Goal: Task Accomplishment & Management: Manage account settings

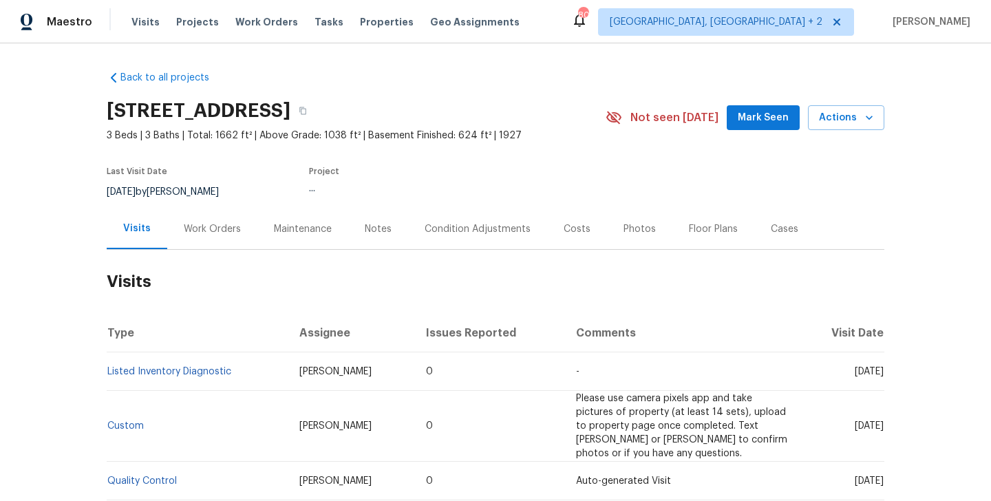
click at [233, 234] on div "Work Orders" at bounding box center [212, 229] width 57 height 14
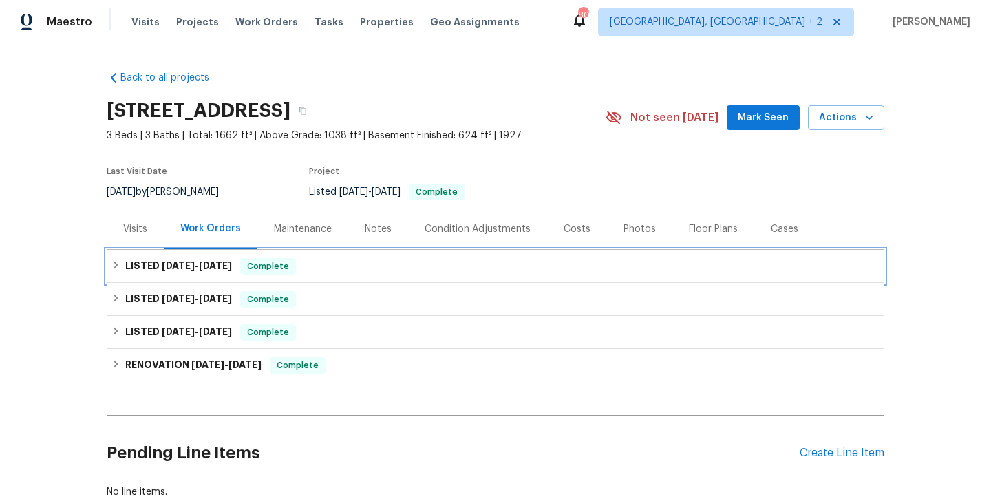
click at [232, 270] on span "9/5/25" at bounding box center [215, 266] width 33 height 10
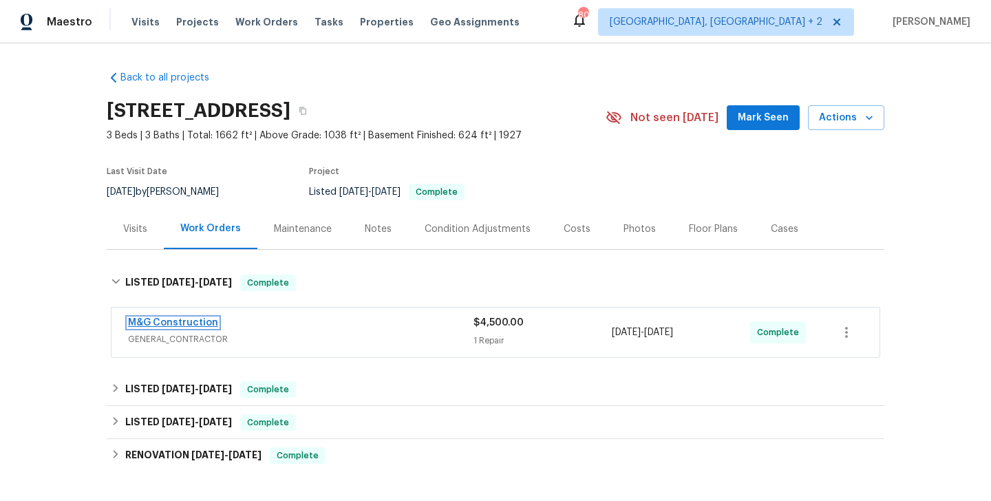
click at [204, 320] on link "M&G Construction" at bounding box center [173, 323] width 90 height 10
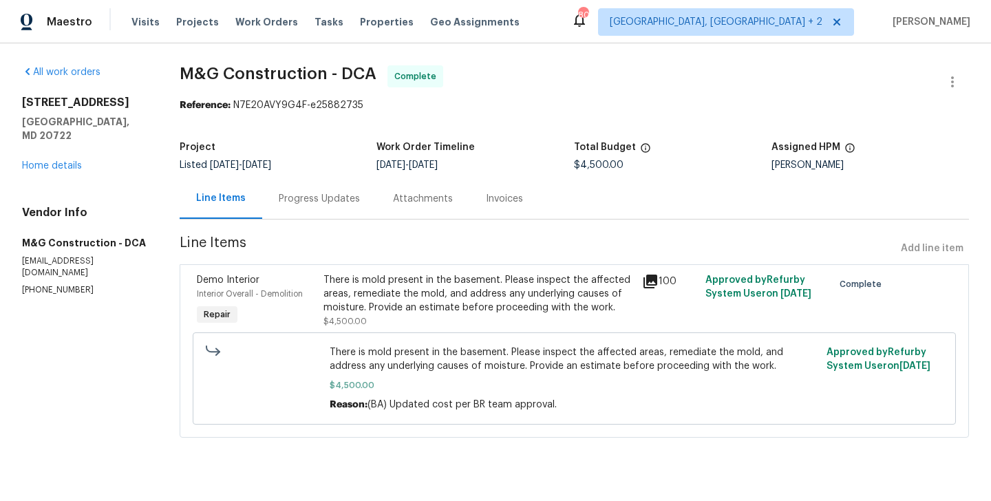
click at [41, 273] on section "All work orders 3722 Shepherd St Brentwood, MD 20722 Home details Vendor Info M…" at bounding box center [84, 259] width 125 height 389
copy p "(703) 864-2437"
click at [57, 157] on div "3722 Shepherd St Brentwood, MD 20722 Home details" at bounding box center [84, 134] width 125 height 77
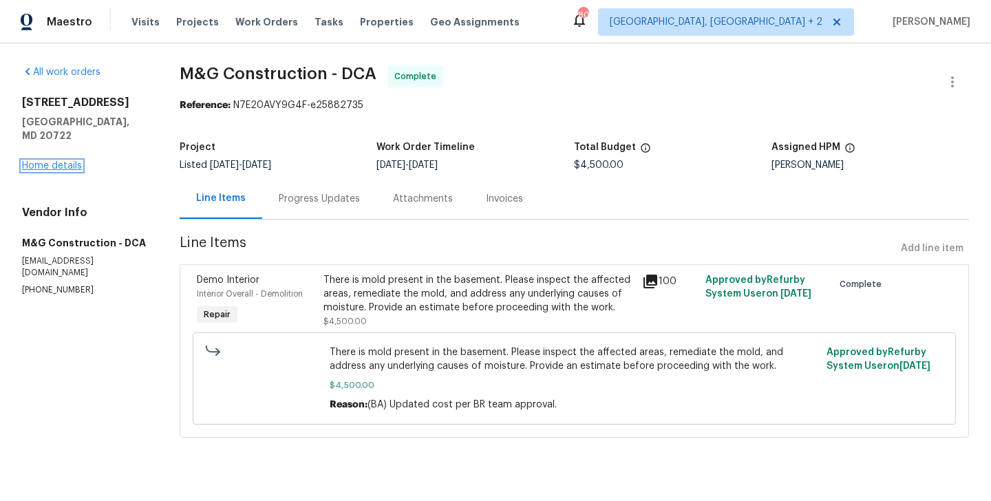
click at [57, 161] on link "Home details" at bounding box center [52, 166] width 60 height 10
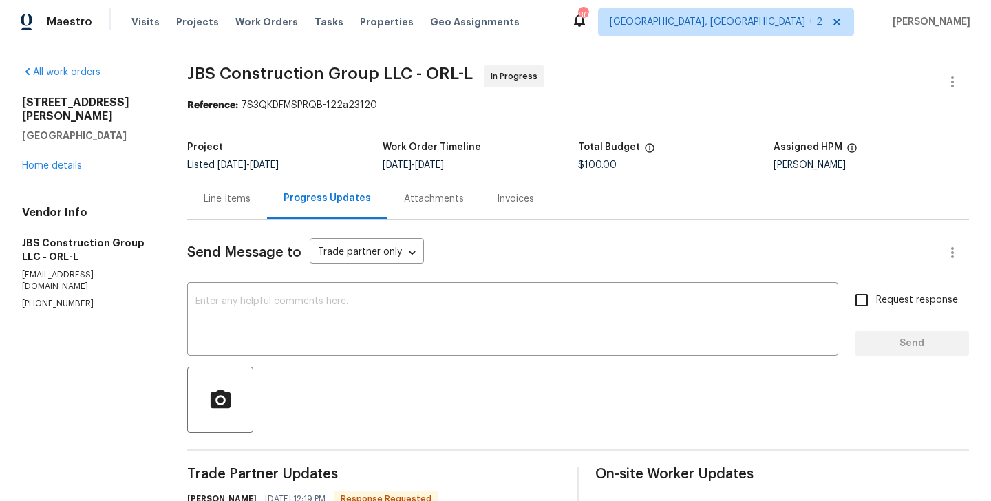
click at [225, 195] on div "Line Items" at bounding box center [227, 199] width 47 height 14
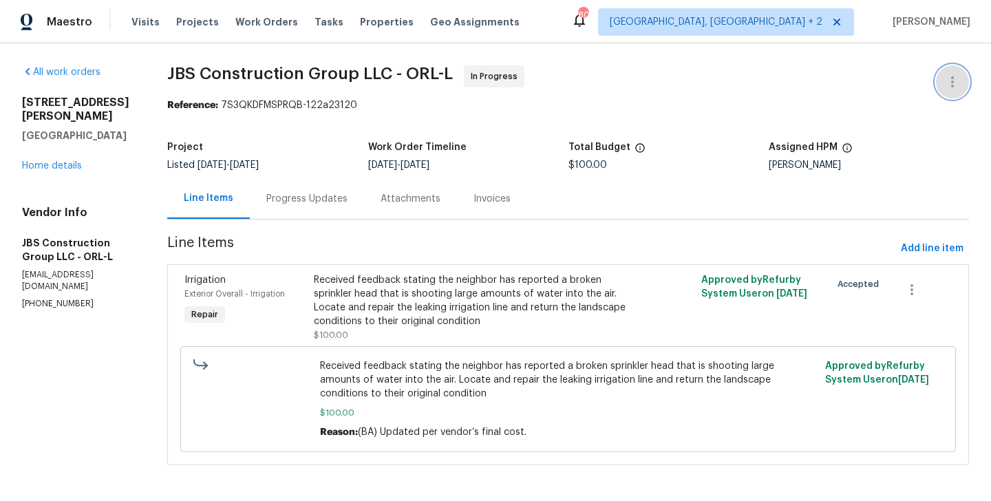
click at [960, 74] on icon "button" at bounding box center [953, 82] width 17 height 17
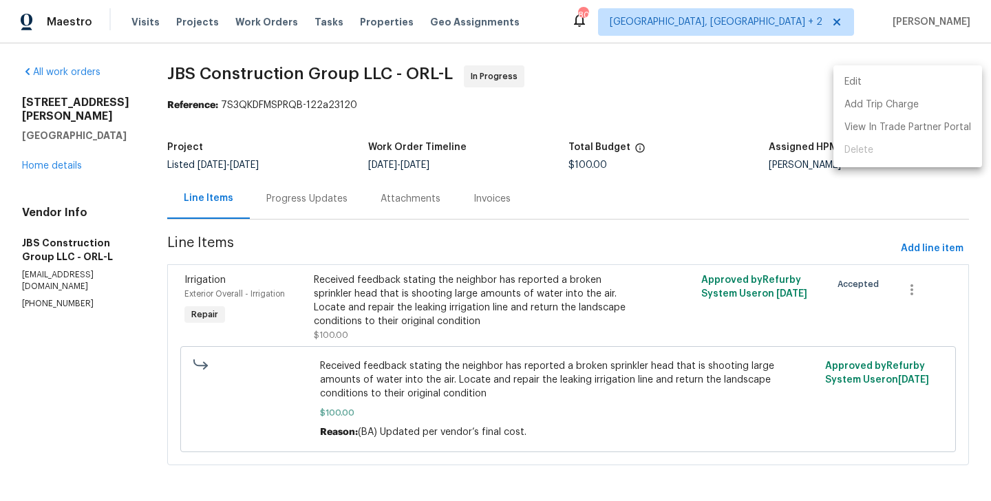
click at [926, 74] on li "Edit" at bounding box center [908, 82] width 149 height 23
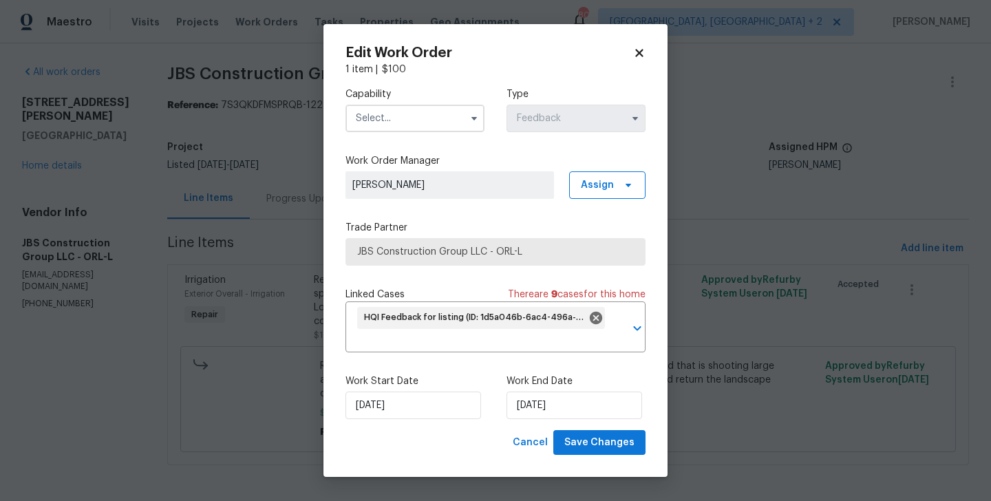
click at [376, 96] on label "Capability" at bounding box center [415, 94] width 139 height 14
click at [380, 114] on input "text" at bounding box center [415, 119] width 139 height 28
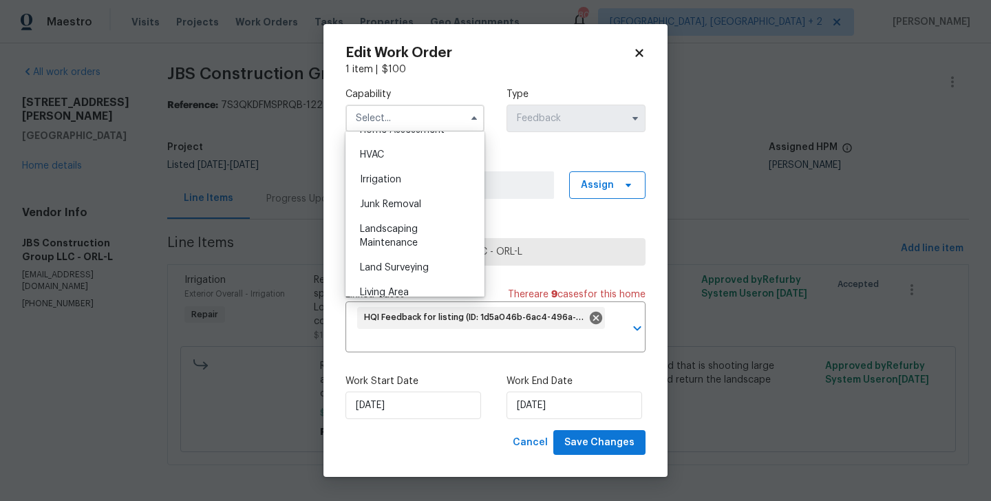
scroll to position [825, 0]
click at [245, 256] on body "Maestro Visits Projects Work Orders Tasks Properties Geo Assignments 80 Albuque…" at bounding box center [495, 250] width 991 height 501
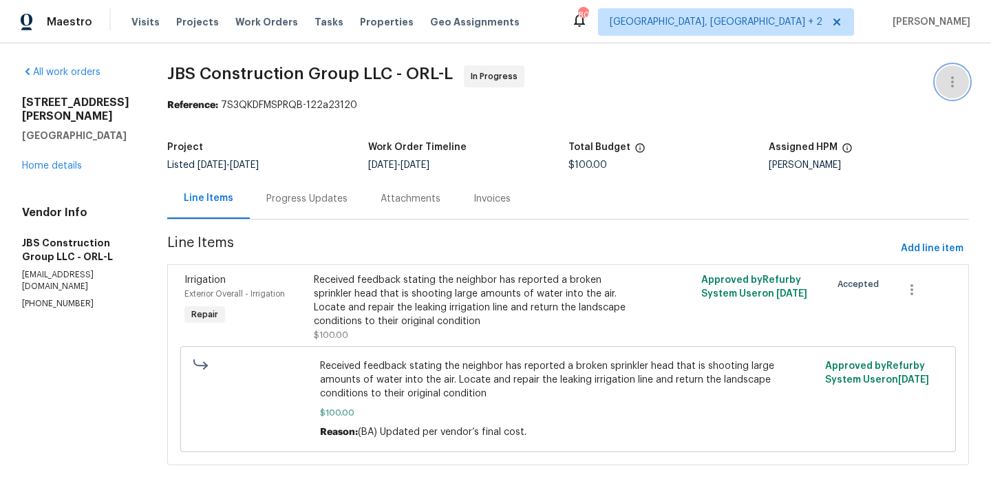
click at [956, 71] on button "button" at bounding box center [952, 81] width 33 height 33
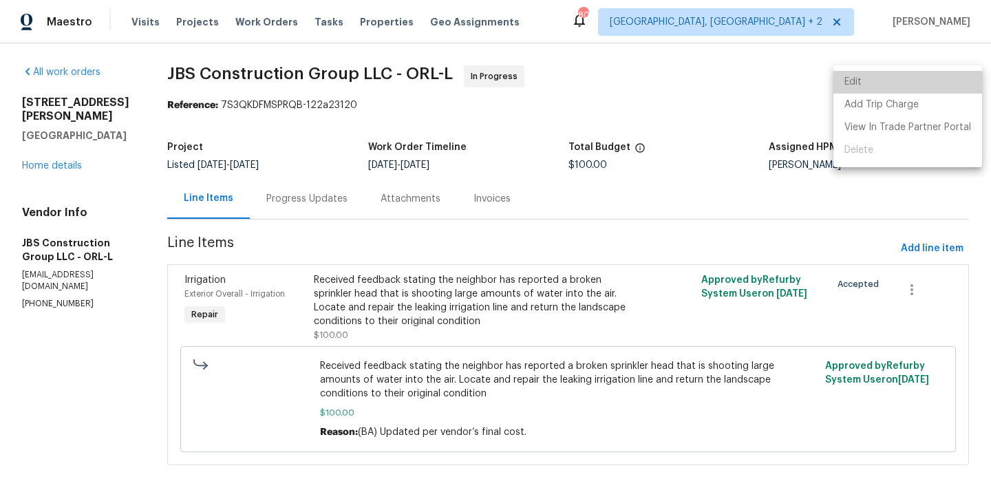
click at [923, 74] on li "Edit" at bounding box center [908, 82] width 149 height 23
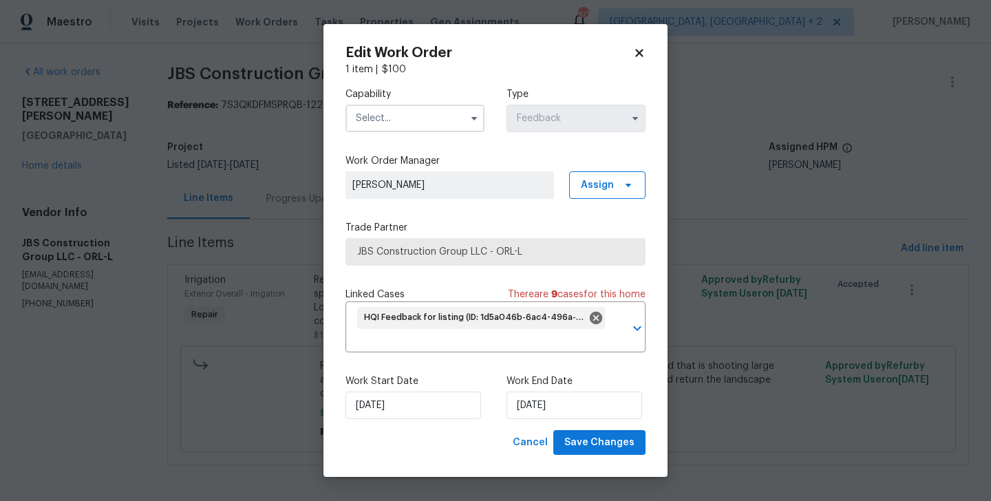
click at [348, 114] on input "text" at bounding box center [415, 119] width 139 height 28
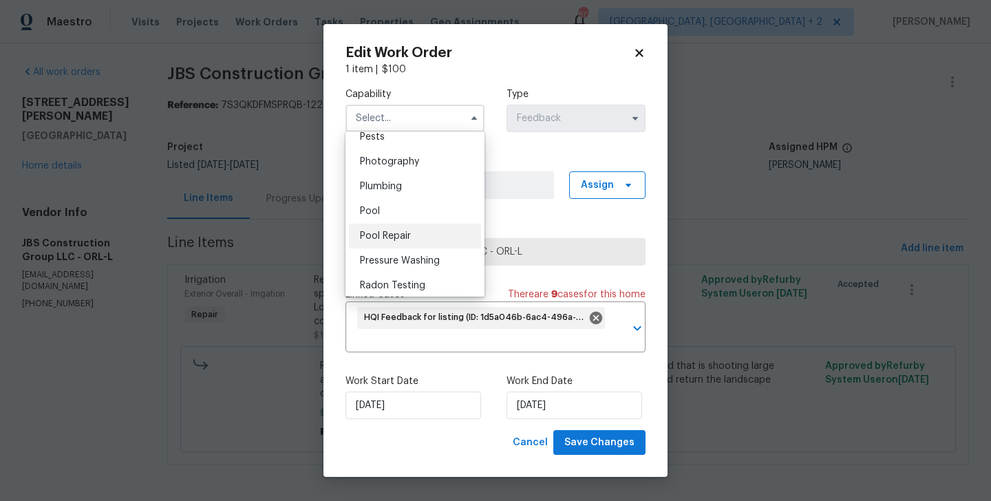
scroll to position [1191, 0]
click at [406, 195] on div "Plumbing" at bounding box center [415, 187] width 132 height 25
type input "Plumbing"
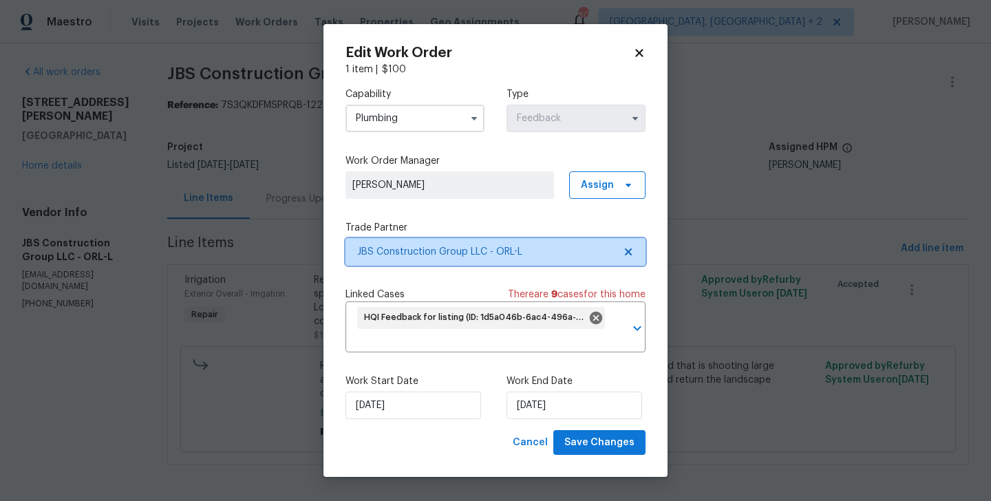
click at [423, 245] on span "JBS Construction Group LLC - ORL-L" at bounding box center [485, 252] width 257 height 14
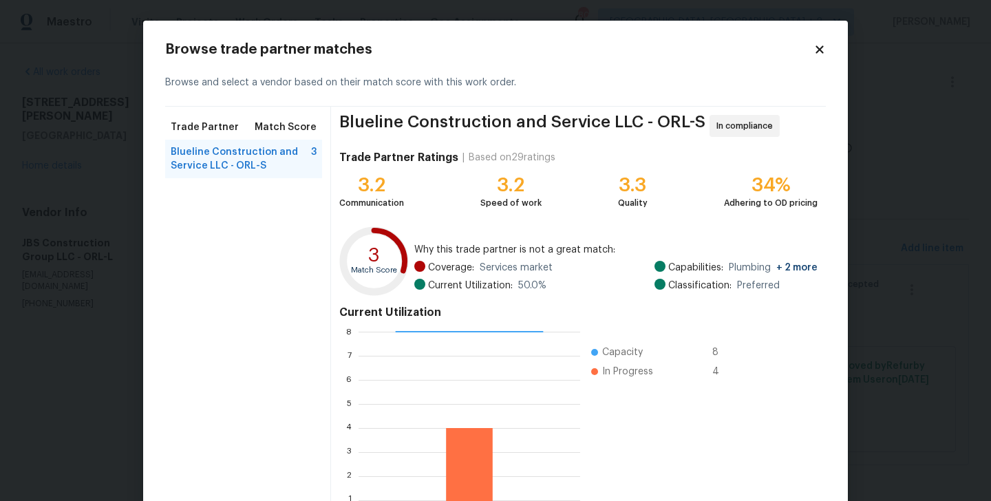
scroll to position [106, 0]
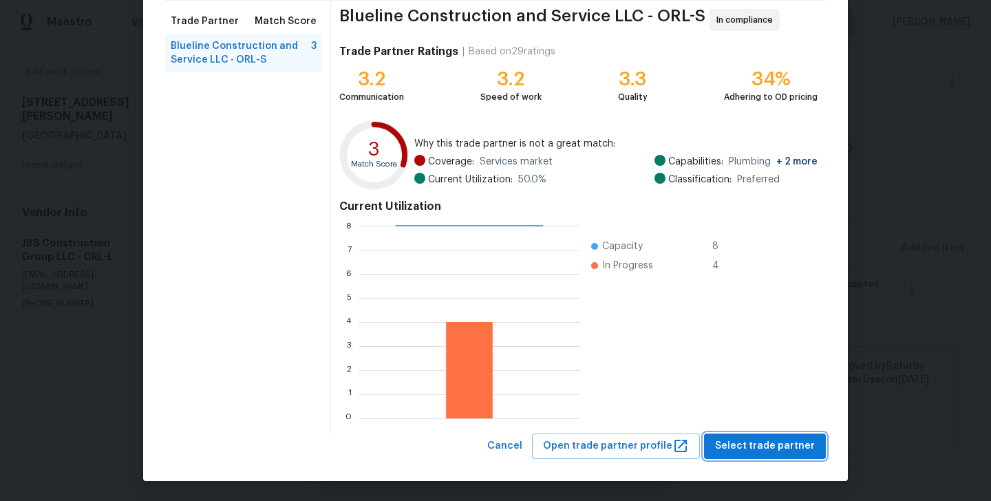
click at [772, 452] on span "Select trade partner" at bounding box center [765, 446] width 100 height 17
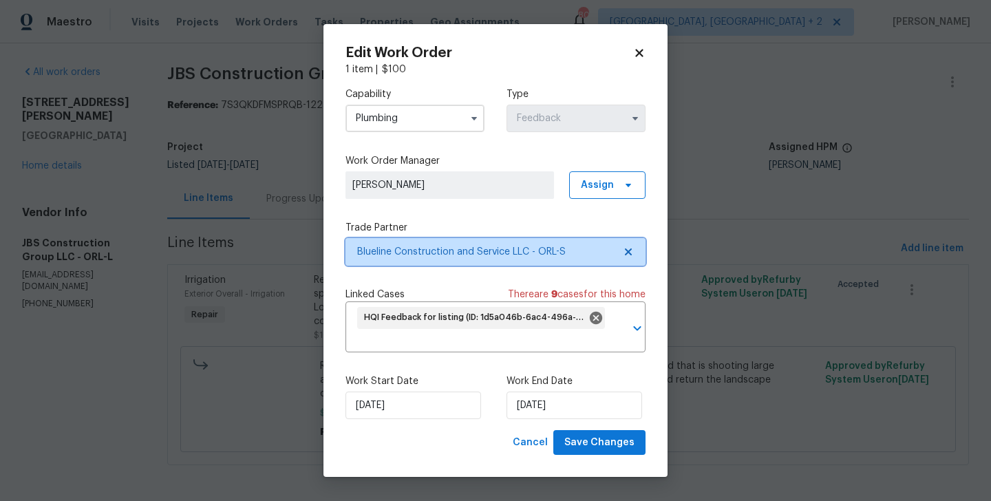
scroll to position [0, 0]
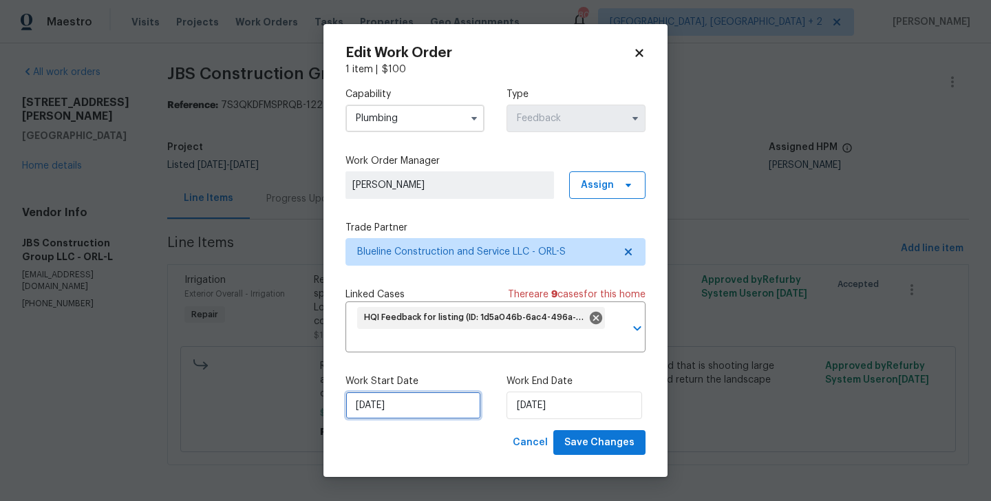
click at [445, 414] on input "31/08/2025" at bounding box center [414, 406] width 136 height 28
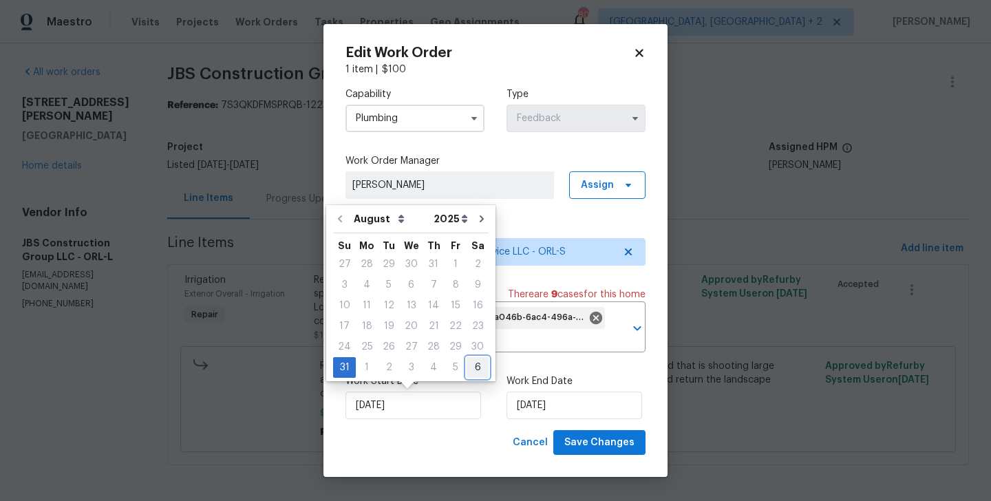
click at [474, 362] on div "6" at bounding box center [478, 367] width 22 height 19
type input "06/09/2025"
select select "8"
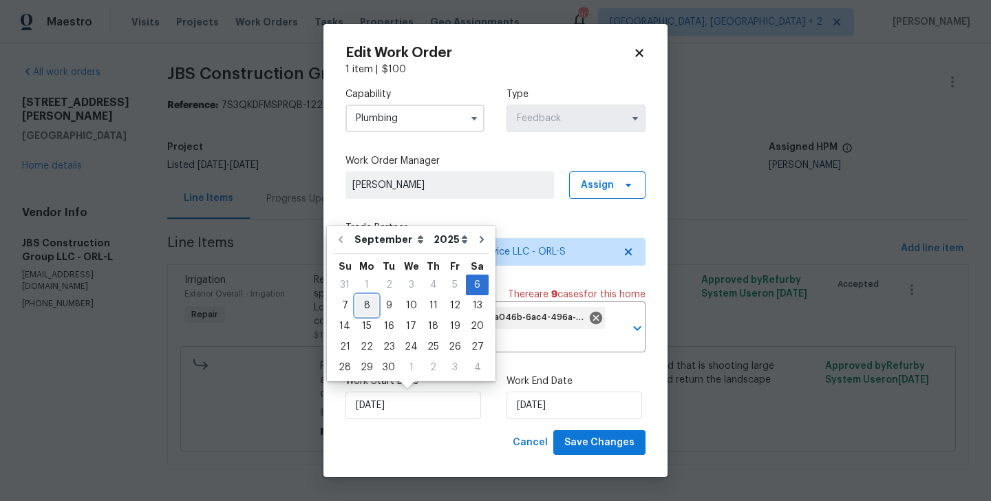
click at [368, 306] on div "8" at bounding box center [367, 305] width 22 height 19
type input "08/09/2025"
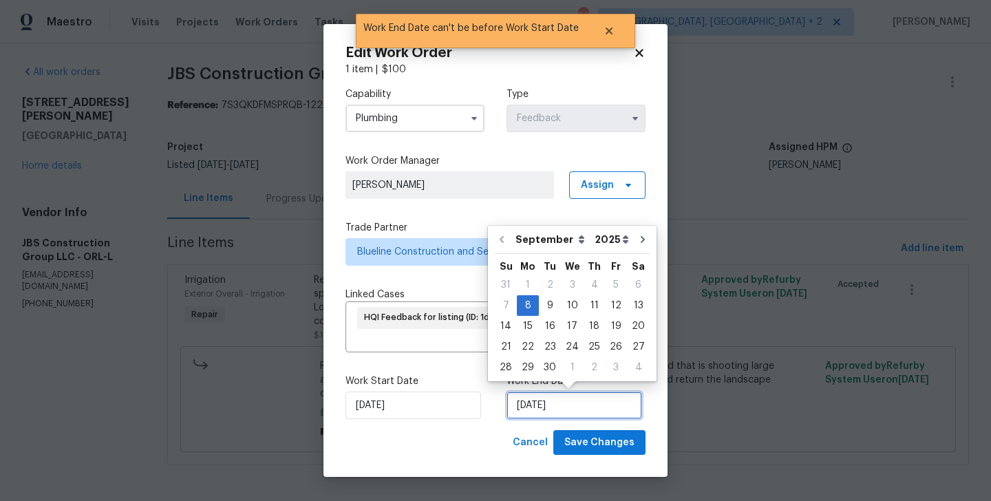
click at [582, 397] on input "08/09/2025" at bounding box center [575, 406] width 136 height 28
click at [575, 310] on div "10" at bounding box center [572, 305] width 23 height 19
type input "10/09/2025"
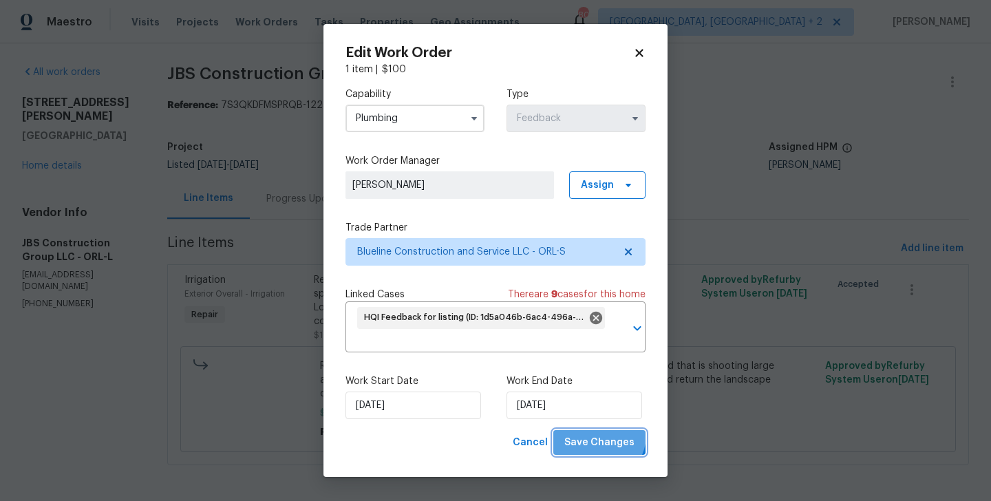
click at [587, 431] on button "Save Changes" at bounding box center [600, 442] width 92 height 25
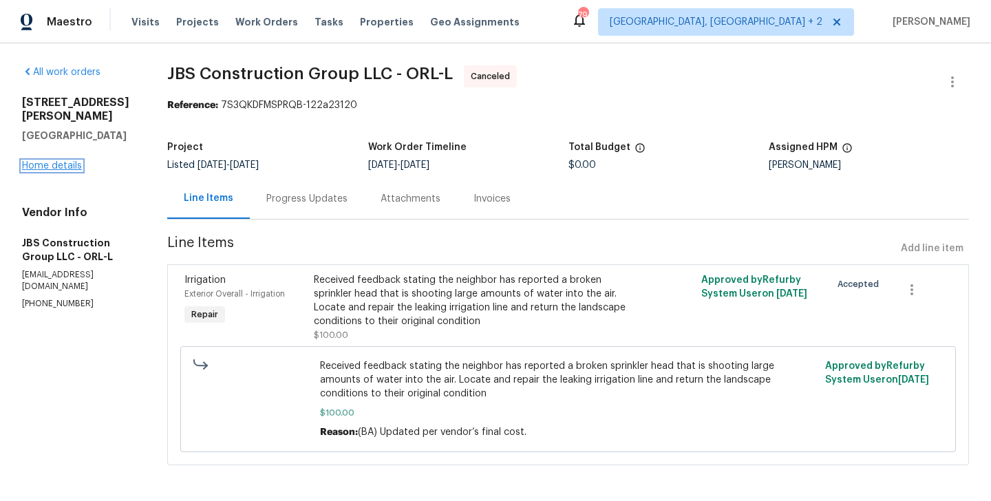
click at [80, 161] on link "Home details" at bounding box center [52, 166] width 60 height 10
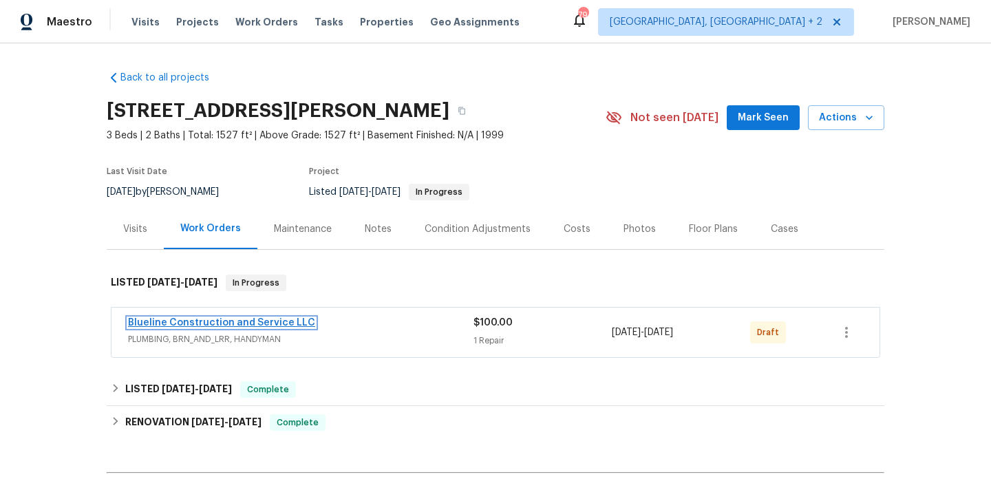
click at [264, 320] on link "Blueline Construction and Service LLC" at bounding box center [221, 323] width 187 height 10
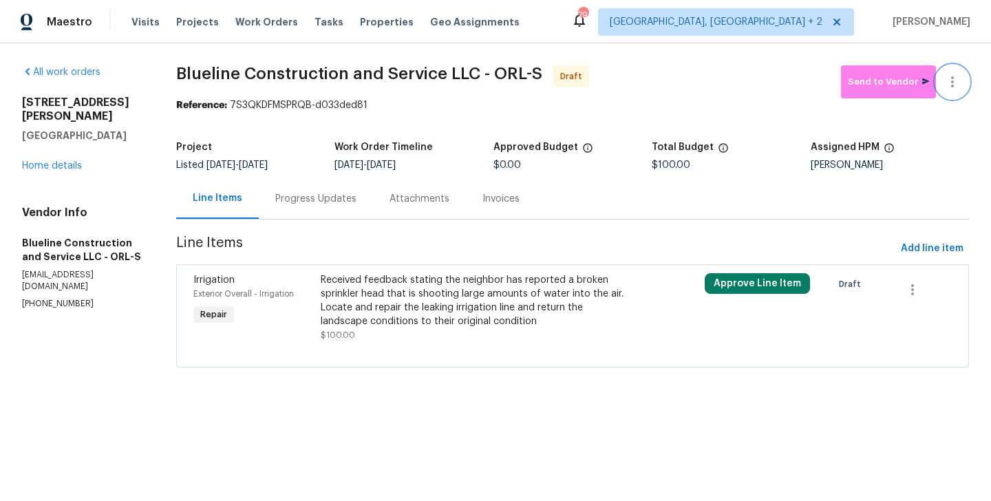
click at [957, 74] on icon "button" at bounding box center [953, 82] width 17 height 17
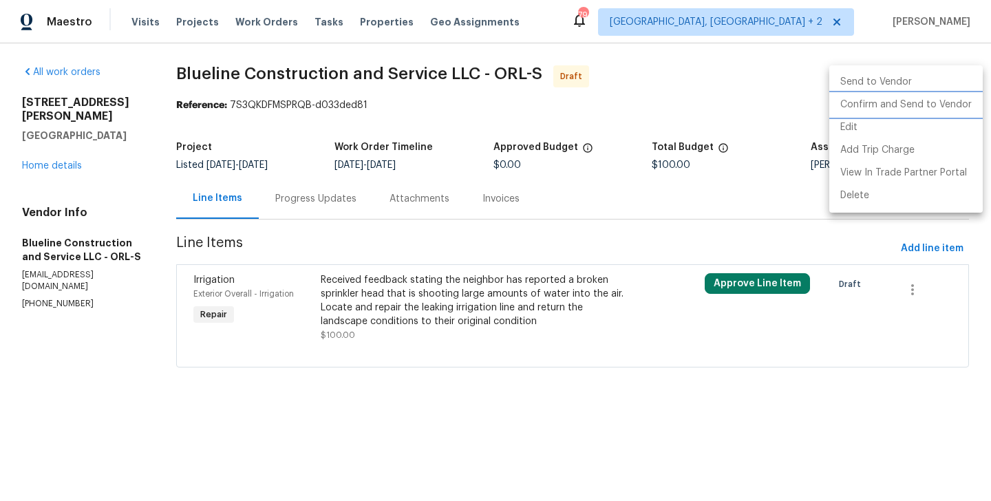
click at [957, 104] on li "Confirm and Send to Vendor" at bounding box center [907, 105] width 154 height 23
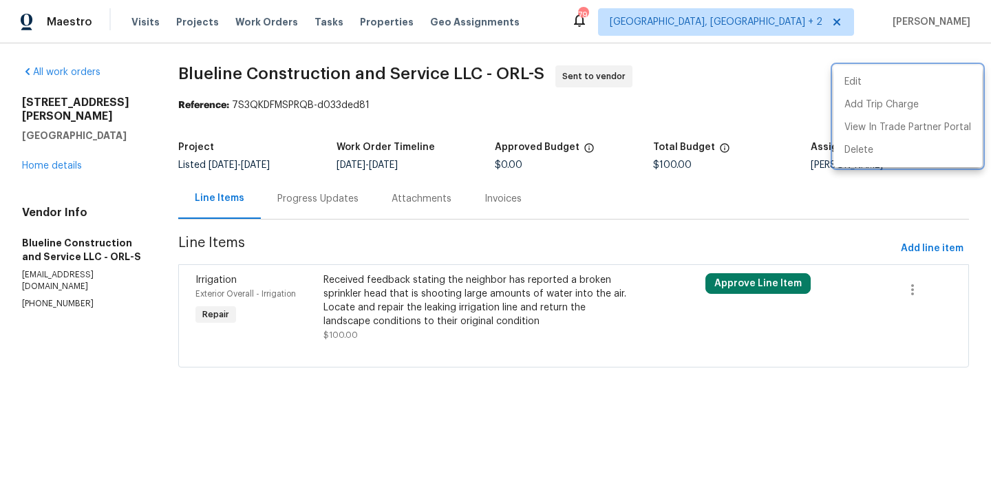
click at [348, 209] on div at bounding box center [495, 250] width 991 height 501
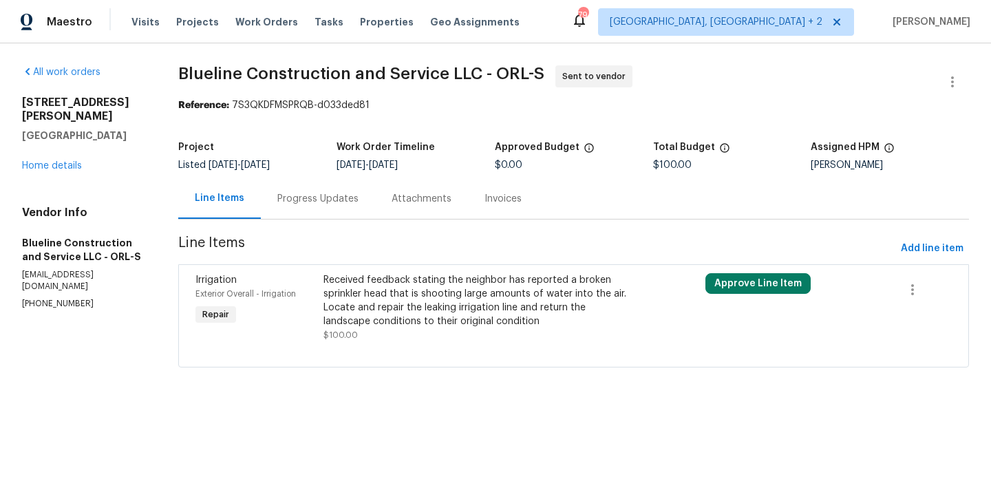
click at [348, 209] on div "Progress Updates" at bounding box center [318, 198] width 114 height 41
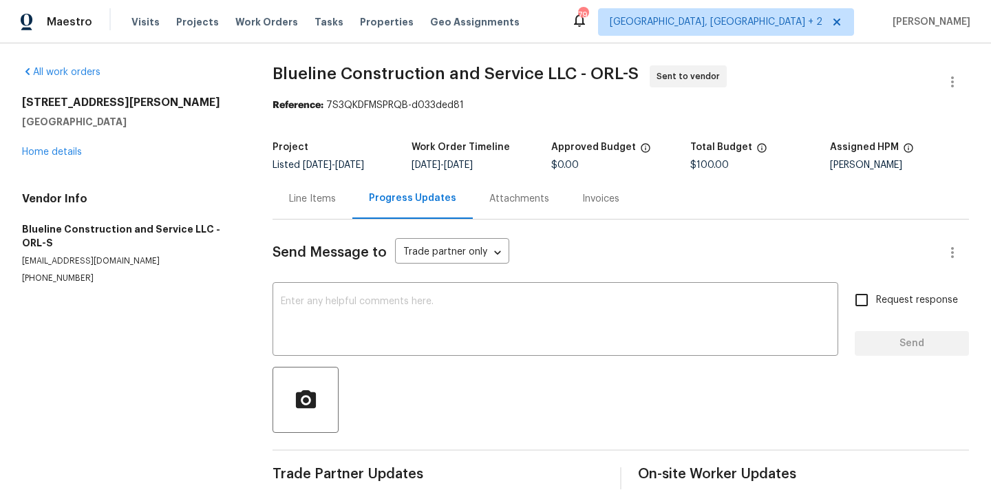
click at [412, 370] on div at bounding box center [621, 400] width 697 height 66
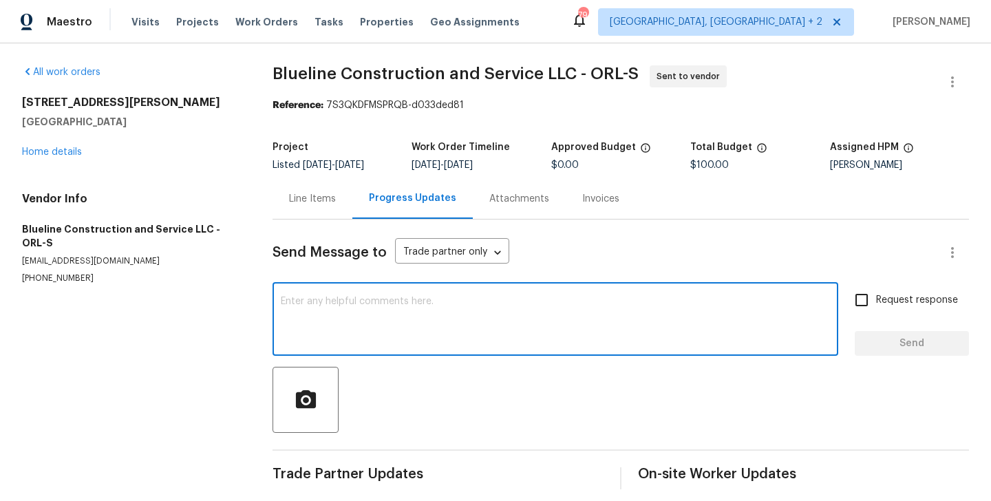
click at [392, 333] on textarea at bounding box center [555, 321] width 549 height 48
paste textarea "Hi, this is Blessida with Opendoor. I’m confirming you received the WO for the …"
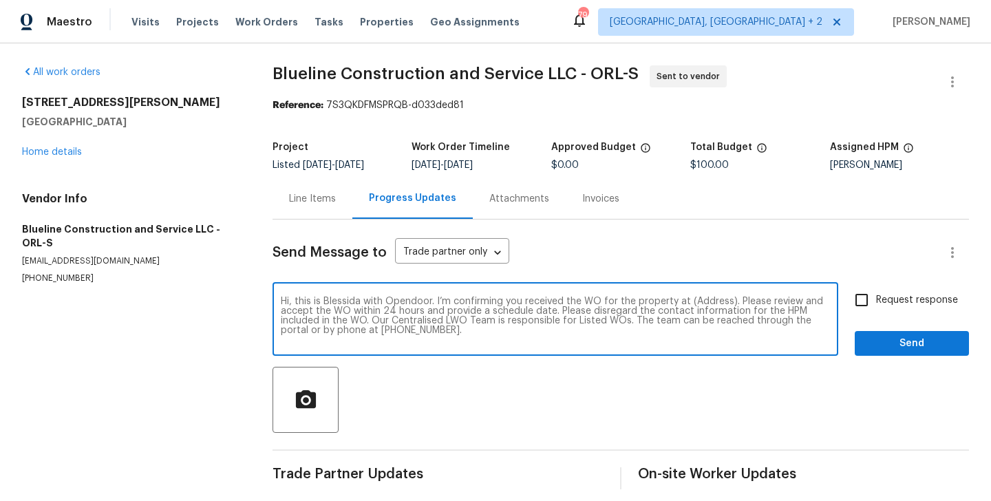
click at [703, 301] on textarea "Hi, this is Blessida with Opendoor. I’m confirming you received the WO for the …" at bounding box center [555, 321] width 549 height 48
paste textarea "2708 La Posada Dr, The Villages, FL 32162"
type textarea "Hi, this is Blessida with Opendoor. I’m confirming you received the WO for the …"
click at [876, 297] on input "Request response" at bounding box center [862, 300] width 29 height 29
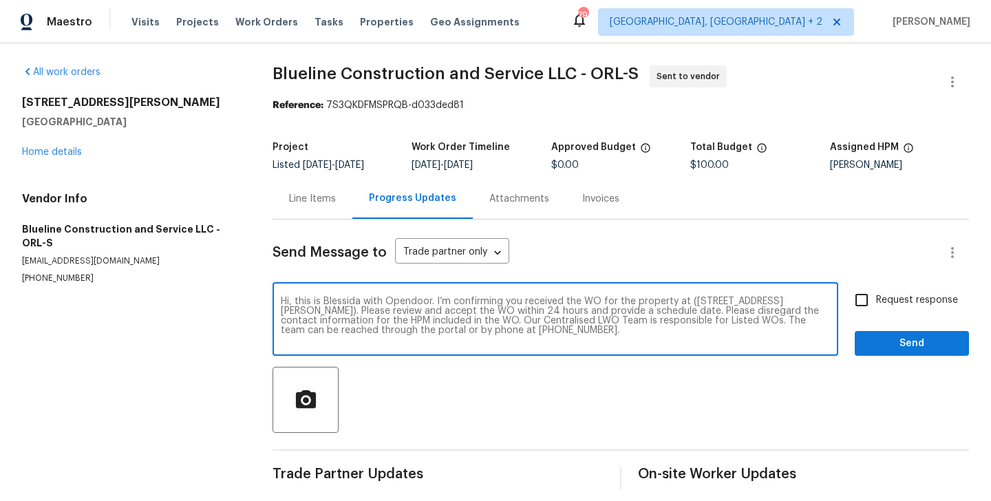
checkbox input "true"
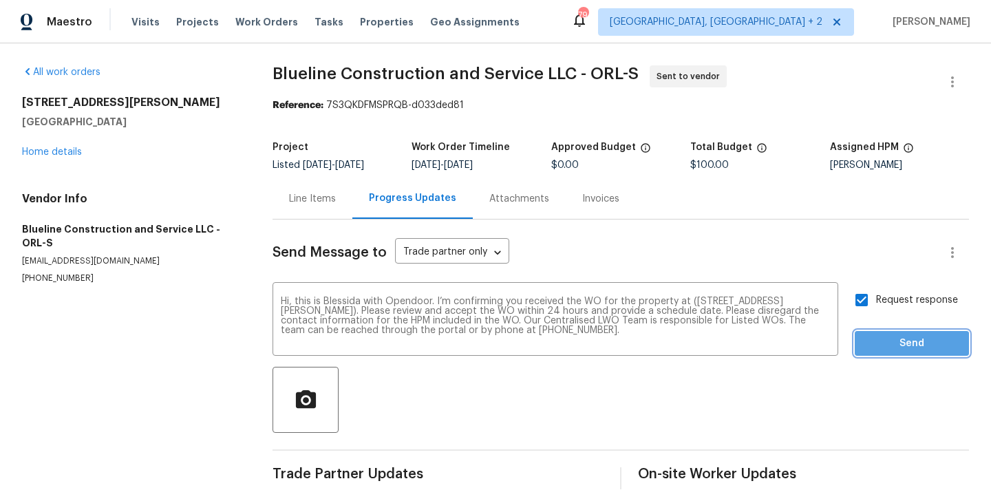
click at [879, 350] on span "Send" at bounding box center [912, 343] width 92 height 17
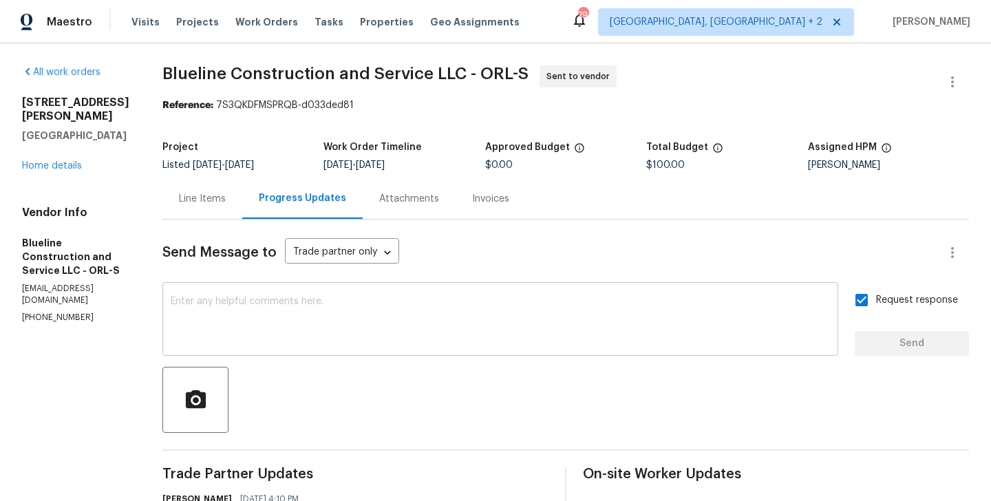
scroll to position [133, 0]
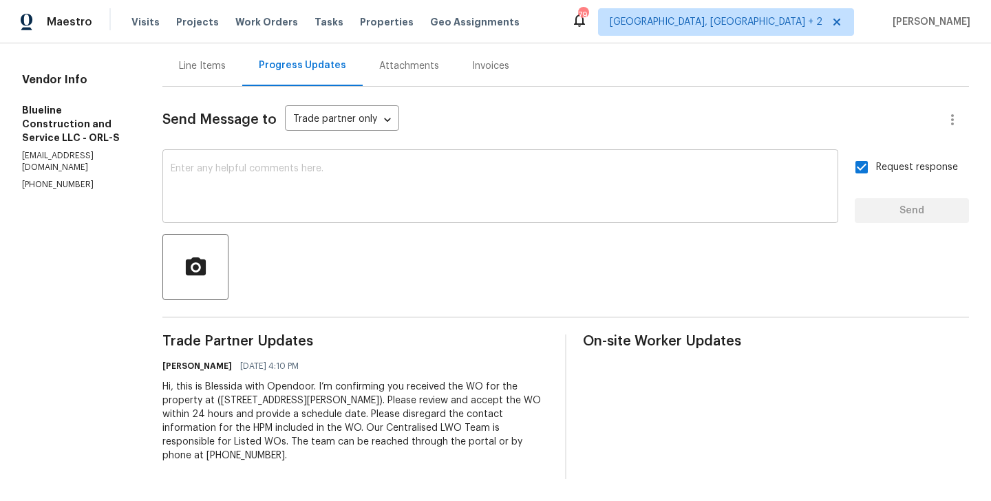
click at [407, 169] on textarea at bounding box center [501, 188] width 660 height 48
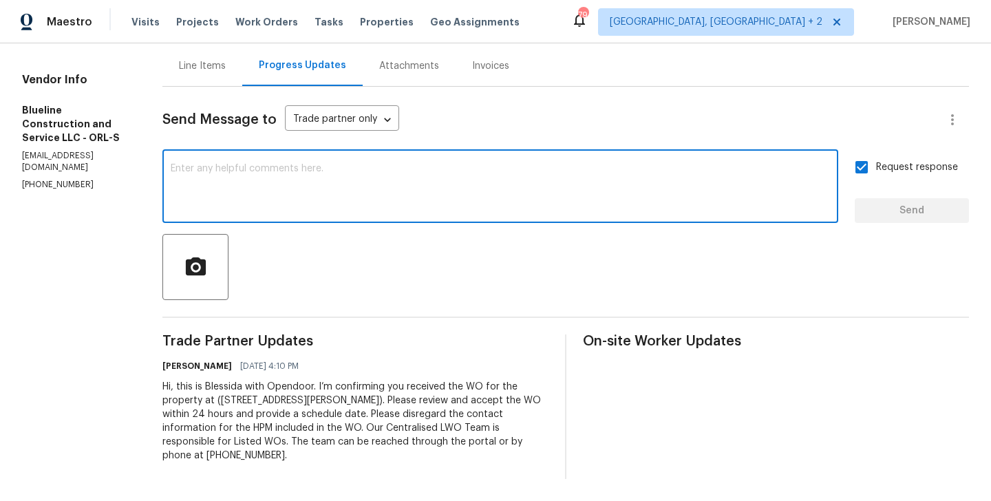
paste textarea "All Work Orders must include before-photos (both close-up and wide-angle) and a…"
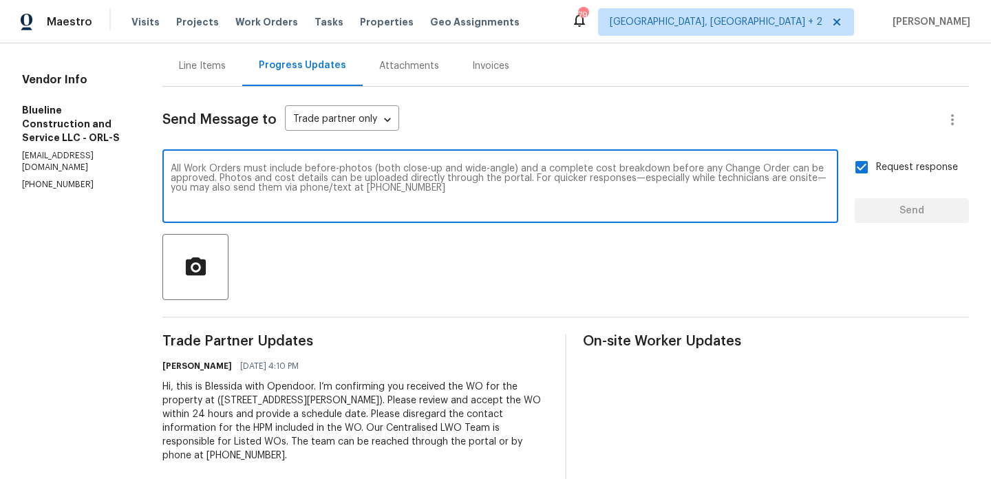
scroll to position [10, 0]
type textarea "All Work Orders must include before-photos (both close-up and wide-angle) and a…"
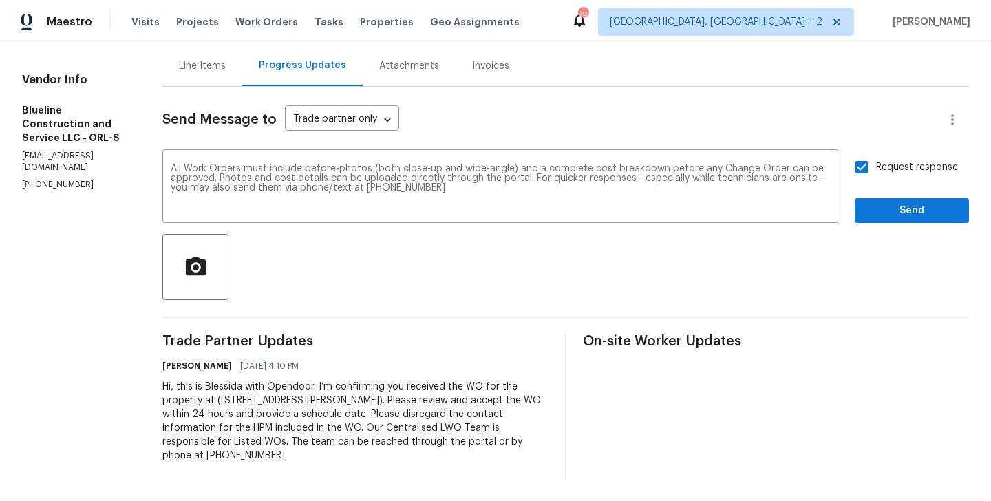
click at [873, 223] on div "Send Message to Trade partner only Trade partner only ​ All Work Orders must in…" at bounding box center [565, 283] width 807 height 392
click at [873, 222] on button "Send" at bounding box center [912, 210] width 114 height 25
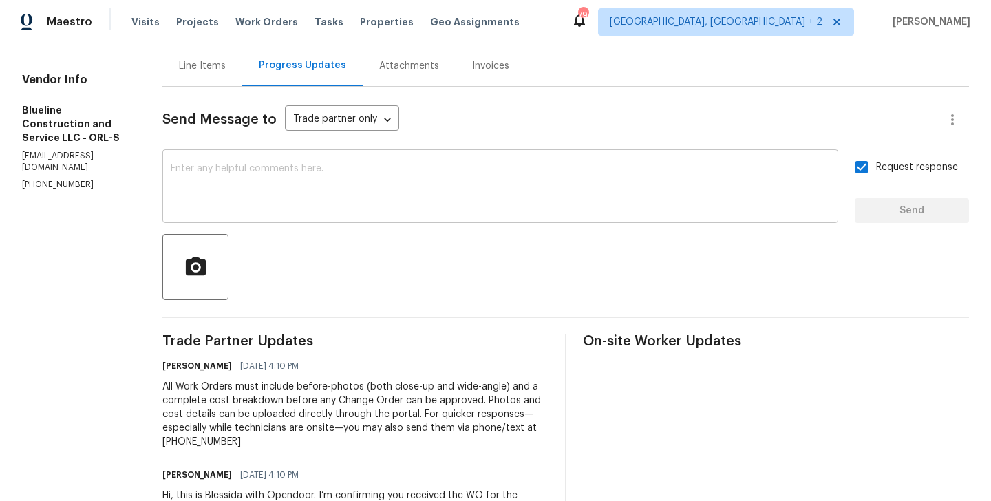
scroll to position [0, 0]
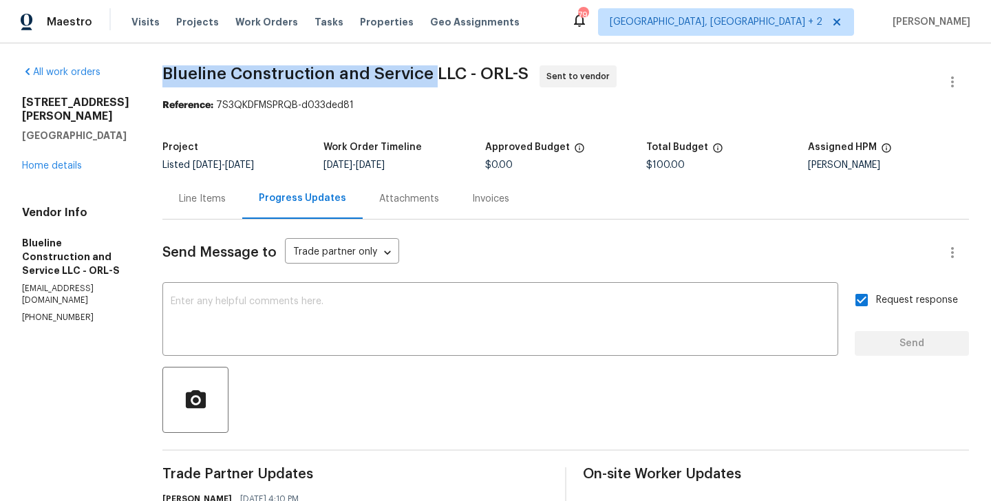
drag, startPoint x: 180, startPoint y: 72, endPoint x: 457, endPoint y: 74, distance: 276.8
click at [457, 74] on div "All work orders 2708 La Posada Dr The Villages, FL 32162 Home details Vendor In…" at bounding box center [495, 393] width 991 height 700
copy span "Blueline Construction and Service"
click at [42, 161] on link "Home details" at bounding box center [52, 166] width 60 height 10
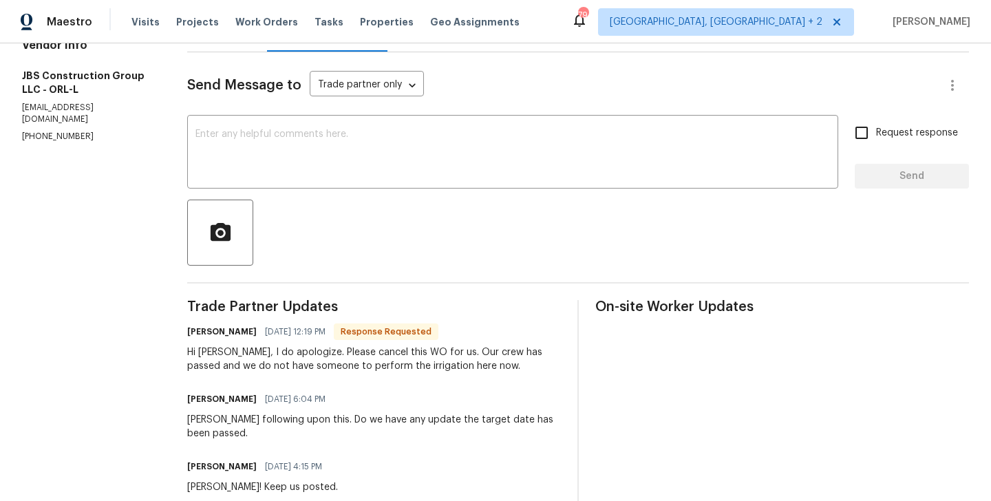
scroll to position [167, 0]
click at [268, 138] on textarea at bounding box center [513, 154] width 635 height 48
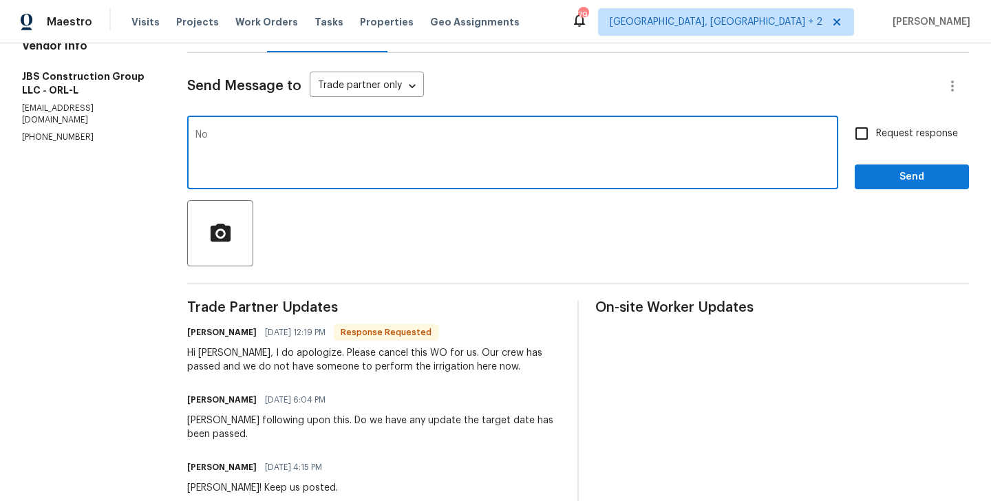
type textarea "N"
type textarea "Reassigned."
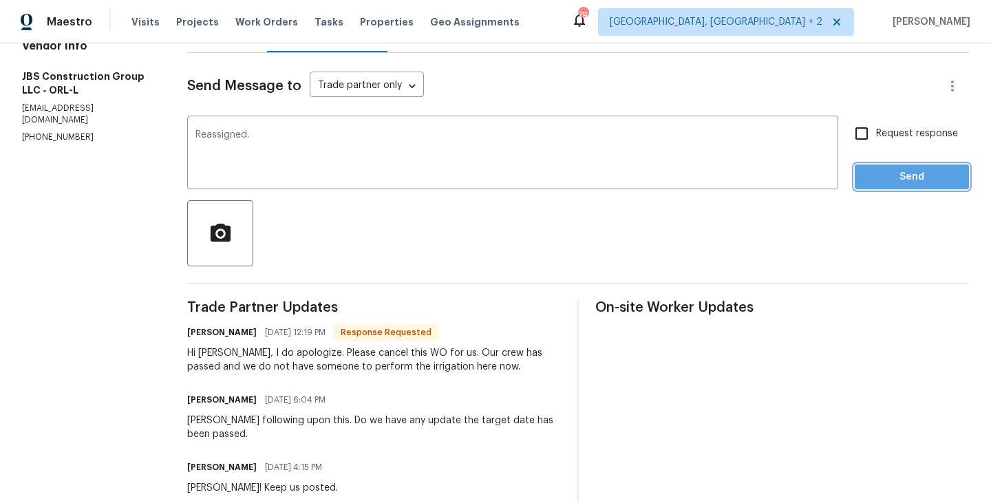
click at [932, 184] on span "Send" at bounding box center [912, 177] width 92 height 17
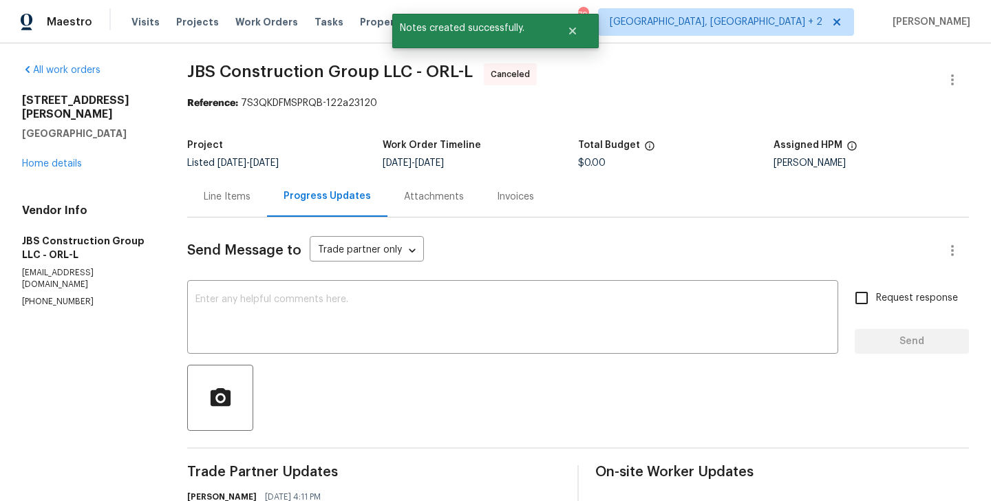
scroll to position [0, 0]
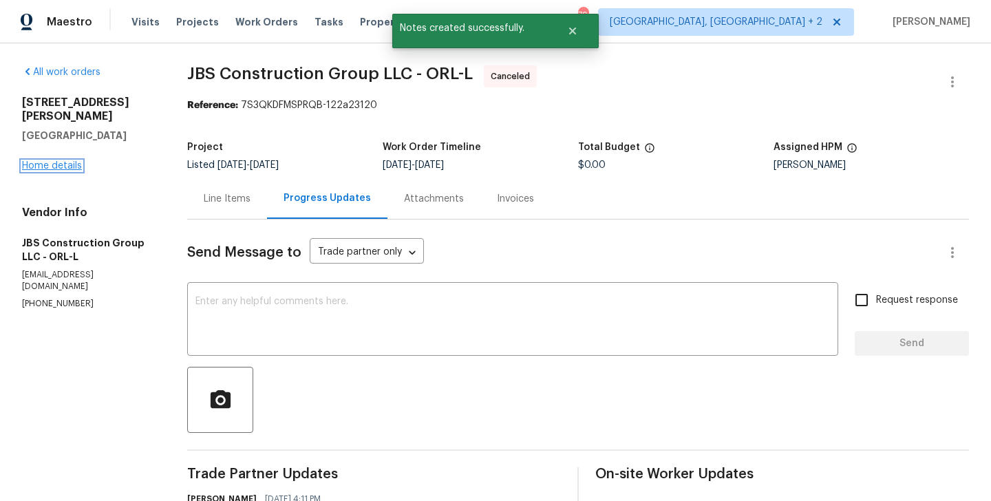
click at [52, 161] on link "Home details" at bounding box center [52, 166] width 60 height 10
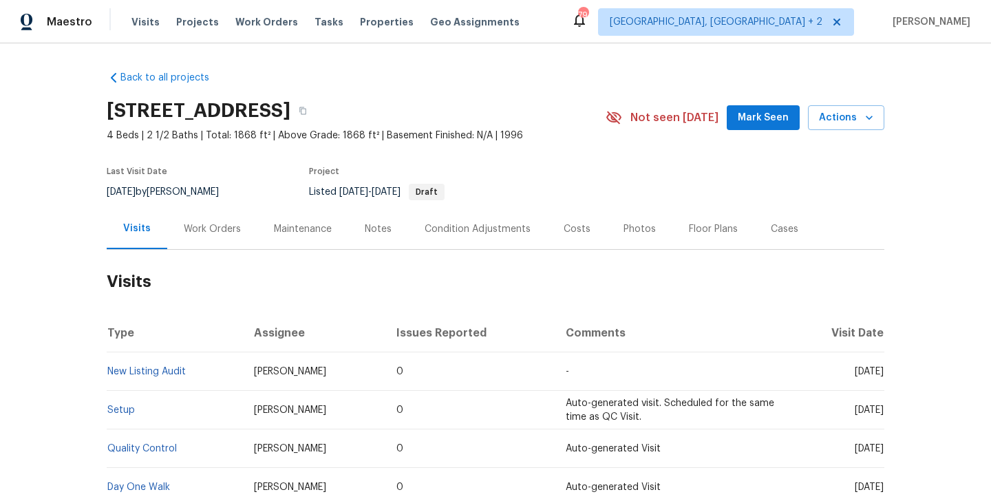
click at [222, 220] on div "Work Orders" at bounding box center [212, 229] width 90 height 41
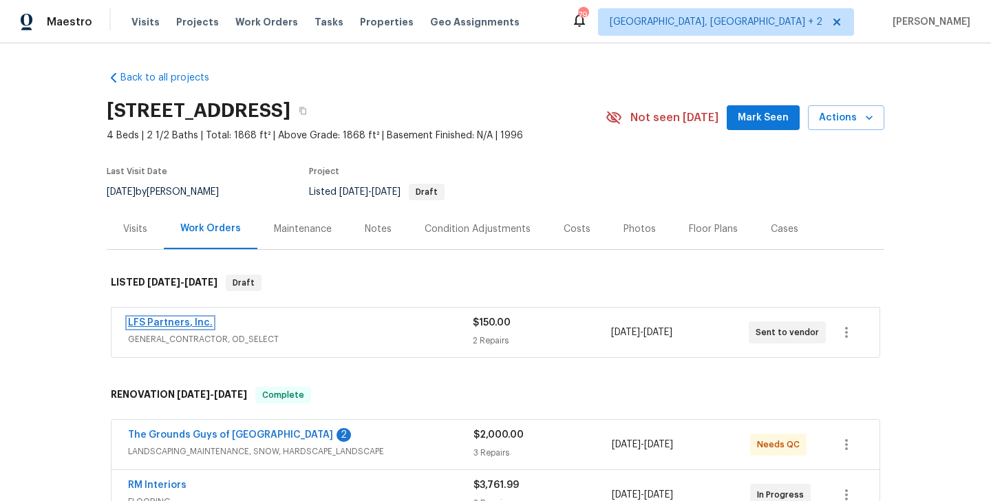
click at [190, 321] on link "LFS Partners, Inc." at bounding box center [170, 323] width 85 height 10
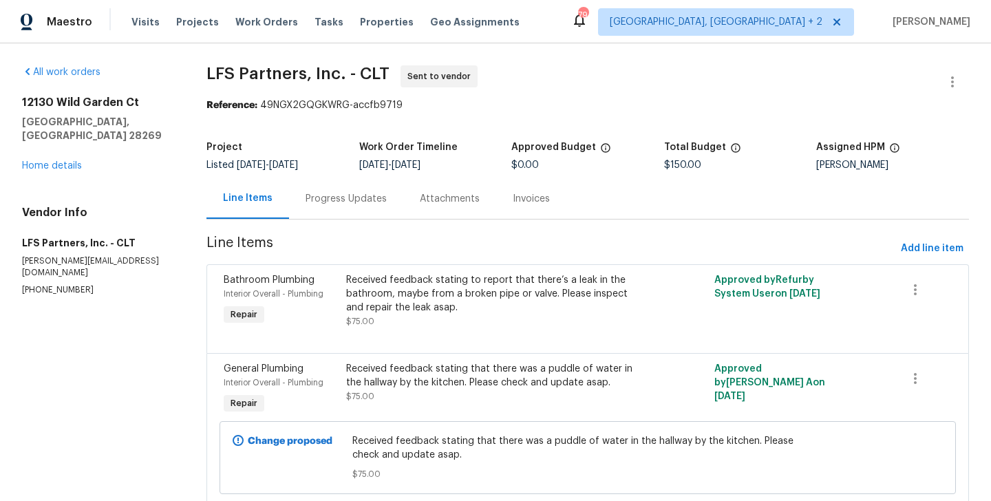
click at [351, 200] on div "Progress Updates" at bounding box center [346, 199] width 81 height 14
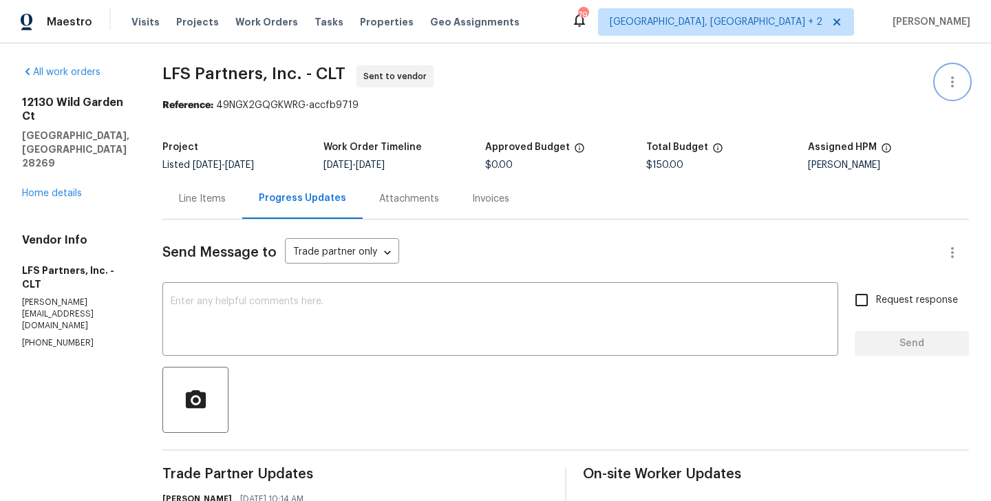
click at [953, 80] on icon "button" at bounding box center [953, 82] width 17 height 17
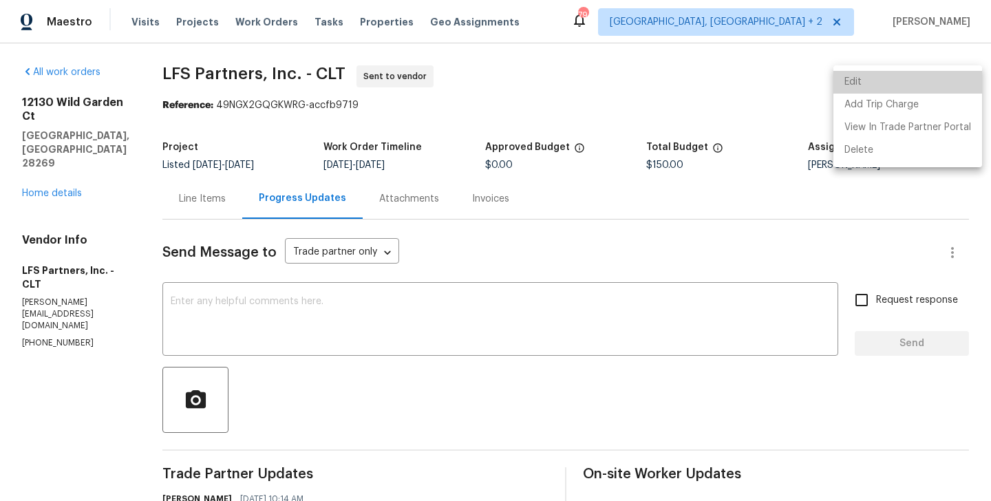
click at [914, 80] on li "Edit" at bounding box center [908, 82] width 149 height 23
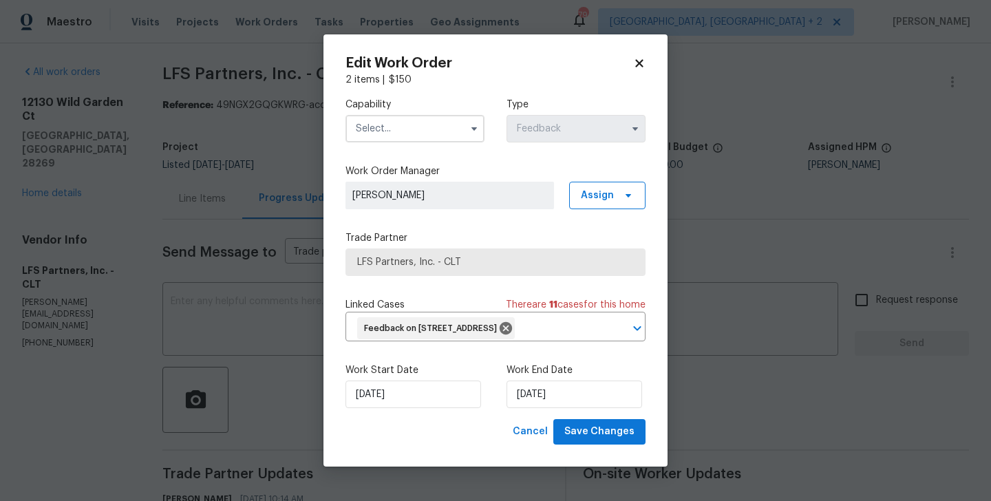
click at [406, 115] on input "text" at bounding box center [415, 129] width 139 height 28
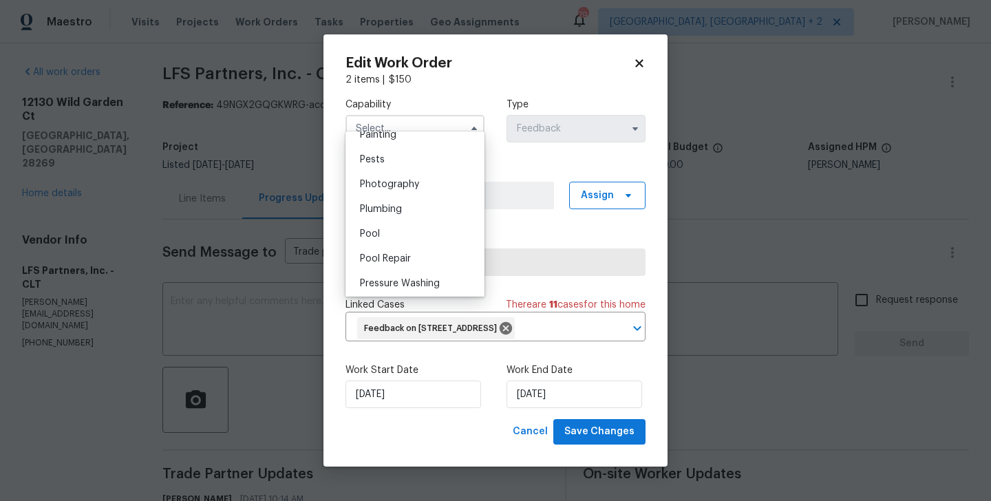
scroll to position [1170, 0]
click at [275, 265] on body "Maestro Visits Projects Work Orders Tasks Properties Geo Assignments 79 Albuque…" at bounding box center [495, 250] width 991 height 501
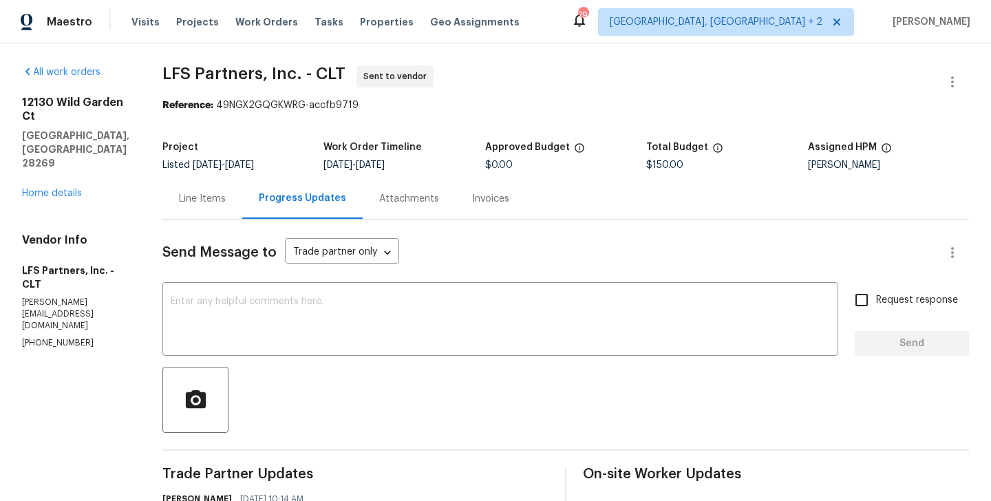
click at [74, 337] on p "(704) 492-6440" at bounding box center [75, 343] width 107 height 12
copy p "(704) 492-6440"
click at [959, 70] on button "button" at bounding box center [952, 81] width 33 height 33
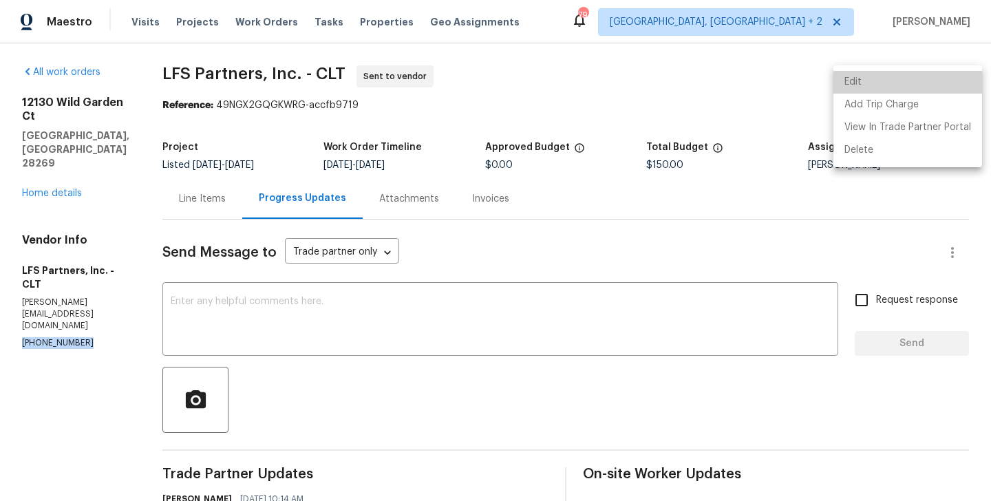
click at [914, 72] on li "Edit" at bounding box center [908, 82] width 149 height 23
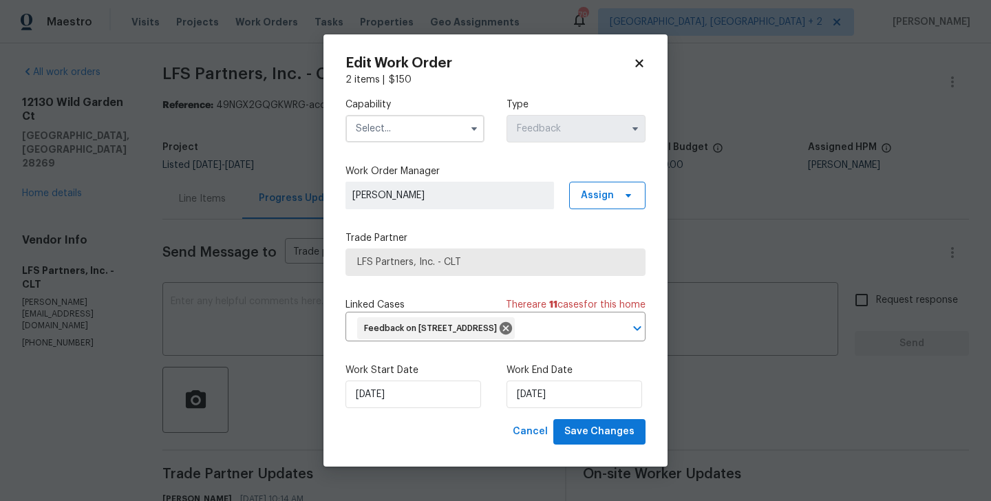
click at [388, 115] on input "text" at bounding box center [415, 129] width 139 height 28
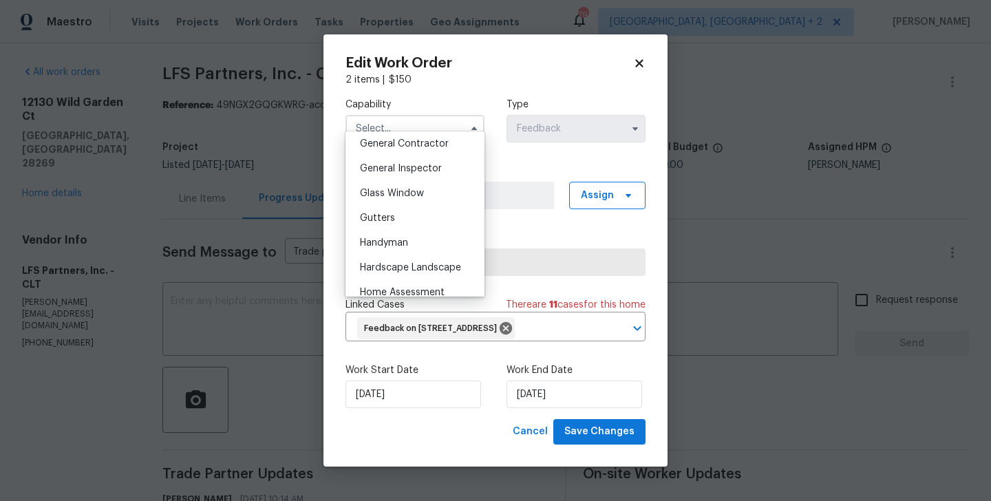
scroll to position [683, 0]
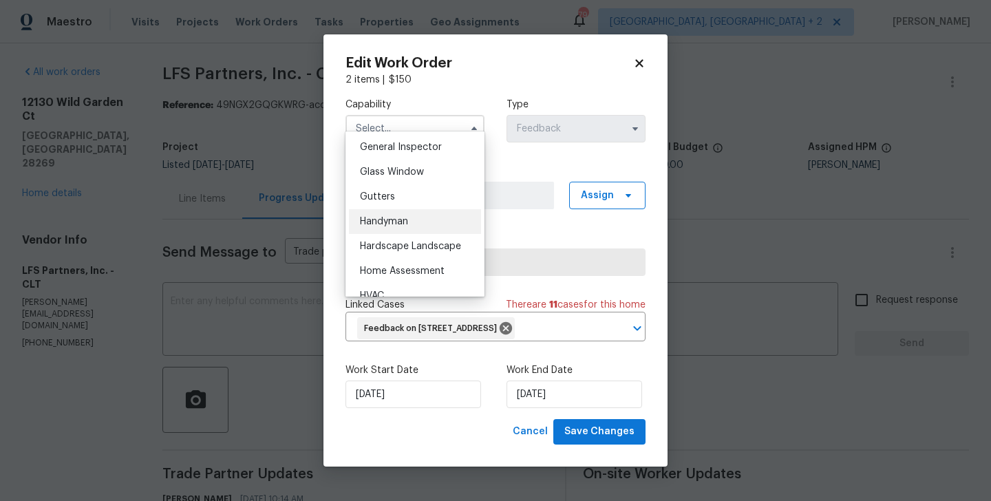
click at [405, 225] on span "Handyman" at bounding box center [384, 222] width 48 height 10
type input "Handyman"
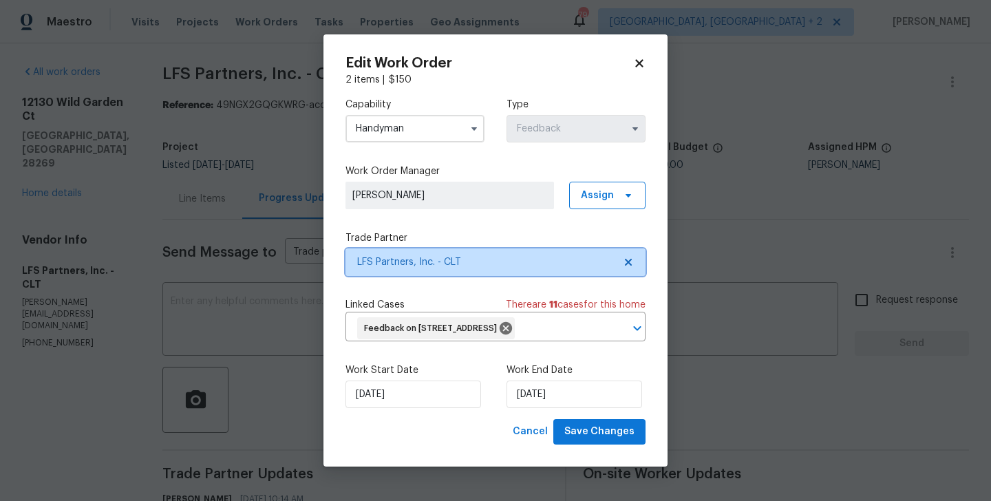
click at [420, 260] on span "LFS Partners, Inc. - CLT" at bounding box center [496, 263] width 300 height 28
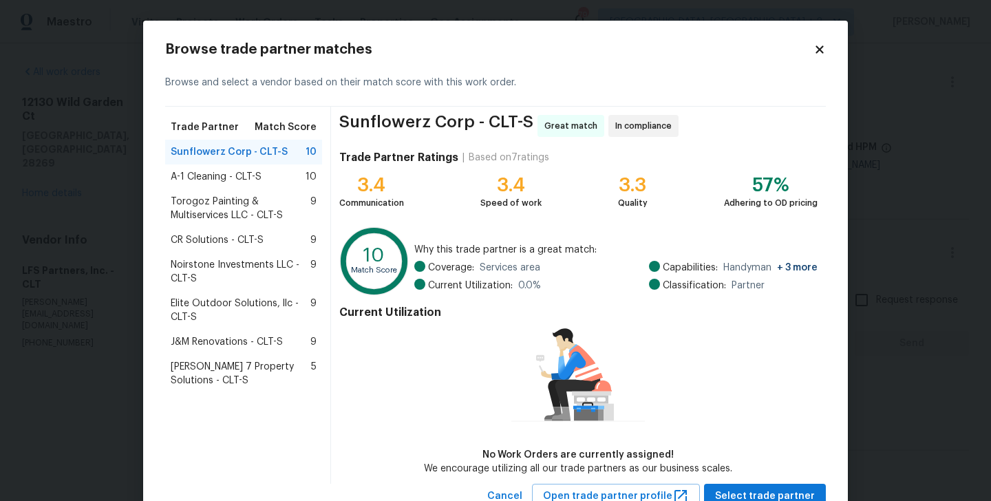
click at [207, 178] on span "A-1 Cleaning - CLT-S" at bounding box center [216, 177] width 91 height 14
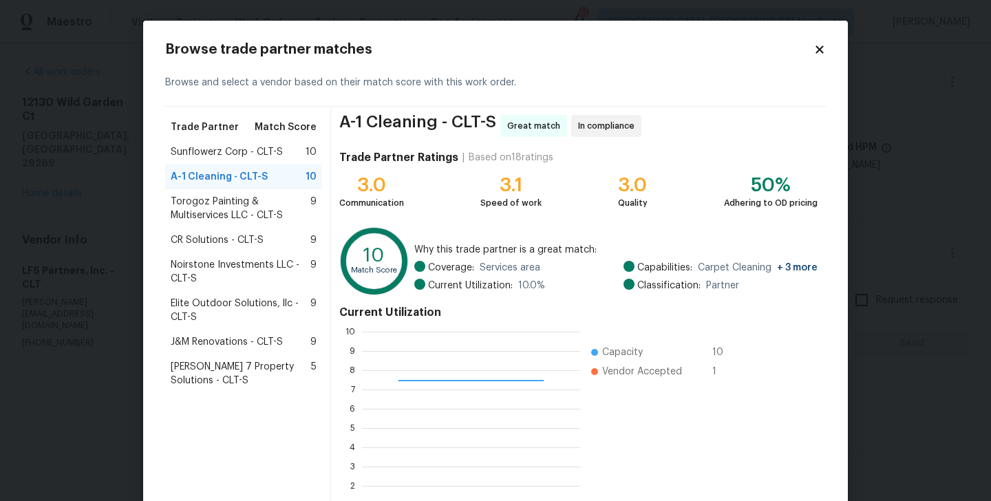
scroll to position [106, 0]
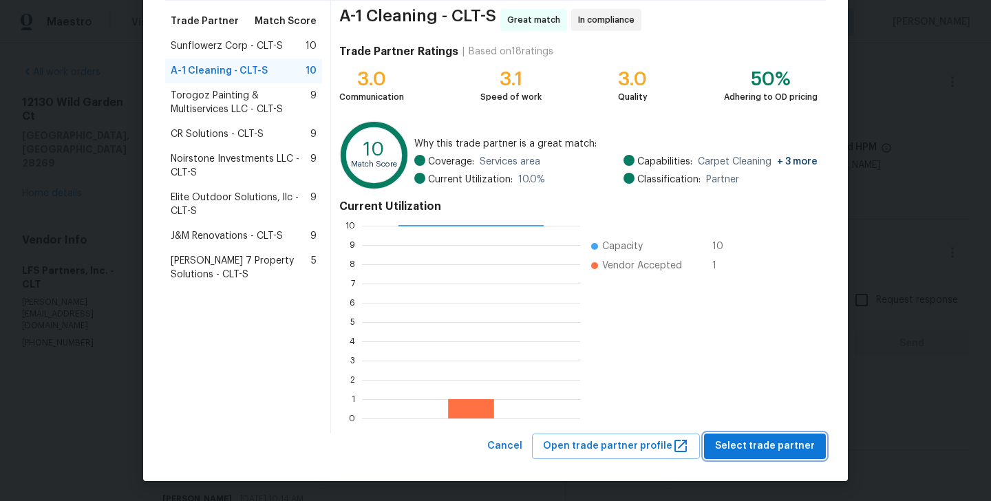
click at [767, 456] on button "Select trade partner" at bounding box center [765, 446] width 122 height 25
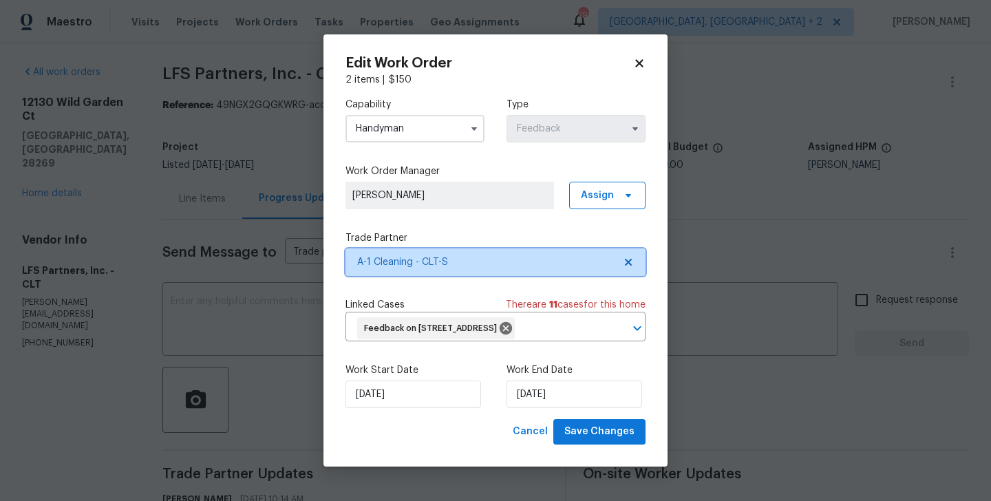
scroll to position [0, 0]
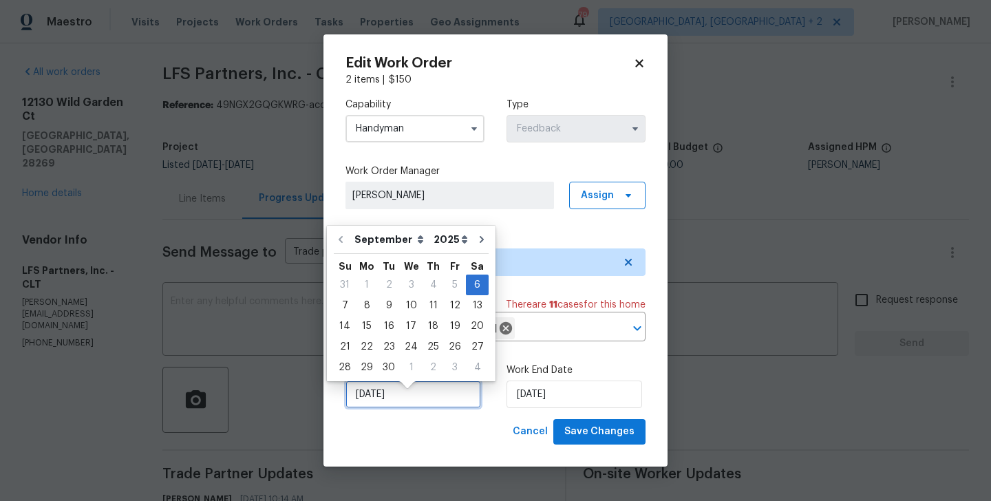
click at [380, 407] on input "06/09/2025" at bounding box center [414, 395] width 136 height 28
click at [366, 308] on div "8" at bounding box center [367, 305] width 22 height 19
type input "08/09/2025"
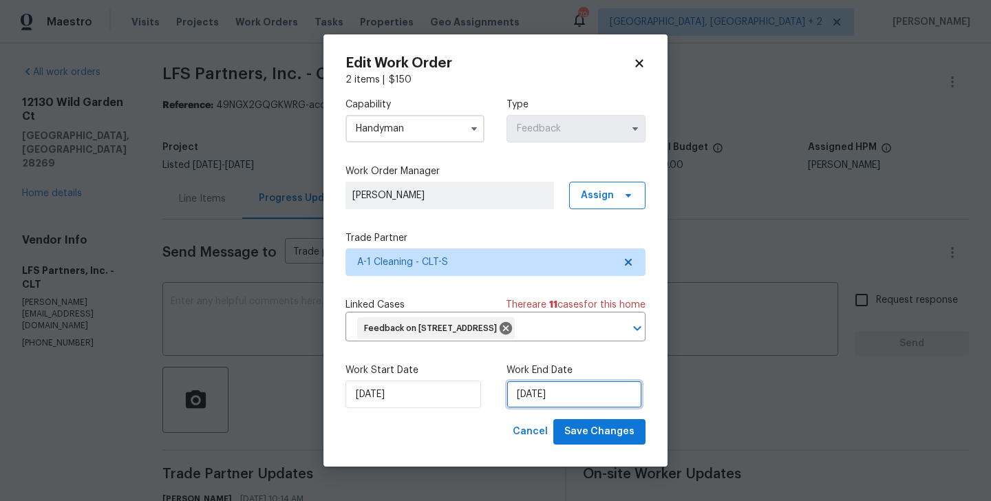
click at [547, 404] on input "09/09/2025" at bounding box center [575, 395] width 136 height 28
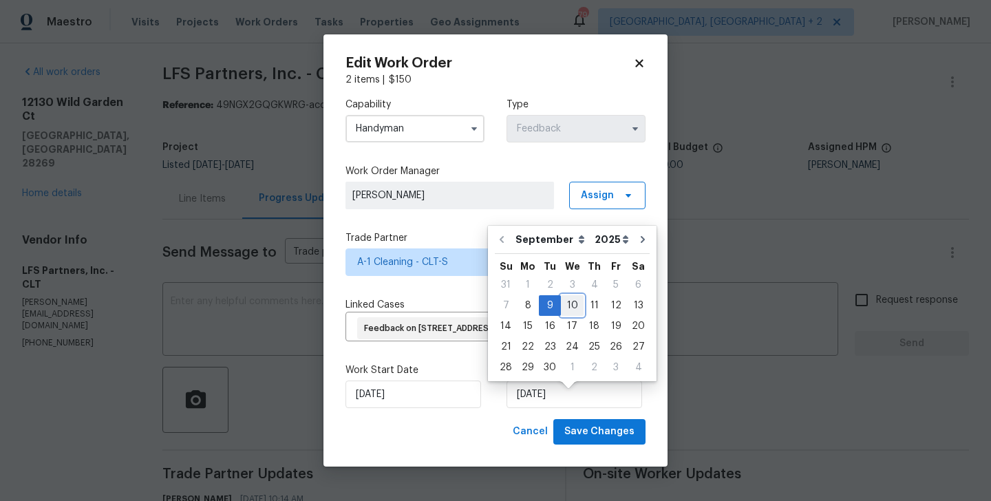
click at [569, 301] on div "10" at bounding box center [572, 305] width 23 height 19
type input "10/09/2025"
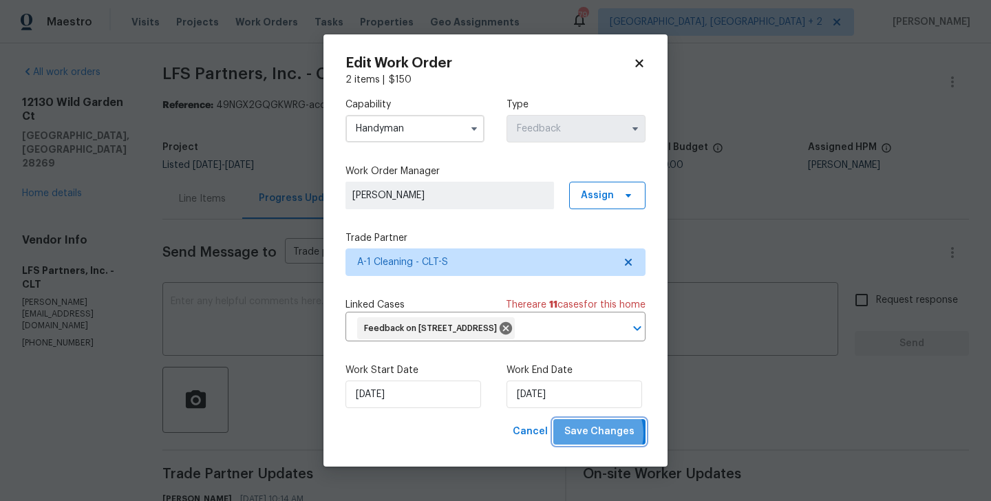
click at [594, 441] on span "Save Changes" at bounding box center [600, 431] width 70 height 17
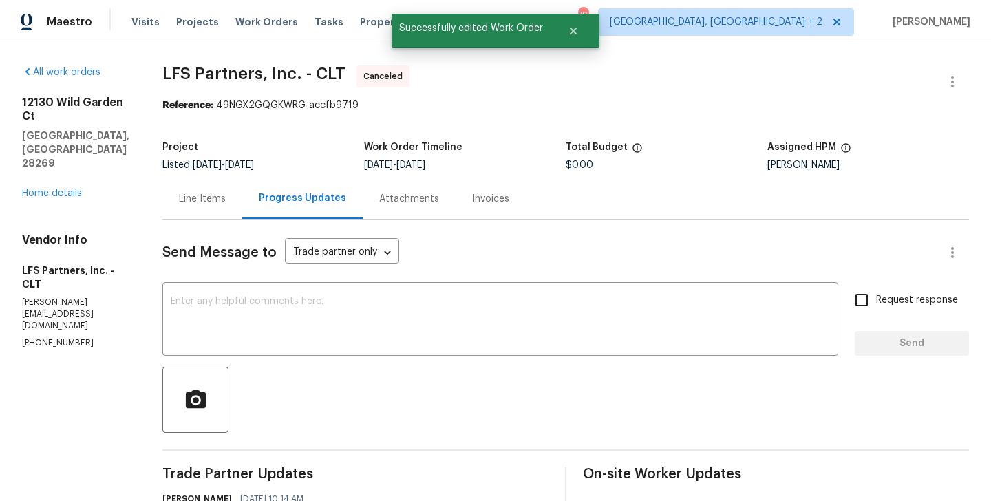
scroll to position [214, 0]
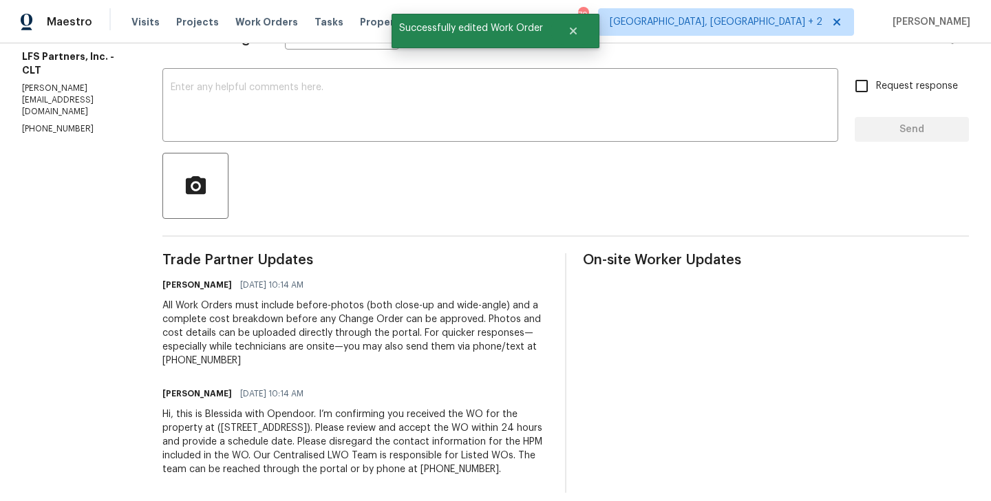
click at [235, 415] on div "Hi, this is Blessida with Opendoor. I’m confirming you received the WO for the …" at bounding box center [355, 442] width 386 height 69
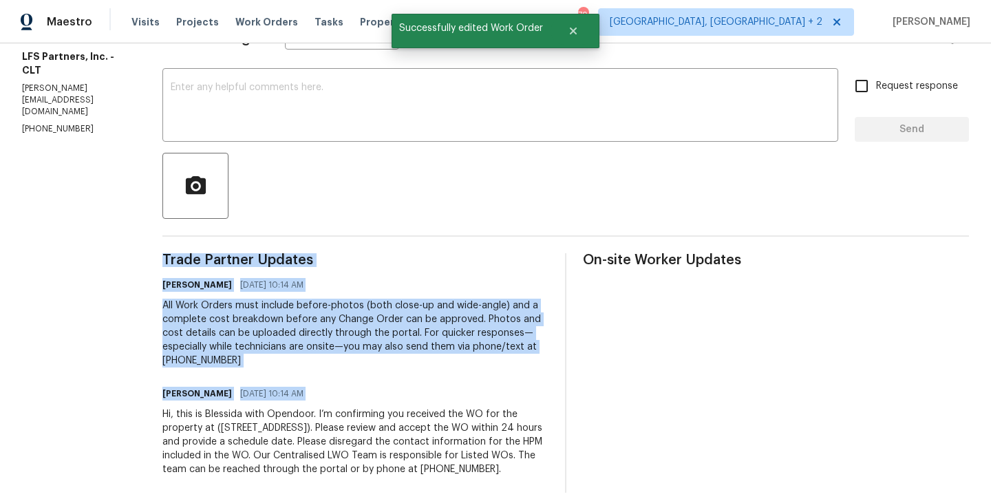
click at [235, 415] on div "Hi, this is Blessida with Opendoor. I’m confirming you received the WO for the …" at bounding box center [355, 442] width 386 height 69
copy div "Trade Partner Updates Blessida Angeline M 09/08/2025 10:14 AM All Work Orders m…"
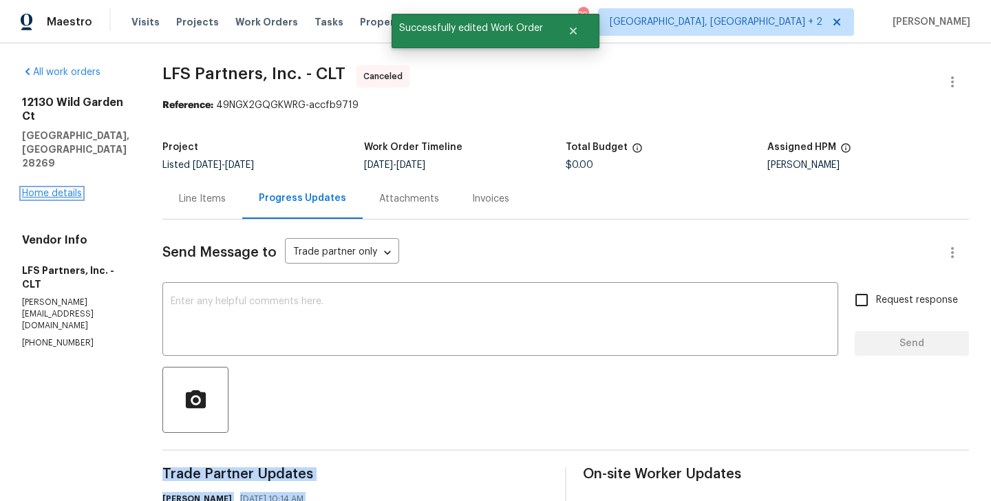
click at [63, 189] on link "Home details" at bounding box center [52, 194] width 60 height 10
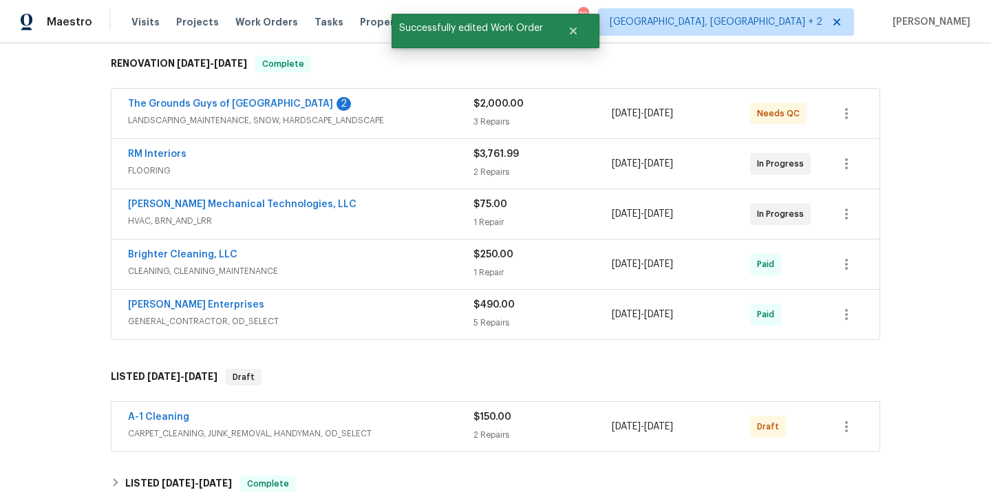
scroll to position [278, 0]
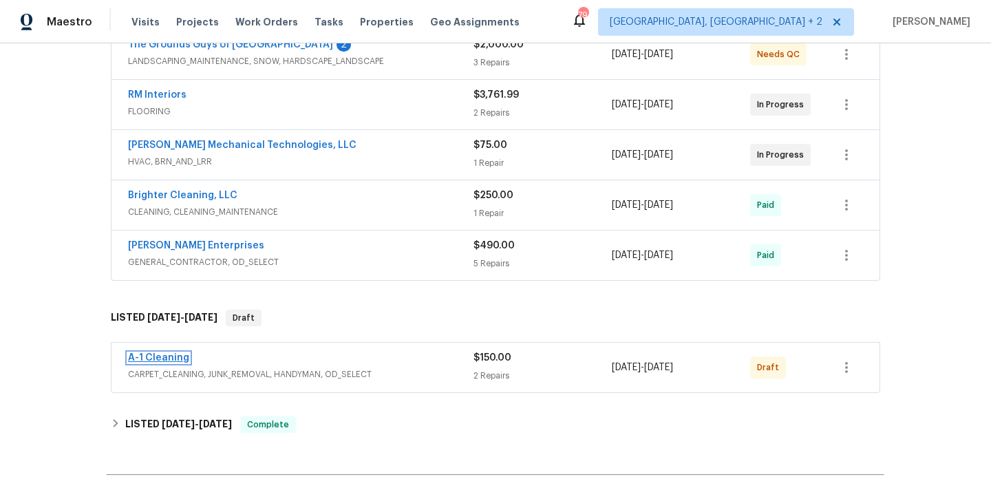
click at [168, 361] on link "A-1 Cleaning" at bounding box center [158, 358] width 61 height 10
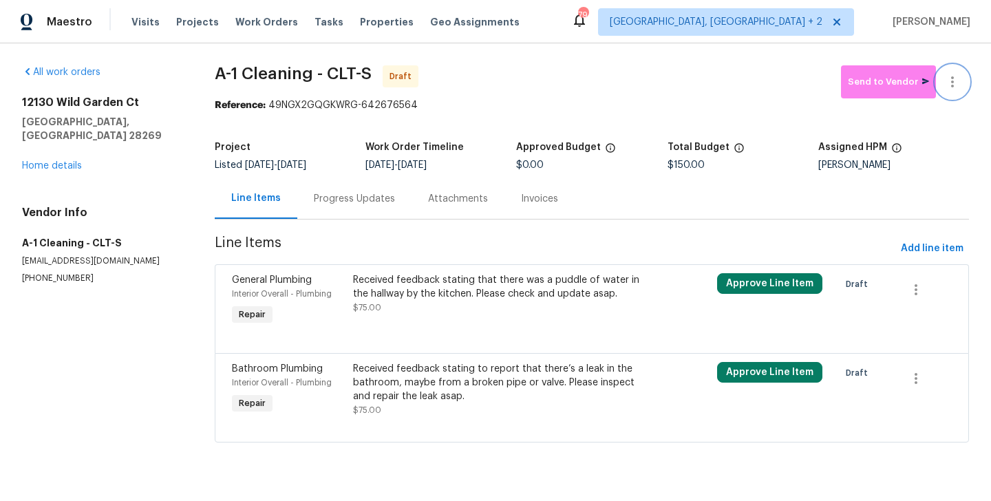
click at [952, 73] on button "button" at bounding box center [952, 81] width 33 height 33
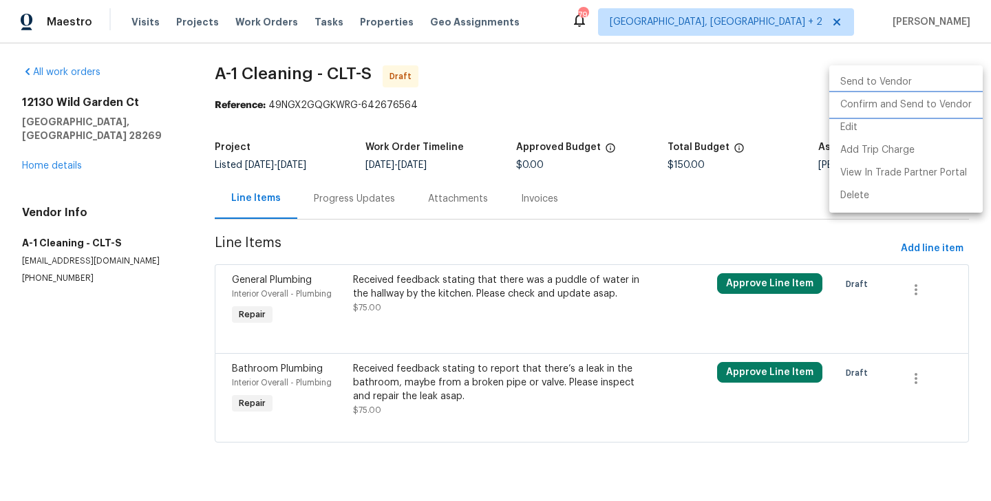
click at [952, 95] on li "Confirm and Send to Vendor" at bounding box center [907, 105] width 154 height 23
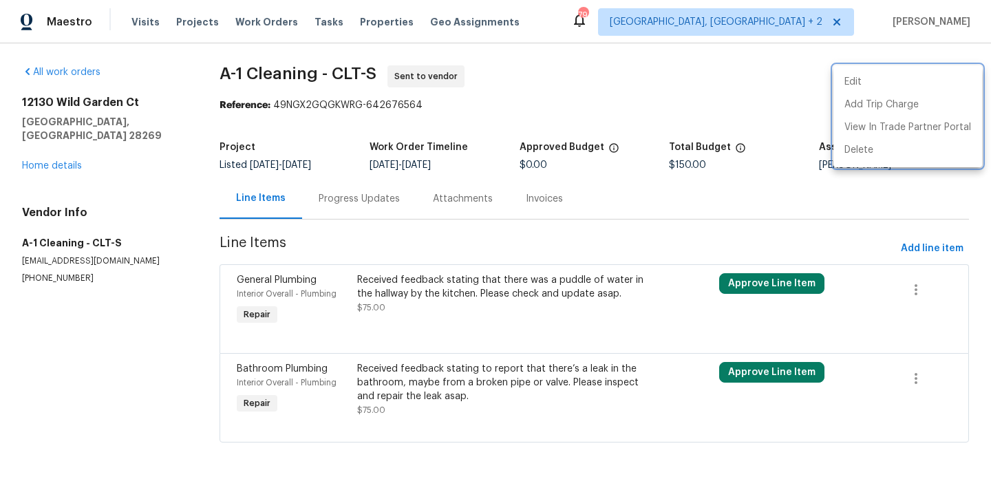
click at [386, 202] on div at bounding box center [495, 250] width 991 height 501
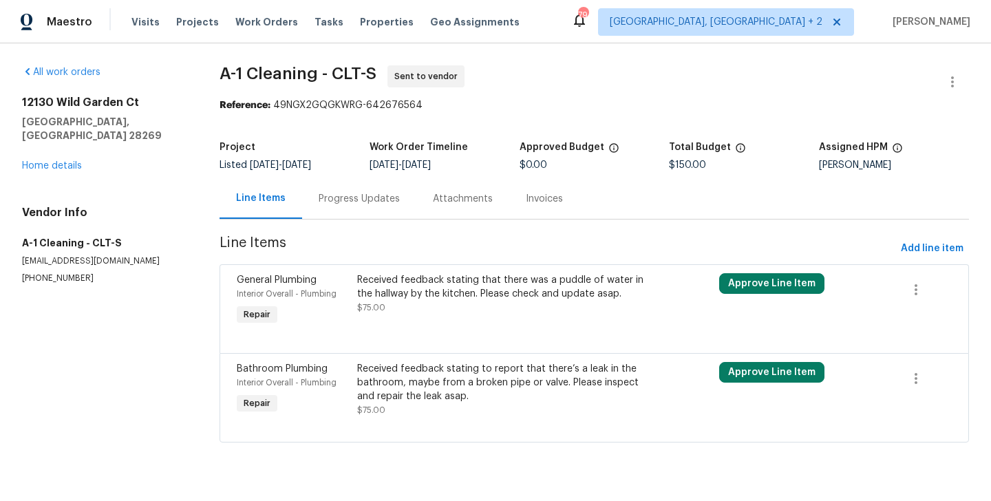
click at [386, 202] on div "Progress Updates" at bounding box center [359, 199] width 81 height 14
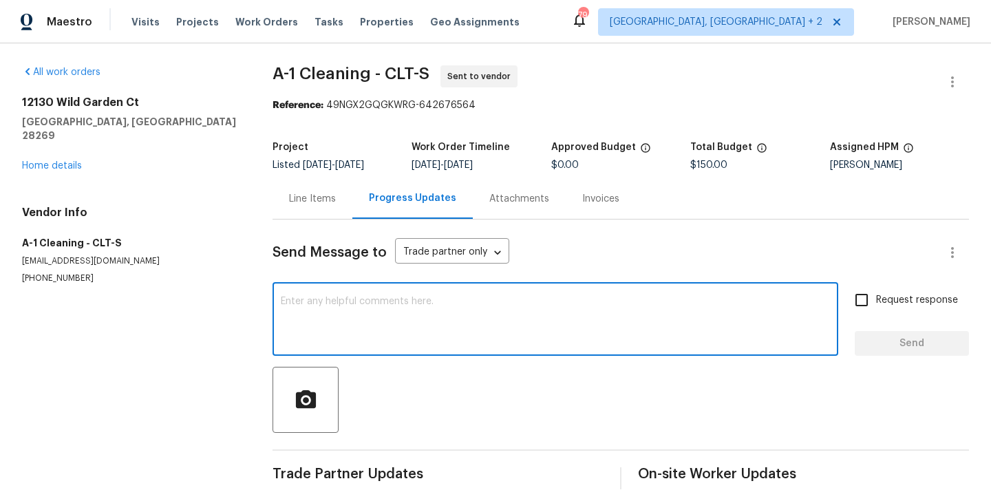
click at [409, 324] on textarea at bounding box center [555, 321] width 549 height 48
paste textarea "Hi, this is Blessida with Opendoor. I’m confirming you received the WO for the …"
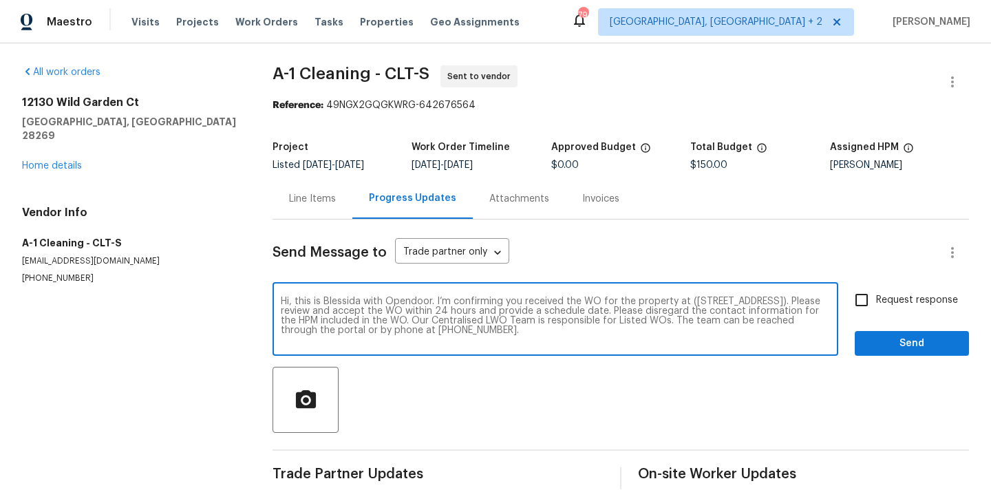
type textarea "Hi, this is Blessida with Opendoor. I’m confirming you received the WO for the …"
click at [903, 302] on span "Request response" at bounding box center [917, 300] width 82 height 14
click at [876, 302] on input "Request response" at bounding box center [862, 300] width 29 height 29
checkbox input "true"
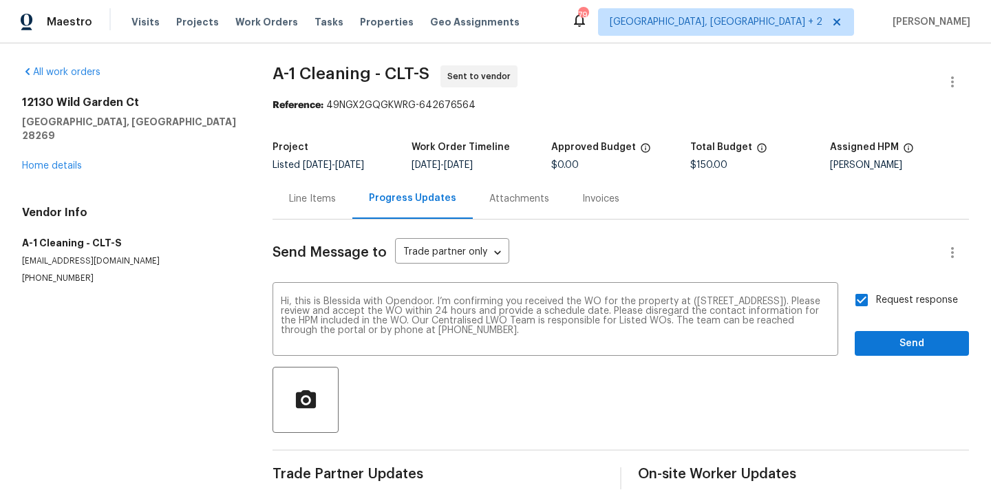
click at [893, 361] on div "Send Message to Trade partner only Trade partner only ​ Hi, this is Blessida wi…" at bounding box center [621, 355] width 697 height 270
click at [893, 343] on span "Send" at bounding box center [912, 343] width 92 height 17
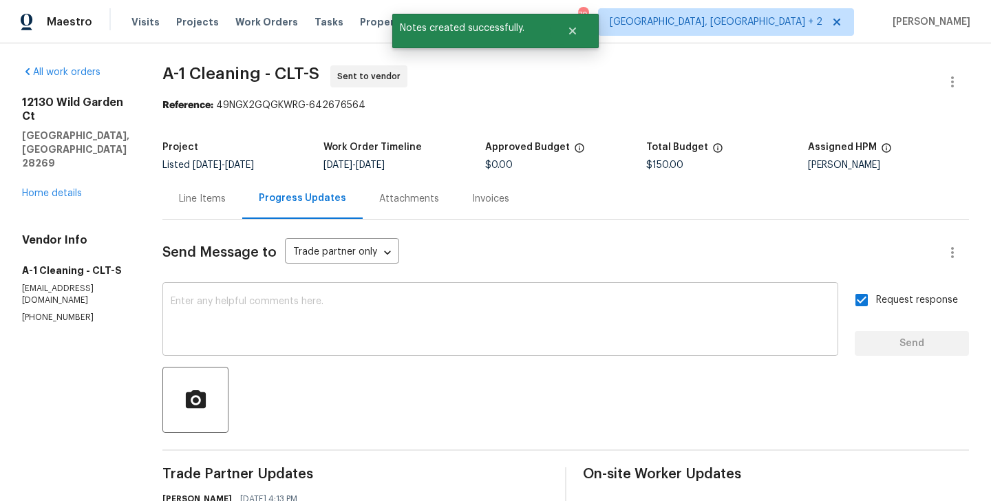
click at [355, 313] on textarea at bounding box center [501, 321] width 660 height 48
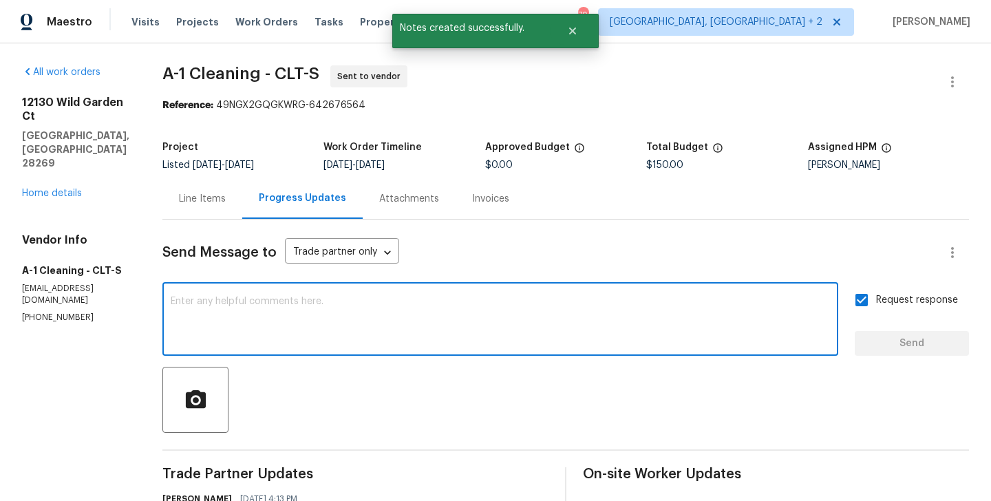
paste textarea "All Work Orders must include before-photos (both close-up and wide-angle) and a…"
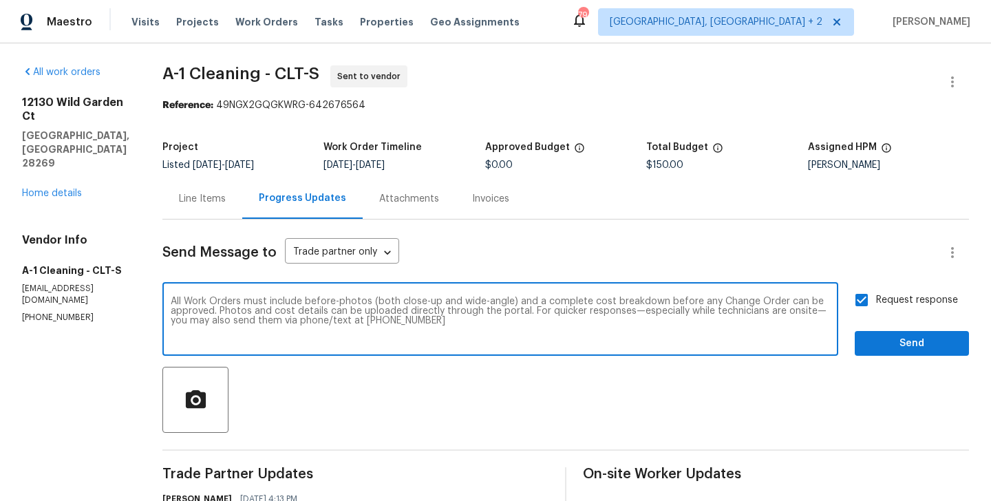
type textarea "All Work Orders must include before-photos (both close-up and wide-angle) and a…"
click at [897, 348] on span "Send" at bounding box center [912, 343] width 92 height 17
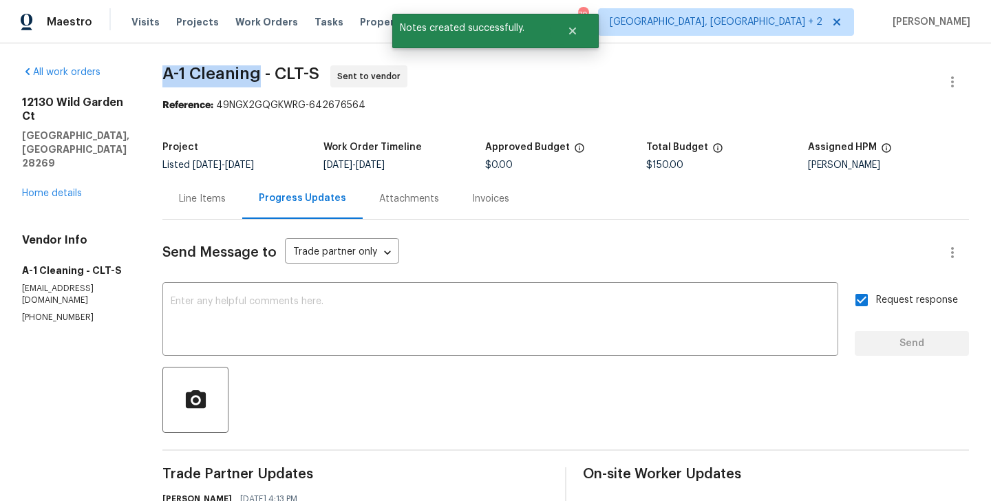
drag, startPoint x: 152, startPoint y: 65, endPoint x: 249, endPoint y: 67, distance: 97.1
click at [249, 67] on div "All work orders 12130 Wild Garden Ct Charlotte, NC 28269 Home details Vendor In…" at bounding box center [495, 386] width 991 height 686
copy span "A-1 Cleaning"
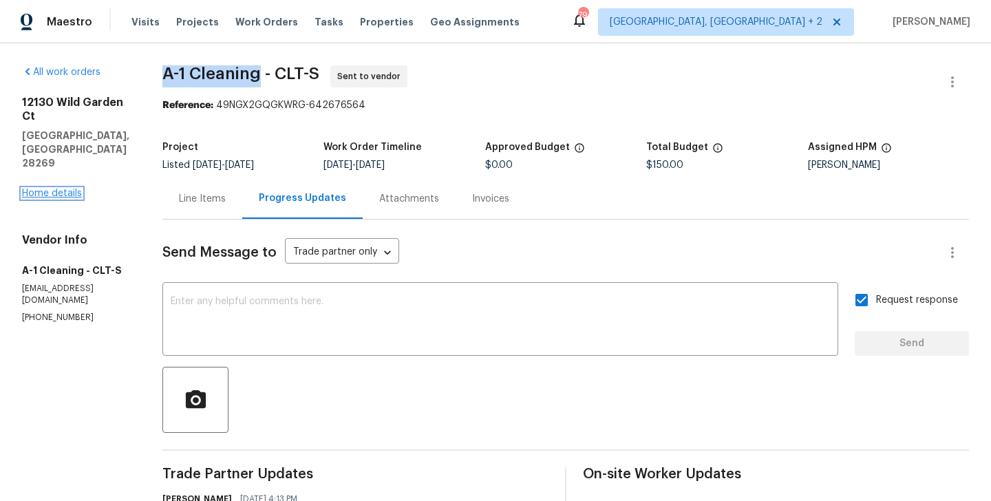
click at [69, 189] on link "Home details" at bounding box center [52, 194] width 60 height 10
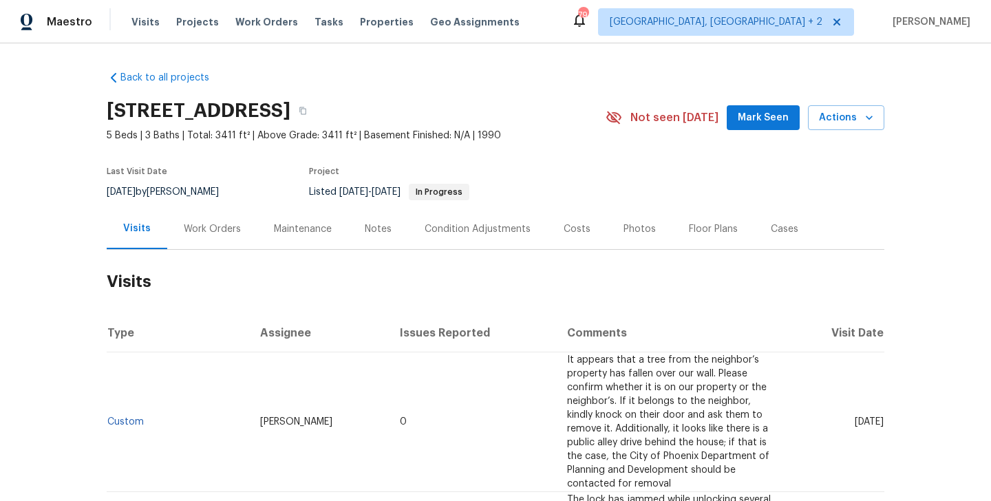
click at [229, 227] on div "Work Orders" at bounding box center [212, 229] width 57 height 14
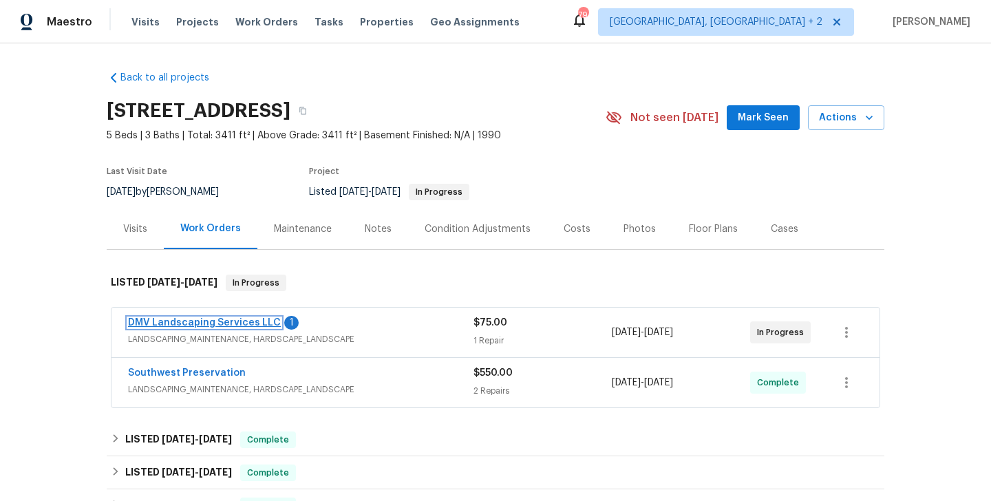
click at [247, 325] on link "DMV Landscaping Services LLC" at bounding box center [204, 323] width 153 height 10
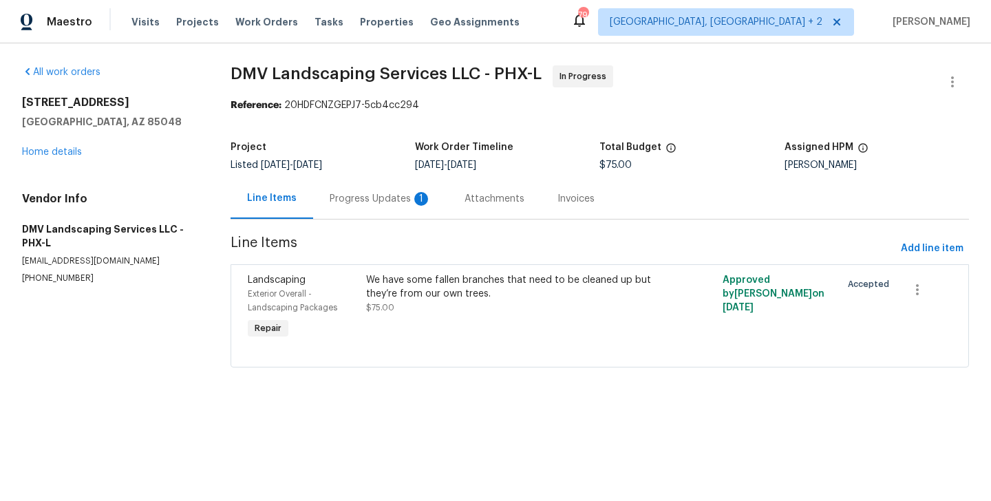
click at [371, 198] on div "Progress Updates 1" at bounding box center [381, 199] width 102 height 14
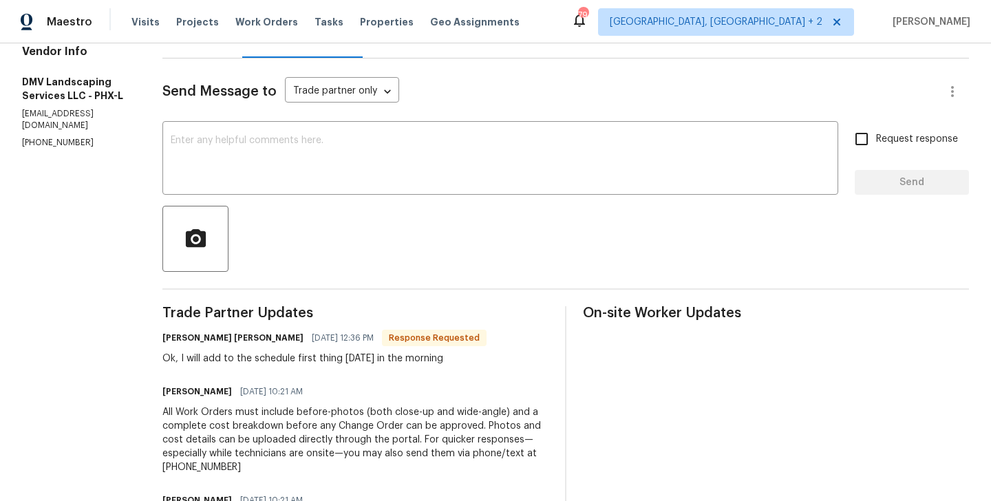
scroll to position [131, 0]
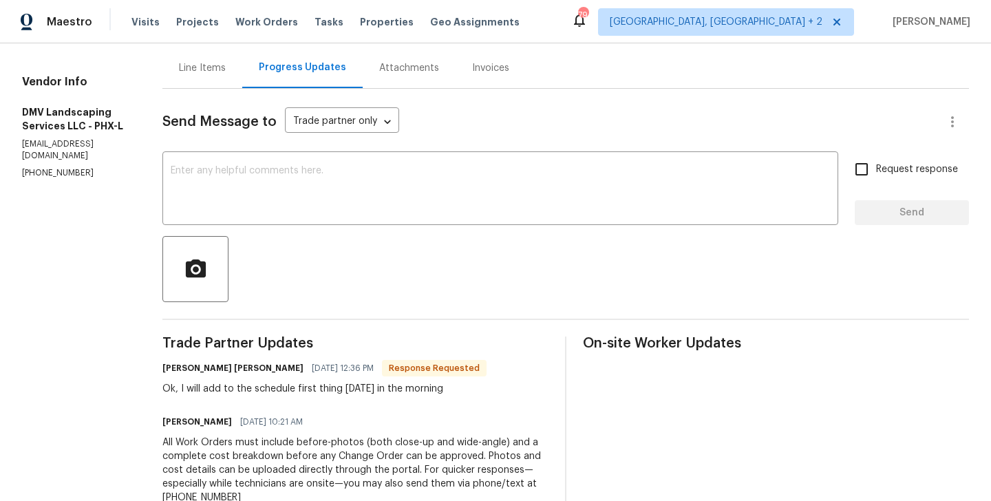
click at [242, 233] on div "Send Message to Trade partner only Trade partner only ​ x ​ Request response Se…" at bounding box center [565, 359] width 807 height 541
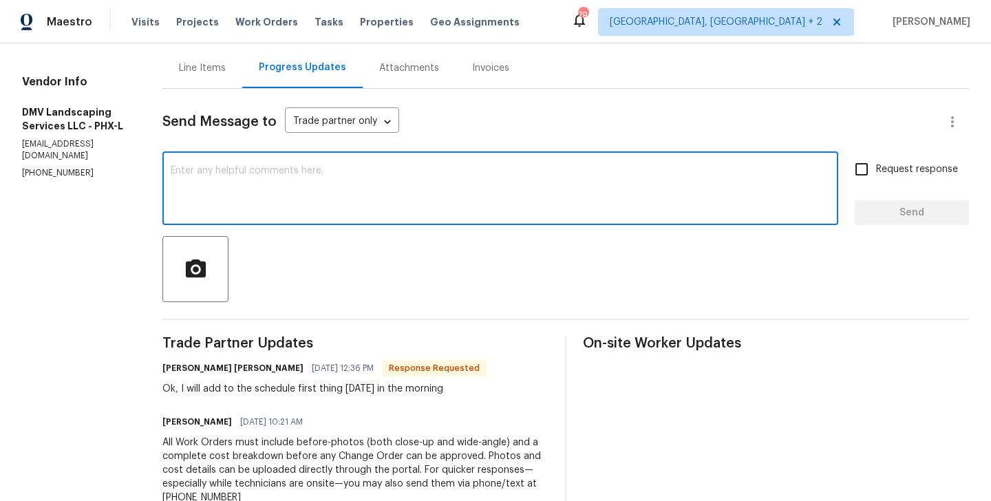
click at [229, 198] on textarea at bounding box center [501, 190] width 660 height 48
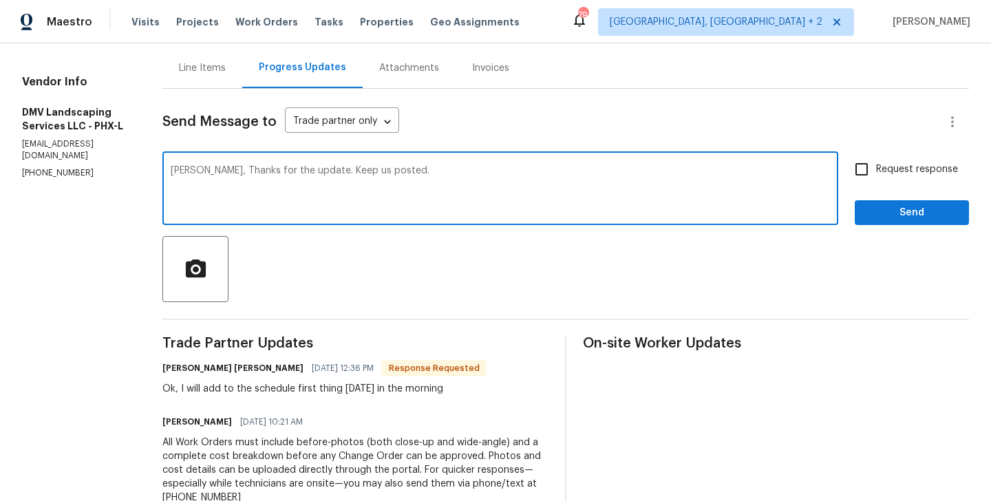
type textarea "[PERSON_NAME], Thanks for the update. Keep us posted."
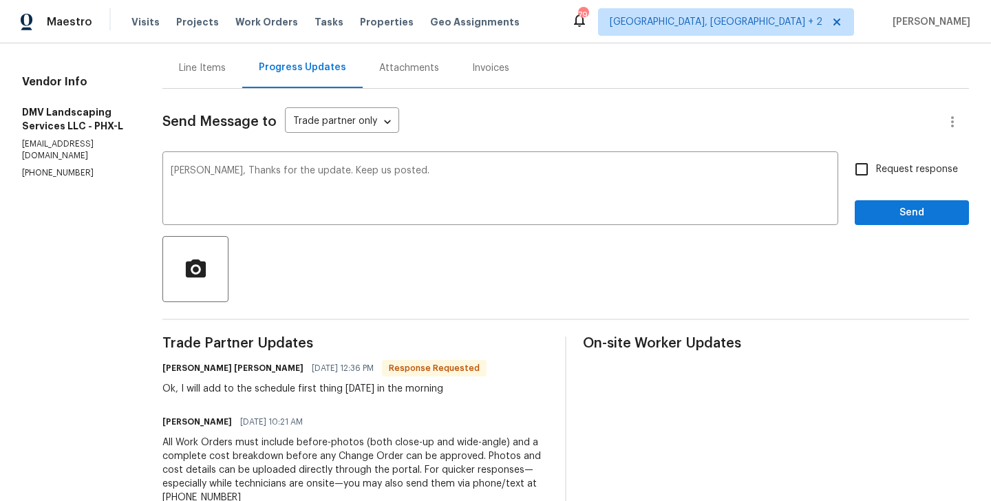
drag, startPoint x: 896, startPoint y: 176, endPoint x: 896, endPoint y: 200, distance: 24.1
click at [896, 176] on span "Request response" at bounding box center [917, 169] width 82 height 14
click at [876, 176] on input "Request response" at bounding box center [862, 169] width 29 height 29
checkbox input "true"
click at [896, 213] on span "Send" at bounding box center [912, 212] width 92 height 17
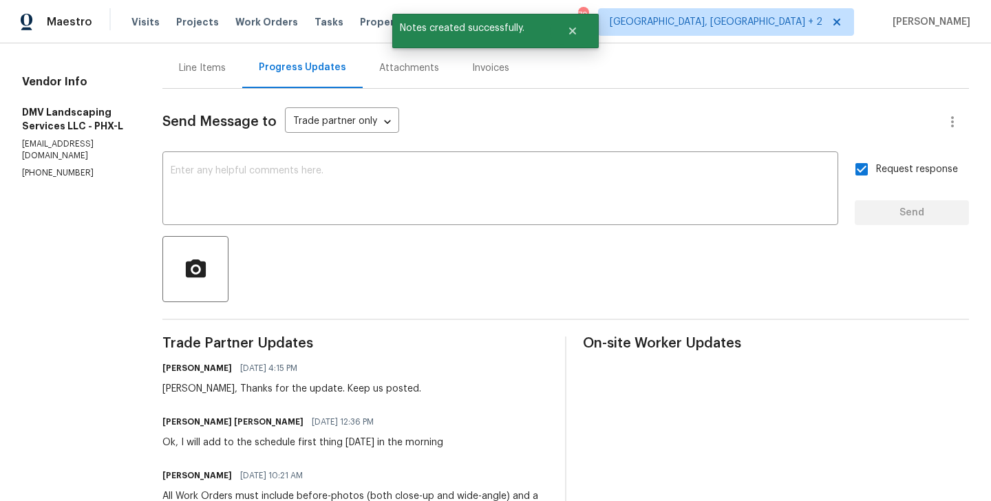
scroll to position [0, 0]
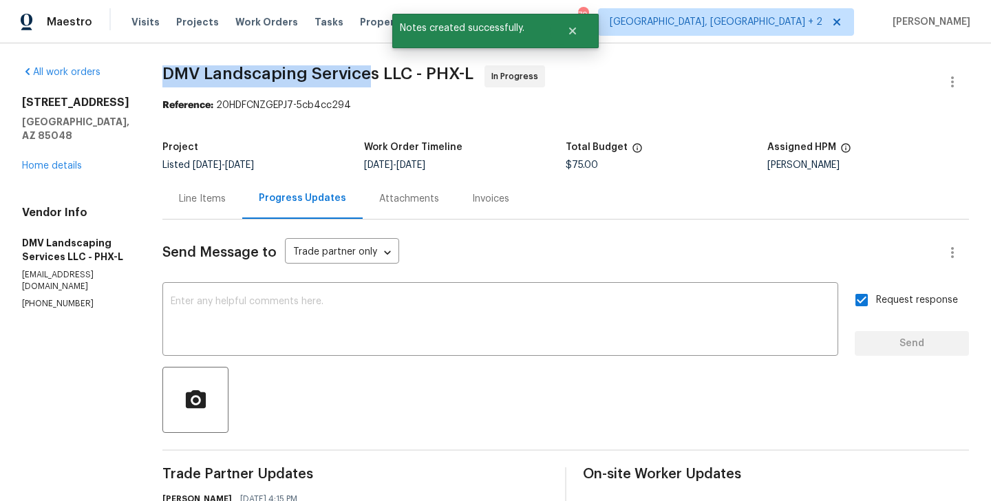
drag, startPoint x: 147, startPoint y: 72, endPoint x: 358, endPoint y: 71, distance: 211.4
click at [358, 71] on div "All work orders [STREET_ADDRESS] Home details Vendor Info DMV Landscaping Servi…" at bounding box center [495, 439] width 991 height 793
drag, startPoint x: 363, startPoint y: 73, endPoint x: 151, endPoint y: 82, distance: 211.6
click at [162, 82] on span "DMV Landscaping Services LLC - PHX-L In Progress" at bounding box center [549, 81] width 774 height 33
copy span "DMV Landscaping Services"
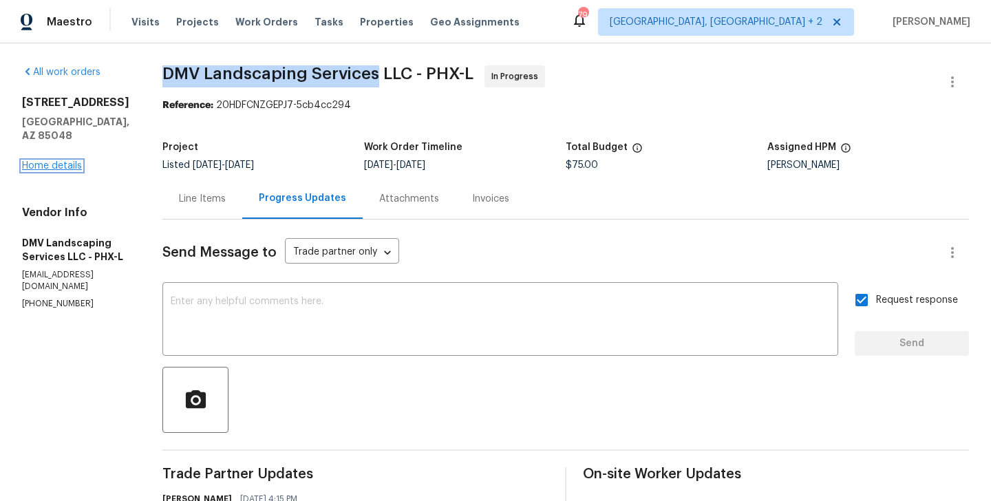
click at [57, 161] on link "Home details" at bounding box center [52, 166] width 60 height 10
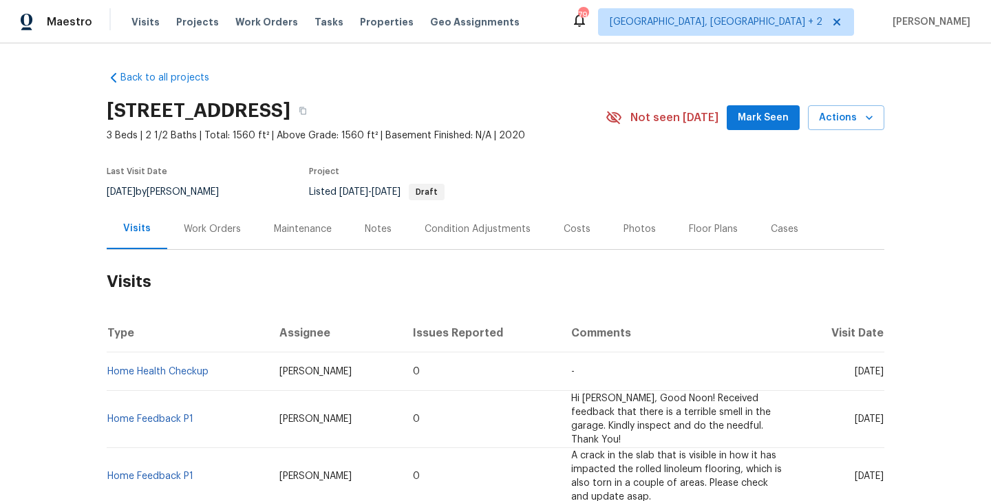
click at [216, 216] on div "Work Orders" at bounding box center [212, 229] width 90 height 41
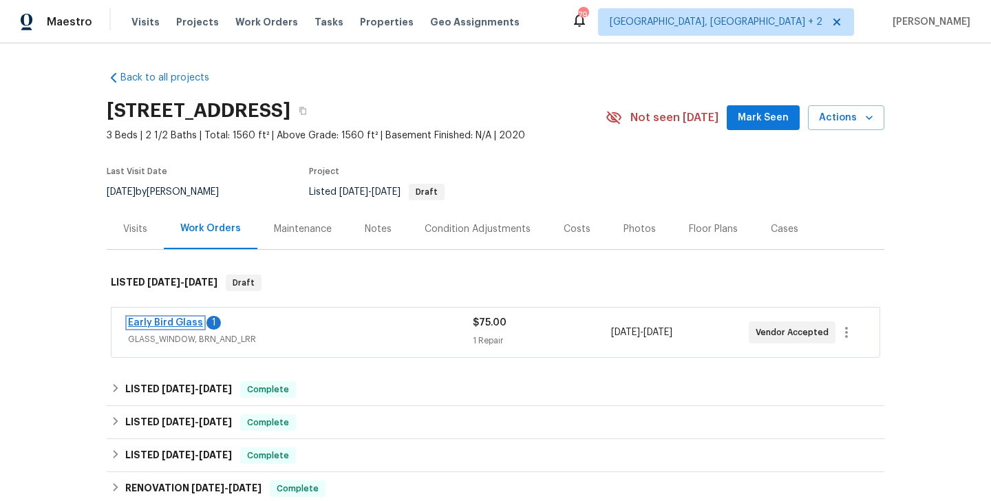
click at [184, 322] on link "Early Bird Glass" at bounding box center [165, 323] width 75 height 10
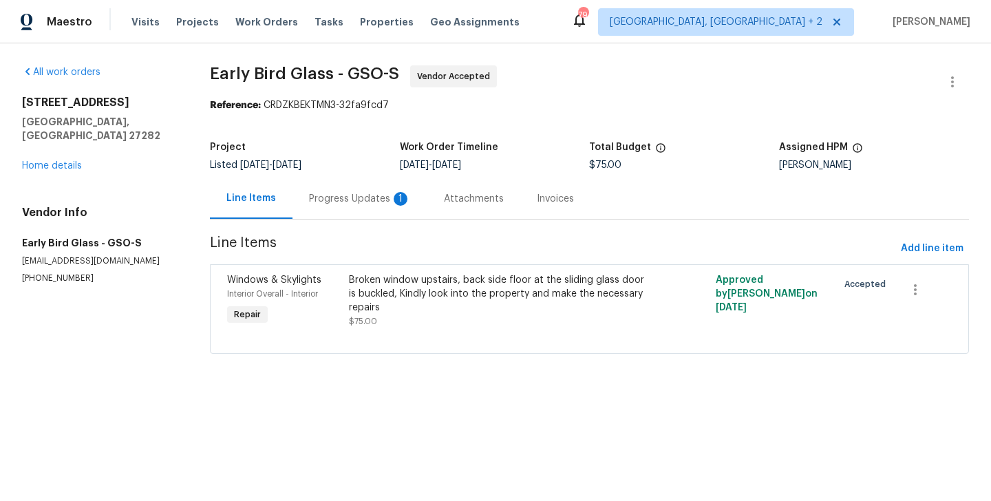
click at [356, 214] on div "Progress Updates 1" at bounding box center [360, 198] width 135 height 41
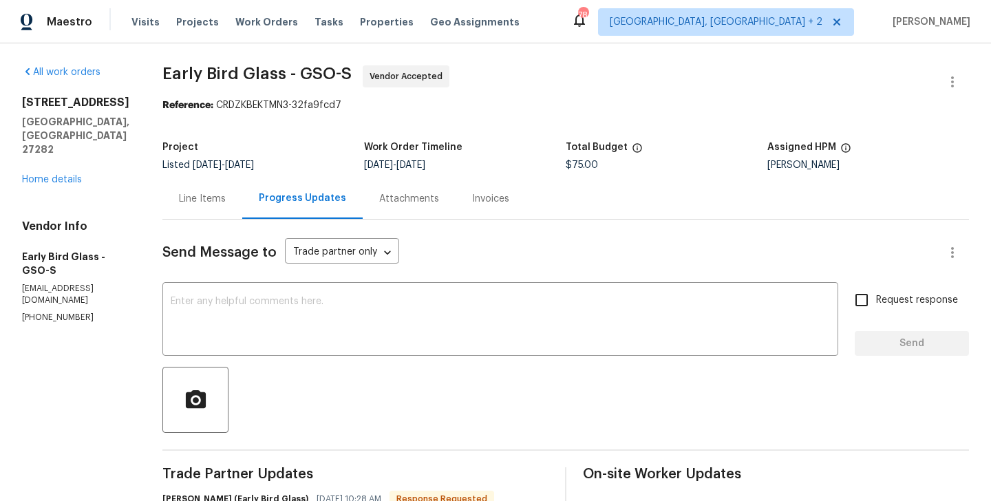
click at [218, 205] on div "Line Items" at bounding box center [202, 198] width 80 height 41
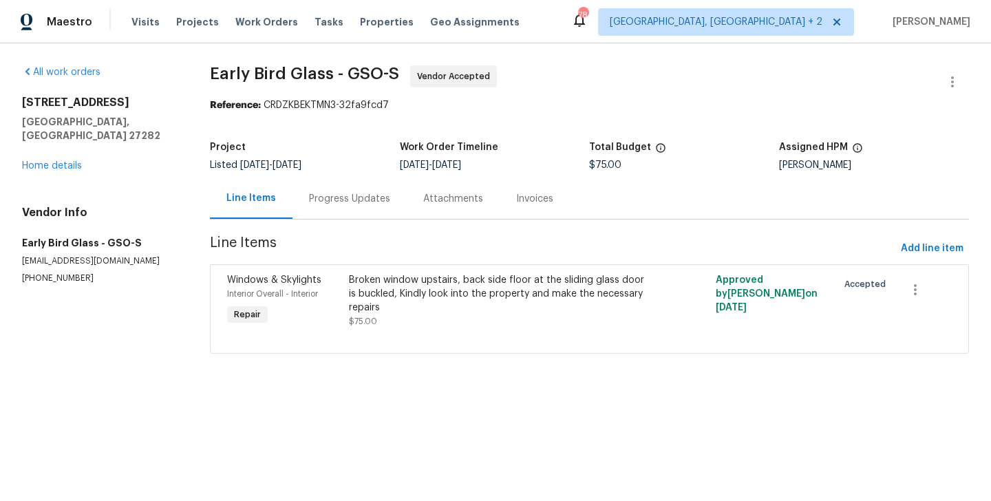
click at [464, 333] on div at bounding box center [589, 336] width 725 height 17
click at [448, 305] on div "Broken window upstairs, back side floor at the sliding glass door is buckled, K…" at bounding box center [497, 293] width 297 height 41
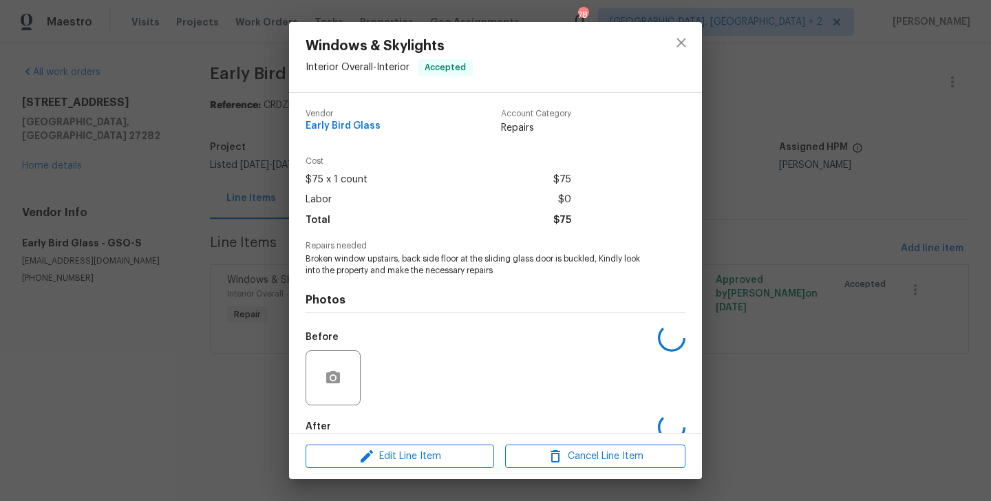
scroll to position [76, 0]
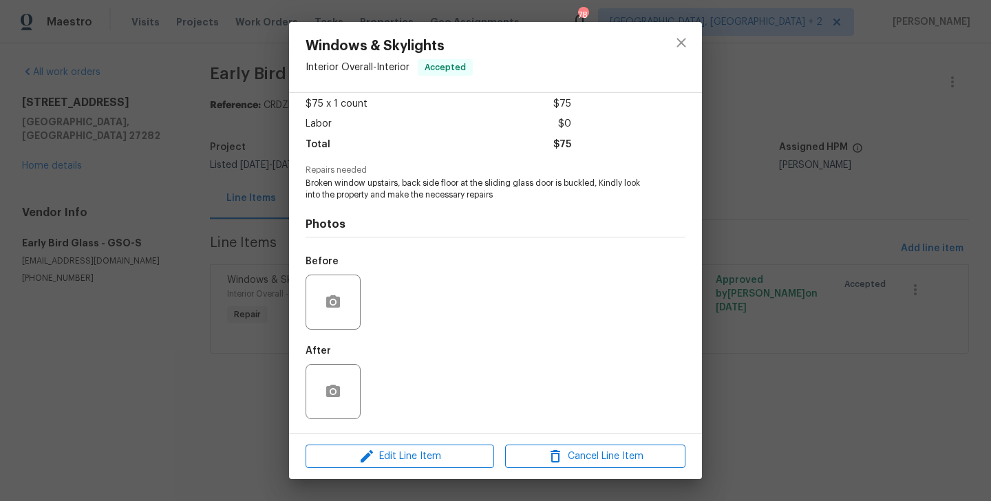
click at [392, 468] on div "Edit Line Item Cancel Line Item" at bounding box center [495, 457] width 413 height 46
click at [388, 463] on span "Edit Line Item" at bounding box center [400, 456] width 180 height 17
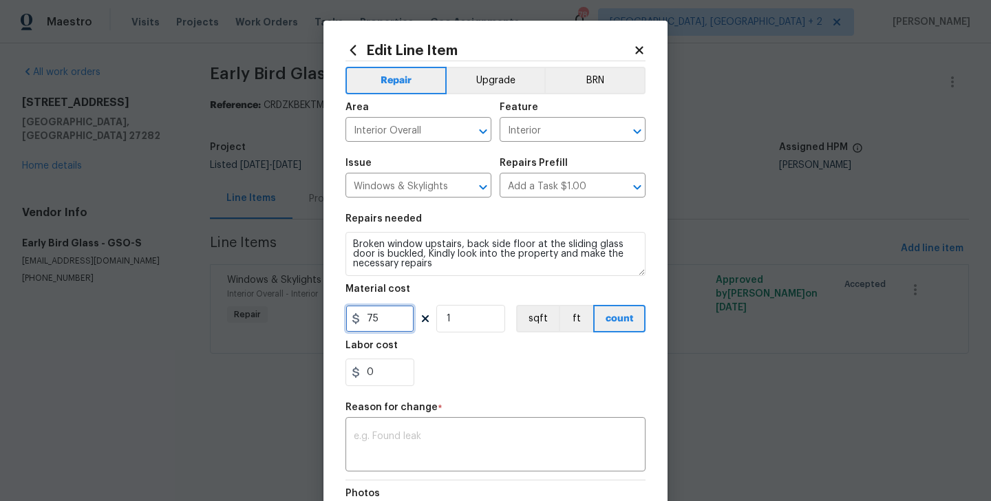
click at [372, 320] on input "75" at bounding box center [380, 319] width 69 height 28
type input "240"
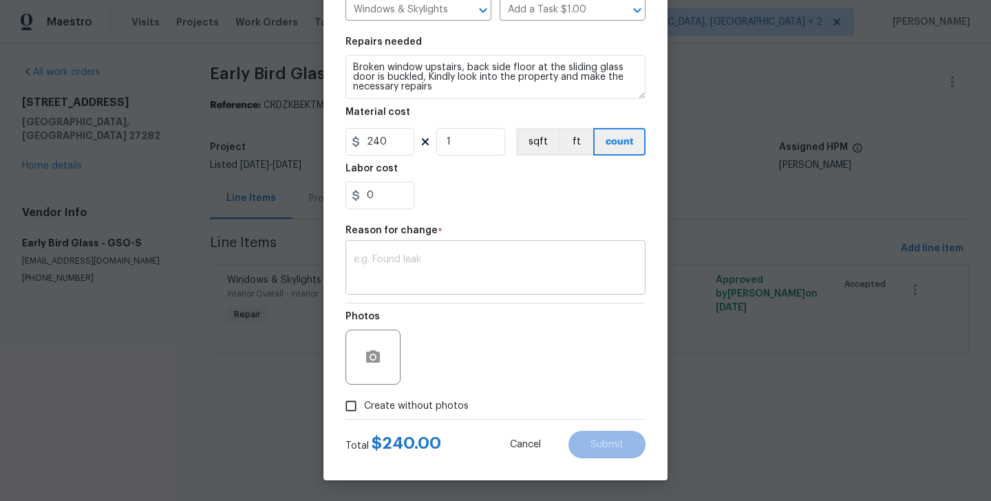
click at [446, 264] on textarea at bounding box center [496, 269] width 284 height 29
paste textarea "(BA) Updated per vendor’s final cost"
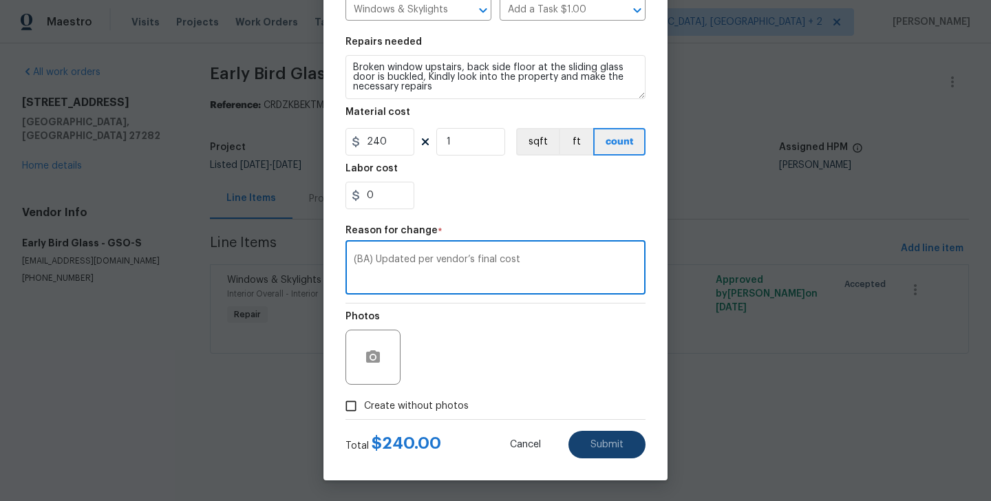
type textarea "(BA) Updated per vendor’s final cost"
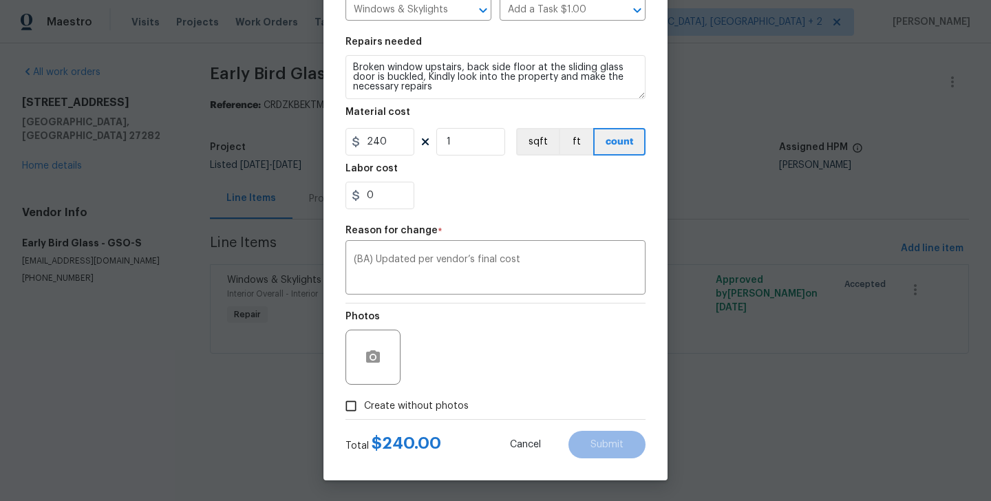
click at [463, 419] on div at bounding box center [496, 419] width 300 height 1
click at [463, 413] on label "Create without photos" at bounding box center [403, 406] width 131 height 26
click at [364, 413] on input "Create without photos" at bounding box center [351, 406] width 26 height 26
checkbox input "true"
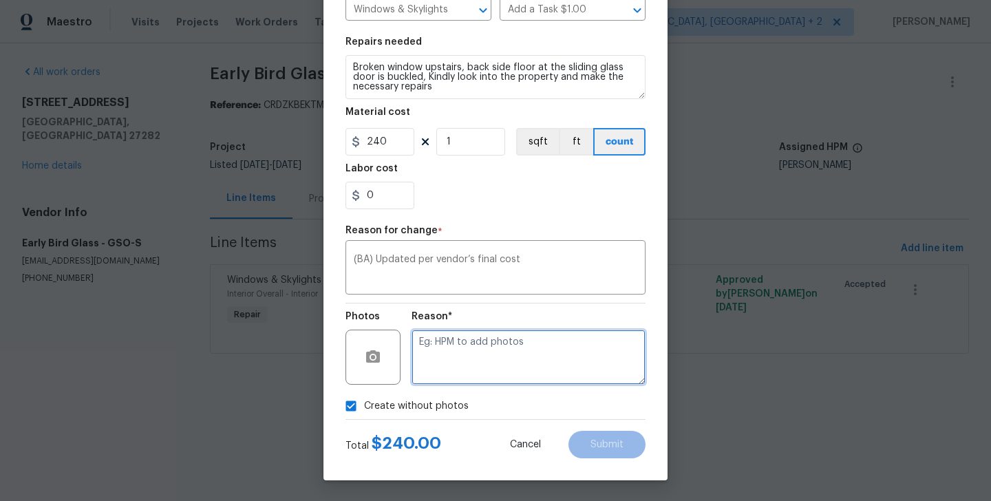
click at [517, 359] on textarea at bounding box center [529, 357] width 234 height 55
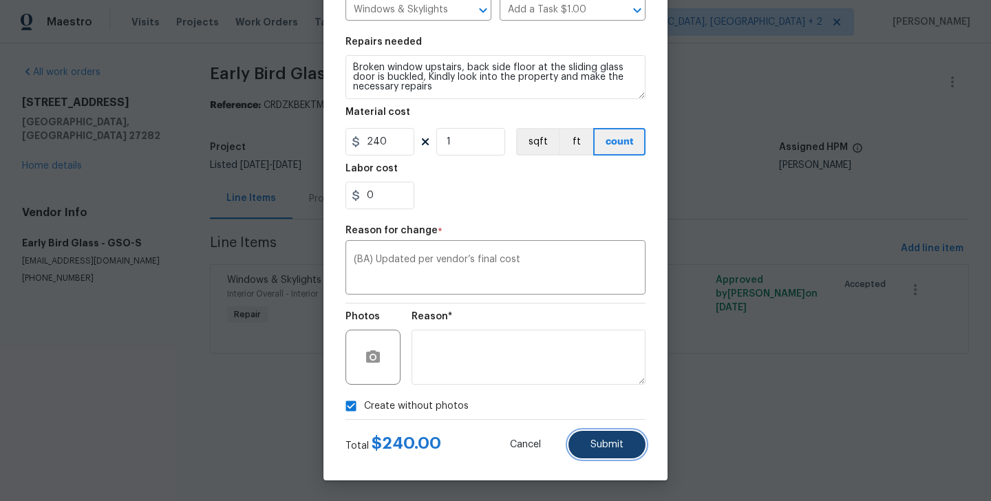
click at [628, 452] on button "Submit" at bounding box center [607, 445] width 77 height 28
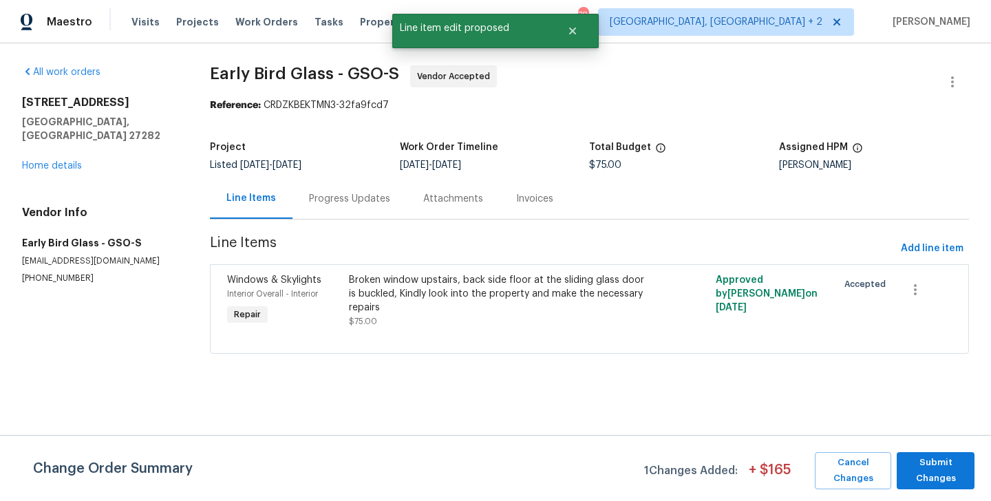
scroll to position [0, 0]
click at [945, 460] on span "Submit Changes" at bounding box center [936, 471] width 64 height 32
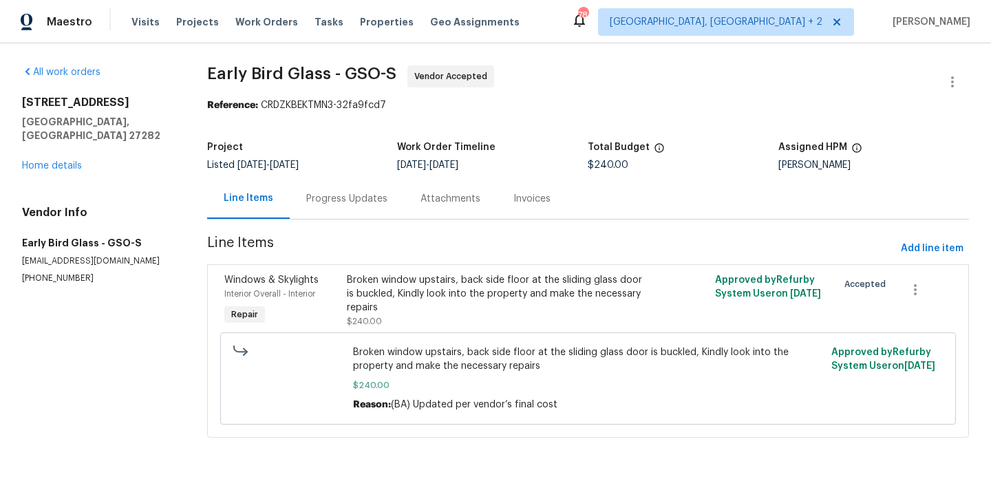
click at [367, 199] on div "Progress Updates" at bounding box center [346, 199] width 81 height 14
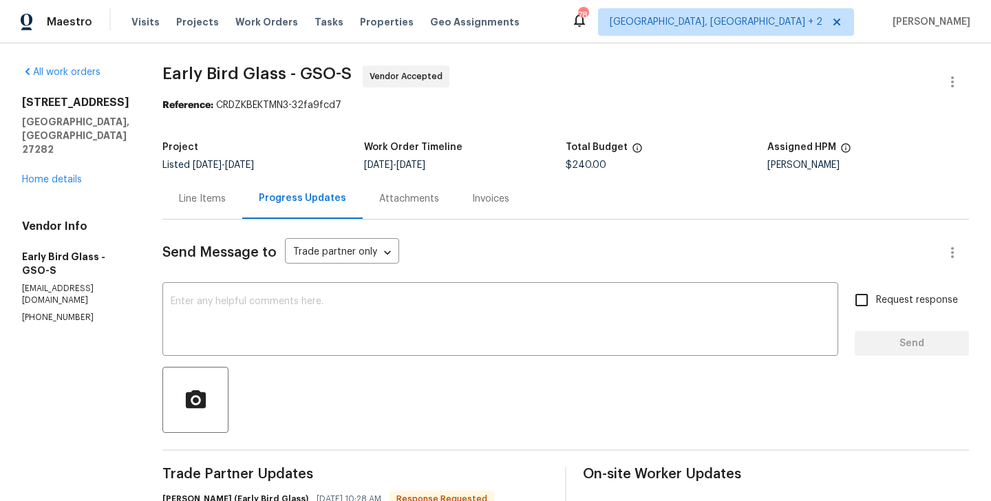
scroll to position [309, 0]
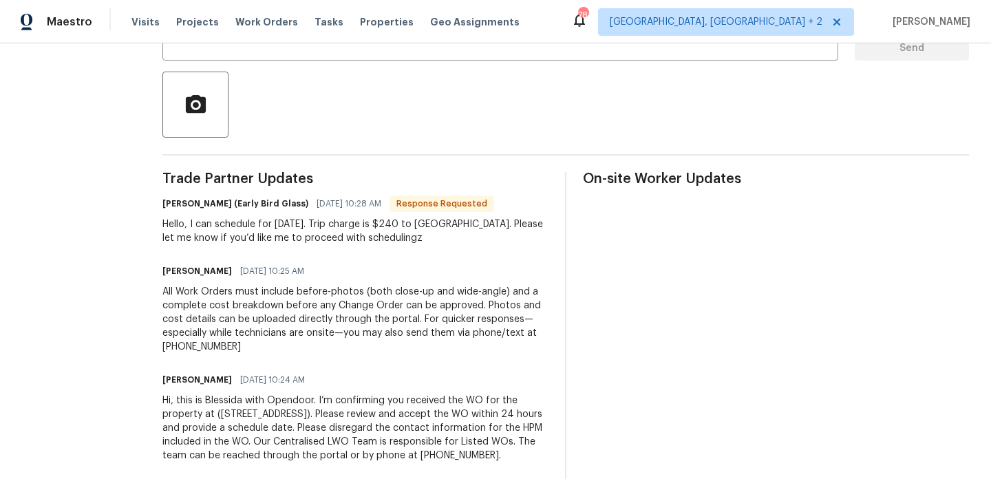
click at [169, 197] on h6 "Sarah Abdullah (Early Bird Glass)" at bounding box center [235, 204] width 146 height 14
copy h6 "Sarah"
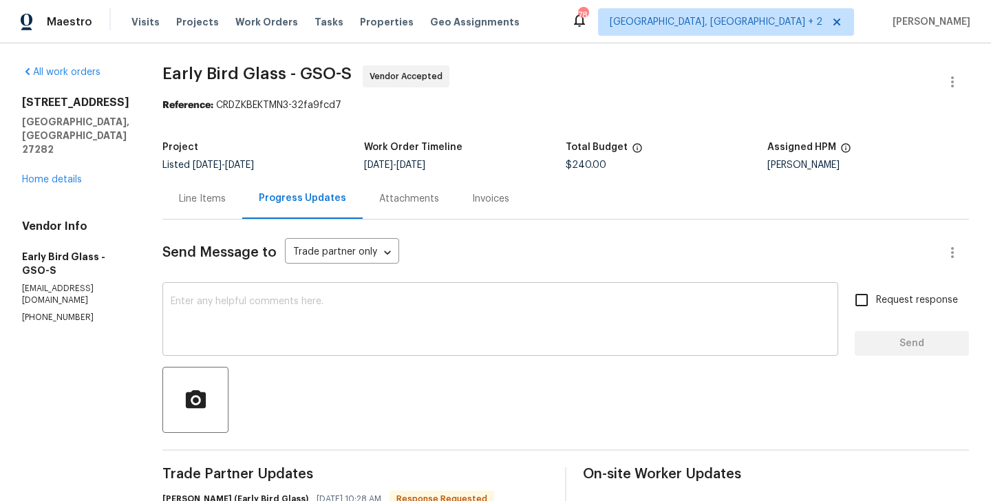
click at [257, 302] on textarea at bounding box center [501, 321] width 660 height 48
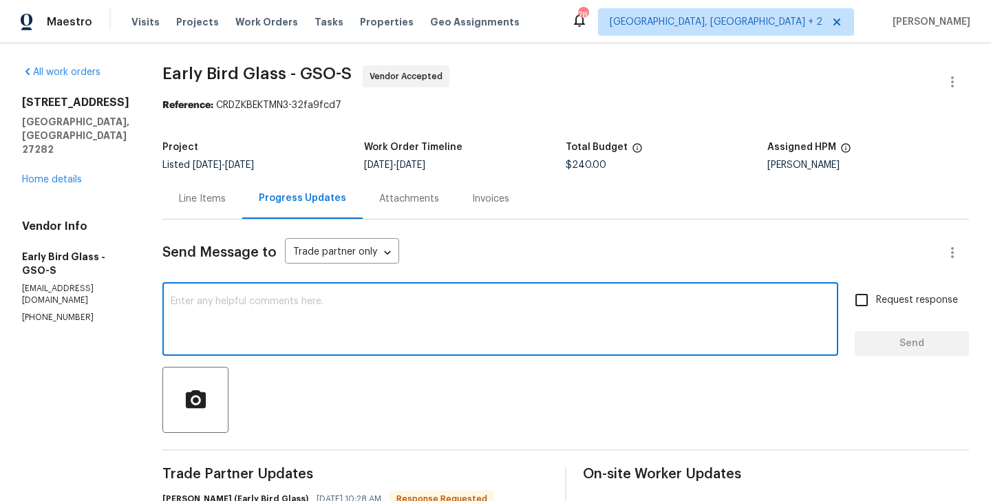
paste textarea "Sarah"
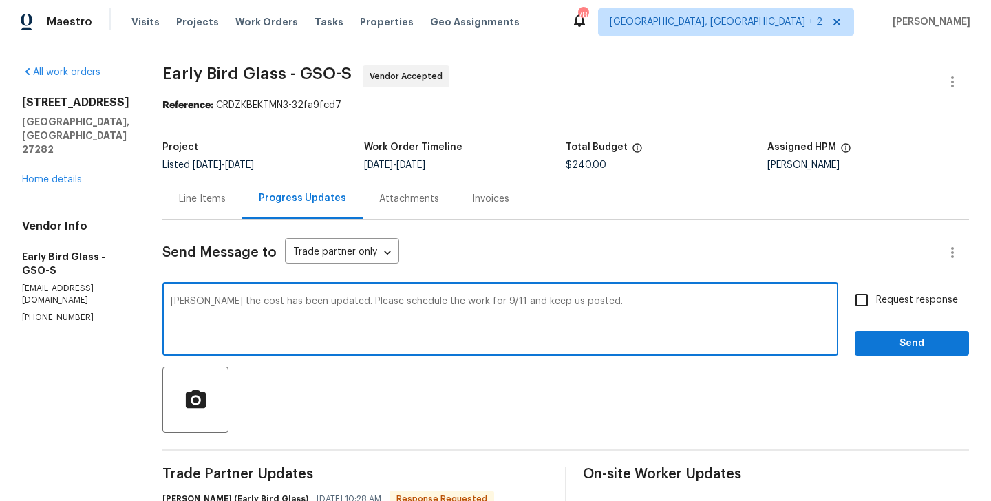
type textarea "Sarah the cost has been updated. Please schedule the work for 9/11 and keep us …"
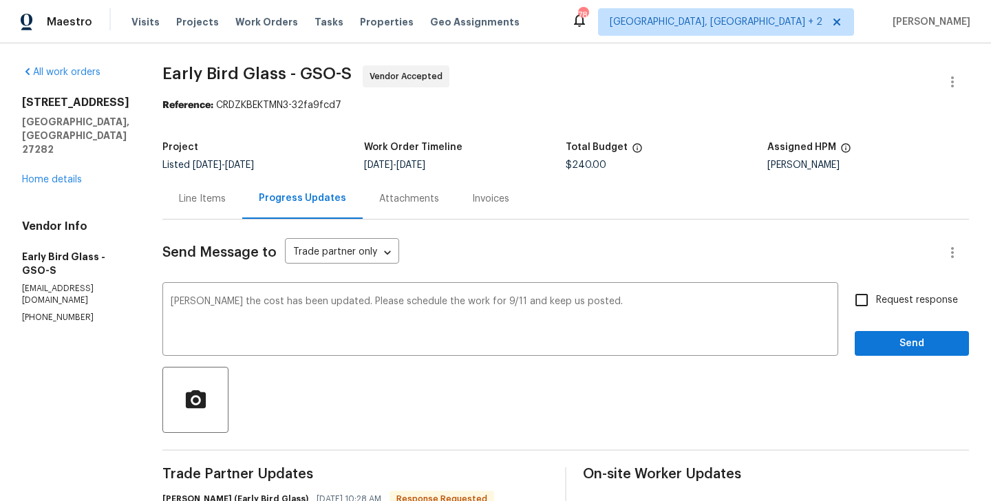
click at [893, 297] on span "Request response" at bounding box center [917, 300] width 82 height 14
click at [876, 297] on input "Request response" at bounding box center [862, 300] width 29 height 29
checkbox input "true"
click at [892, 339] on span "Send" at bounding box center [912, 343] width 92 height 17
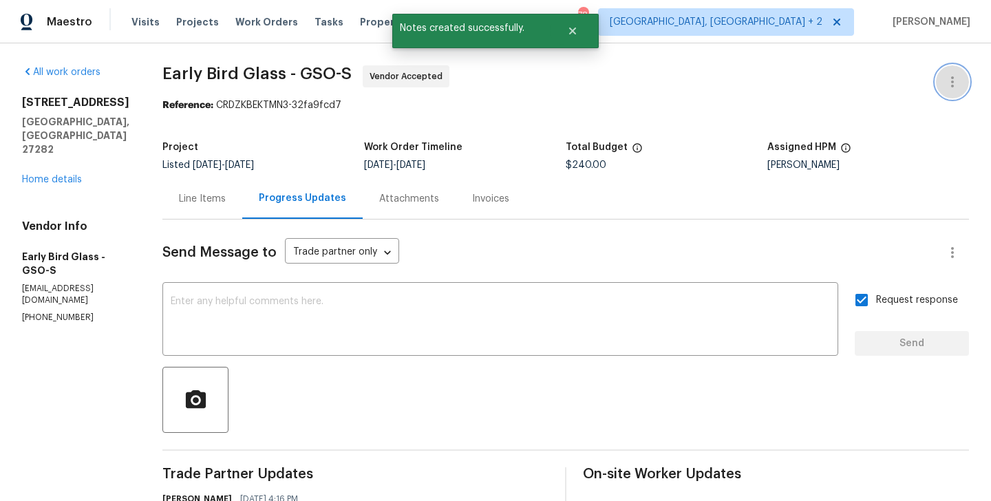
click at [956, 81] on icon "button" at bounding box center [953, 82] width 17 height 17
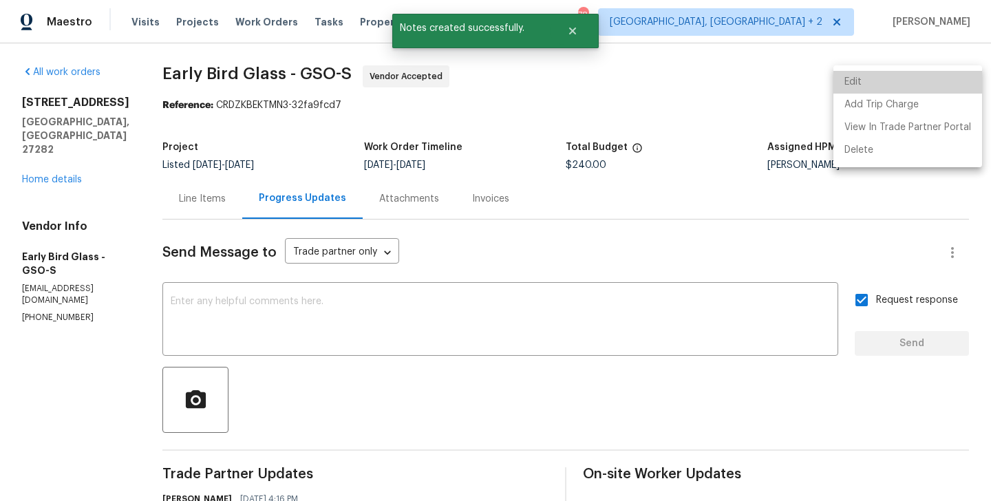
click at [914, 81] on li "Edit" at bounding box center [908, 82] width 149 height 23
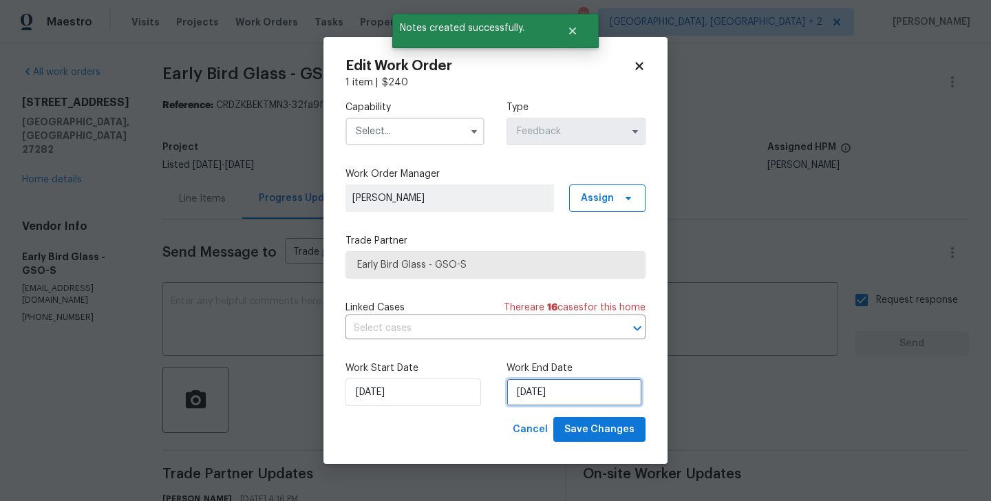
click at [532, 388] on input "10/09/2025" at bounding box center [575, 393] width 136 height 28
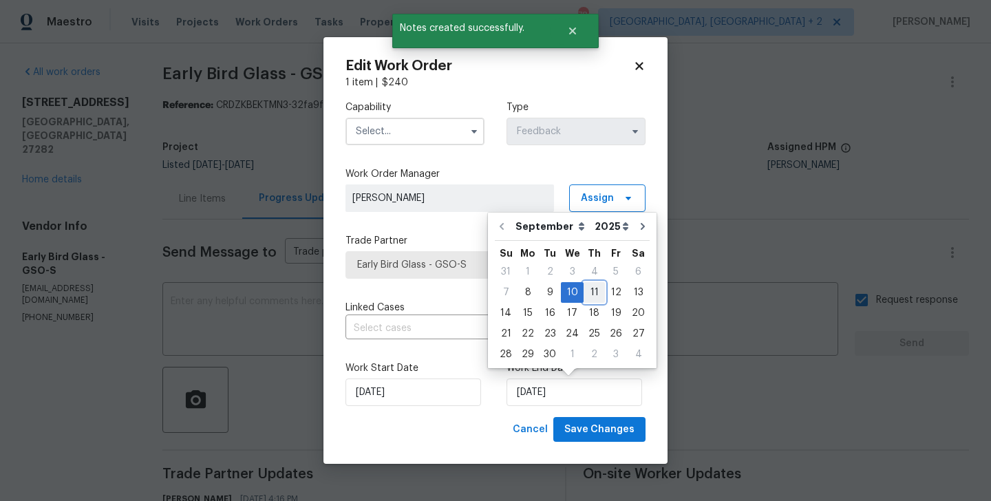
click at [593, 292] on div "11" at bounding box center [594, 292] width 21 height 19
type input "11/09/2025"
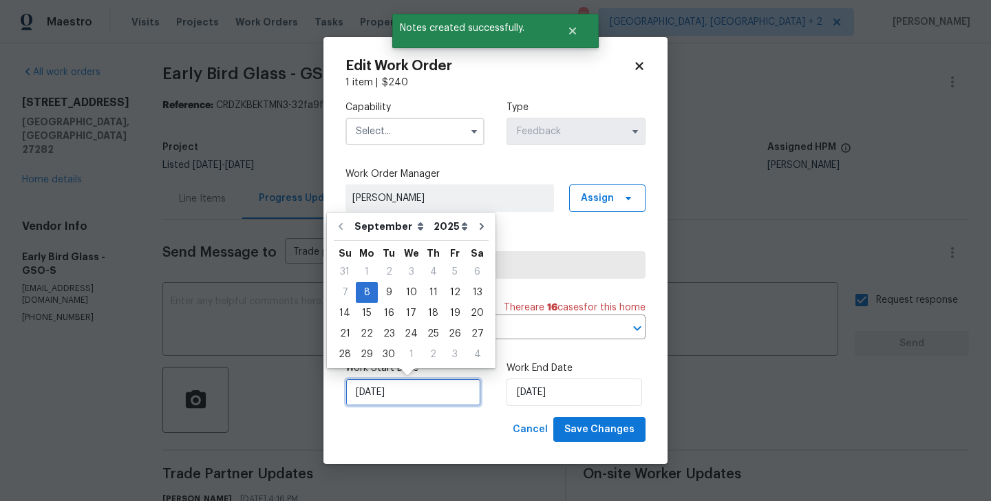
click at [452, 380] on input "08/09/2025" at bounding box center [414, 393] width 136 height 28
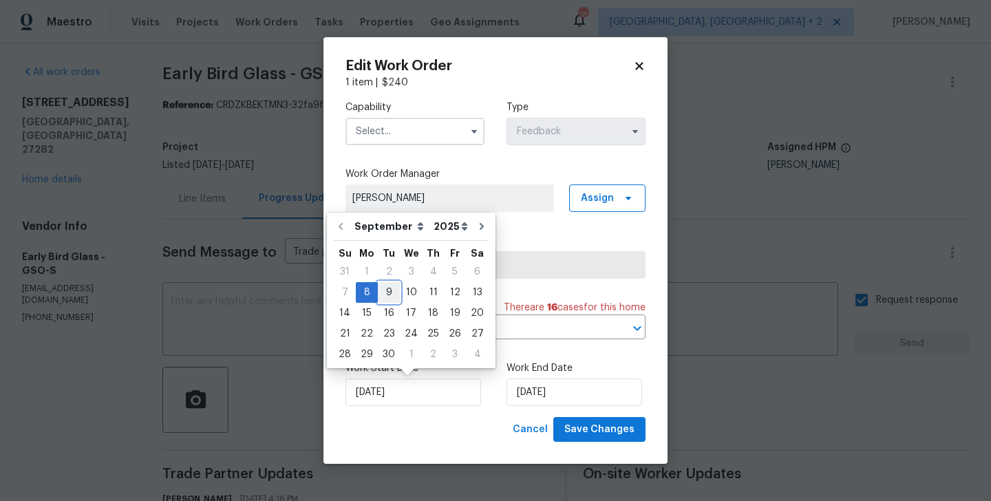
click at [391, 292] on div "9" at bounding box center [389, 292] width 22 height 19
type input "09/09/2025"
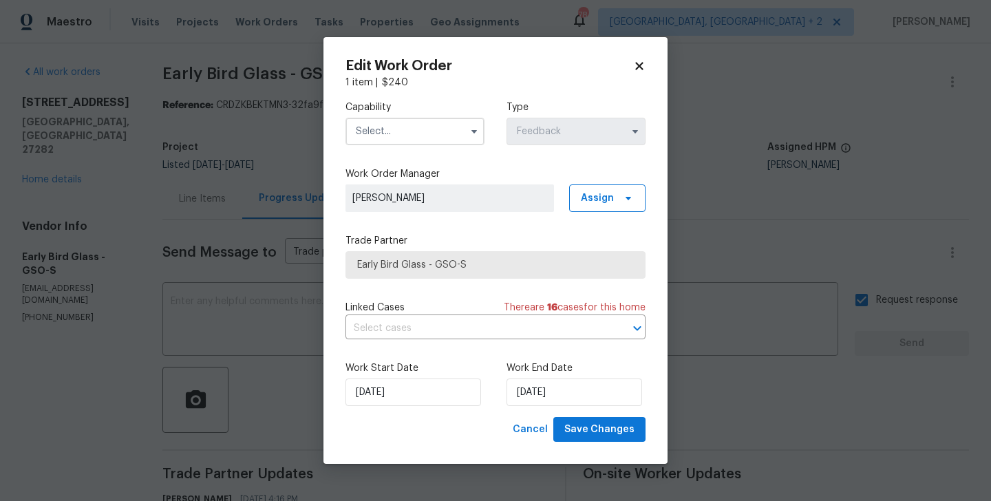
click at [386, 124] on input "text" at bounding box center [415, 132] width 139 height 28
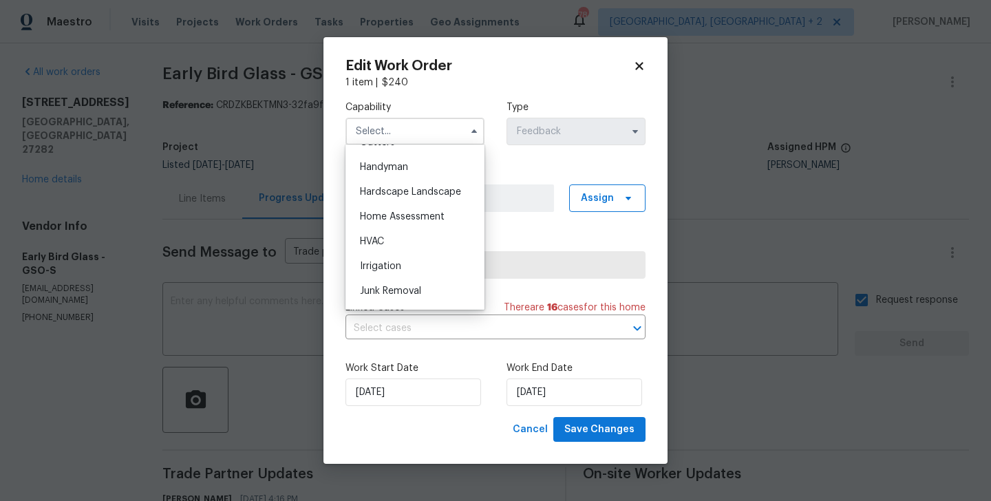
scroll to position [752, 0]
click at [382, 176] on div "Handyman" at bounding box center [415, 166] width 132 height 25
type input "Handyman"
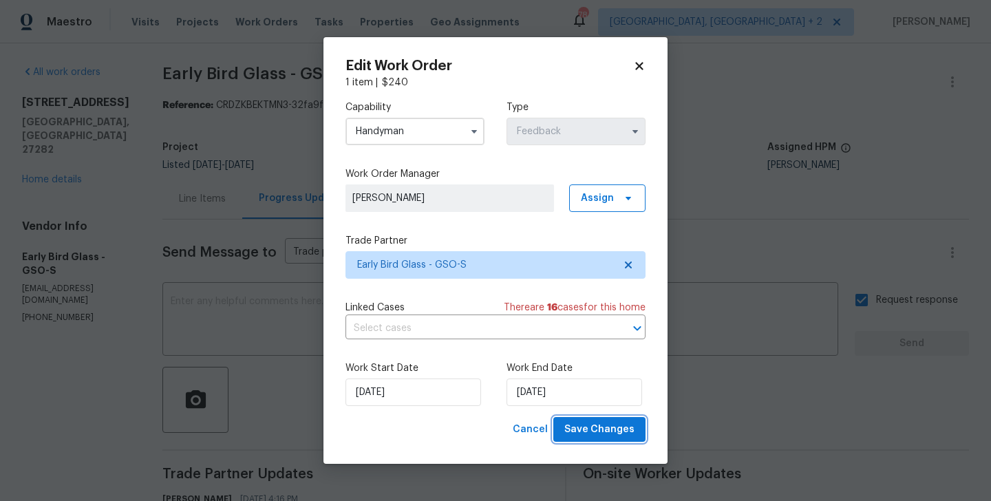
click at [620, 427] on span "Save Changes" at bounding box center [600, 429] width 70 height 17
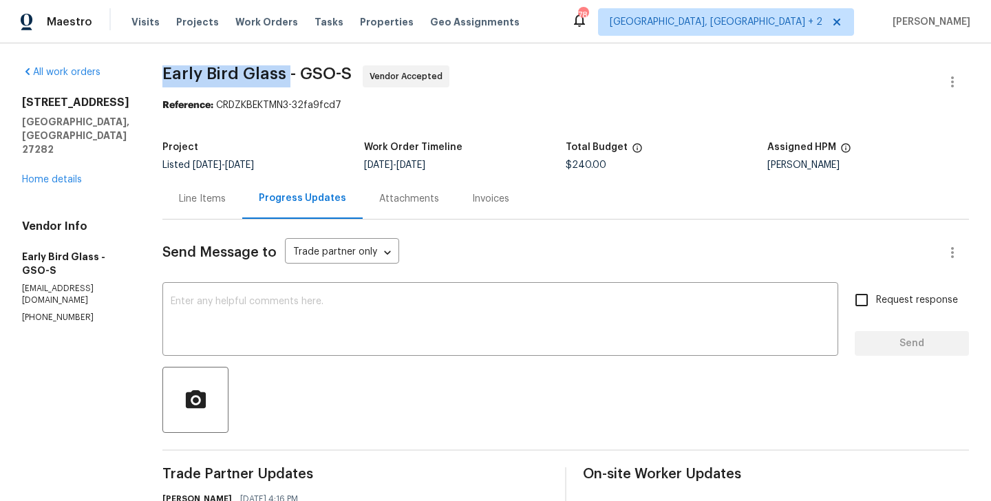
drag, startPoint x: 156, startPoint y: 73, endPoint x: 280, endPoint y: 72, distance: 123.2
click at [280, 72] on span "Early Bird Glass - GSO-S" at bounding box center [256, 73] width 189 height 17
copy span "Early Bird Glass"
click at [64, 175] on link "Home details" at bounding box center [52, 180] width 60 height 10
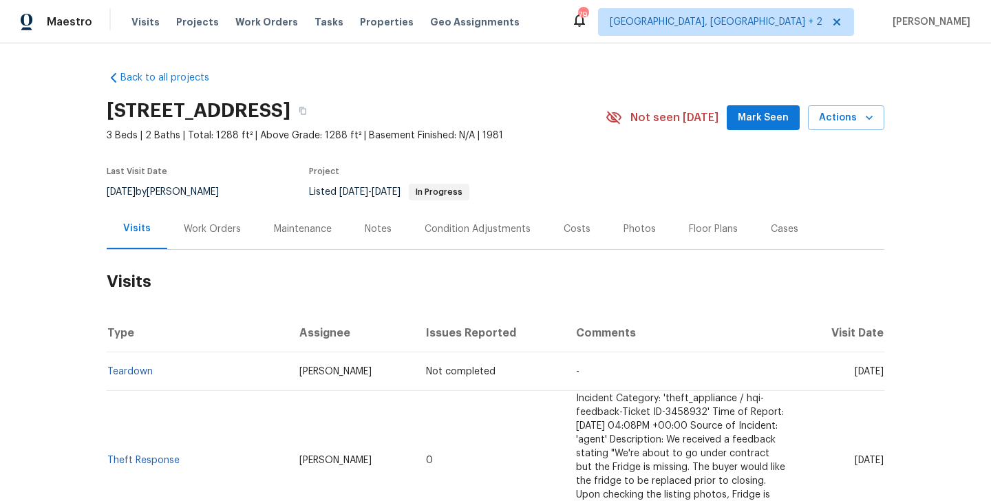
click at [236, 213] on div "Work Orders" at bounding box center [212, 229] width 90 height 41
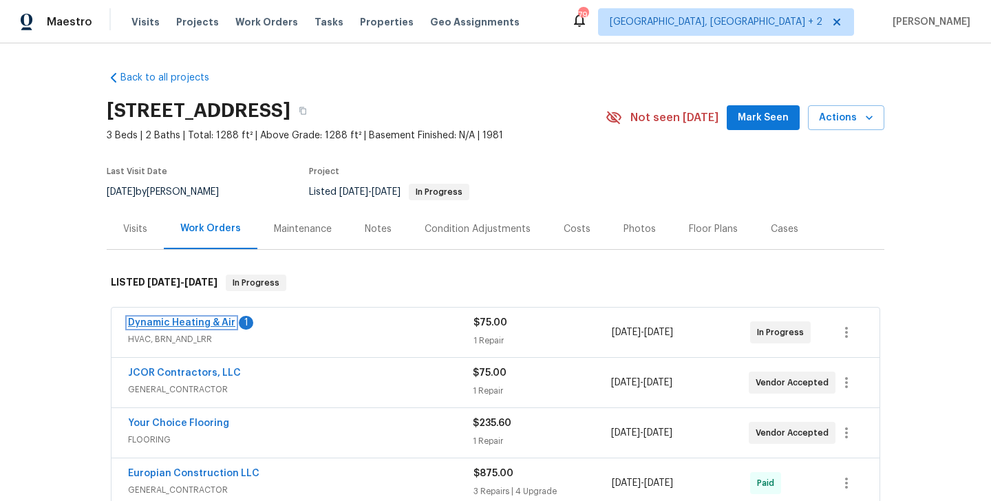
click at [213, 322] on link "Dynamic Heating & Air" at bounding box center [181, 323] width 107 height 10
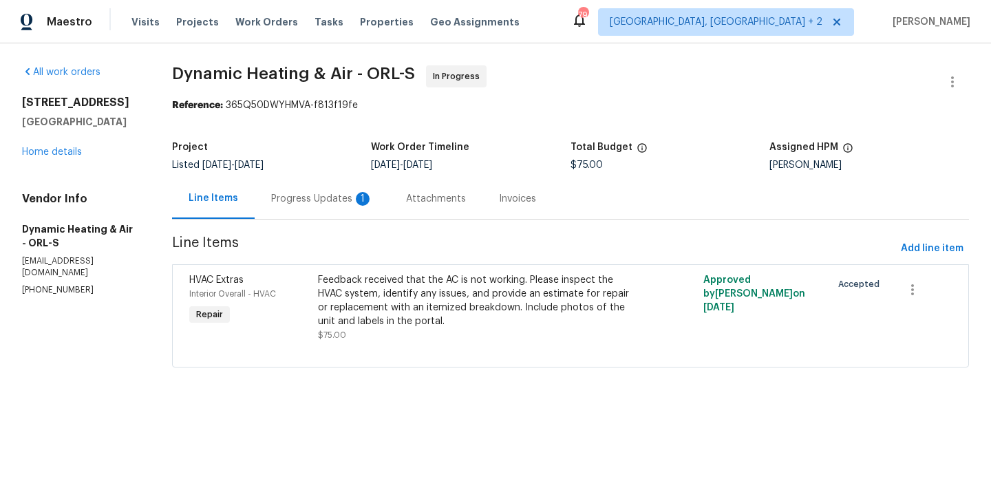
click at [328, 189] on div "Progress Updates 1" at bounding box center [322, 198] width 135 height 41
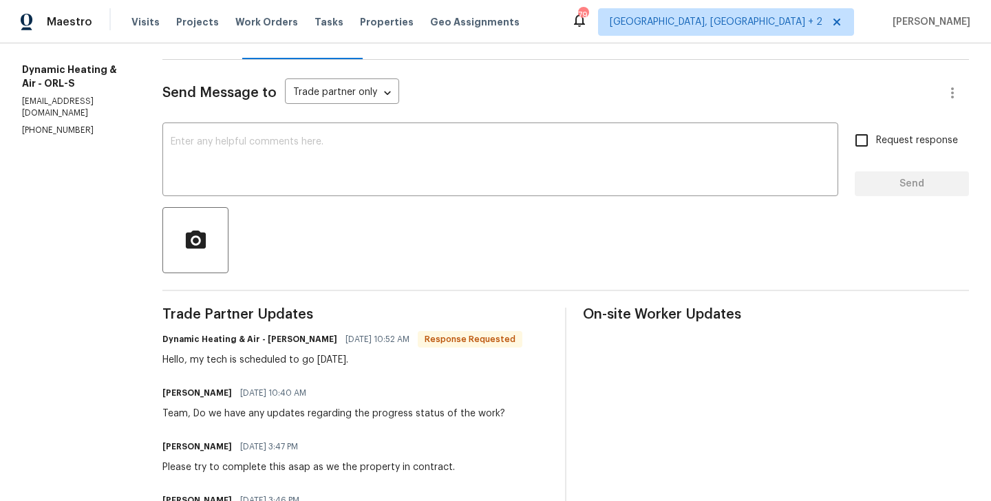
scroll to position [160, 0]
click at [266, 170] on textarea at bounding box center [501, 160] width 660 height 48
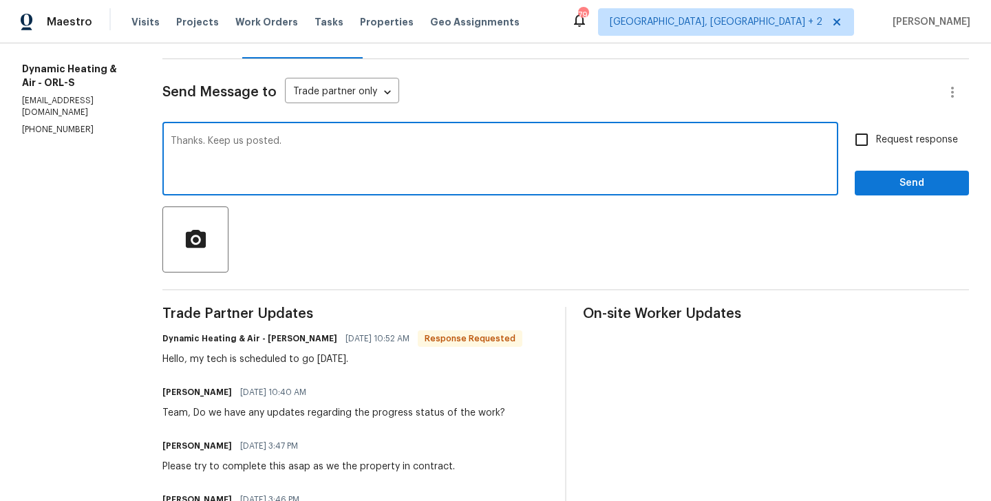
type textarea "Thanks. Keep us posted."
click at [925, 134] on span "Request response" at bounding box center [917, 140] width 82 height 14
click at [876, 134] on input "Request response" at bounding box center [862, 139] width 29 height 29
checkbox input "true"
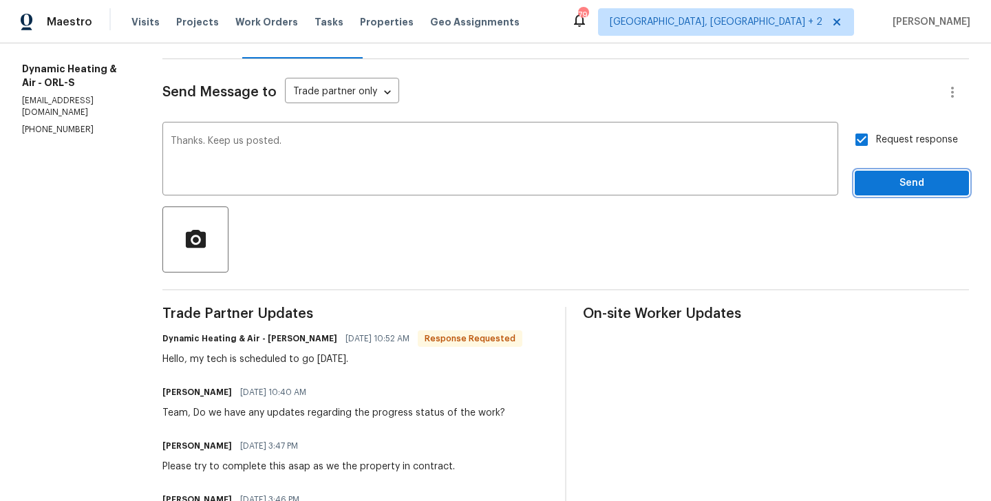
click at [911, 184] on span "Send" at bounding box center [912, 183] width 92 height 17
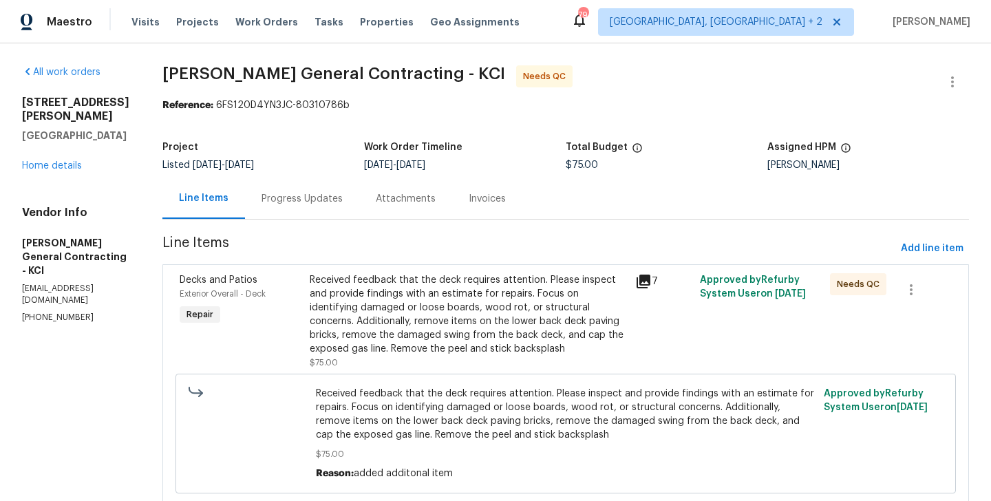
click at [343, 199] on div "Progress Updates" at bounding box center [302, 199] width 81 height 14
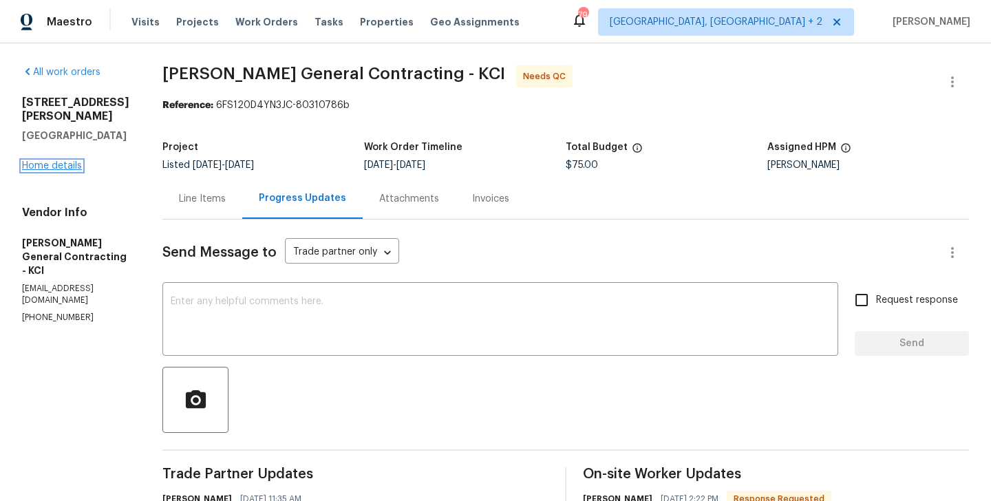
click at [71, 161] on link "Home details" at bounding box center [52, 166] width 60 height 10
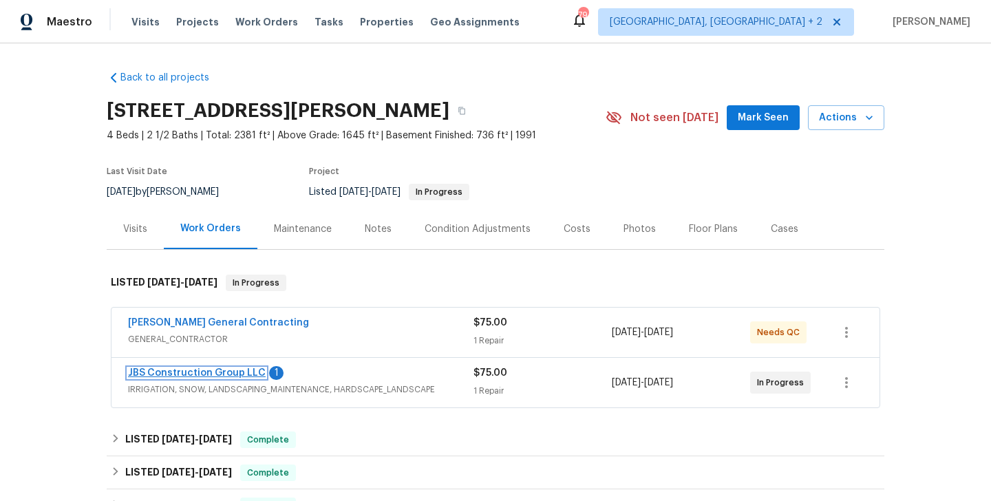
click at [247, 375] on link "JBS Construction Group LLC" at bounding box center [197, 373] width 138 height 10
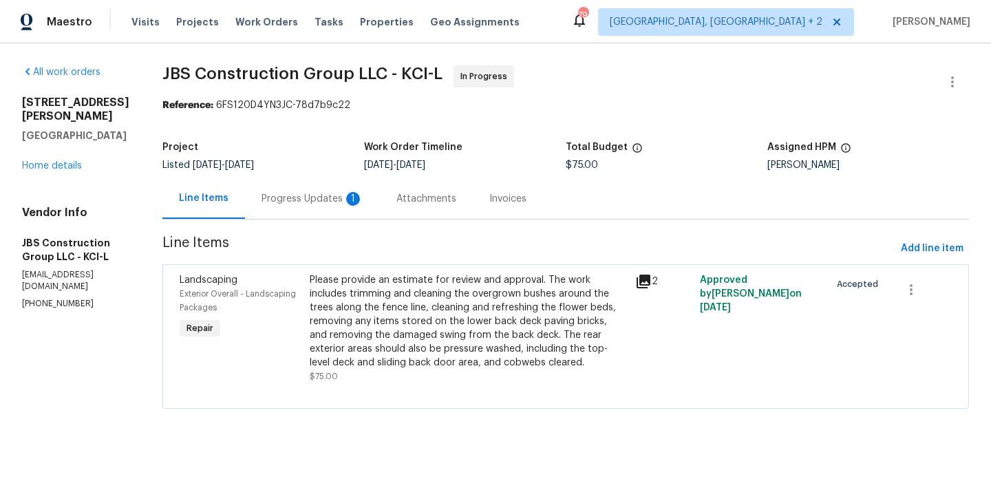
click at [361, 223] on section "JBS Construction Group LLC - KCI-L In Progress Reference: 6FS120D4YN3JC-78d7b9c…" at bounding box center [565, 245] width 807 height 360
click at [357, 202] on div "Progress Updates 1" at bounding box center [313, 199] width 102 height 14
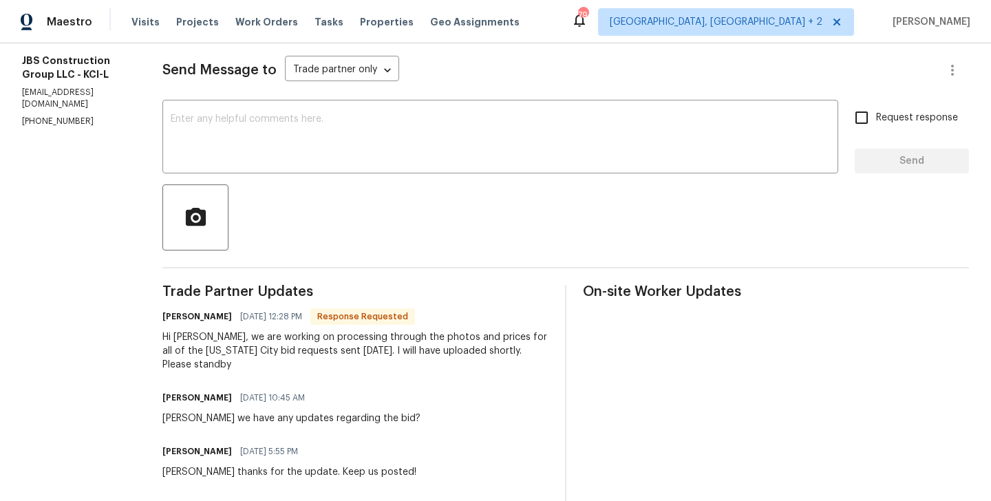
scroll to position [185, 0]
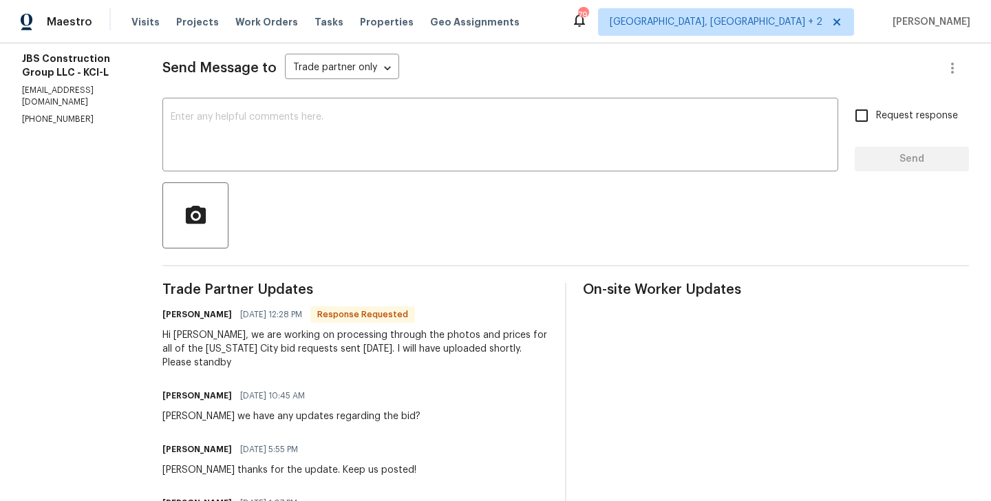
click at [218, 317] on h6 "[PERSON_NAME]" at bounding box center [197, 315] width 70 height 14
copy h6 "[PERSON_NAME]"
click at [282, 152] on textarea at bounding box center [501, 136] width 660 height 48
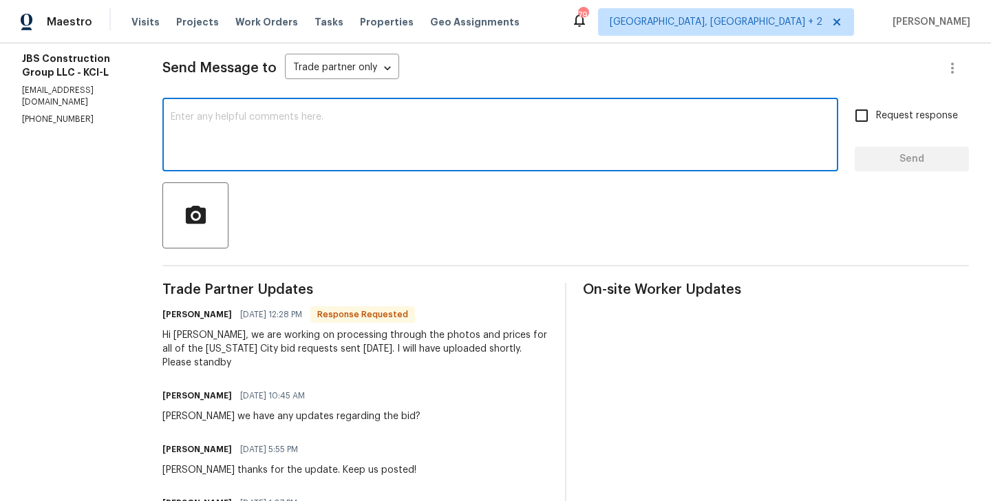
paste textarea "Kevin"
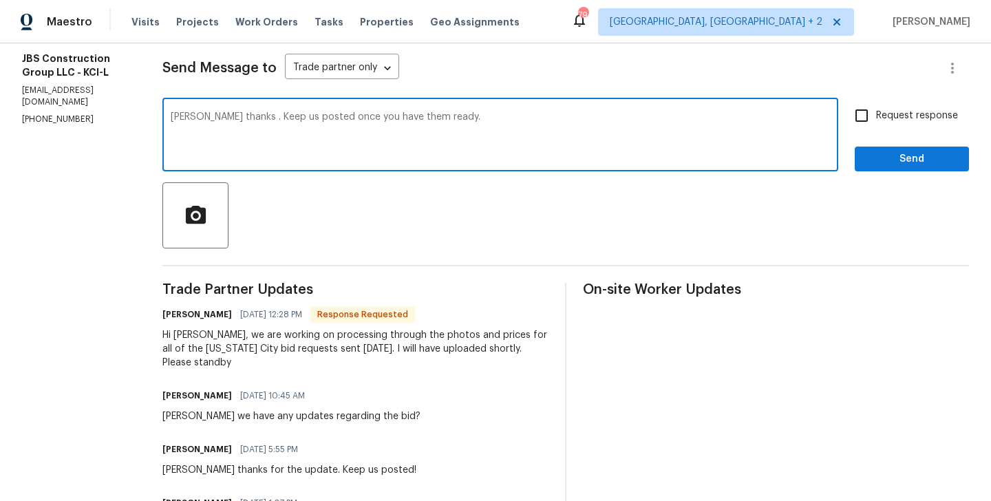
type textarea "Kevin thanks . Keep us posted once you have them ready."
click at [885, 116] on span "Request response" at bounding box center [917, 116] width 82 height 14
click at [876, 116] on input "Request response" at bounding box center [862, 115] width 29 height 29
checkbox input "true"
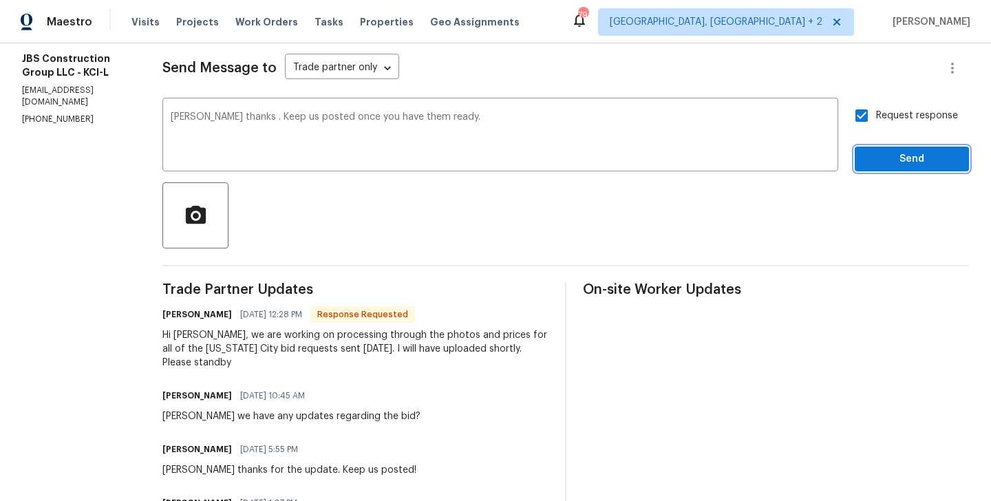
click at [885, 162] on span "Send" at bounding box center [912, 159] width 92 height 17
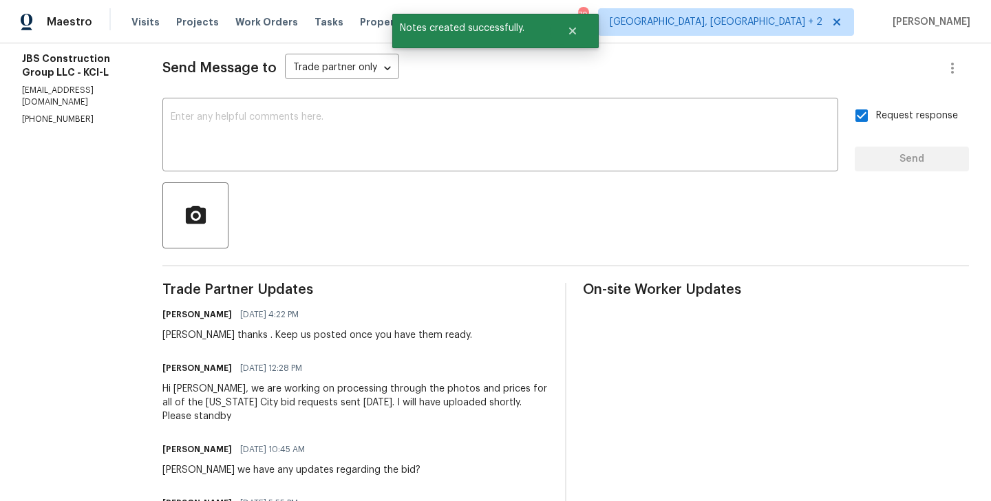
scroll to position [0, 0]
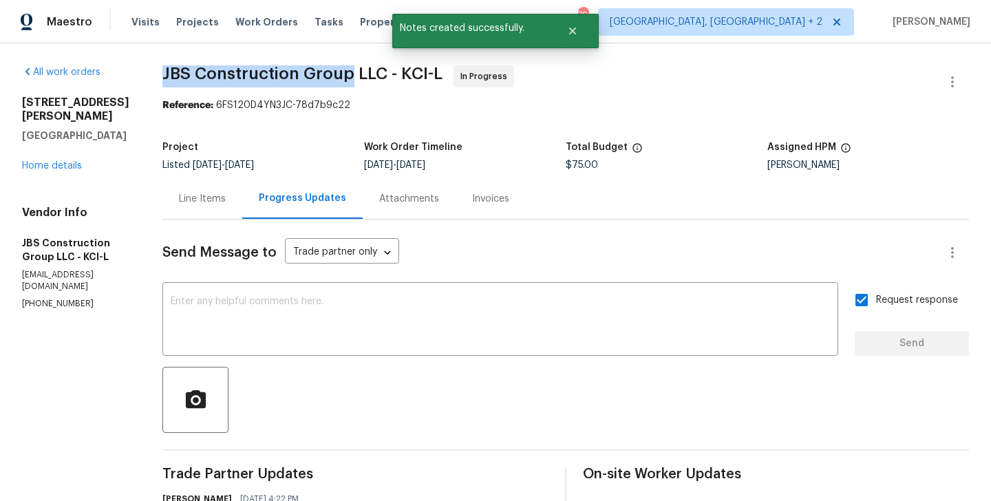
drag, startPoint x: 207, startPoint y: 74, endPoint x: 389, endPoint y: 74, distance: 182.5
click at [389, 74] on span "JBS Construction Group LLC - KCI-L" at bounding box center [302, 73] width 280 height 17
copy span "JBS Construction Group"
click at [50, 157] on div "15416 Floyd St Overland Park, KS 66223 Home details" at bounding box center [75, 134] width 107 height 77
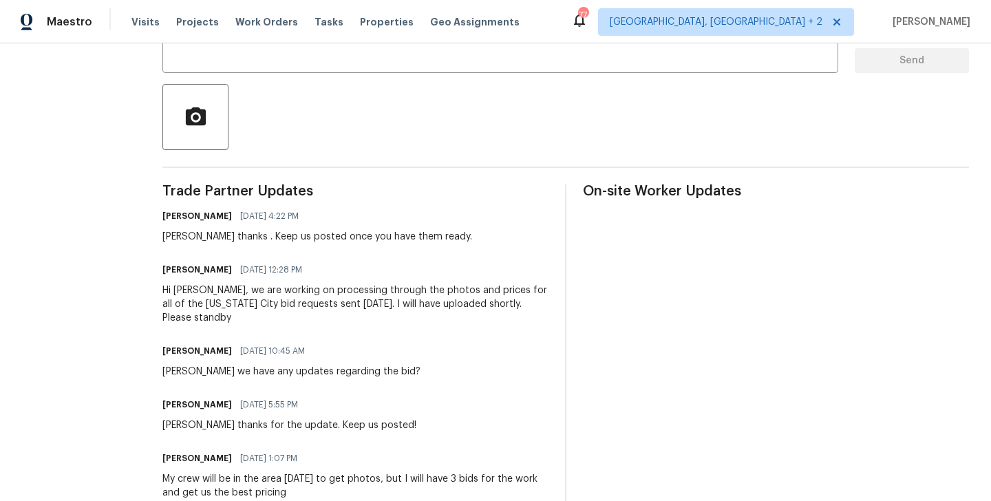
scroll to position [284, 0]
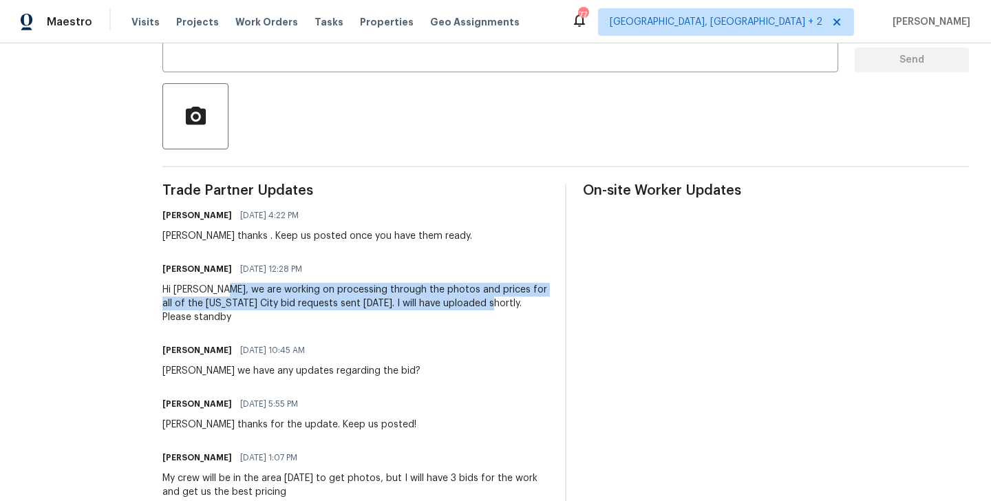
drag, startPoint x: 257, startPoint y: 290, endPoint x: 534, endPoint y: 304, distance: 277.1
click at [534, 304] on div "Hi Blessida, we are working on processing through the photos and prices for all…" at bounding box center [355, 303] width 386 height 41
copy div "we are working on processing through the photos and prices for all of the Kansa…"
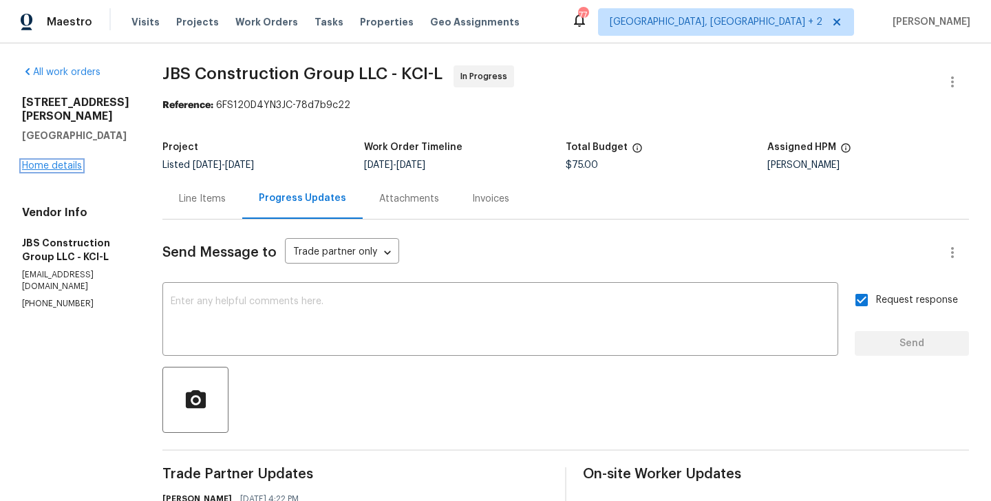
click at [64, 161] on link "Home details" at bounding box center [52, 166] width 60 height 10
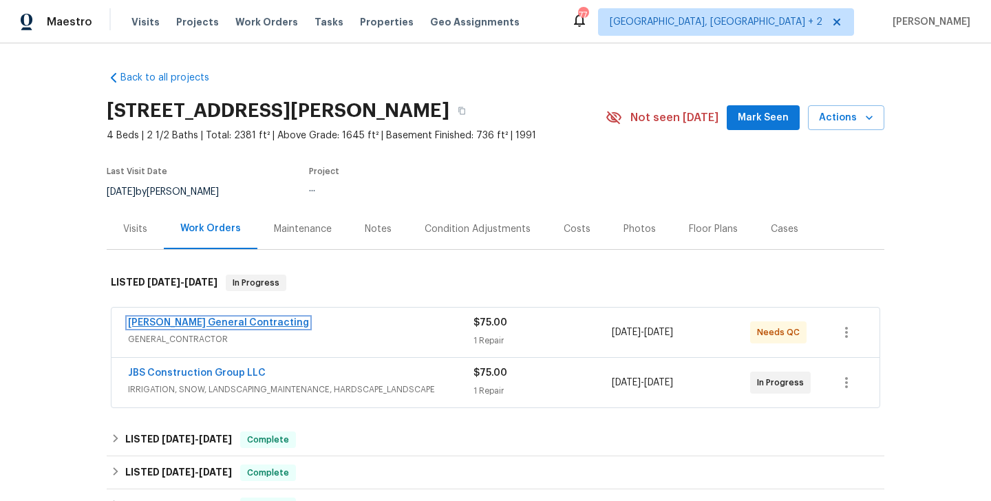
click at [237, 323] on link "Nicholson General Contracting" at bounding box center [218, 323] width 181 height 10
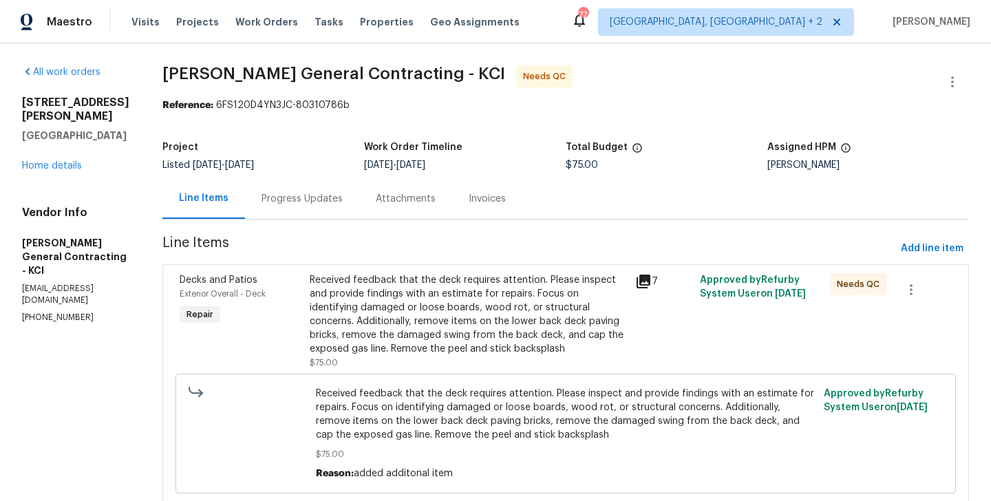
click at [328, 206] on div "Progress Updates" at bounding box center [302, 198] width 114 height 41
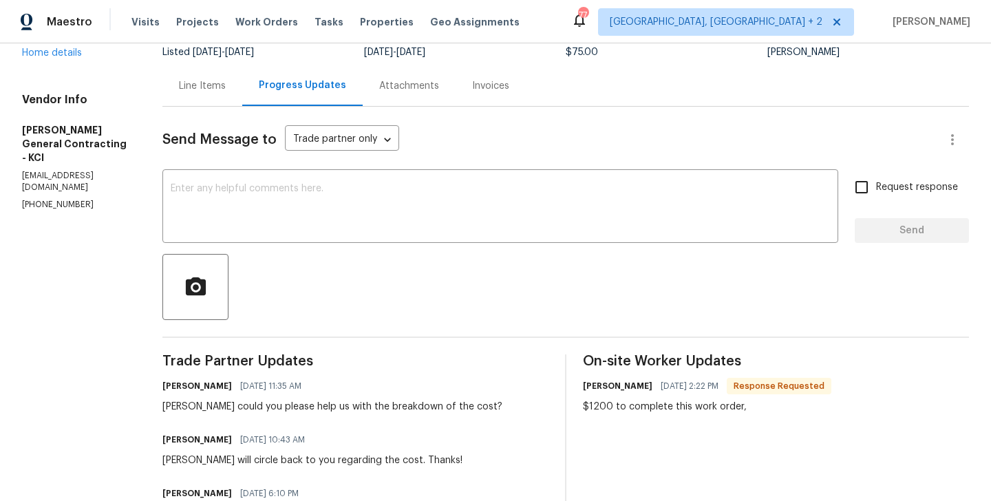
scroll to position [63, 0]
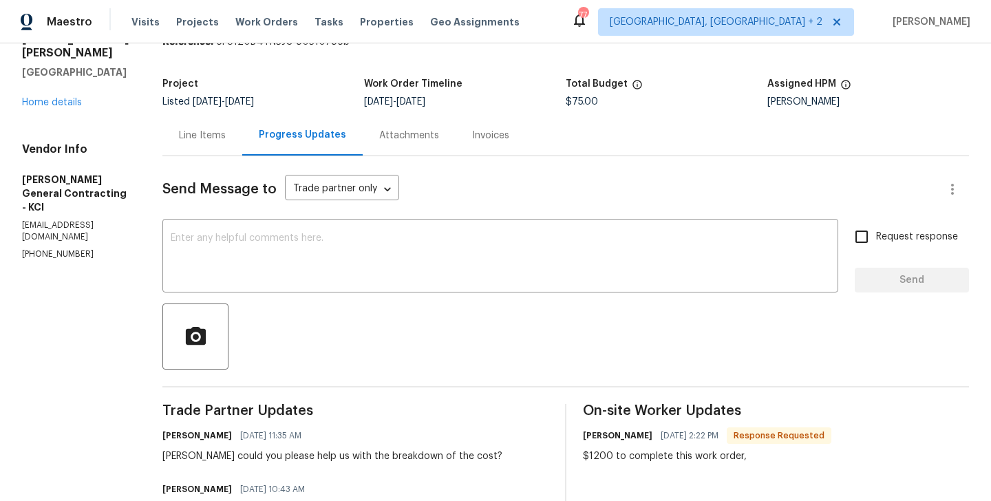
click at [58, 249] on p "(816) 606-6039" at bounding box center [75, 255] width 107 height 12
copy p "(816) 606-6039"
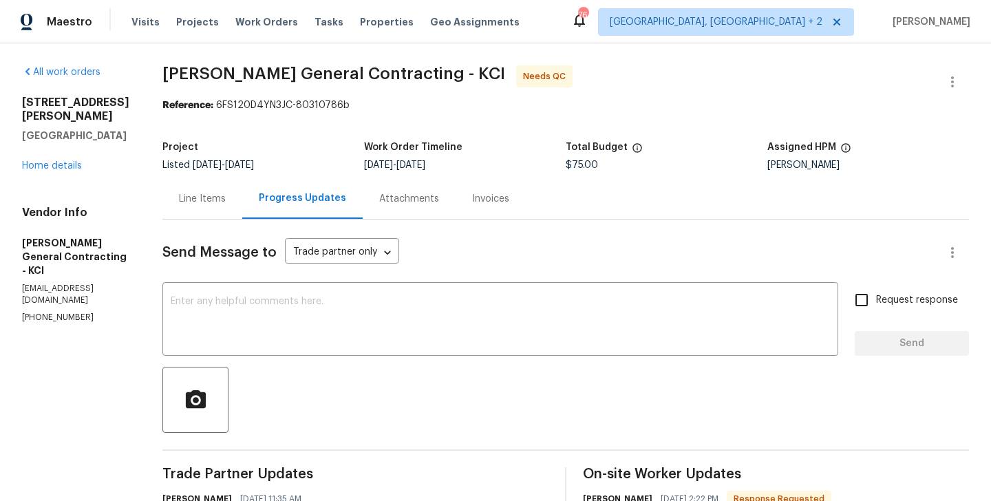
click at [242, 213] on div "Line Items" at bounding box center [202, 198] width 80 height 41
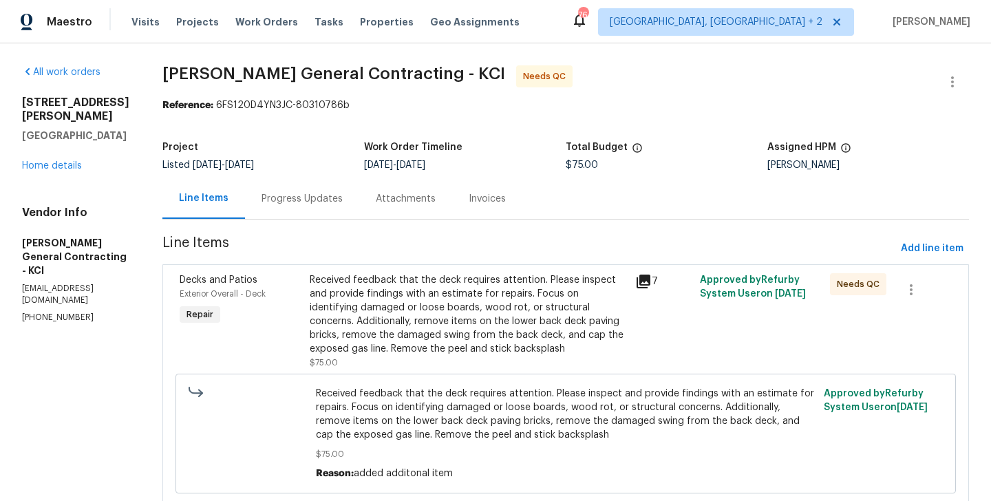
click at [327, 179] on div "Progress Updates" at bounding box center [302, 198] width 114 height 41
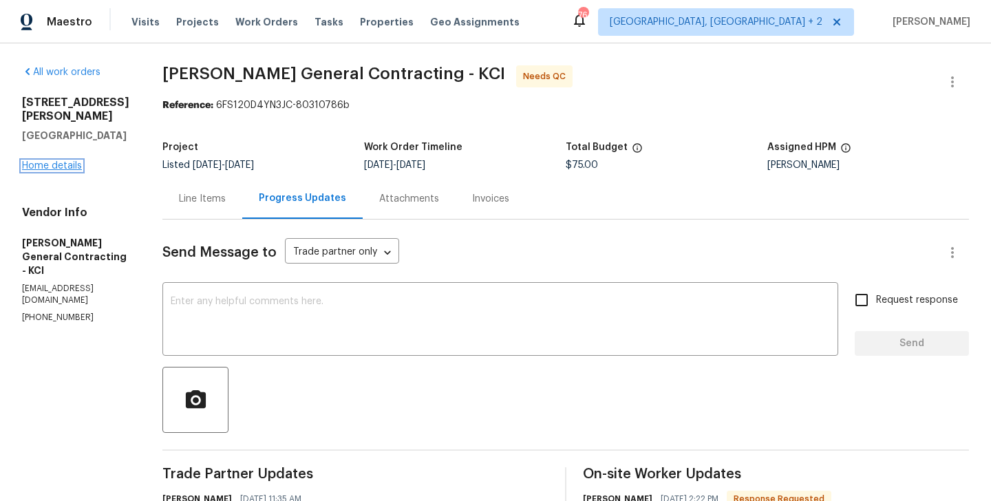
click at [68, 161] on link "Home details" at bounding box center [52, 166] width 60 height 10
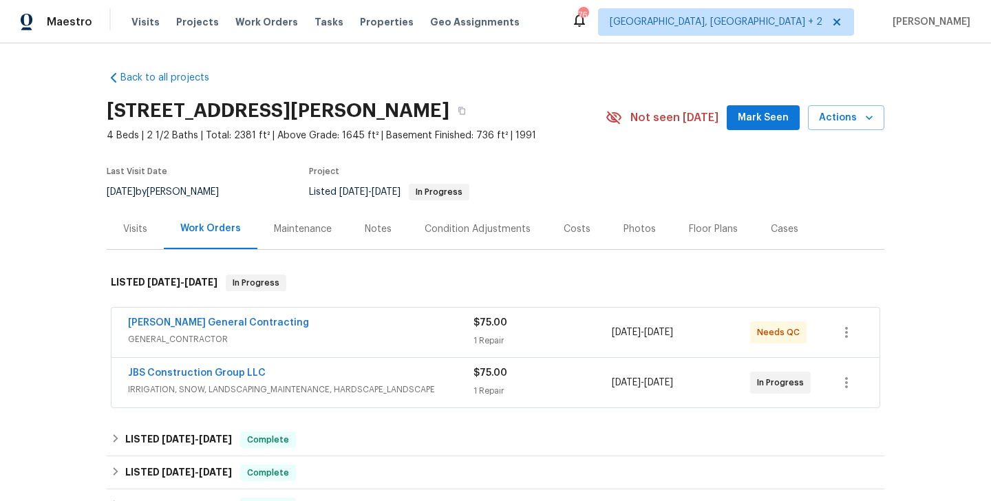
click at [251, 317] on span "Nicholson General Contracting" at bounding box center [218, 323] width 181 height 14
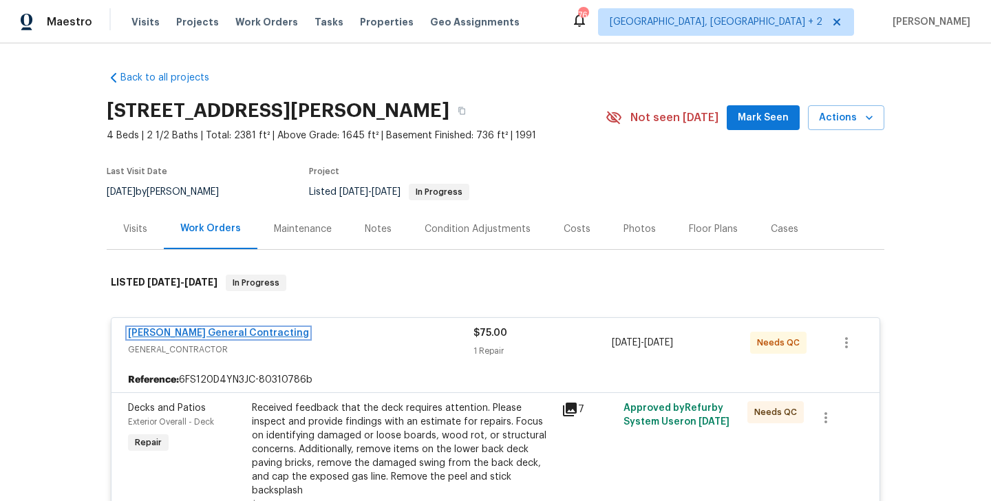
click at [246, 333] on link "Nicholson General Contracting" at bounding box center [218, 333] width 181 height 10
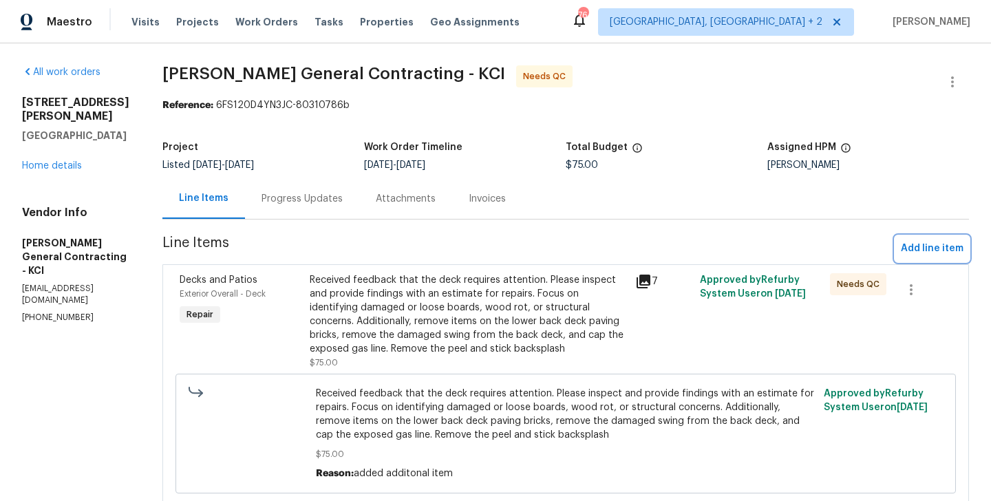
click at [928, 249] on span "Add line item" at bounding box center [932, 248] width 63 height 17
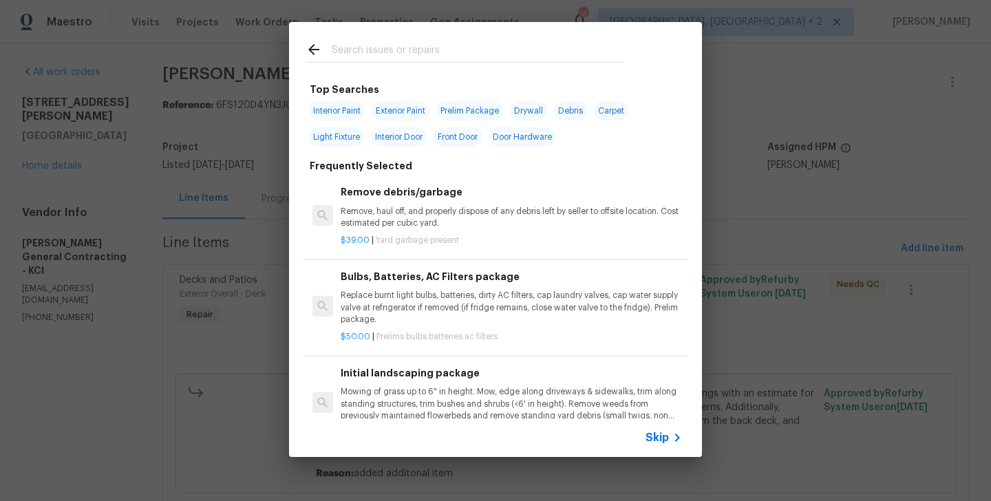
click at [373, 50] on input "text" at bounding box center [478, 51] width 292 height 21
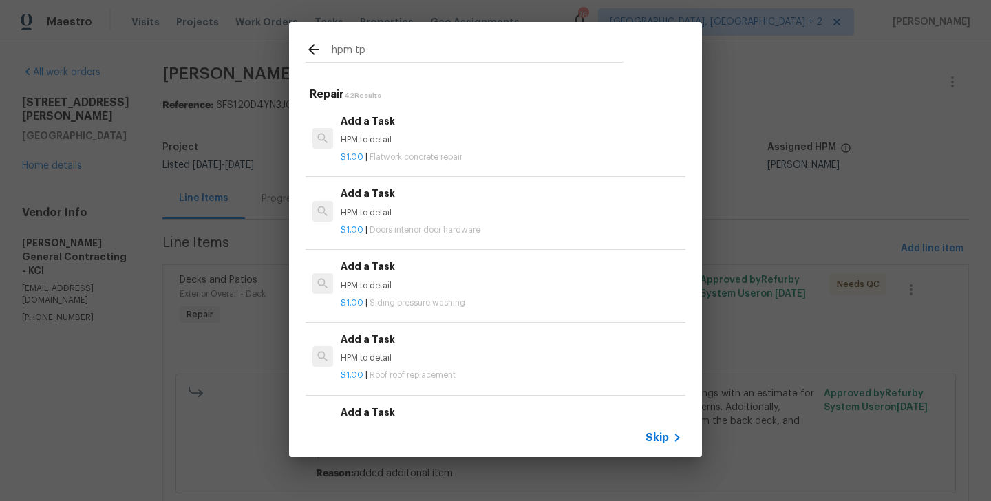
type input "hpm tp"
click at [382, 141] on p "HPM to detail" at bounding box center [511, 140] width 341 height 12
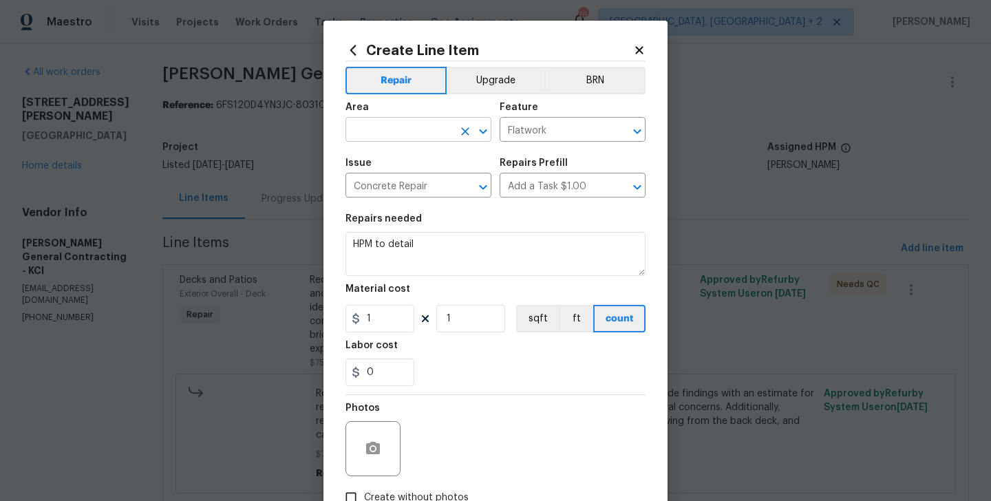
click at [377, 127] on input "text" at bounding box center [399, 130] width 107 height 21
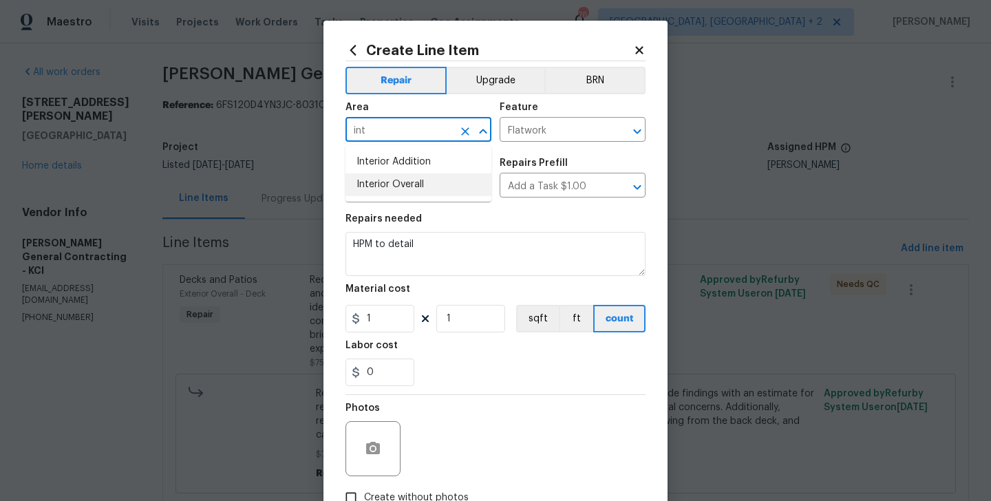
click at [395, 182] on li "Interior Overall" at bounding box center [419, 185] width 146 height 23
type input "Interior Overall"
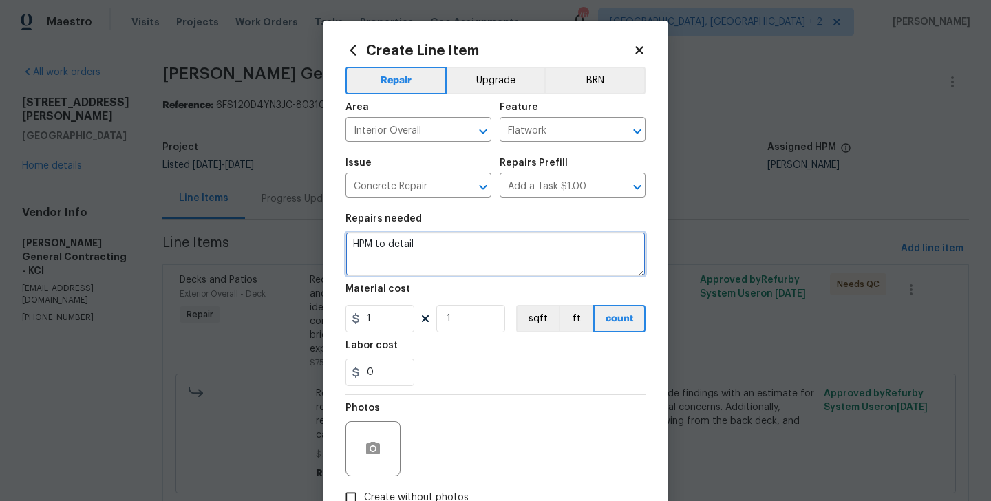
click at [395, 246] on textarea "HPM to detail" at bounding box center [496, 254] width 300 height 44
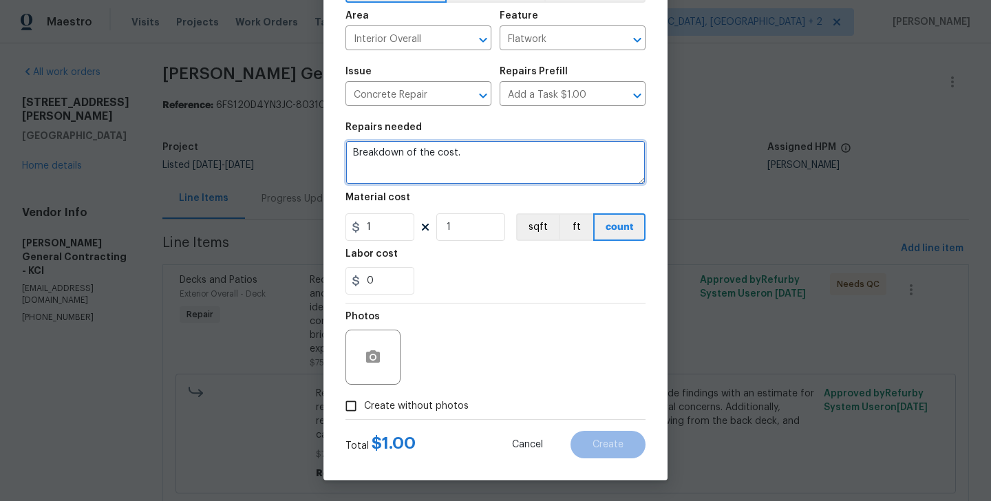
type textarea "Breakdown of the cost."
click at [432, 400] on span "Create without photos" at bounding box center [416, 406] width 105 height 14
click at [364, 400] on input "Create without photos" at bounding box center [351, 406] width 26 height 26
checkbox input "true"
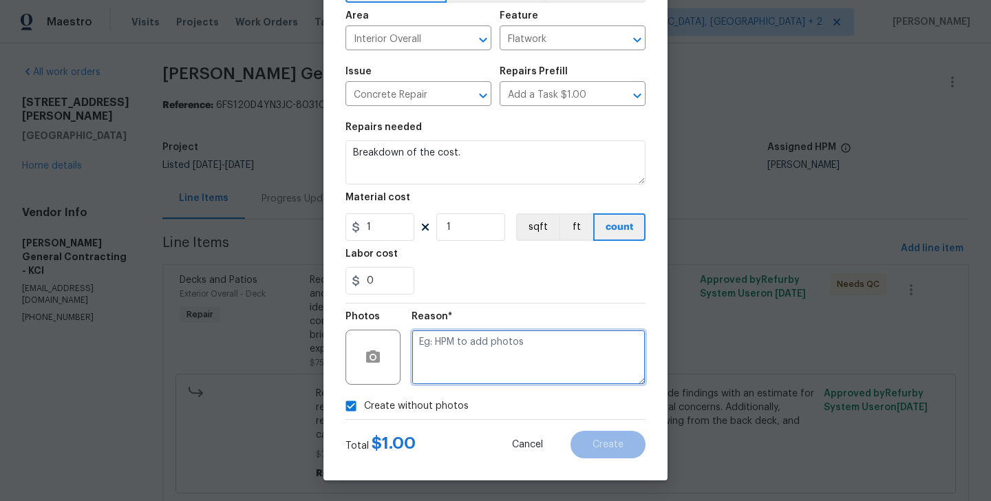
click at [508, 369] on textarea at bounding box center [529, 357] width 234 height 55
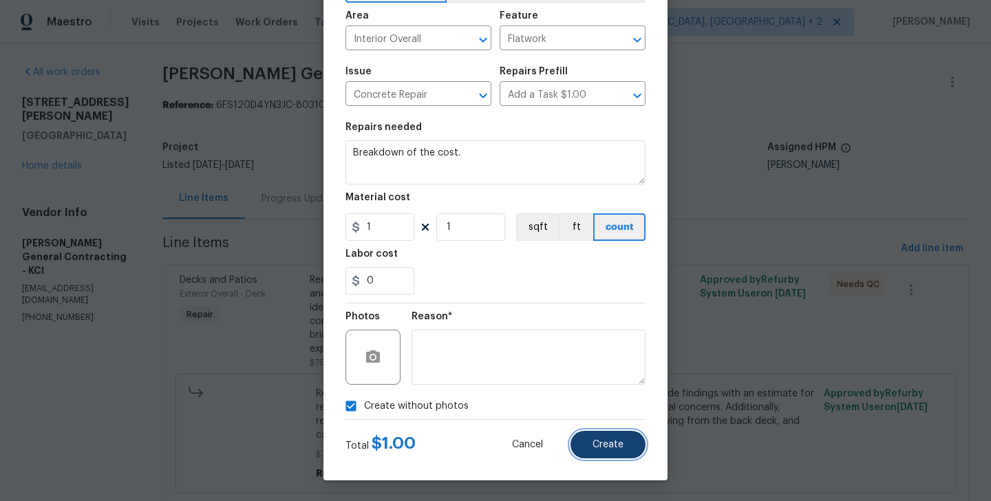
click at [596, 446] on span "Create" at bounding box center [608, 445] width 31 height 10
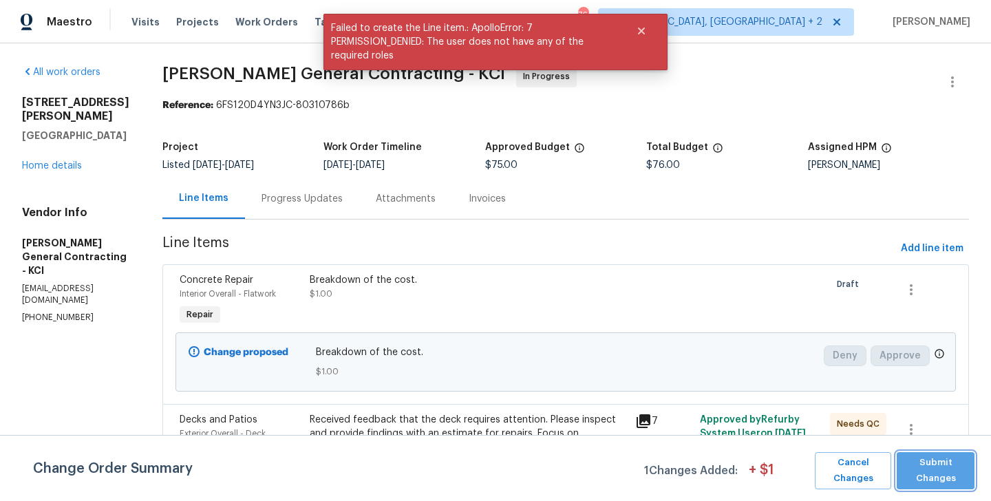
click at [953, 475] on span "Submit Changes" at bounding box center [936, 471] width 64 height 32
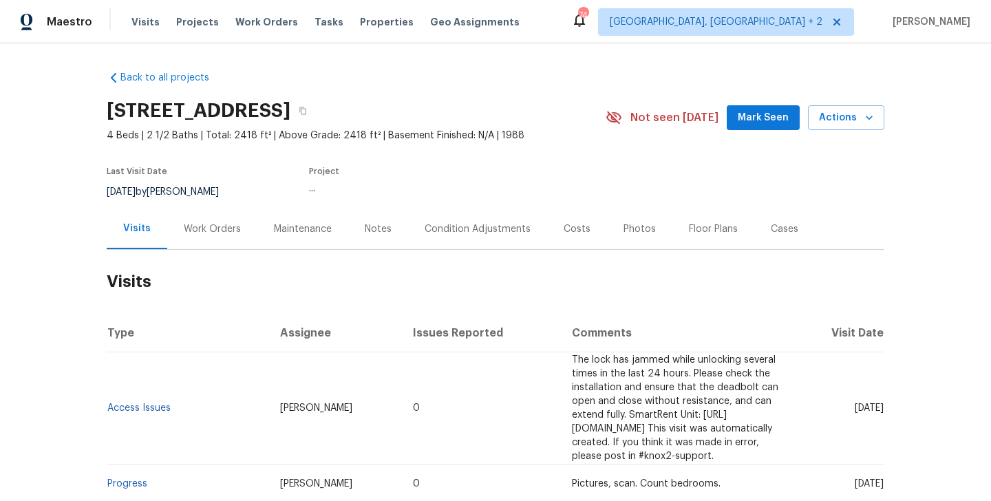
click at [218, 240] on div "Work Orders" at bounding box center [212, 229] width 90 height 41
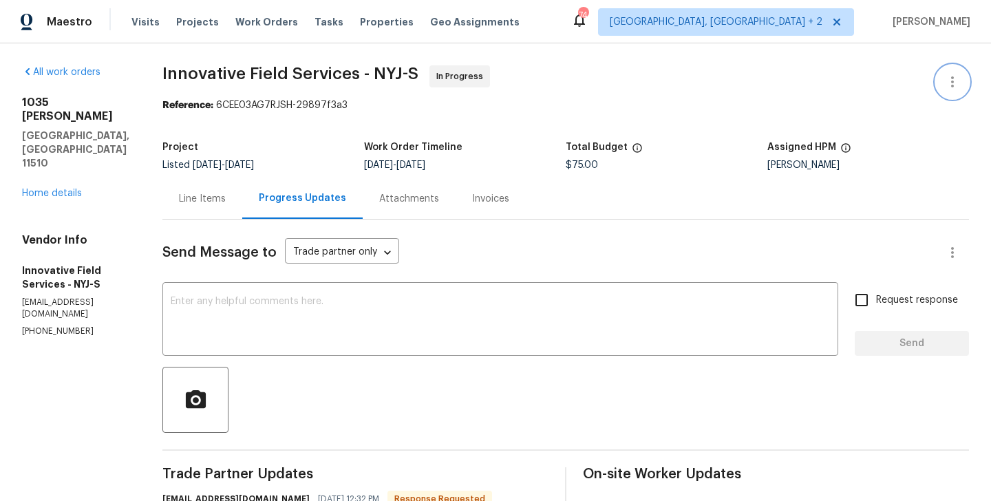
click at [952, 68] on button "button" at bounding box center [952, 81] width 33 height 33
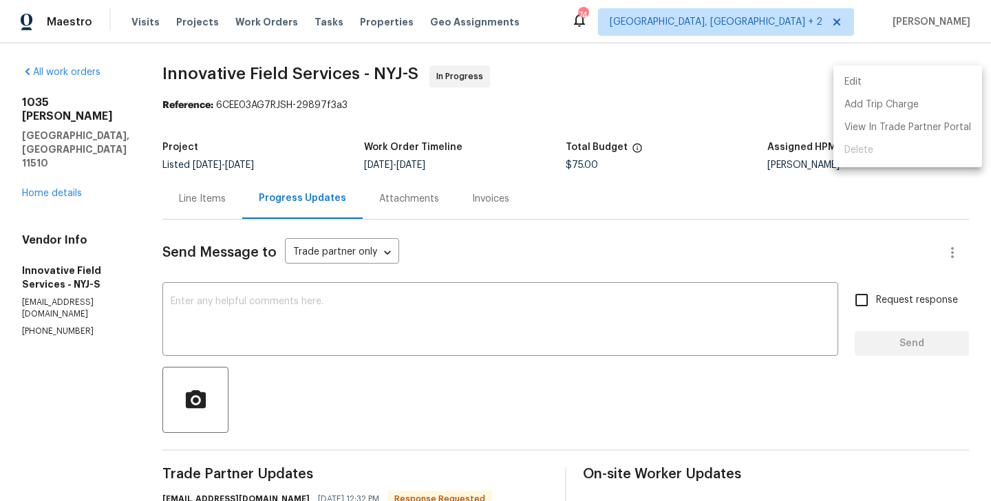
click at [905, 73] on li "Edit" at bounding box center [908, 82] width 149 height 23
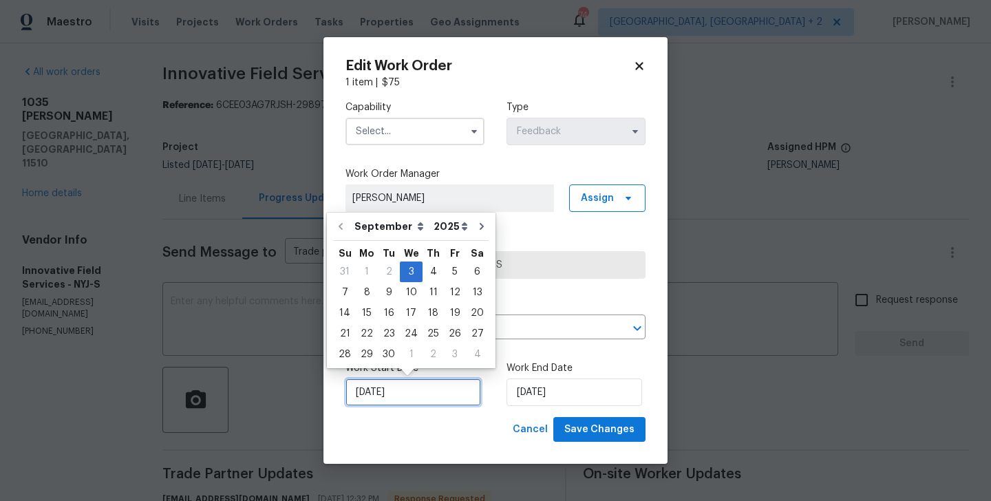
click at [399, 395] on input "03/09/2025" at bounding box center [414, 393] width 136 height 28
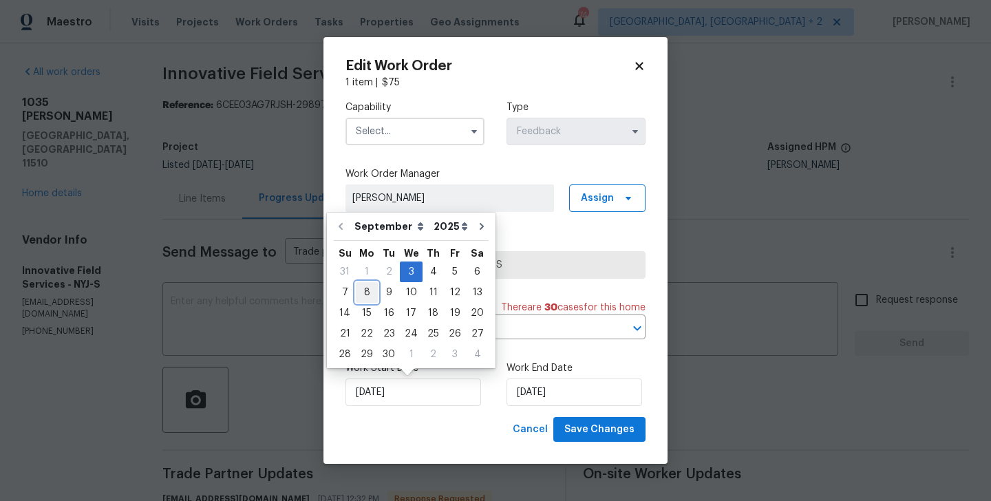
click at [372, 296] on div "8" at bounding box center [367, 292] width 22 height 19
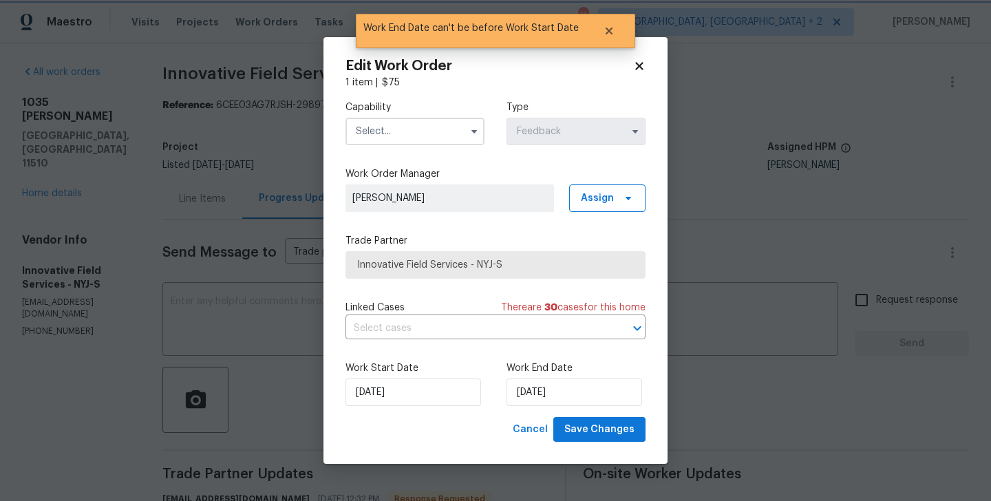
type input "[DATE]"
click at [543, 397] on input "[DATE]" at bounding box center [575, 393] width 136 height 28
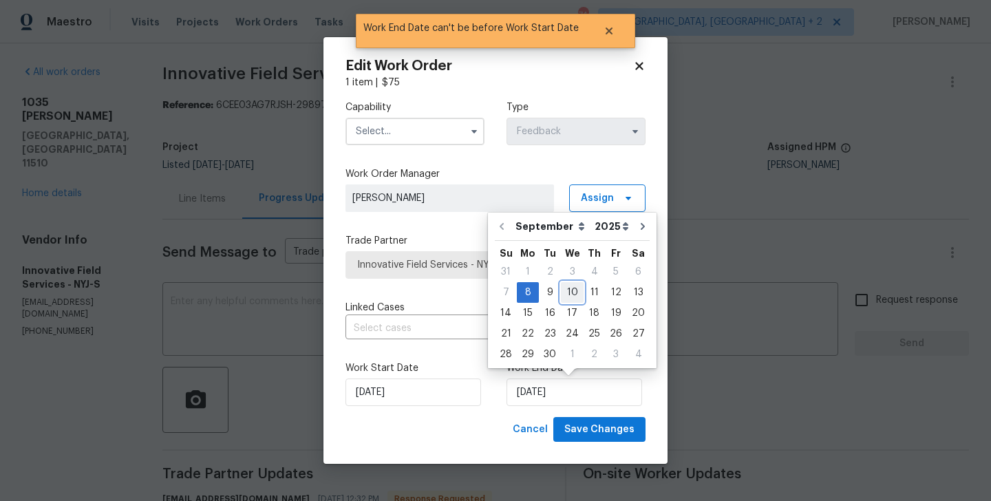
click at [568, 297] on div "10" at bounding box center [572, 292] width 23 height 19
type input "10/09/2025"
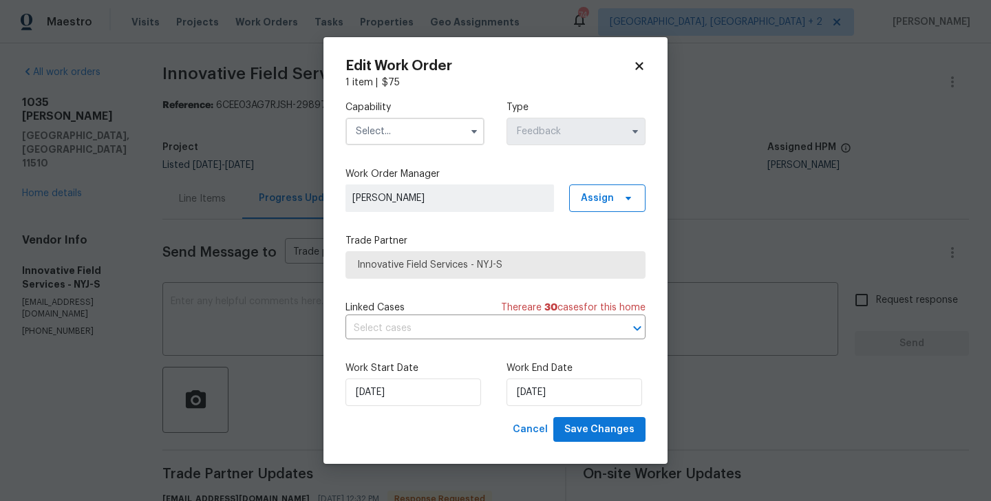
click at [408, 123] on input "text" at bounding box center [415, 132] width 139 height 28
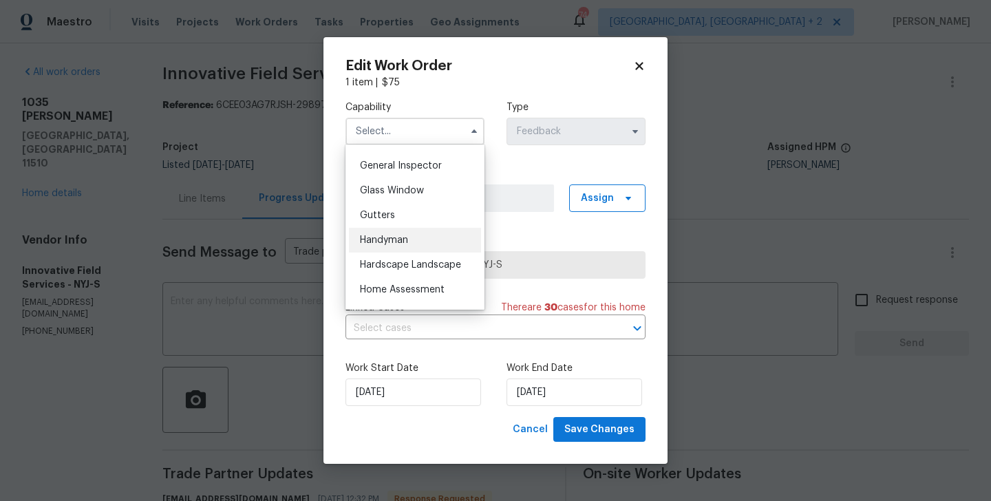
scroll to position [679, 0]
click at [423, 247] on div "Handyman" at bounding box center [415, 239] width 132 height 25
type input "Handyman"
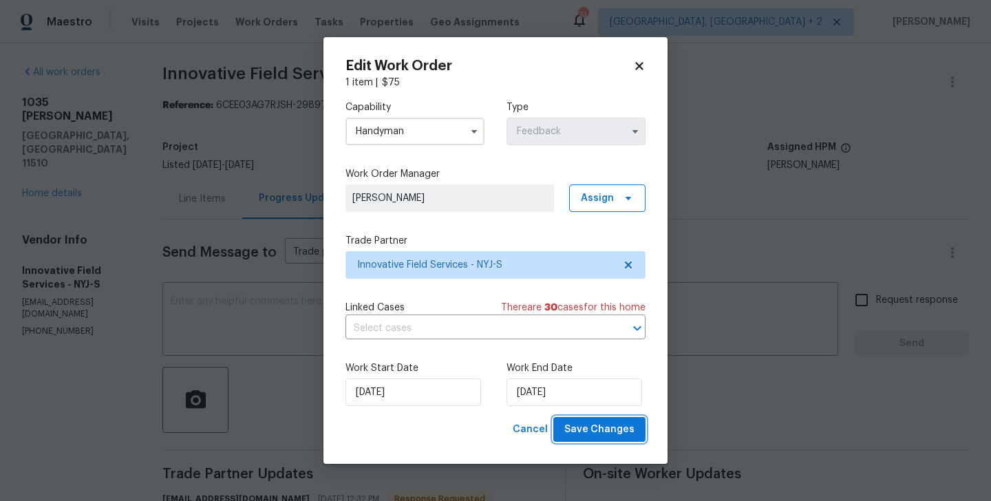
click at [624, 435] on span "Save Changes" at bounding box center [600, 429] width 70 height 17
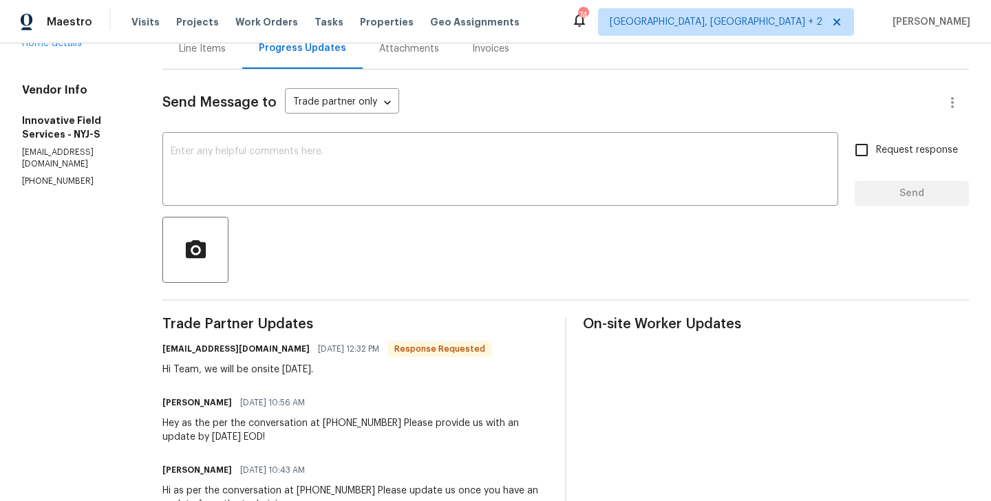
scroll to position [149, 0]
click at [249, 198] on div "x ​" at bounding box center [500, 171] width 676 height 70
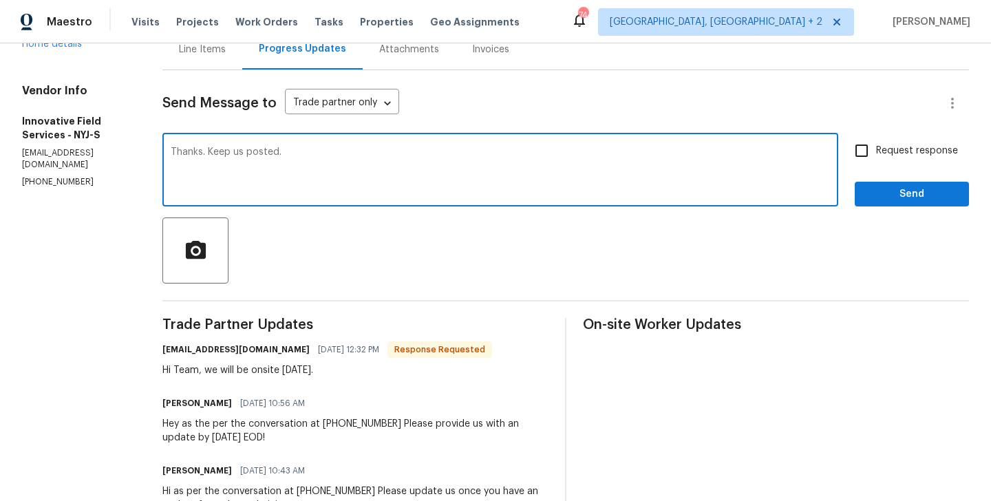
type textarea "Thanks. Keep us posted."
click at [874, 149] on input "Request response" at bounding box center [862, 150] width 29 height 29
checkbox input "true"
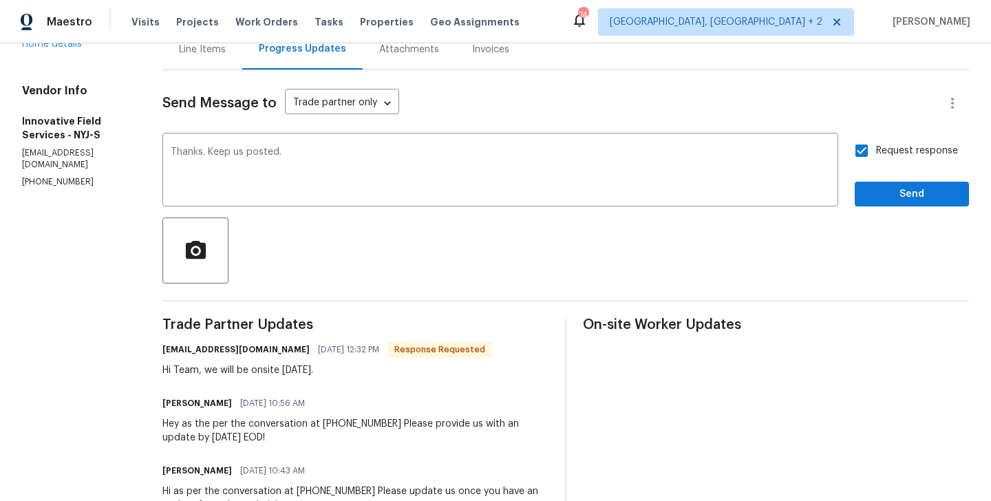
click at [874, 214] on div "Send Message to Trade partner only Trade partner only ​ Thanks. Keep us posted.…" at bounding box center [565, 387] width 807 height 635
click at [874, 206] on button "Send" at bounding box center [912, 194] width 114 height 25
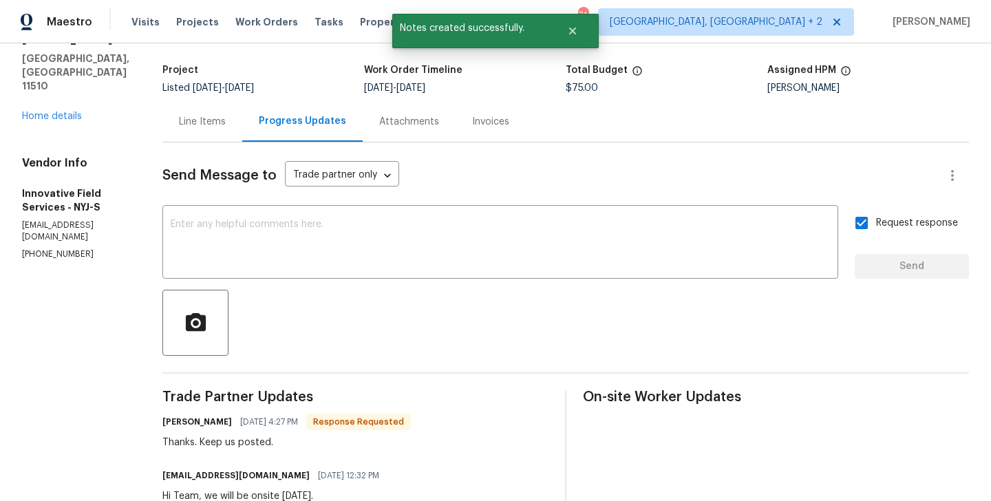
scroll to position [0, 0]
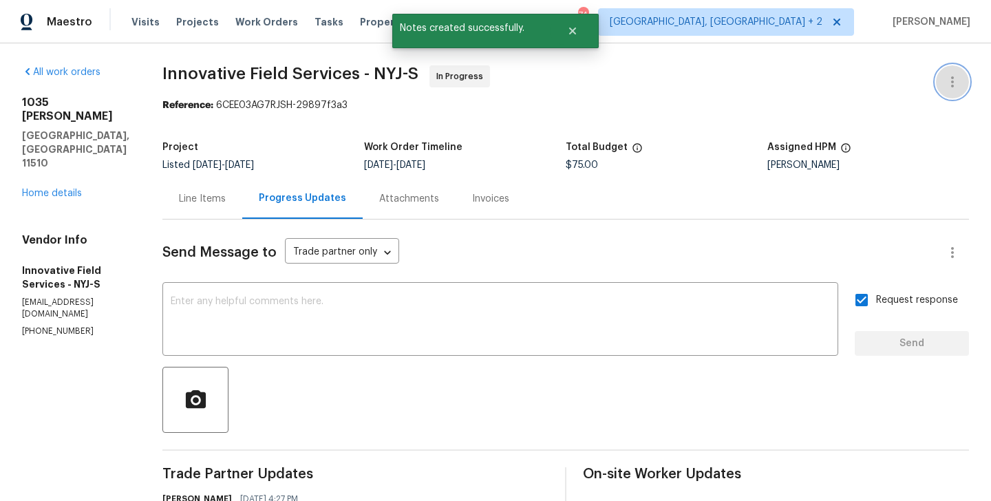
click at [954, 70] on button "button" at bounding box center [952, 81] width 33 height 33
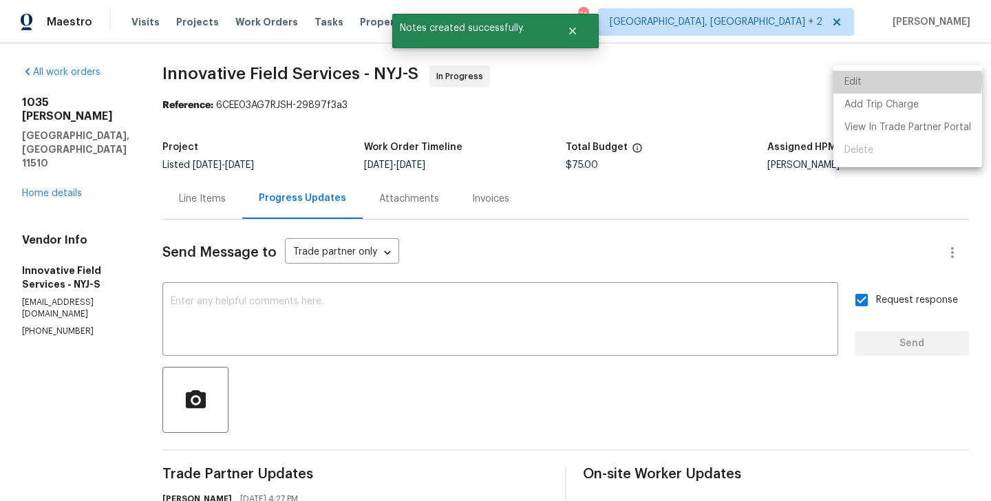
click at [891, 81] on li "Edit" at bounding box center [908, 82] width 149 height 23
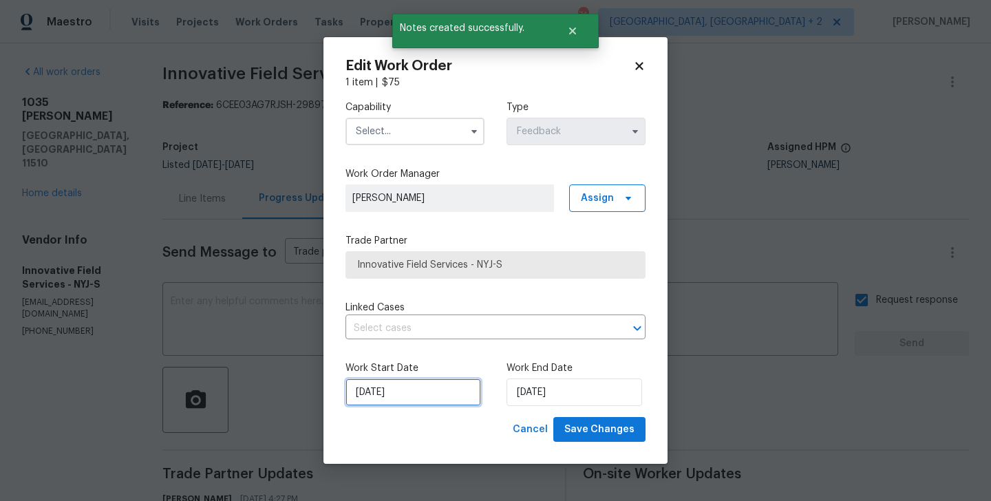
click at [374, 394] on input "[DATE]" at bounding box center [414, 393] width 136 height 28
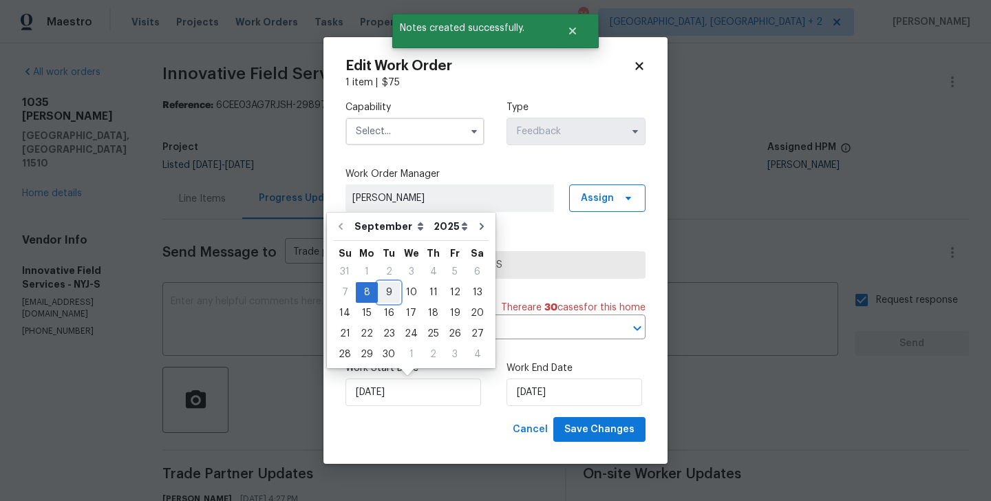
click at [390, 293] on div "9" at bounding box center [389, 292] width 22 height 19
type input "09/09/2025"
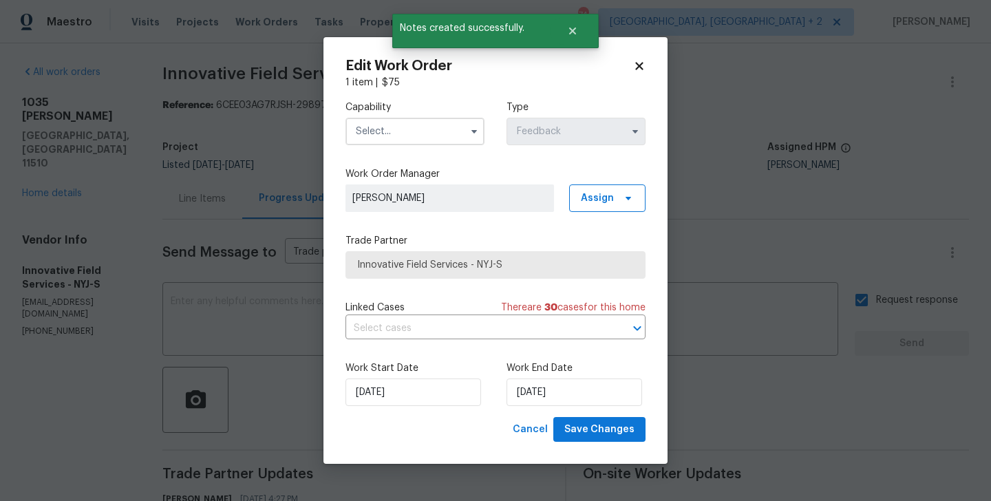
click at [549, 370] on label "Work End Date" at bounding box center [576, 368] width 139 height 14
click at [545, 387] on input "10/09/2025" at bounding box center [575, 393] width 136 height 28
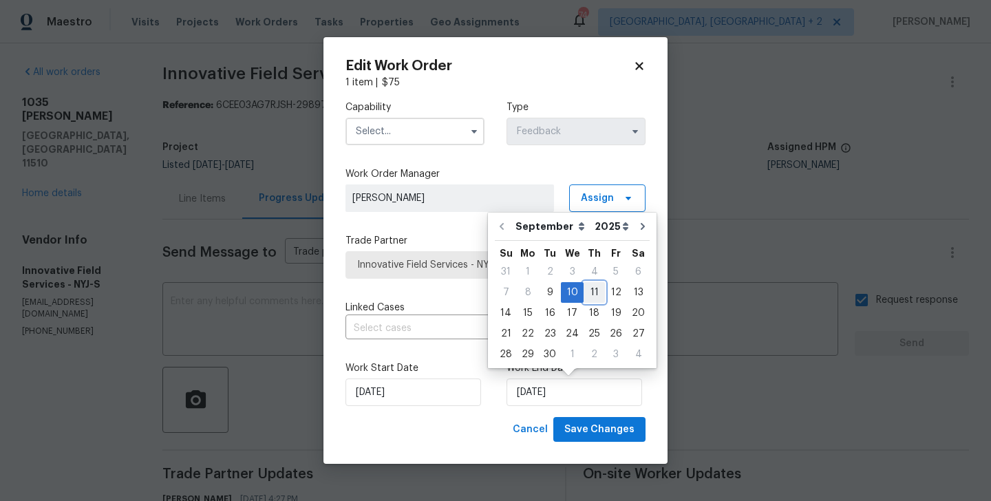
click at [585, 290] on div "11" at bounding box center [594, 292] width 21 height 19
type input "11/09/2025"
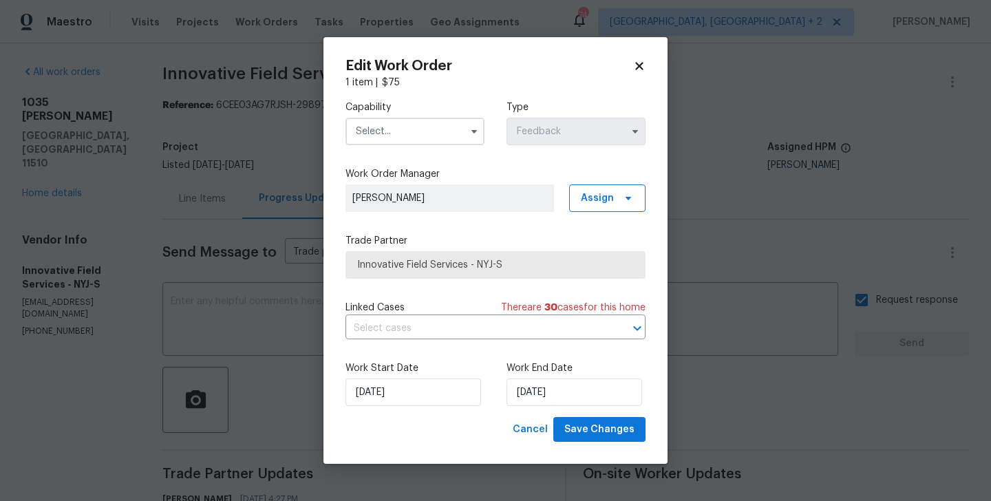
click at [412, 130] on input "text" at bounding box center [415, 132] width 139 height 28
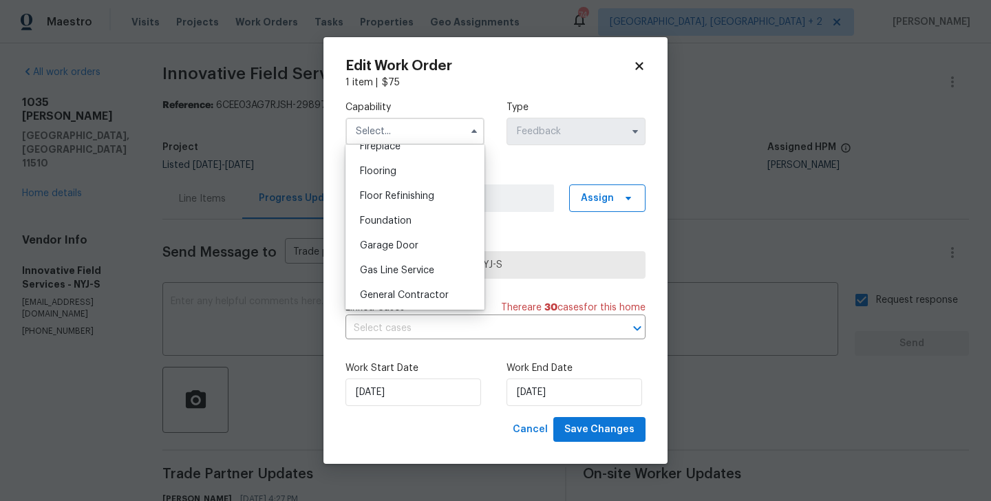
scroll to position [673, 0]
click at [417, 250] on div "Handyman" at bounding box center [415, 244] width 132 height 25
type input "Handyman"
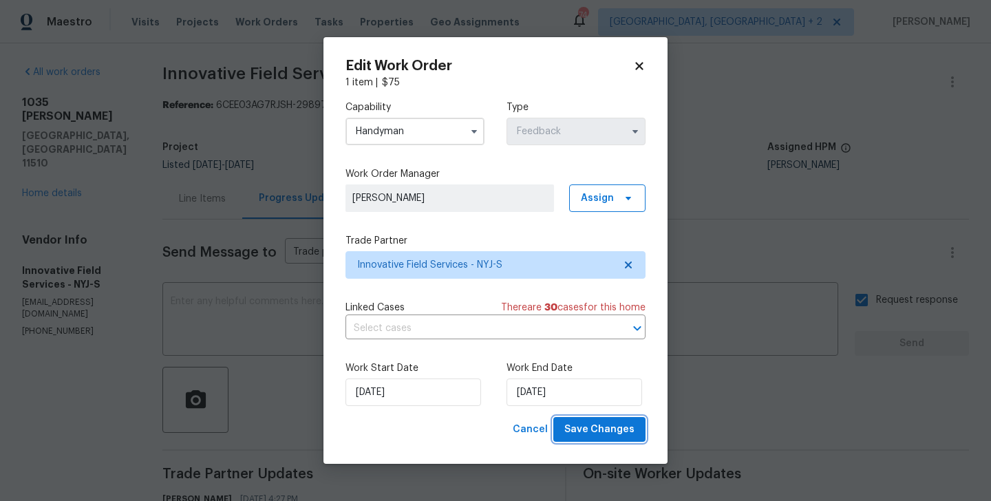
click at [613, 432] on span "Save Changes" at bounding box center [600, 429] width 70 height 17
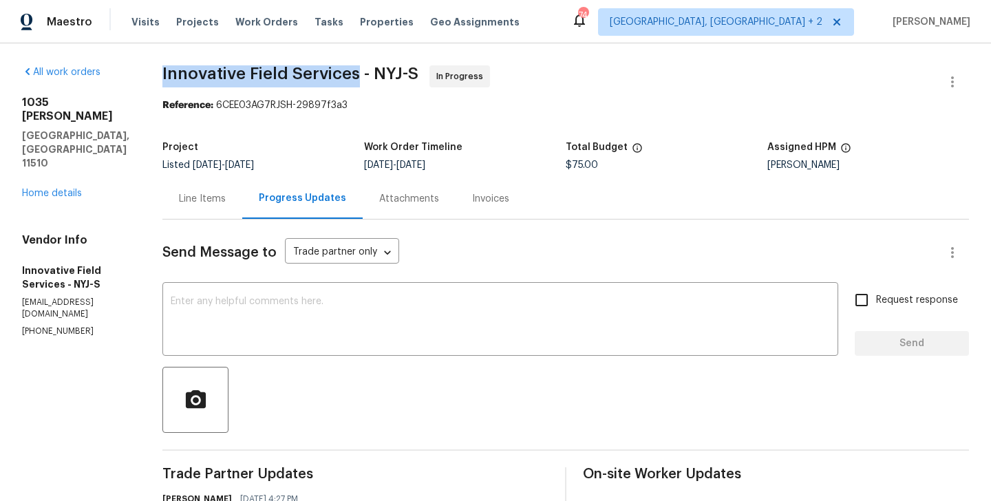
drag, startPoint x: 152, startPoint y: 70, endPoint x: 354, endPoint y: 78, distance: 201.9
click at [354, 78] on div "All work orders [STREET_ADDRESS][PERSON_NAME] Home details Vendor Info Innovati…" at bounding box center [495, 486] width 991 height 887
copy span "Innovative Field Services"
click at [63, 189] on link "Home details" at bounding box center [52, 194] width 60 height 10
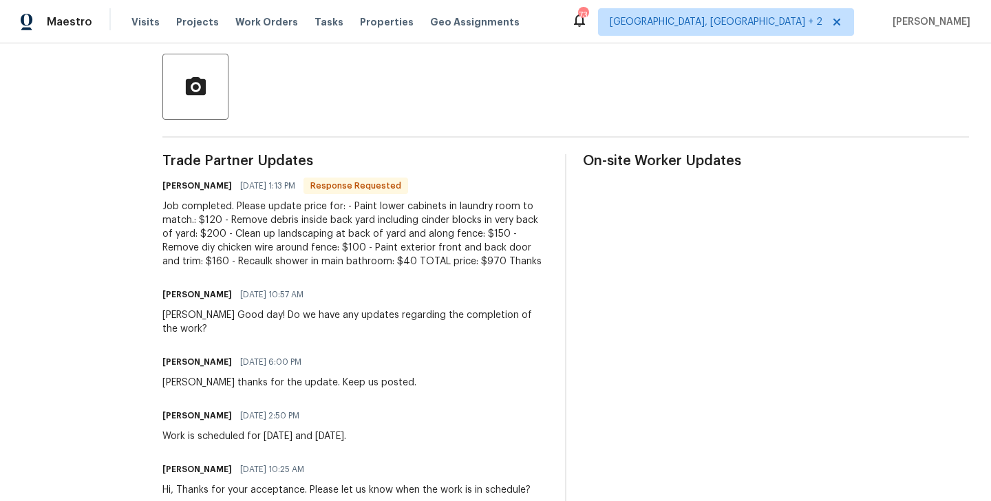
scroll to position [312, 0]
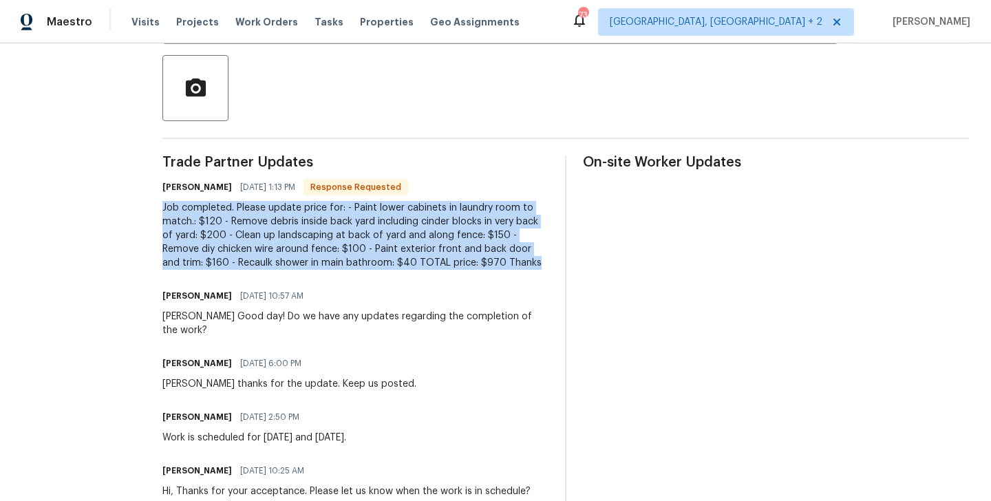
drag, startPoint x: 209, startPoint y: 207, endPoint x: 322, endPoint y: 282, distance: 134.6
click at [322, 282] on div "All work orders [STREET_ADDRESS] Home details Vendor Info B&B MAIDS CLEANING SE…" at bounding box center [495, 188] width 991 height 914
copy div "Job completed. Please update price for: - Paint lower cabinets in laundry room …"
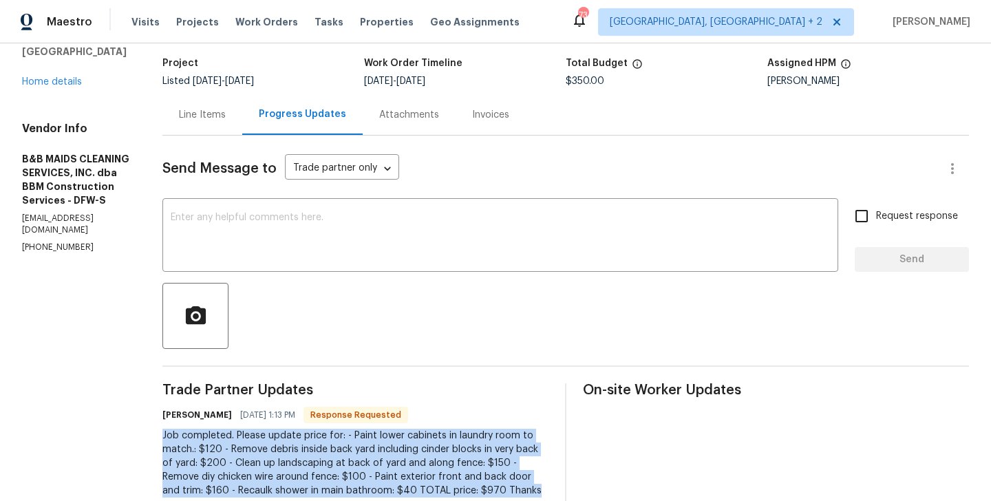
scroll to position [0, 0]
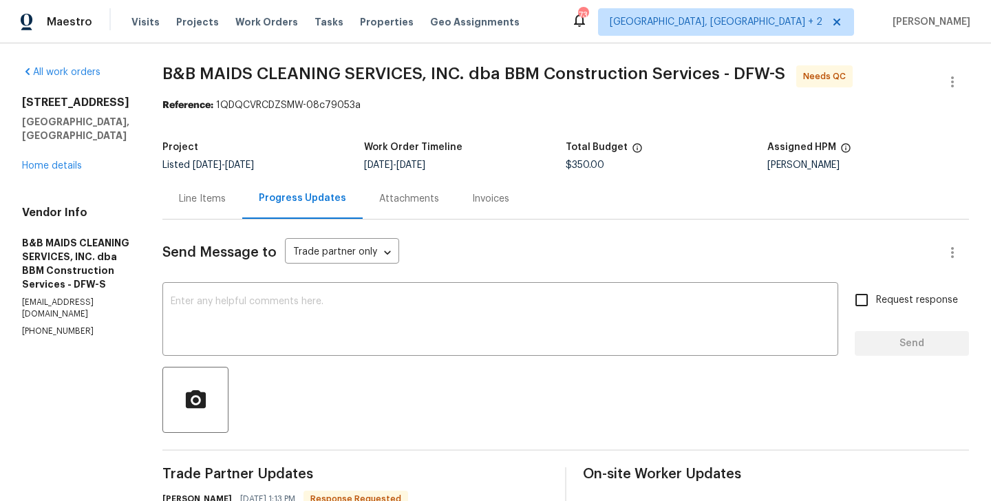
click at [236, 210] on div "Line Items" at bounding box center [202, 198] width 80 height 41
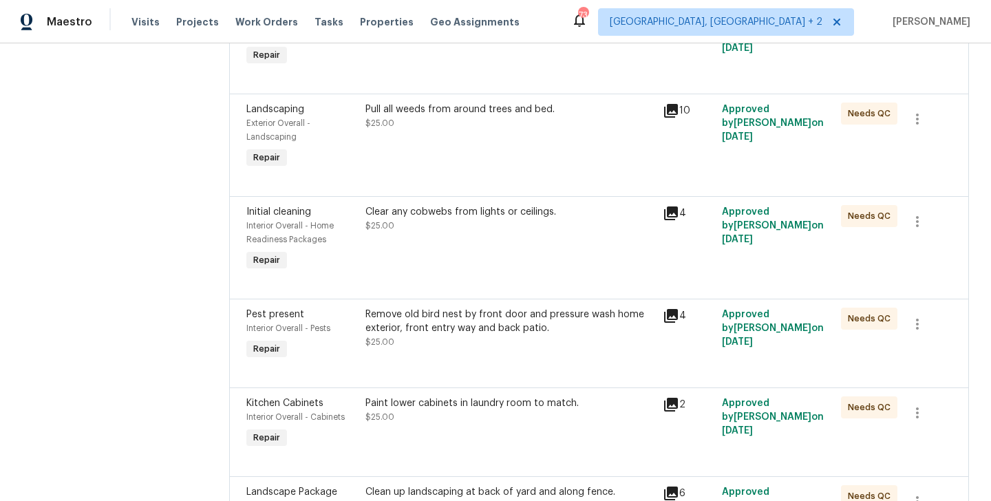
scroll to position [456, 0]
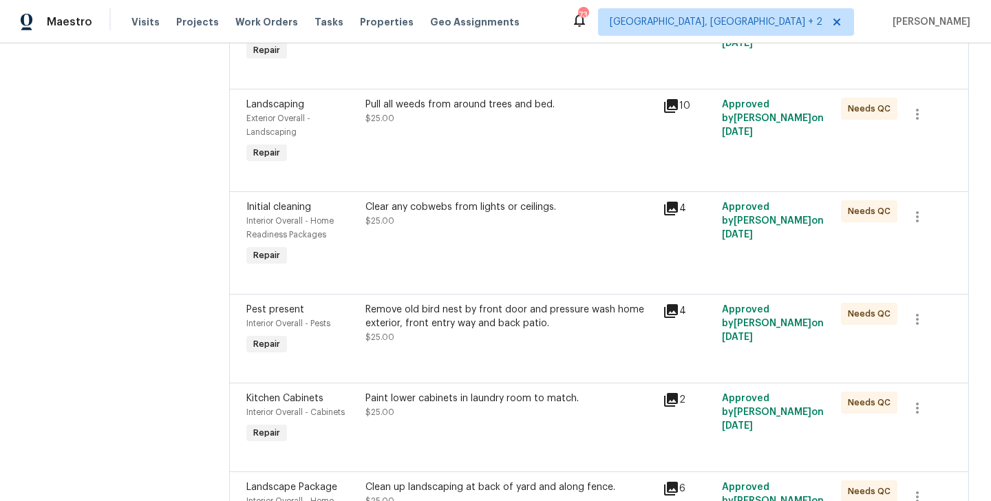
click at [461, 409] on div "Paint lower cabinets in laundry room to match. $25.00" at bounding box center [510, 406] width 289 height 28
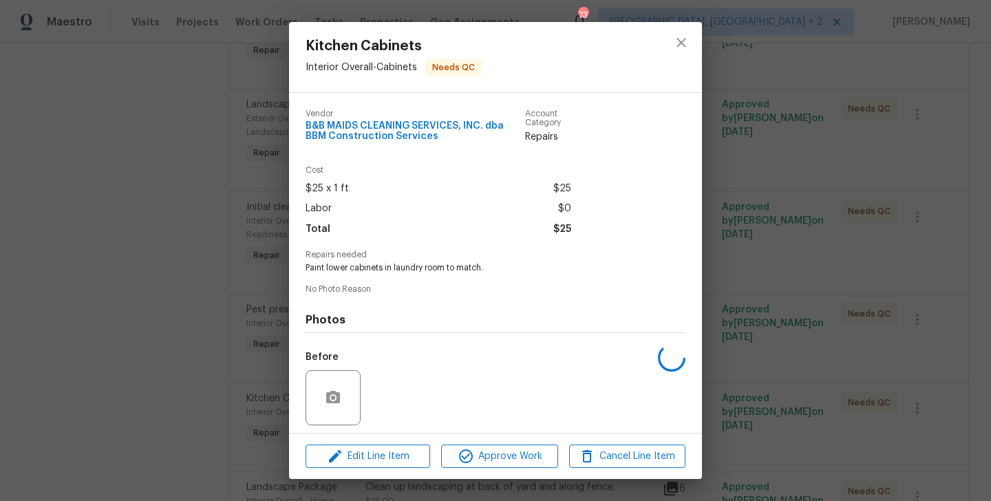
scroll to position [96, 0]
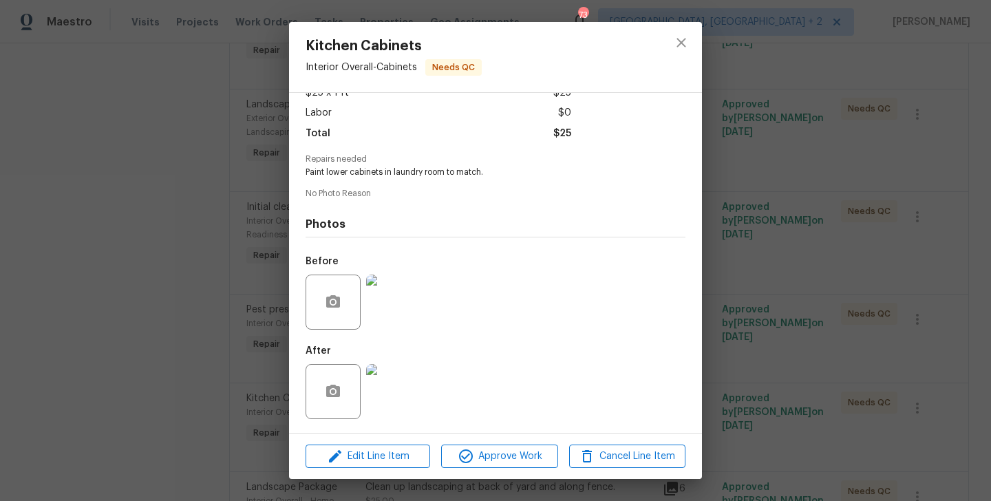
click at [383, 470] on div "Edit Line Item Approve Work Cancel Line Item" at bounding box center [495, 457] width 413 height 46
click at [383, 456] on span "Edit Line Item" at bounding box center [368, 456] width 116 height 17
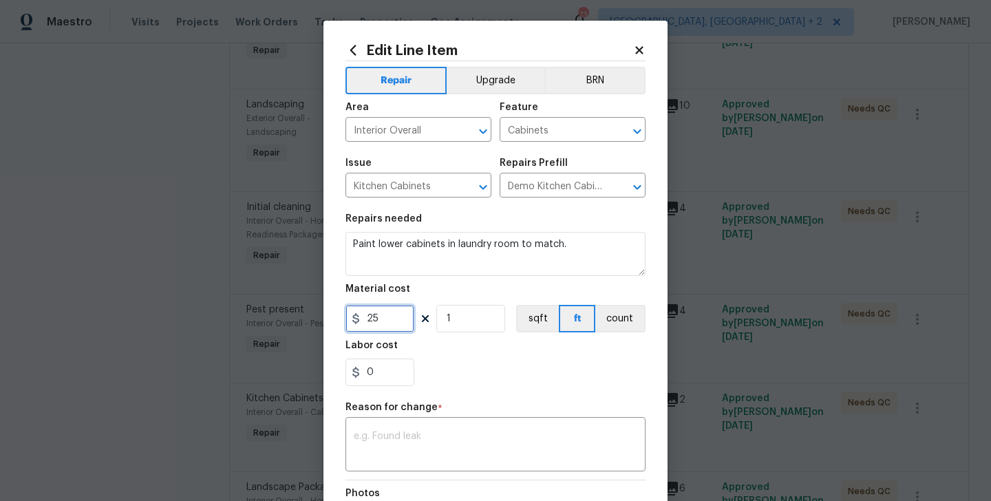
click at [375, 321] on input "25" at bounding box center [380, 319] width 69 height 28
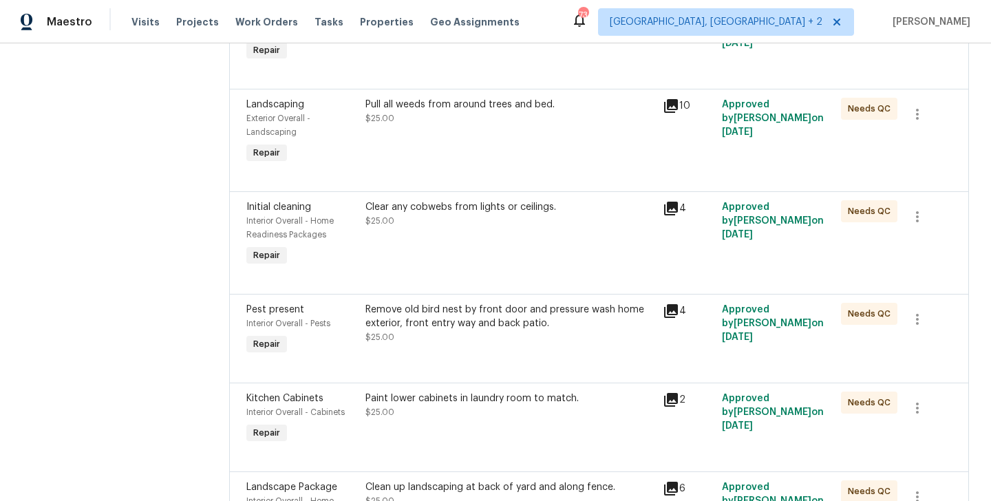
click at [766, 355] on body "Maestro Visits Projects Work Orders Tasks Properties Geo Assignments 73 [GEOGRA…" at bounding box center [495, 250] width 991 height 501
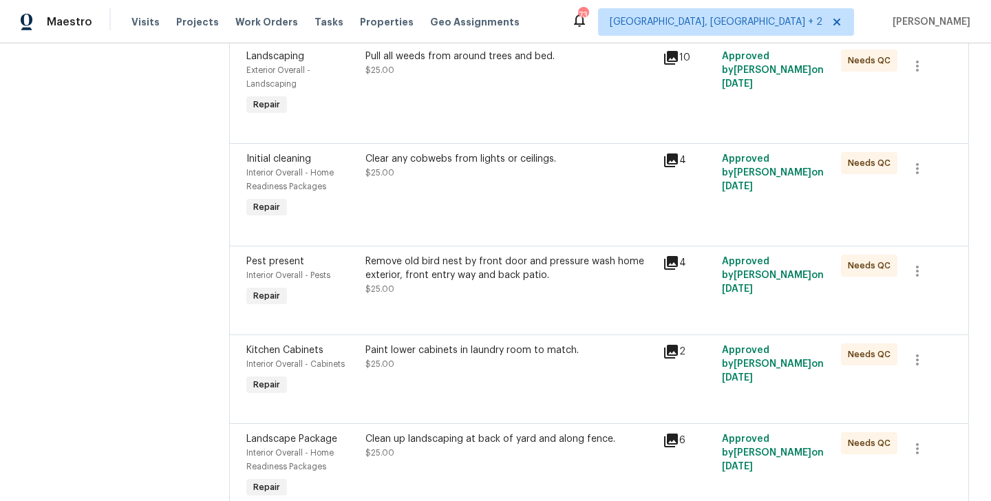
scroll to position [512, 0]
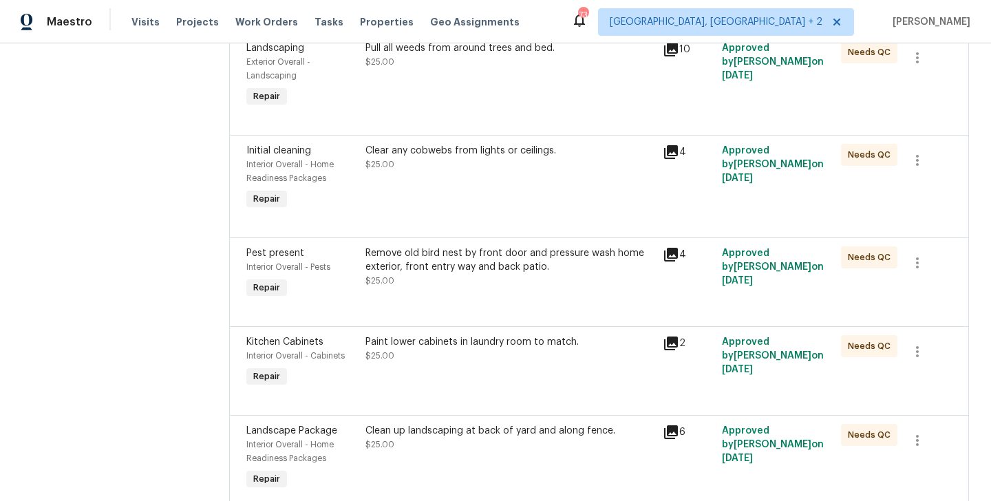
click at [470, 361] on div "Paint lower cabinets in laundry room to match. $25.00" at bounding box center [510, 349] width 289 height 28
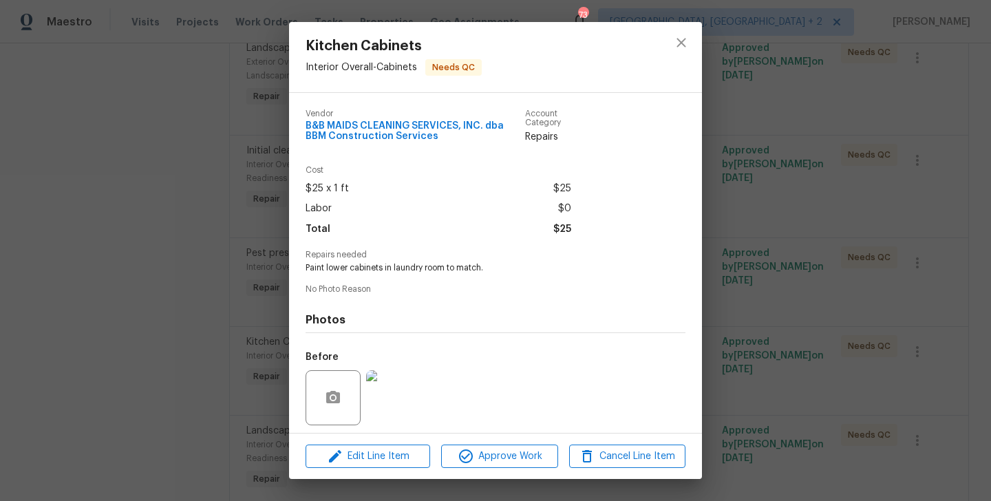
scroll to position [96, 0]
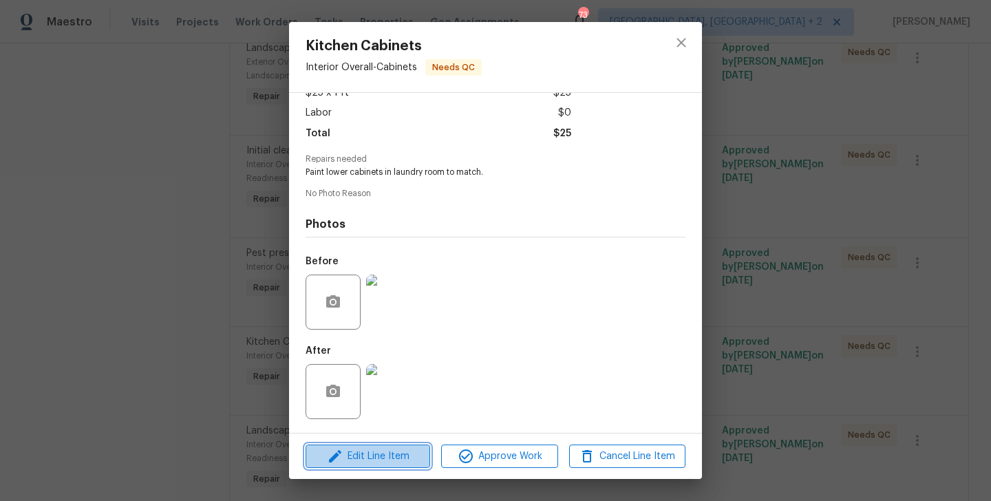
click at [370, 451] on span "Edit Line Item" at bounding box center [368, 456] width 116 height 17
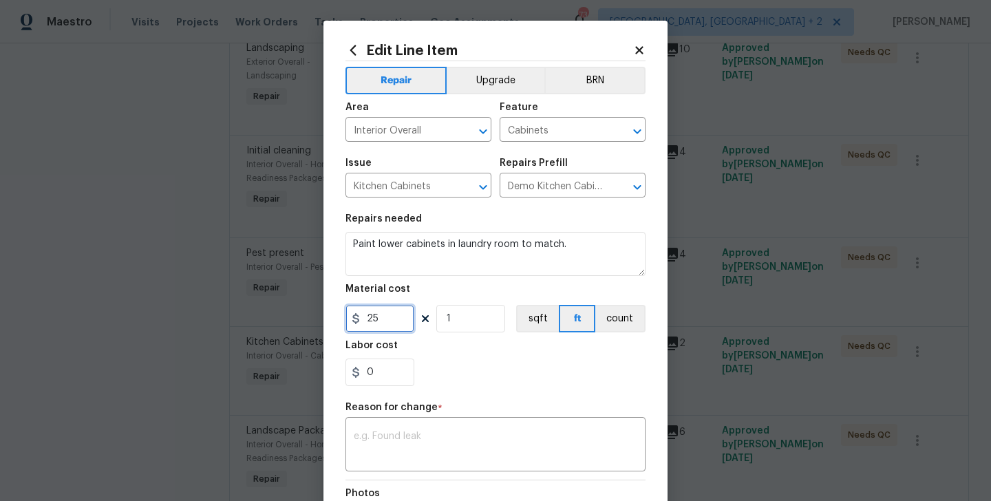
click at [374, 306] on input "25" at bounding box center [380, 319] width 69 height 28
click at [374, 324] on input "25" at bounding box center [380, 319] width 69 height 28
type input "120"
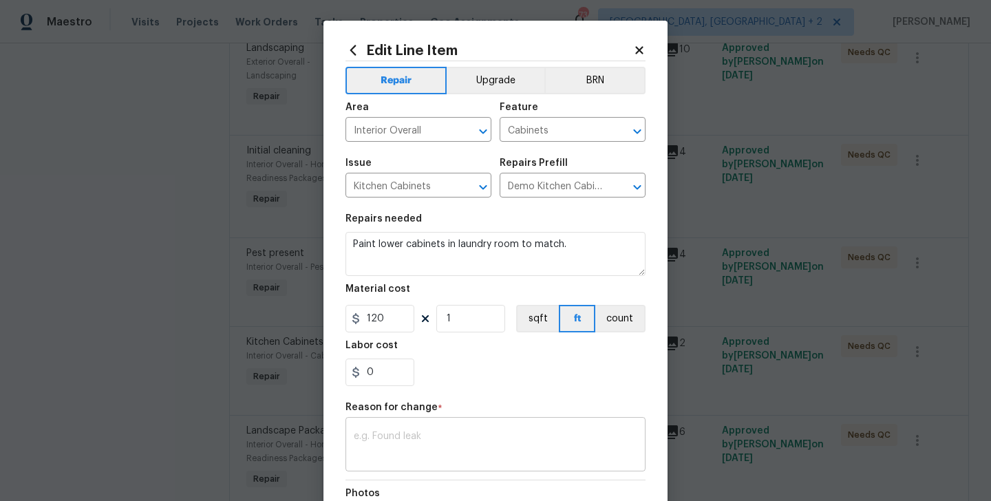
click at [425, 427] on div "x ​" at bounding box center [496, 446] width 300 height 51
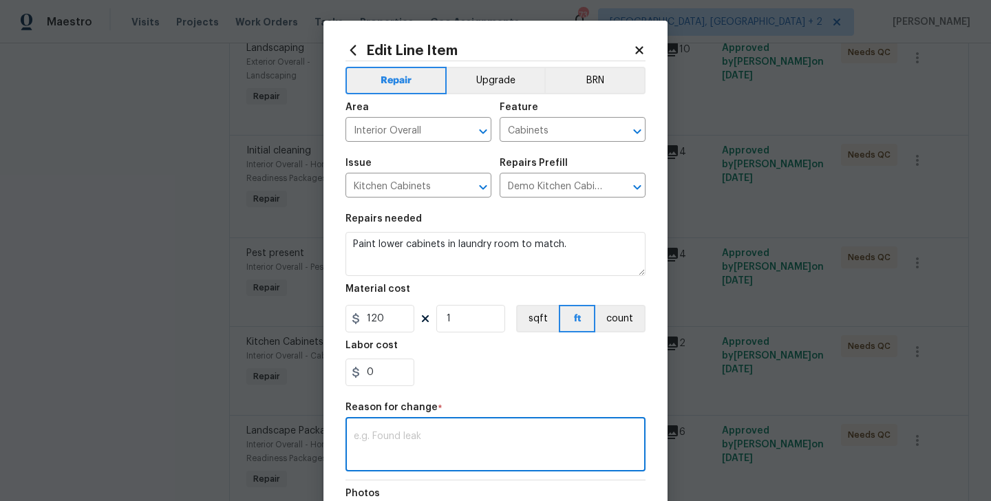
paste textarea "Job completed. Please update price for: - Paint lower cabinets in laundry room …"
type textarea "Job completed. Please update price for: - Paint lower cabinets in laundry room …"
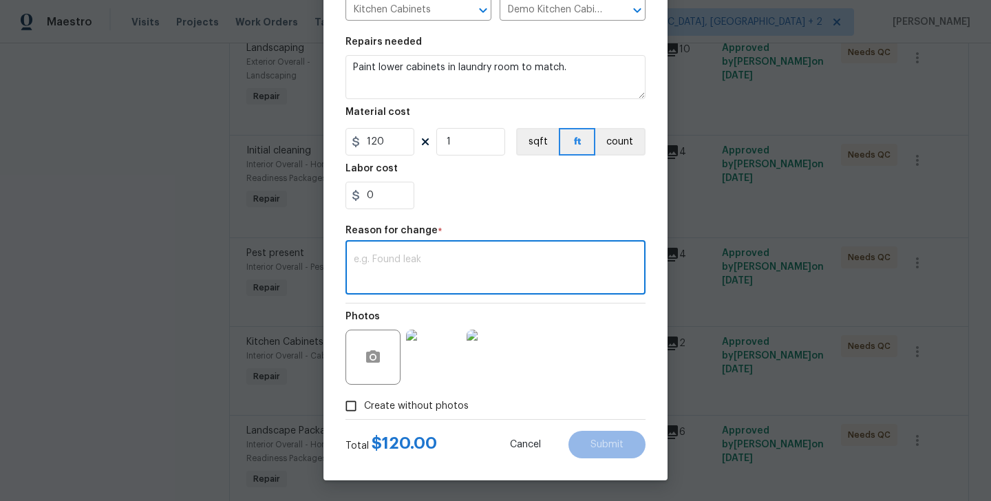
click at [402, 283] on textarea at bounding box center [496, 269] width 284 height 29
paste textarea "(BA) Updated per vendor’s final cost"
type textarea "(BA) Updated per vendor’s final cost"
click at [611, 444] on span "Submit" at bounding box center [607, 445] width 33 height 10
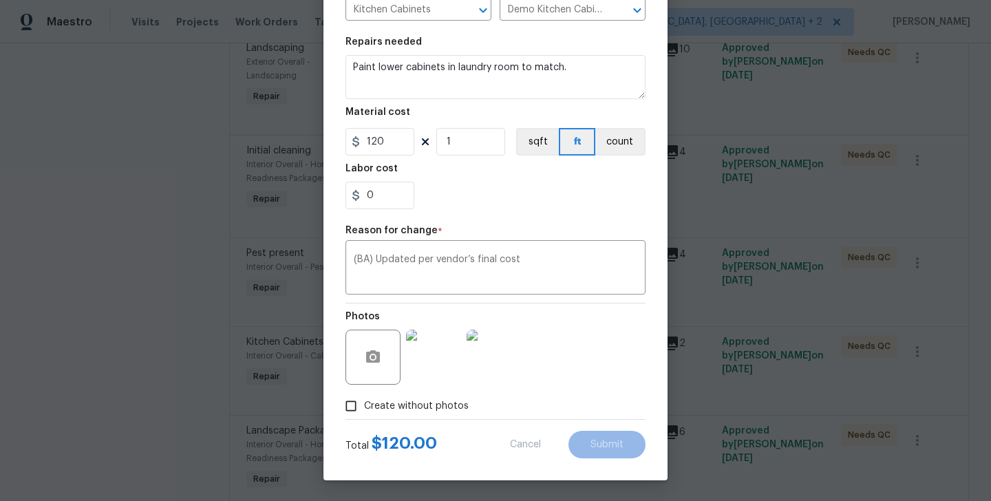
type input "25"
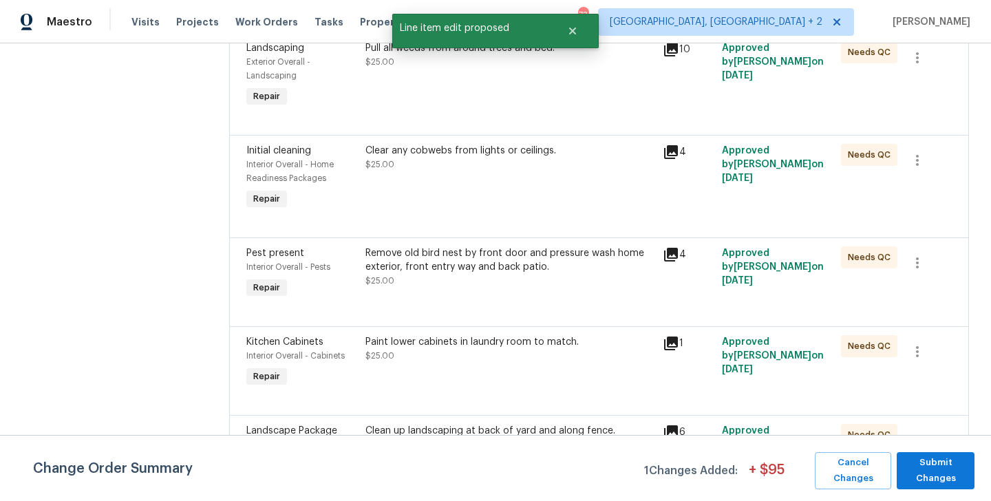
scroll to position [0, 0]
click at [934, 465] on span "Submit Changes" at bounding box center [936, 471] width 64 height 32
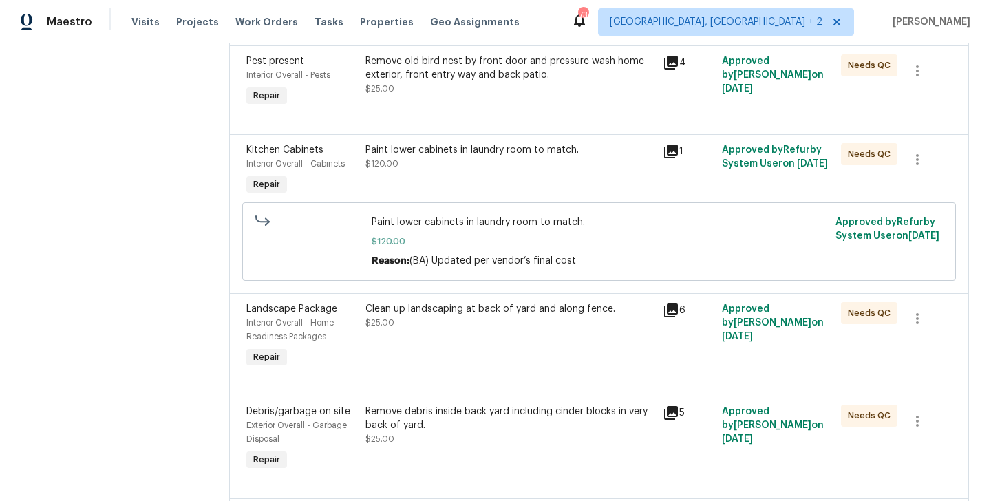
scroll to position [810, 0]
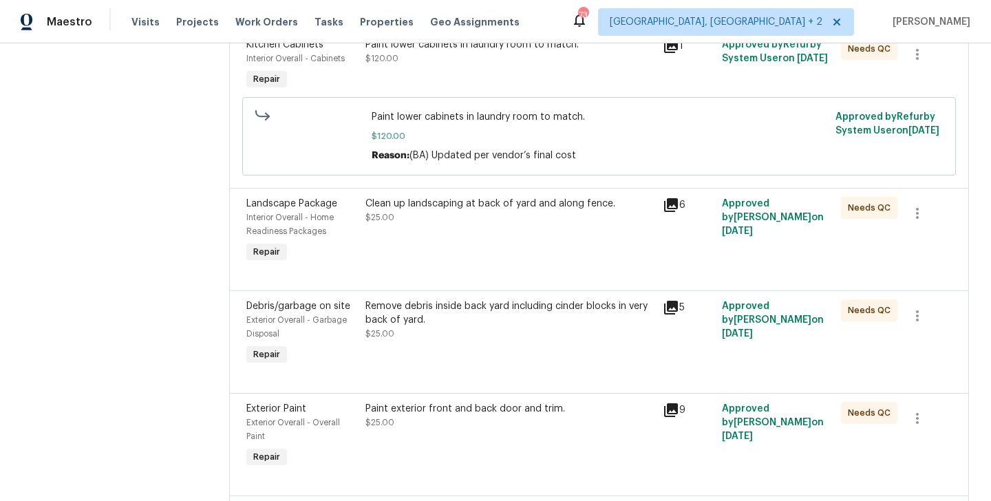
click at [473, 327] on div "Remove debris inside back yard including cinder blocks in very back of yard." at bounding box center [510, 313] width 289 height 28
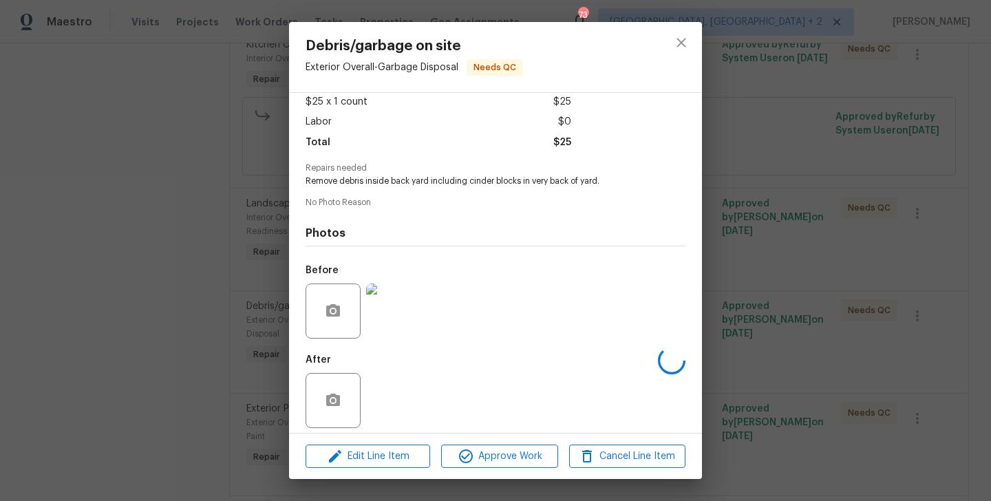
scroll to position [96, 0]
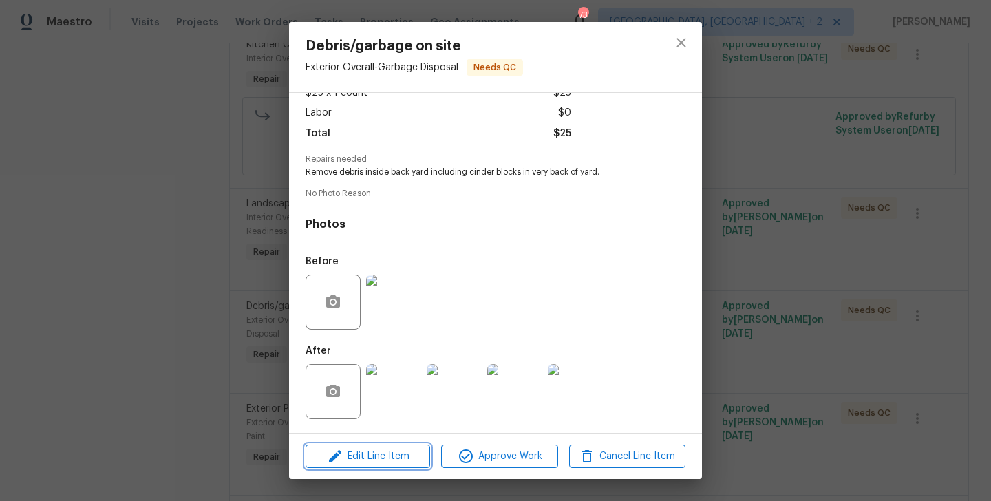
click at [368, 460] on span "Edit Line Item" at bounding box center [368, 456] width 116 height 17
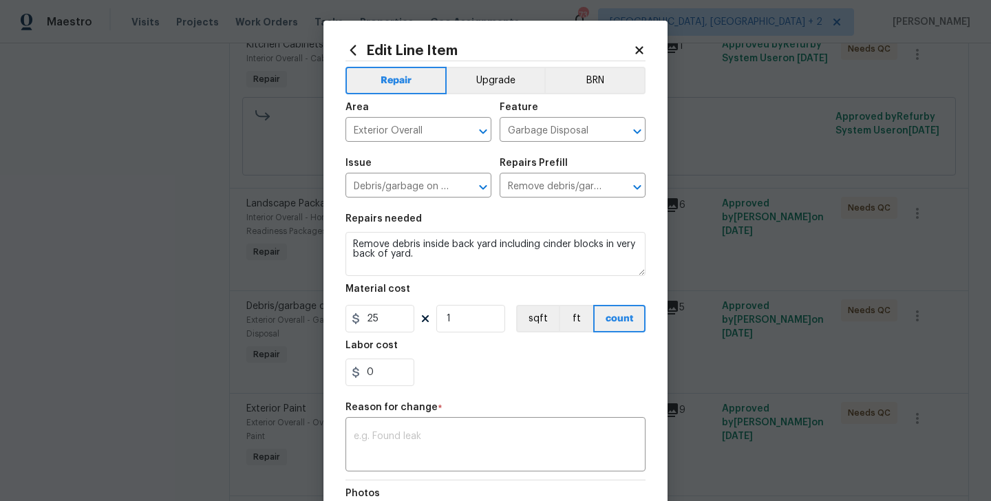
click at [260, 347] on body "Maestro Visits Projects Work Orders Tasks Properties Geo Assignments 73 [GEOGRA…" at bounding box center [495, 250] width 991 height 501
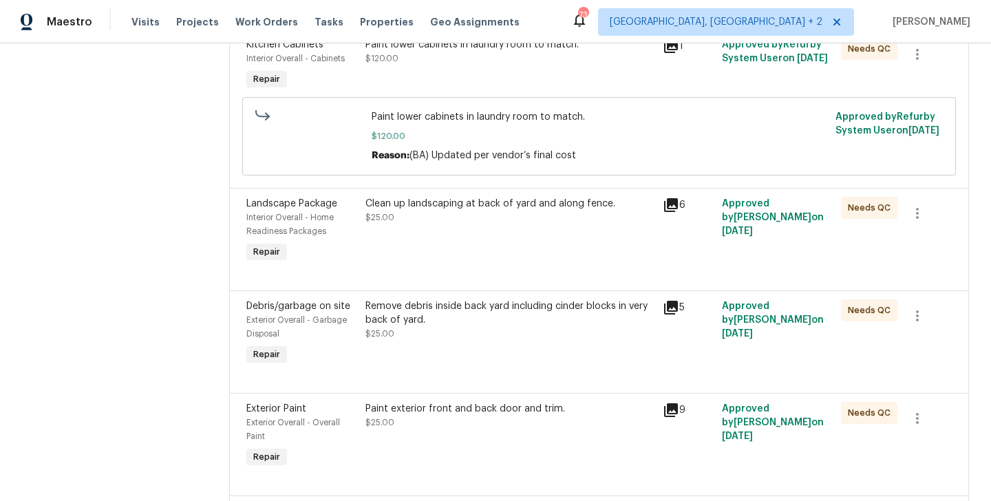
click at [459, 315] on div "Remove debris inside back yard including cinder blocks in very back of yard." at bounding box center [510, 313] width 289 height 28
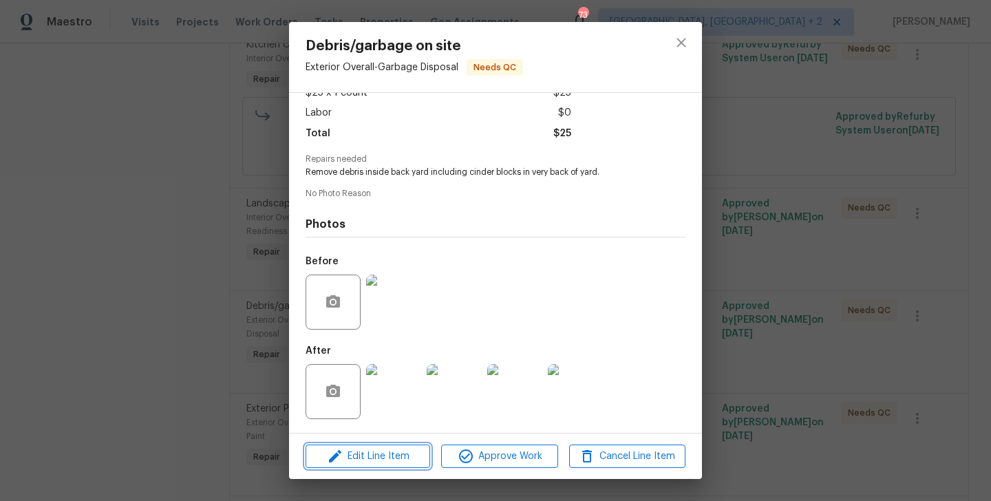
click at [391, 457] on span "Edit Line Item" at bounding box center [368, 456] width 116 height 17
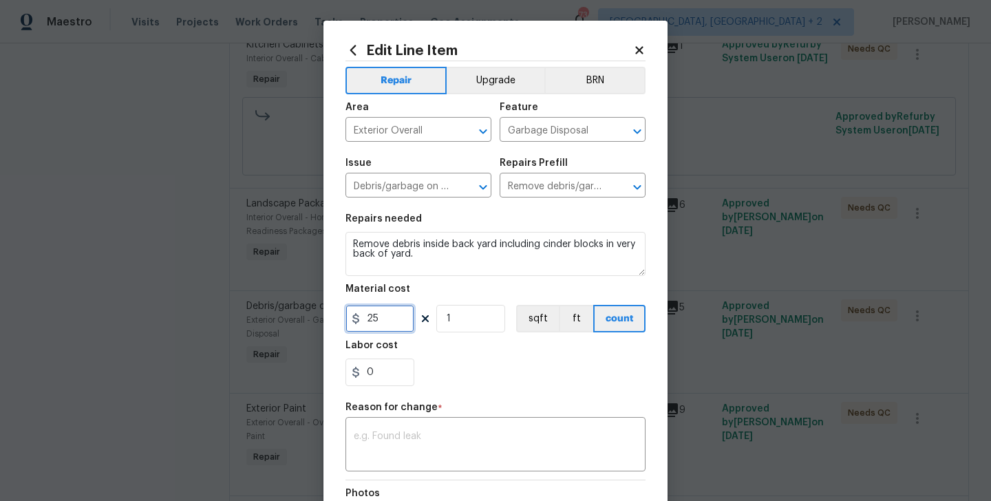
click at [382, 325] on input "25" at bounding box center [380, 319] width 69 height 28
type input "200"
click at [415, 463] on div "x ​" at bounding box center [496, 446] width 300 height 51
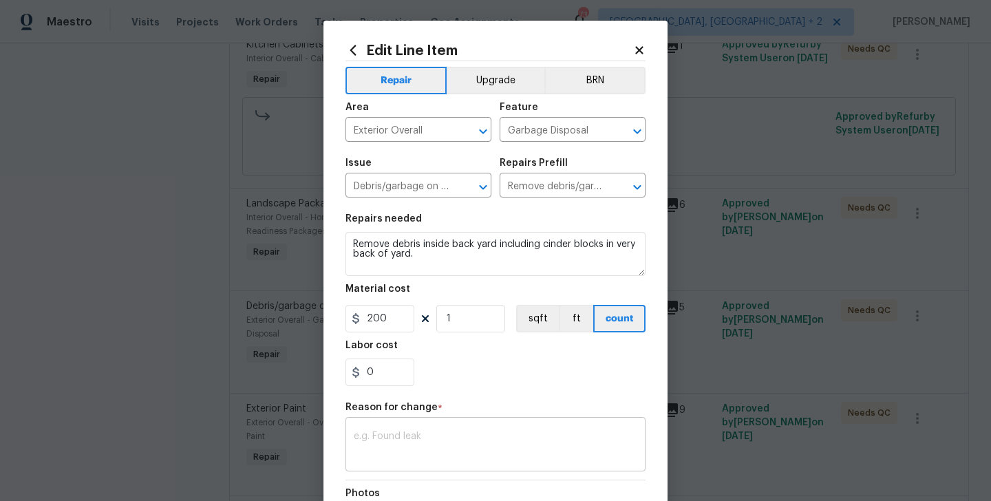
paste textarea "(BA) Updated per vendor’s final cost"
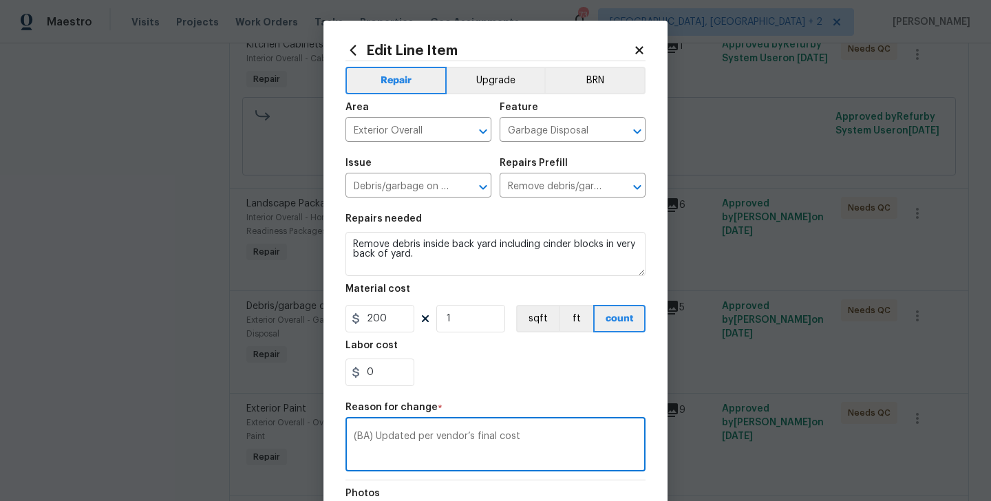
type textarea "(BA) Updated per vendor’s final cost"
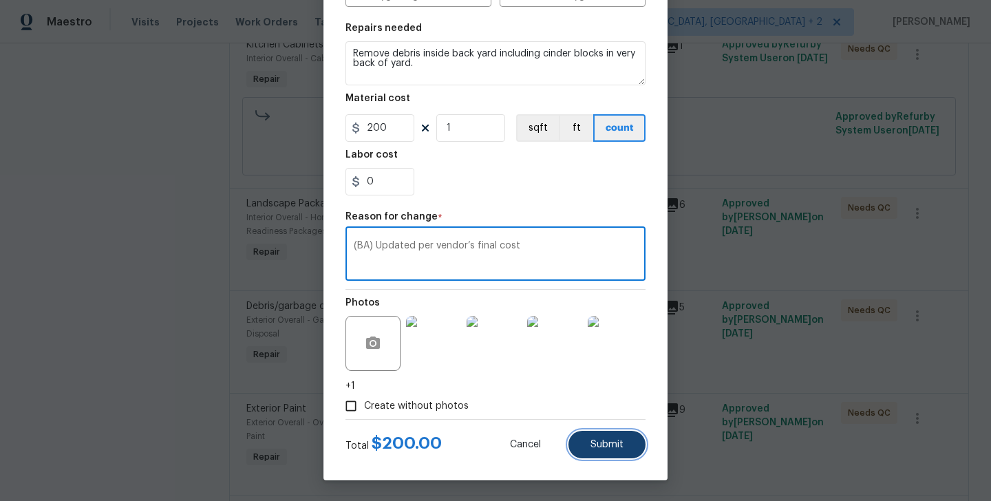
click at [601, 431] on button "Submit" at bounding box center [607, 445] width 77 height 28
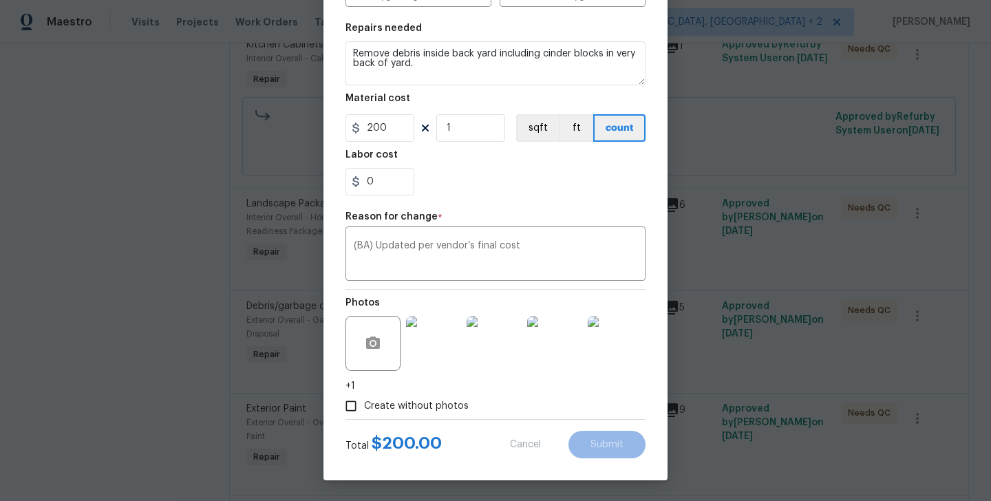
type input "25"
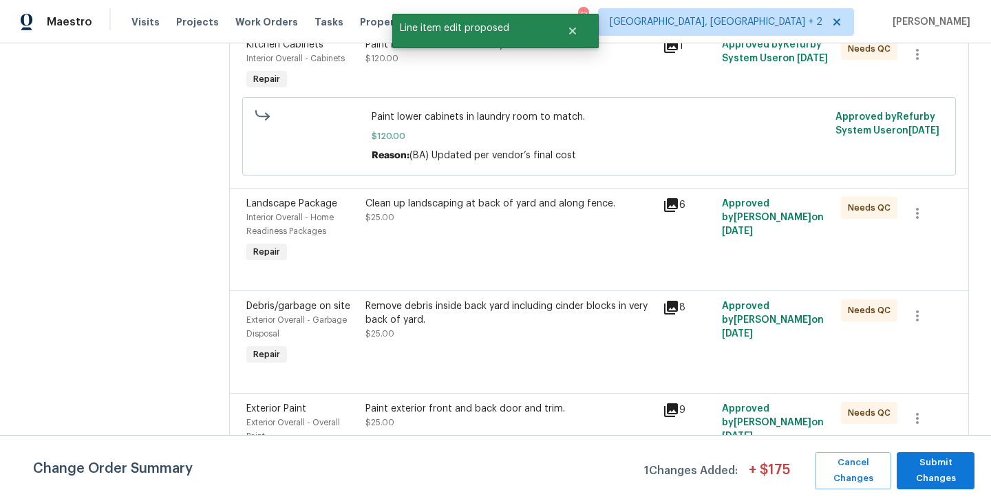
scroll to position [0, 0]
click at [941, 456] on span "Submit Changes" at bounding box center [936, 471] width 64 height 32
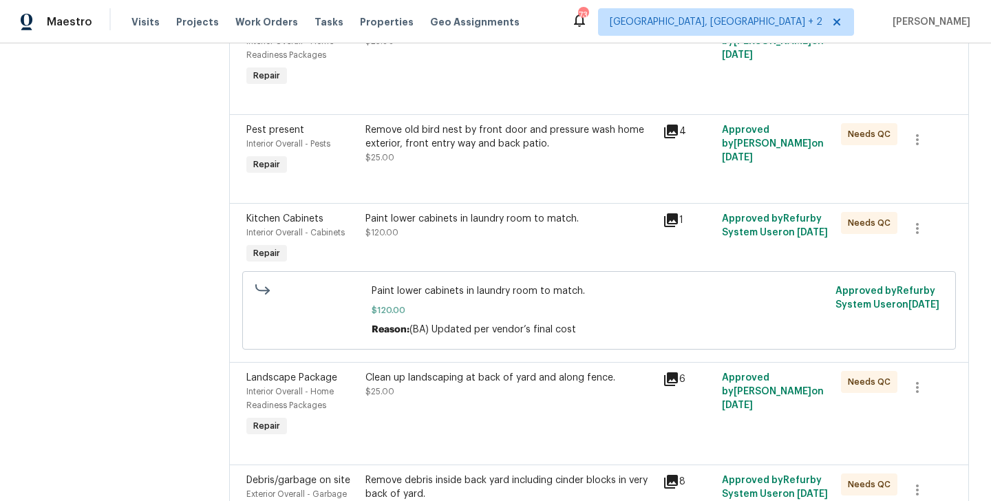
scroll to position [706, 0]
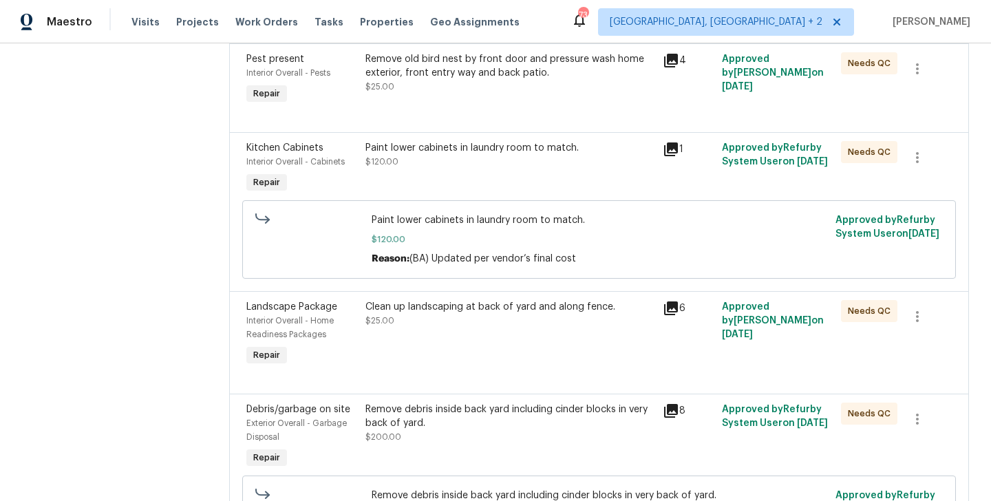
click at [502, 319] on div "Clean up landscaping at back of yard and along fence. $25.00" at bounding box center [510, 314] width 289 height 28
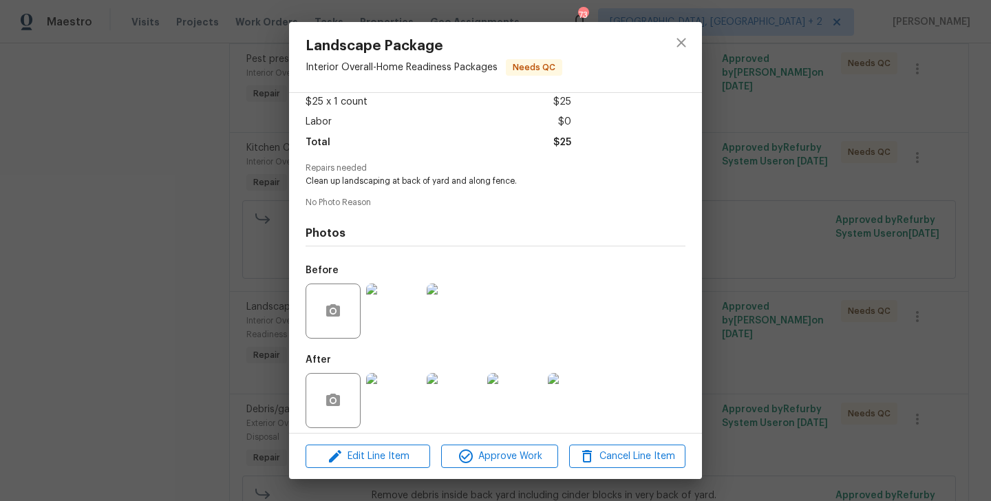
scroll to position [96, 0]
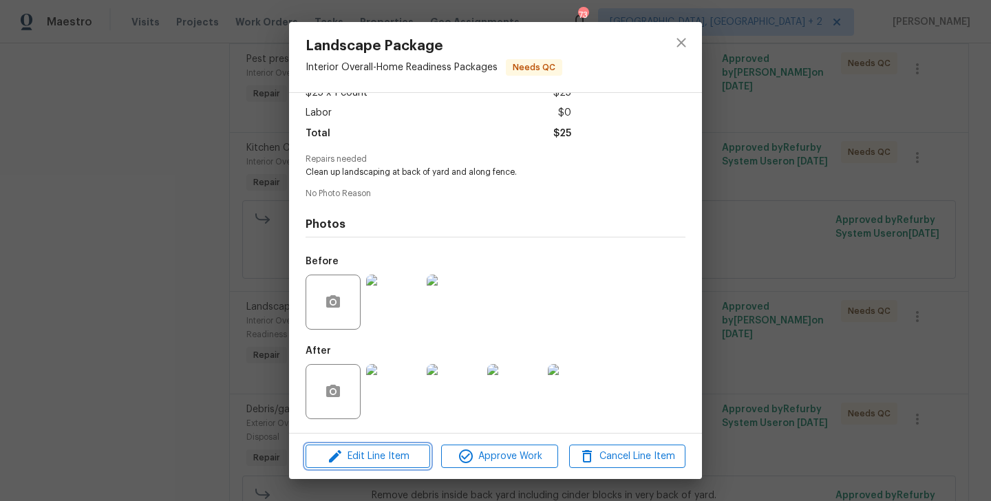
click at [387, 452] on span "Edit Line Item" at bounding box center [368, 456] width 116 height 17
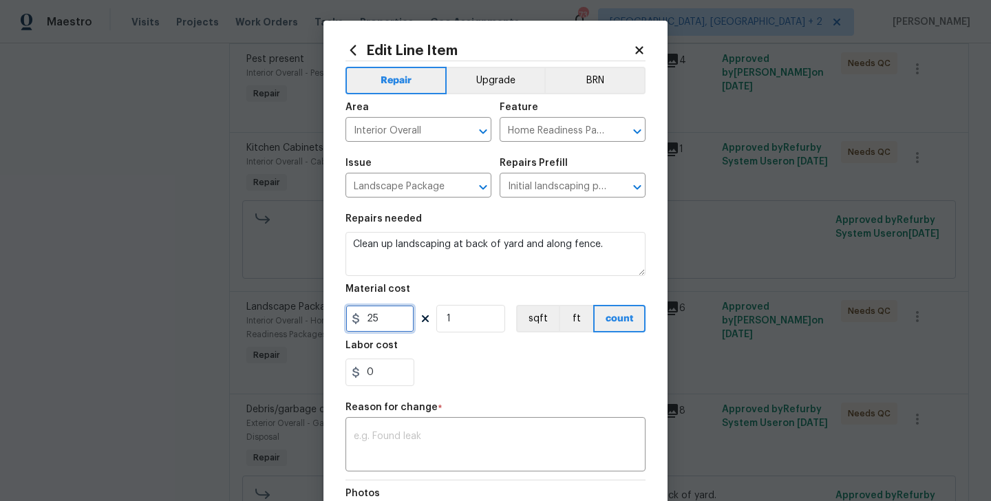
click at [361, 312] on input "25" at bounding box center [380, 319] width 69 height 28
type input "150"
click at [407, 428] on div "x ​" at bounding box center [496, 446] width 300 height 51
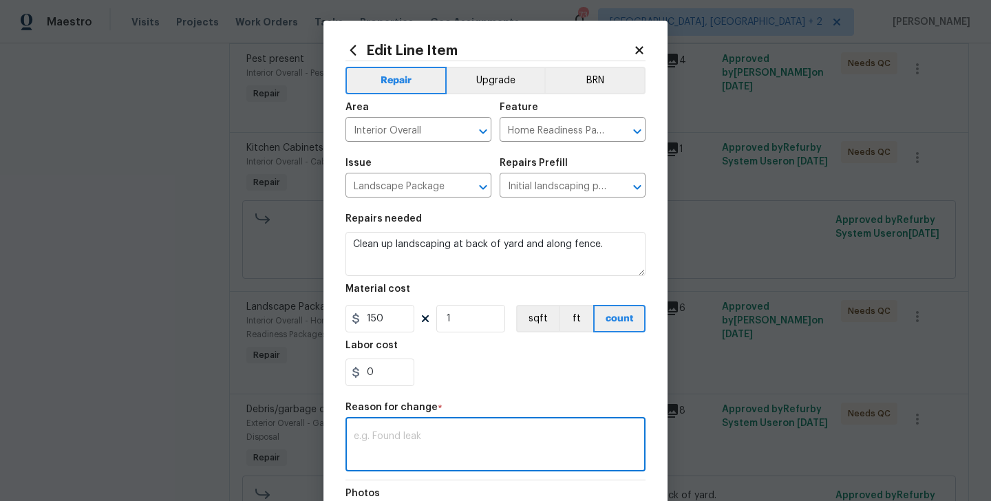
paste textarea "(BA) Updated per vendor’s final cost"
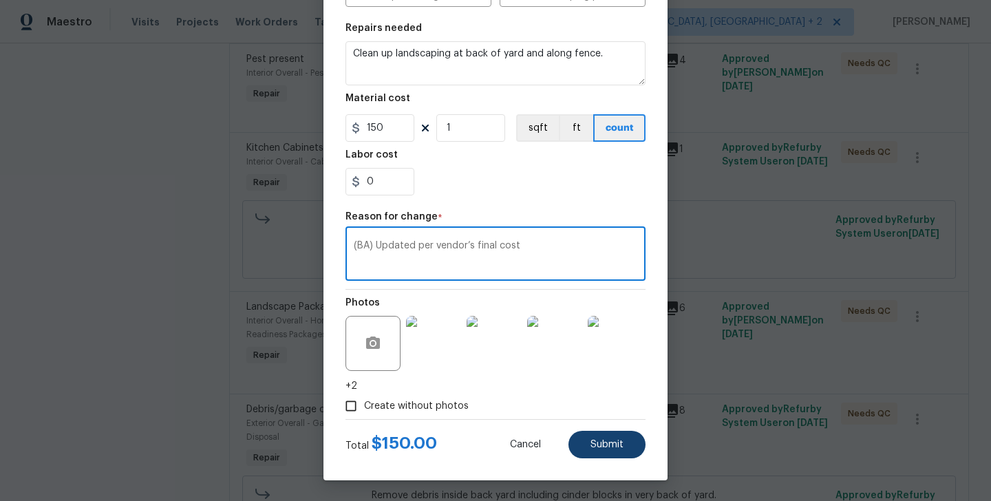
type textarea "(BA) Updated per vendor’s final cost"
click at [609, 452] on button "Submit" at bounding box center [607, 445] width 77 height 28
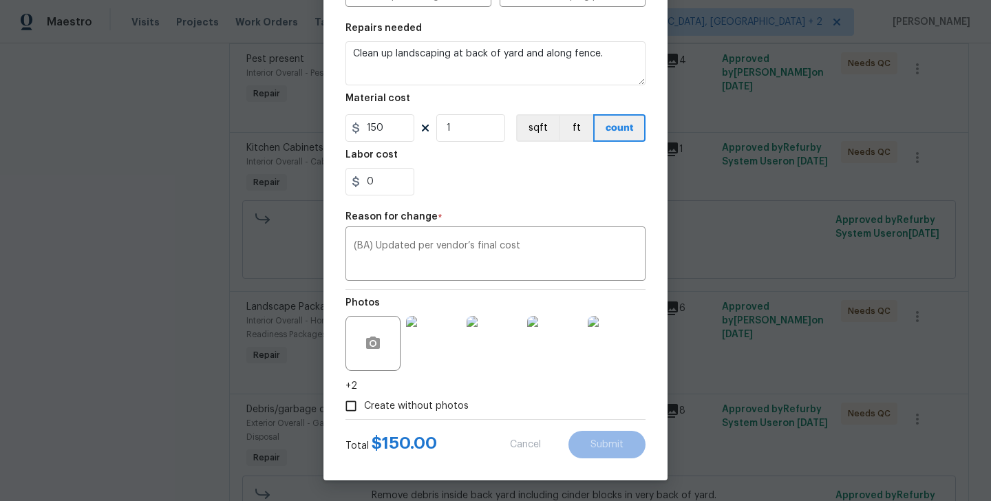
type input "25"
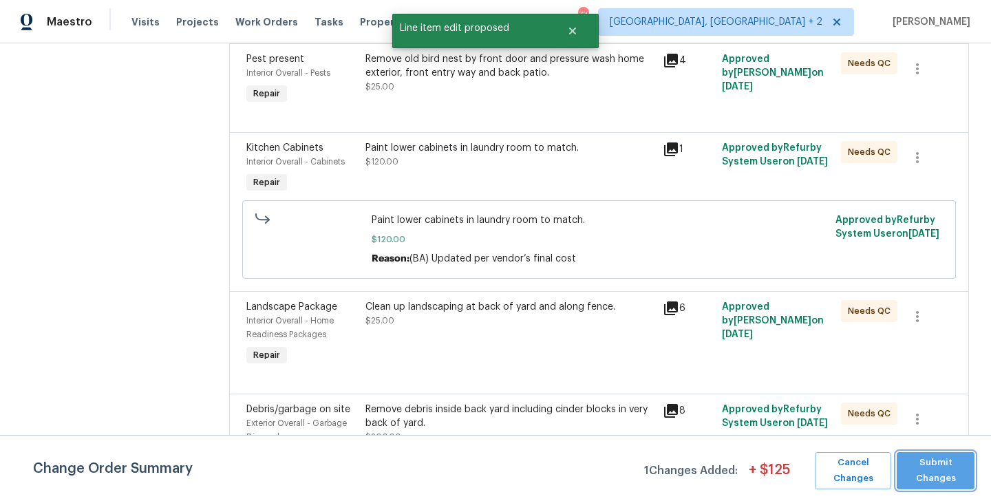
click at [934, 465] on span "Submit Changes" at bounding box center [936, 471] width 64 height 32
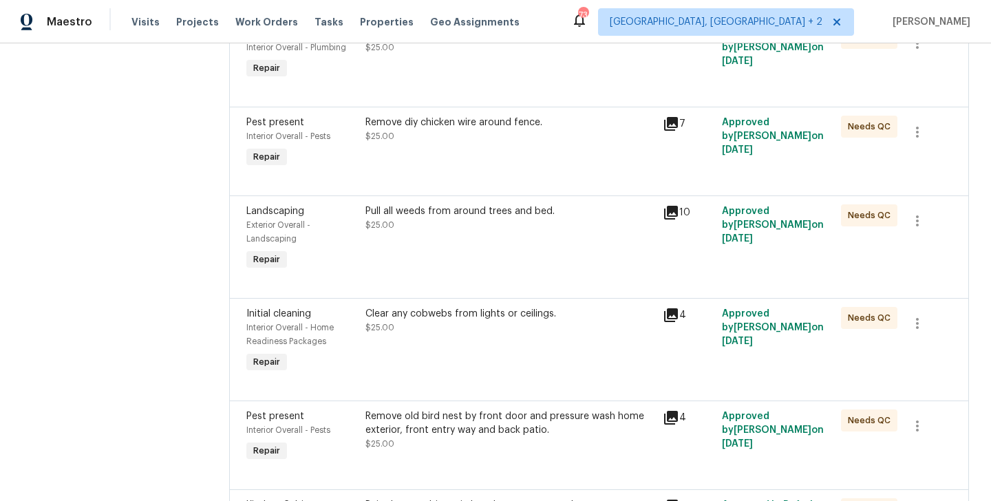
scroll to position [346, 0]
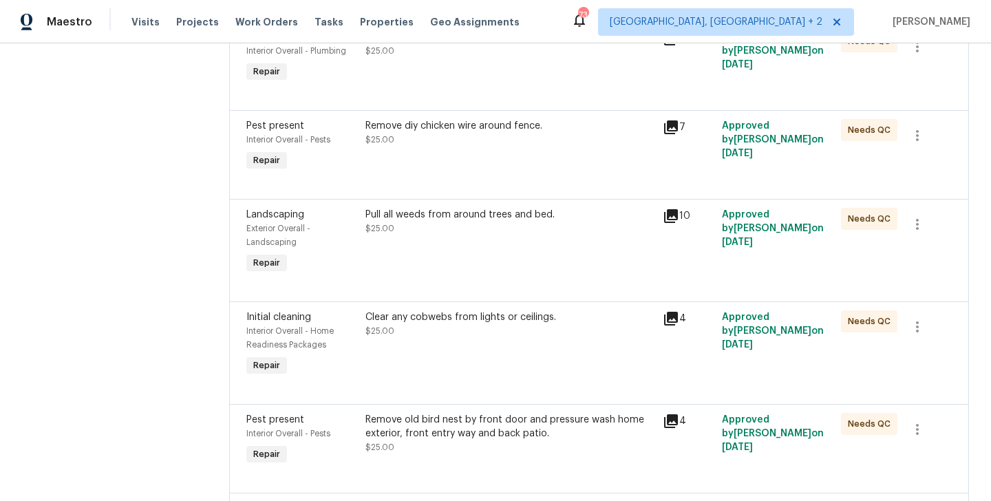
click at [481, 129] on div "Remove diy chicken wire around fence." at bounding box center [510, 126] width 289 height 14
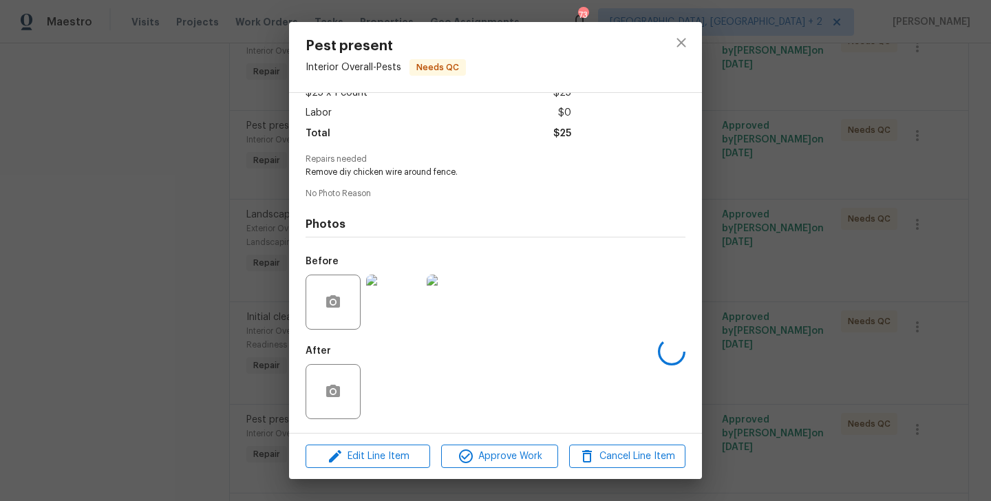
scroll to position [96, 0]
click at [386, 459] on span "Edit Line Item" at bounding box center [368, 456] width 116 height 17
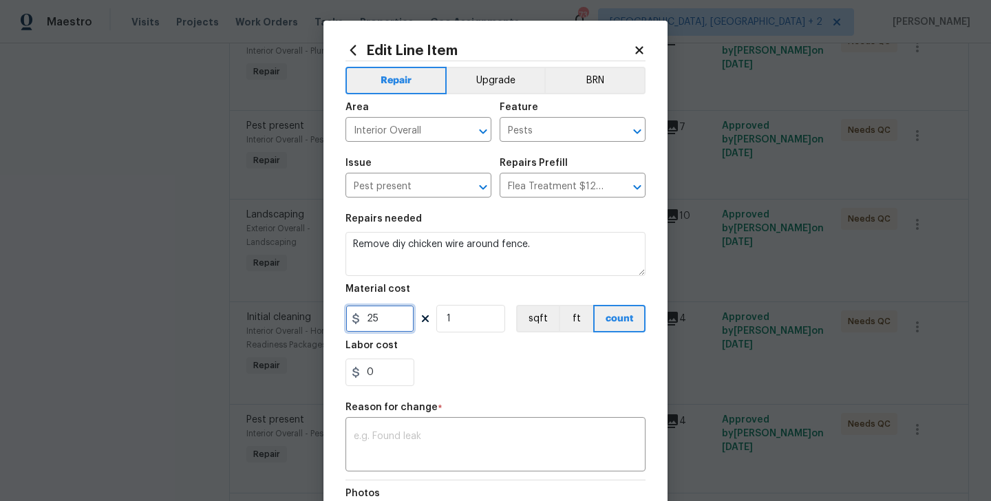
click at [367, 329] on input "25" at bounding box center [380, 319] width 69 height 28
type input "100"
click at [406, 427] on div "x ​" at bounding box center [496, 446] width 300 height 51
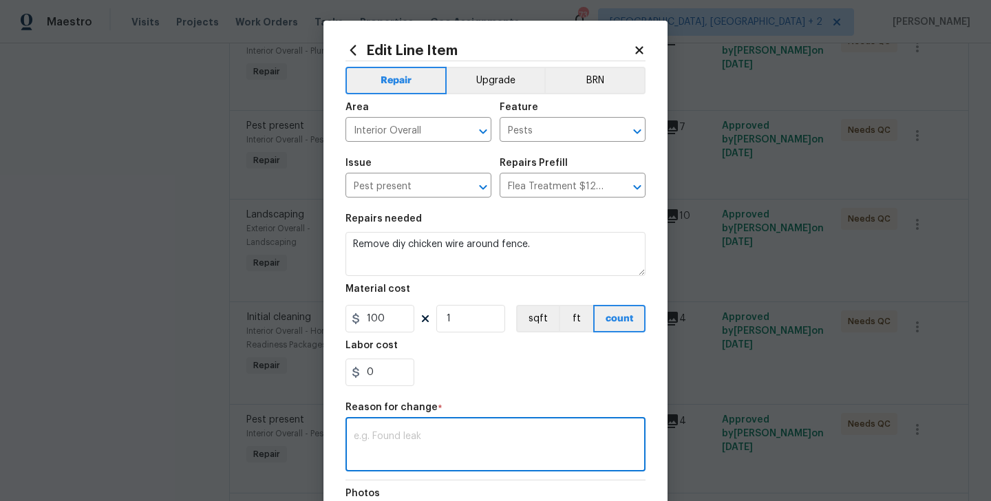
paste textarea "(BA) Updated per vendor’s final cost"
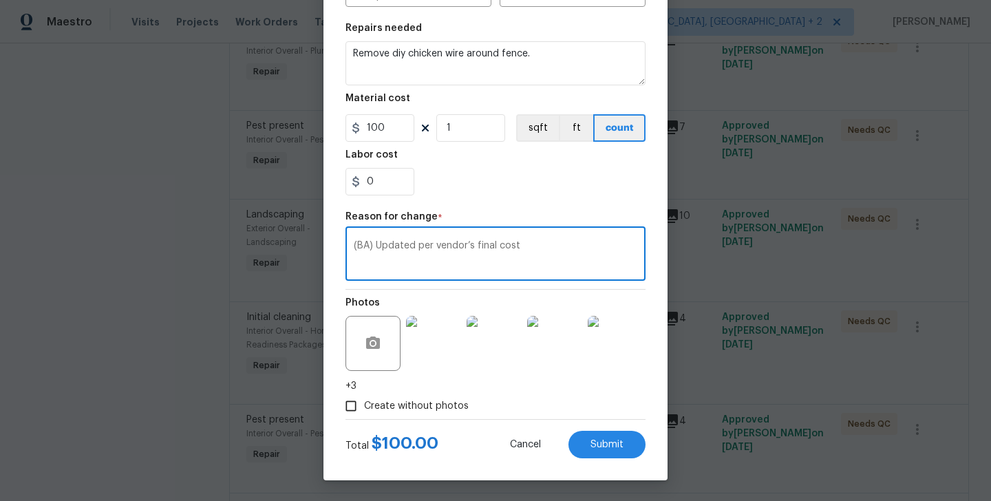
type textarea "(BA) Updated per vendor’s final cost"
click at [602, 463] on div "Edit Line Item Repair Upgrade BRN Area Interior Overall ​ Feature Pests ​ Issue…" at bounding box center [496, 155] width 344 height 651
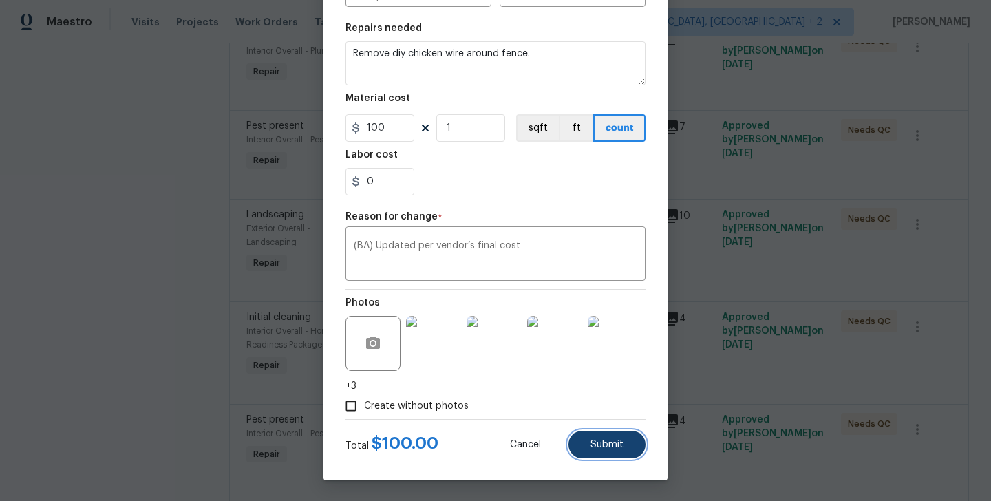
click at [594, 445] on span "Submit" at bounding box center [607, 445] width 33 height 10
type input "25"
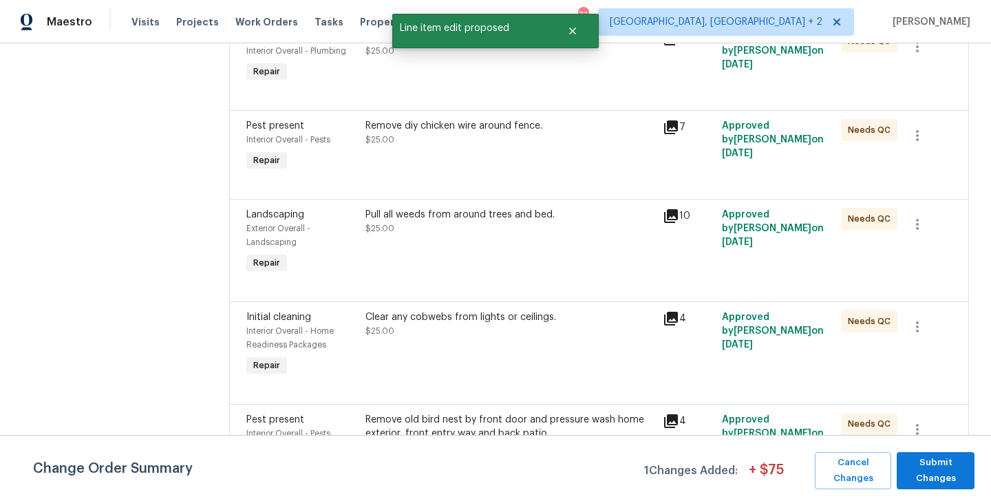
scroll to position [0, 0]
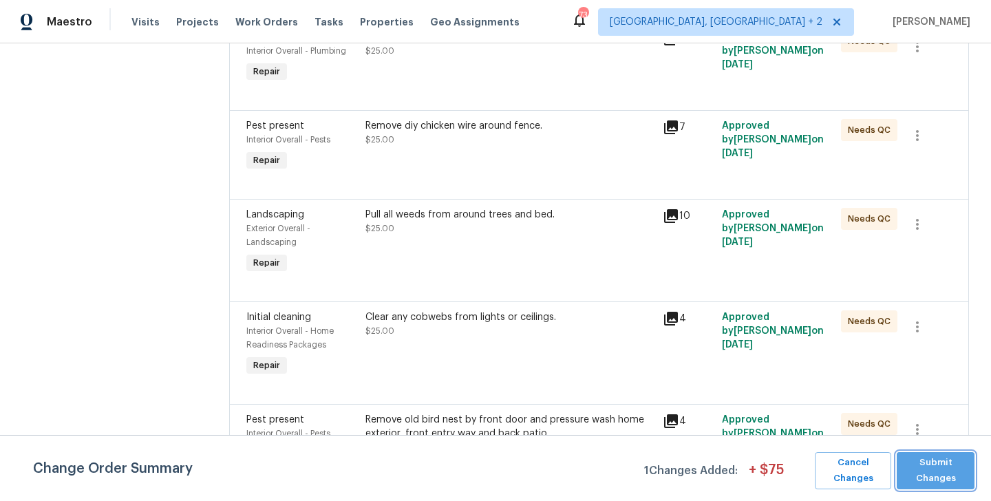
click at [929, 458] on span "Submit Changes" at bounding box center [936, 471] width 64 height 32
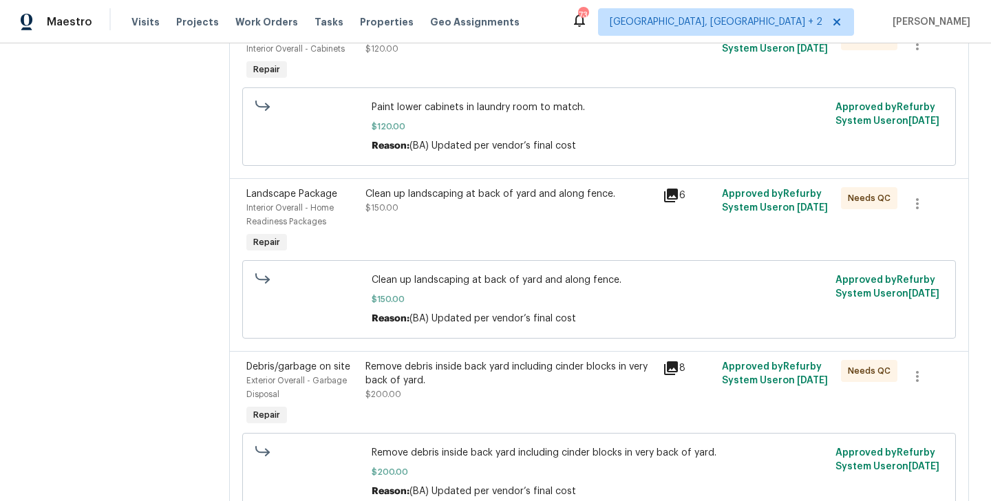
scroll to position [1192, 0]
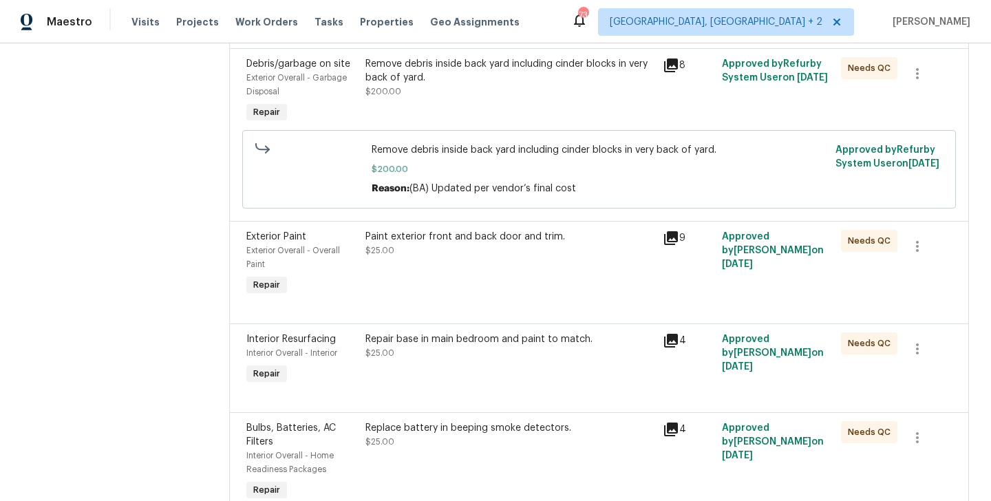
click at [483, 286] on div "Paint exterior front and back door and trim. $25.00" at bounding box center [509, 264] width 297 height 77
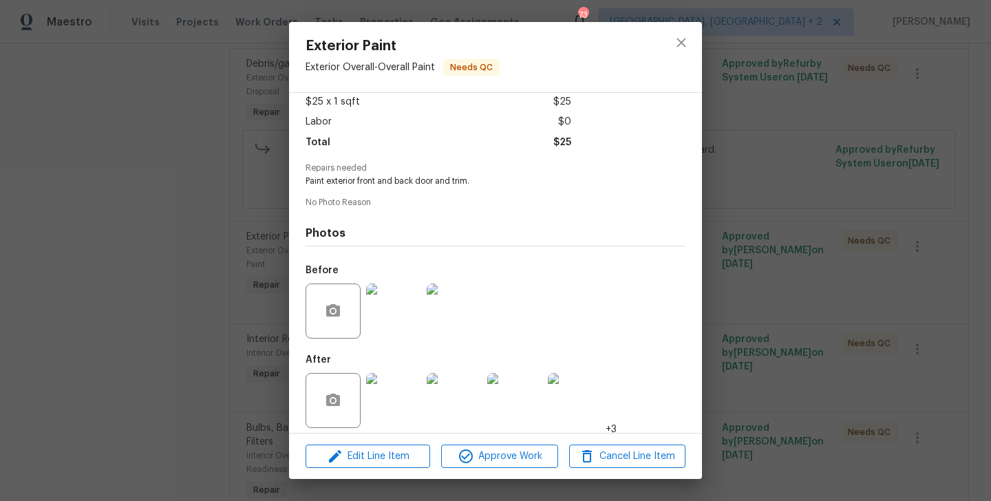
scroll to position [96, 0]
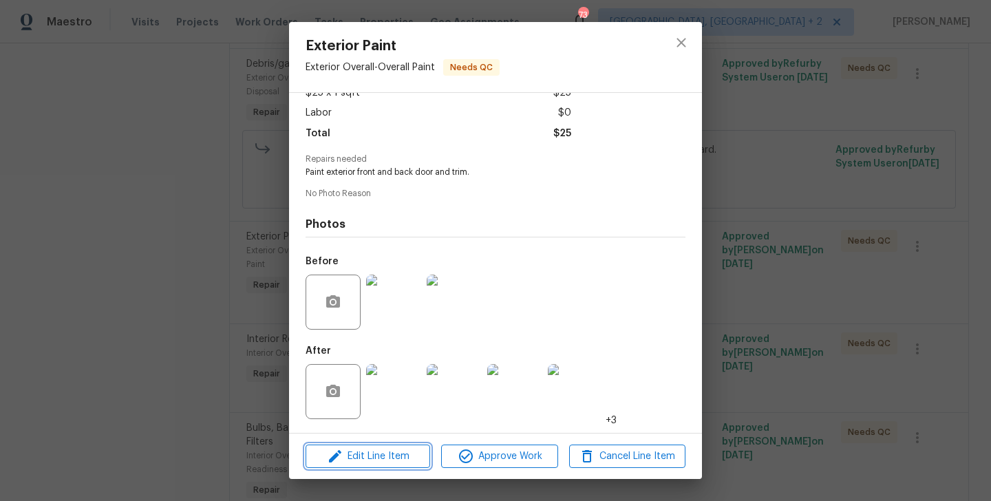
click at [351, 464] on span "Edit Line Item" at bounding box center [368, 456] width 116 height 17
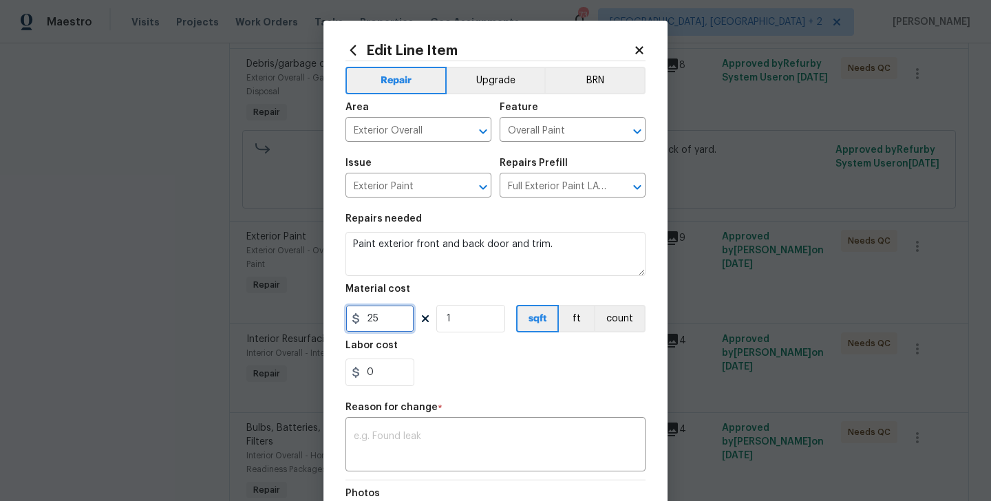
click at [375, 322] on input "25" at bounding box center [380, 319] width 69 height 28
type input "160"
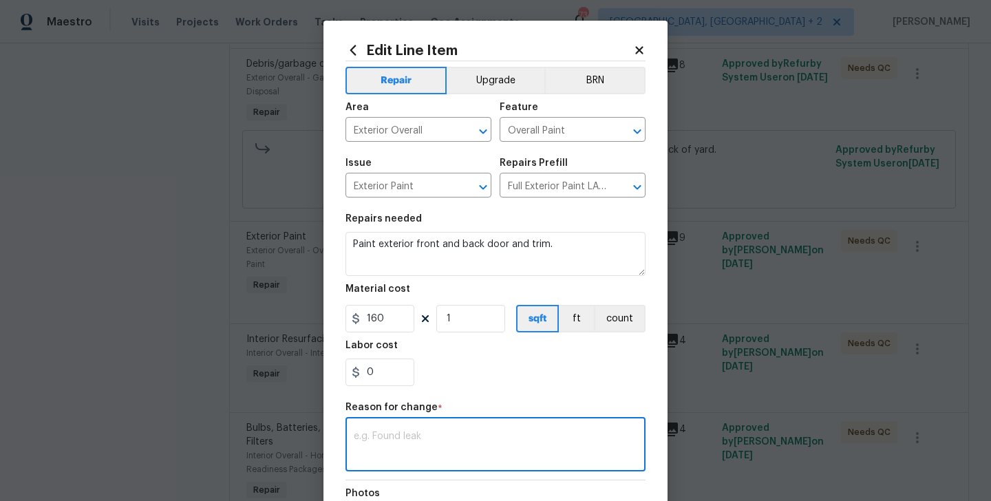
click at [421, 443] on textarea at bounding box center [496, 446] width 284 height 29
paste textarea "(BA) Updated per vendor’s final cost"
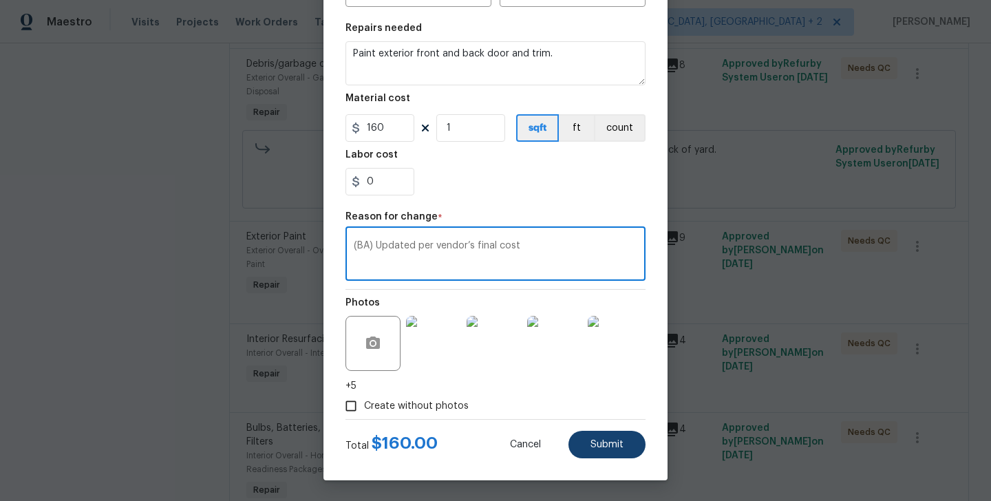
type textarea "(BA) Updated per vendor’s final cost"
click at [590, 434] on button "Submit" at bounding box center [607, 445] width 77 height 28
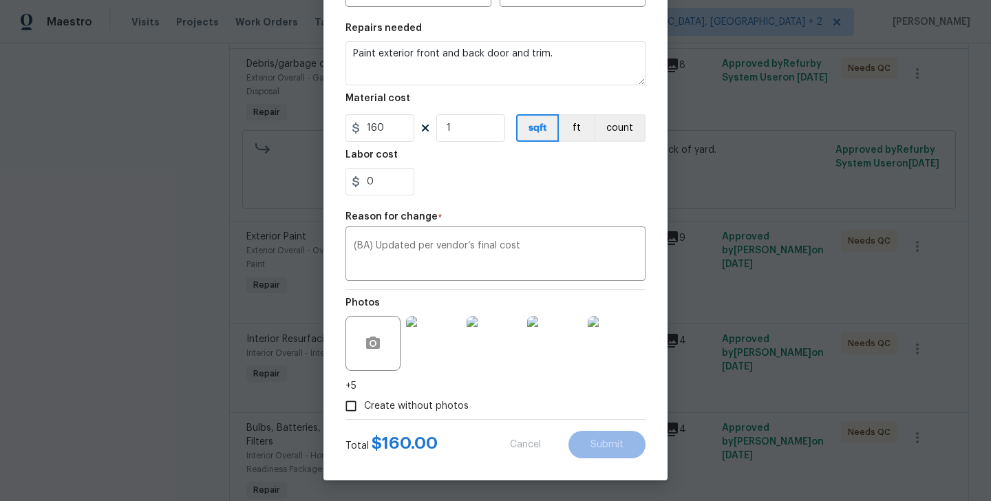
type input "25"
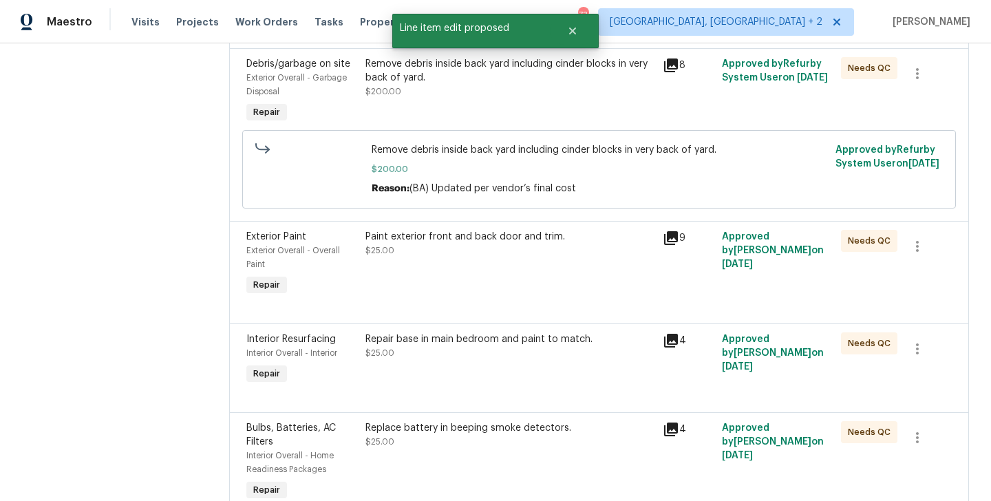
scroll to position [0, 0]
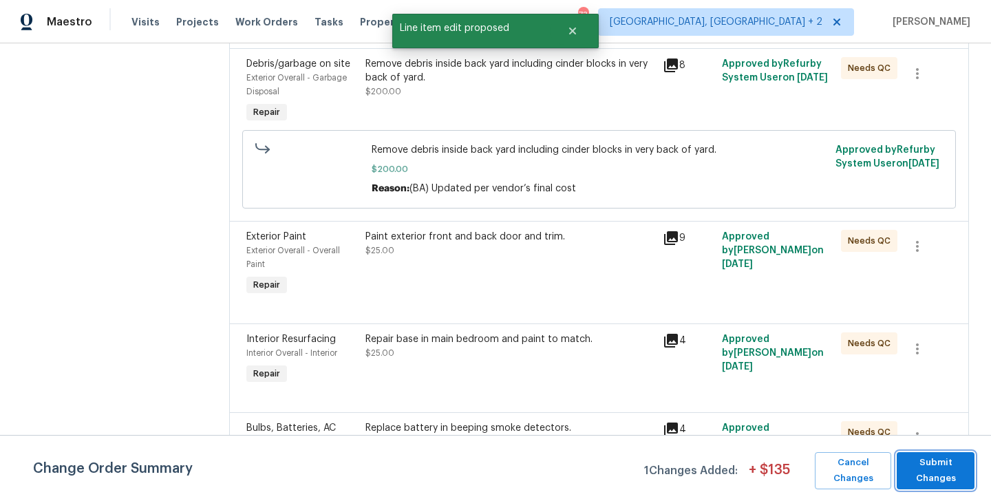
click at [940, 469] on span "Submit Changes" at bounding box center [936, 471] width 64 height 32
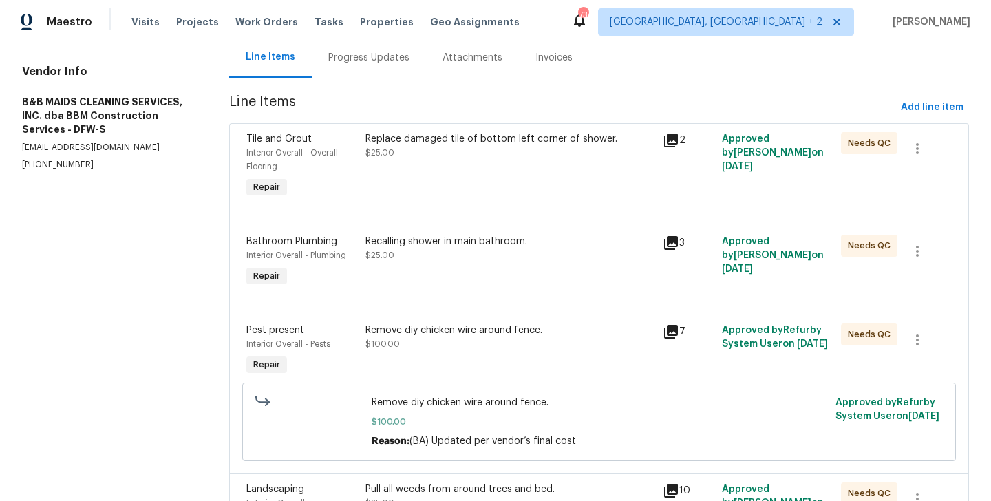
scroll to position [140, 0]
click at [429, 261] on div "Recalling shower in main bathroom. $25.00" at bounding box center [510, 249] width 289 height 28
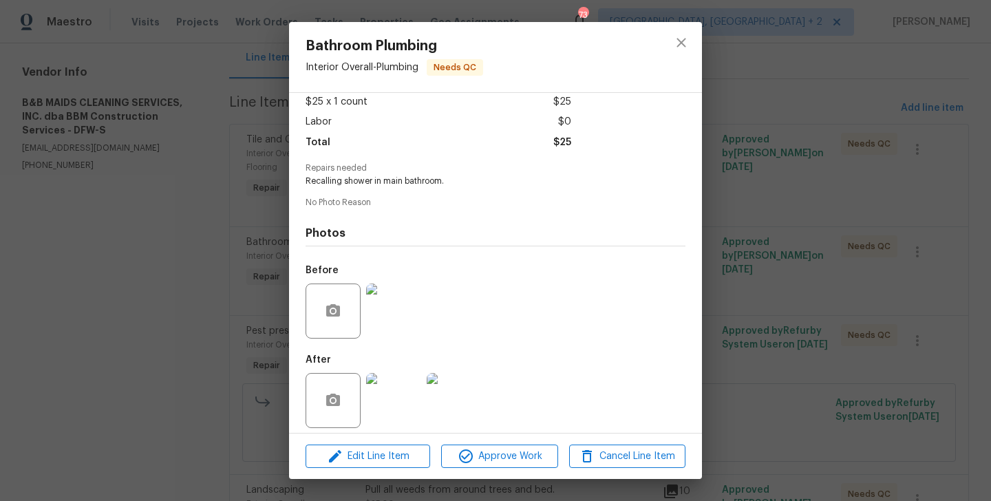
scroll to position [96, 0]
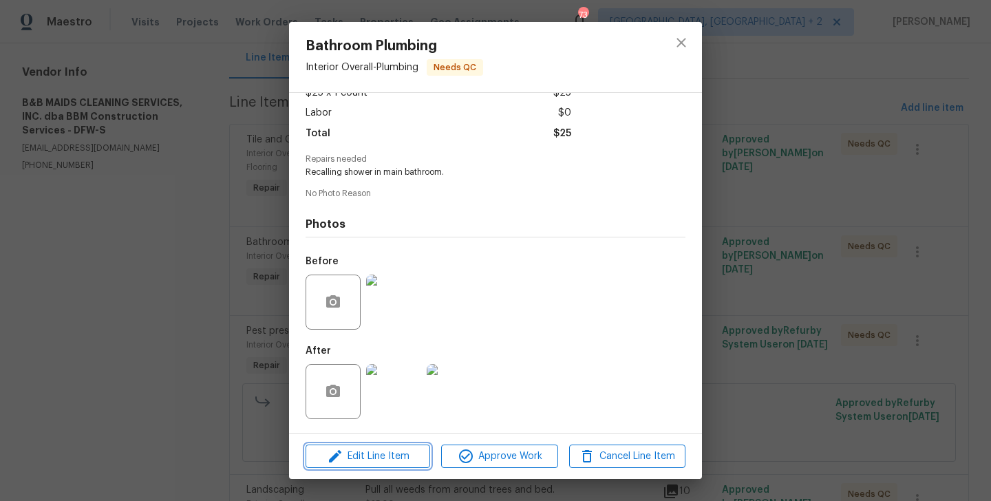
click at [375, 467] on button "Edit Line Item" at bounding box center [368, 457] width 125 height 24
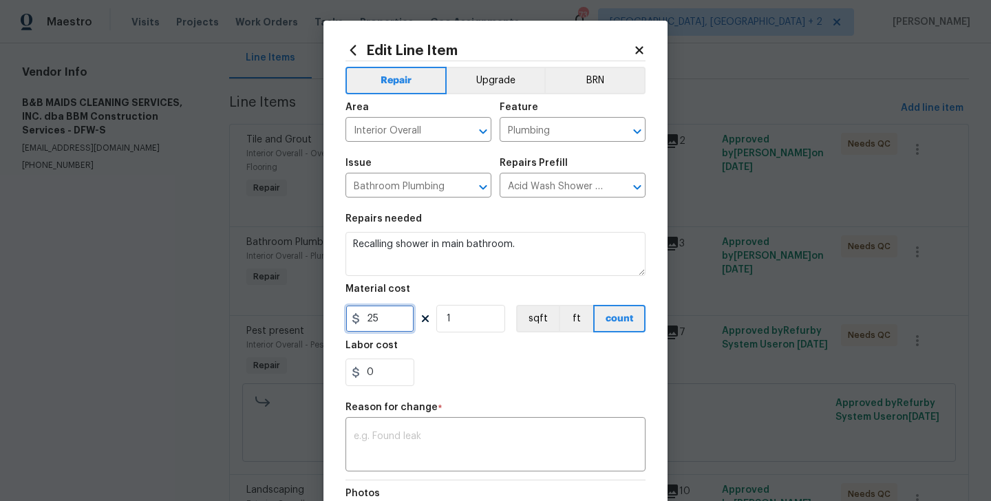
click at [366, 323] on input "25" at bounding box center [380, 319] width 69 height 28
type input "40"
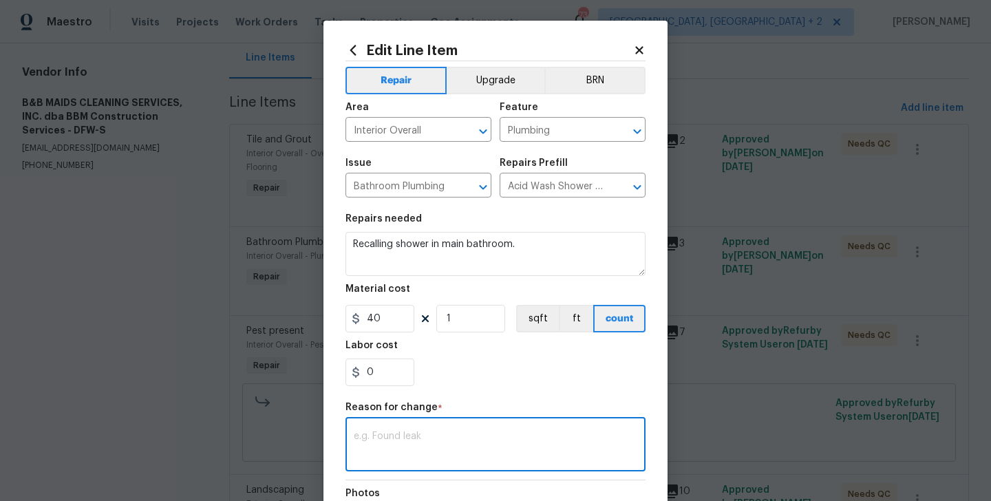
click at [419, 436] on textarea at bounding box center [496, 446] width 284 height 29
paste textarea "(BA) Updated per vendor’s final cost"
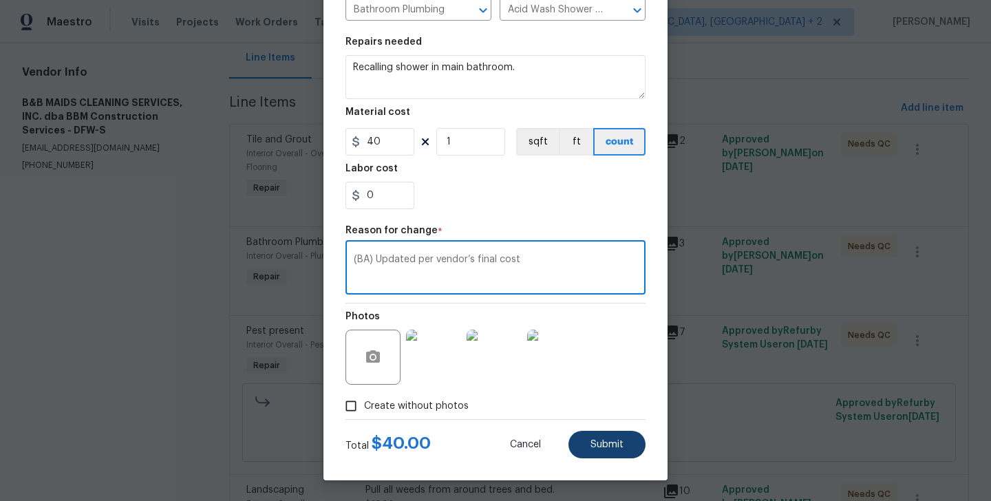
type textarea "(BA) Updated per vendor’s final cost"
click at [616, 448] on span "Submit" at bounding box center [607, 445] width 33 height 10
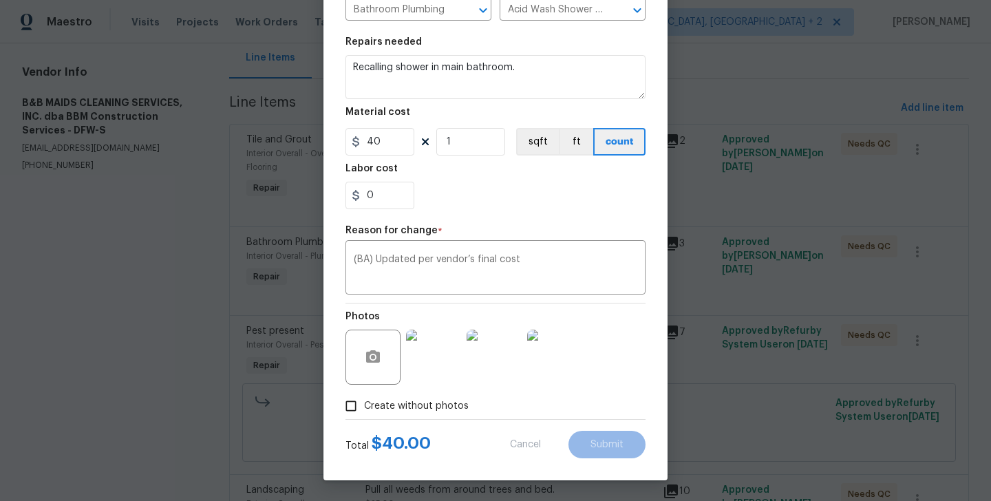
type input "25"
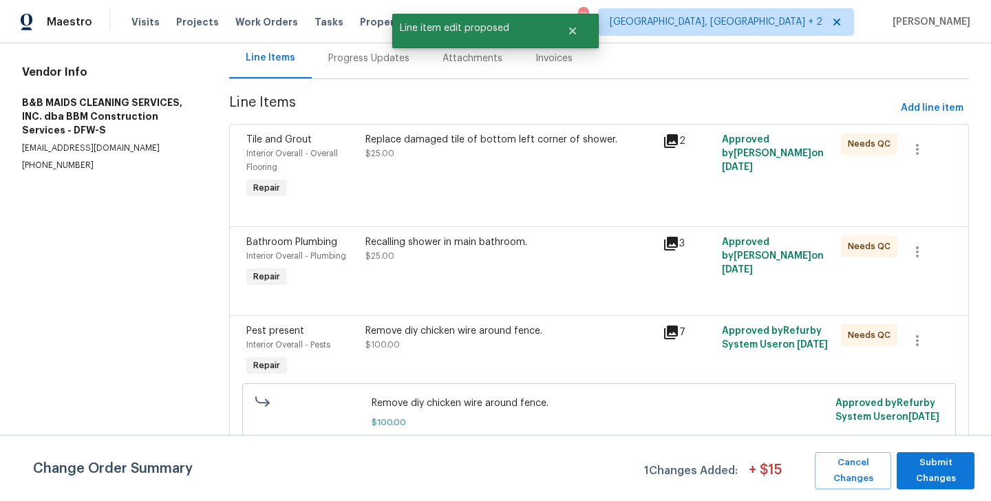
scroll to position [0, 0]
click at [918, 467] on span "Submit Changes" at bounding box center [936, 471] width 64 height 32
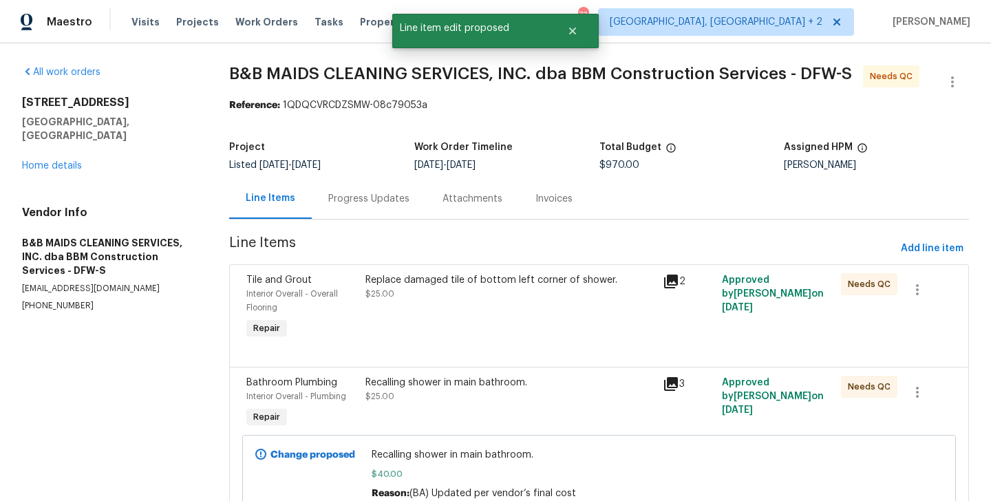
click at [361, 206] on div "Progress Updates" at bounding box center [369, 198] width 114 height 41
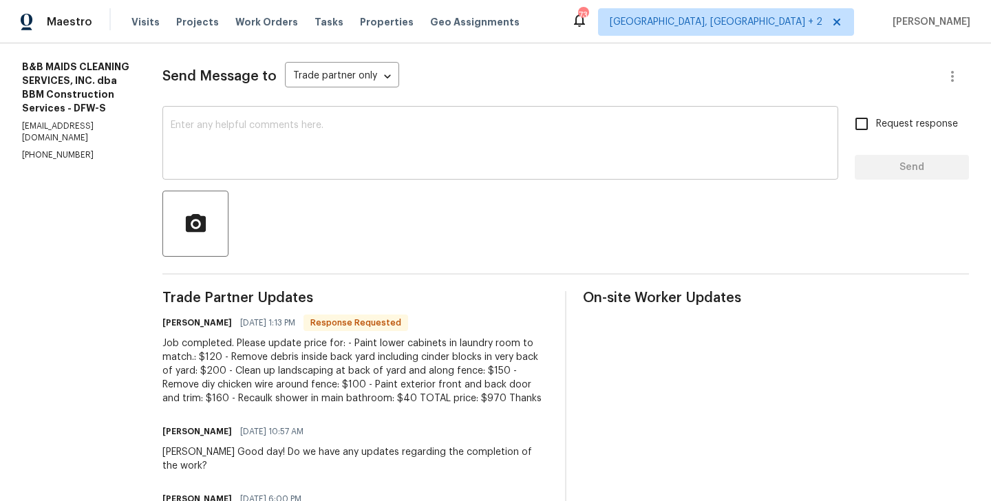
scroll to position [176, 0]
click at [211, 324] on h6 "Allan Nascimento" at bounding box center [197, 324] width 70 height 14
copy h6 "Allan"
click at [304, 108] on div "Send Message to Trade partner only Trade partner only ​ x ​ Request response Se…" at bounding box center [565, 402] width 807 height 716
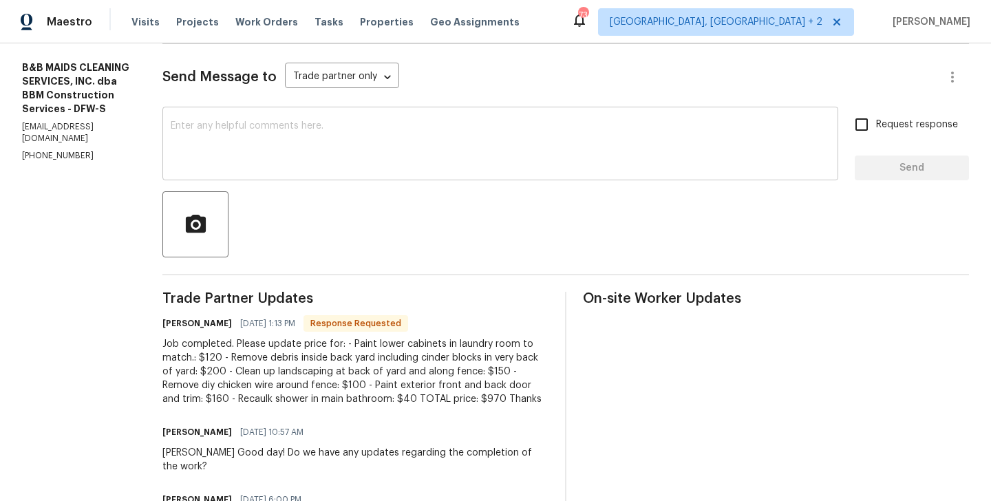
click at [295, 120] on div "x ​" at bounding box center [500, 145] width 676 height 70
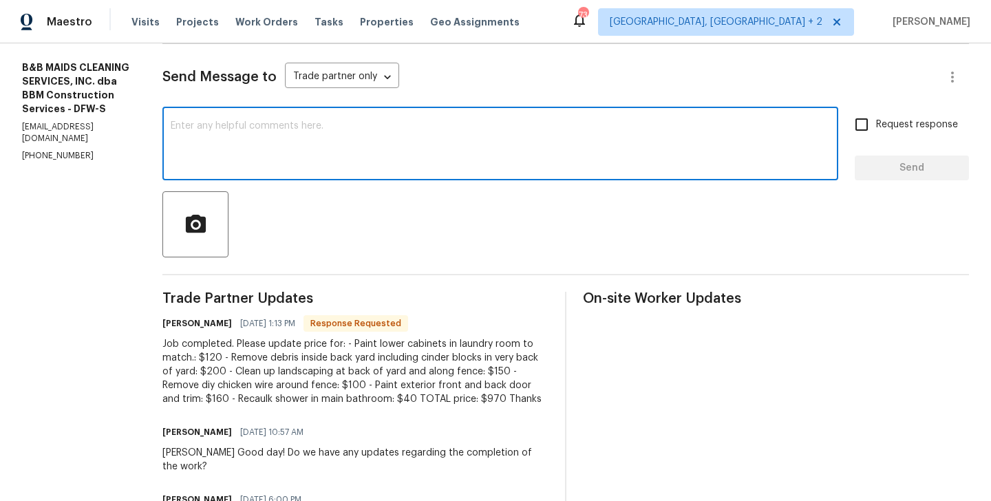
paste textarea "Allan"
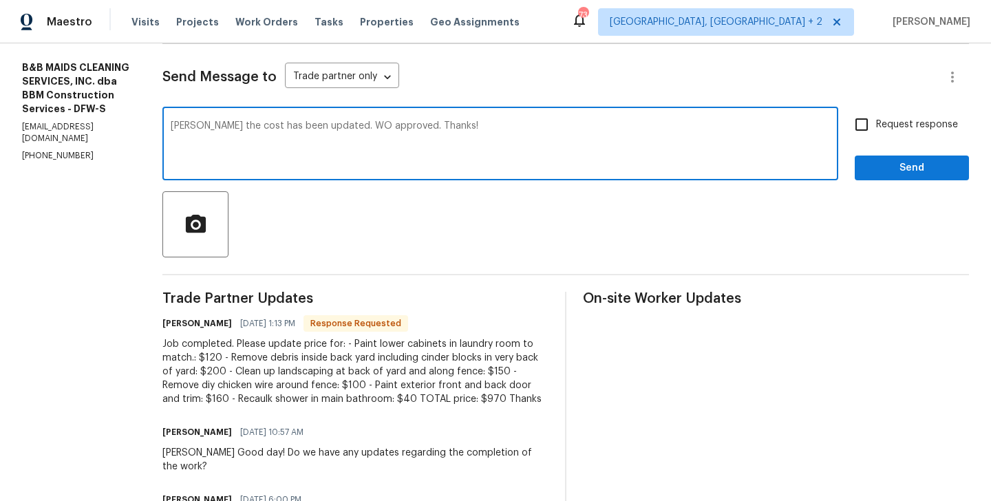
type textarea "Allan the cost has been updated. WO approved. Thanks!"
click at [899, 167] on span "Send" at bounding box center [912, 168] width 92 height 17
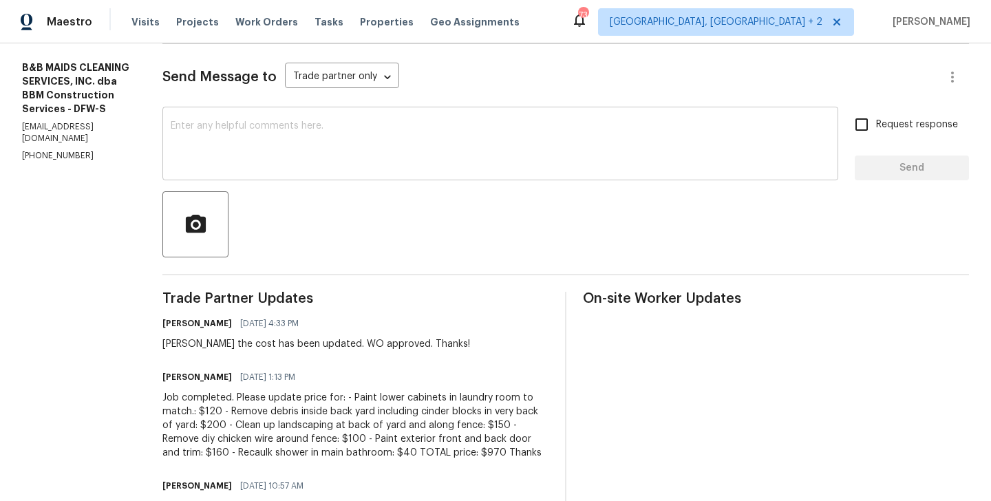
scroll to position [0, 0]
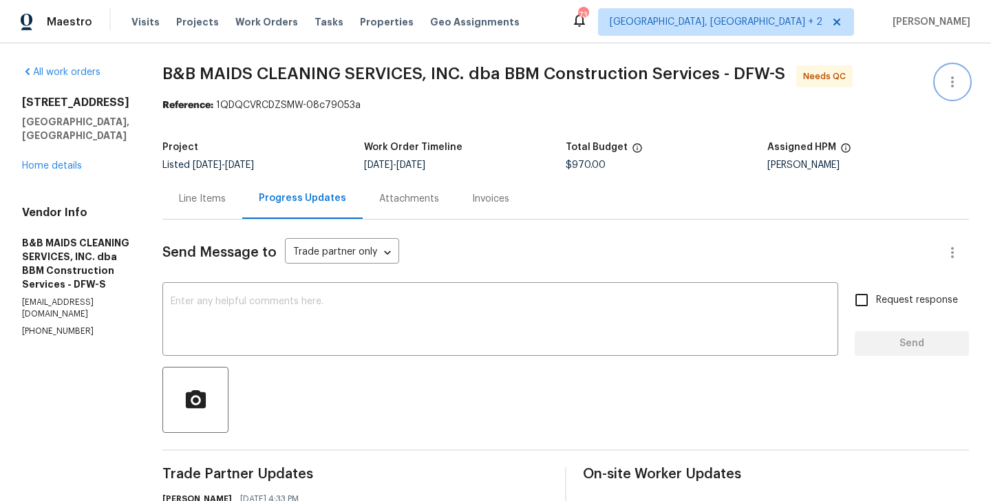
click at [952, 76] on icon "button" at bounding box center [953, 81] width 3 height 11
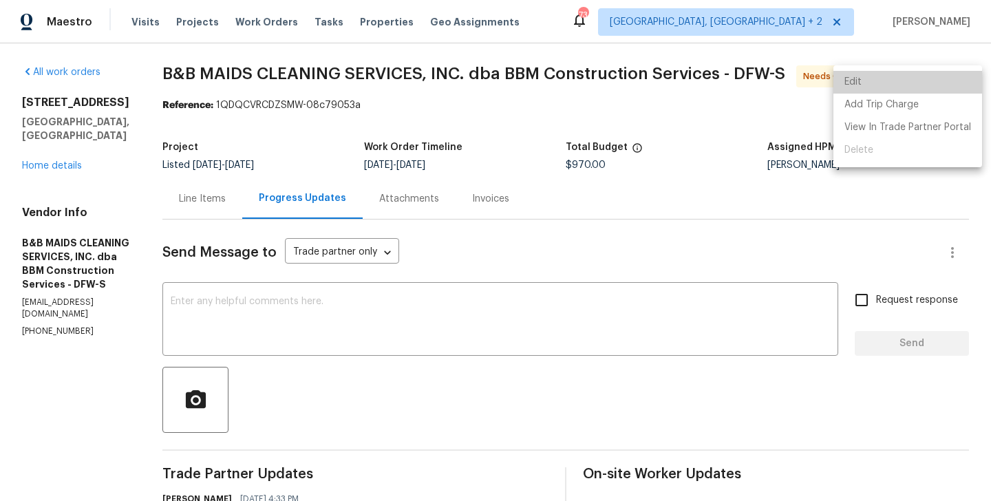
click at [922, 77] on li "Edit" at bounding box center [908, 82] width 149 height 23
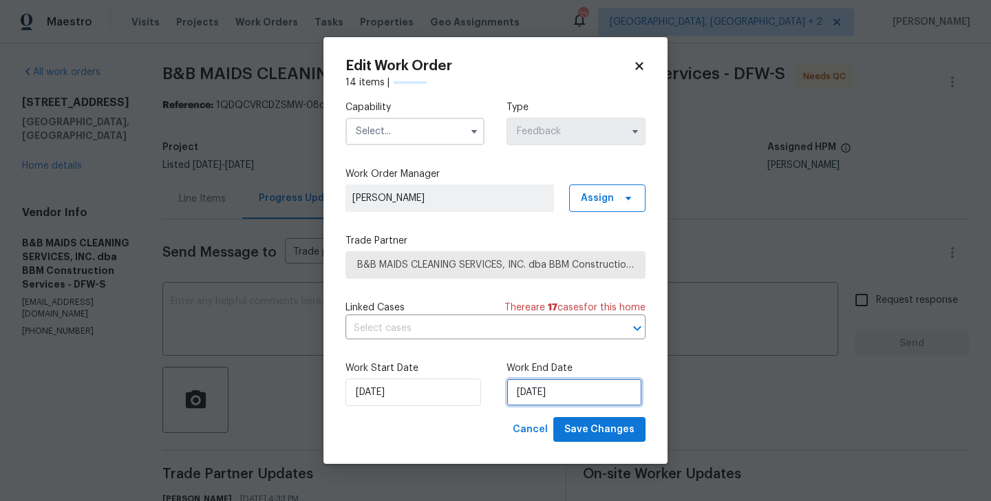
click at [568, 385] on input "05/09/2025" at bounding box center [575, 393] width 136 height 28
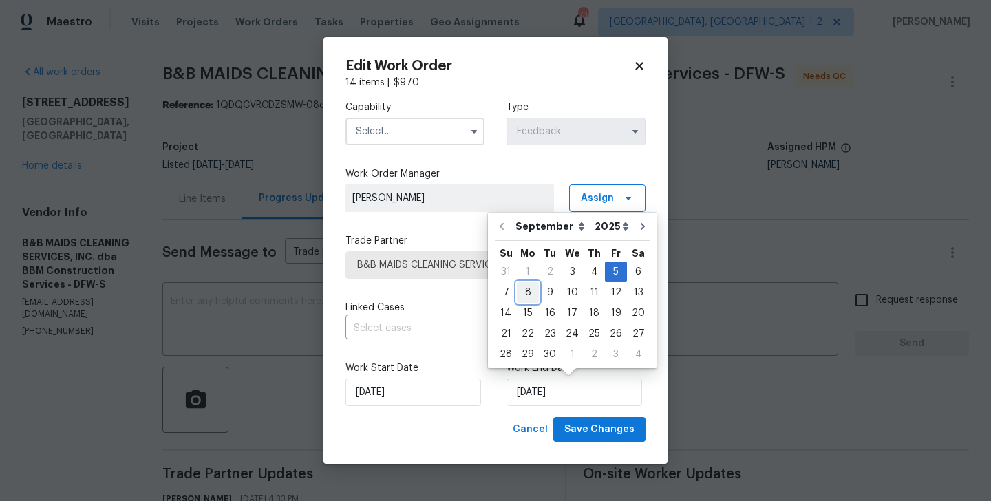
click at [527, 290] on div "8" at bounding box center [528, 292] width 22 height 19
type input "[DATE]"
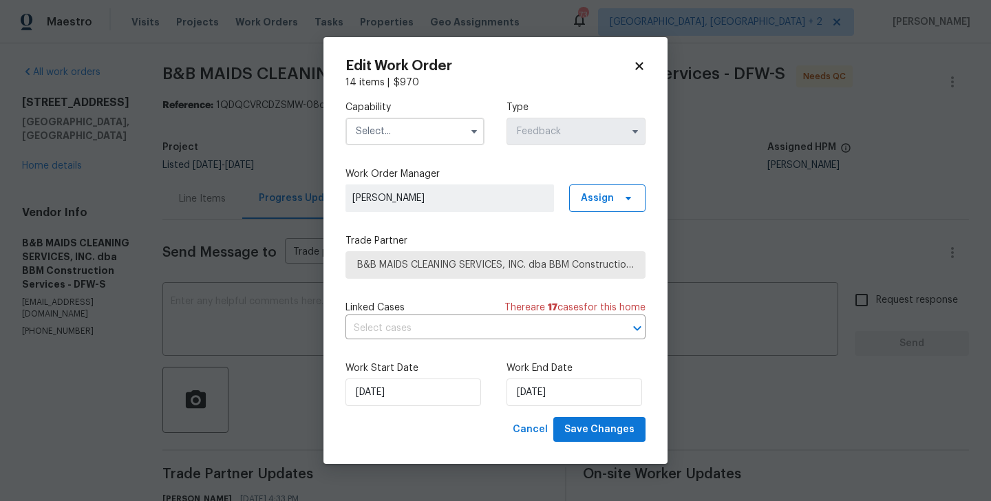
click at [428, 372] on label "Work Start Date" at bounding box center [415, 368] width 139 height 14
click at [420, 385] on input "03/09/2025" at bounding box center [414, 393] width 136 height 28
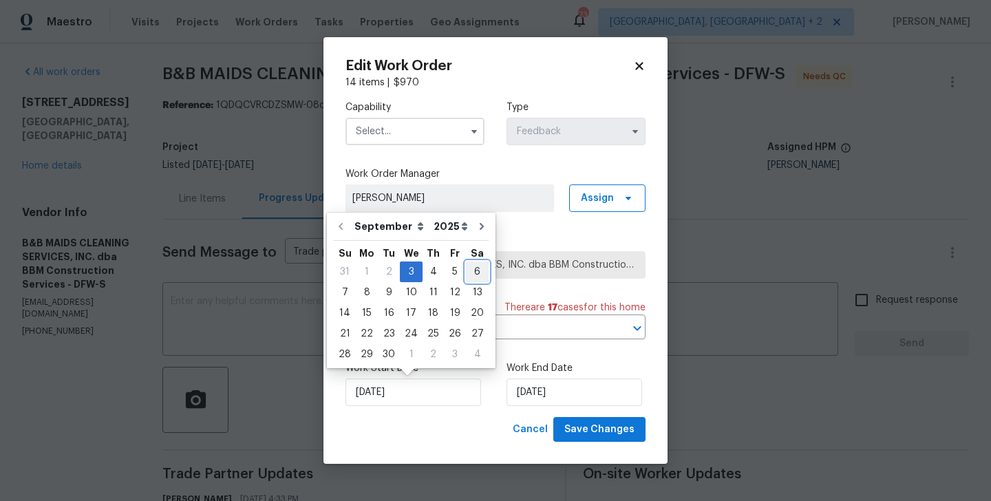
click at [470, 270] on div "6" at bounding box center [477, 271] width 23 height 19
type input "06/09/2025"
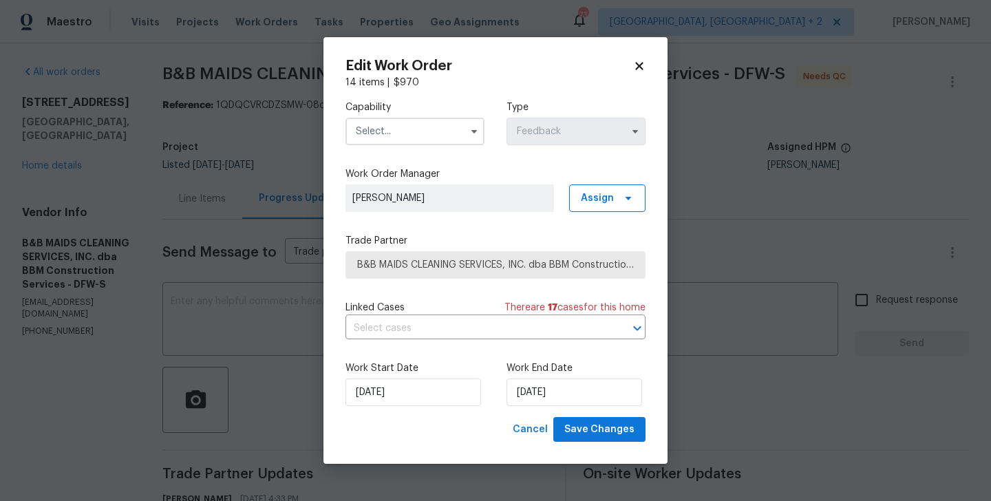
click at [416, 134] on input "text" at bounding box center [415, 132] width 139 height 28
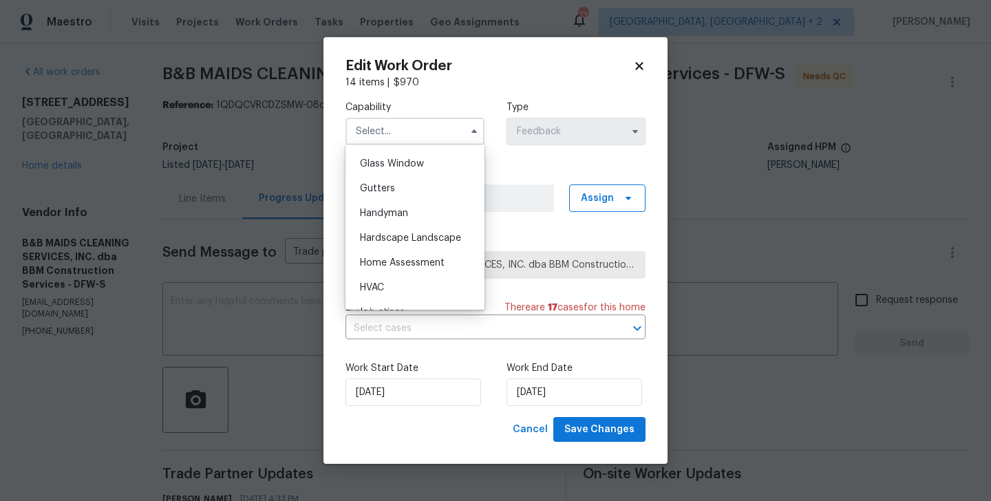
scroll to position [720, 0]
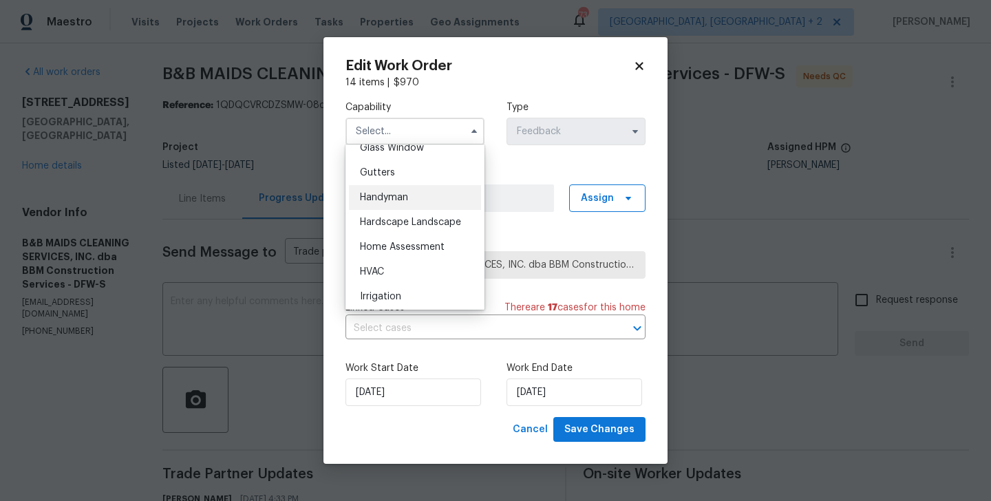
click at [402, 202] on span "Handyman" at bounding box center [384, 198] width 48 height 10
type input "Handyman"
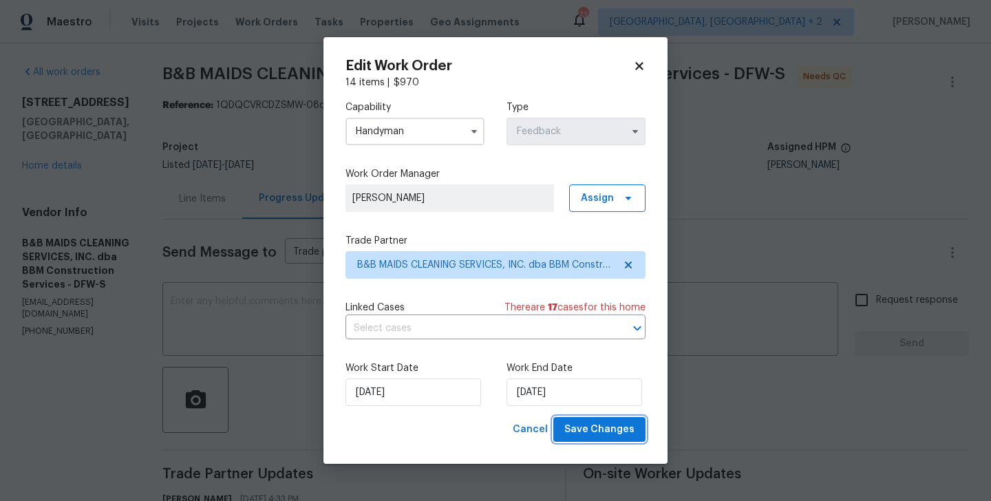
click at [588, 421] on button "Save Changes" at bounding box center [600, 429] width 92 height 25
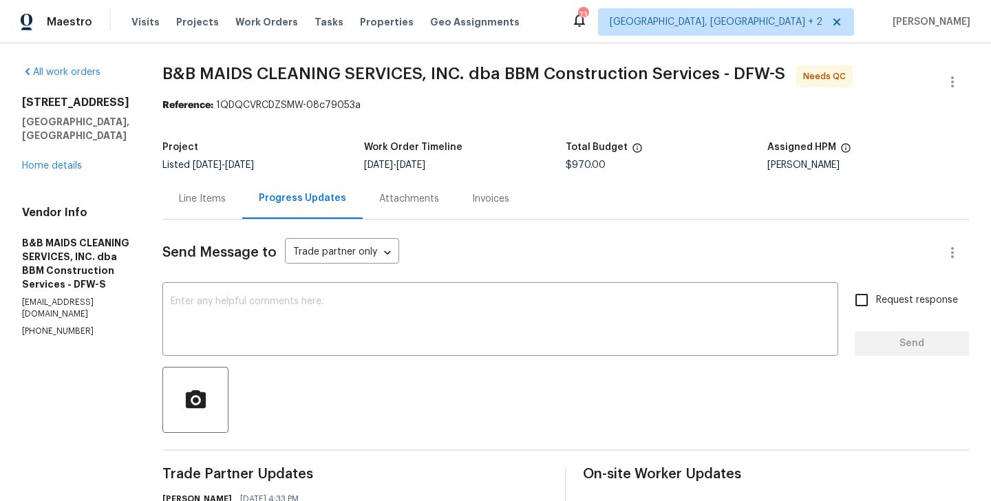
click at [242, 187] on div "Line Items" at bounding box center [202, 198] width 80 height 41
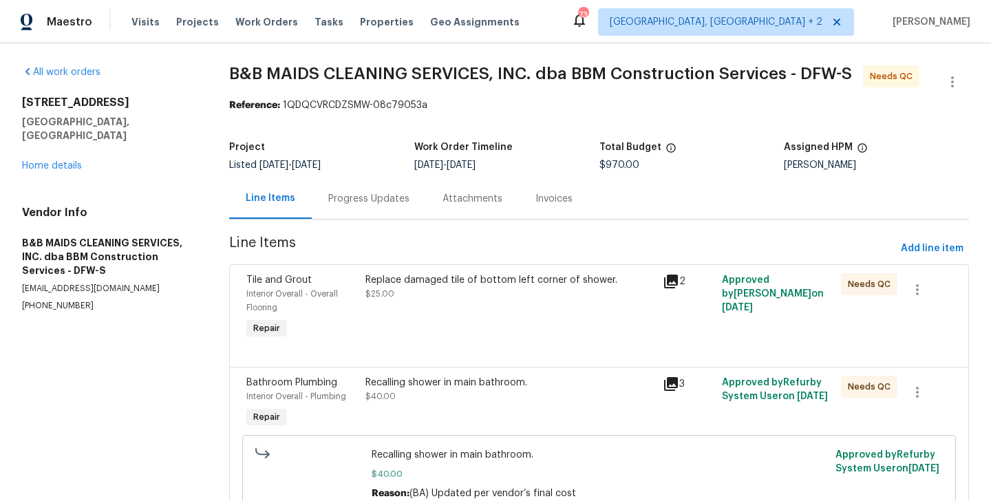
click at [425, 284] on div "Replace damaged tile of bottom left corner of shower." at bounding box center [510, 280] width 289 height 14
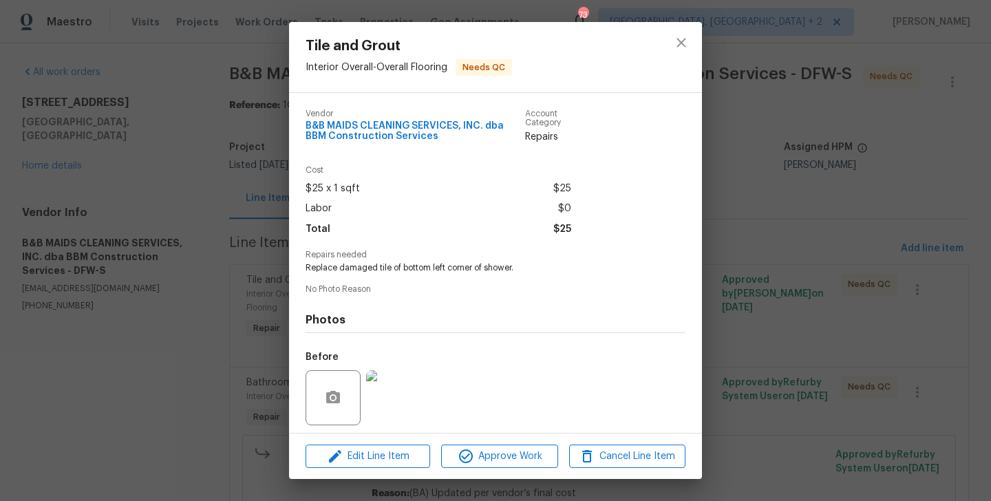
scroll to position [96, 0]
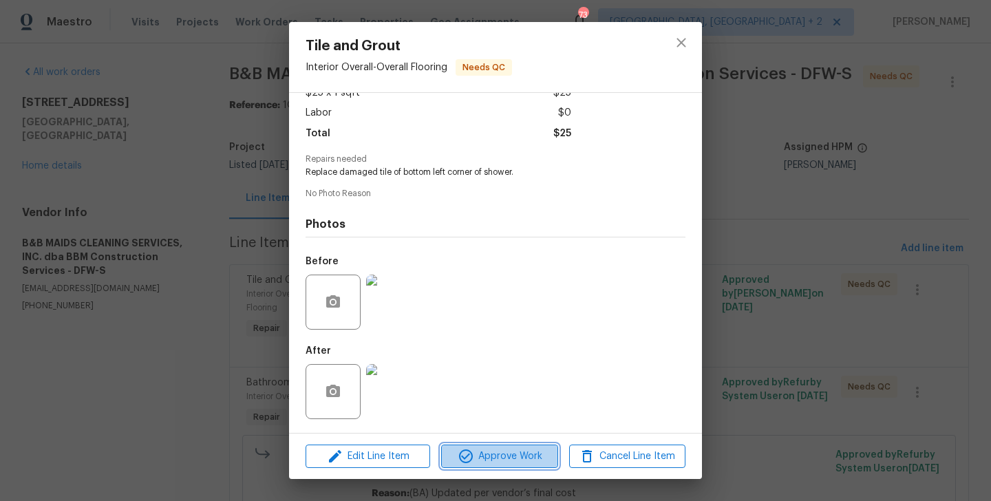
click at [470, 453] on icon "button" at bounding box center [466, 456] width 17 height 17
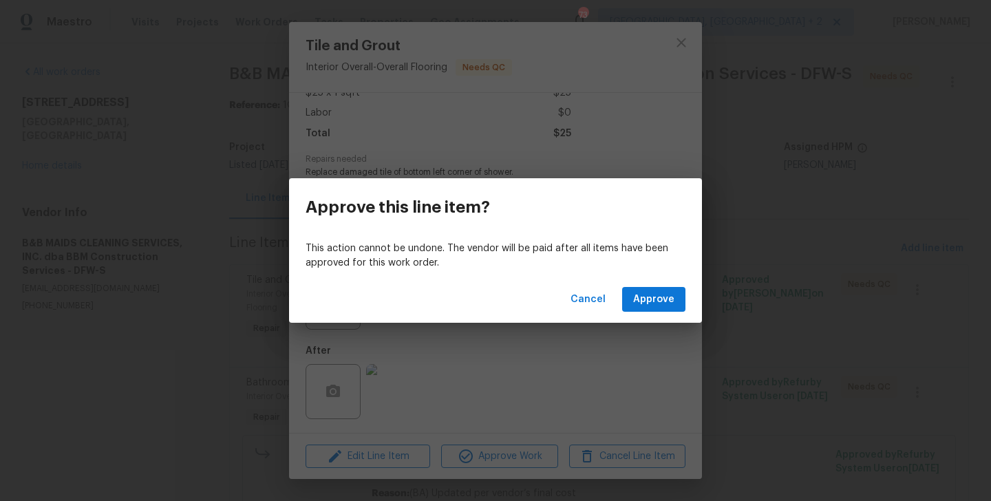
click at [667, 284] on div "Cancel Approve" at bounding box center [495, 300] width 413 height 48
click at [447, 431] on div "Approve this line item? This action cannot be undone. The vendor will be paid a…" at bounding box center [495, 250] width 991 height 501
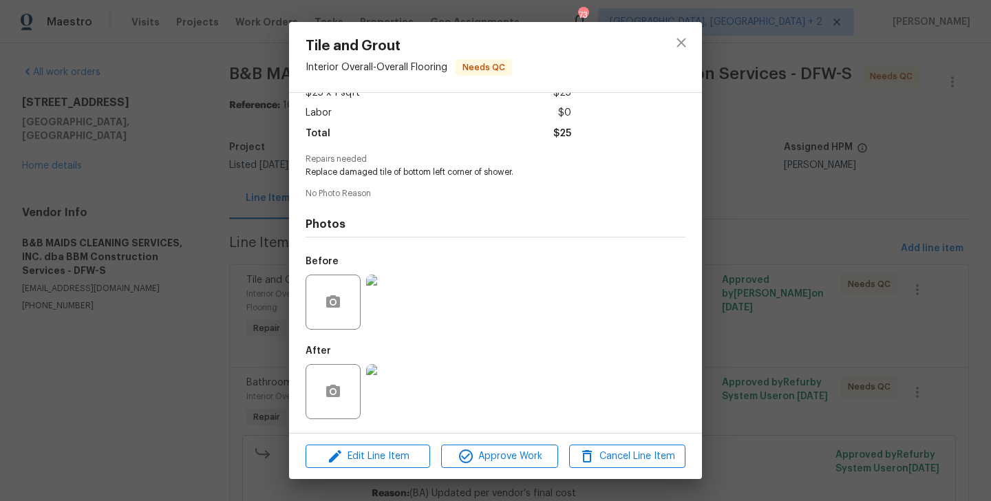
click at [383, 397] on img at bounding box center [393, 391] width 55 height 55
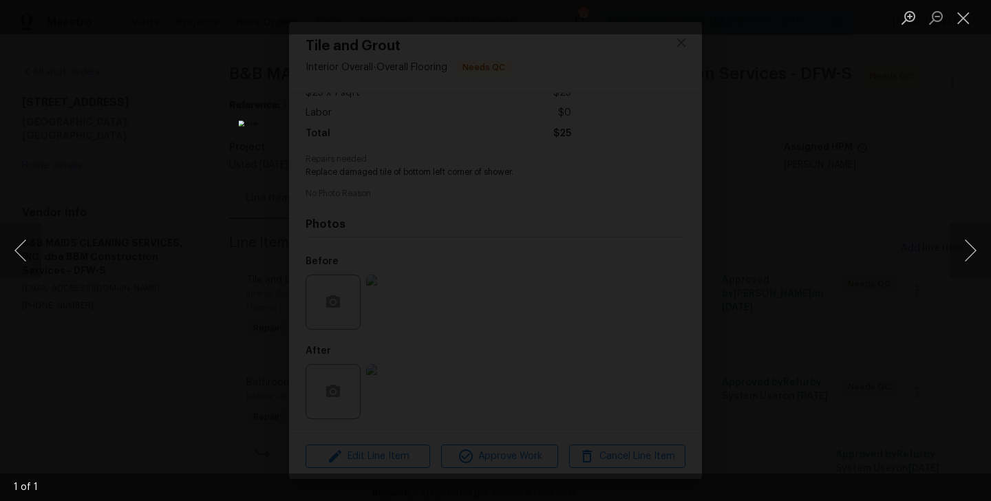
click at [770, 299] on div "Lightbox" at bounding box center [495, 250] width 991 height 501
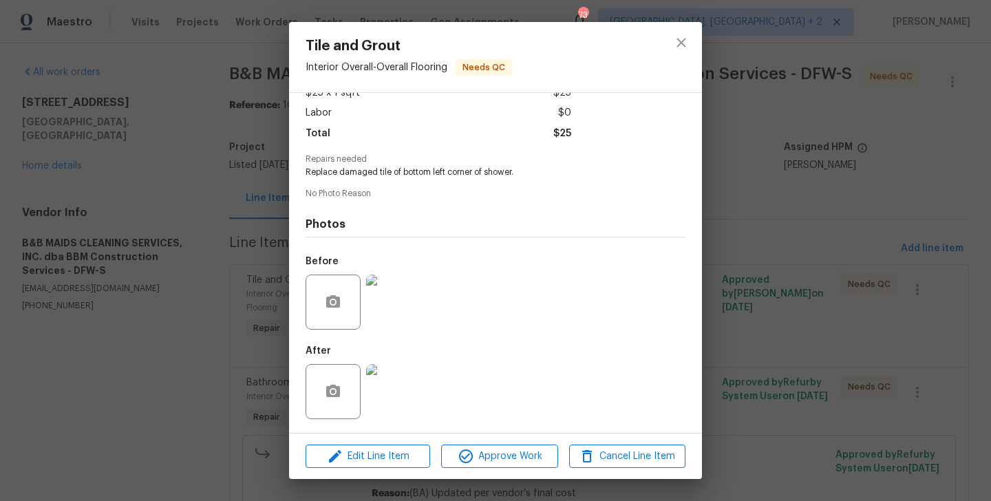
click at [490, 443] on div "Edit Line Item Approve Work Cancel Line Item" at bounding box center [495, 457] width 413 height 46
click at [487, 454] on span "Approve Work" at bounding box center [499, 456] width 108 height 17
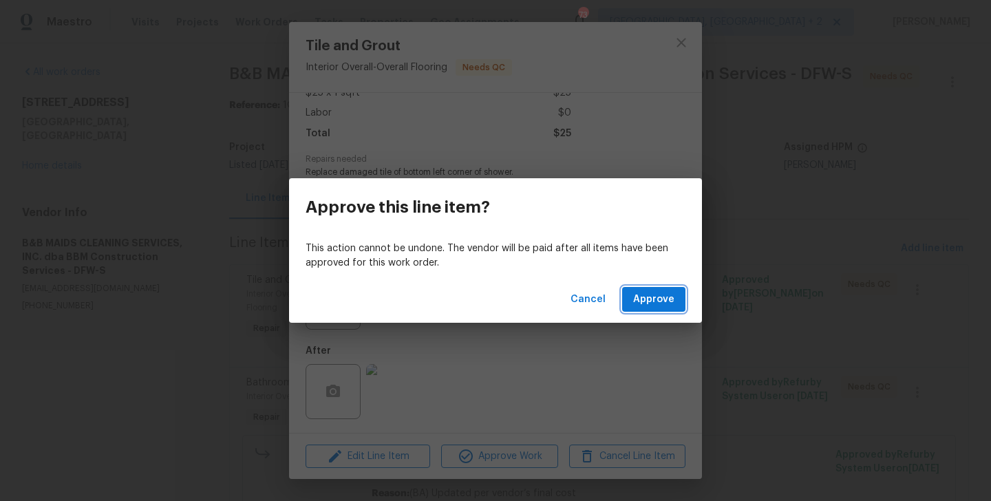
click at [655, 297] on span "Approve" at bounding box center [653, 299] width 41 height 17
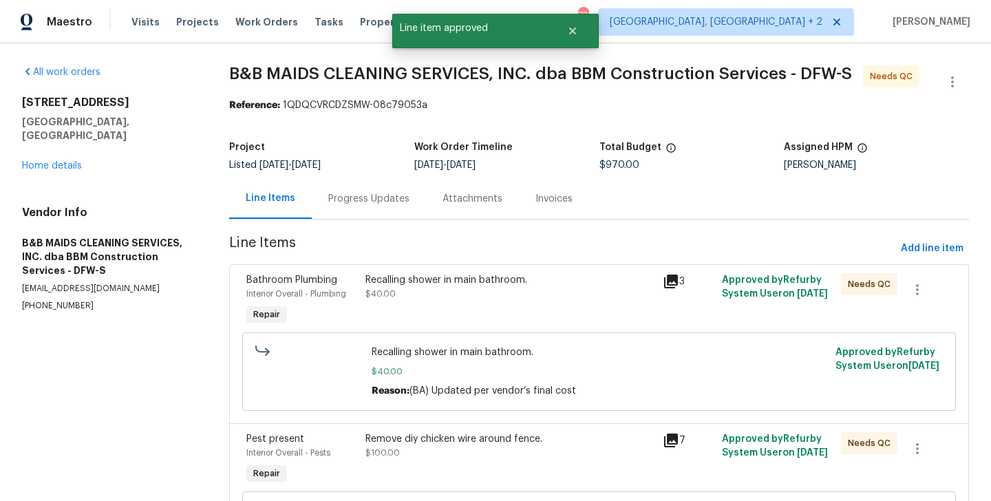
click at [461, 277] on div "Recalling shower in main bathroom." at bounding box center [510, 280] width 289 height 14
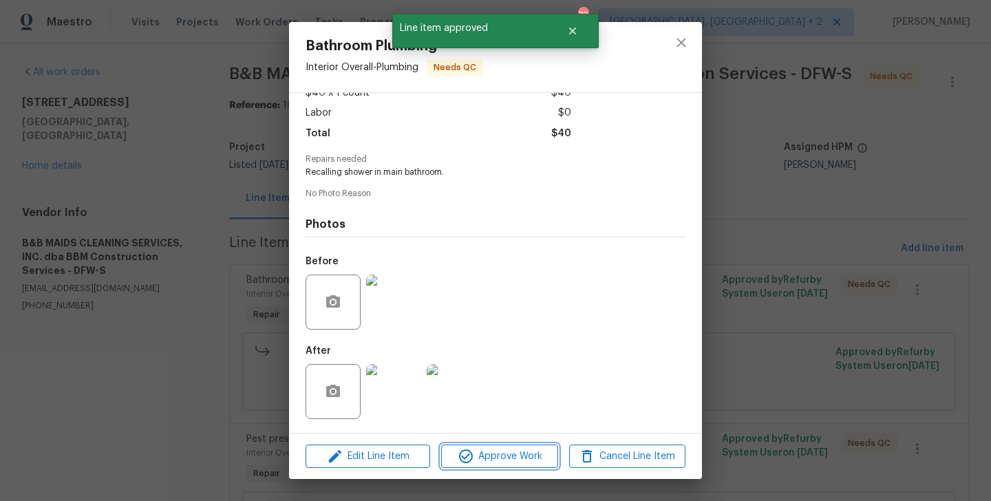
click at [472, 453] on icon "button" at bounding box center [466, 456] width 17 height 17
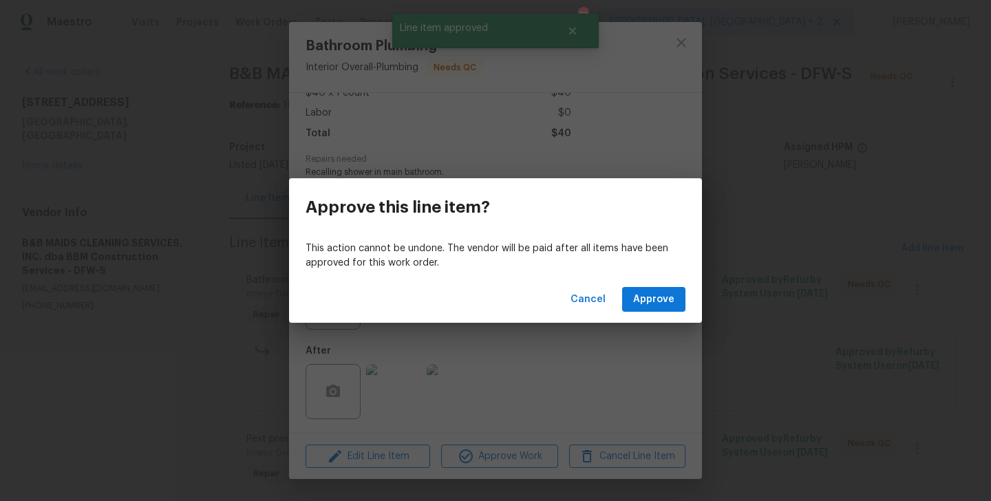
click at [666, 282] on div "Cancel Approve" at bounding box center [495, 300] width 413 height 48
click at [660, 293] on span "Approve" at bounding box center [653, 299] width 41 height 17
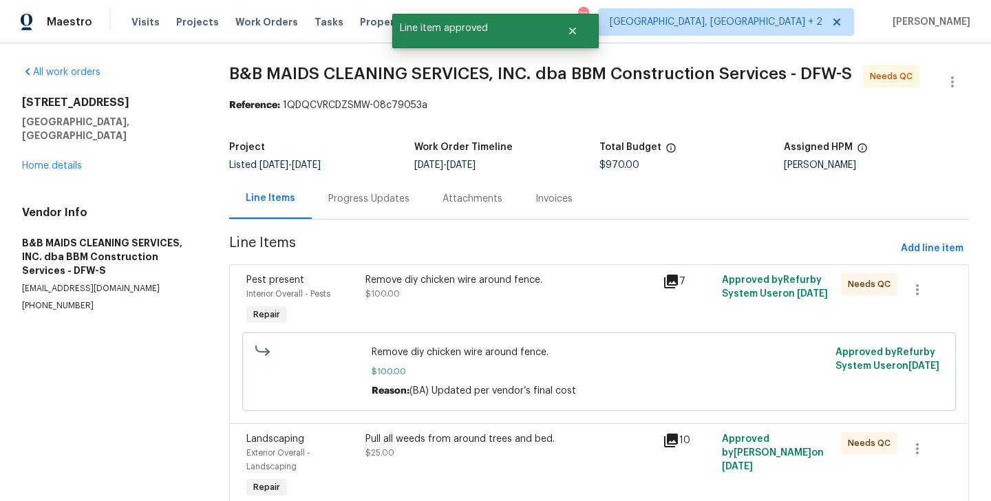
drag, startPoint x: 470, startPoint y: 286, endPoint x: 443, endPoint y: 296, distance: 28.5
click at [443, 296] on div "Remove diy chicken wire around fence. $100.00" at bounding box center [510, 287] width 289 height 28
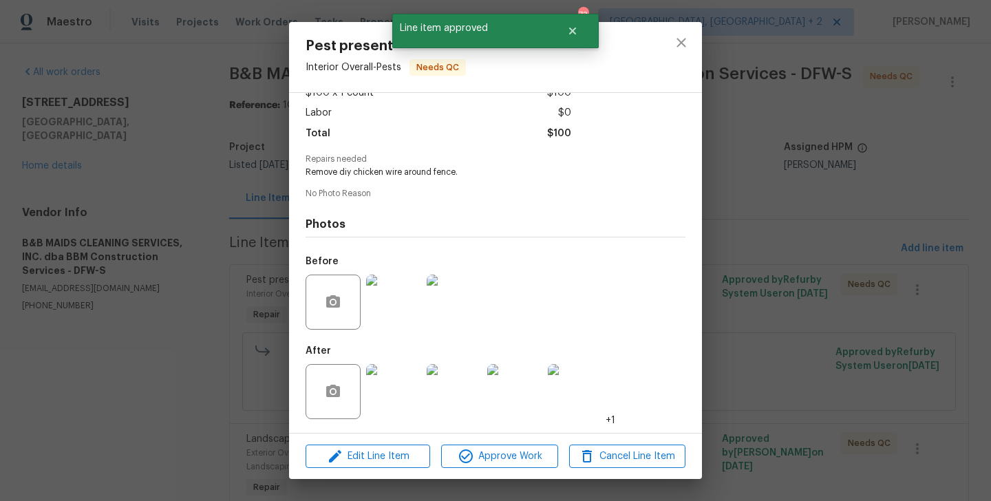
click at [470, 472] on div "Edit Line Item Approve Work Cancel Line Item" at bounding box center [495, 457] width 413 height 46
click at [475, 457] on span "Approve Work" at bounding box center [499, 456] width 108 height 17
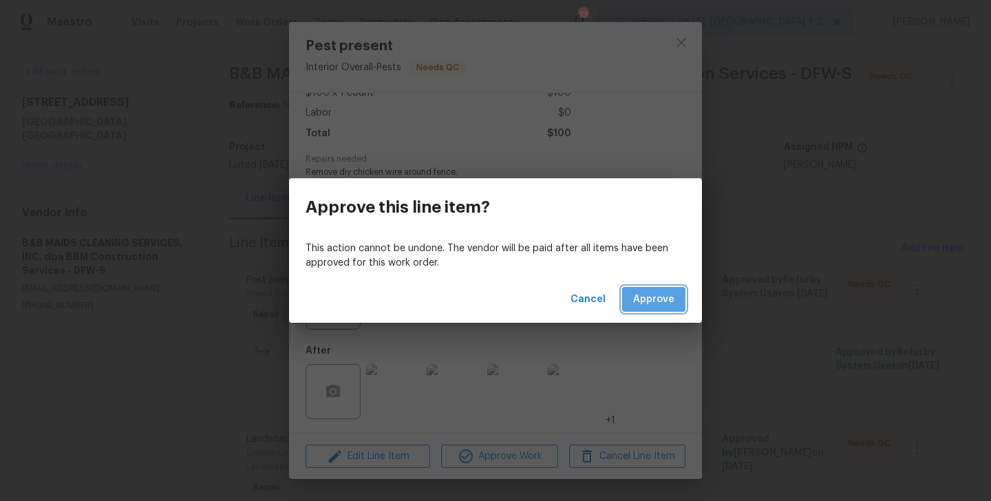
click at [647, 310] on button "Approve" at bounding box center [653, 299] width 63 height 25
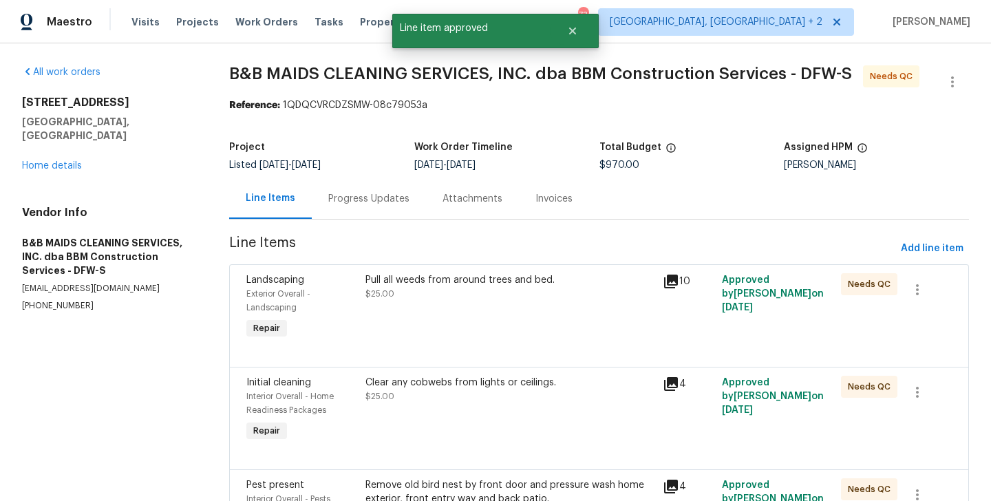
click at [471, 292] on div "Pull all weeds from around trees and bed. $25.00" at bounding box center [510, 287] width 289 height 28
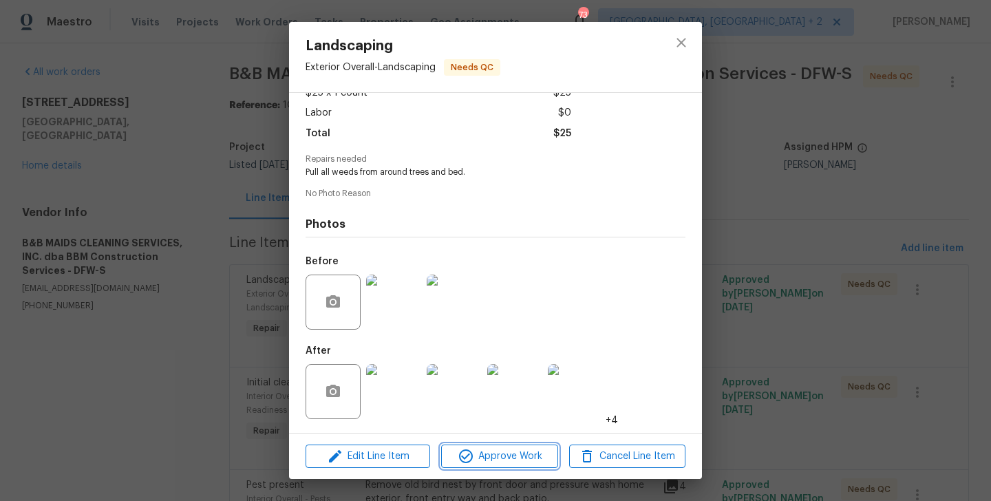
click at [476, 458] on span "Approve Work" at bounding box center [499, 456] width 108 height 17
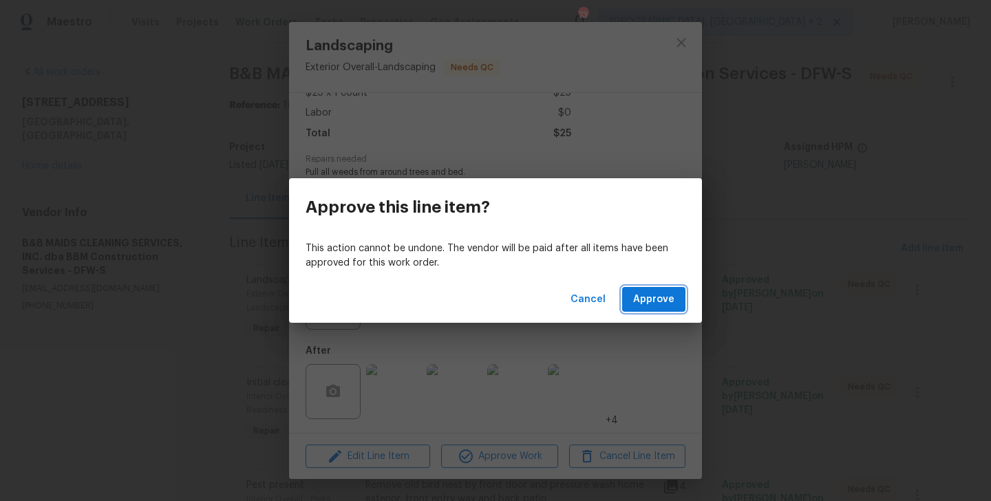
click at [662, 292] on span "Approve" at bounding box center [653, 299] width 41 height 17
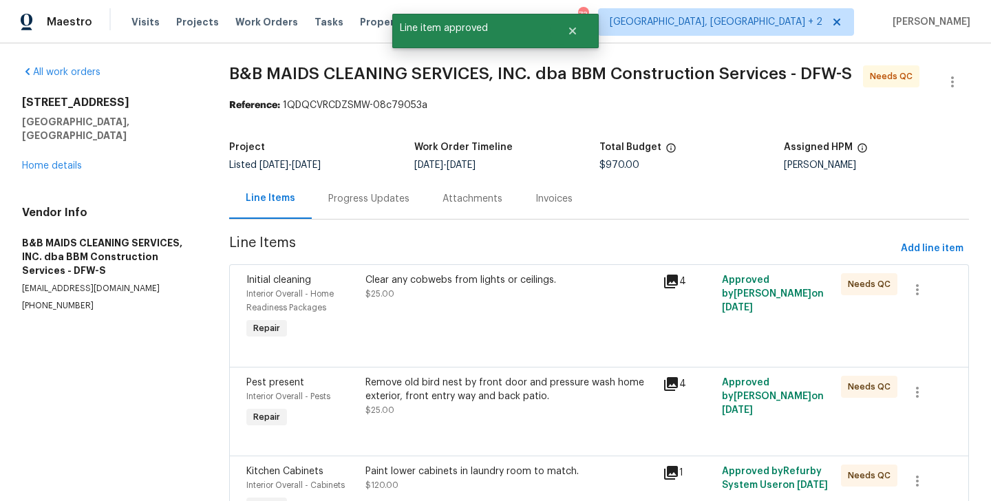
click at [466, 289] on div "Clear any cobwebs from lights or ceilings. $25.00" at bounding box center [510, 287] width 289 height 28
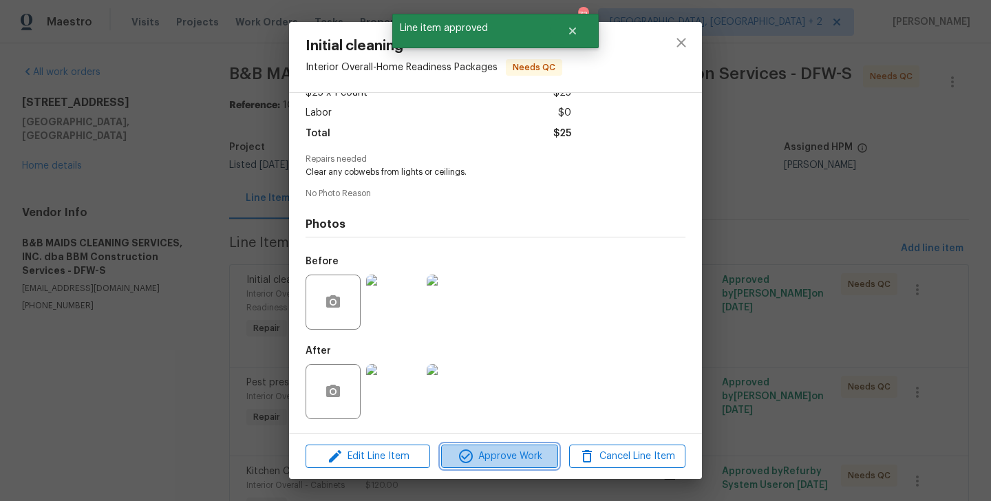
click at [470, 455] on icon "button" at bounding box center [466, 456] width 17 height 17
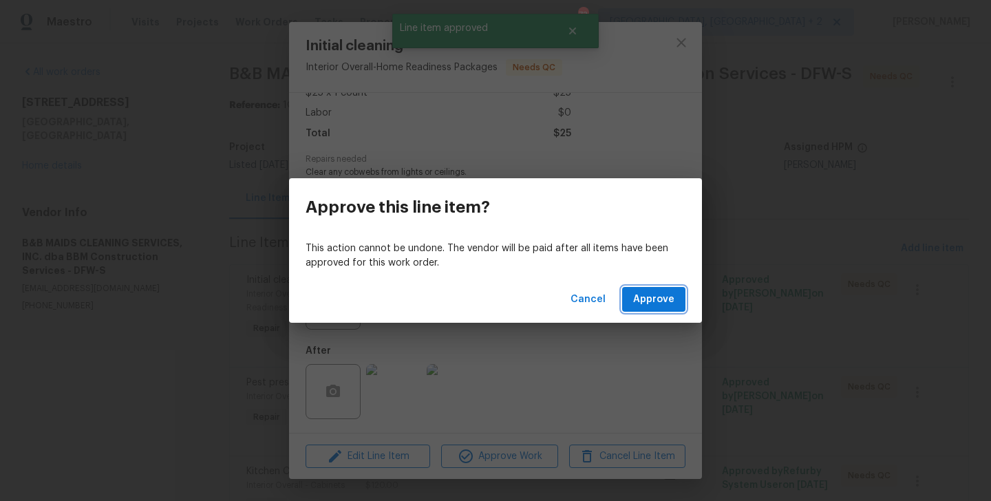
click at [645, 302] on span "Approve" at bounding box center [653, 299] width 41 height 17
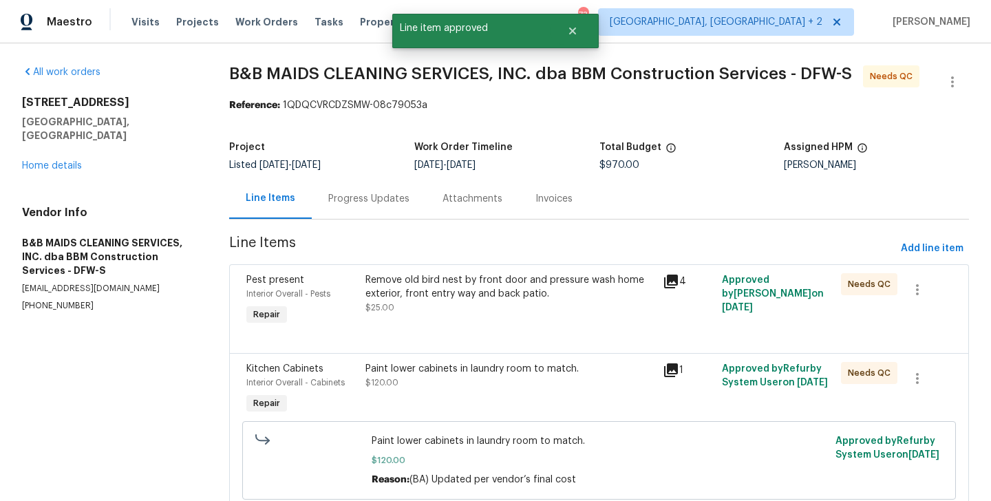
click at [474, 299] on div "Remove old bird nest by front door and pressure wash home exterior, front entry…" at bounding box center [510, 287] width 289 height 28
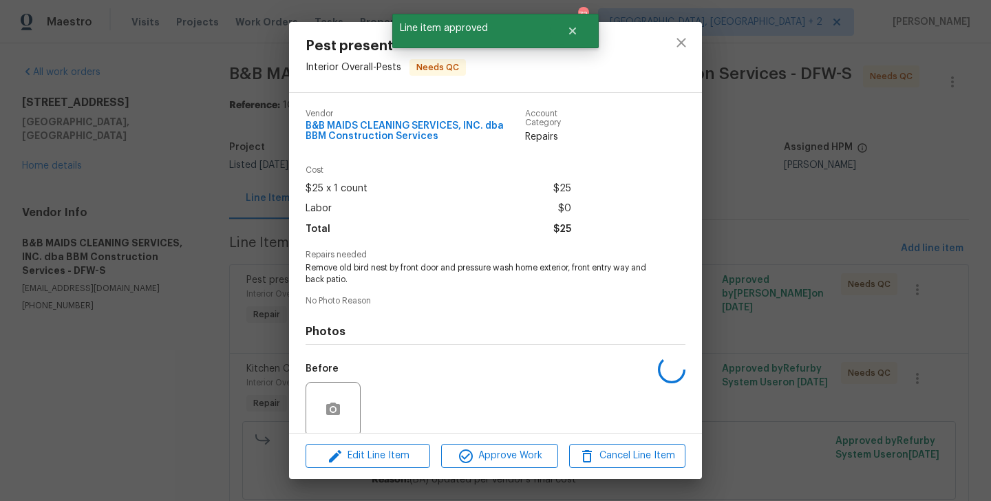
scroll to position [107, 0]
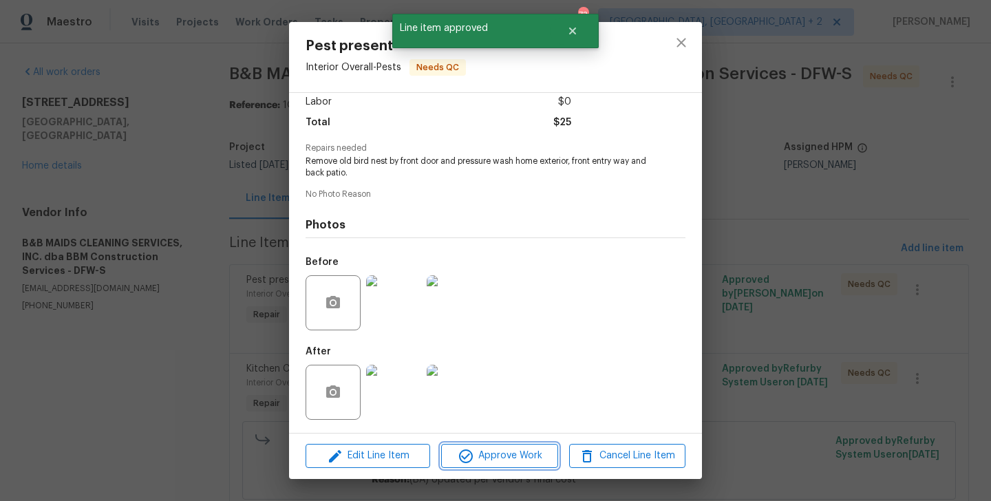
click at [476, 454] on span "Approve Work" at bounding box center [499, 456] width 108 height 17
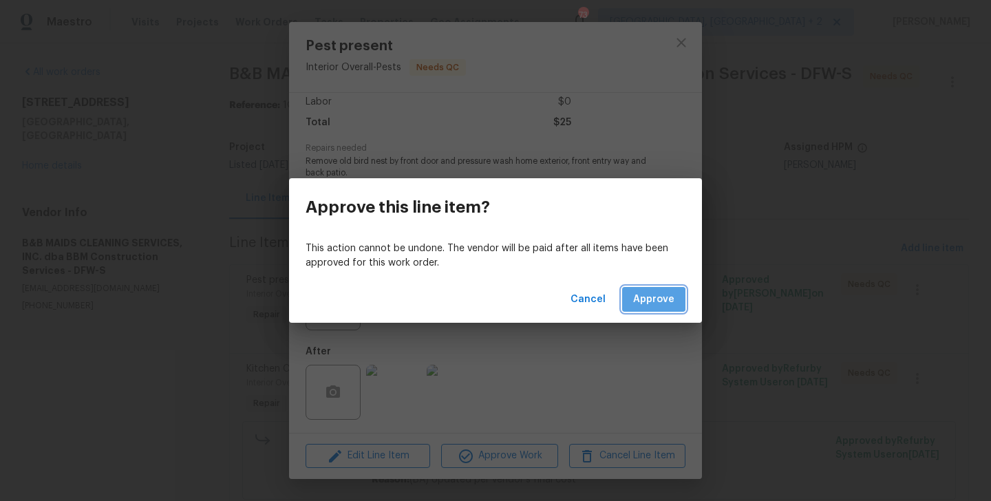
click at [654, 299] on span "Approve" at bounding box center [653, 299] width 41 height 17
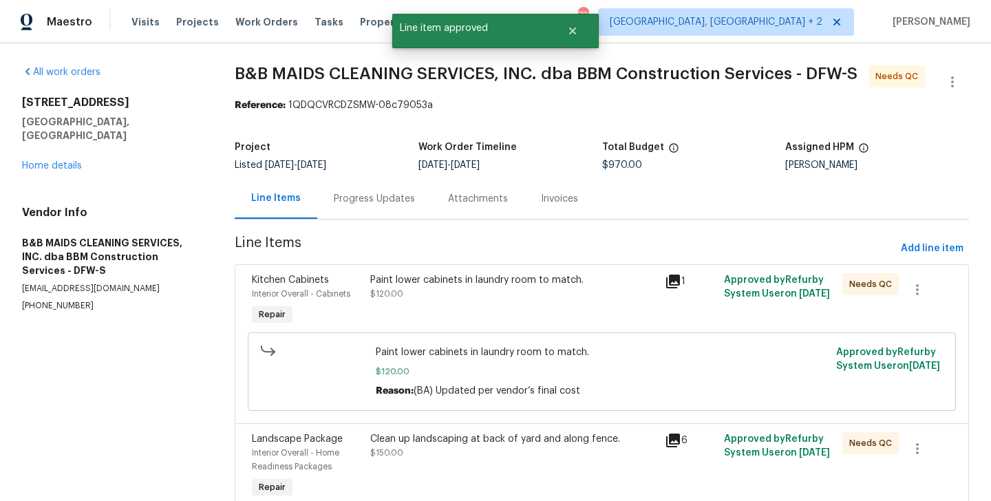
click at [470, 296] on div "Paint lower cabinets in laundry room to match. $120.00" at bounding box center [513, 287] width 287 height 28
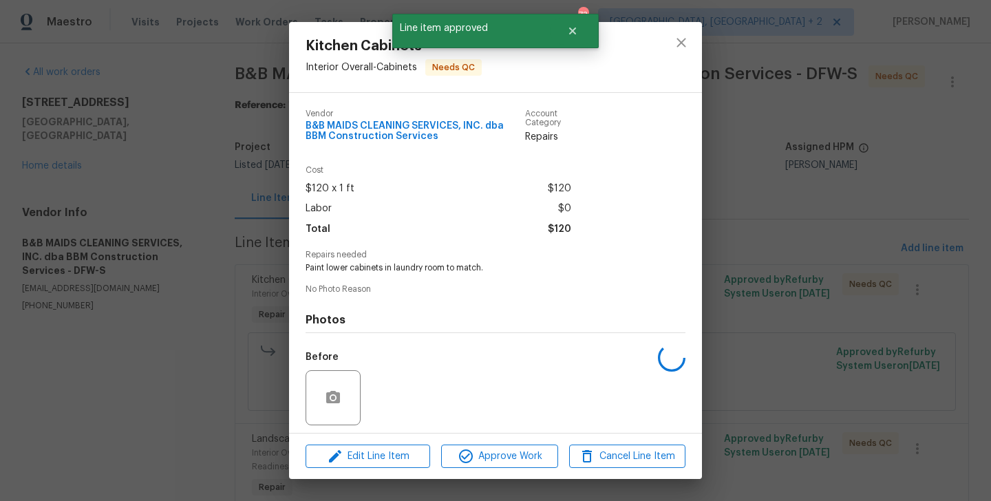
scroll to position [96, 0]
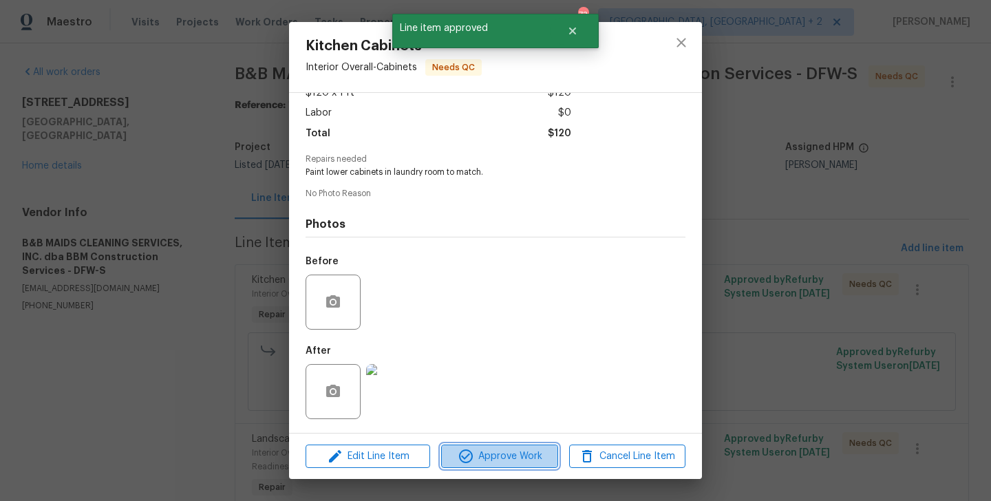
click at [480, 449] on span "Approve Work" at bounding box center [499, 456] width 108 height 17
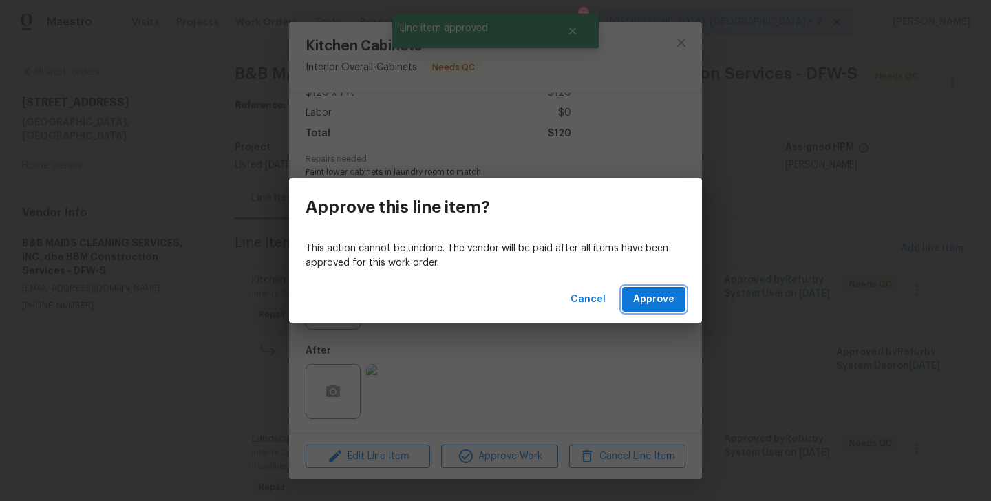
click at [658, 293] on span "Approve" at bounding box center [653, 299] width 41 height 17
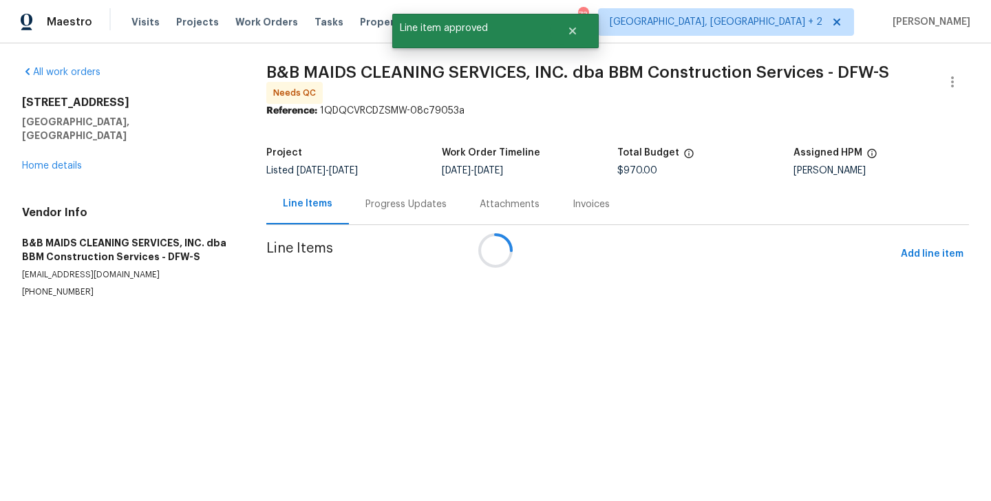
click at [486, 314] on div at bounding box center [495, 250] width 991 height 501
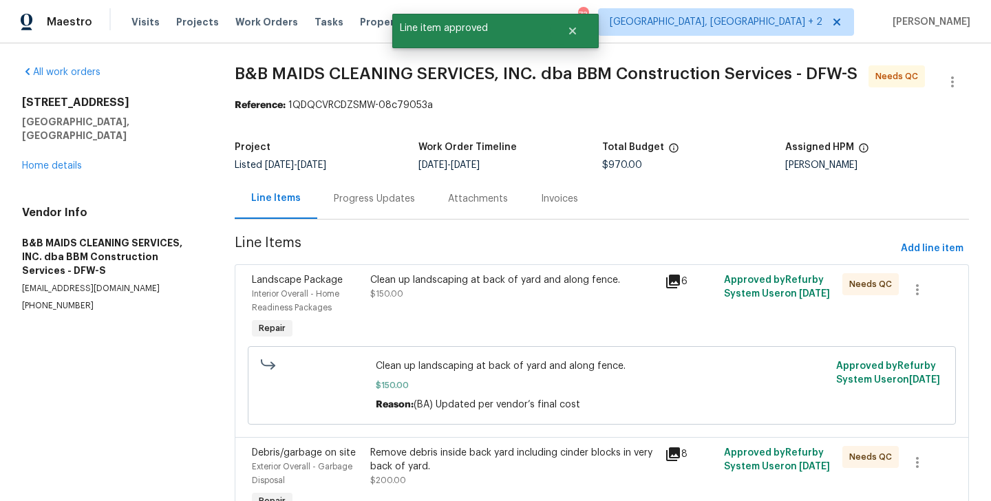
click at [479, 302] on div "Clean up landscaping at back of yard and along fence. $150.00" at bounding box center [513, 307] width 295 height 77
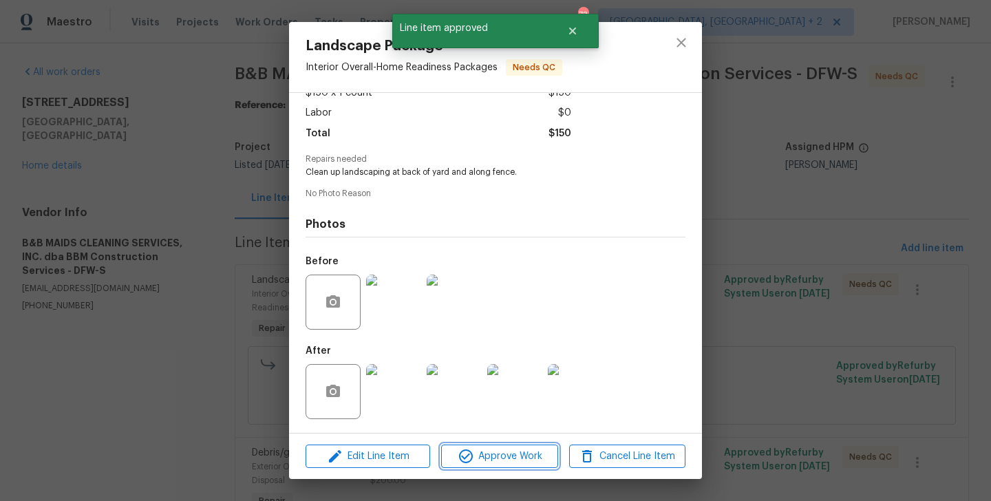
click at [494, 459] on span "Approve Work" at bounding box center [499, 456] width 108 height 17
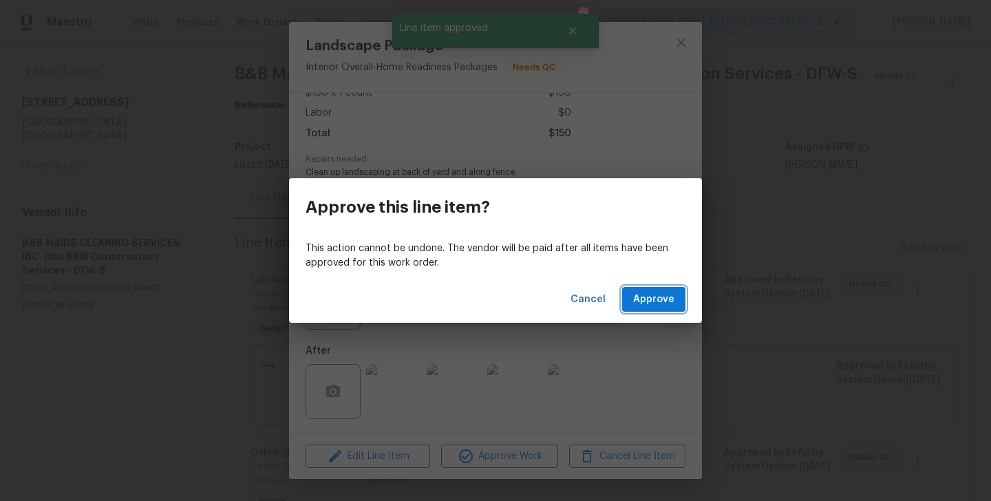
click at [633, 305] on button "Approve" at bounding box center [653, 299] width 63 height 25
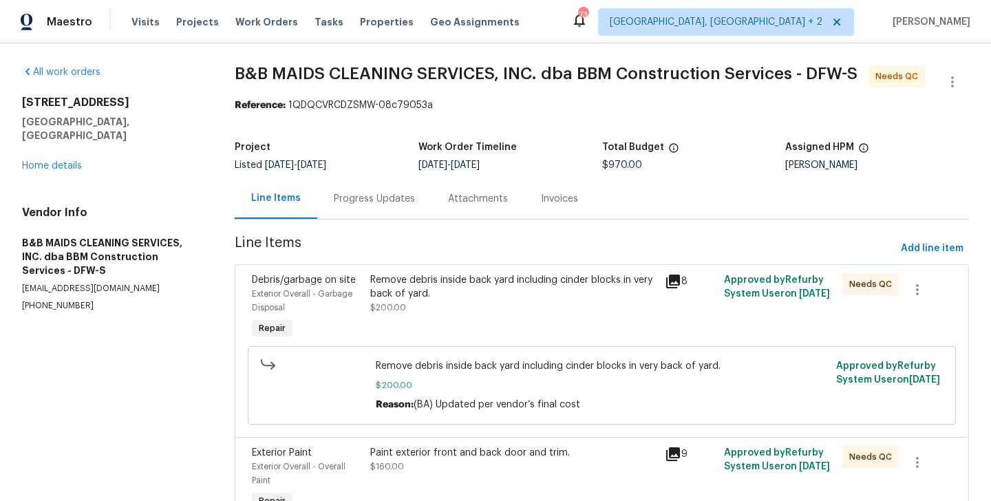
click at [556, 306] on div "Remove debris inside back yard including cinder blocks in very back of yard. $2…" at bounding box center [513, 293] width 287 height 41
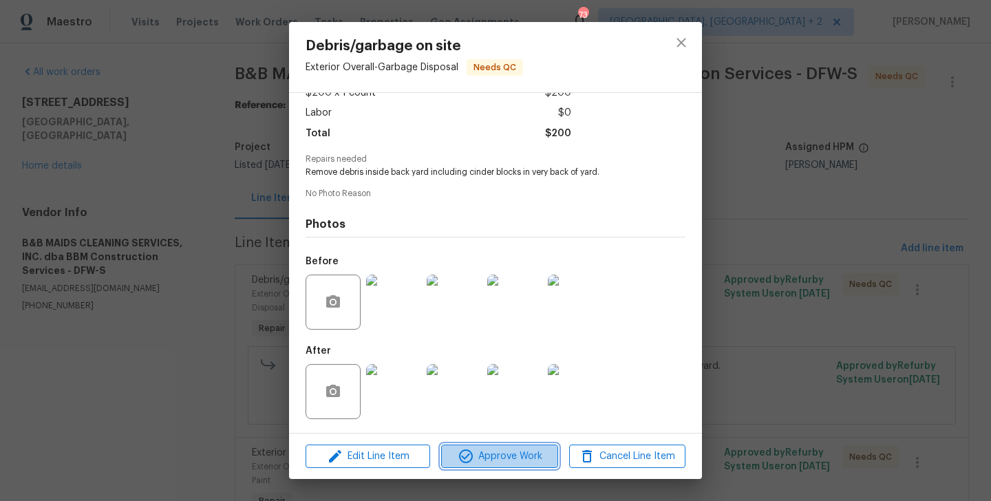
click at [469, 451] on icon "button" at bounding box center [466, 457] width 14 height 14
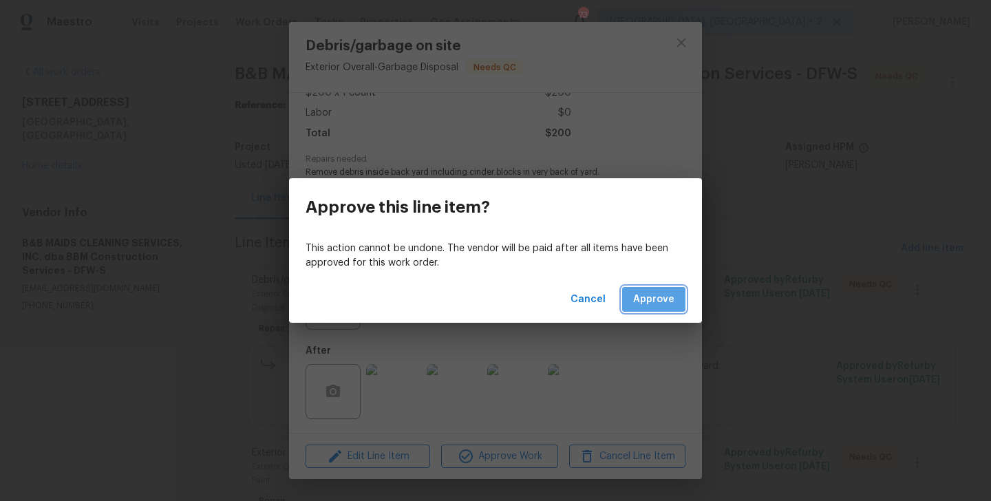
click at [658, 298] on span "Approve" at bounding box center [653, 299] width 41 height 17
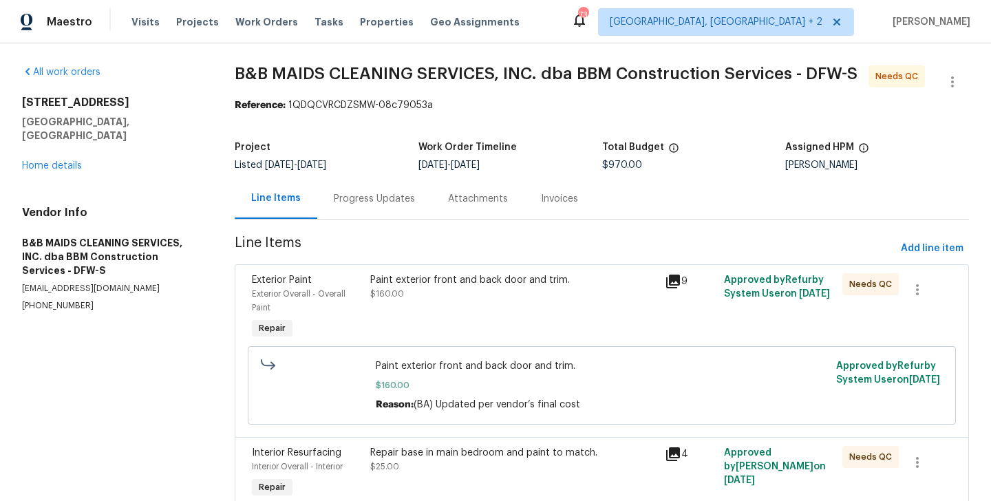
click at [501, 297] on div "Paint exterior front and back door and trim. $160.00" at bounding box center [513, 287] width 287 height 28
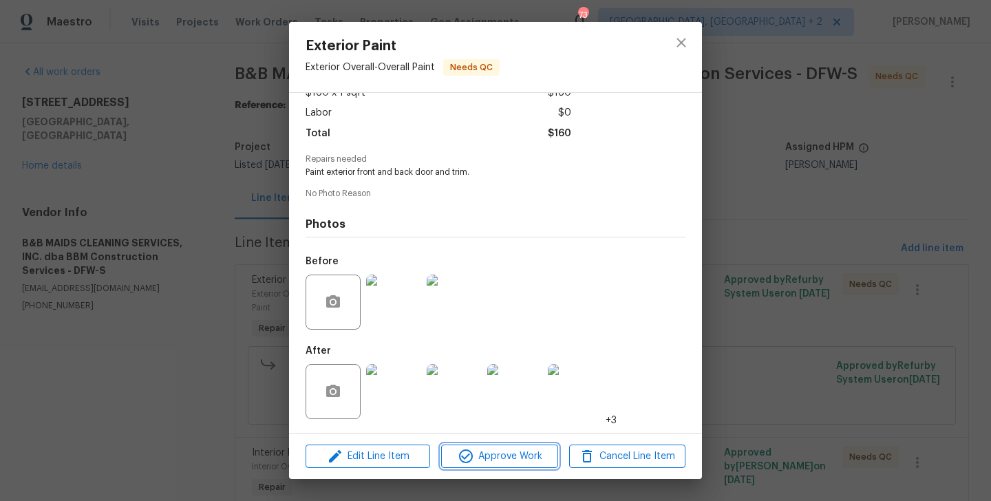
click at [500, 462] on span "Approve Work" at bounding box center [499, 456] width 108 height 17
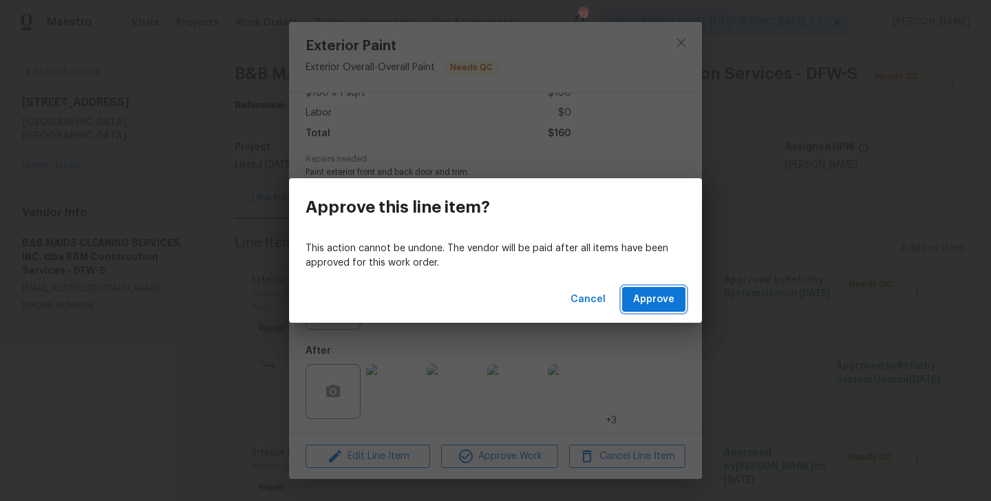
click at [652, 290] on button "Approve" at bounding box center [653, 299] width 63 height 25
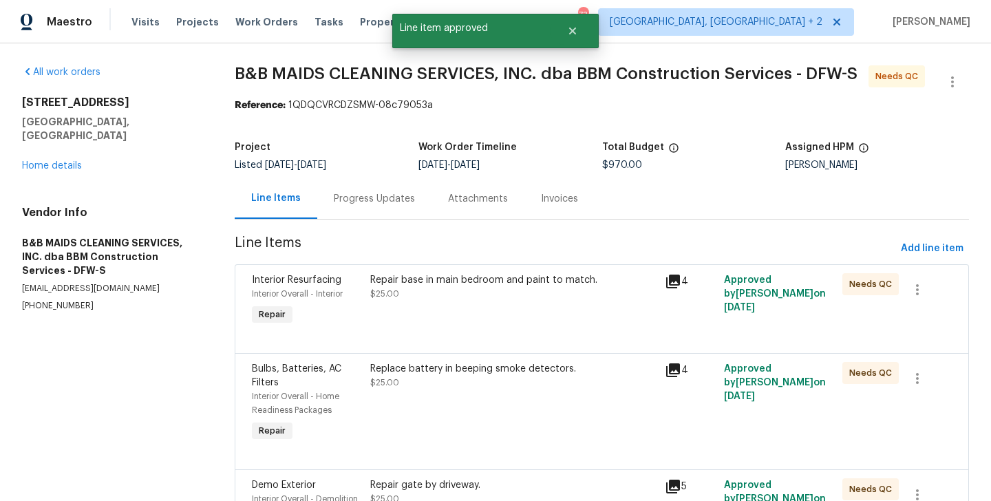
click at [506, 293] on div "Repair base in main bedroom and paint to match. $25.00" at bounding box center [513, 287] width 287 height 28
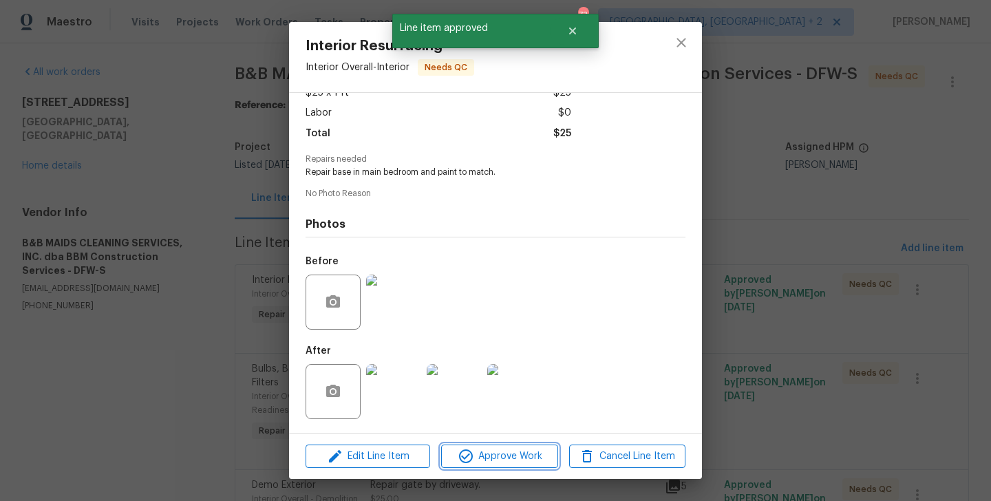
click at [497, 451] on span "Approve Work" at bounding box center [499, 456] width 108 height 17
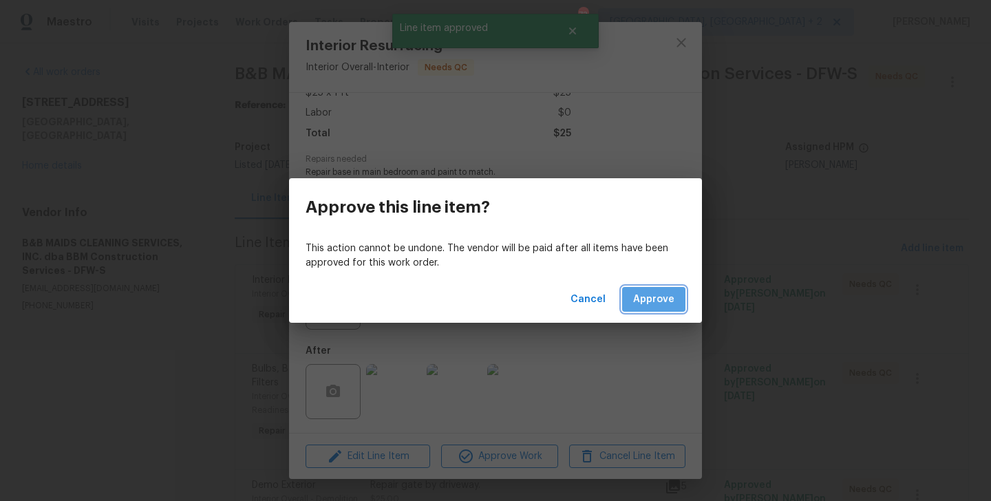
click at [673, 300] on span "Approve" at bounding box center [653, 299] width 41 height 17
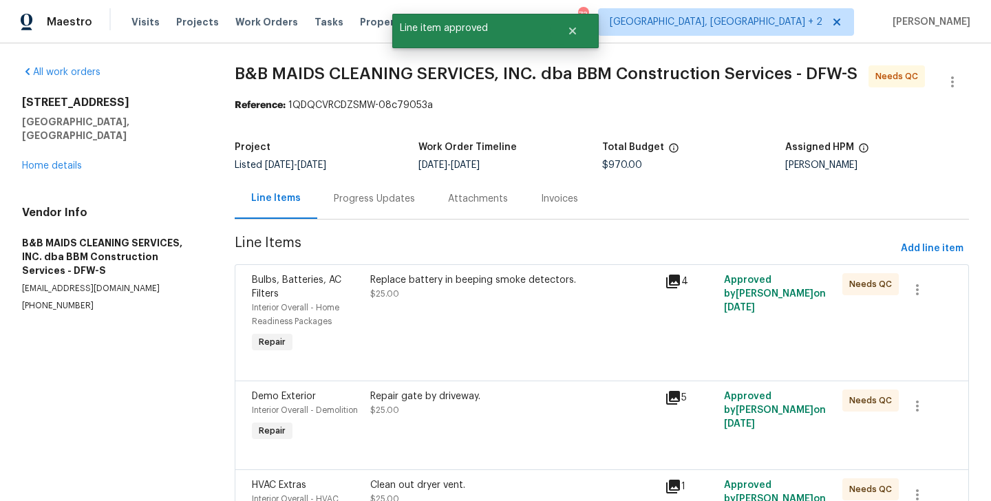
click at [405, 299] on div "Replace battery in beeping smoke detectors. $25.00" at bounding box center [513, 287] width 287 height 28
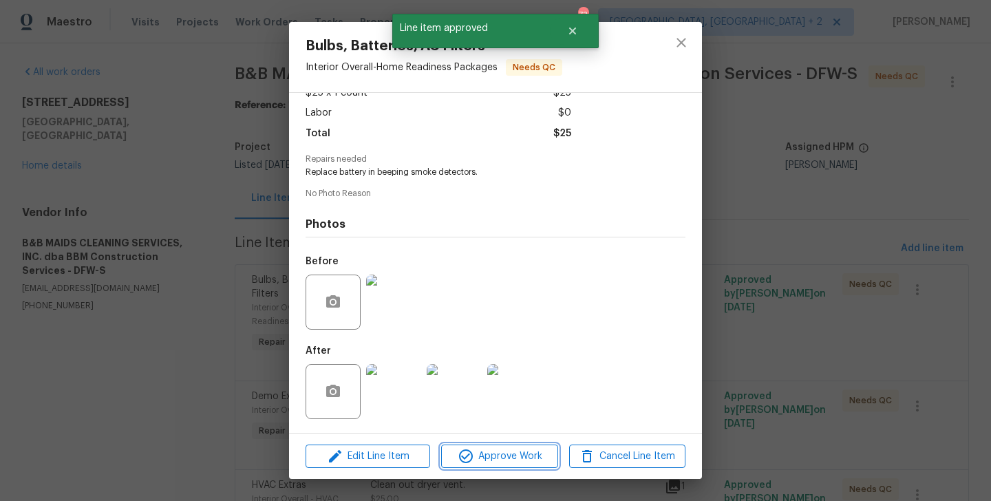
click at [471, 467] on button "Approve Work" at bounding box center [499, 457] width 116 height 24
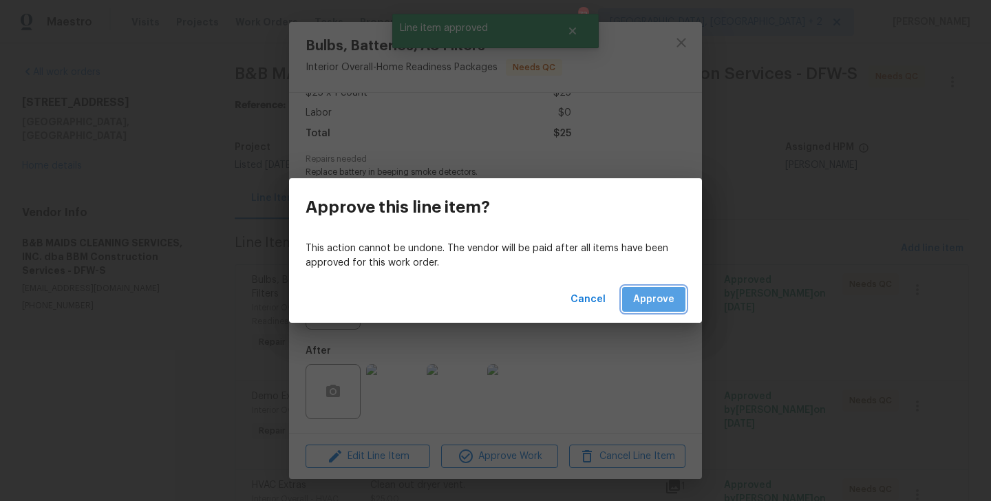
click at [640, 308] on button "Approve" at bounding box center [653, 299] width 63 height 25
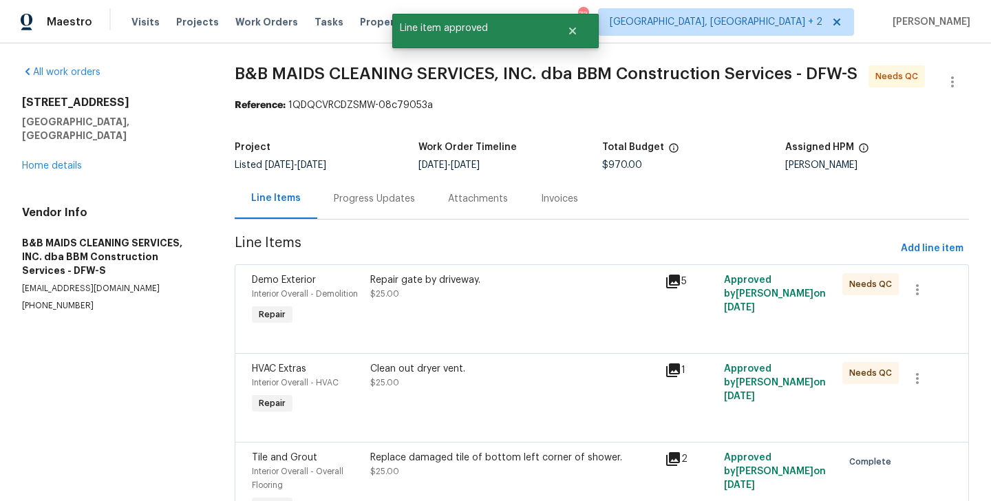
click at [482, 304] on div "Repair gate by driveway. $25.00" at bounding box center [513, 300] width 295 height 63
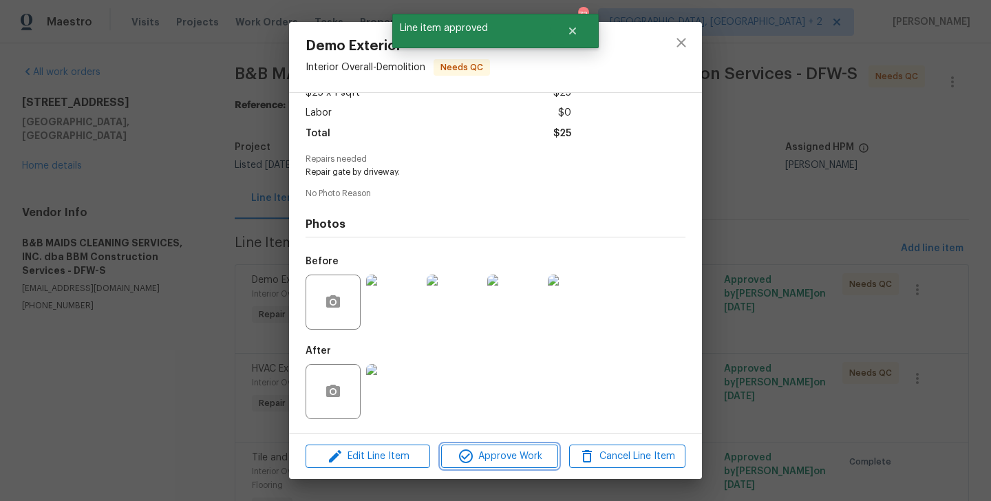
click at [503, 467] on button "Approve Work" at bounding box center [499, 457] width 116 height 24
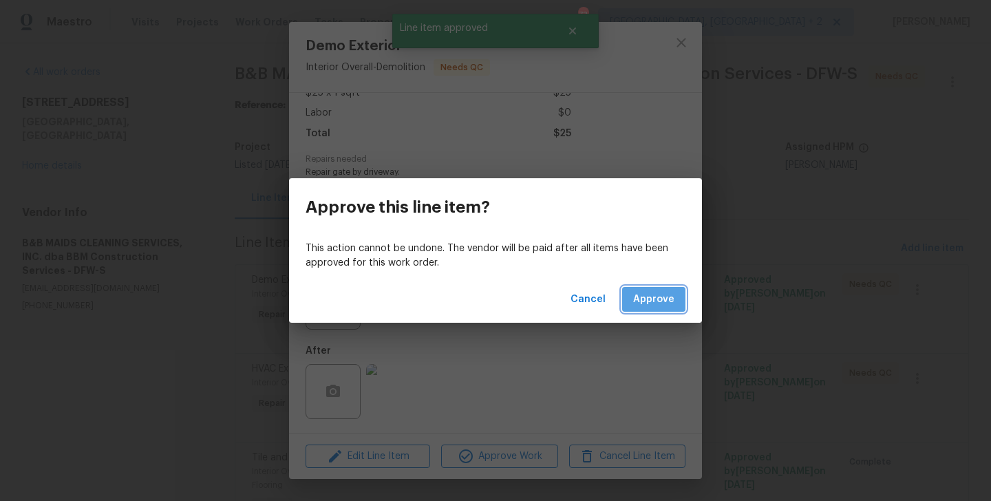
click at [671, 287] on button "Approve" at bounding box center [653, 299] width 63 height 25
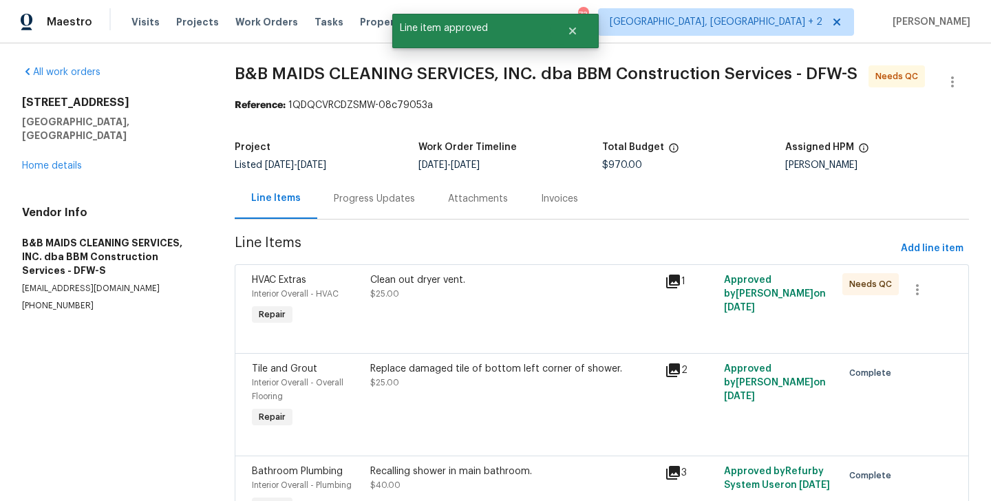
click at [472, 297] on div "Clean out dryer vent. $25.00" at bounding box center [513, 287] width 287 height 28
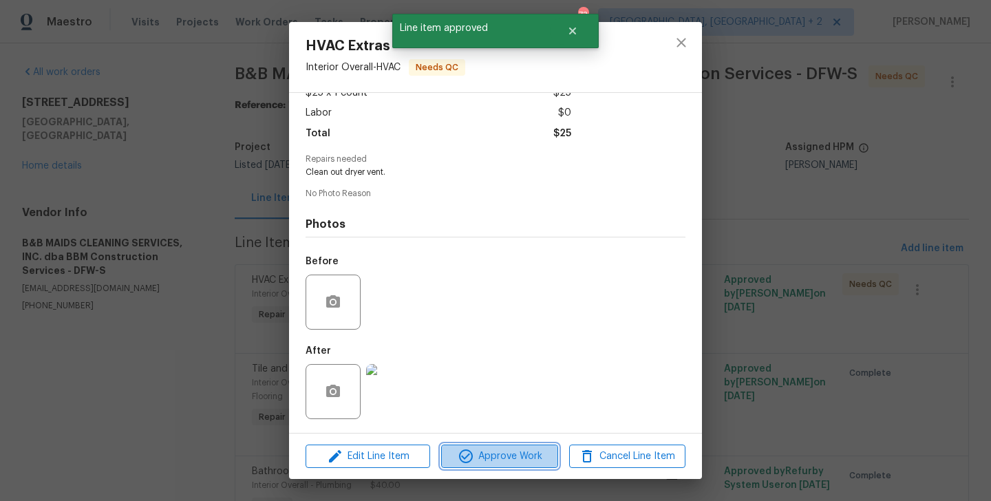
click at [474, 447] on button "Approve Work" at bounding box center [499, 457] width 116 height 24
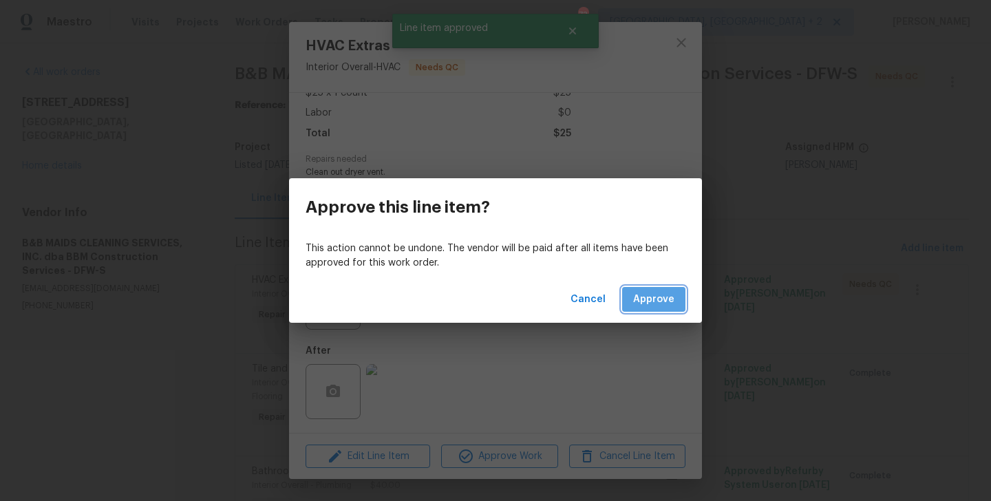
click at [648, 290] on button "Approve" at bounding box center [653, 299] width 63 height 25
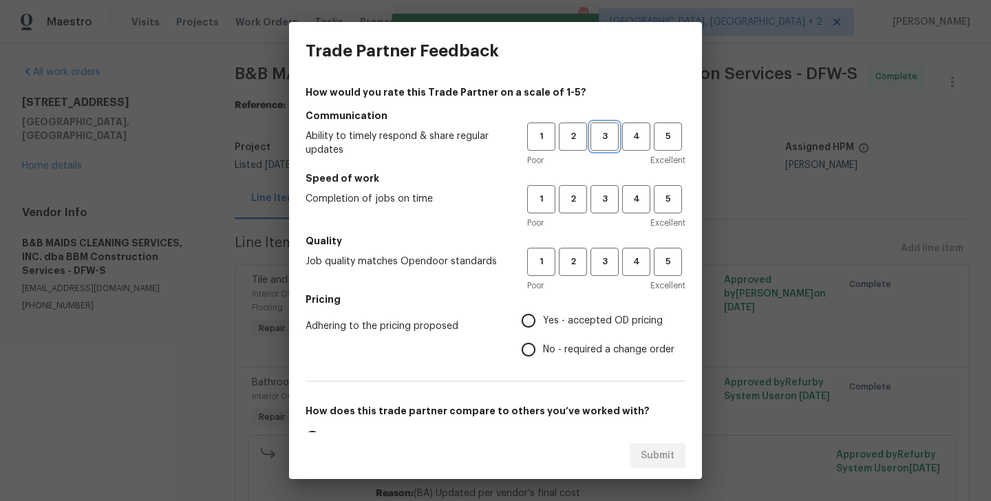
click at [602, 131] on span "3" at bounding box center [604, 137] width 25 height 16
click at [604, 180] on h5 "Speed of work" at bounding box center [496, 178] width 380 height 14
click at [604, 196] on span "3" at bounding box center [604, 199] width 25 height 16
click at [604, 269] on span "3" at bounding box center [604, 262] width 25 height 16
click at [604, 345] on span "No - required a change order" at bounding box center [609, 350] width 132 height 14
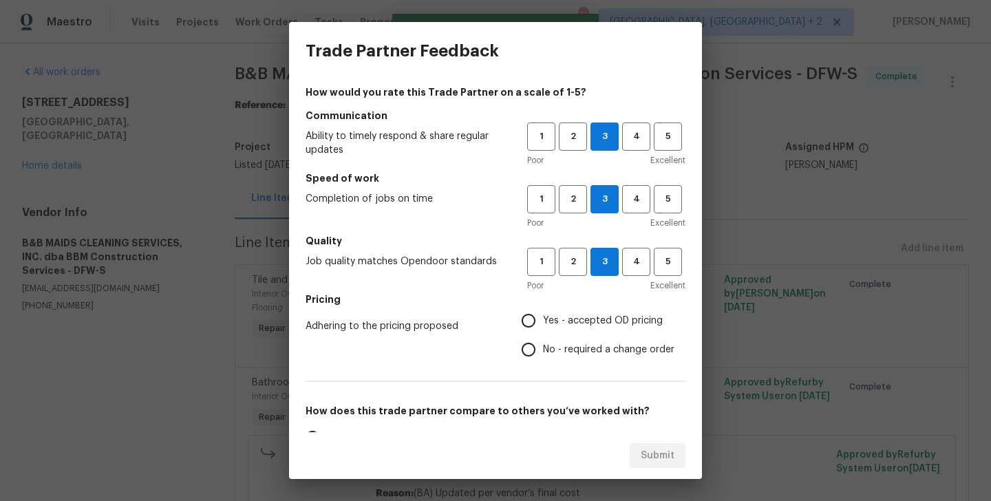
click at [543, 345] on input "No - required a change order" at bounding box center [528, 349] width 29 height 29
radio input "true"
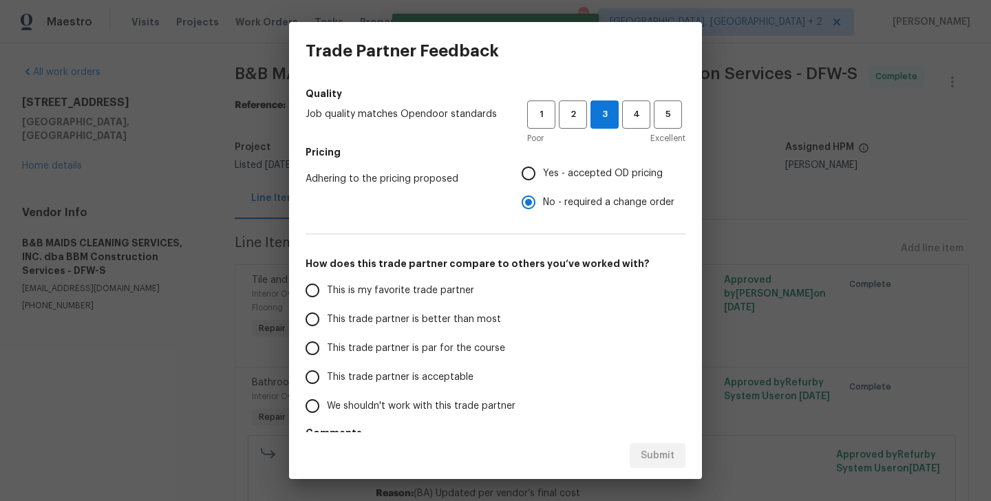
scroll to position [148, 0]
click at [419, 275] on label "This is my favorite trade partner" at bounding box center [407, 289] width 218 height 29
click at [327, 275] on input "This is my favorite trade partner" at bounding box center [312, 289] width 29 height 29
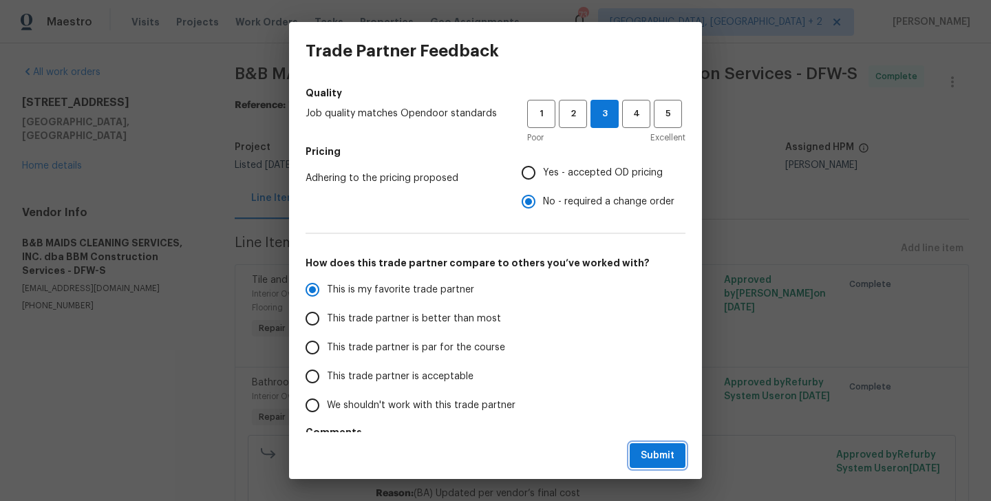
click at [671, 456] on span "Submit" at bounding box center [658, 456] width 34 height 17
radio input "true"
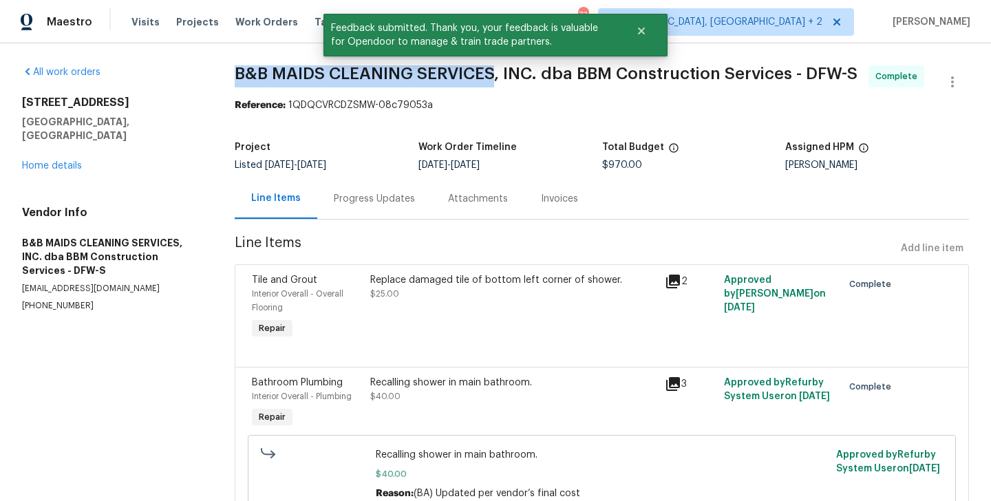
drag, startPoint x: 233, startPoint y: 67, endPoint x: 494, endPoint y: 78, distance: 261.1
click at [494, 78] on span "B&B MAIDS CLEANING SERVICES, INC. dba BBM Construction Services - DFW-S" at bounding box center [546, 73] width 623 height 17
copy span "B&B MAIDS CLEANING SERVICES"
click at [63, 161] on link "Home details" at bounding box center [52, 166] width 60 height 10
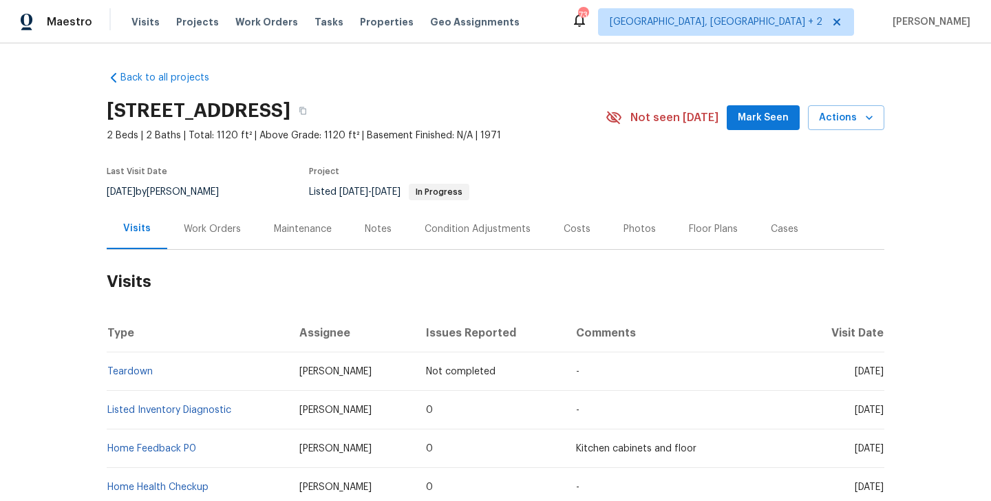
click at [220, 223] on div "Work Orders" at bounding box center [212, 229] width 57 height 14
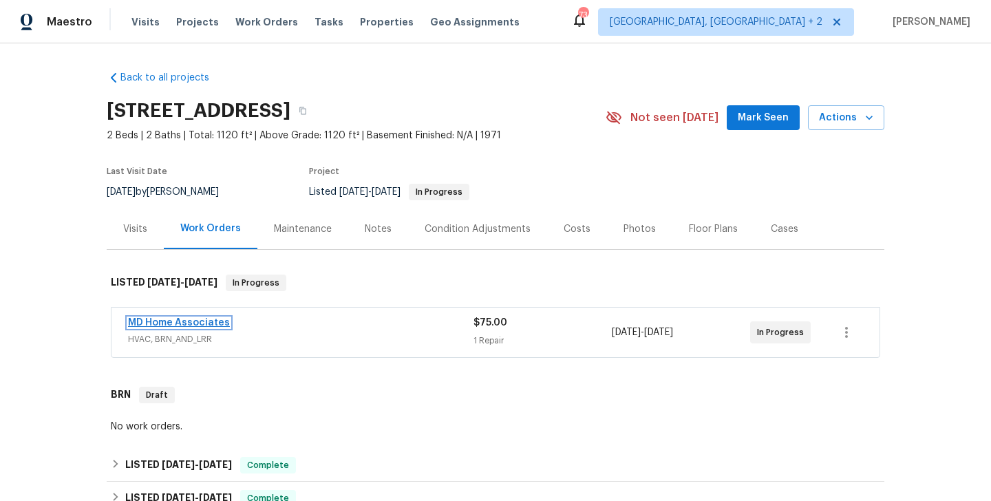
click at [218, 324] on link "MD Home Associates" at bounding box center [179, 323] width 102 height 10
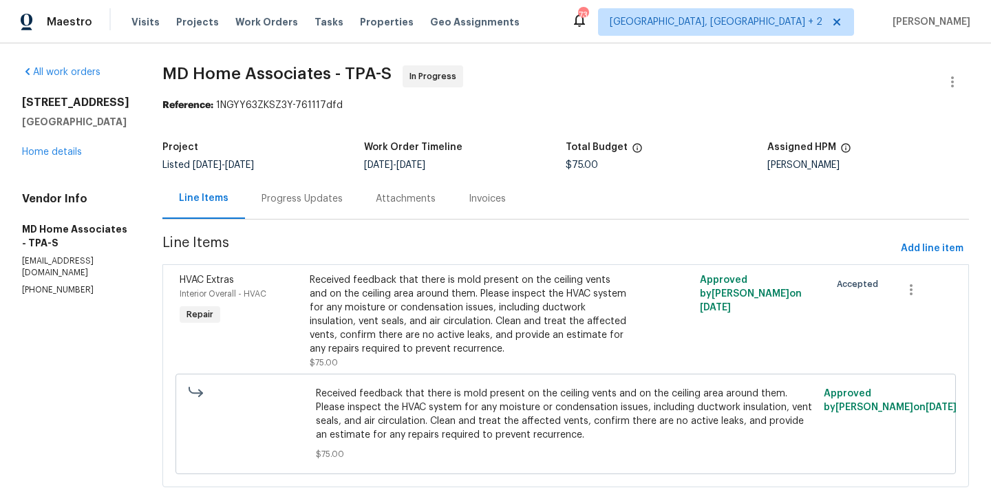
click at [343, 205] on div "Progress Updates" at bounding box center [302, 199] width 81 height 14
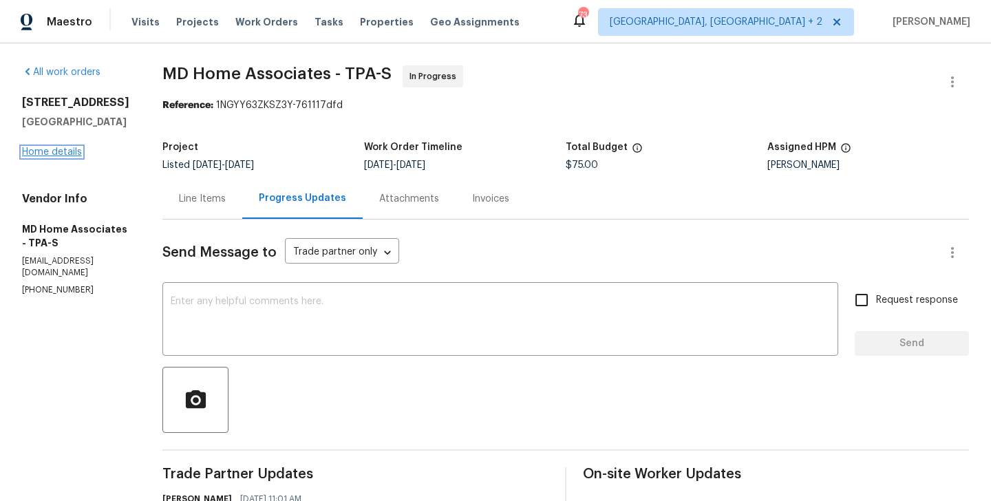
click at [62, 157] on link "Home details" at bounding box center [52, 152] width 60 height 10
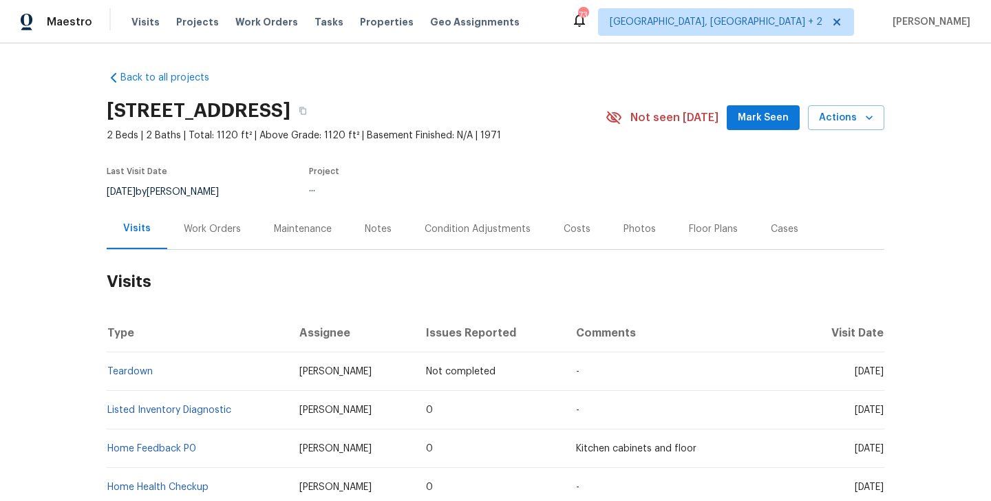
click at [203, 228] on div "Work Orders" at bounding box center [212, 229] width 57 height 14
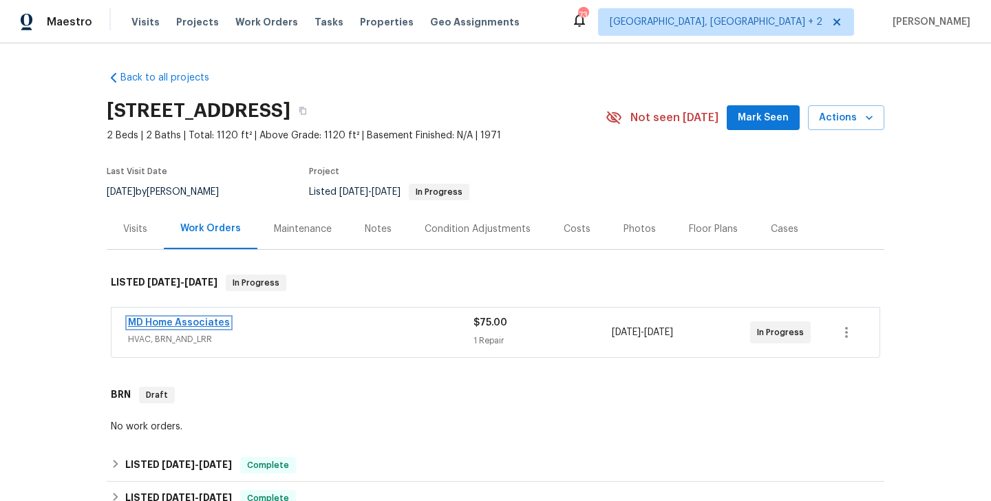
click at [183, 323] on link "MD Home Associates" at bounding box center [179, 323] width 102 height 10
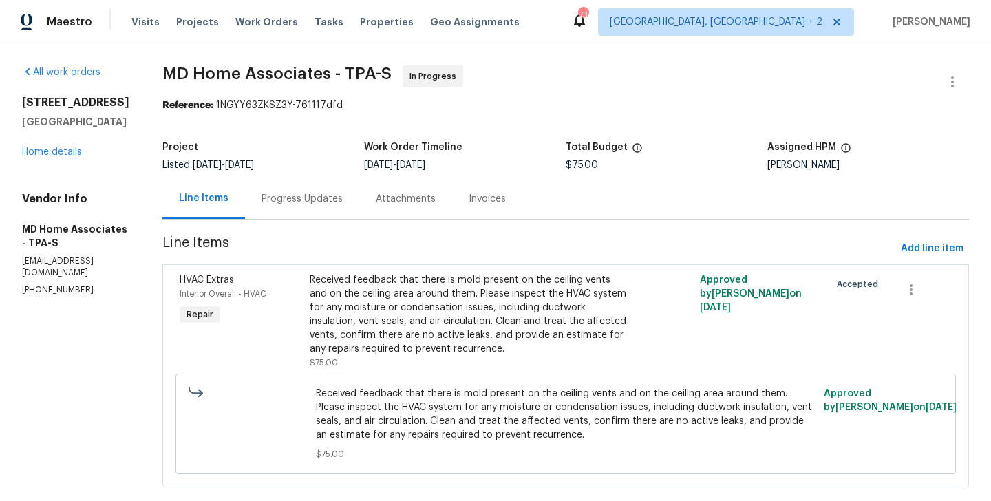
click at [63, 271] on p "[EMAIL_ADDRESS][DOMAIN_NAME]" at bounding box center [75, 266] width 107 height 23
click at [56, 294] on p "[PHONE_NUMBER]" at bounding box center [75, 290] width 107 height 12
click at [56, 294] on p "(305) 951-3602" at bounding box center [75, 290] width 107 height 12
copy p "(305) 951-3602"
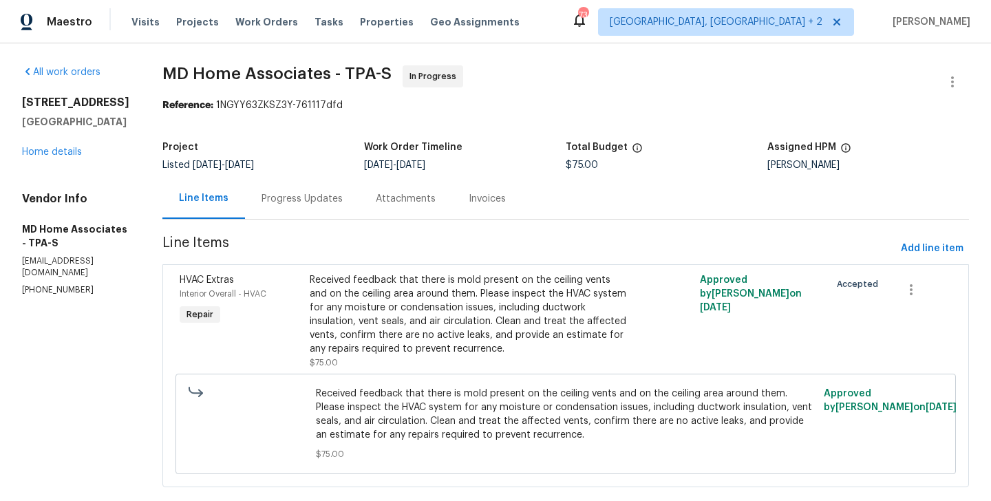
click at [317, 208] on div "Progress Updates" at bounding box center [302, 198] width 114 height 41
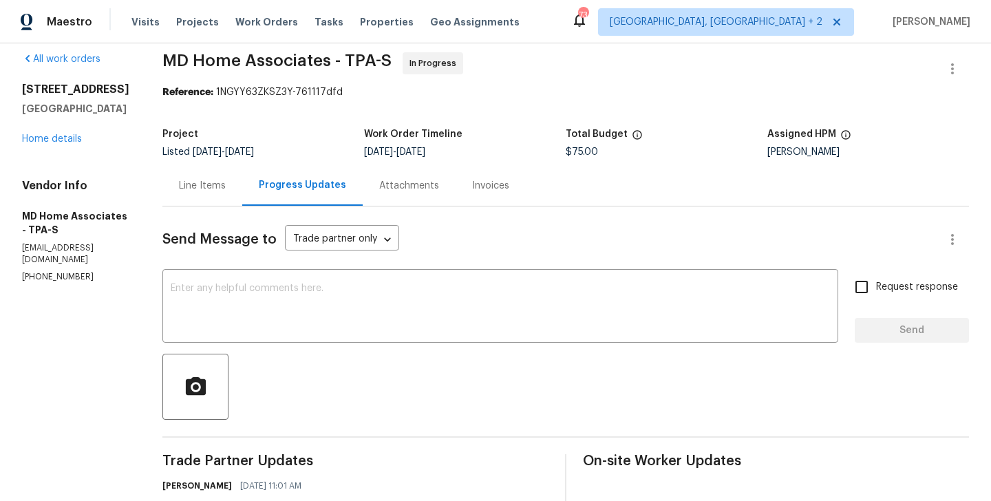
scroll to position [308, 0]
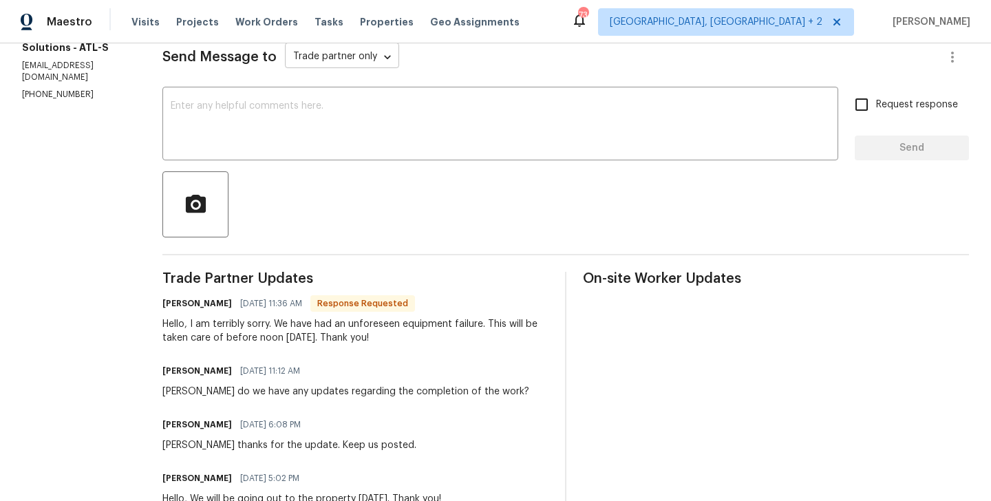
scroll to position [195, 0]
click at [168, 302] on h6 "[PERSON_NAME]" at bounding box center [197, 304] width 70 height 14
copy h6 "[PERSON_NAME]"
click at [216, 108] on textarea at bounding box center [501, 126] width 660 height 48
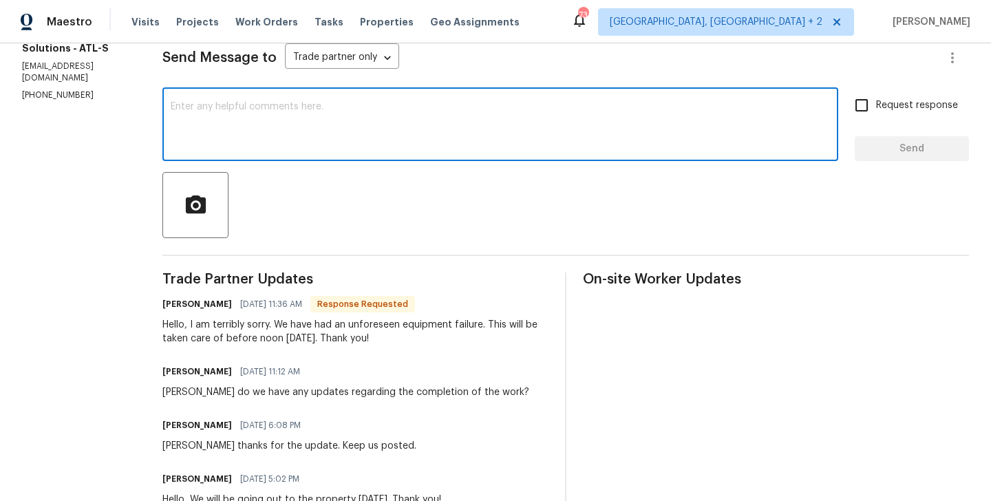
paste textarea "[PERSON_NAME]"
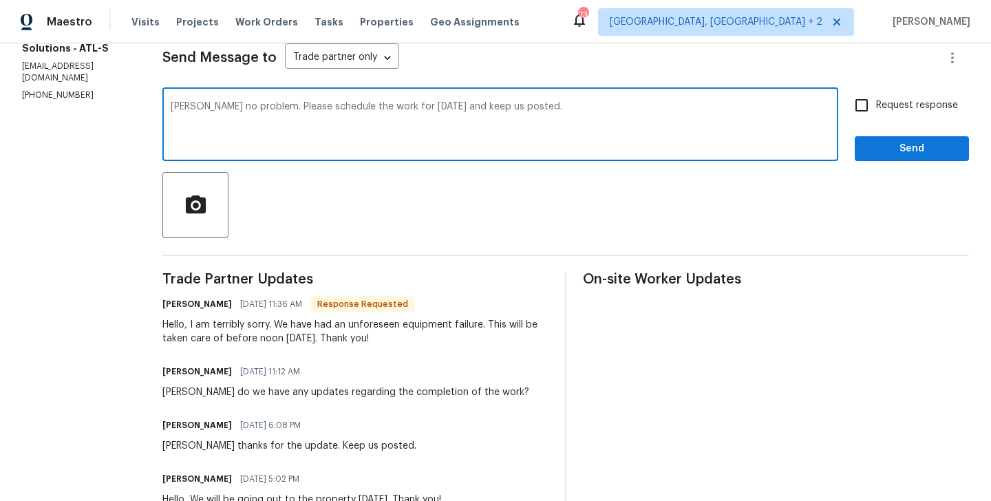
type textarea "[PERSON_NAME] no problem. Please schedule the work for [DATE] and keep us poste…"
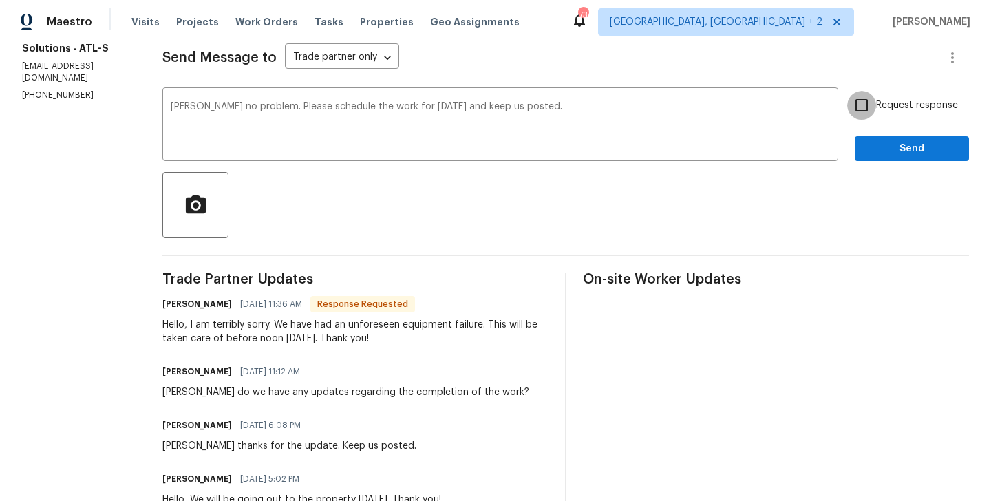
click at [869, 114] on input "Request response" at bounding box center [862, 105] width 29 height 29
checkbox input "true"
click at [869, 169] on div "Send Message to Trade partner only Trade partner only ​ [PERSON_NAME] no proble…" at bounding box center [565, 383] width 807 height 716
click at [869, 157] on span "Send" at bounding box center [912, 148] width 92 height 17
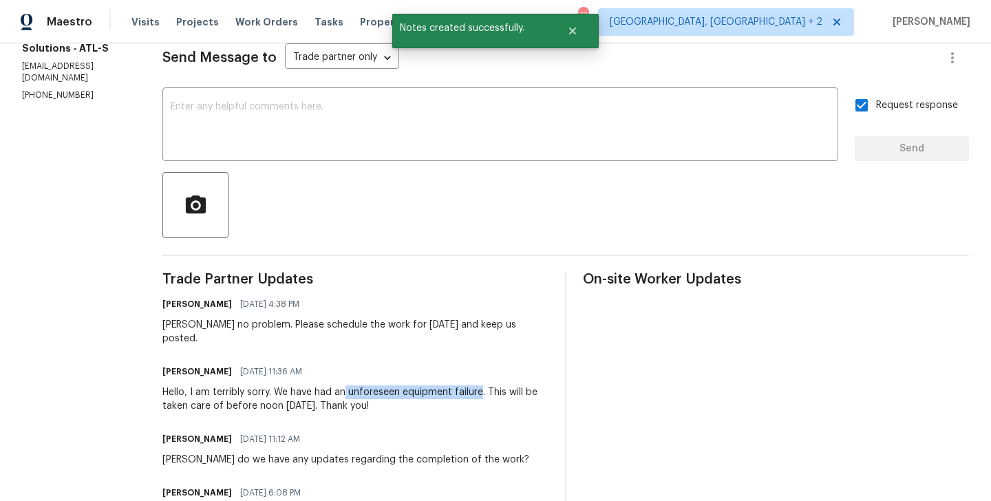
drag, startPoint x: 336, startPoint y: 378, endPoint x: 469, endPoint y: 379, distance: 132.9
click at [469, 386] on div "Hello, I am terribly sorry. We have had an unforeseen equipment failure. This w…" at bounding box center [355, 400] width 386 height 28
copy div "unforeseen equipment failure"
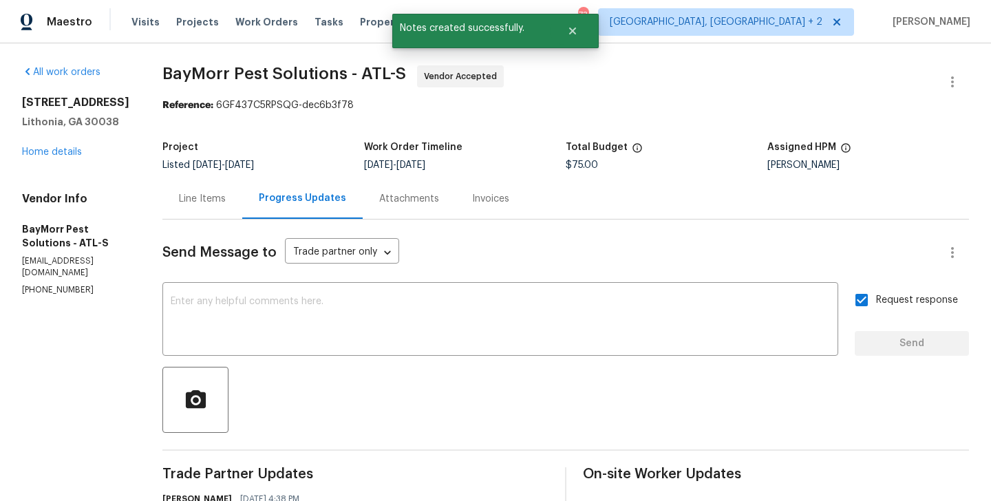
click at [43, 154] on div "5407 Effingham Ct Lithonia, GA 30038 Home details" at bounding box center [75, 127] width 107 height 63
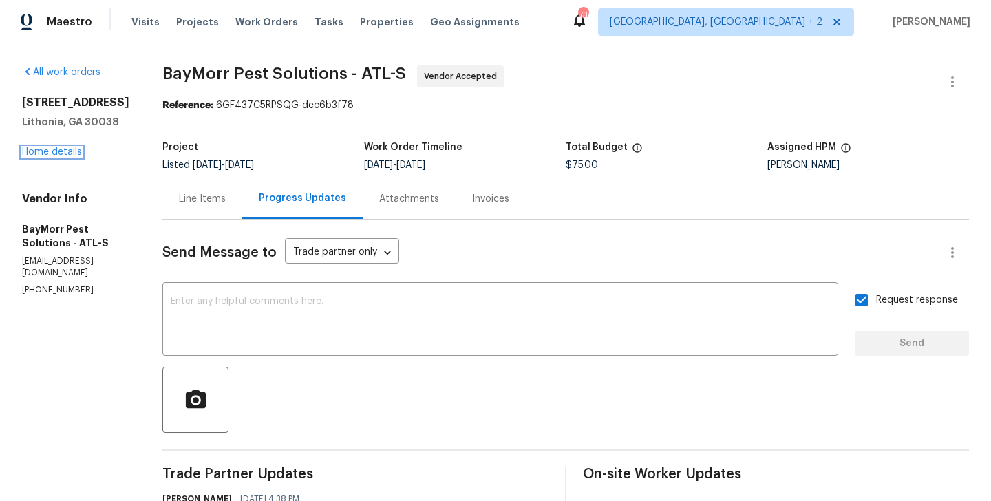
click at [72, 157] on link "Home details" at bounding box center [52, 152] width 60 height 10
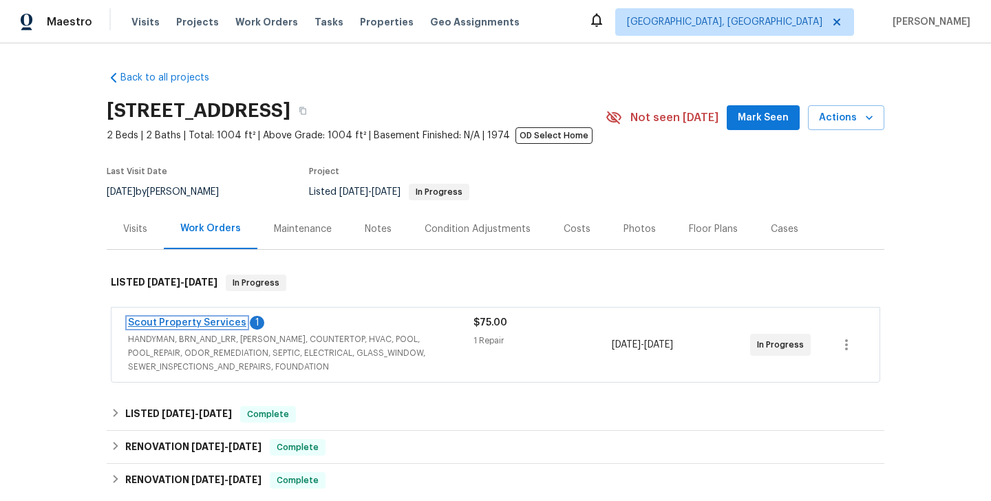
click at [220, 319] on link "Scout Property Services" at bounding box center [187, 323] width 118 height 10
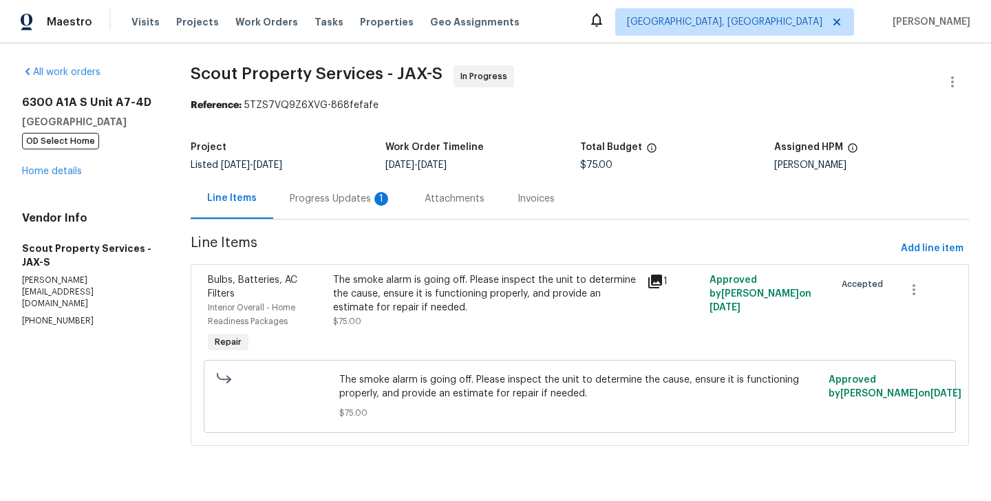
click at [321, 213] on div "Progress Updates 1" at bounding box center [340, 198] width 135 height 41
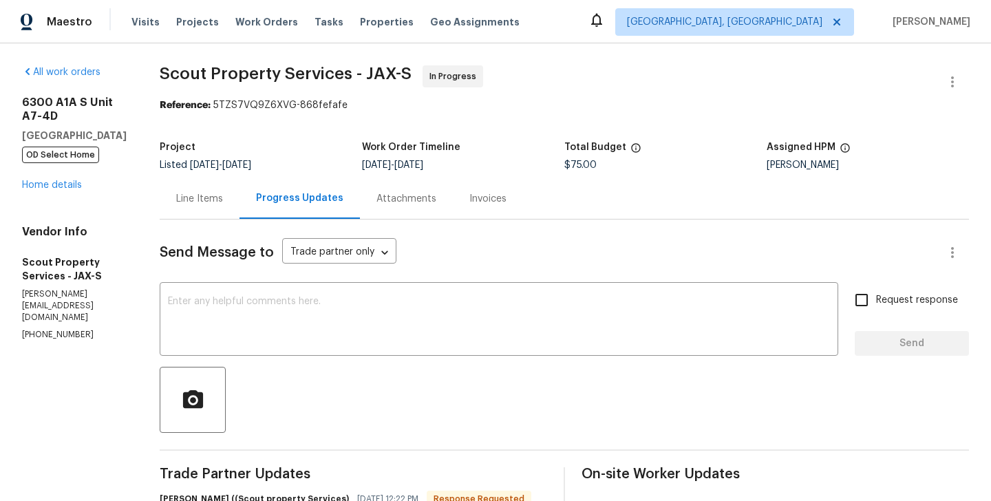
click at [191, 193] on div "Line Items" at bounding box center [199, 199] width 47 height 14
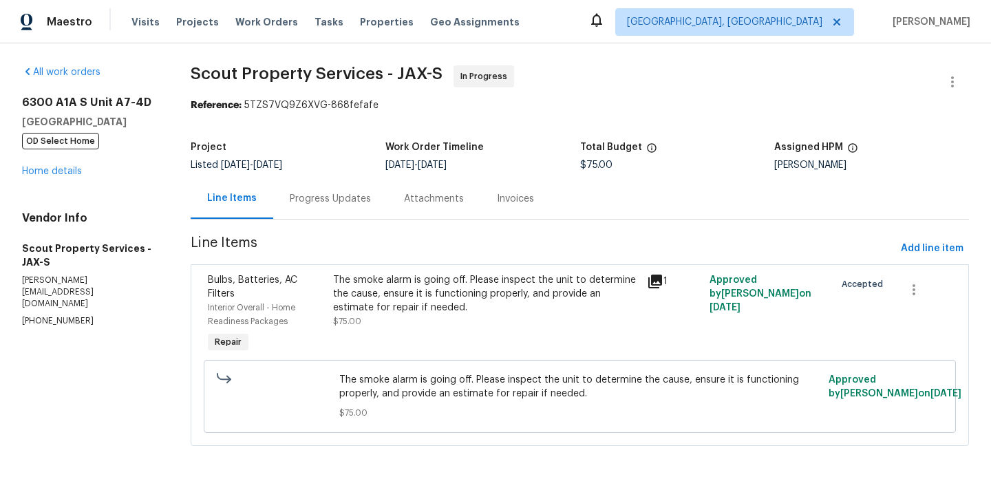
click at [461, 308] on div "The smoke alarm is going off. Please inspect the unit to determine the cause, e…" at bounding box center [485, 293] width 305 height 41
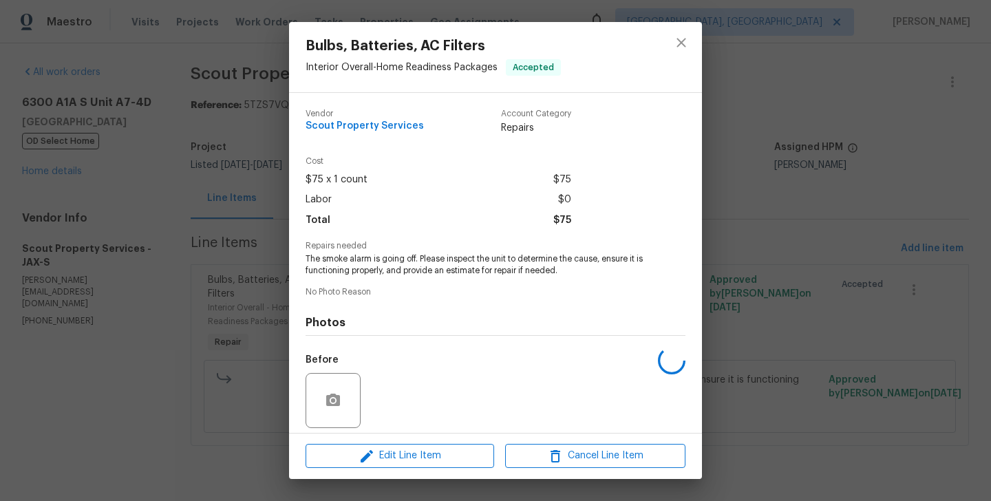
scroll to position [98, 0]
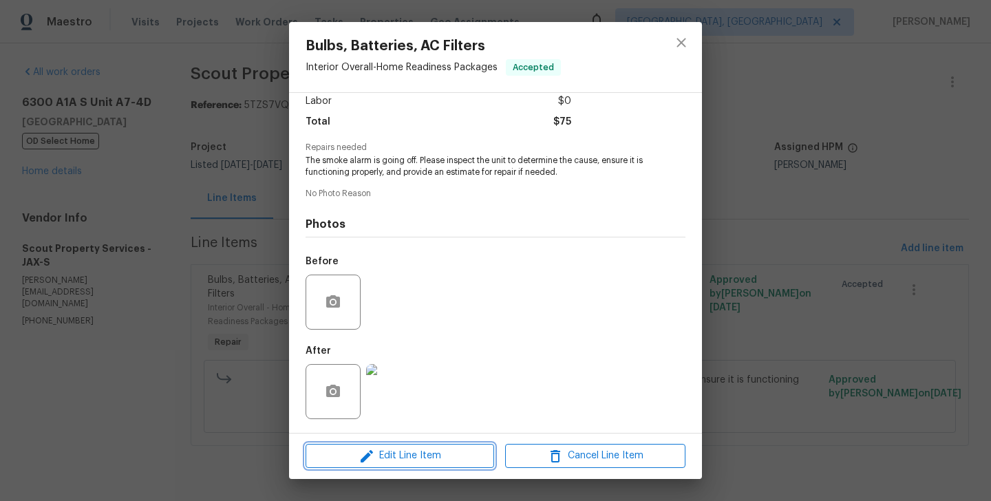
click at [395, 457] on span "Edit Line Item" at bounding box center [400, 456] width 180 height 17
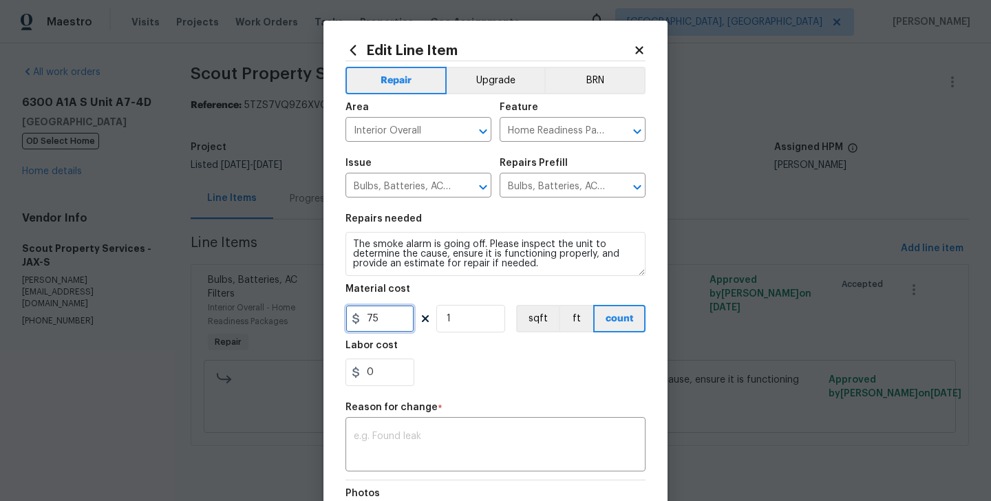
click at [373, 328] on input "75" at bounding box center [380, 319] width 69 height 28
type input "125"
click at [427, 428] on div "x ​" at bounding box center [496, 446] width 300 height 51
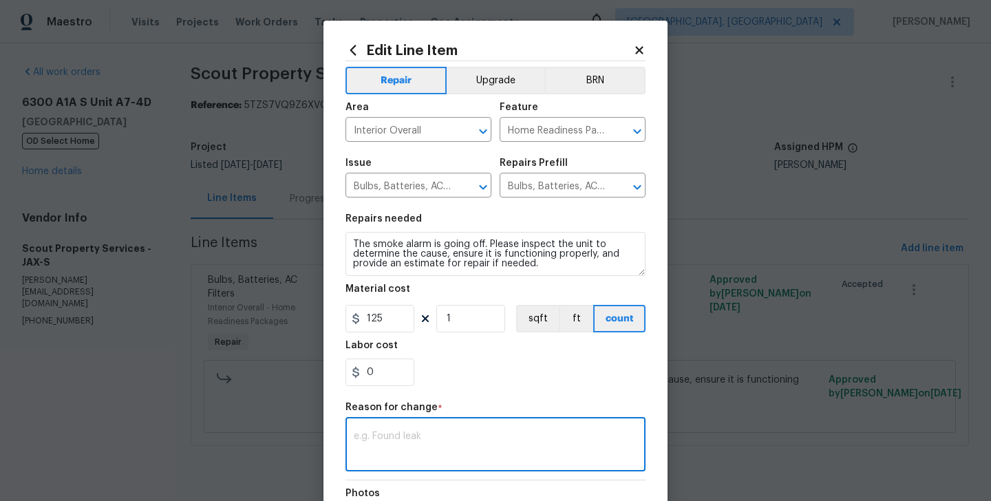
paste textarea "(BA) Updated per vendor’s final cost"
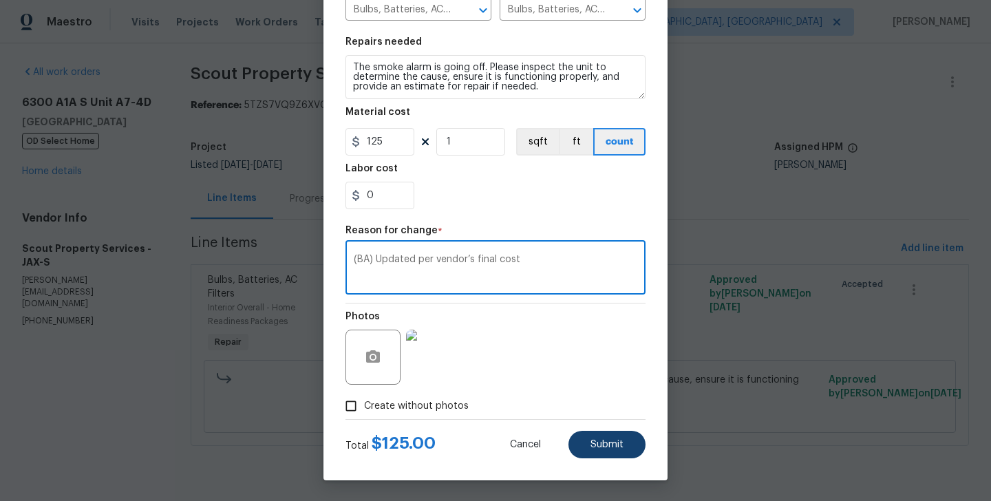
type textarea "(BA) Updated per vendor’s final cost"
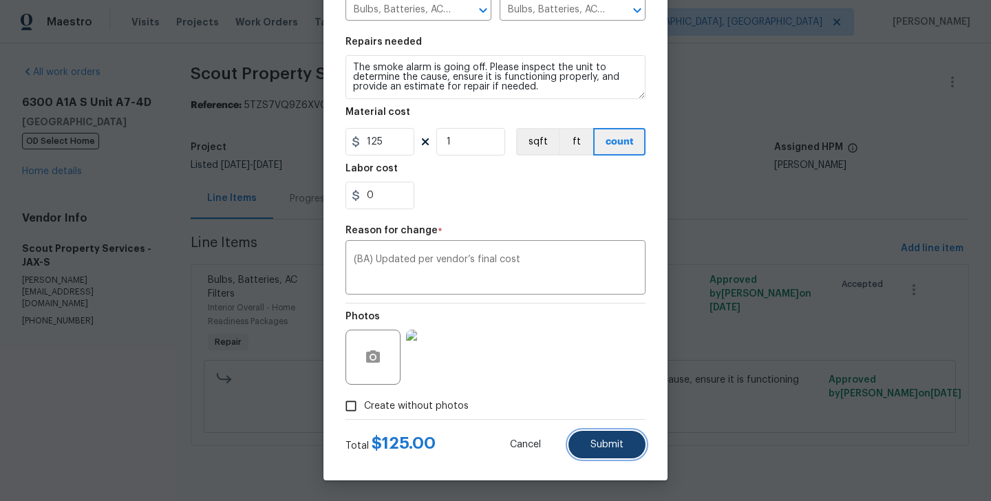
click at [625, 438] on button "Submit" at bounding box center [607, 445] width 77 height 28
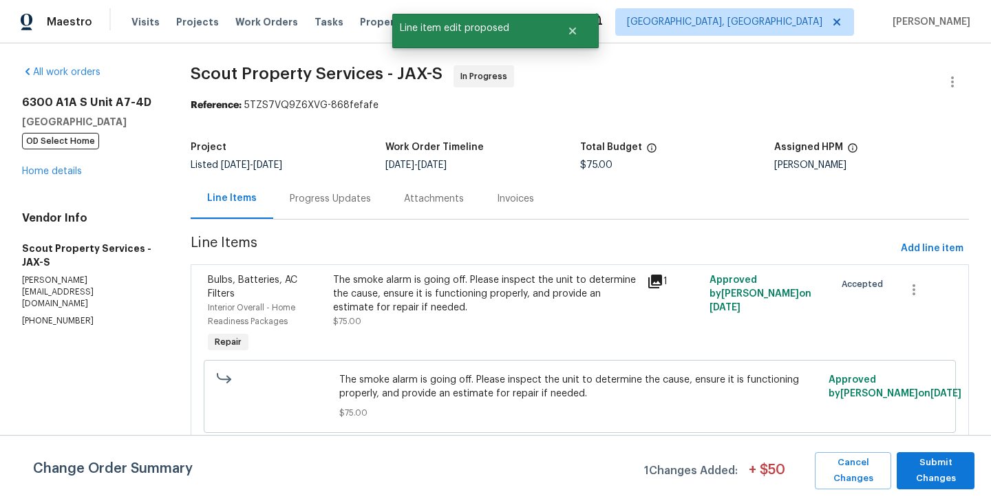
scroll to position [0, 0]
click at [923, 448] on div "Change Order Summary 1 Changes Added: + $ 50 Cancel Changes Submit Changes" at bounding box center [495, 468] width 991 height 66
click at [925, 465] on span "Submit Changes" at bounding box center [936, 471] width 64 height 32
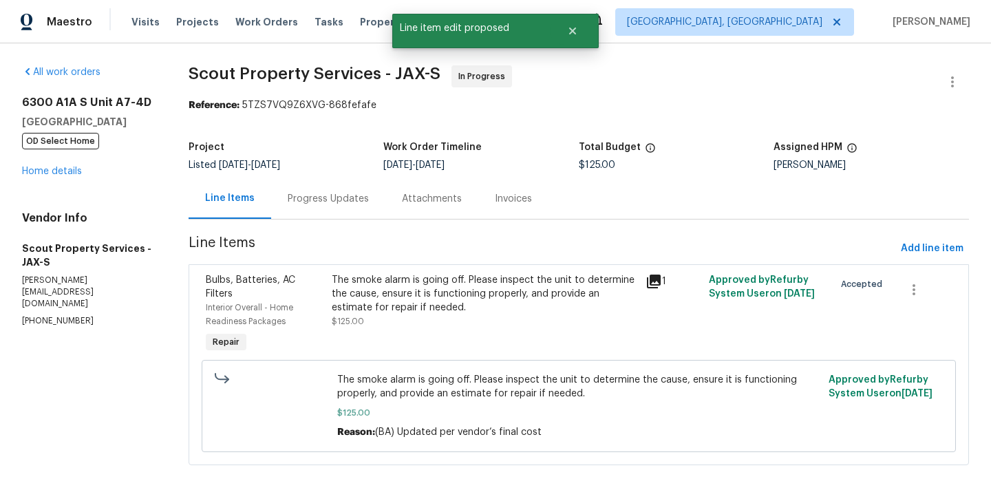
click at [317, 193] on div "Progress Updates" at bounding box center [328, 199] width 81 height 14
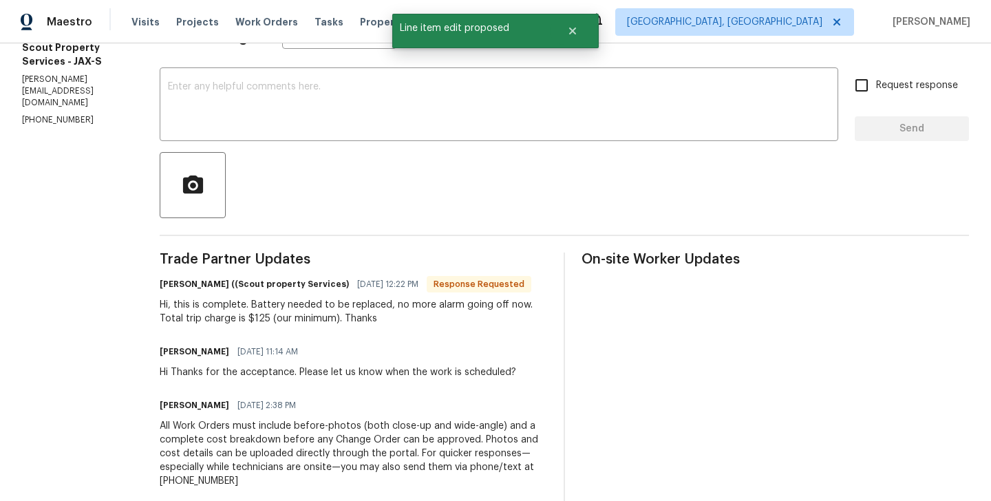
scroll to position [151, 0]
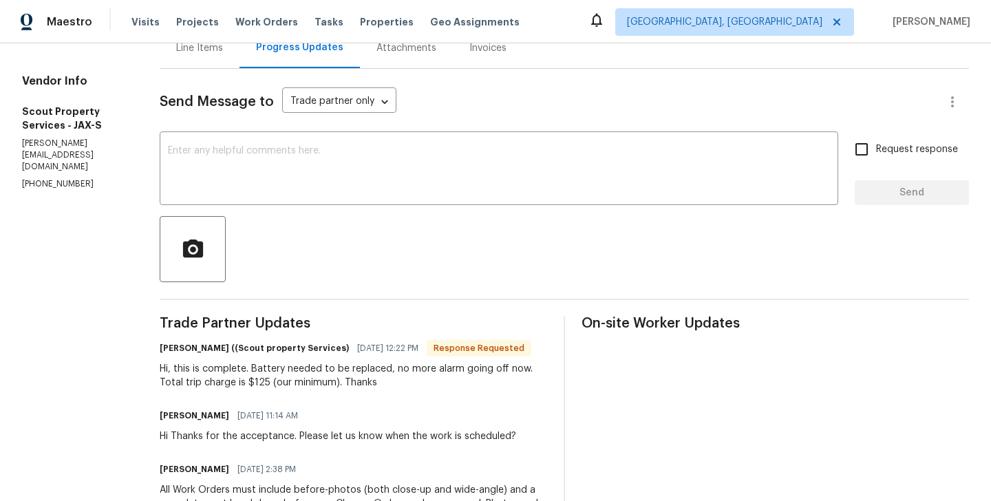
click at [162, 348] on h6 "Trevor Lucas ((Scout property Services)" at bounding box center [254, 348] width 189 height 14
copy h6 "Trevor"
click at [199, 171] on textarea at bounding box center [499, 170] width 662 height 48
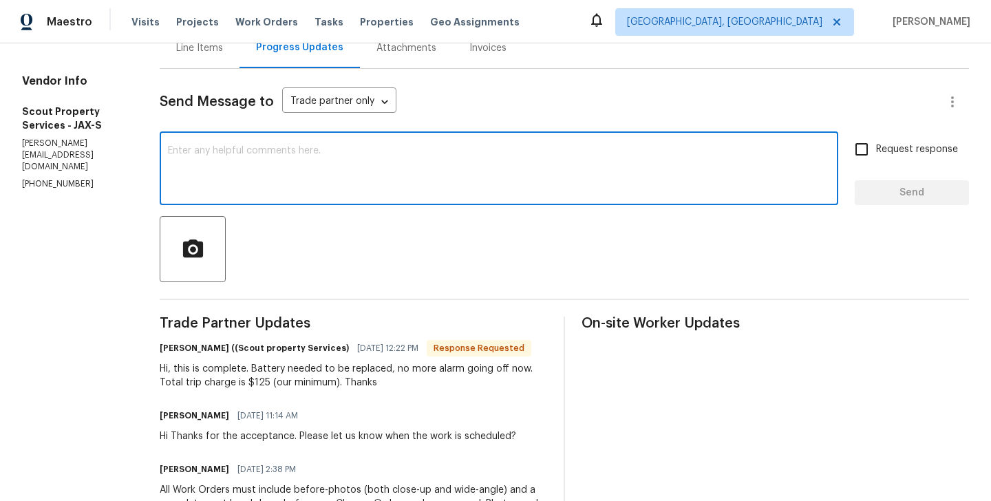
paste textarea "Trevor"
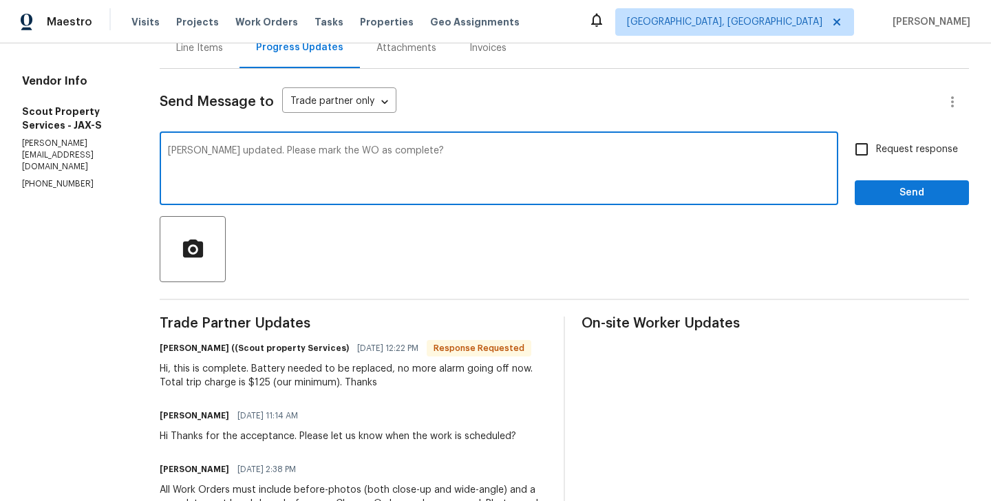
type textarea "Trevor cost updated. Please mark the WO as complete?"
click at [854, 150] on input "Request response" at bounding box center [862, 149] width 29 height 29
checkbox input "true"
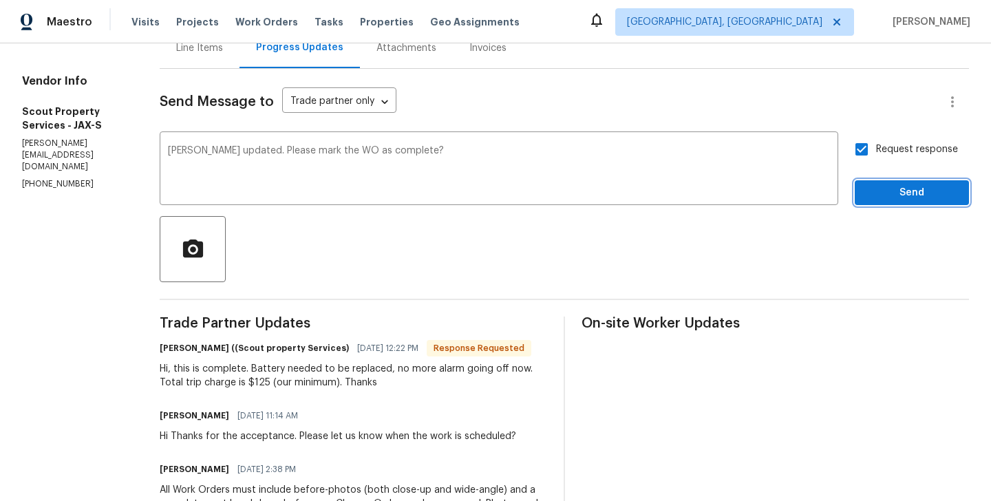
click at [863, 190] on button "Send" at bounding box center [912, 192] width 114 height 25
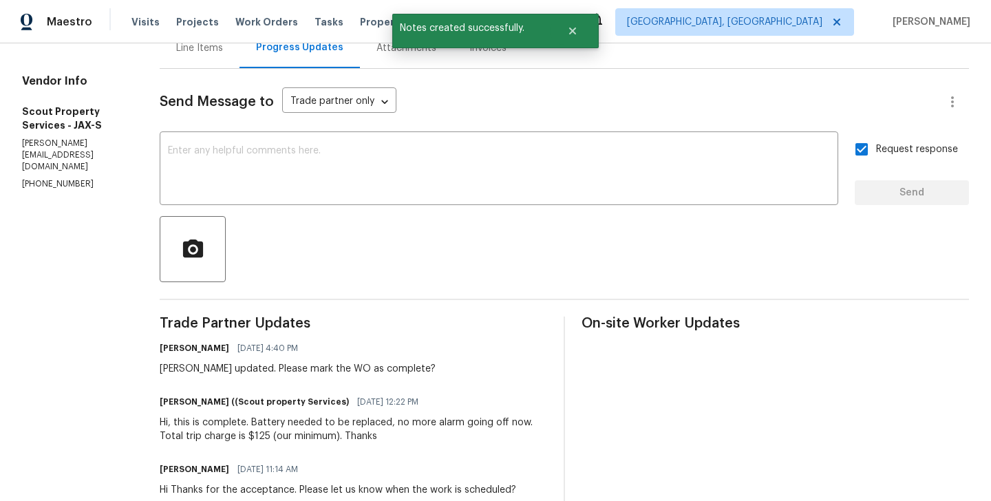
click at [6, 167] on div "All work orders 6300 A1A S Unit A7-4D Saint Augustine, FL 32080 OD Select Home …" at bounding box center [495, 323] width 991 height 861
click at [21, 169] on div "All work orders 6300 A1A S Unit A7-4D Saint Augustine, FL 32080 OD Select Home …" at bounding box center [495, 323] width 991 height 861
copy p "(615) 913-6484"
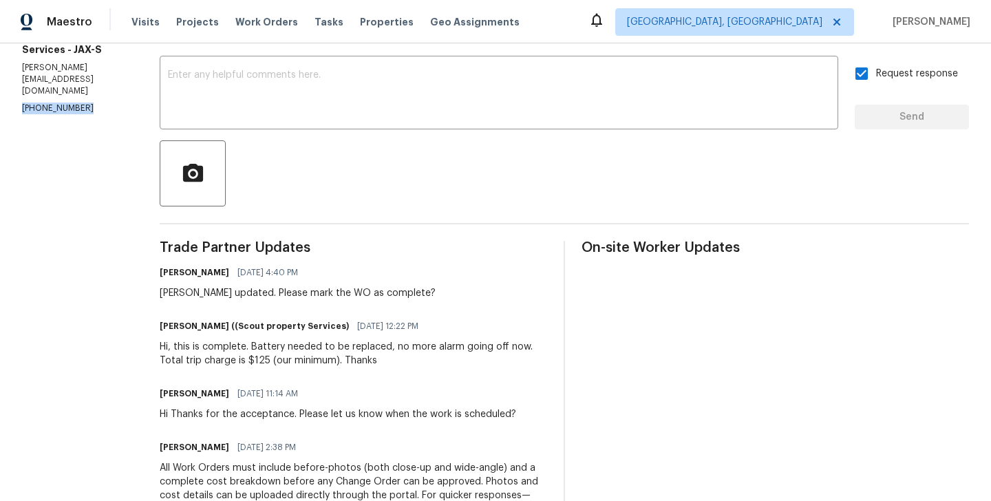
scroll to position [0, 0]
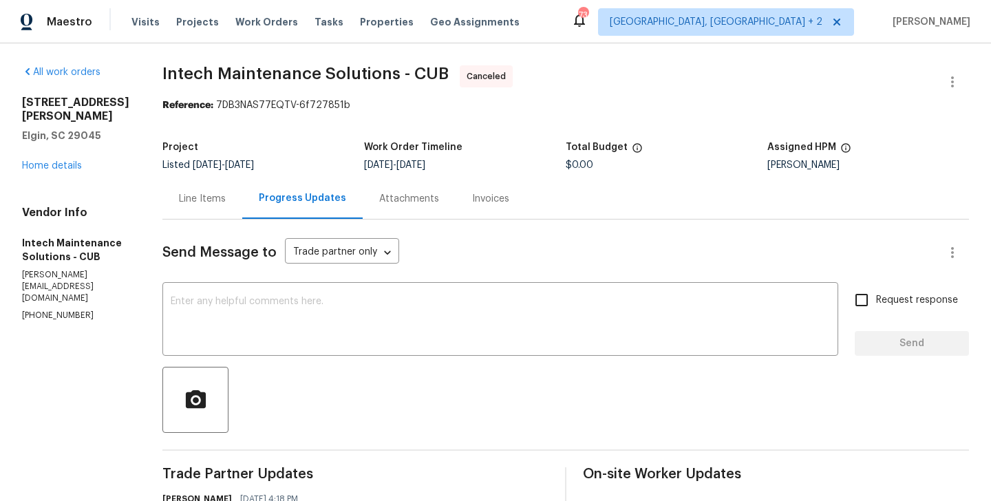
click at [56, 155] on div "[STREET_ADDRESS][PERSON_NAME][PERSON_NAME] Home details" at bounding box center [75, 134] width 107 height 77
click at [56, 161] on link "Home details" at bounding box center [52, 166] width 60 height 10
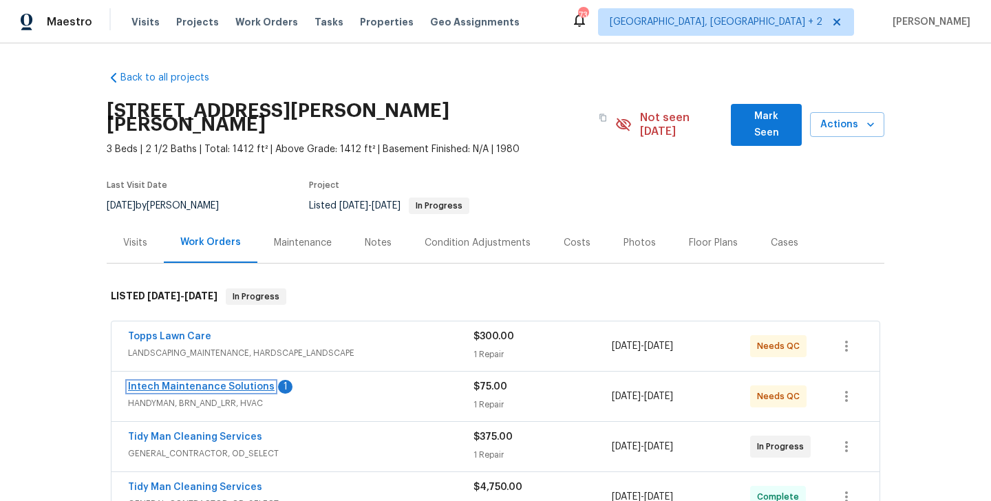
click at [262, 382] on link "Intech Maintenance Solutions" at bounding box center [201, 387] width 147 height 10
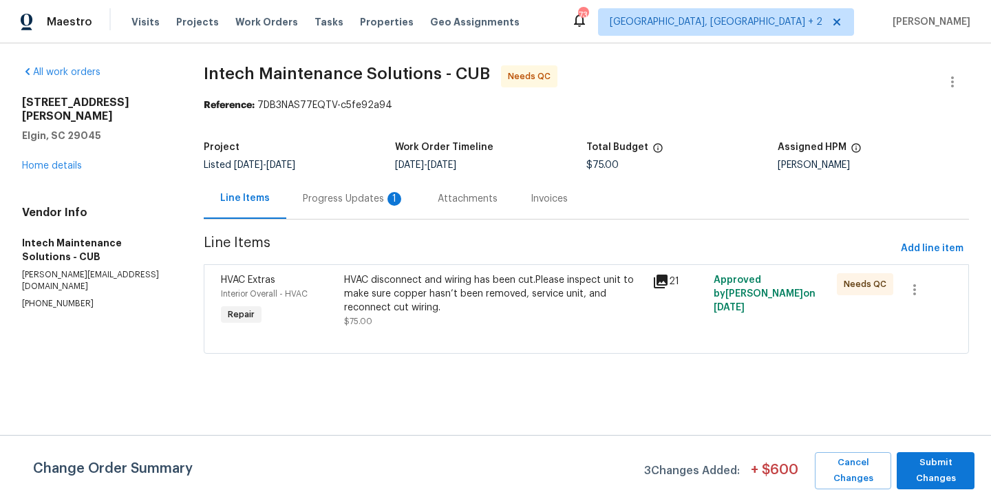
click at [360, 207] on div "Progress Updates 1" at bounding box center [353, 198] width 135 height 41
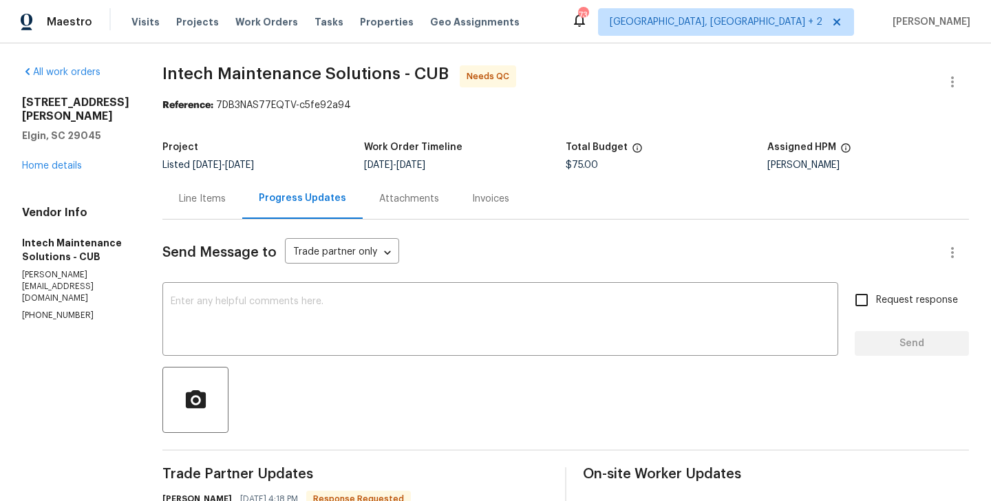
click at [242, 202] on div "Progress Updates" at bounding box center [302, 198] width 120 height 41
click at [189, 193] on div "Line Items" at bounding box center [202, 199] width 47 height 14
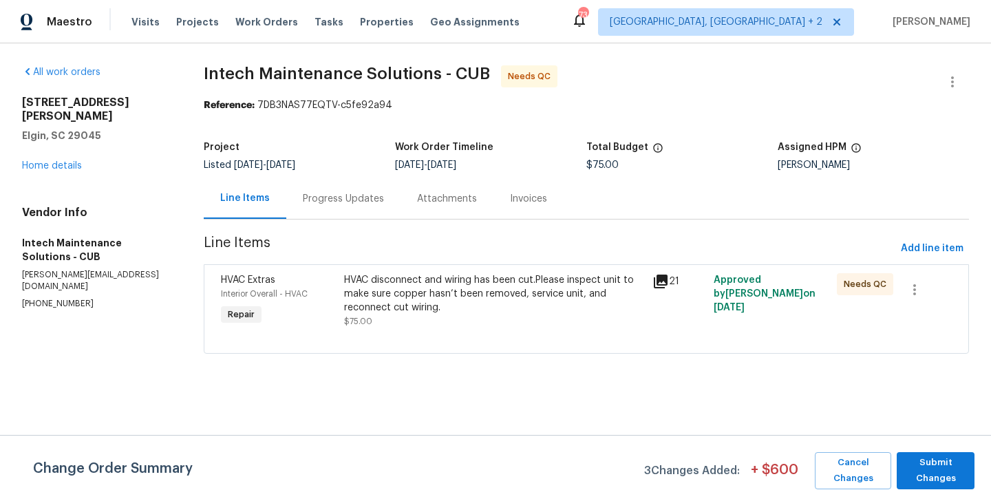
click at [406, 297] on div "HVAC disconnect and wiring has been cut.Please inspect unit to make sure copper…" at bounding box center [493, 293] width 299 height 41
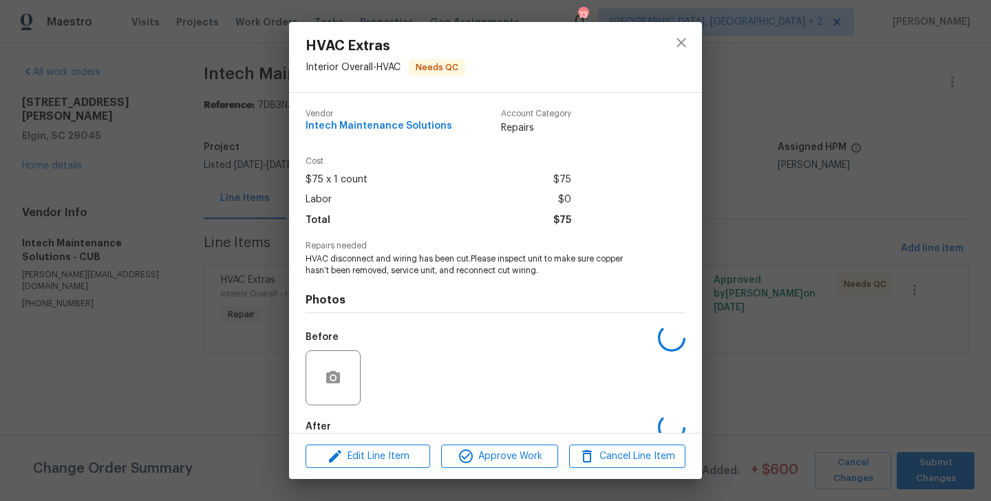
scroll to position [76, 0]
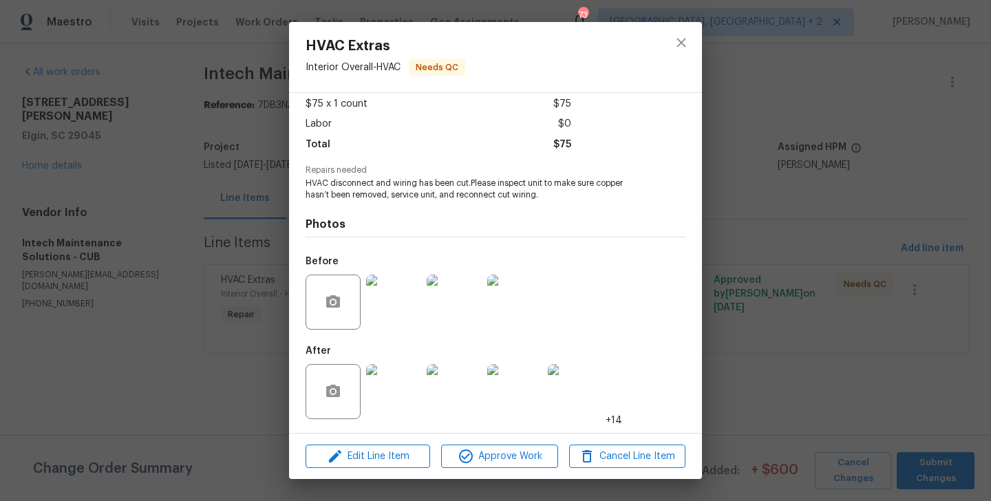
click at [766, 361] on div "HVAC Extras Interior Overall - HVAC Needs QC Vendor Intech Maintenance Solution…" at bounding box center [495, 250] width 991 height 501
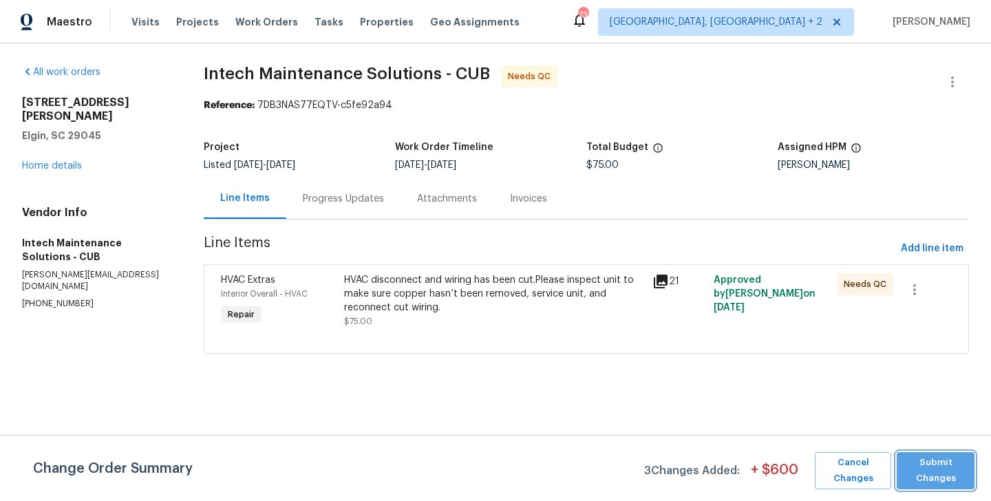
click at [934, 476] on span "Submit Changes" at bounding box center [936, 471] width 64 height 32
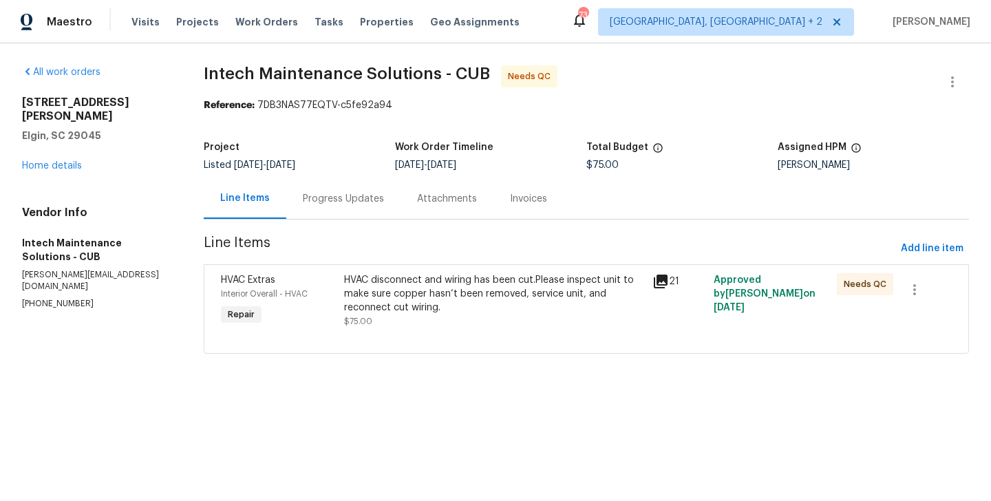
click at [430, 283] on div "HVAC disconnect and wiring has been cut.Please inspect unit to make sure copper…" at bounding box center [493, 293] width 299 height 41
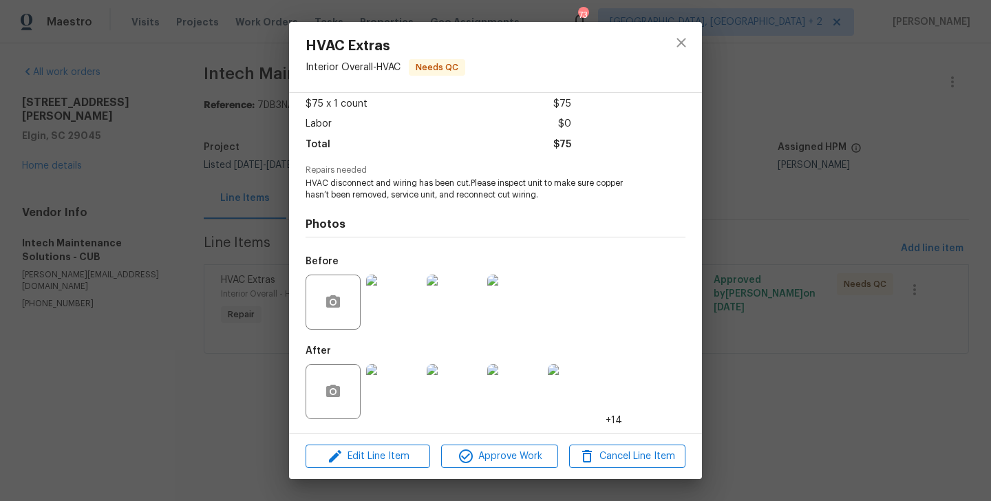
click at [399, 381] on img at bounding box center [393, 391] width 55 height 55
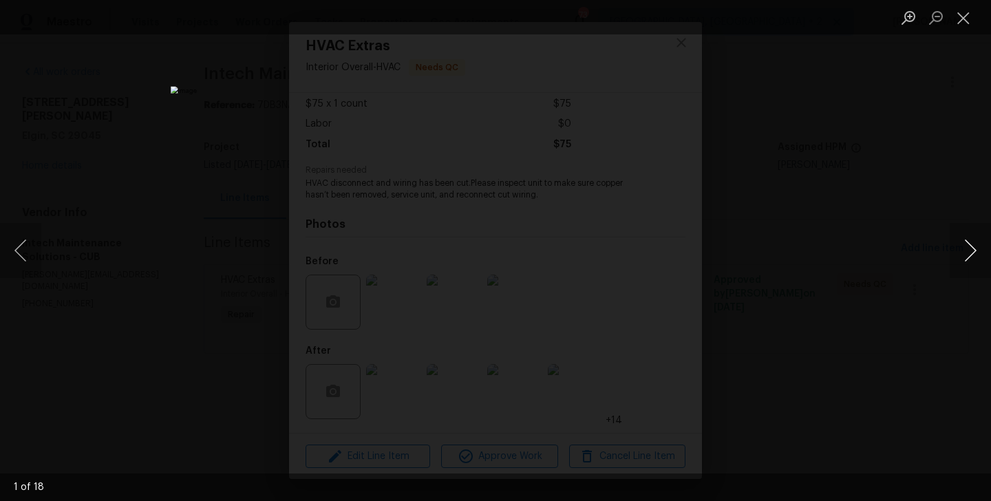
click at [968, 257] on button "Next image" at bounding box center [970, 250] width 41 height 55
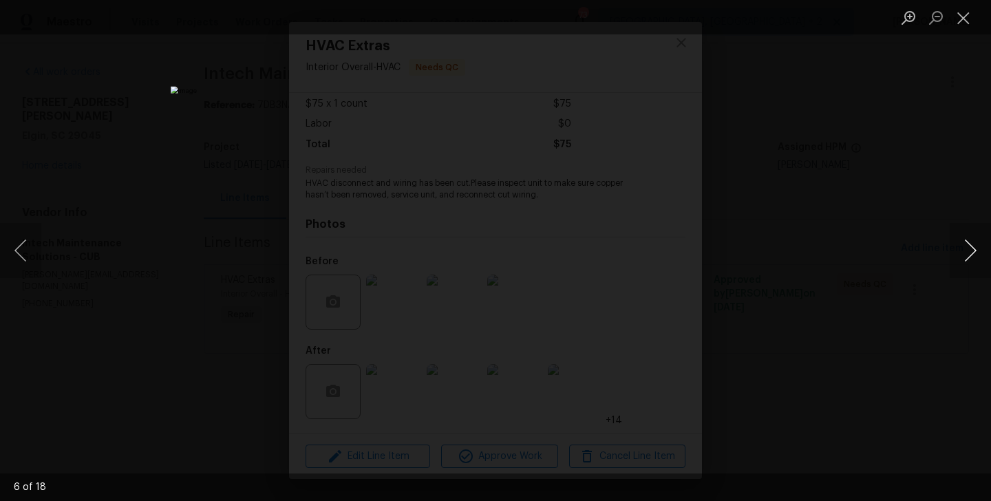
click at [968, 257] on button "Next image" at bounding box center [970, 250] width 41 height 55
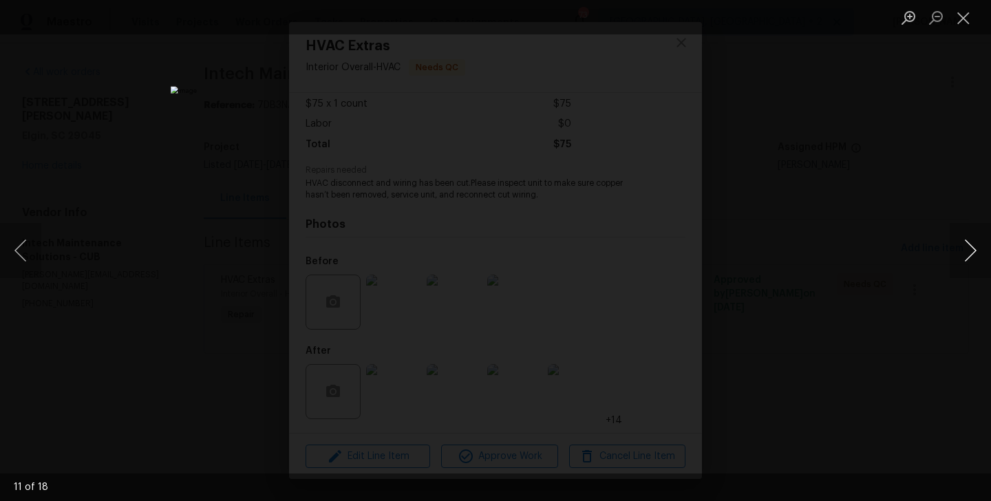
click at [968, 257] on button "Next image" at bounding box center [970, 250] width 41 height 55
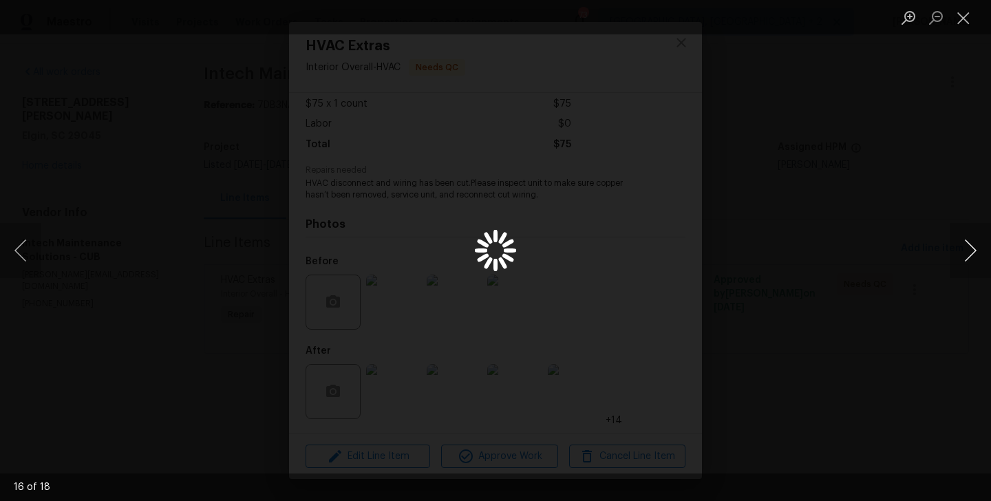
click at [968, 257] on button "Next image" at bounding box center [970, 250] width 41 height 55
click at [822, 244] on div "Lightbox" at bounding box center [495, 250] width 991 height 501
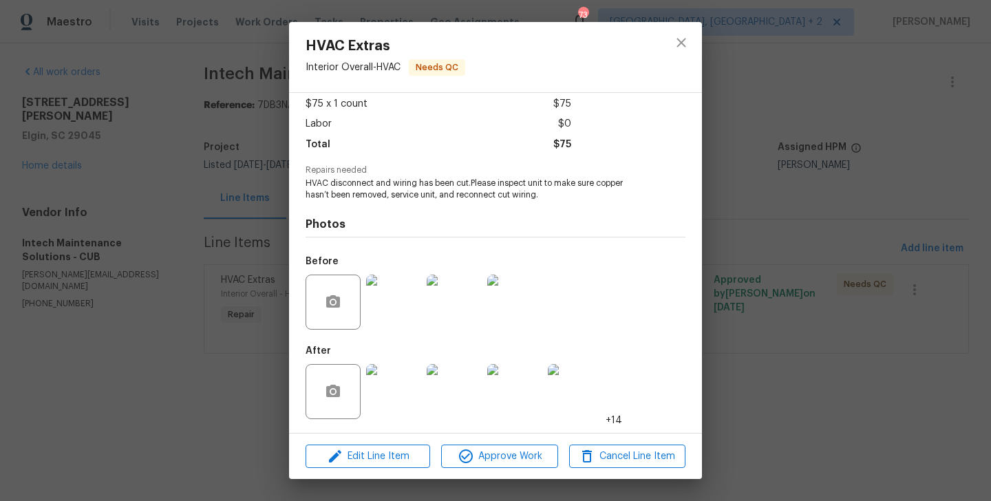
click at [822, 244] on div "HVAC Extras Interior Overall - HVAC Needs QC Vendor Intech Maintenance Solution…" at bounding box center [495, 250] width 991 height 501
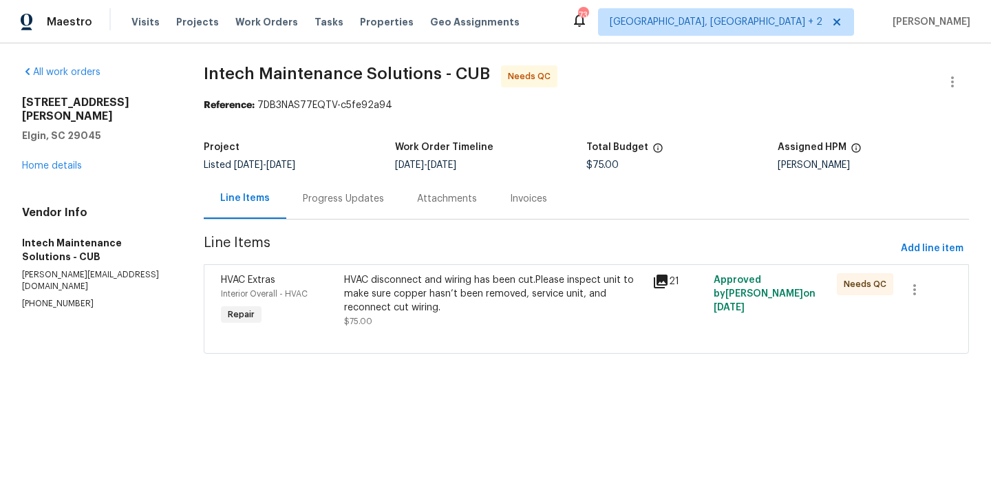
click at [338, 191] on div "Progress Updates" at bounding box center [343, 198] width 114 height 41
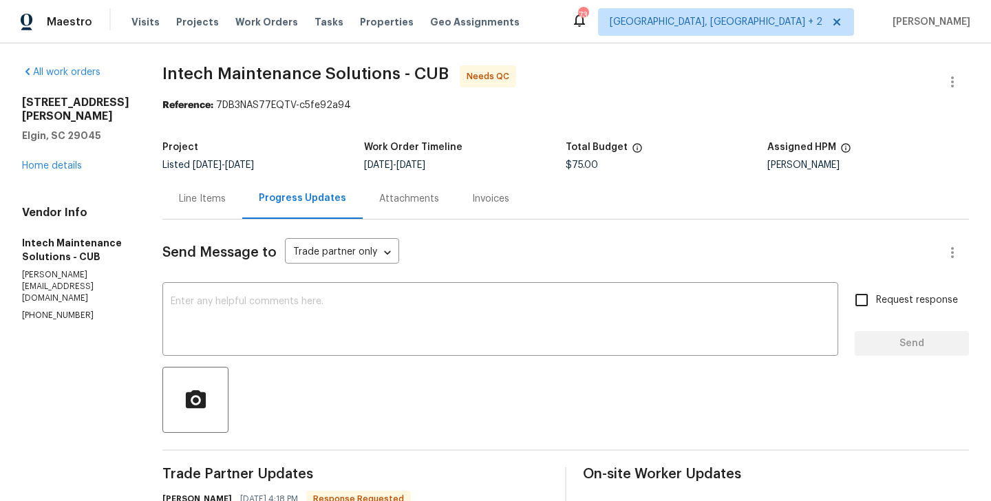
click at [162, 183] on div "Line Items" at bounding box center [202, 198] width 80 height 41
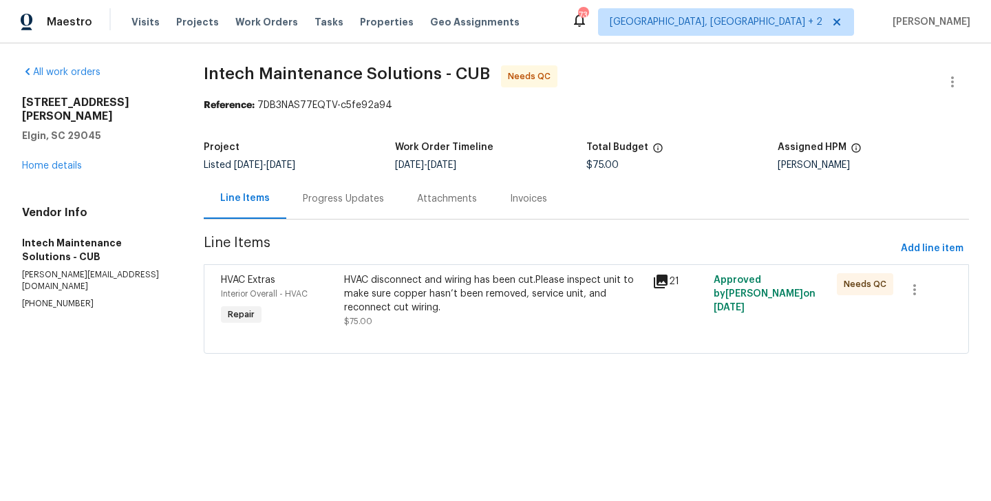
click at [361, 271] on div "HVAC disconnect and wiring has been cut.Please inspect unit to make sure copper…" at bounding box center [494, 300] width 308 height 63
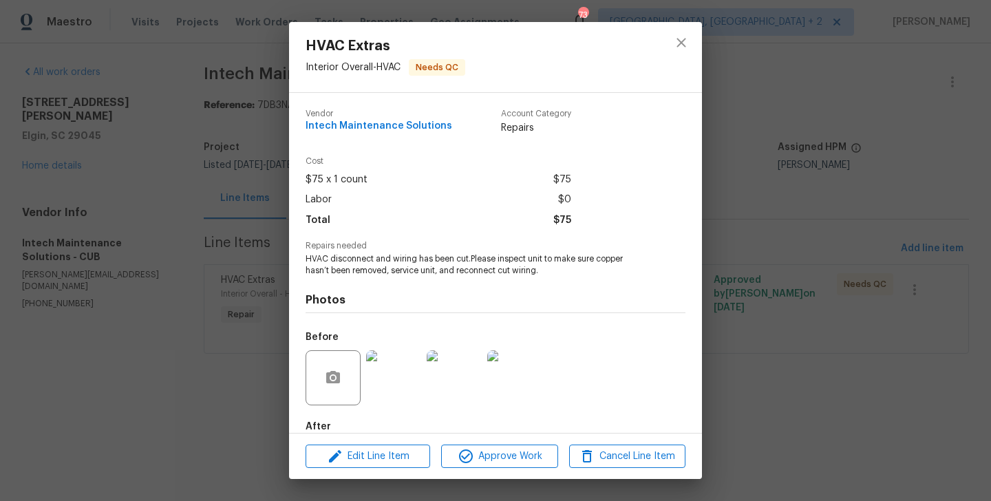
scroll to position [76, 0]
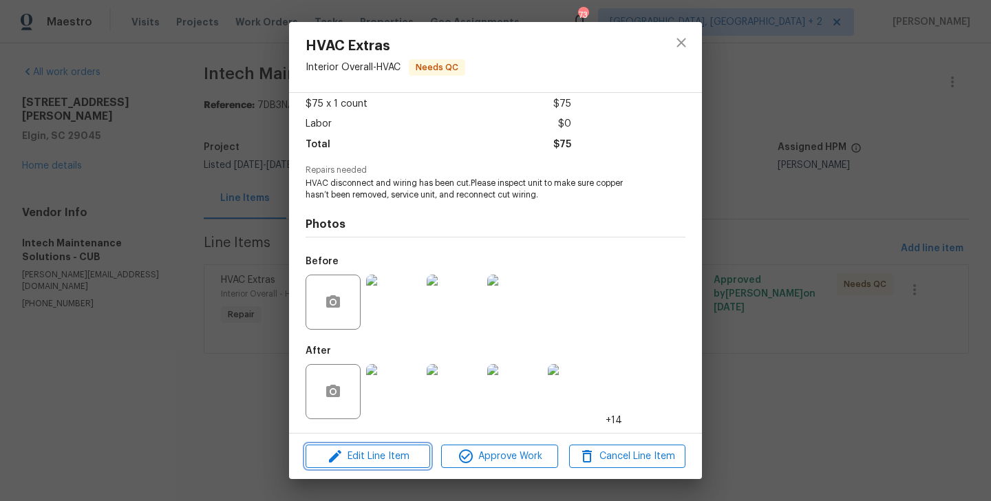
click at [364, 459] on span "Edit Line Item" at bounding box center [368, 456] width 116 height 17
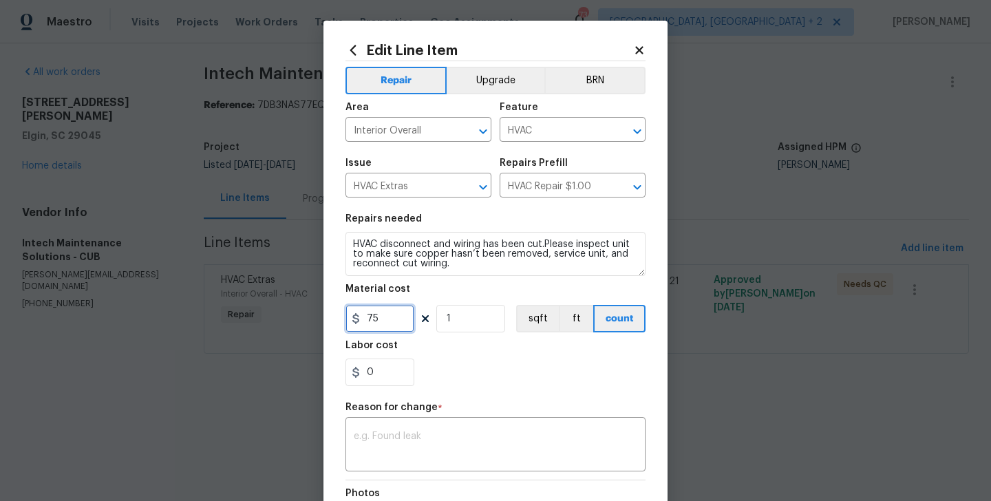
click at [377, 322] on input "75" at bounding box center [380, 319] width 69 height 28
type input "485"
click at [400, 452] on textarea at bounding box center [496, 446] width 284 height 29
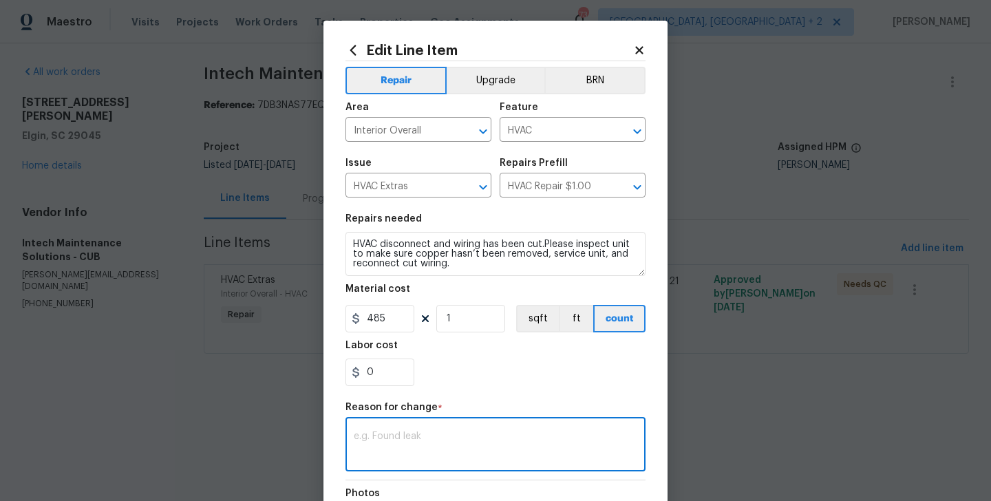
paste textarea "(BA) Updated per vendor’s final cost"
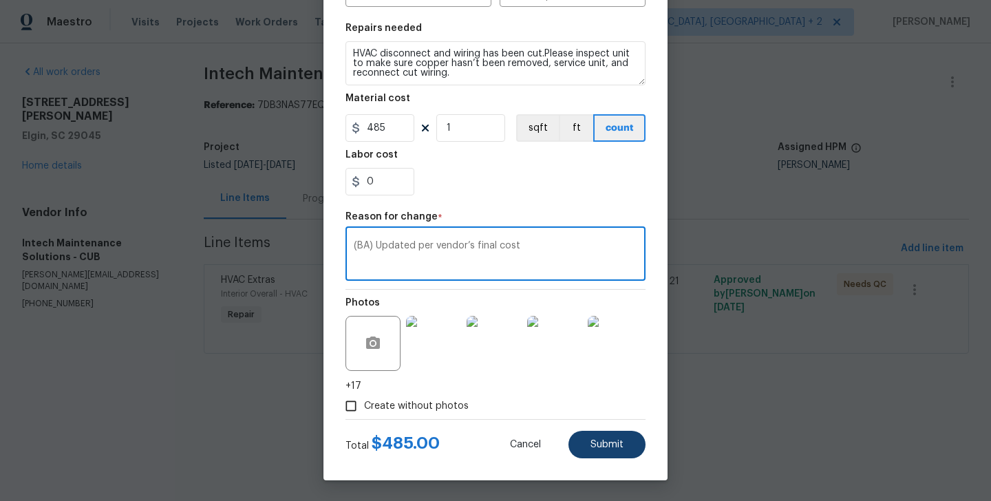
type textarea "(BA) Updated per vendor’s final cost"
click at [617, 435] on button "Submit" at bounding box center [607, 445] width 77 height 28
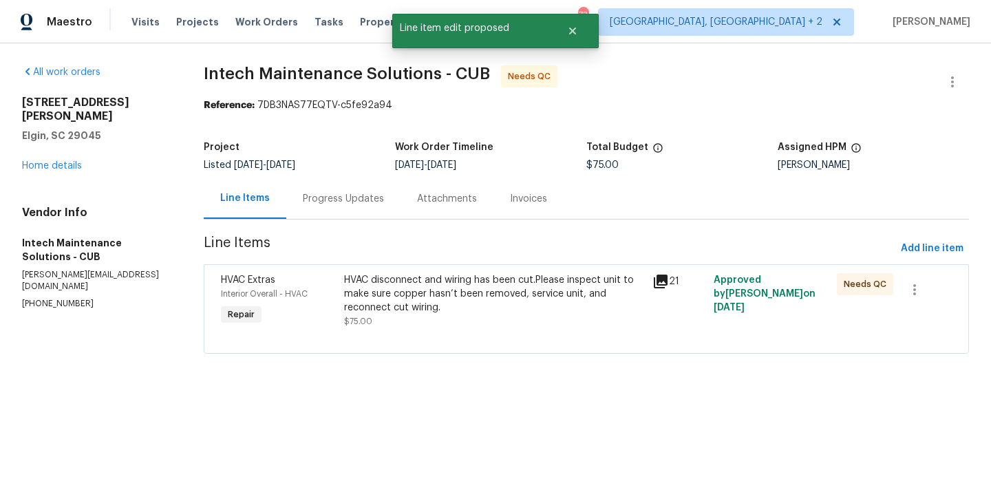
scroll to position [0, 0]
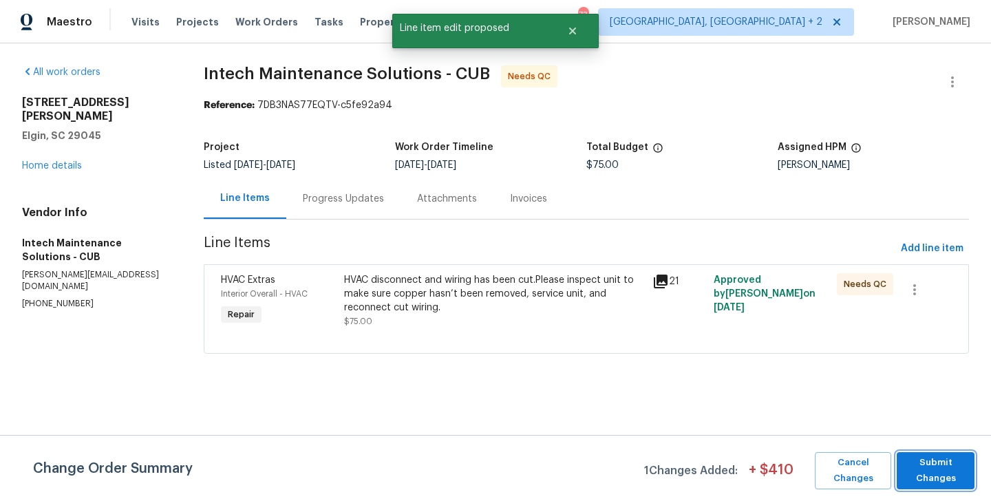
click at [933, 471] on span "Submit Changes" at bounding box center [936, 471] width 64 height 32
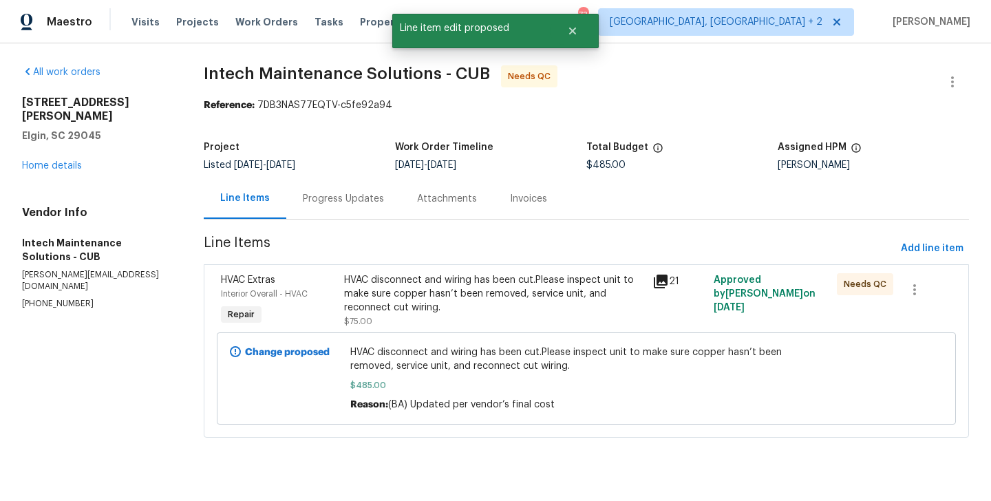
click at [342, 211] on div "Progress Updates" at bounding box center [343, 198] width 114 height 41
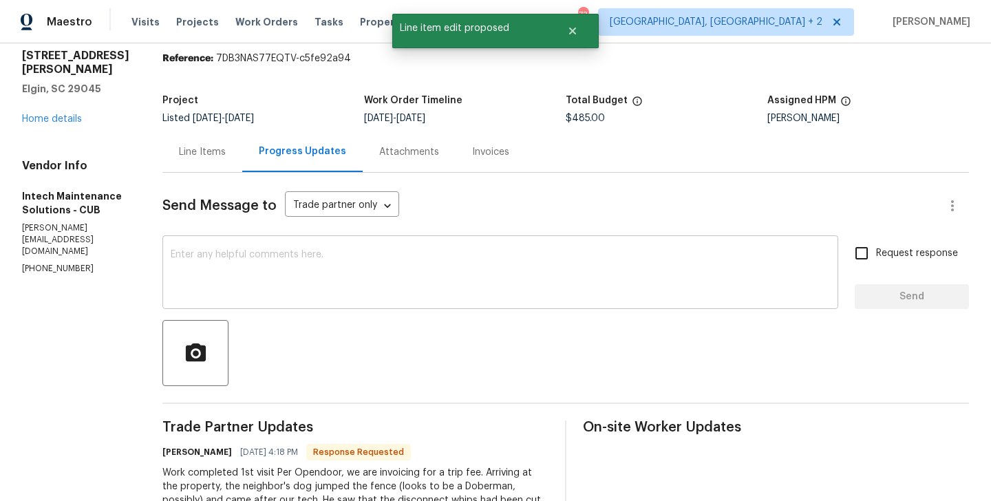
scroll to position [180, 0]
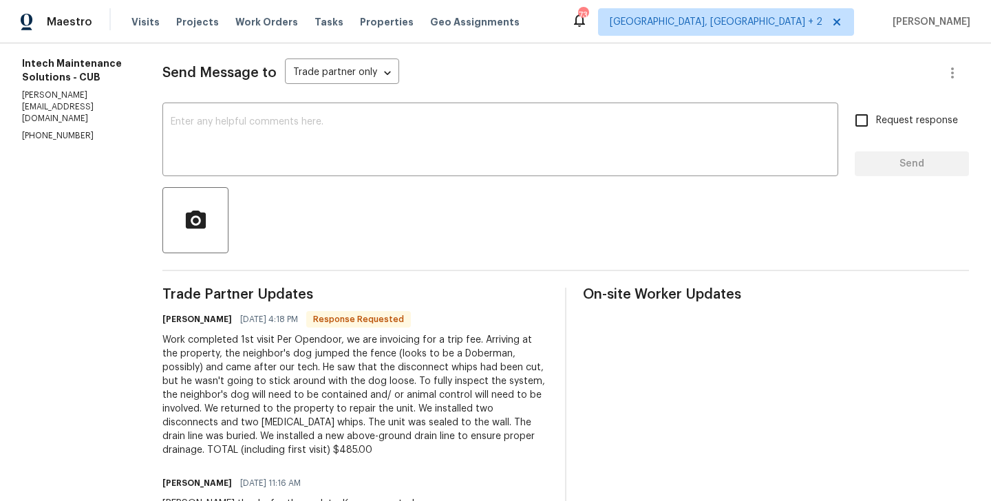
click at [162, 314] on h6 "Ellen" at bounding box center [197, 320] width 70 height 14
click at [162, 315] on h6 "Ellen" at bounding box center [197, 320] width 70 height 14
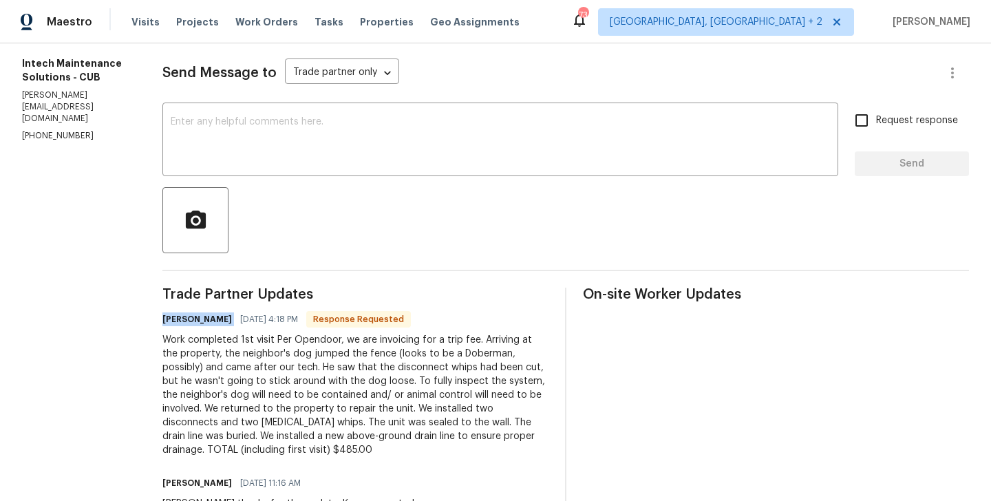
copy h6 "Ellen"
click at [239, 118] on textarea at bounding box center [501, 141] width 660 height 48
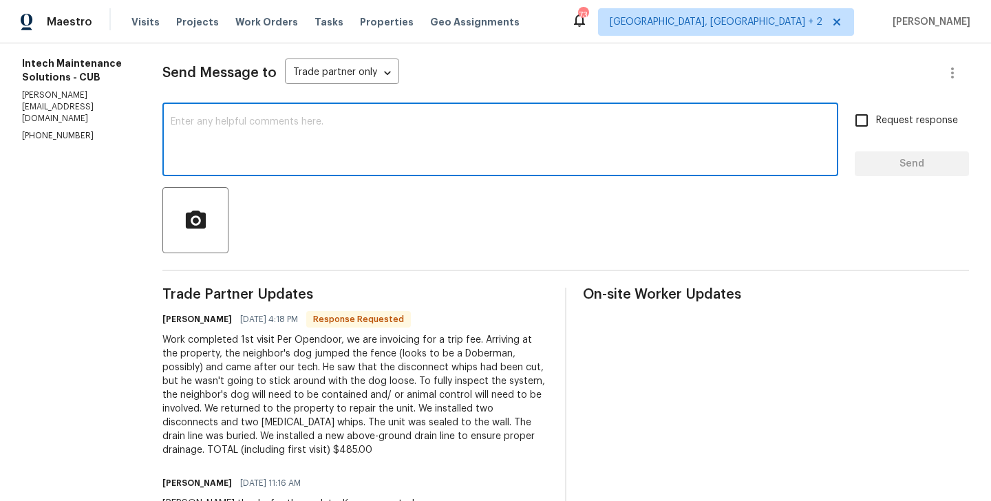
paste textarea "Ellen"
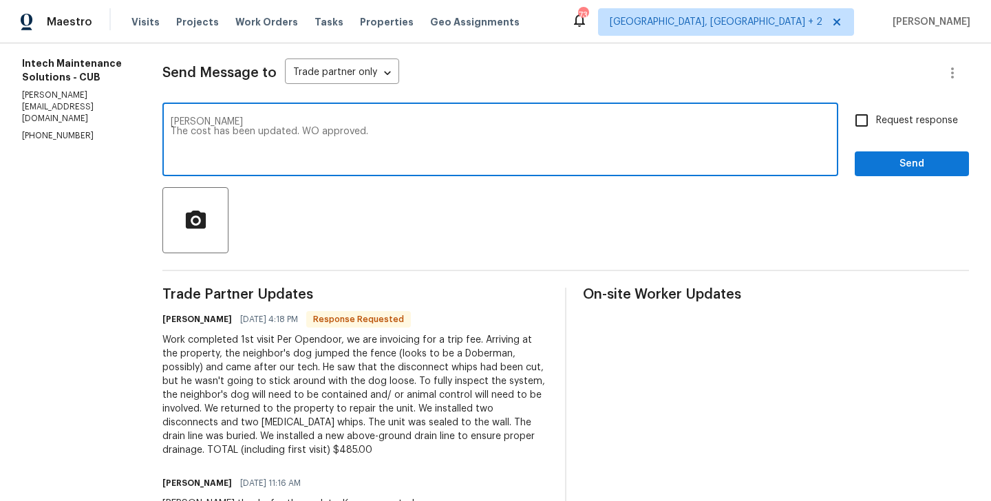
type textarea "Ellen The cost has been updated. WO approved."
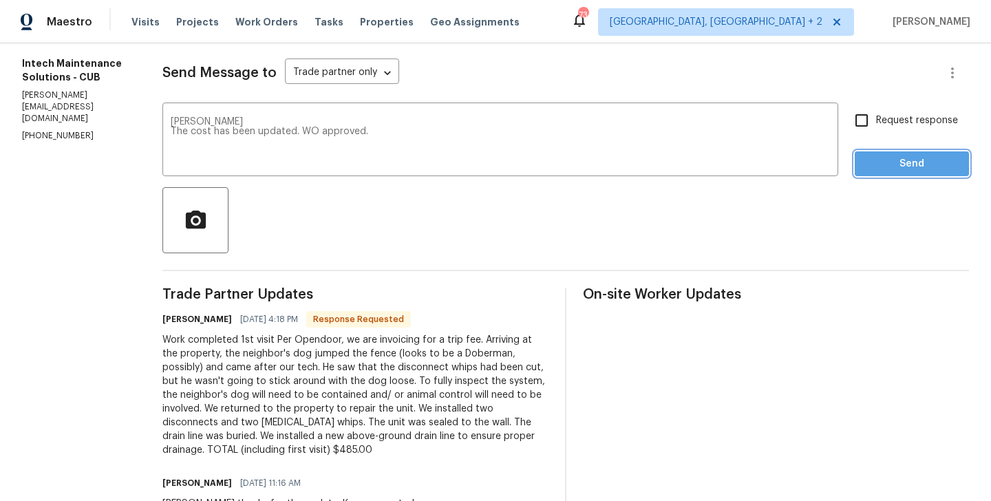
click at [912, 160] on span "Send" at bounding box center [912, 164] width 92 height 17
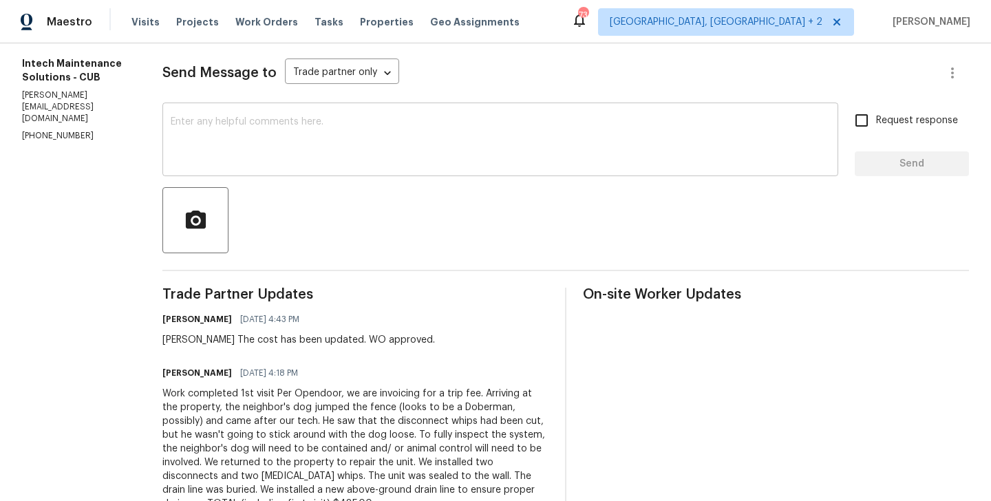
scroll to position [0, 0]
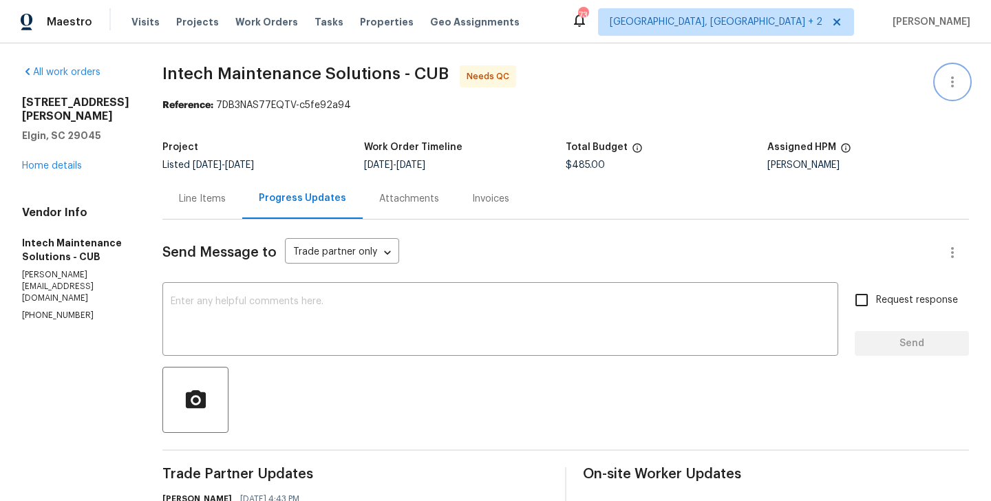
click at [950, 79] on icon "button" at bounding box center [953, 82] width 17 height 17
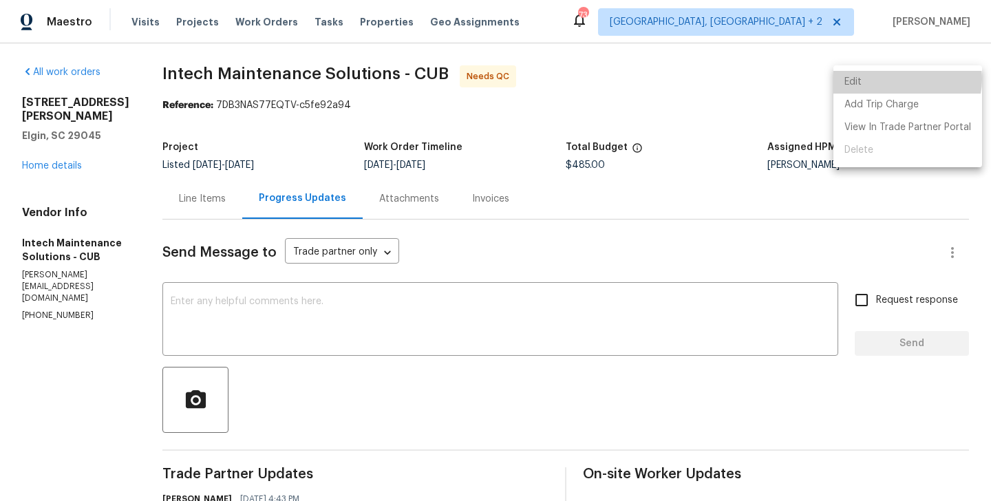
click at [903, 79] on li "Edit" at bounding box center [908, 82] width 149 height 23
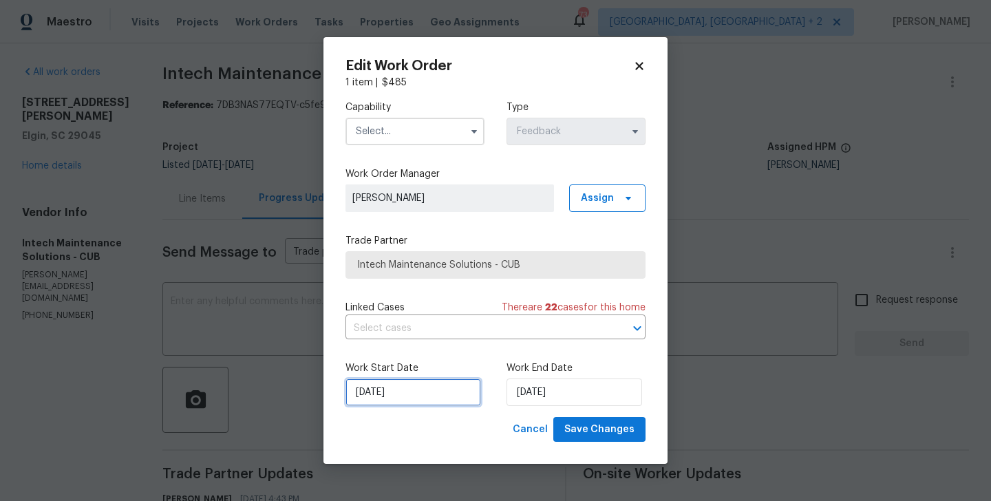
click at [416, 386] on input "02/09/2025" at bounding box center [414, 393] width 136 height 28
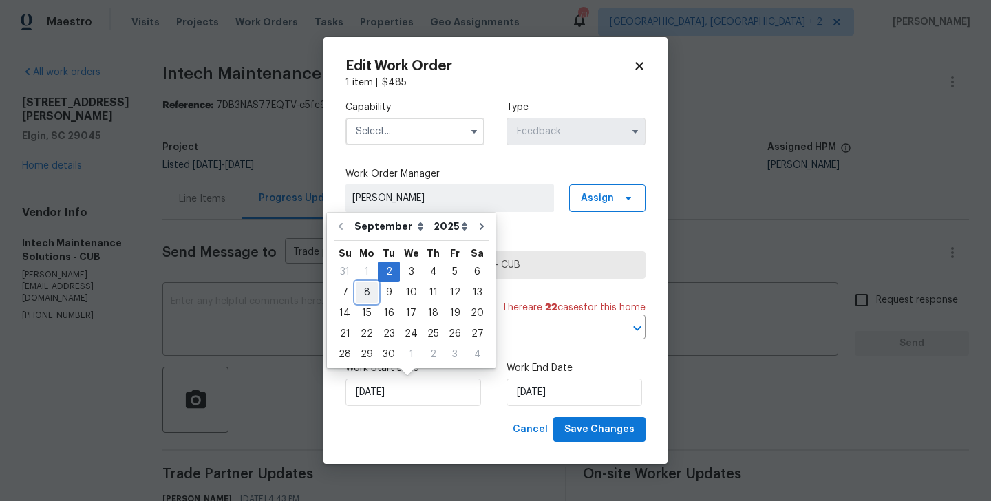
click at [367, 291] on div "8" at bounding box center [367, 292] width 22 height 19
type input "08/09/2025"
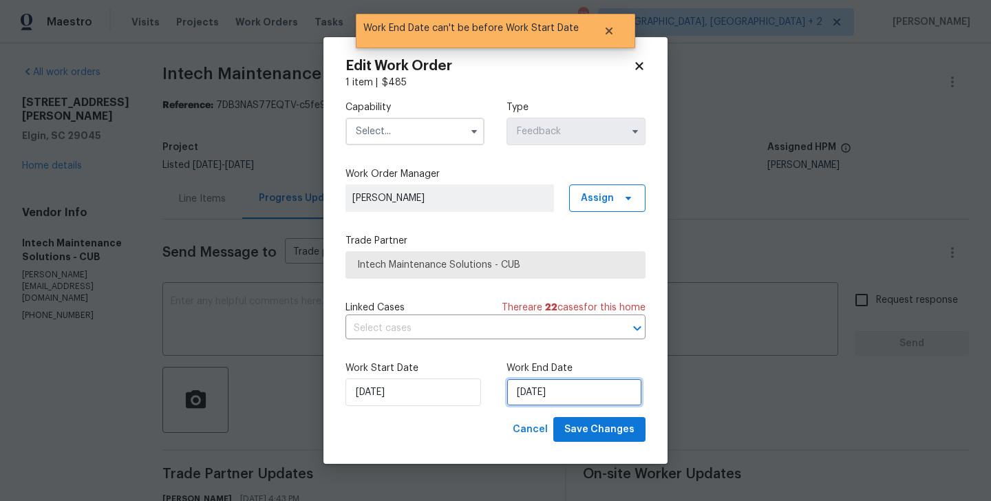
click at [535, 388] on input "08/09/2025" at bounding box center [575, 393] width 136 height 28
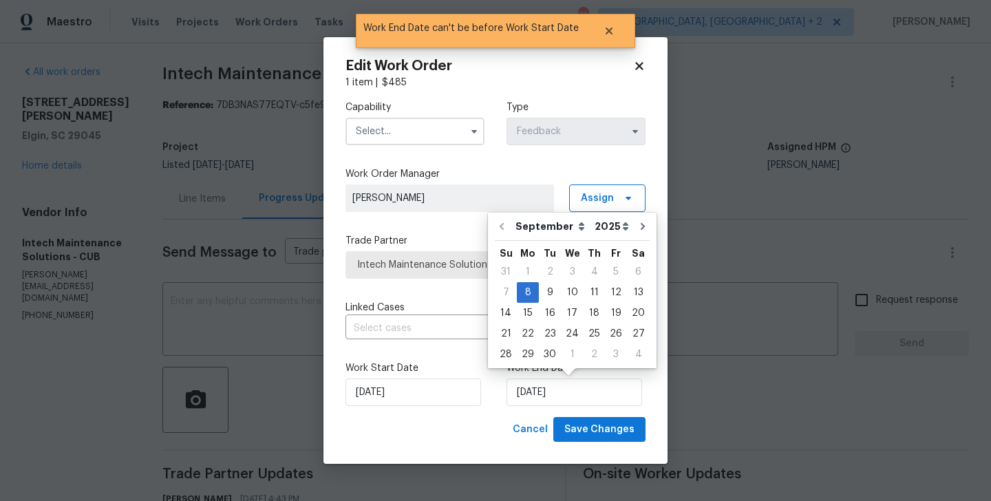
click at [390, 128] on input "text" at bounding box center [415, 132] width 139 height 28
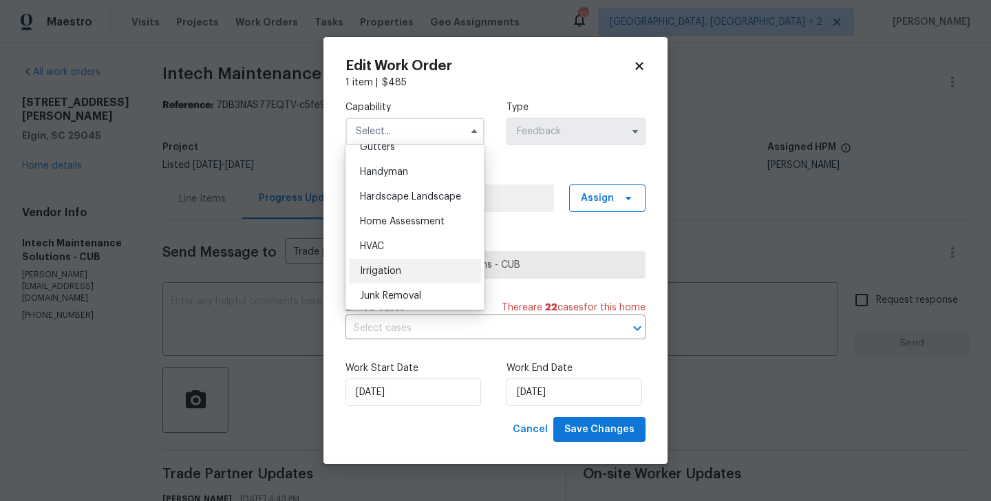
scroll to position [747, 0]
click at [382, 251] on div "HVAC" at bounding box center [415, 245] width 132 height 25
type input "HVAC"
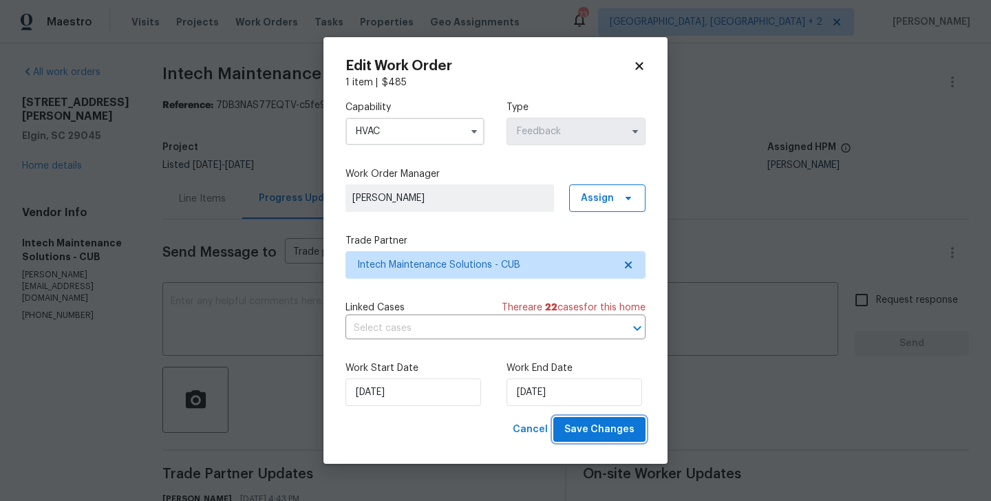
click at [596, 424] on span "Save Changes" at bounding box center [600, 429] width 70 height 17
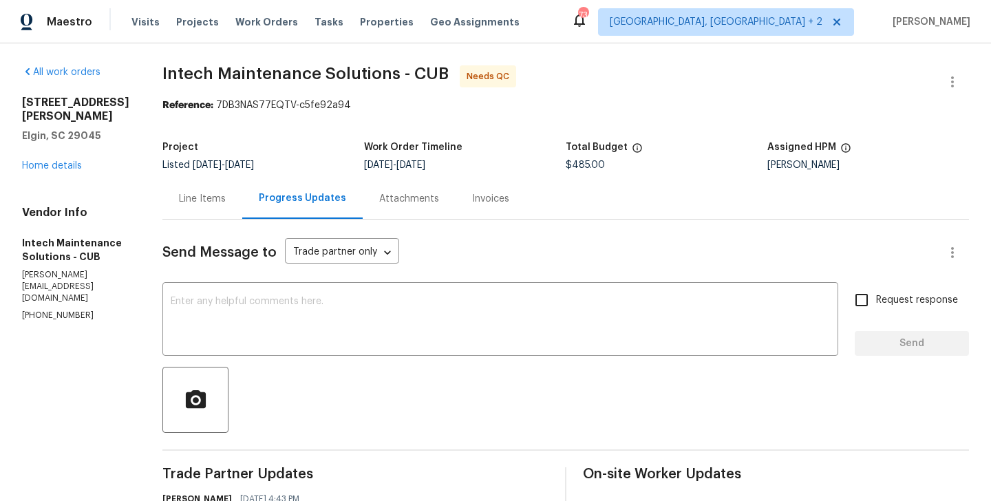
click at [461, 403] on div at bounding box center [565, 400] width 807 height 66
click at [189, 190] on div "Line Items" at bounding box center [202, 198] width 80 height 41
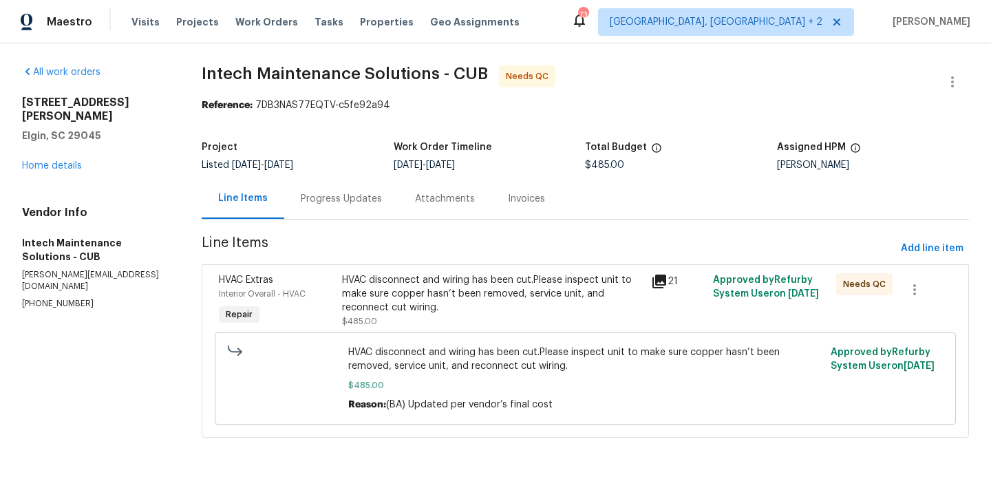
click at [481, 289] on div "HVAC disconnect and wiring has been cut.Please inspect unit to make sure copper…" at bounding box center [492, 293] width 301 height 41
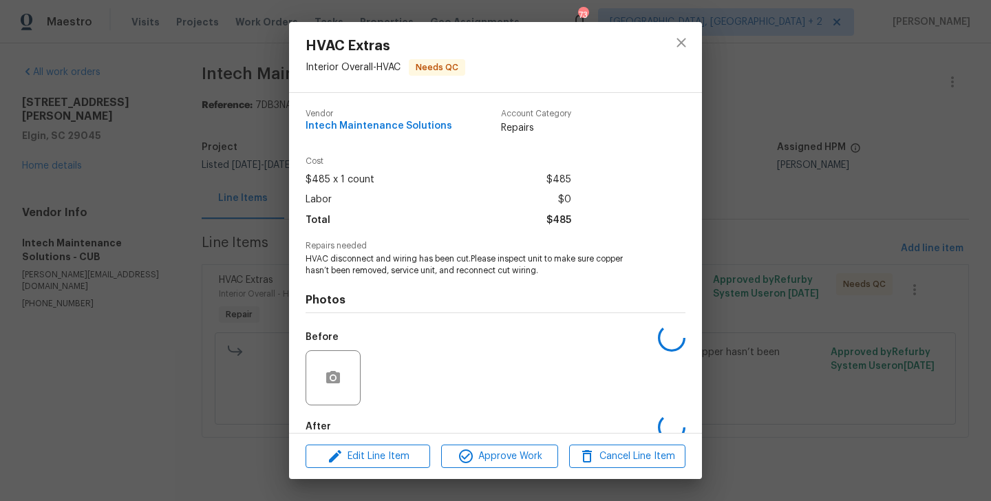
scroll to position [76, 0]
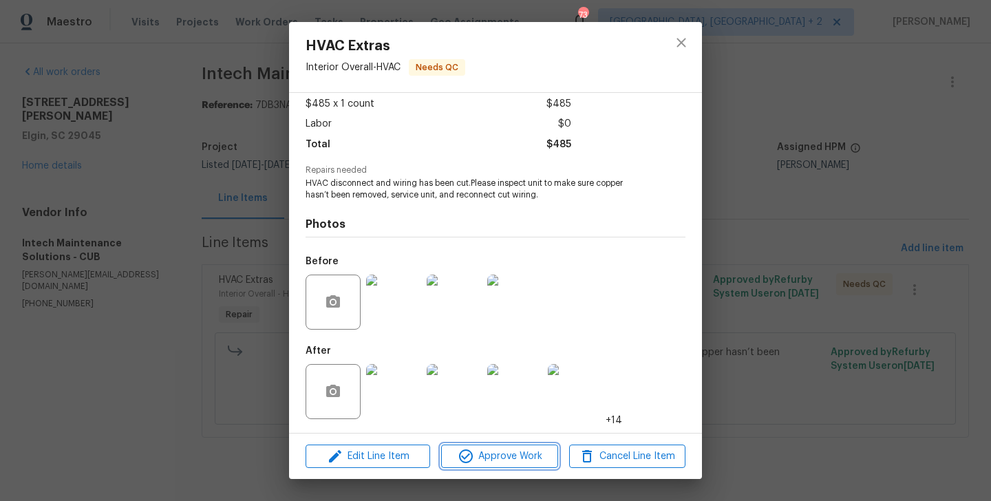
click at [478, 448] on span "Approve Work" at bounding box center [499, 456] width 108 height 17
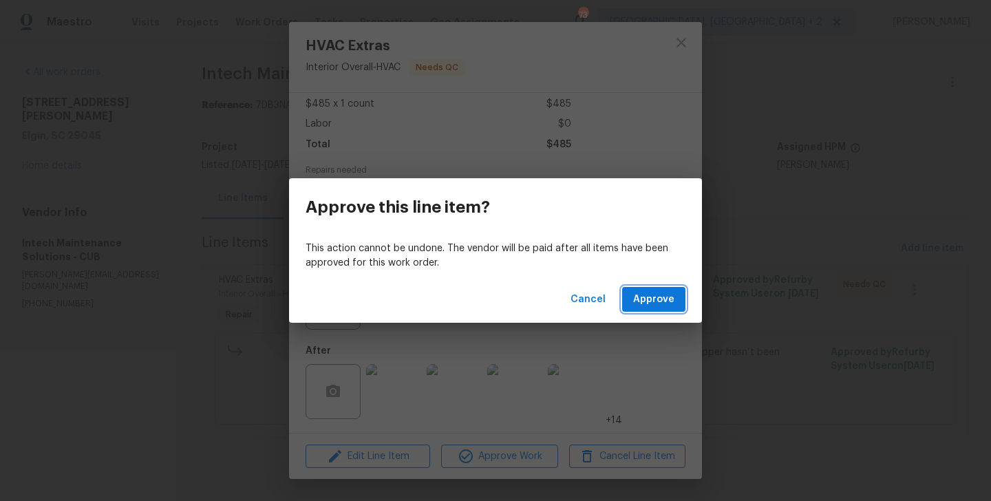
click at [651, 291] on span "Approve" at bounding box center [653, 299] width 41 height 17
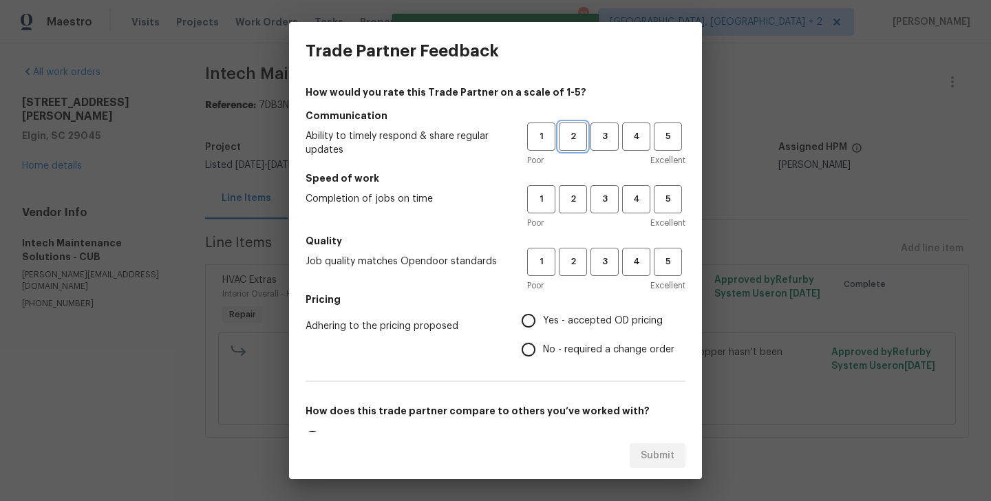
click at [574, 147] on button "2" at bounding box center [573, 137] width 28 height 28
click at [574, 198] on span "2" at bounding box center [572, 199] width 25 height 16
click at [574, 264] on span "2" at bounding box center [572, 262] width 25 height 16
click at [574, 357] on span "No - required a change order" at bounding box center [609, 350] width 132 height 14
click at [543, 357] on input "No - required a change order" at bounding box center [528, 349] width 29 height 29
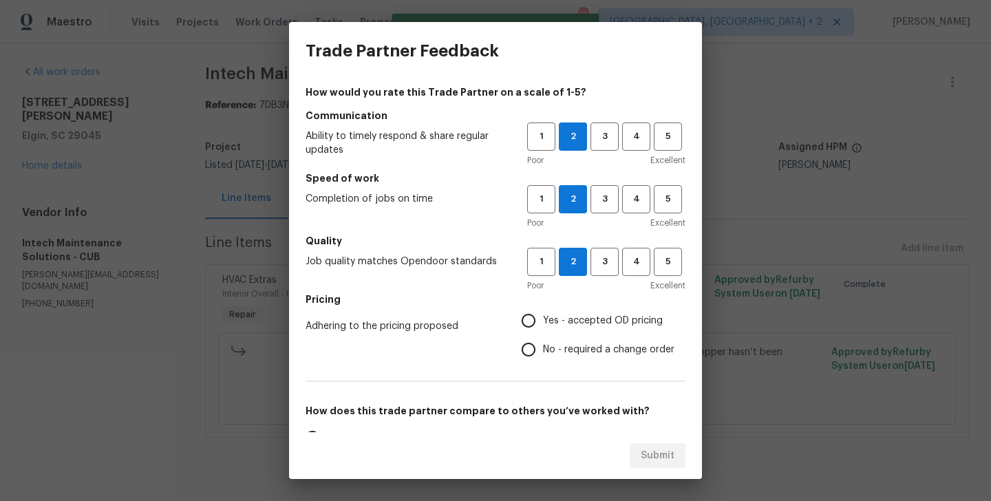
radio input "true"
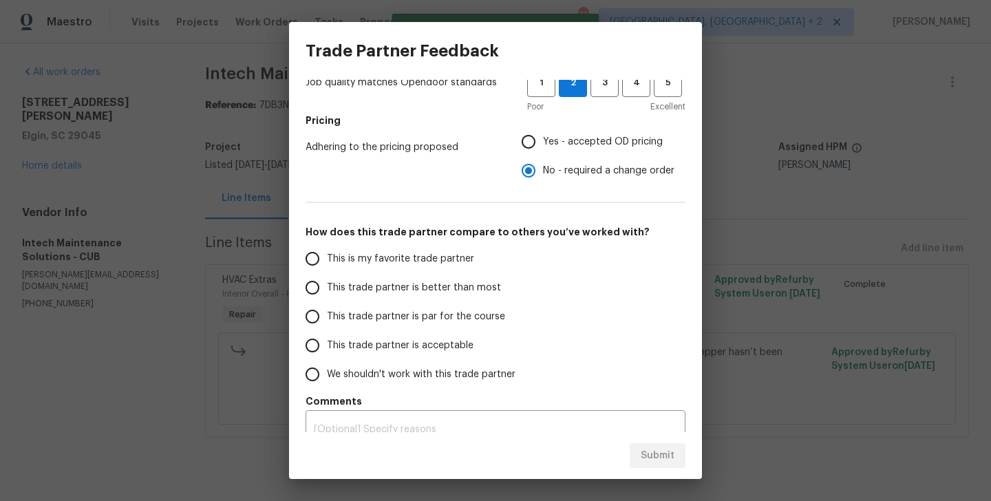
click at [460, 298] on label "This trade partner is better than most" at bounding box center [407, 287] width 218 height 29
click at [327, 298] on input "This trade partner is better than most" at bounding box center [312, 287] width 29 height 29
click at [651, 446] on button "Submit" at bounding box center [658, 455] width 56 height 25
radio input "true"
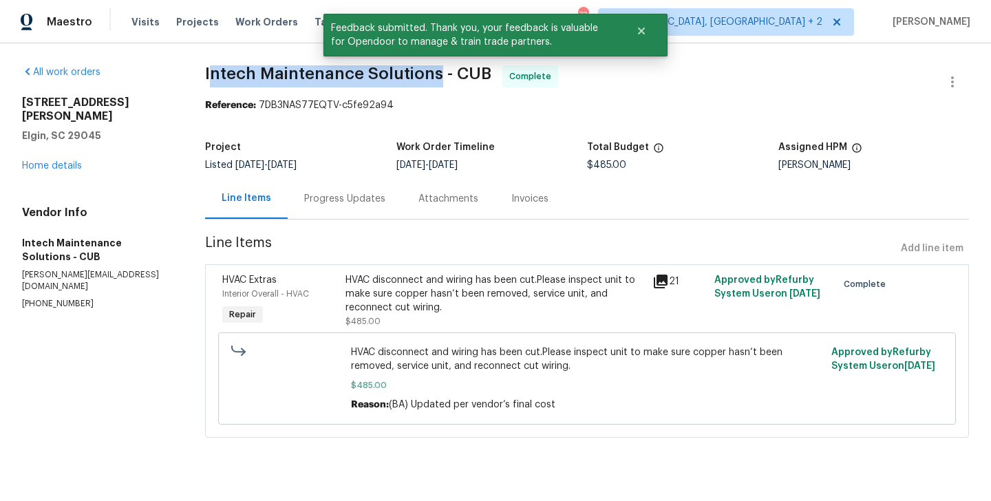
drag, startPoint x: 208, startPoint y: 77, endPoint x: 439, endPoint y: 81, distance: 231.4
click at [439, 81] on span "Intech Maintenance Solutions - CUB" at bounding box center [348, 73] width 286 height 17
click at [380, 76] on span "Intech Maintenance Solutions - CUB" at bounding box center [348, 73] width 286 height 17
drag, startPoint x: 207, startPoint y: 70, endPoint x: 435, endPoint y: 74, distance: 227.9
click at [435, 74] on span "Intech Maintenance Solutions - CUB" at bounding box center [348, 73] width 286 height 17
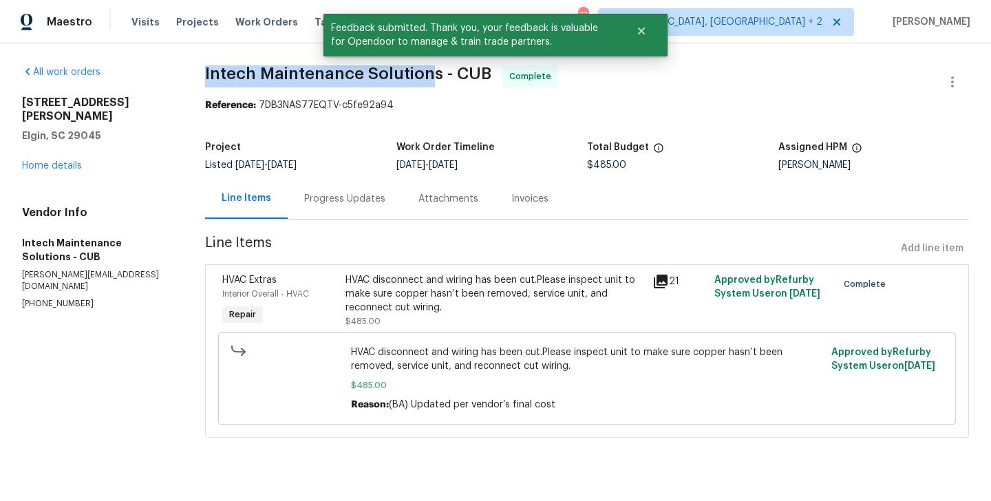
click at [435, 74] on span "Intech Maintenance Solutions - CUB" at bounding box center [348, 73] width 286 height 17
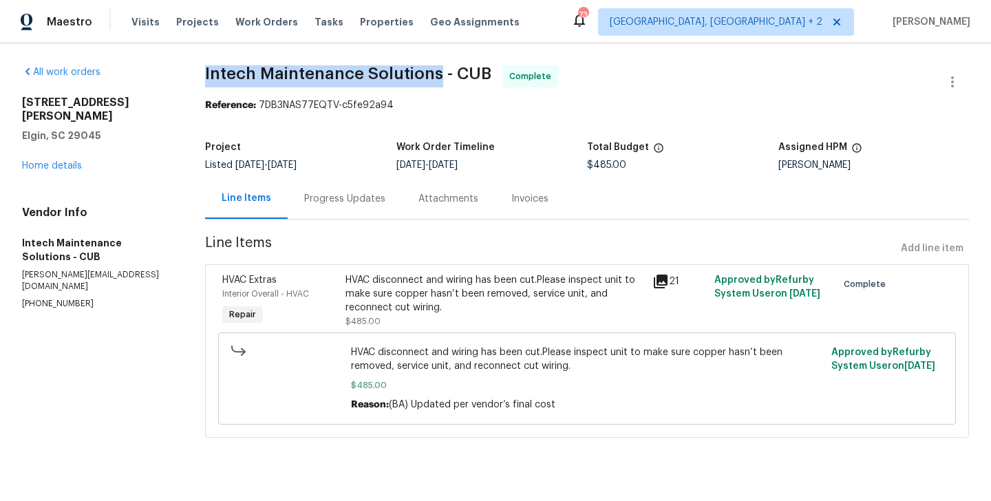
drag, startPoint x: 441, startPoint y: 76, endPoint x: 200, endPoint y: 79, distance: 241.7
click at [200, 79] on div "All work orders 1003 Watson Dr Elgin, SC 29045 Home details Vendor Info Intech …" at bounding box center [495, 259] width 991 height 433
copy span "Intech Maintenance Solutions"
click at [351, 222] on section "Intech Maintenance Solutions - CUB Complete Reference: 7DB3NAS77EQTV-c5fe92a94 …" at bounding box center [587, 259] width 764 height 389
click at [351, 206] on div "Progress Updates" at bounding box center [345, 198] width 114 height 41
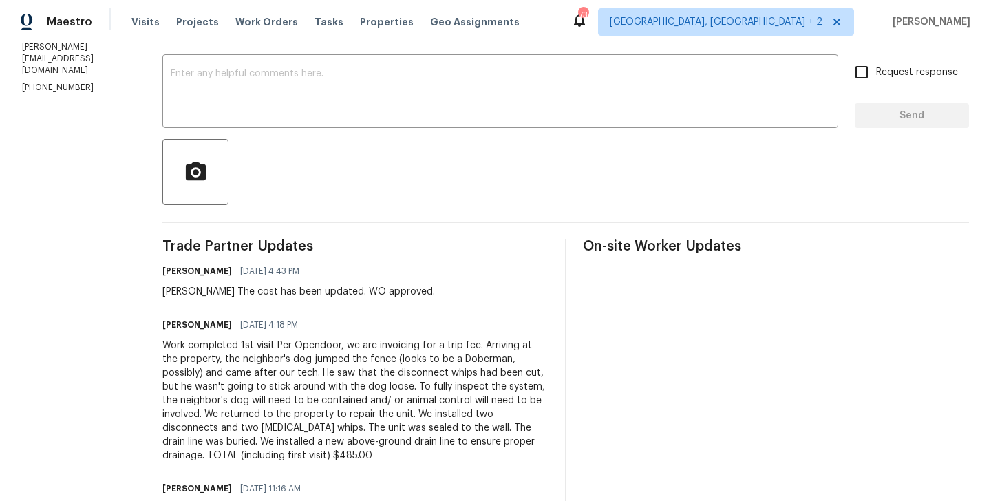
scroll to position [280, 0]
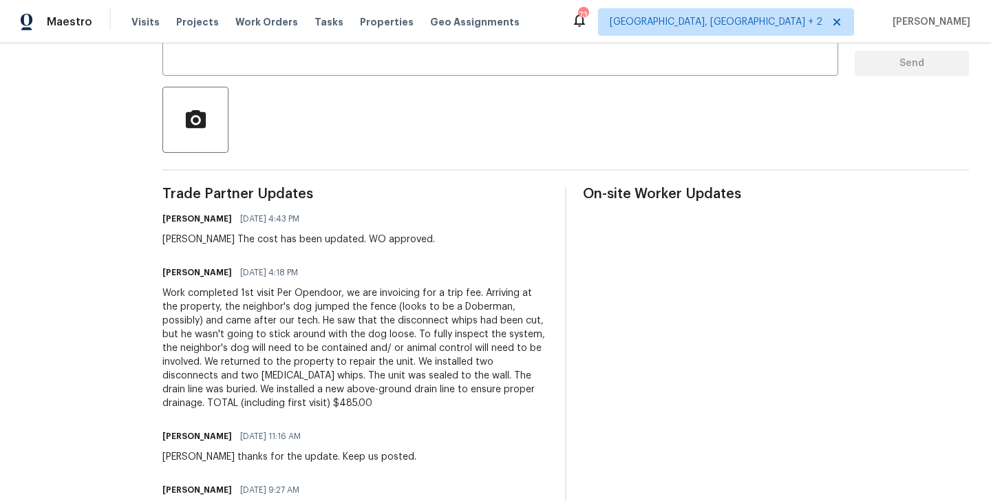
click at [286, 325] on div "Work completed 1st visit Per Opendoor, we are invoicing for a trip fee. Arrivin…" at bounding box center [355, 348] width 386 height 124
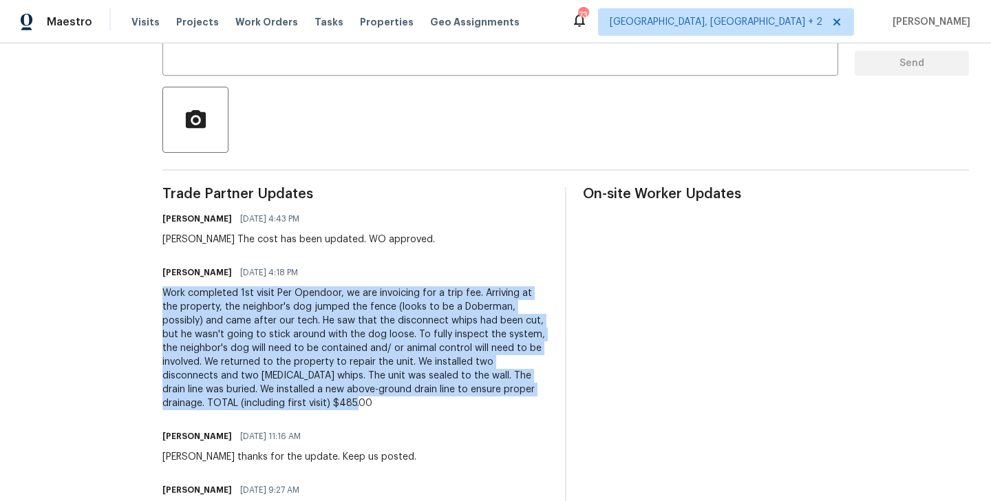
drag, startPoint x: 138, startPoint y: 292, endPoint x: 533, endPoint y: 391, distance: 407.4
click at [533, 391] on div "Work completed 1st visit Per Opendoor, we are invoicing for a trip fee. Arrivin…" at bounding box center [355, 348] width 386 height 124
copy div "Work completed 1st visit Per Opendoor, we are invoicing for a trip fee. Arrivin…"
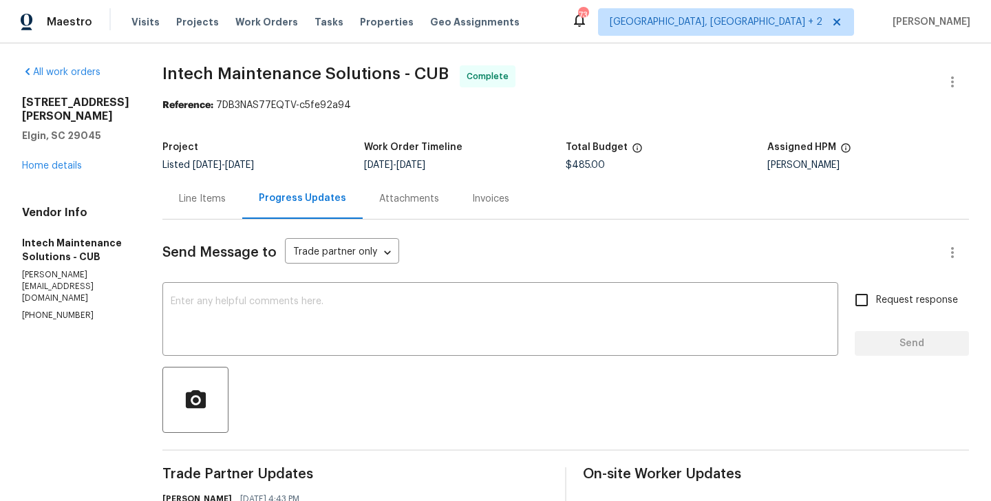
click at [58, 158] on div "1003 Watson Dr Elgin, SC 29045 Home details" at bounding box center [75, 134] width 107 height 77
click at [61, 162] on link "Home details" at bounding box center [52, 166] width 60 height 10
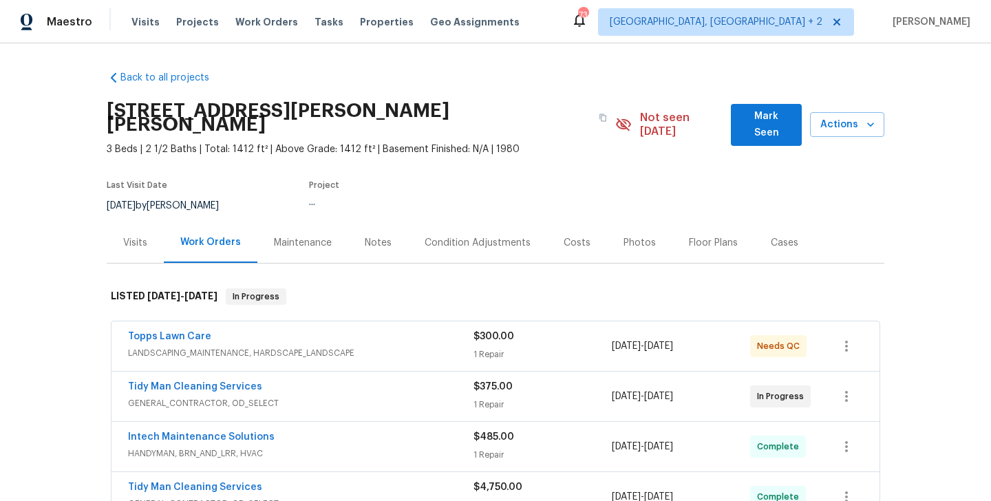
scroll to position [147, 0]
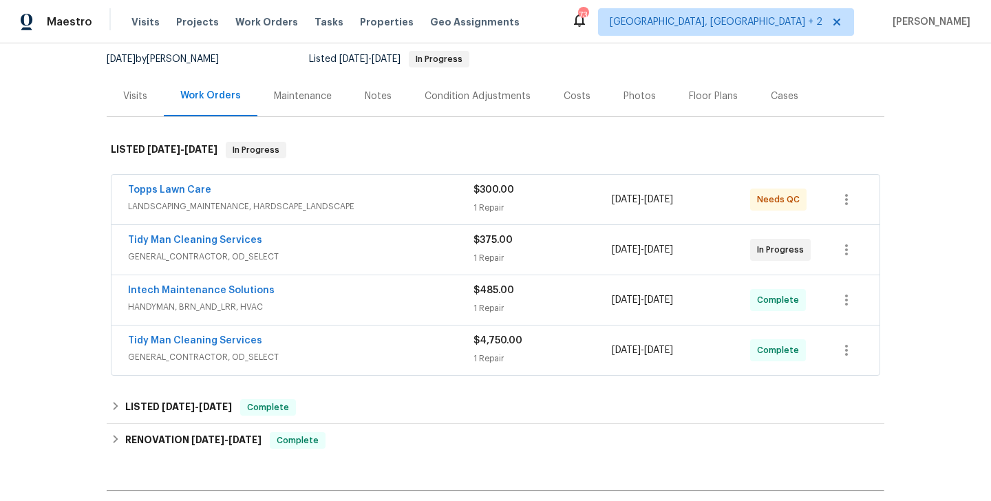
click at [308, 250] on span "GENERAL_CONTRACTOR, OD_SELECT" at bounding box center [301, 257] width 346 height 14
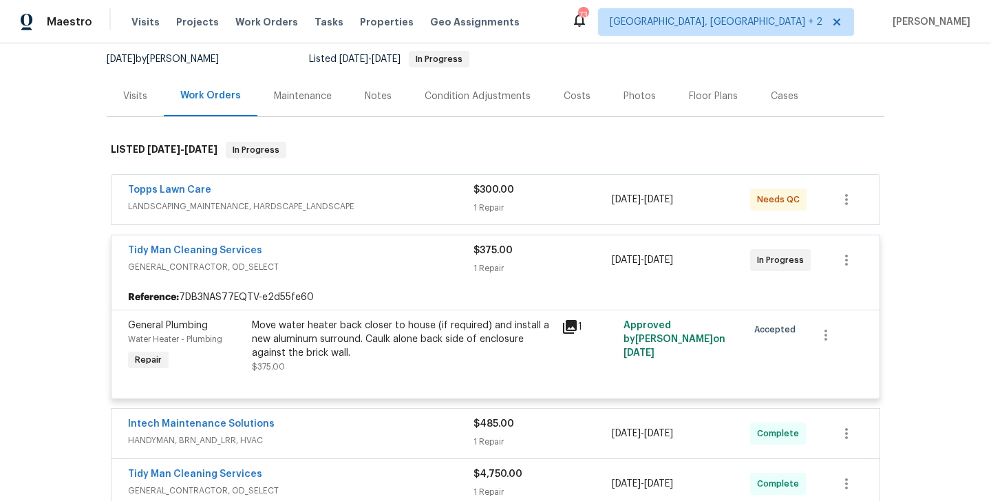
click at [286, 244] on div "Tidy Man Cleaning Services" at bounding box center [301, 252] width 346 height 17
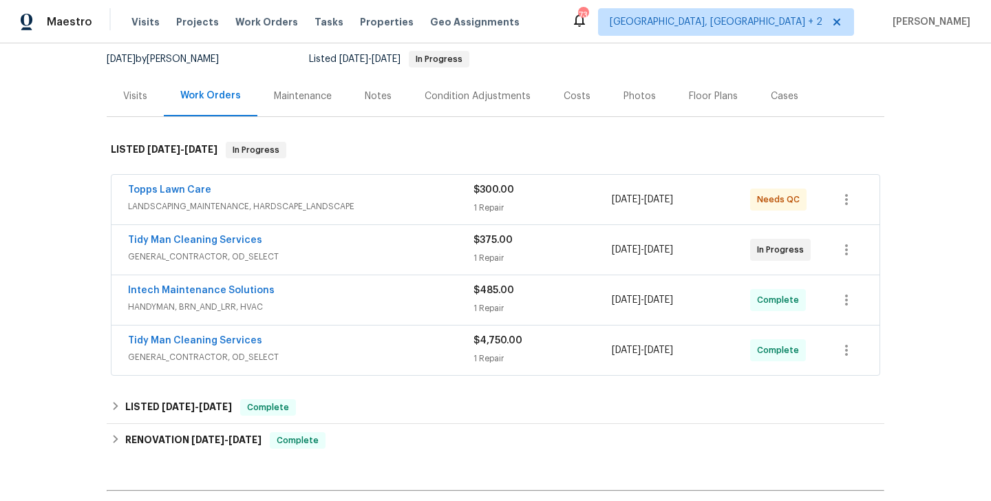
click at [272, 183] on div "Topps Lawn Care" at bounding box center [301, 191] width 346 height 17
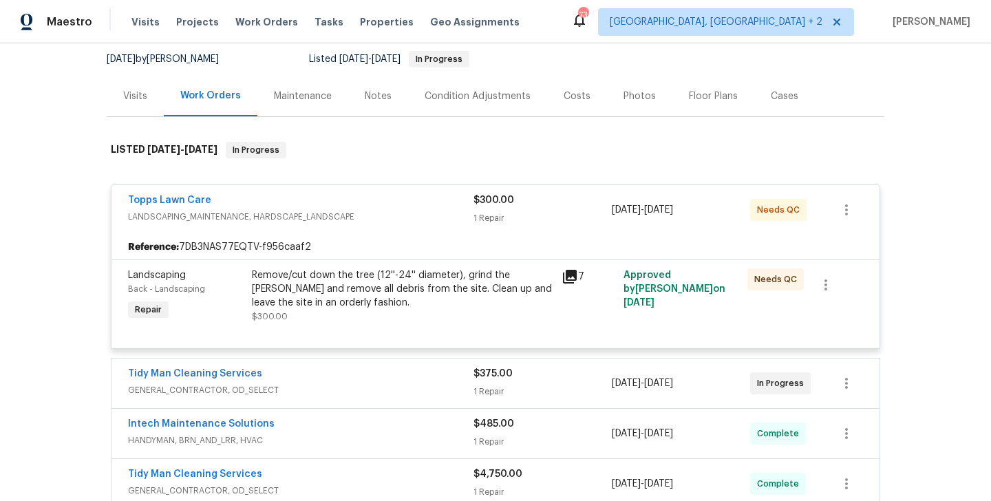
click at [272, 185] on div "Topps Lawn Care LANDSCAPING_MAINTENANCE, HARDSCAPE_LANDSCAPE $300.00 1 Repair 9…" at bounding box center [496, 210] width 768 height 50
click at [255, 193] on div "Topps Lawn Care" at bounding box center [301, 201] width 346 height 17
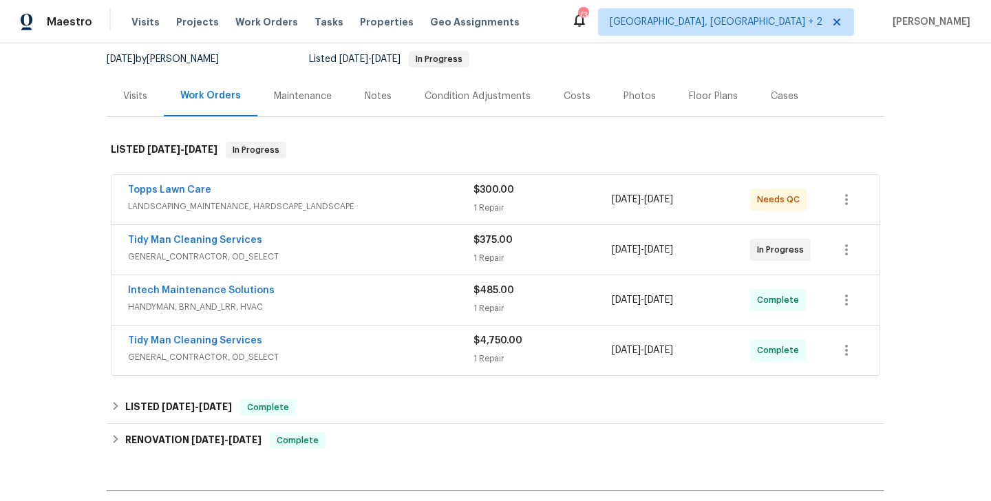
scroll to position [0, 0]
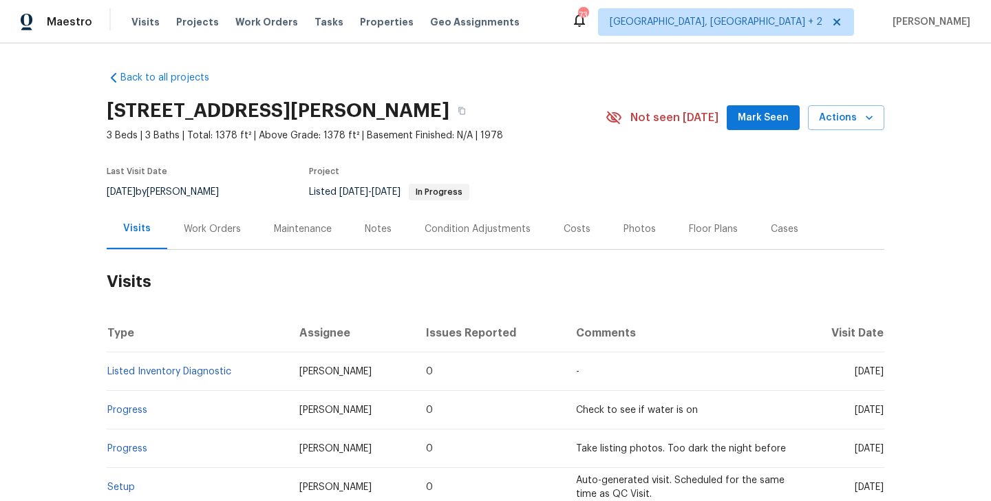
click at [187, 218] on div "Work Orders" at bounding box center [212, 229] width 90 height 41
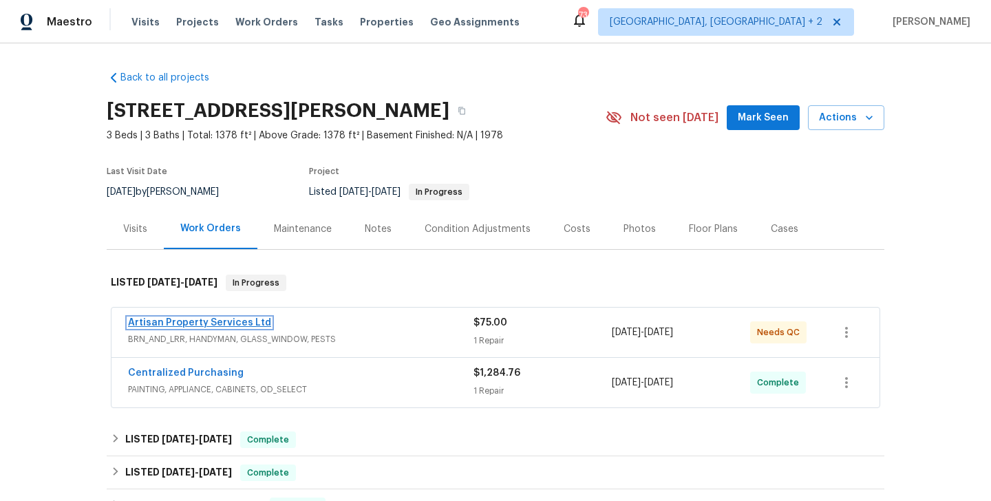
click at [248, 324] on link "Artisan Property Services Ltd" at bounding box center [199, 323] width 143 height 10
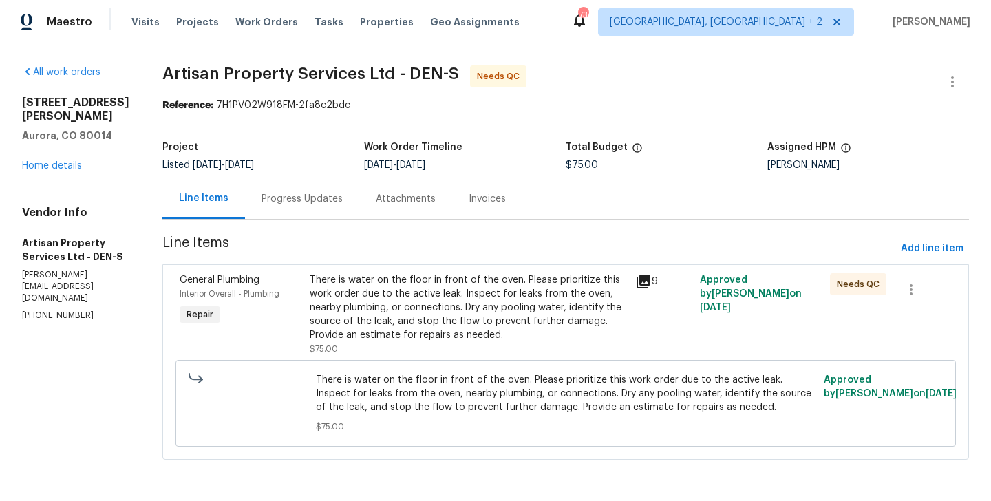
click at [311, 198] on div "Progress Updates" at bounding box center [302, 199] width 81 height 14
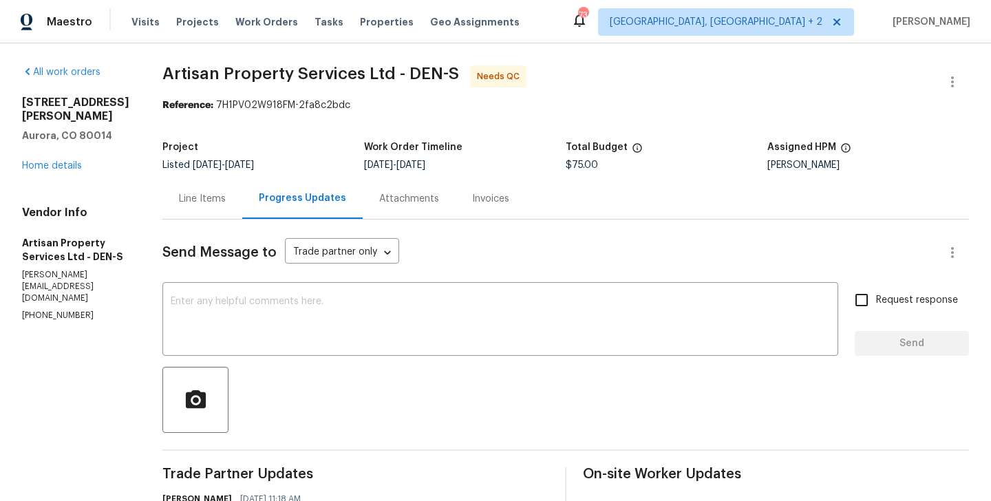
drag, startPoint x: 179, startPoint y: 204, endPoint x: 196, endPoint y: 216, distance: 20.2
click at [179, 204] on div "Line Items" at bounding box center [202, 199] width 47 height 14
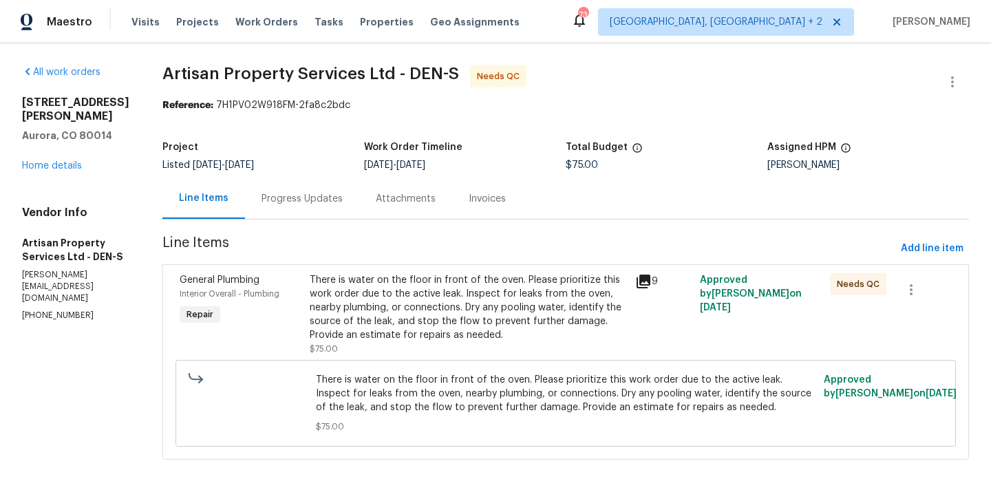
click at [443, 307] on div "There is water on the floor in front of the oven. Please prioritize this work o…" at bounding box center [468, 307] width 317 height 69
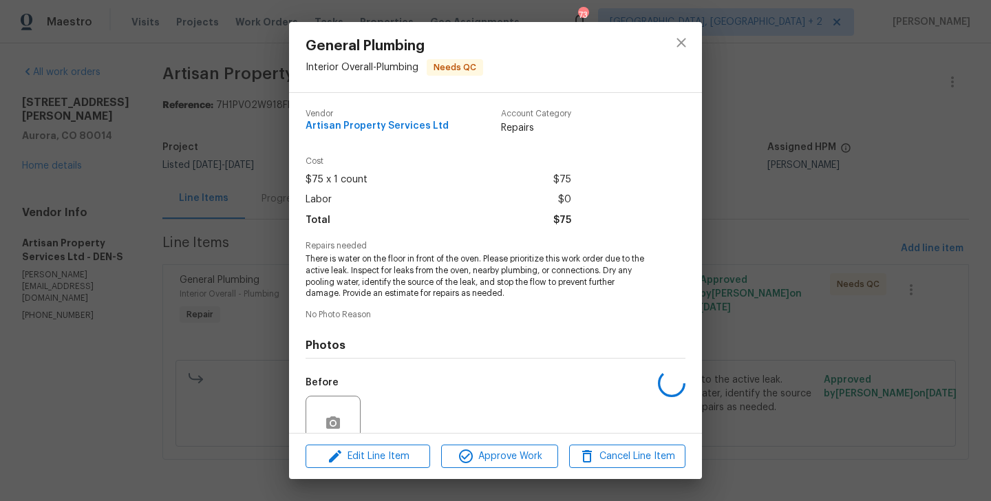
scroll to position [121, 0]
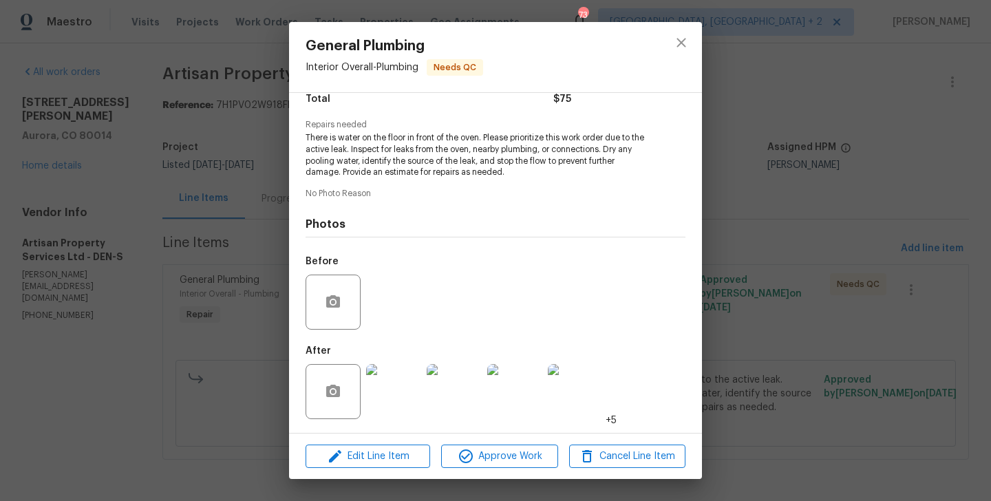
click at [393, 386] on img at bounding box center [393, 391] width 55 height 55
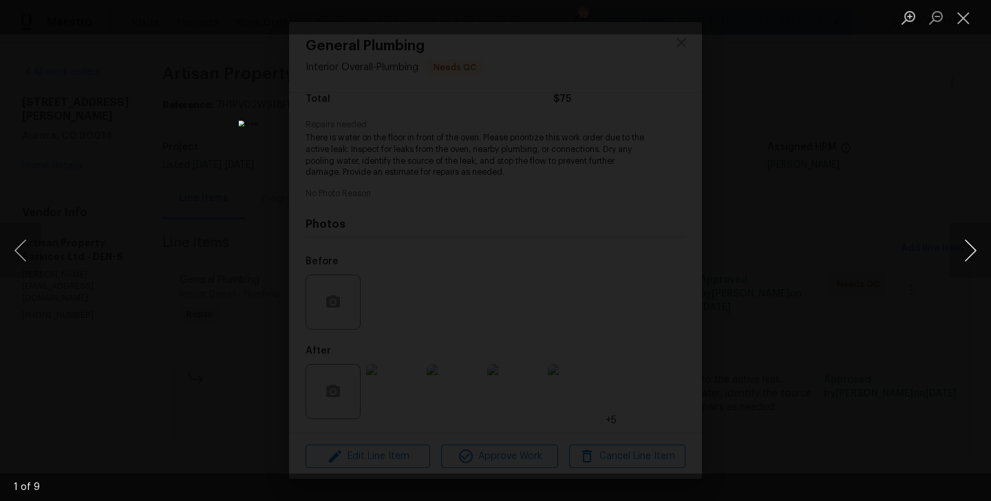
click at [971, 247] on button "Next image" at bounding box center [970, 250] width 41 height 55
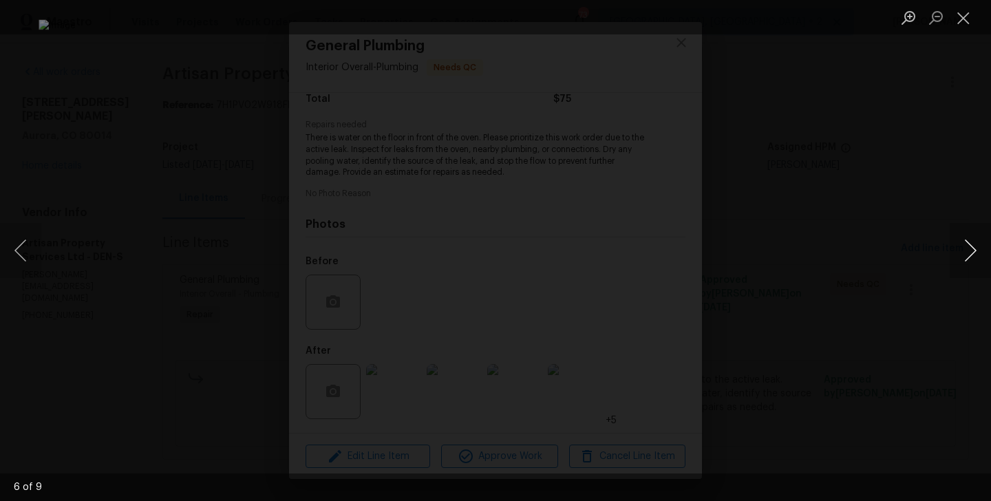
click at [971, 247] on button "Next image" at bounding box center [970, 250] width 41 height 55
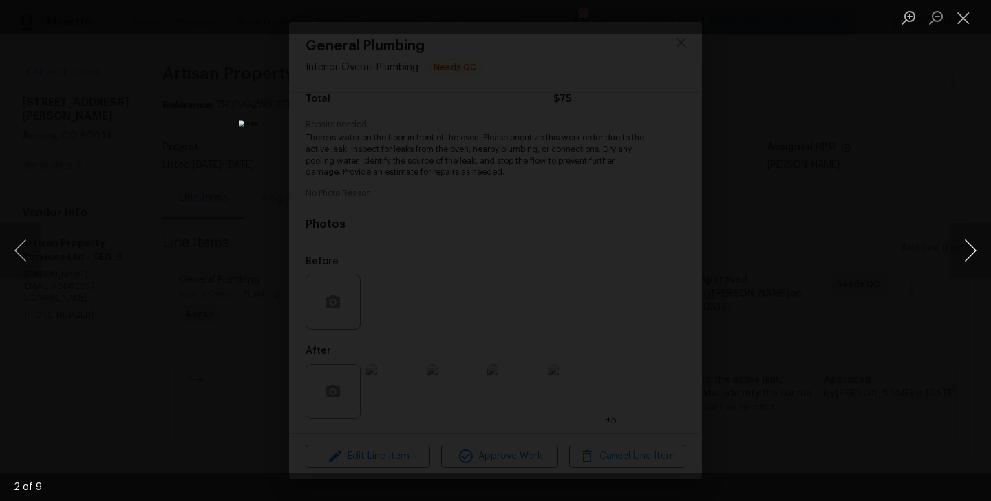
click at [971, 247] on button "Next image" at bounding box center [970, 250] width 41 height 55
click at [33, 268] on button "Previous image" at bounding box center [20, 250] width 41 height 55
click at [22, 261] on button "Previous image" at bounding box center [20, 250] width 41 height 55
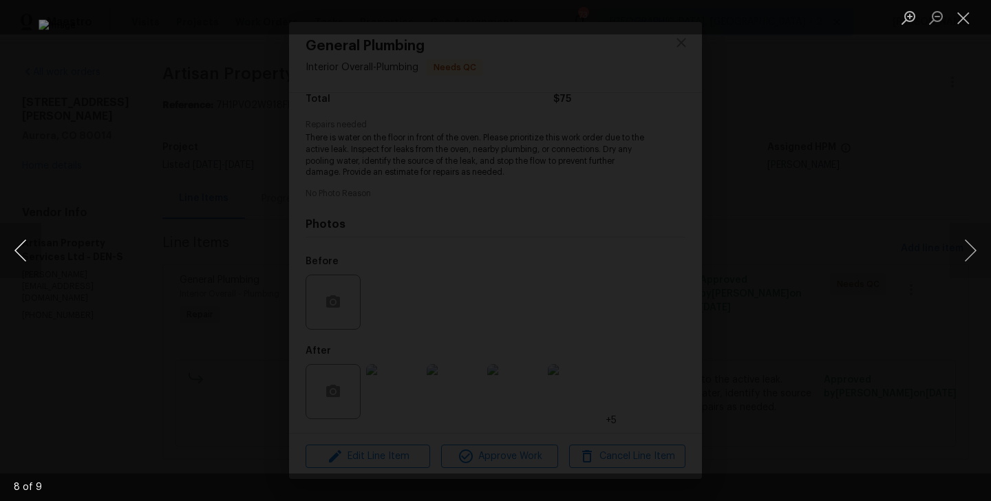
click at [22, 261] on button "Previous image" at bounding box center [20, 250] width 41 height 55
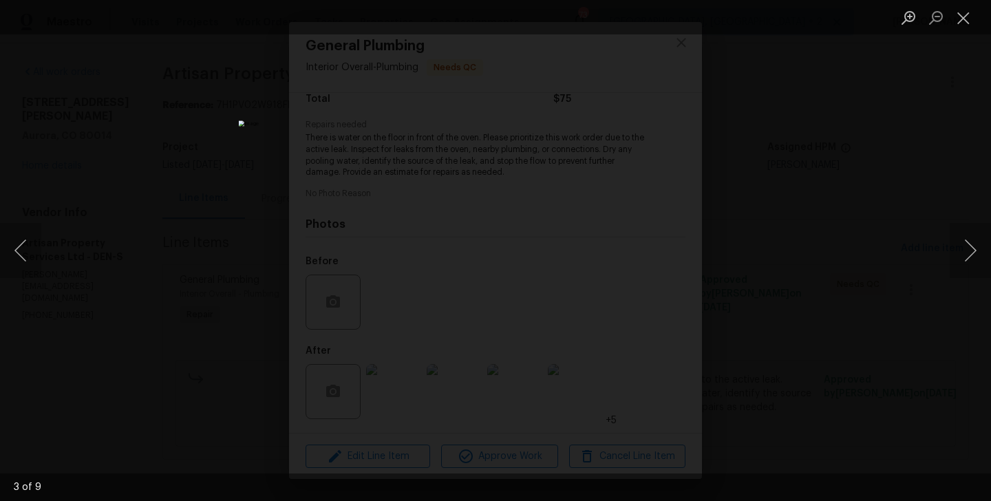
click at [697, 316] on div "Lightbox" at bounding box center [495, 250] width 991 height 501
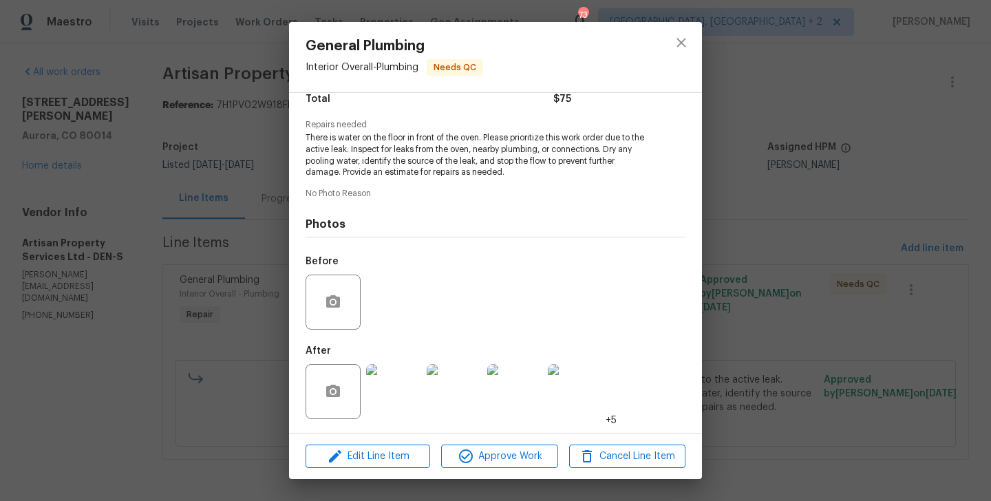
click at [379, 373] on img at bounding box center [393, 391] width 55 height 55
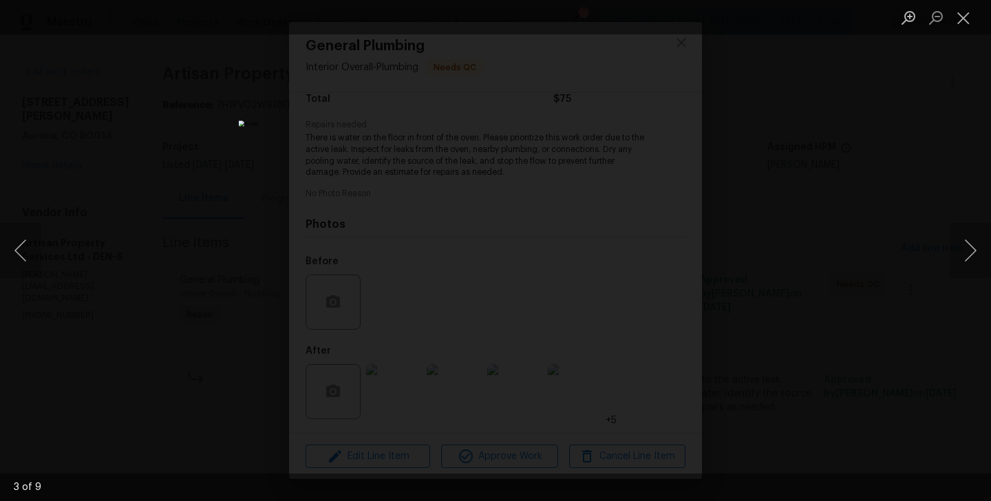
click at [42, 255] on div "Lightbox" at bounding box center [495, 250] width 991 height 501
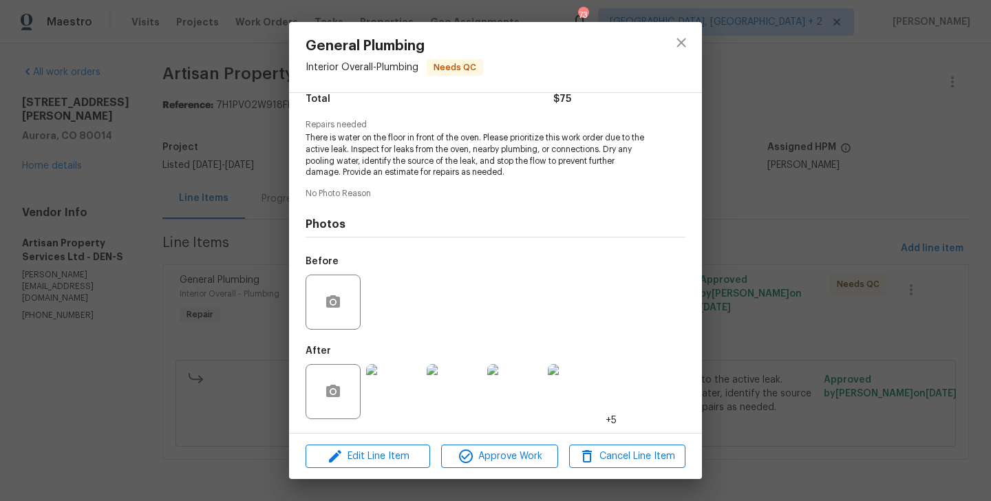
click at [387, 394] on img at bounding box center [393, 391] width 55 height 55
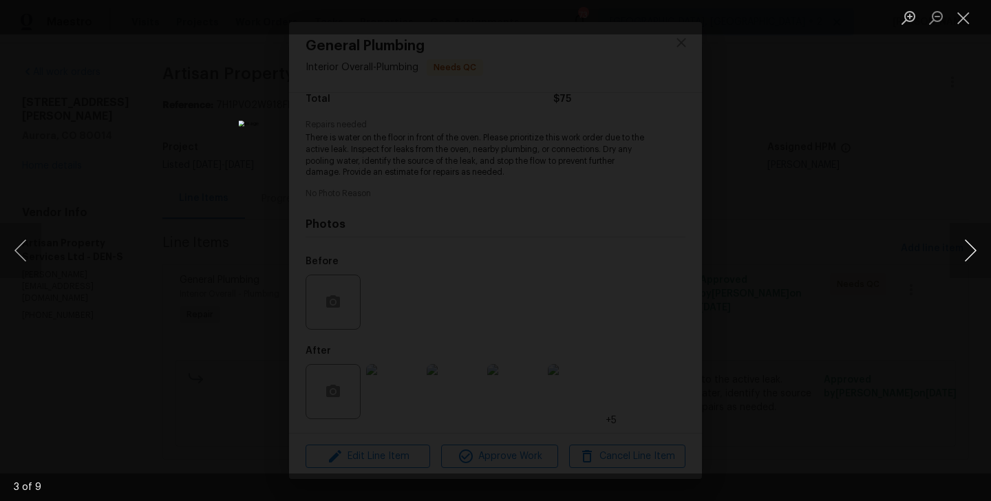
click at [973, 258] on button "Next image" at bounding box center [970, 250] width 41 height 55
click at [965, 257] on button "Next image" at bounding box center [970, 250] width 41 height 55
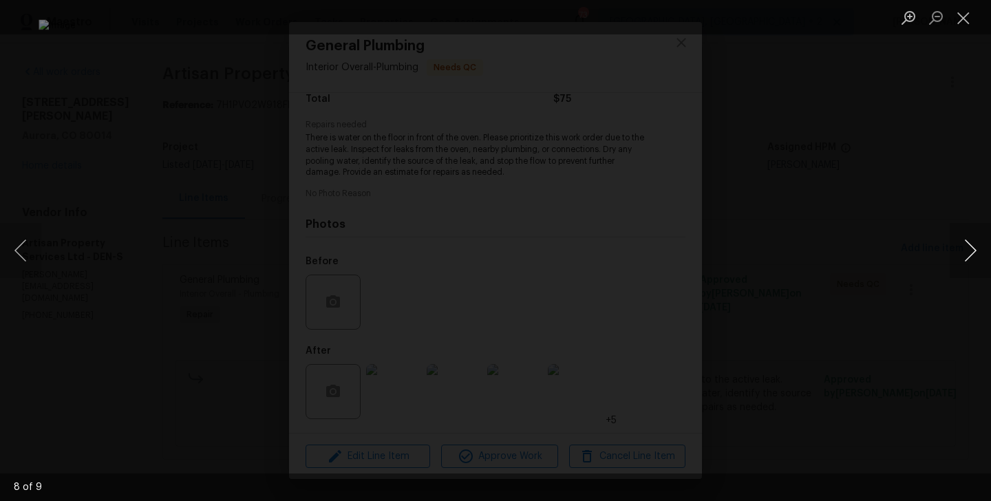
click at [965, 257] on button "Next image" at bounding box center [970, 250] width 41 height 55
click at [890, 227] on div "Lightbox" at bounding box center [495, 250] width 991 height 501
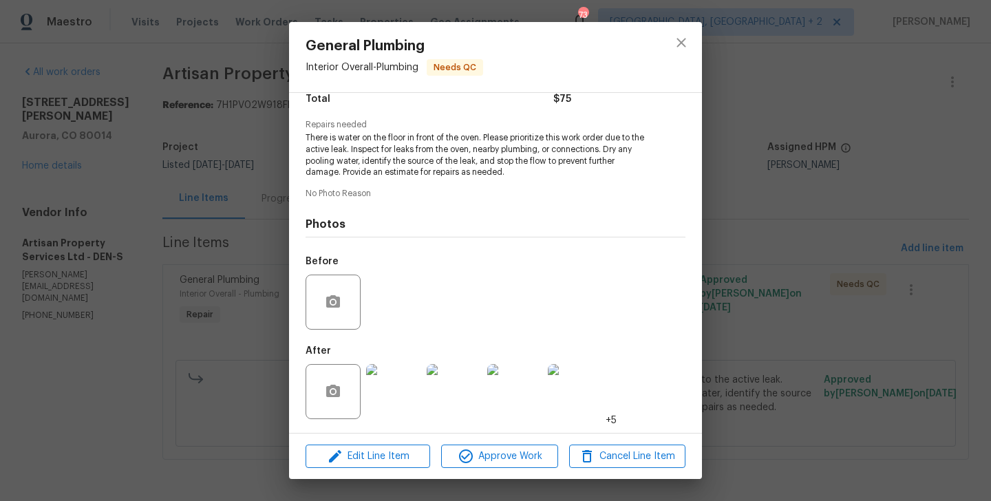
click at [890, 227] on div "General Plumbing Interior Overall - Plumbing Needs QC Vendor Artisan Property S…" at bounding box center [495, 250] width 991 height 501
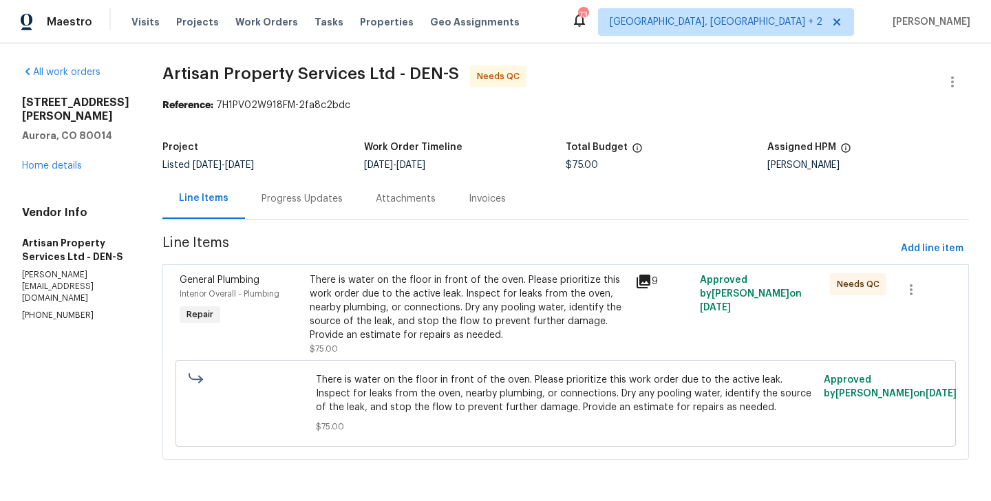
click at [315, 204] on div "Progress Updates" at bounding box center [302, 199] width 81 height 14
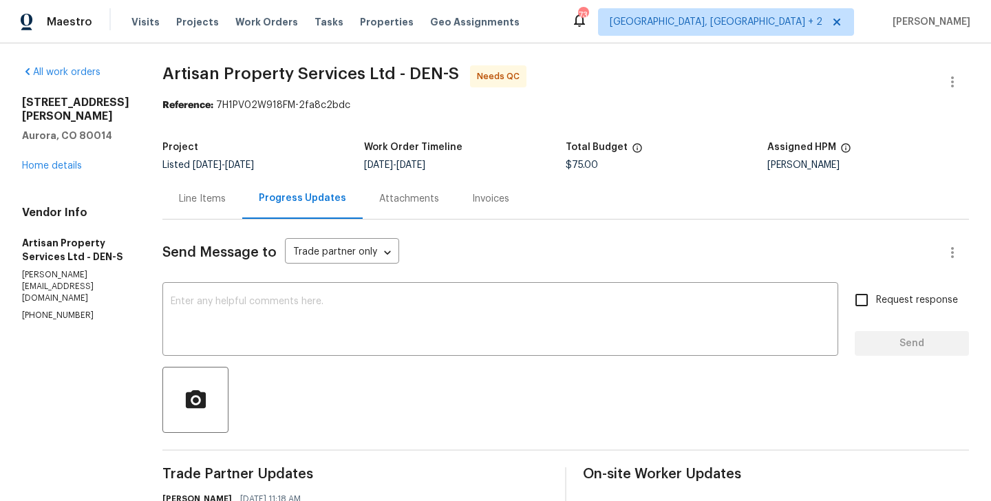
copy p "(303) 880-4457"
click at [67, 171] on link "Home details" at bounding box center [52, 166] width 60 height 10
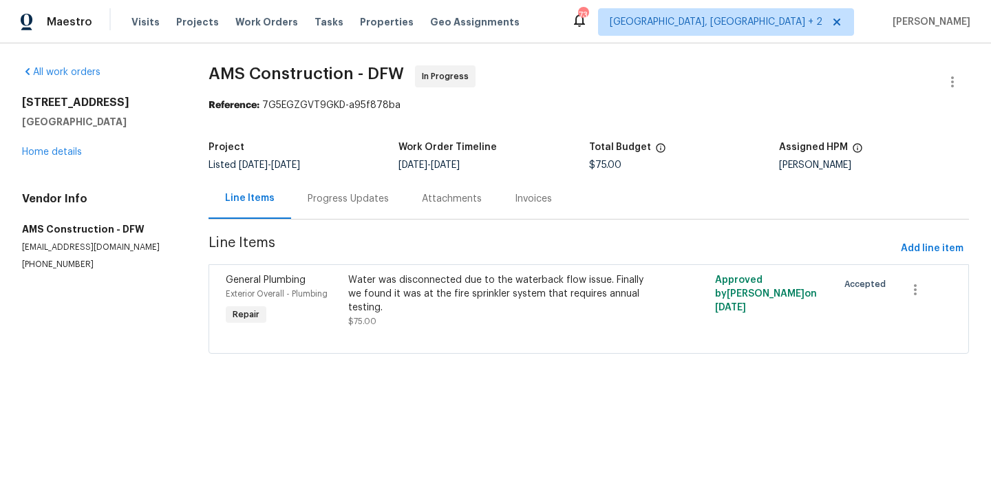
click at [349, 208] on div "Progress Updates" at bounding box center [348, 198] width 114 height 41
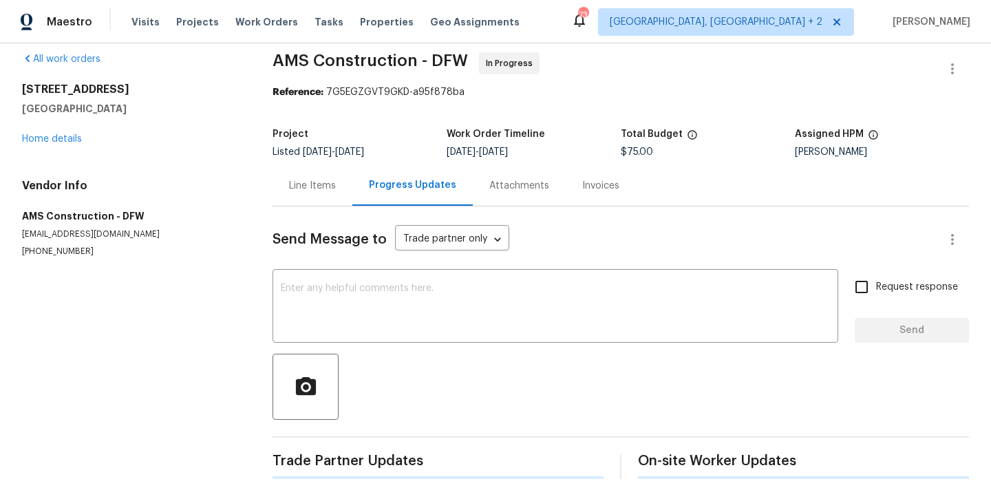
scroll to position [149, 0]
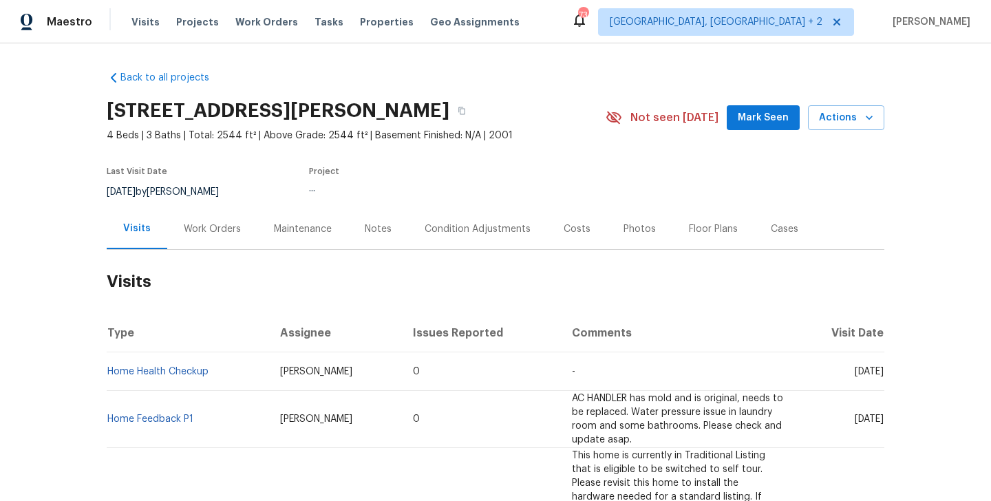
click at [219, 233] on div "Work Orders" at bounding box center [212, 229] width 57 height 14
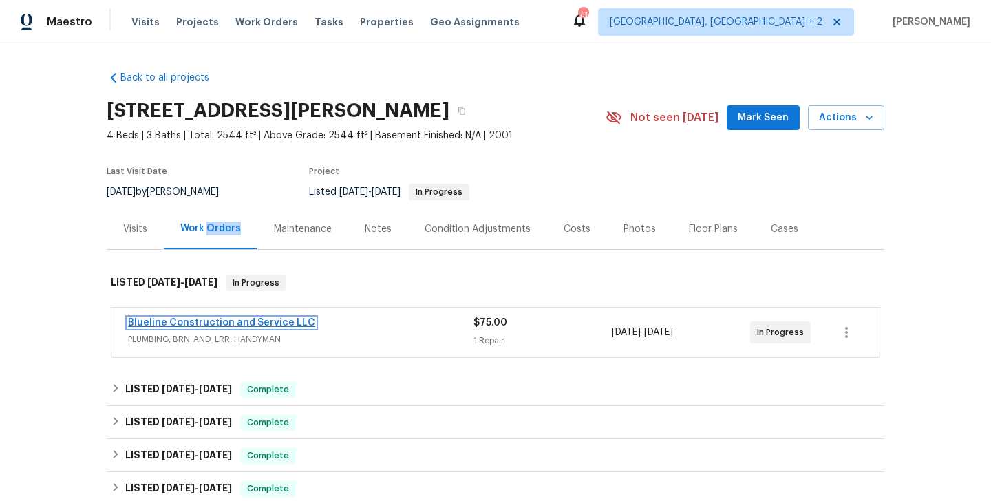
click at [285, 325] on link "Blueline Construction and Service LLC" at bounding box center [221, 323] width 187 height 10
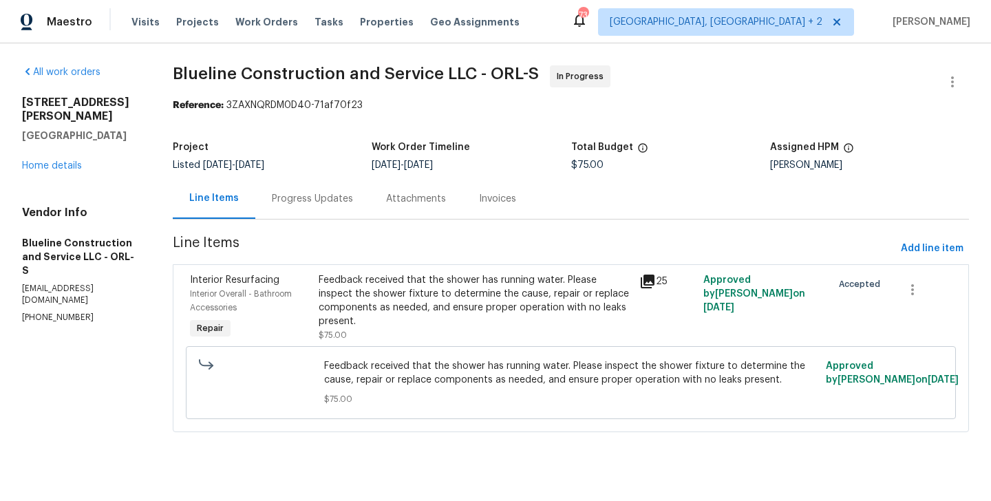
click at [330, 196] on div "Progress Updates" at bounding box center [312, 199] width 81 height 14
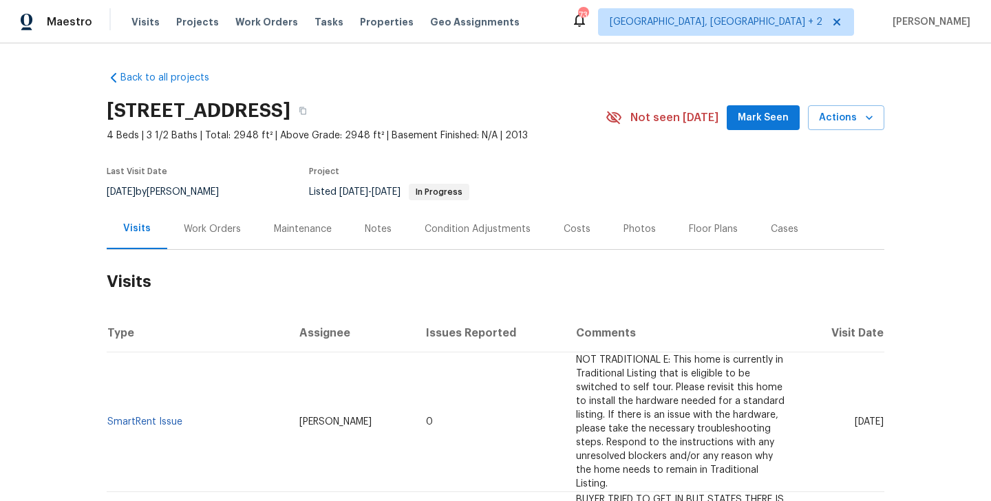
click at [218, 231] on div "Work Orders" at bounding box center [212, 229] width 57 height 14
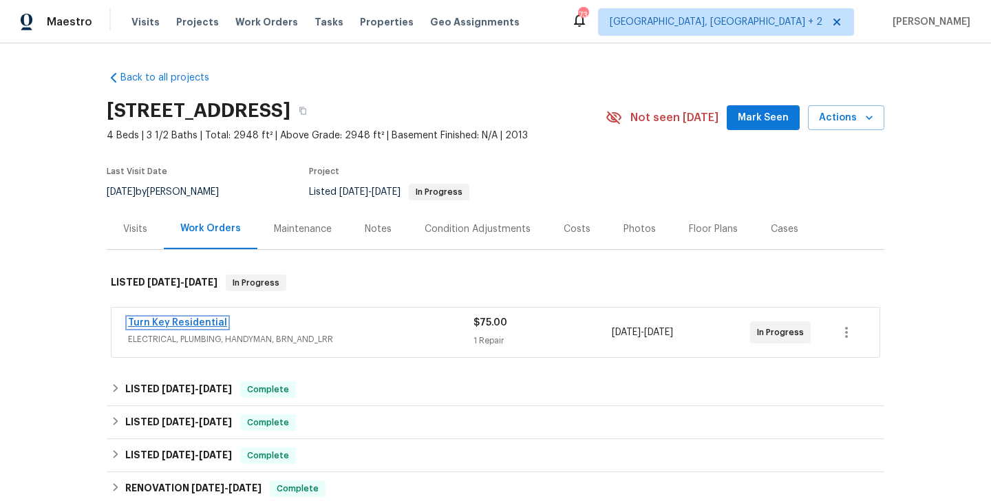
click at [210, 322] on link "Turn Key Residential" at bounding box center [177, 323] width 99 height 10
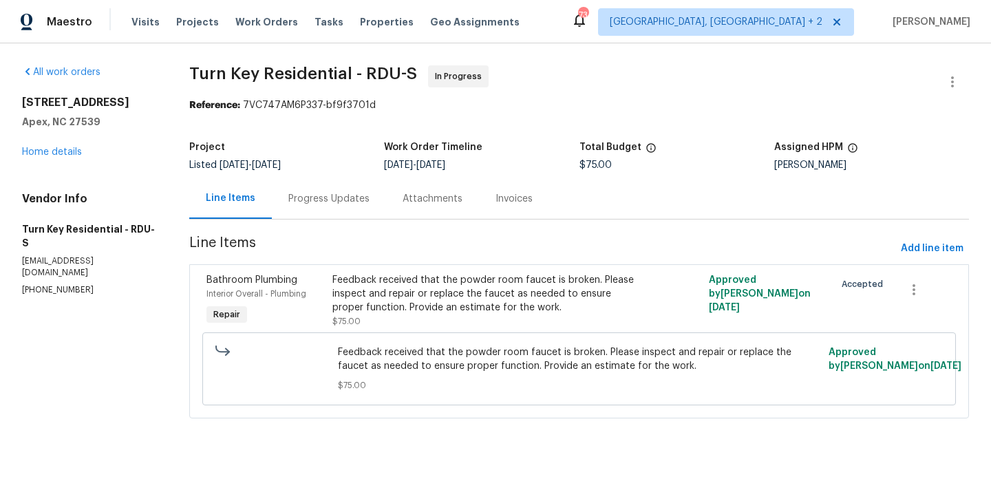
click at [335, 202] on div "Progress Updates" at bounding box center [328, 199] width 81 height 14
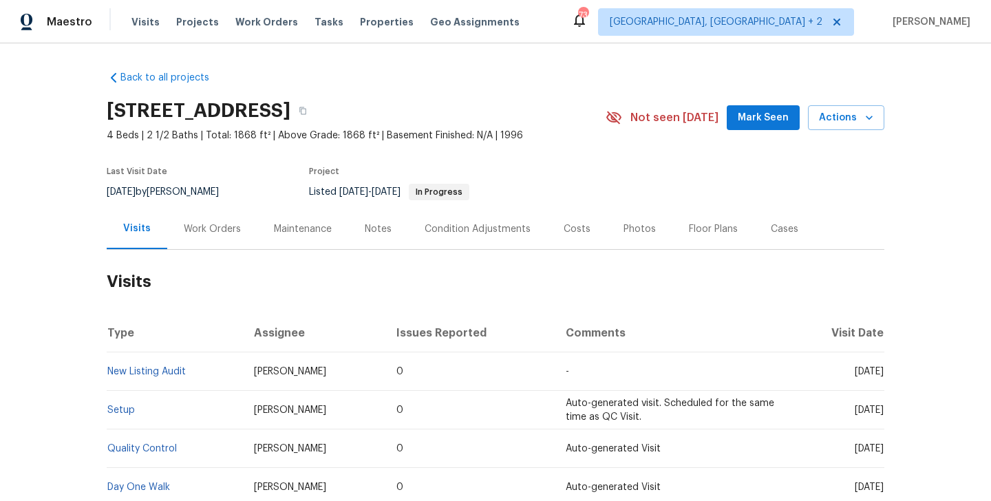
click at [209, 222] on div "Work Orders" at bounding box center [212, 229] width 57 height 14
click at [222, 217] on div "Work Orders" at bounding box center [212, 229] width 90 height 41
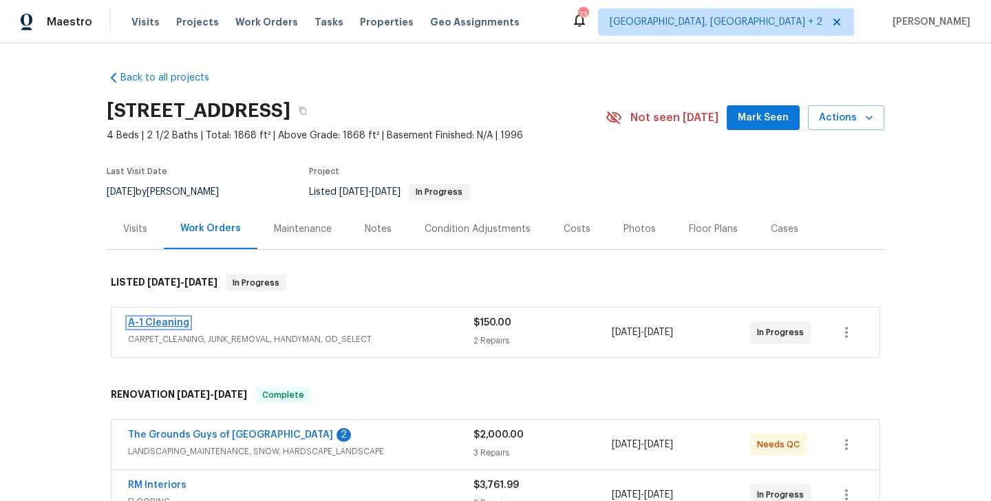
click at [178, 322] on link "A-1 Cleaning" at bounding box center [158, 323] width 61 height 10
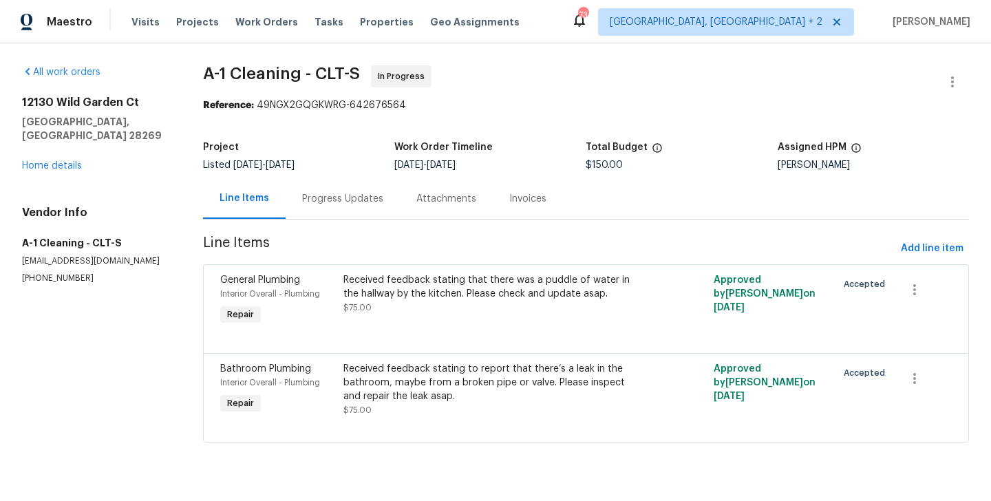
click at [325, 212] on div "Progress Updates" at bounding box center [343, 198] width 114 height 41
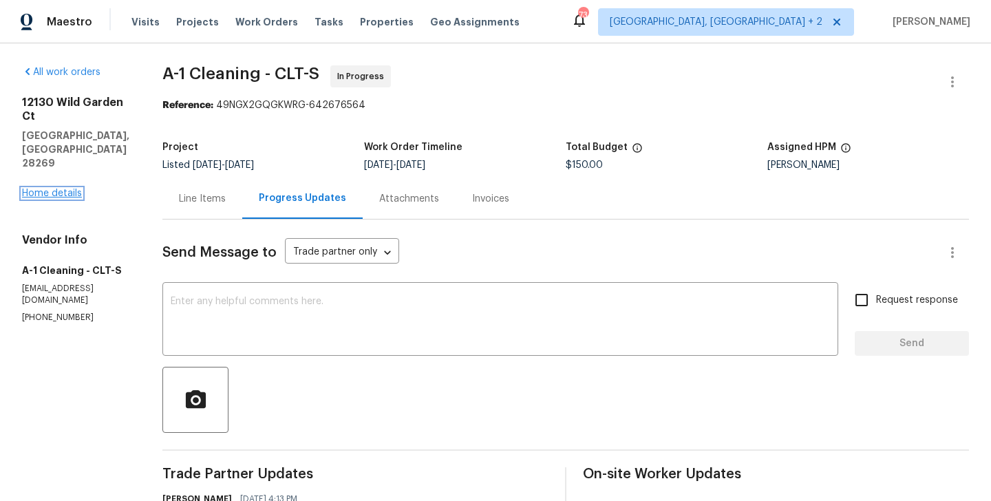
click at [69, 189] on link "Home details" at bounding box center [52, 194] width 60 height 10
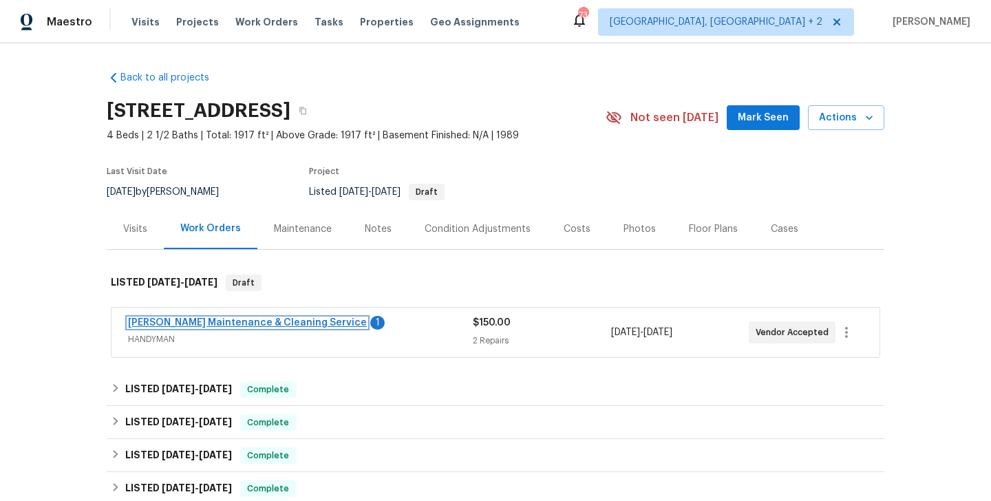
click at [251, 324] on link "[PERSON_NAME] Maintenance & Cleaning Service" at bounding box center [247, 323] width 239 height 10
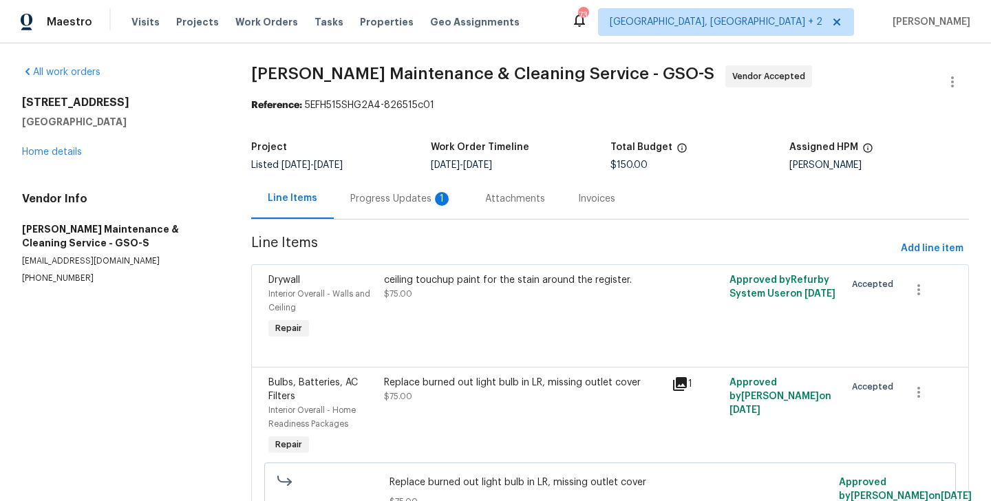
click at [373, 207] on div "Progress Updates 1" at bounding box center [401, 198] width 135 height 41
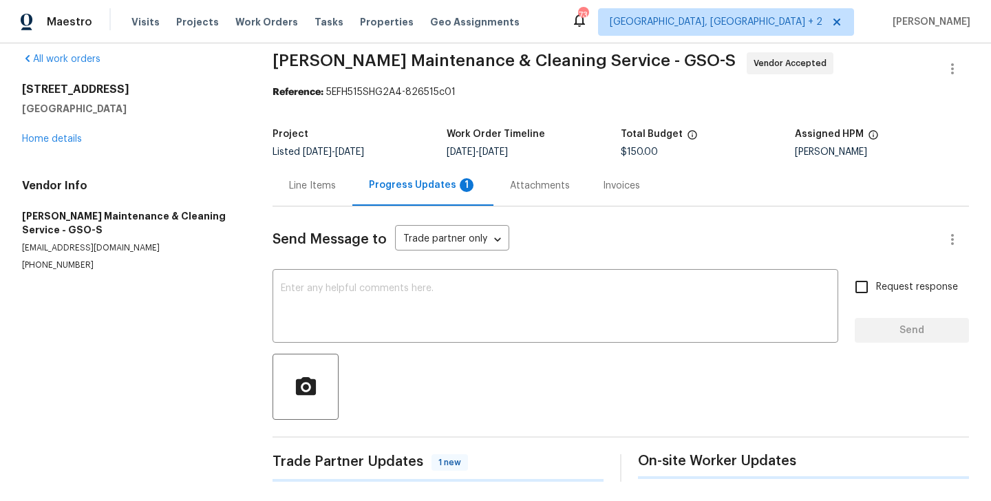
scroll to position [275, 0]
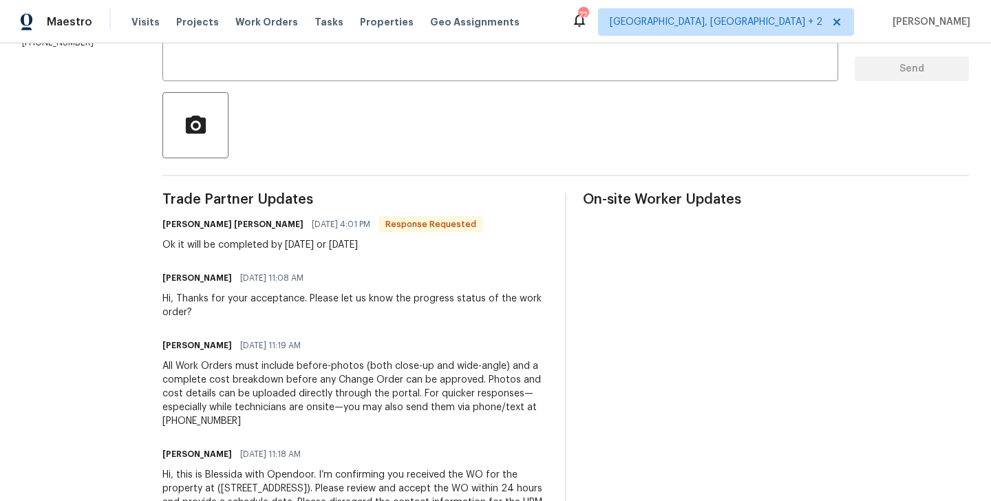
click at [196, 228] on h6 "[PERSON_NAME] [PERSON_NAME]" at bounding box center [232, 225] width 141 height 14
copy h6 "[PERSON_NAME]"
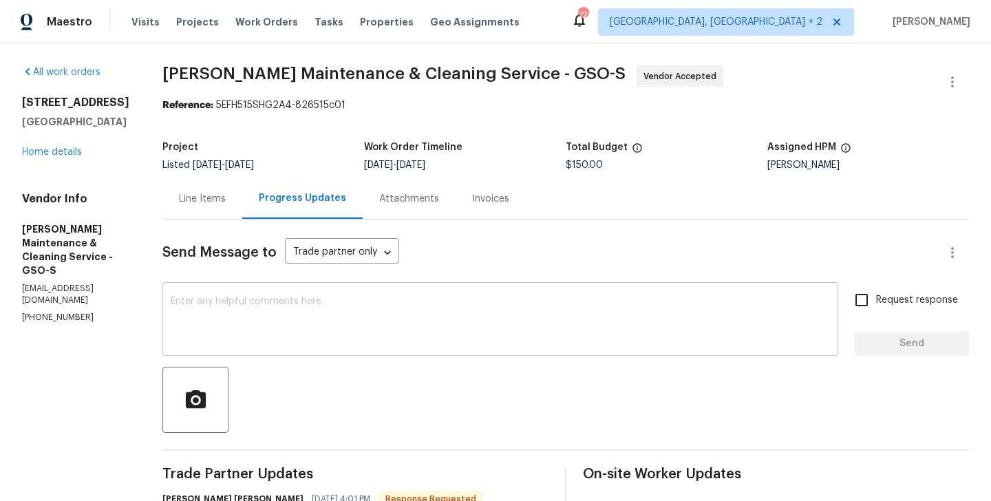
click at [272, 343] on textarea at bounding box center [501, 321] width 660 height 48
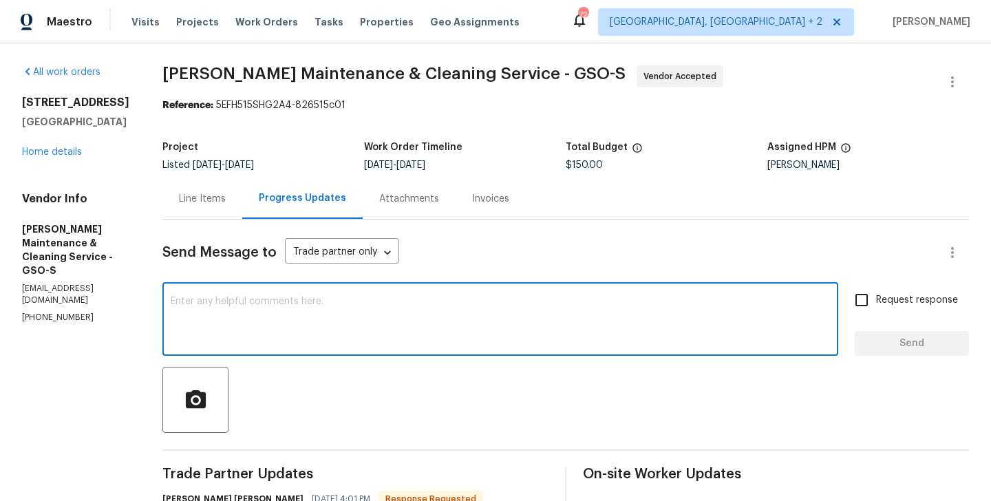
paste textarea "[PERSON_NAME]"
type textarea "[PERSON_NAME] thanks. Keep us posted."
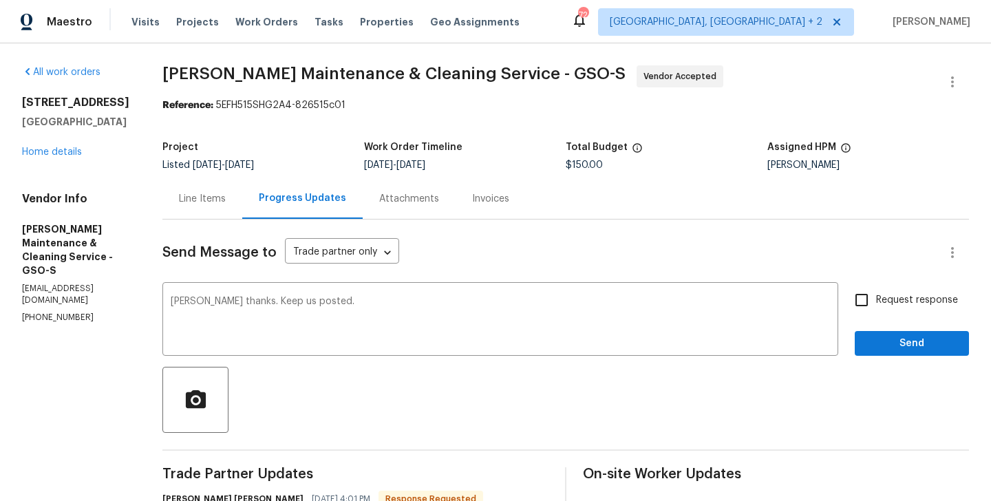
click at [907, 312] on label "Request response" at bounding box center [903, 300] width 111 height 29
click at [876, 312] on input "Request response" at bounding box center [862, 300] width 29 height 29
checkbox input "true"
click at [892, 345] on span "Send" at bounding box center [912, 343] width 92 height 17
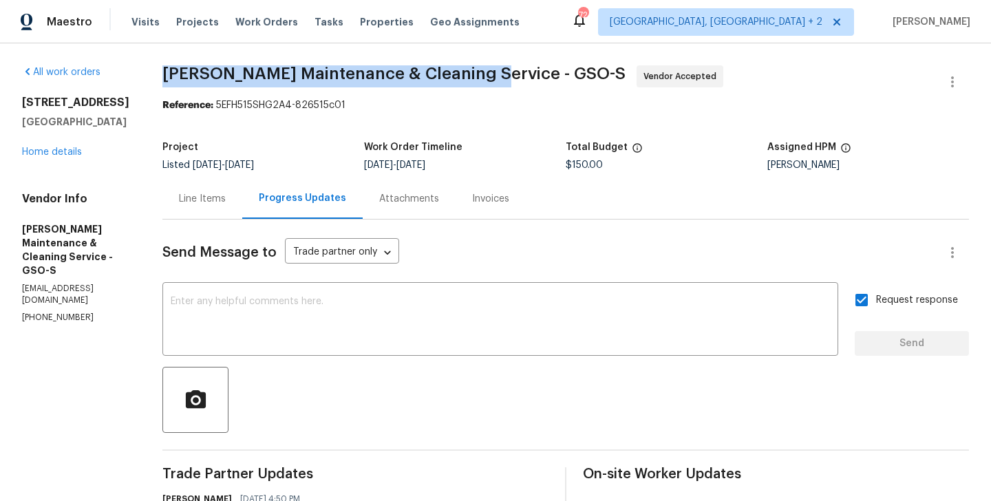
drag, startPoint x: 177, startPoint y: 76, endPoint x: 490, endPoint y: 77, distance: 313.3
click at [490, 77] on span "Baker's Maintenance & Cleaning Service - GSO-S" at bounding box center [393, 73] width 463 height 17
copy span "Baker's Maintenance & Cleaning Service"
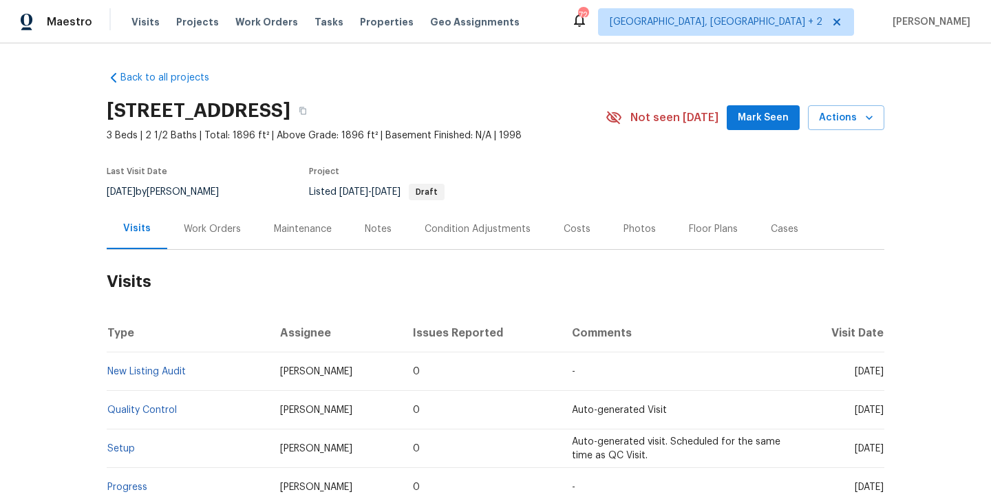
click at [211, 235] on div "Work Orders" at bounding box center [212, 229] width 90 height 41
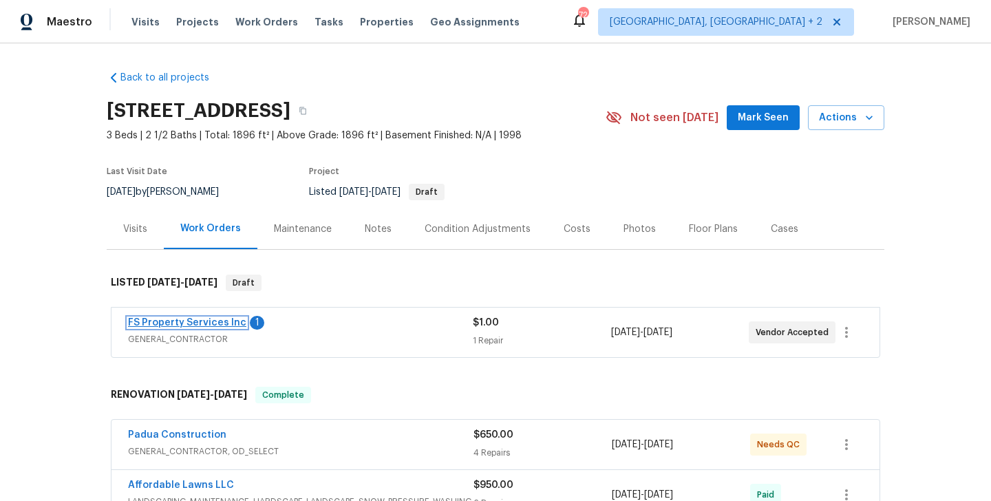
click at [222, 326] on link "FS Property Services Inc" at bounding box center [187, 323] width 118 height 10
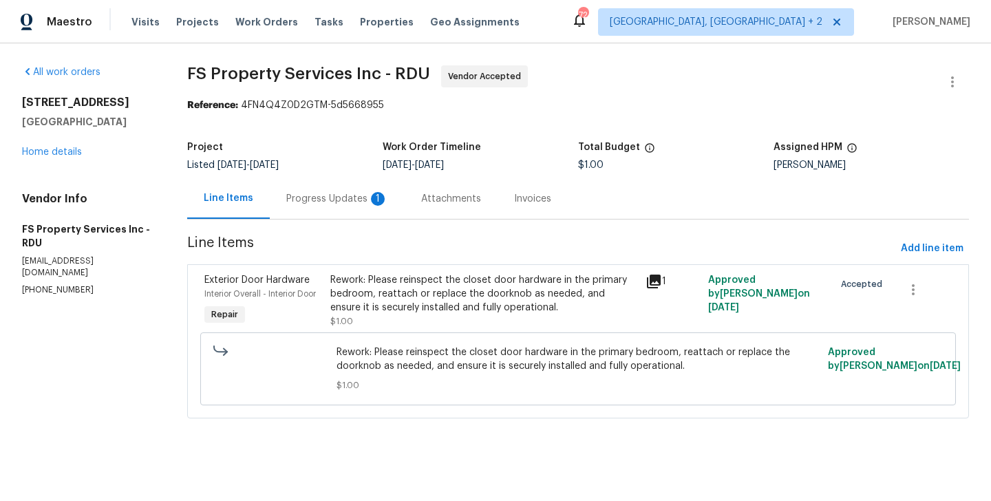
click at [361, 206] on div "Progress Updates 1" at bounding box center [337, 198] width 135 height 41
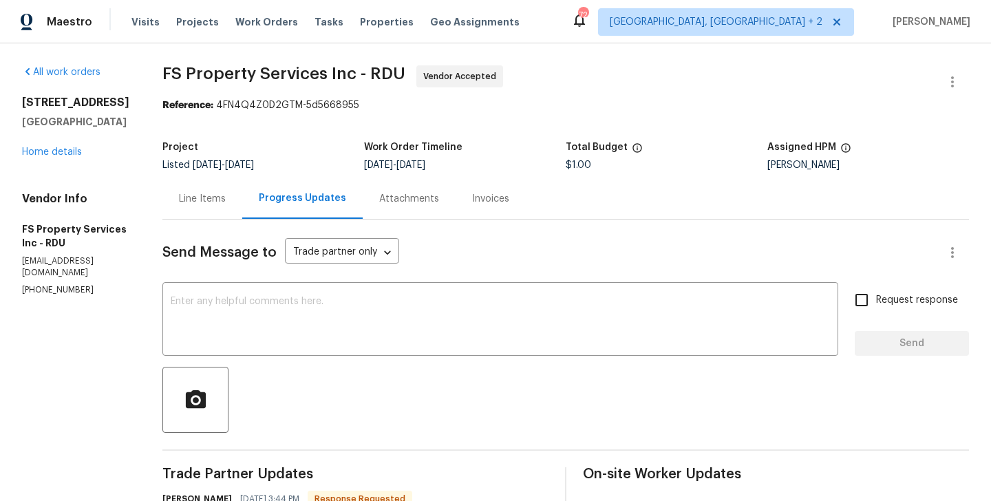
click at [222, 198] on div "Line Items" at bounding box center [202, 199] width 47 height 14
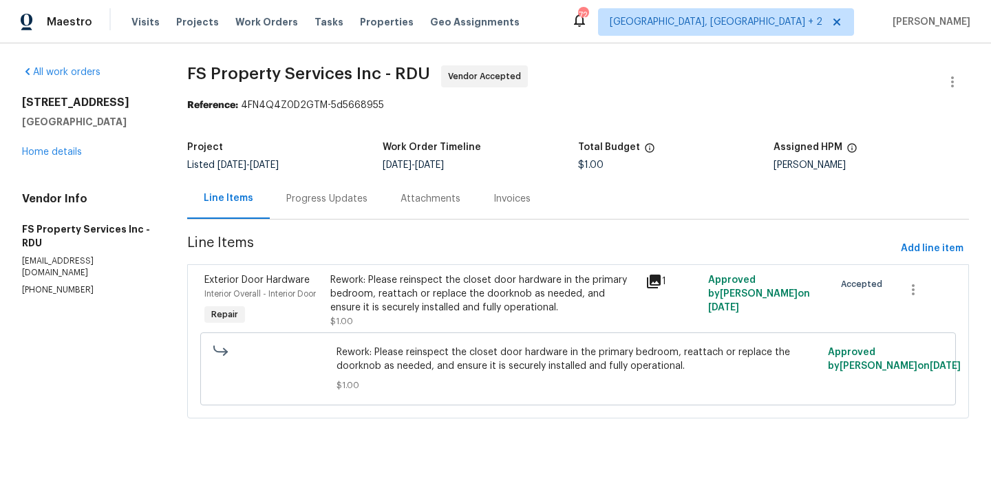
click at [478, 304] on div "Rework: Please reinspect the closet door hardware in the primary bedroom, reatt…" at bounding box center [483, 293] width 306 height 41
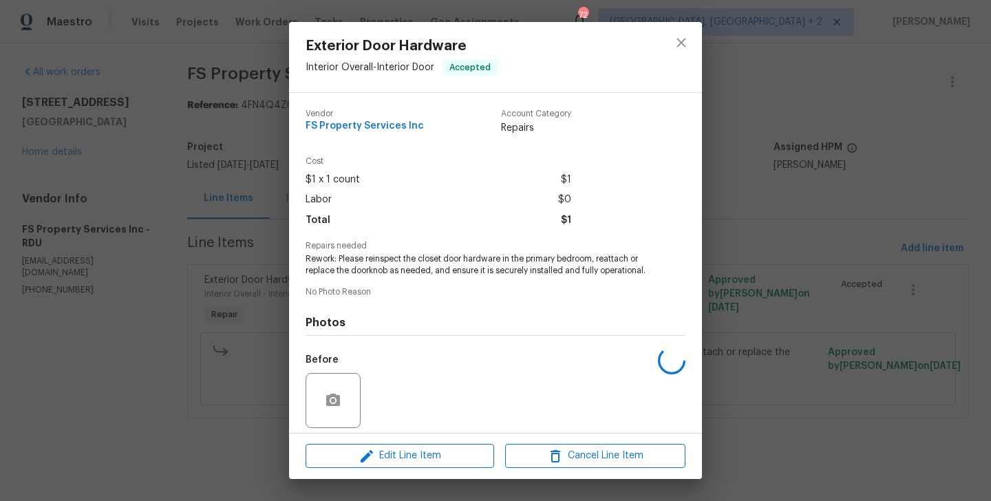
scroll to position [98, 0]
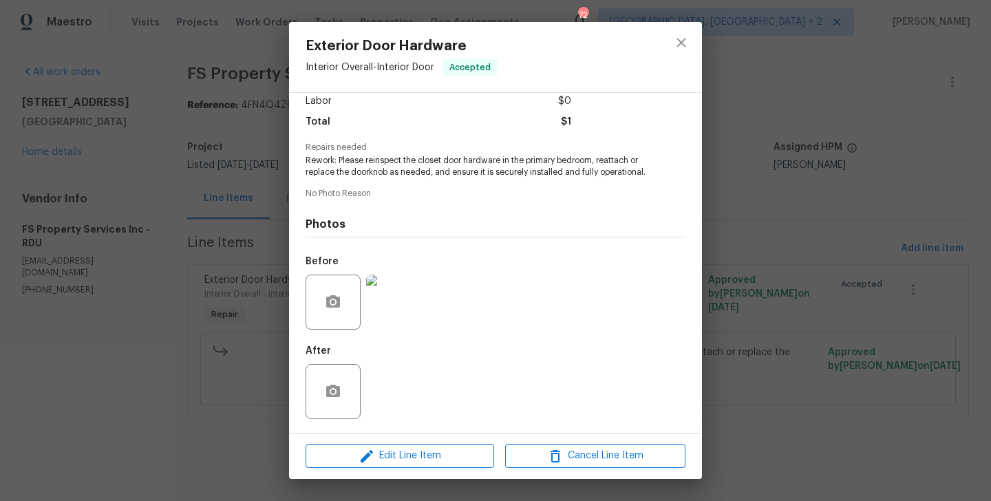
click at [405, 307] on img at bounding box center [393, 302] width 55 height 55
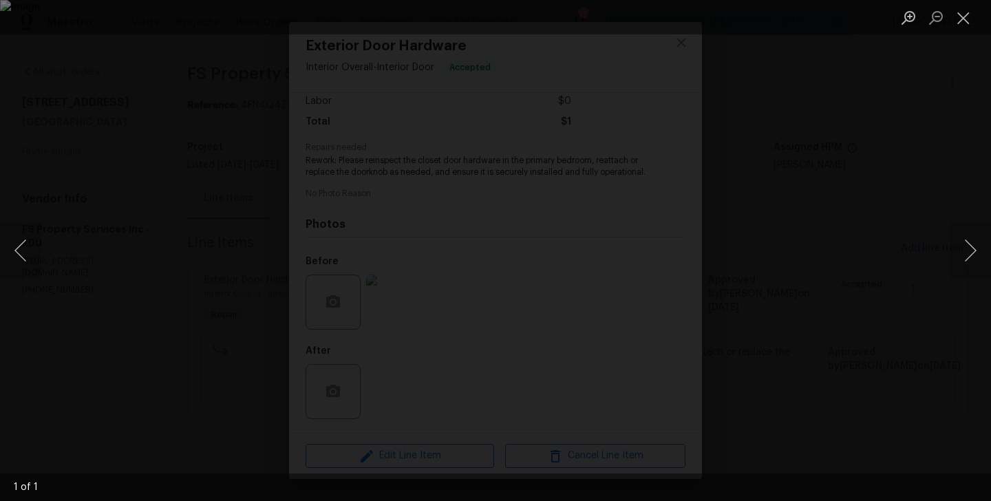
click at [846, 226] on div "Lightbox" at bounding box center [495, 250] width 991 height 501
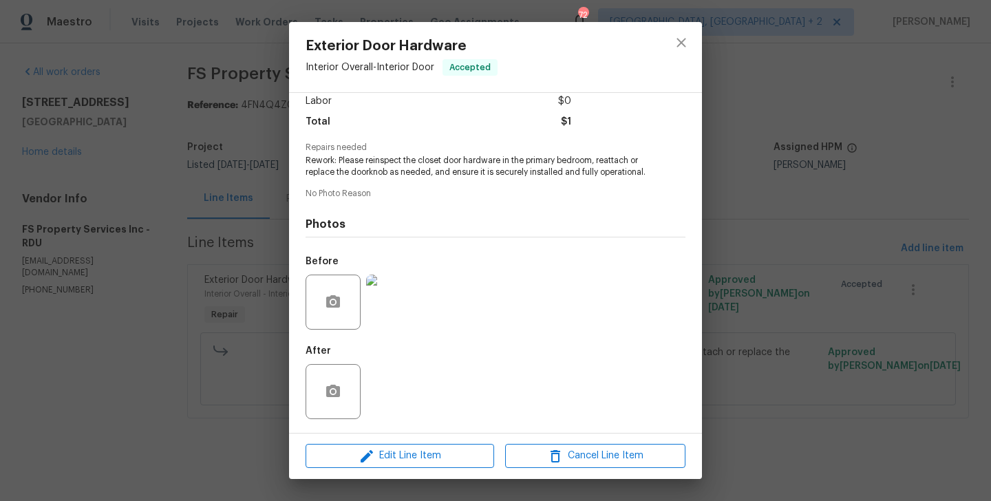
click at [270, 223] on div "Exterior Door Hardware Interior Overall - Interior Door Accepted Vendor FS Prop…" at bounding box center [495, 250] width 991 height 501
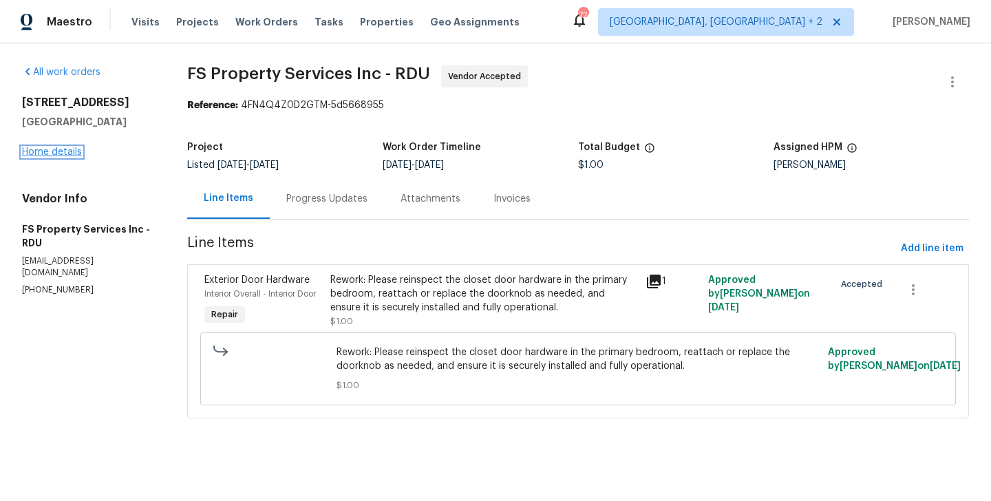
click at [70, 151] on link "Home details" at bounding box center [52, 152] width 60 height 10
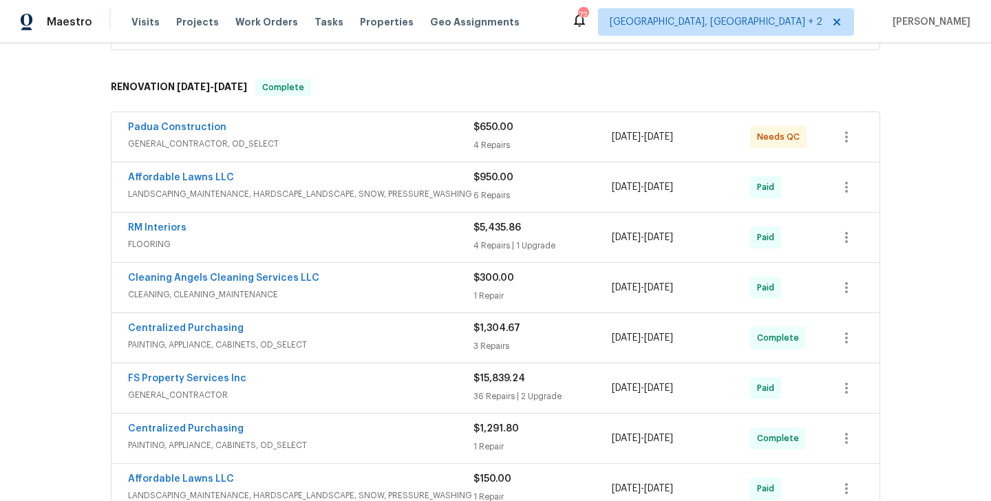
scroll to position [309, 0]
click at [225, 375] on link "FS Property Services Inc" at bounding box center [187, 377] width 118 height 10
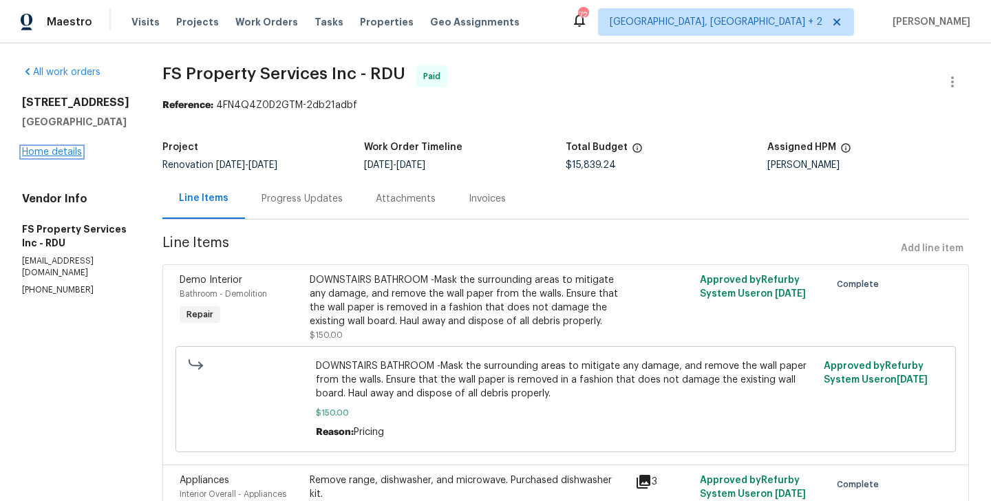
click at [63, 147] on link "Home details" at bounding box center [52, 152] width 60 height 10
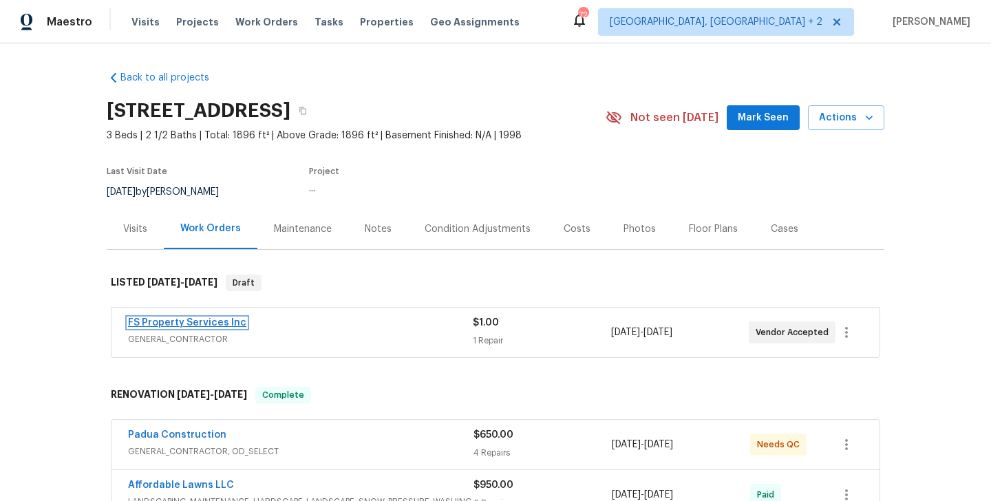
click at [209, 322] on link "FS Property Services Inc" at bounding box center [187, 323] width 118 height 10
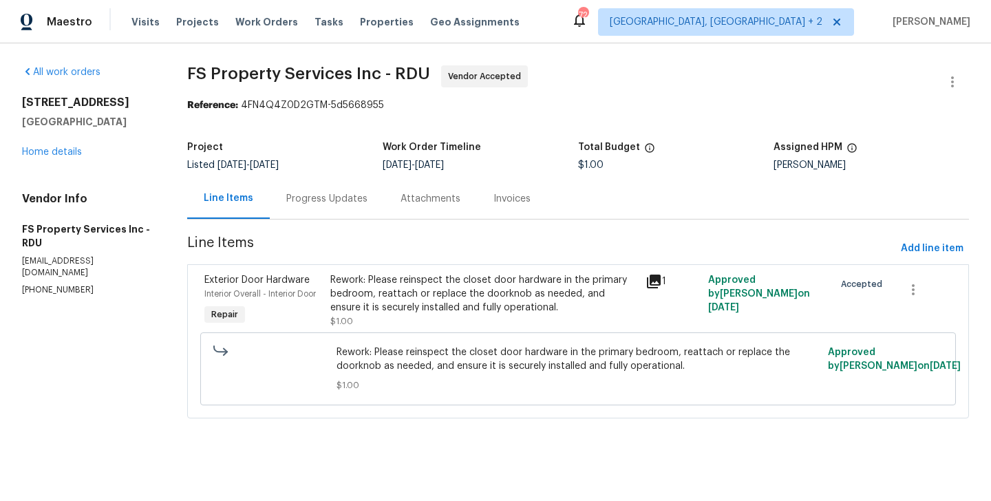
click at [425, 297] on div "Rework: Please reinspect the closet door hardware in the primary bedroom, reatt…" at bounding box center [483, 293] width 306 height 41
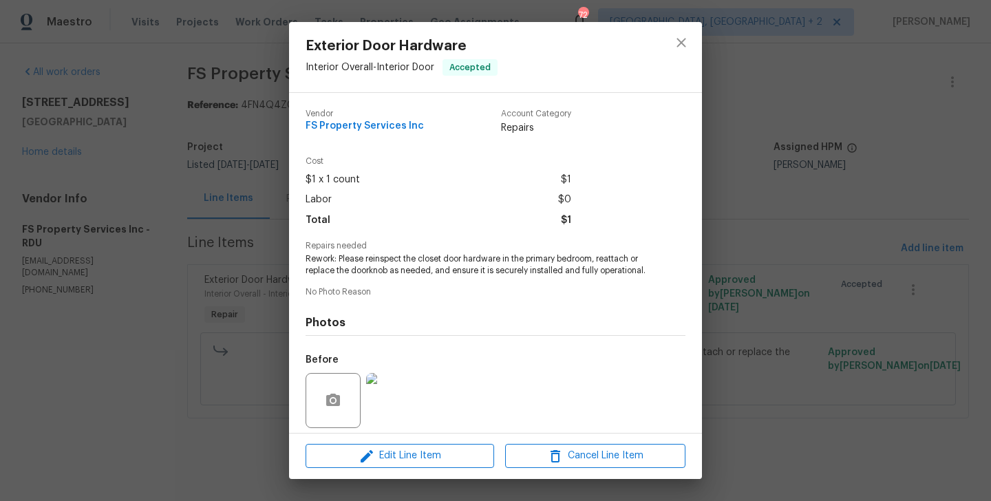
drag, startPoint x: 598, startPoint y: 260, endPoint x: 638, endPoint y: 259, distance: 39.3
click at [676, 277] on div "Vendor FS Property Services Inc Account Category Repairs Cost $1 x 1 count $1 L…" at bounding box center [496, 312] width 380 height 428
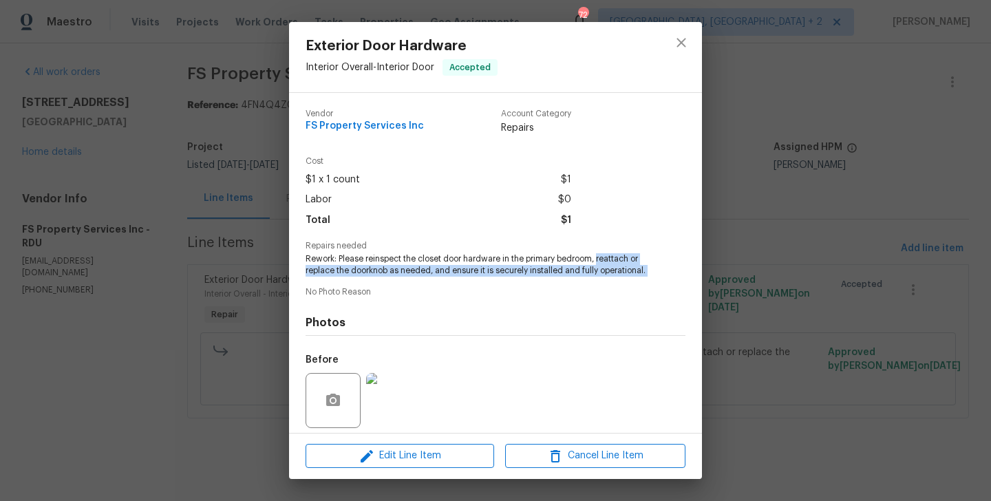
drag, startPoint x: 599, startPoint y: 260, endPoint x: 667, endPoint y: 287, distance: 73.5
click at [667, 287] on div "Vendor FS Property Services Inc Account Category Repairs Cost $1 x 1 count $1 L…" at bounding box center [496, 312] width 380 height 428
copy span "reattach or replace the doorknob as needed, and ensure it is securely installed…"
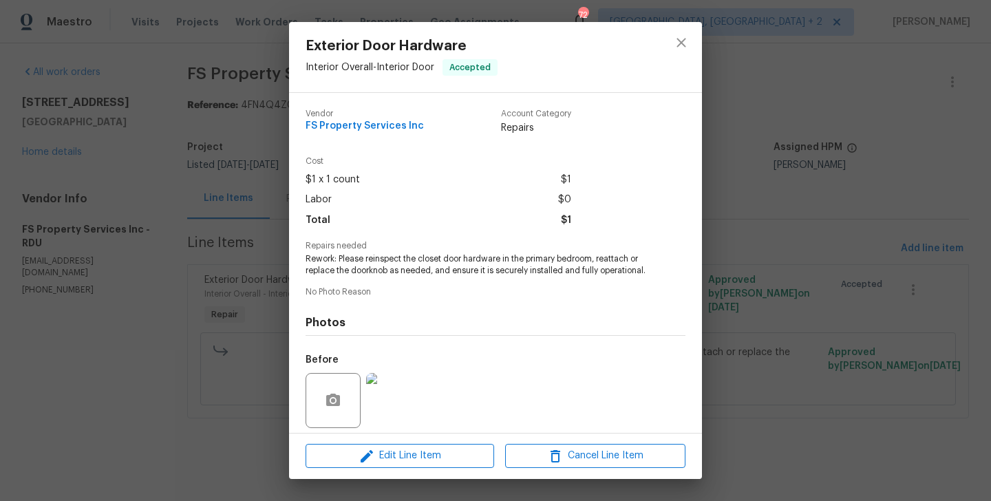
click at [771, 266] on div "Exterior Door Hardware Interior Overall - Interior Door Accepted Vendor FS Prop…" at bounding box center [495, 250] width 991 height 501
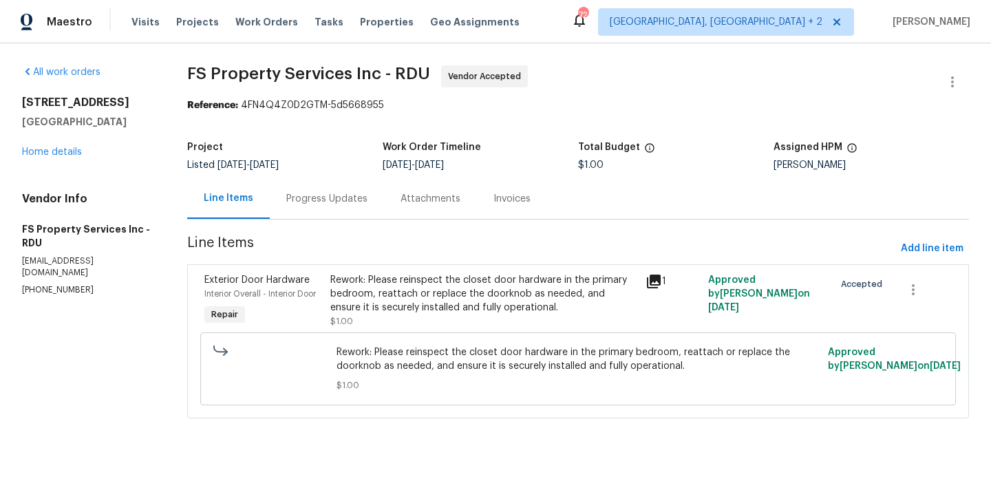
click at [333, 191] on div "Progress Updates" at bounding box center [327, 198] width 114 height 41
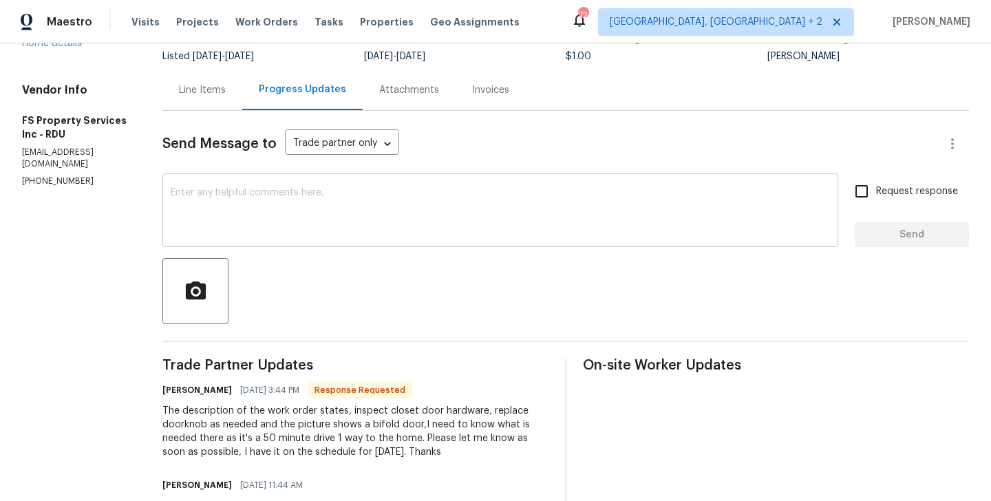
scroll to position [108, 0]
click at [306, 193] on textarea at bounding box center [501, 213] width 660 height 48
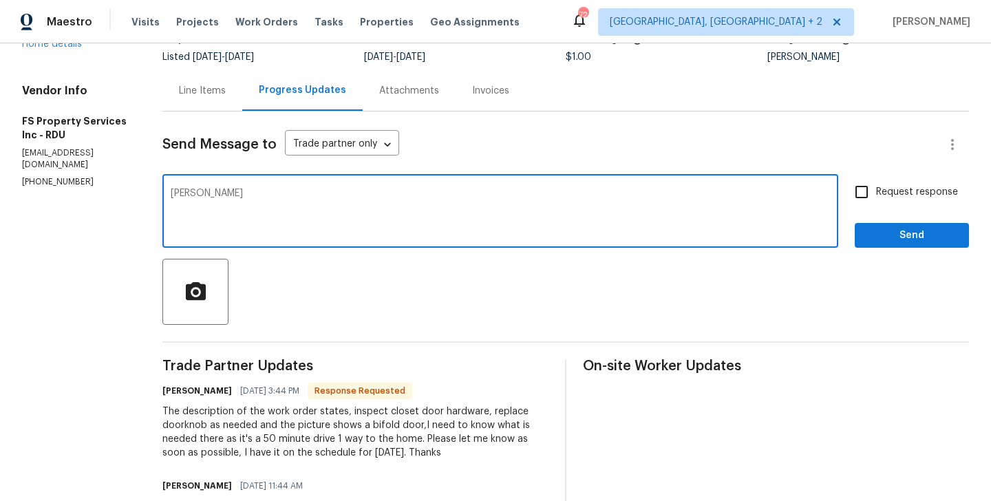
paste textarea "reattach or replace the doorknob as needed, and ensure it is securely installed…"
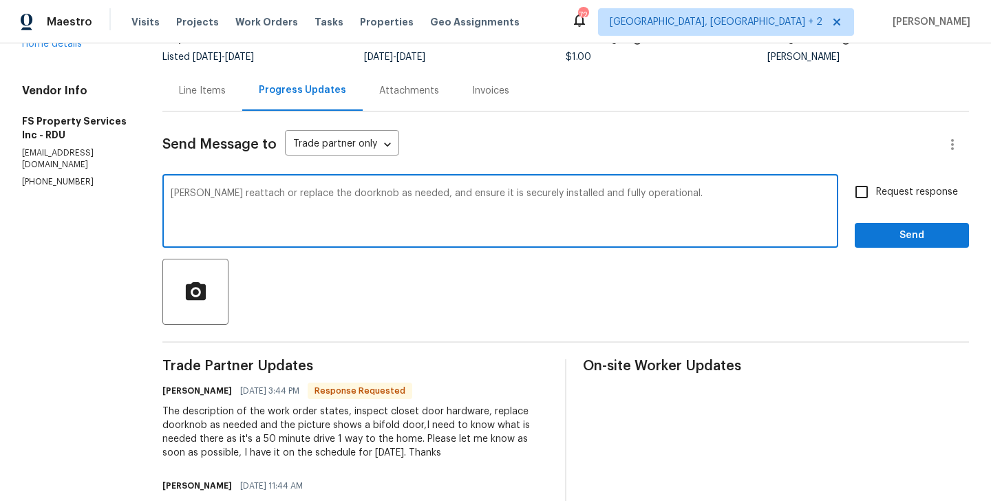
type textarea "Kevin yes reattach or replace the doorknob as needed, and ensure it is securely…"
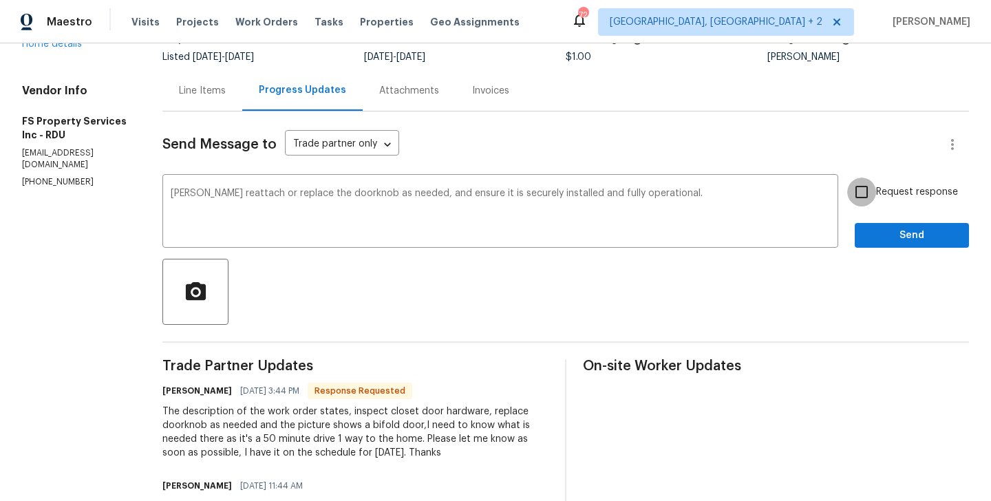
click at [859, 195] on input "Request response" at bounding box center [862, 192] width 29 height 29
checkbox input "true"
click at [881, 223] on button "Send" at bounding box center [912, 235] width 114 height 25
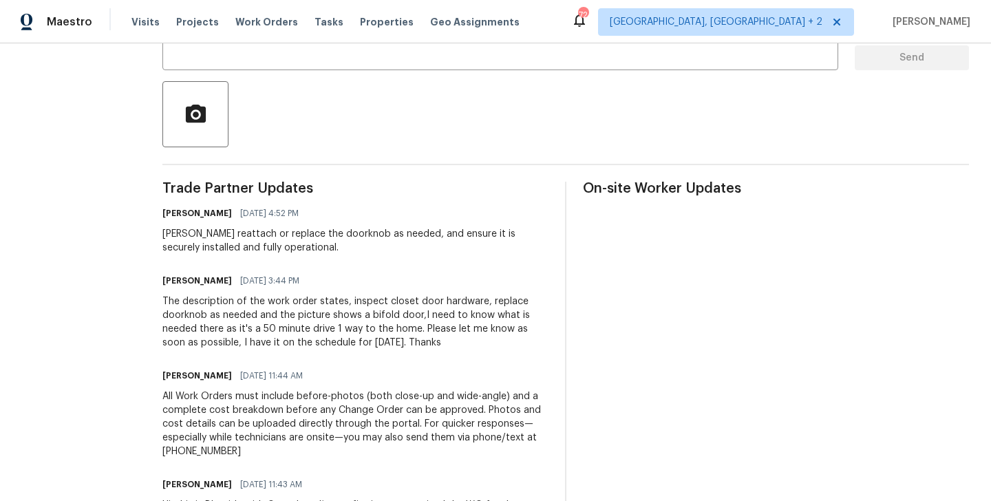
scroll to position [0, 0]
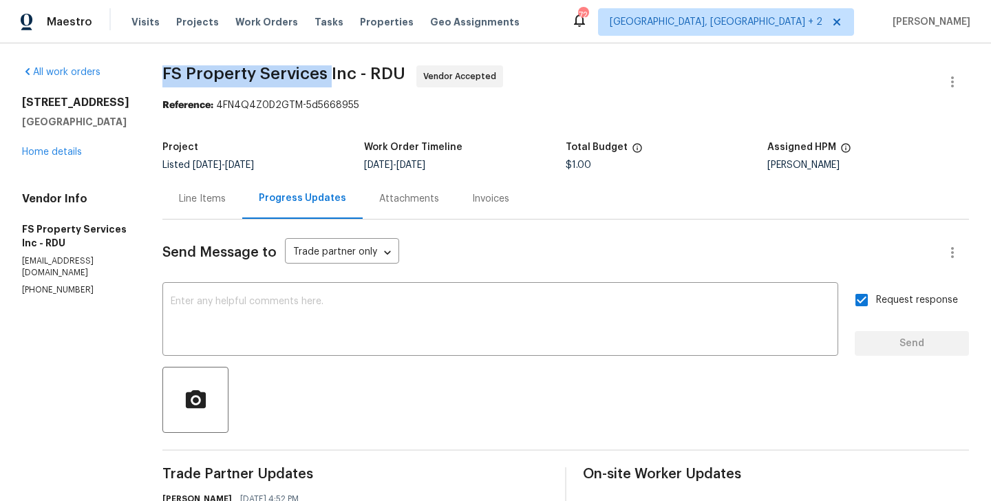
drag, startPoint x: 183, startPoint y: 74, endPoint x: 353, endPoint y: 76, distance: 170.1
click at [353, 76] on div "All work orders 125 River Hills Dr Clayton, NC 27527 Home details Vendor Info F…" at bounding box center [495, 467] width 991 height 848
copy span "FS Property Services"
click at [29, 149] on link "Home details" at bounding box center [52, 152] width 60 height 10
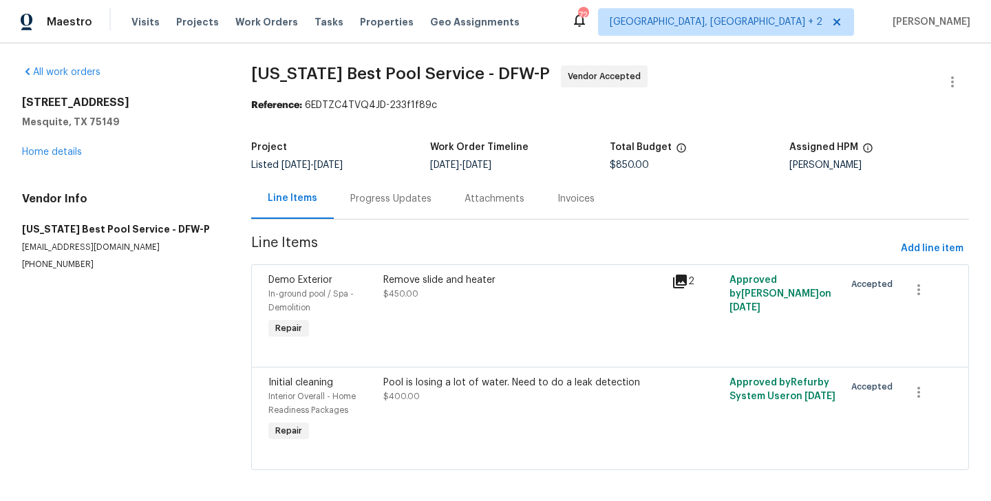
click at [383, 187] on div "Progress Updates" at bounding box center [391, 198] width 114 height 41
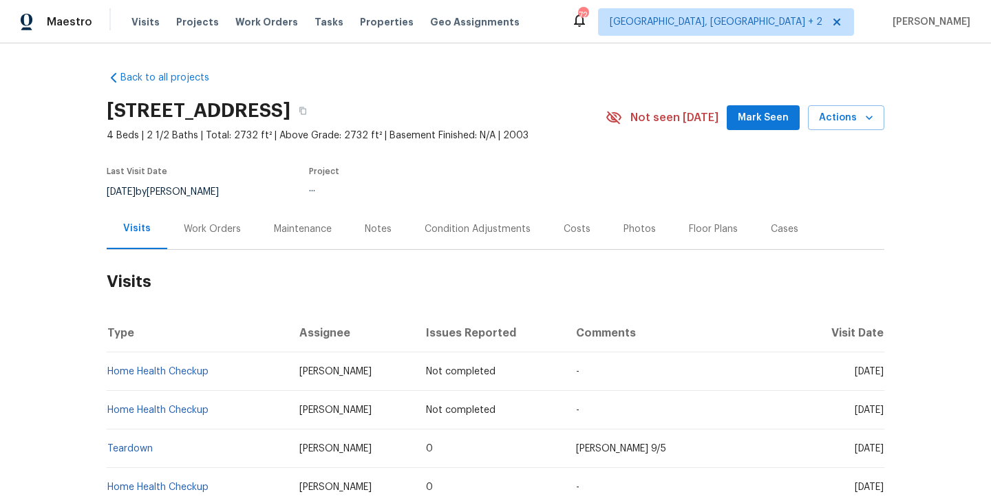
click at [225, 244] on div "Work Orders" at bounding box center [212, 229] width 90 height 41
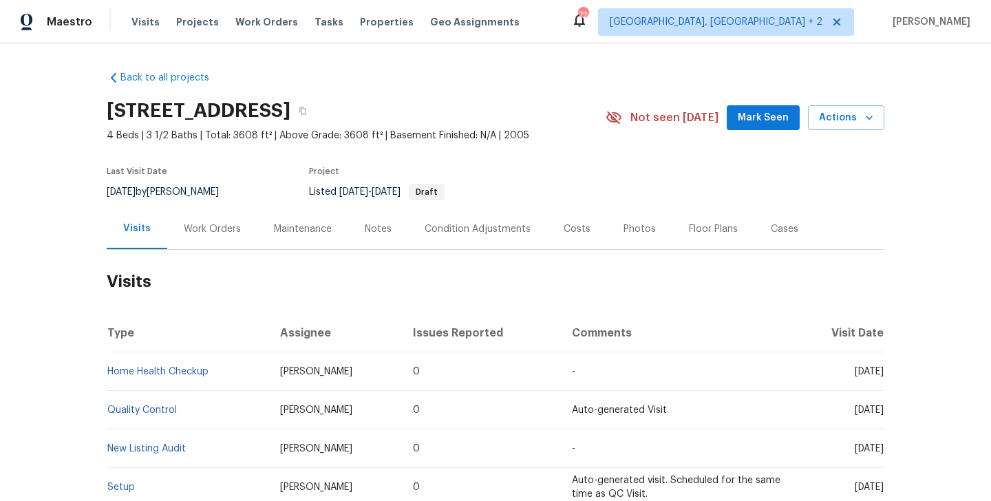
click at [209, 213] on div "Work Orders" at bounding box center [212, 229] width 90 height 41
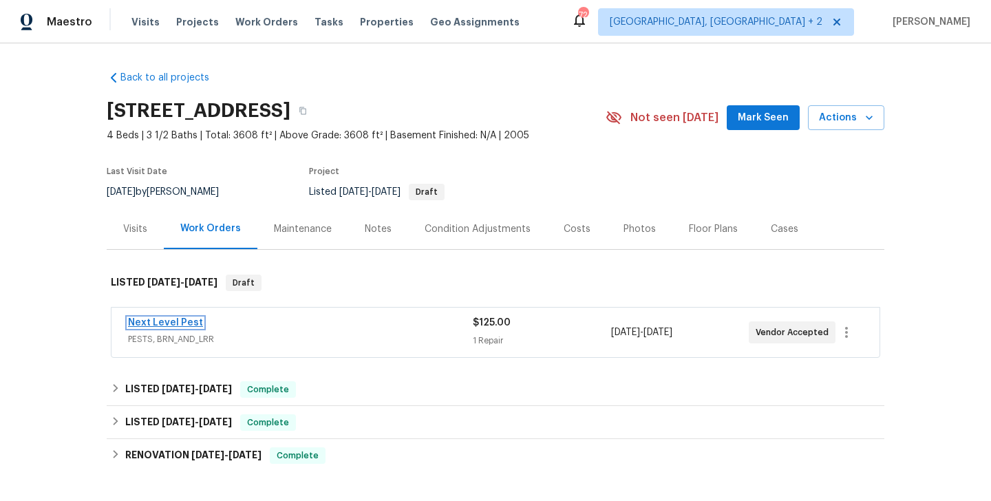
click at [189, 321] on link "Next Level Pest" at bounding box center [165, 323] width 75 height 10
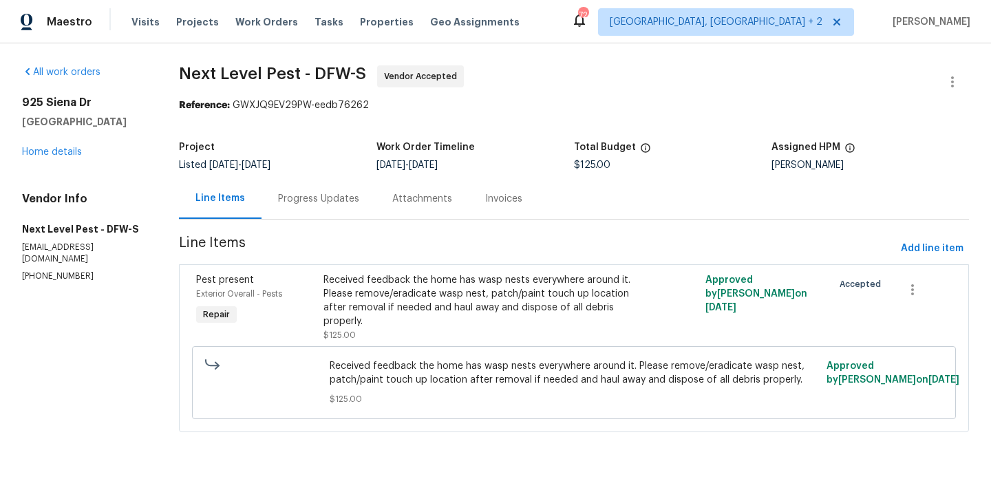
click at [332, 196] on div "Progress Updates" at bounding box center [318, 199] width 81 height 14
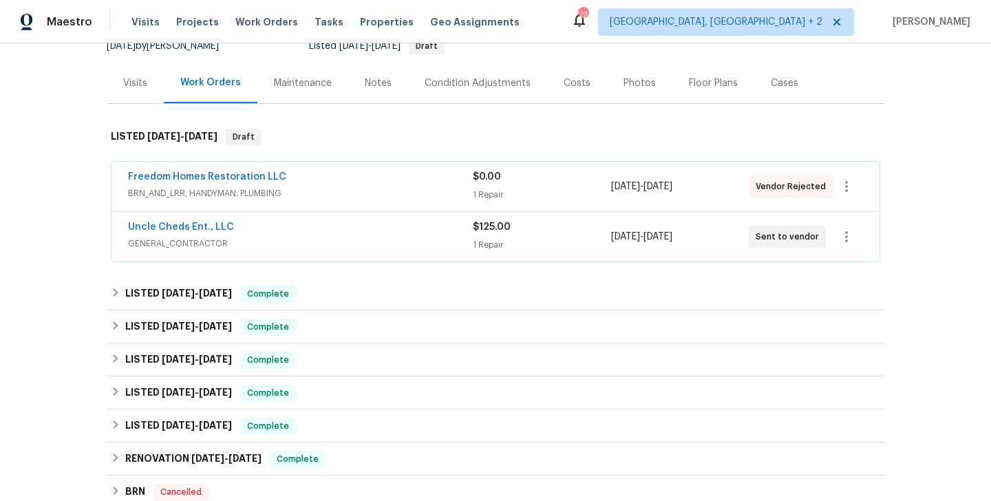
scroll to position [147, 0]
click at [361, 169] on div "Freedom Homes Restoration LLC" at bounding box center [300, 177] width 345 height 17
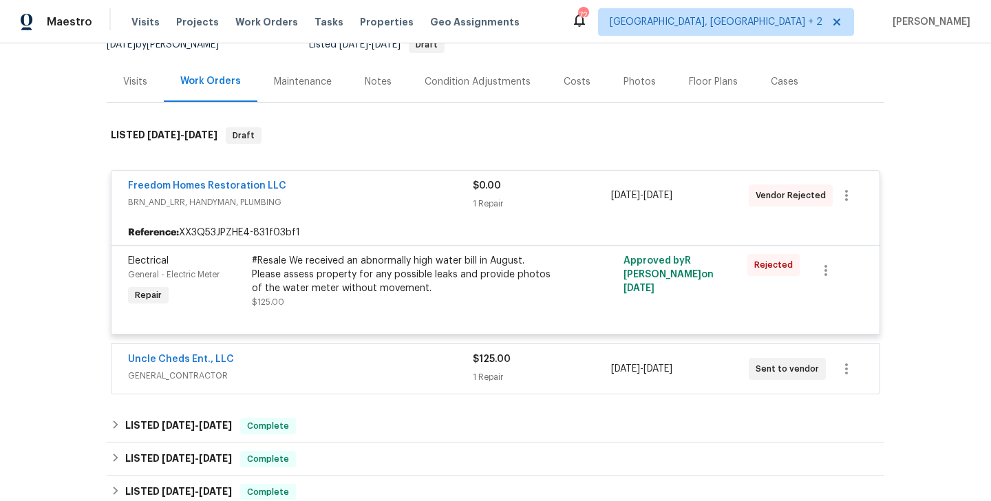
click at [345, 174] on div "Freedom Homes Restoration LLC BRN_AND_LRR, HANDYMAN, PLUMBING $0.00 1 Repair 9/…" at bounding box center [496, 196] width 768 height 50
click at [330, 181] on div "Freedom Homes Restoration LLC" at bounding box center [300, 187] width 345 height 17
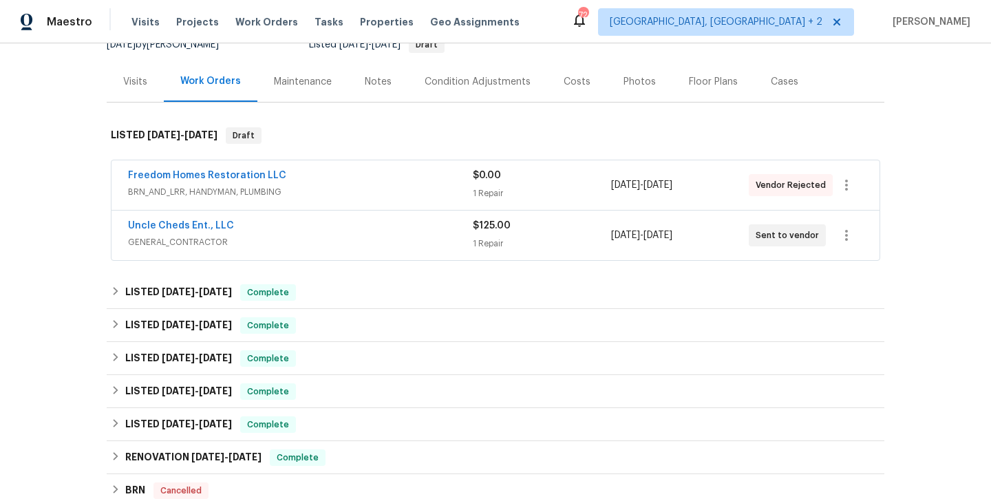
click at [294, 231] on div "Uncle Cheds Ent., LLC" at bounding box center [300, 227] width 345 height 17
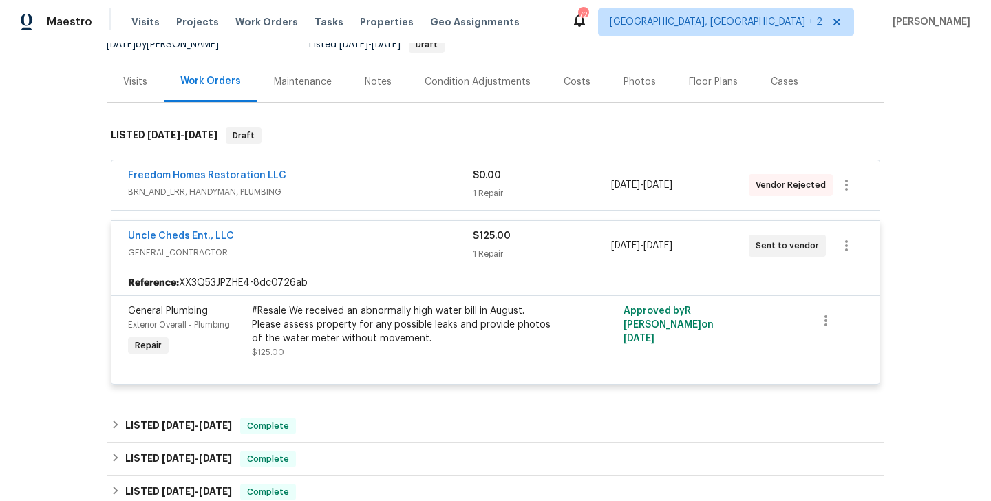
click at [282, 244] on div "Uncle Cheds Ent., LLC" at bounding box center [300, 237] width 345 height 17
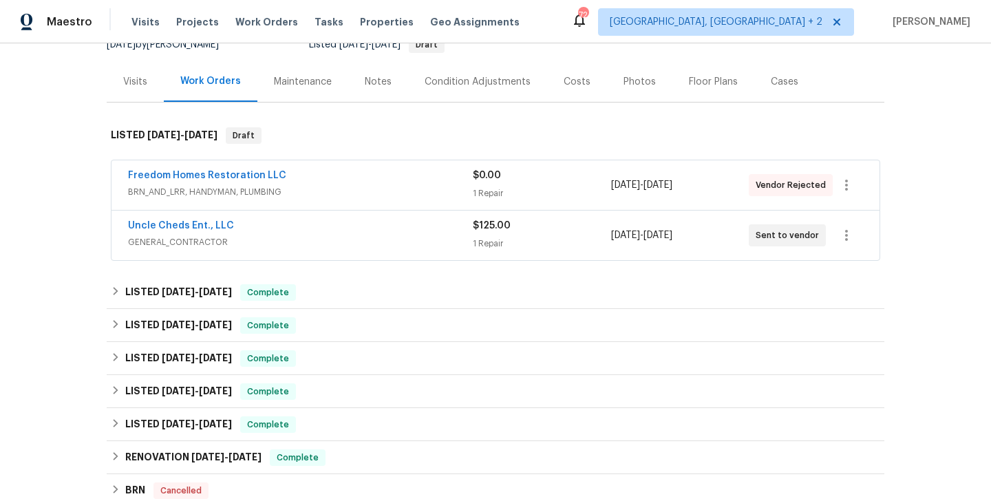
scroll to position [397, 0]
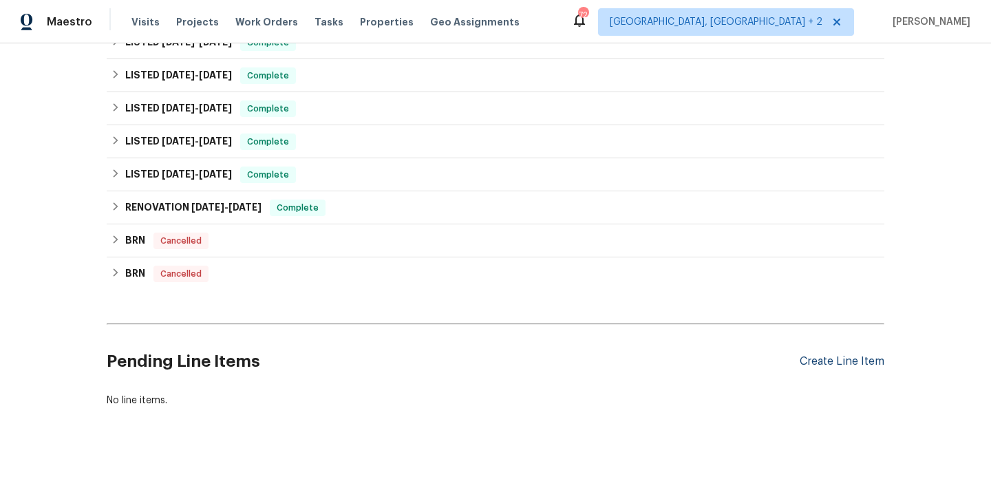
click at [828, 362] on div "Create Line Item" at bounding box center [842, 361] width 85 height 13
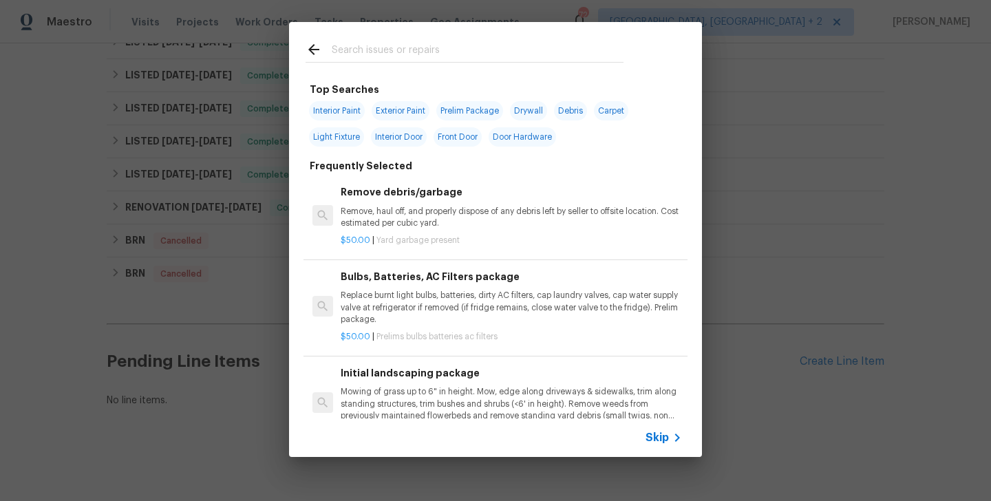
click at [381, 48] on input "text" at bounding box center [478, 51] width 292 height 21
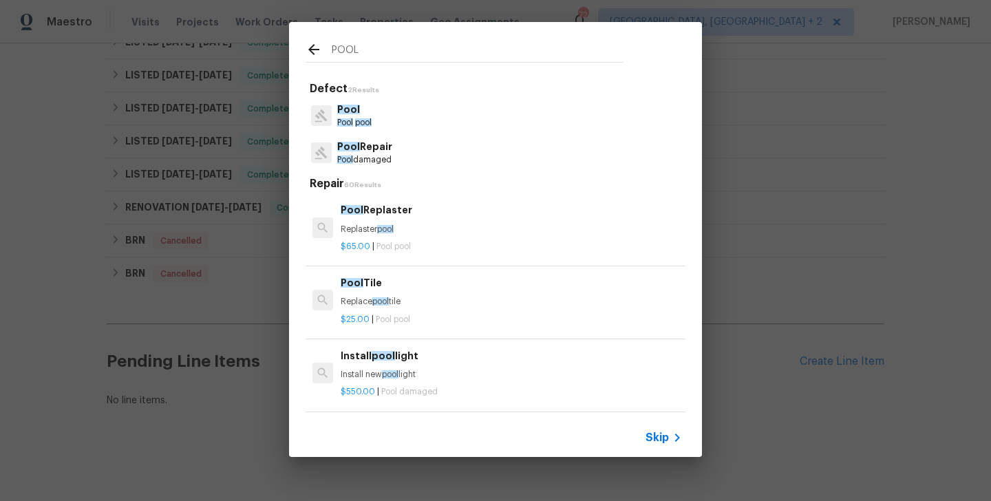
type input "POOL"
click at [375, 119] on div "Pool Pool pool" at bounding box center [496, 115] width 380 height 37
click at [350, 120] on span "Pool" at bounding box center [345, 122] width 16 height 8
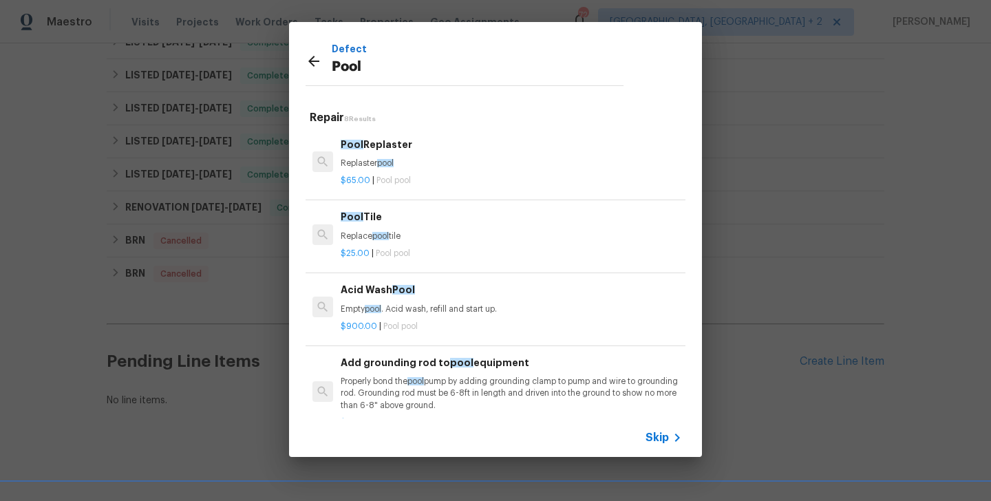
click at [379, 158] on p "Replaster pool" at bounding box center [511, 164] width 341 height 12
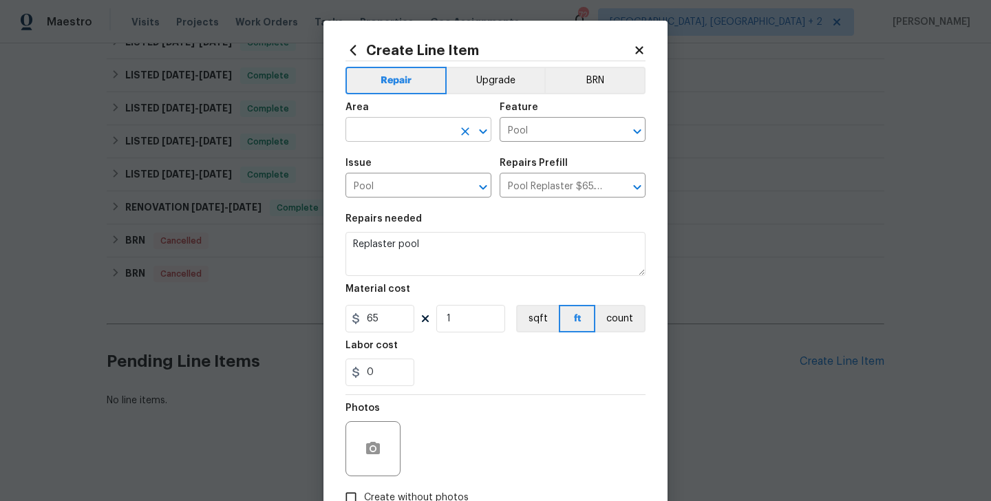
click at [386, 135] on input "text" at bounding box center [399, 130] width 107 height 21
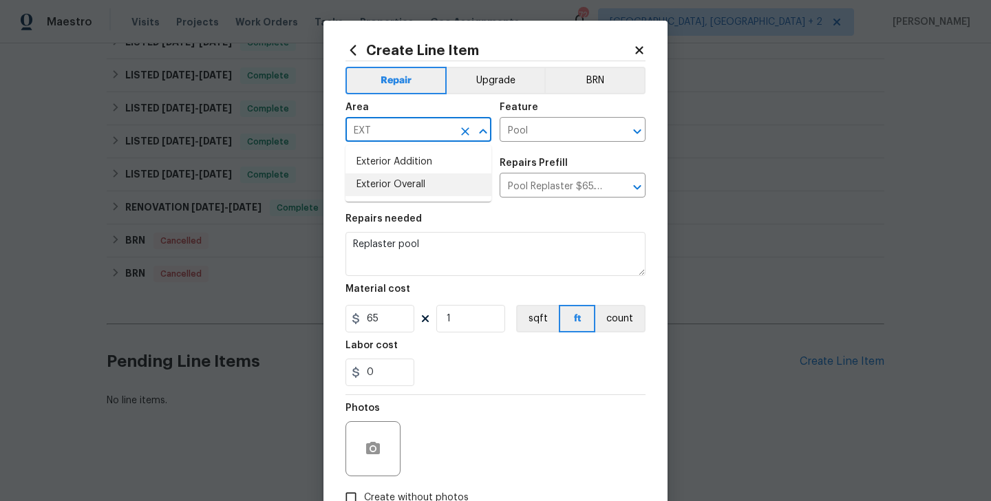
click at [397, 176] on li "Exterior Overall" at bounding box center [419, 185] width 146 height 23
type input "Exterior Overall"
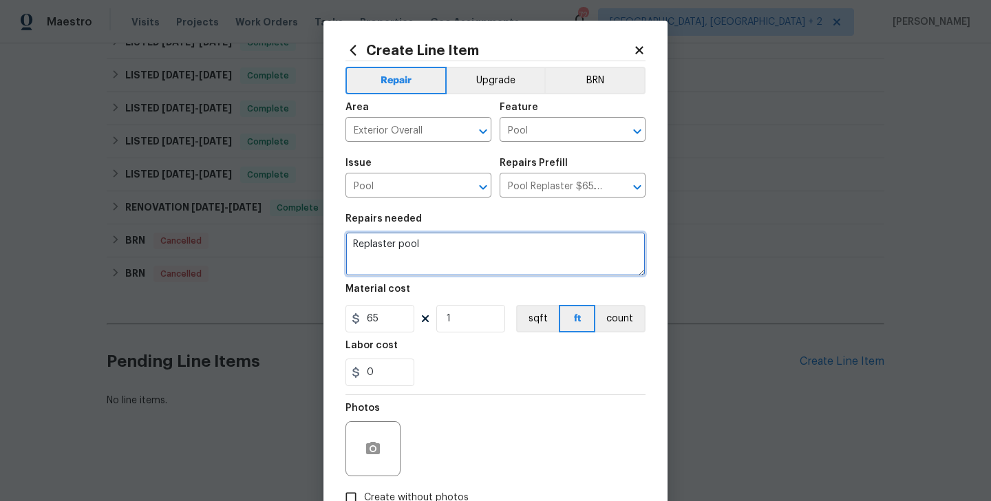
click at [550, 257] on textarea "Replaster pool" at bounding box center [496, 254] width 300 height 44
paste textarea "Per your request to replace the pool motor pump and haul the old unit offsite."
type textarea "Per your request to replace the pool motor pump and haul the old unit offsite."
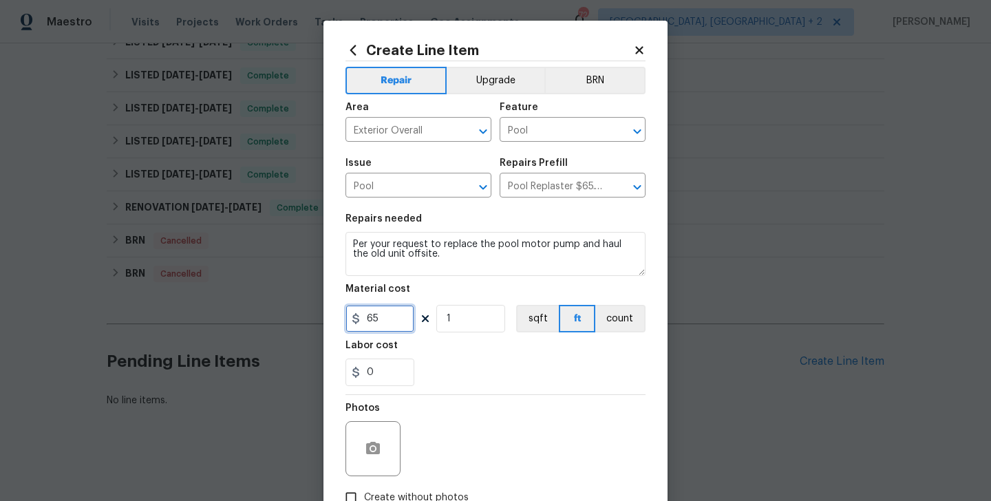
click at [381, 315] on input "65" at bounding box center [380, 319] width 69 height 28
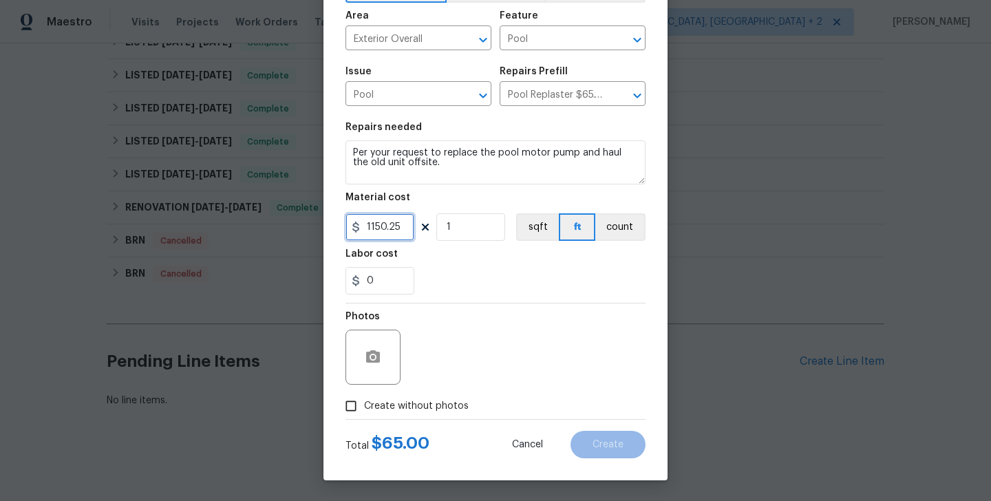
type input "1150.25"
click at [407, 412] on span "Create without photos" at bounding box center [416, 406] width 105 height 14
click at [364, 412] on input "Create without photos" at bounding box center [351, 406] width 26 height 26
checkbox input "true"
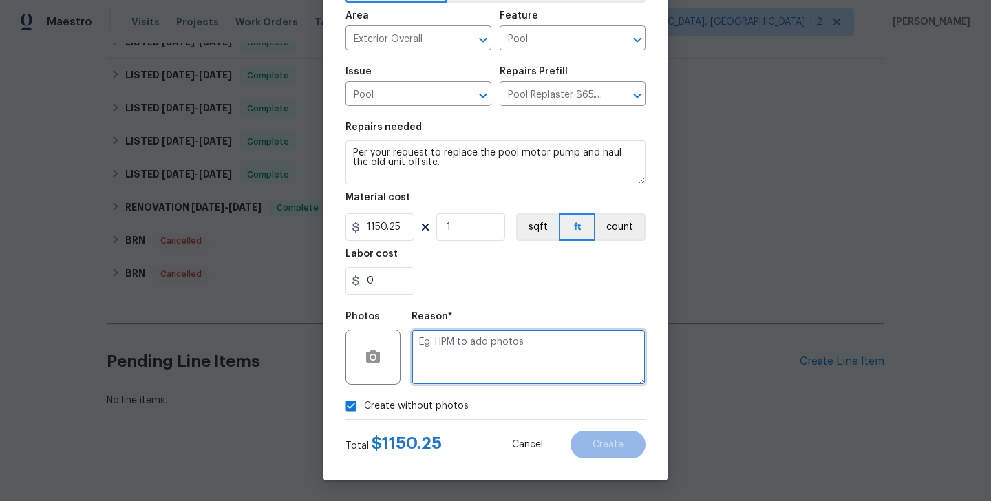
click at [499, 366] on textarea at bounding box center [529, 357] width 234 height 55
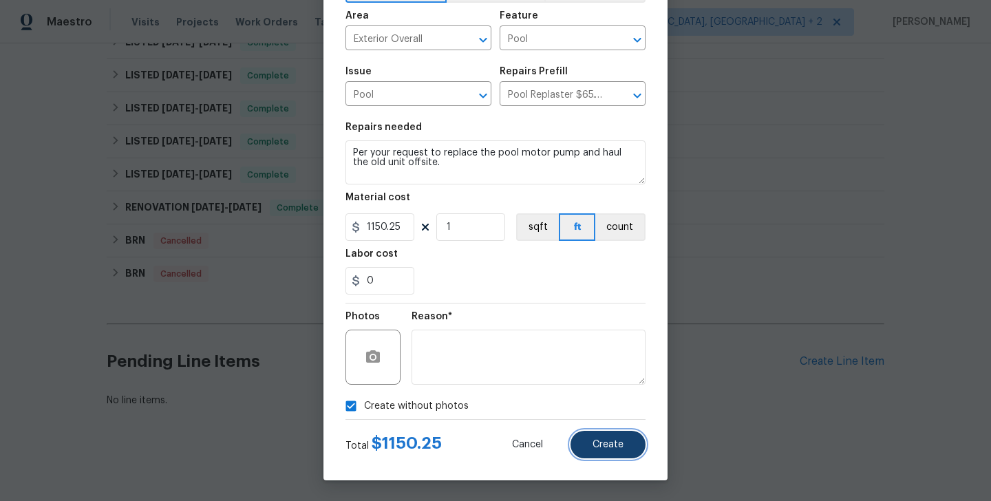
click at [581, 443] on button "Create" at bounding box center [608, 445] width 75 height 28
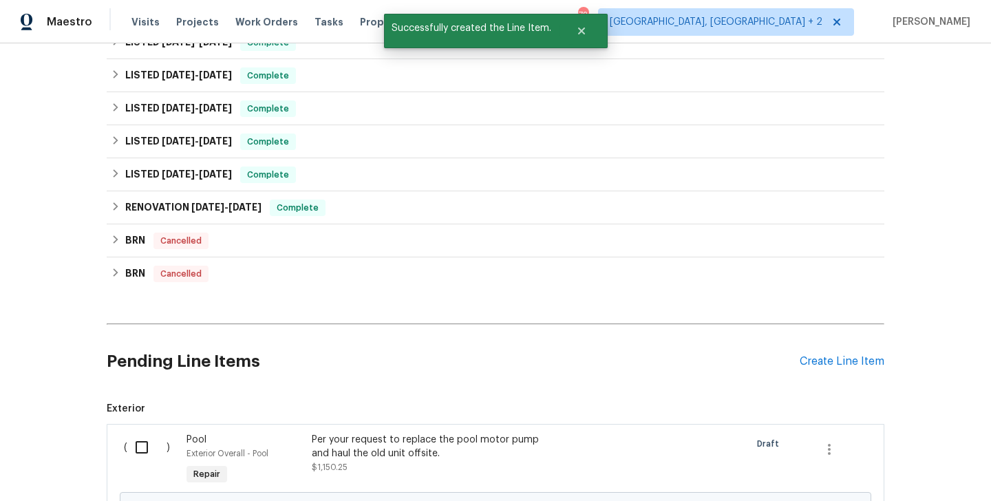
scroll to position [554, 0]
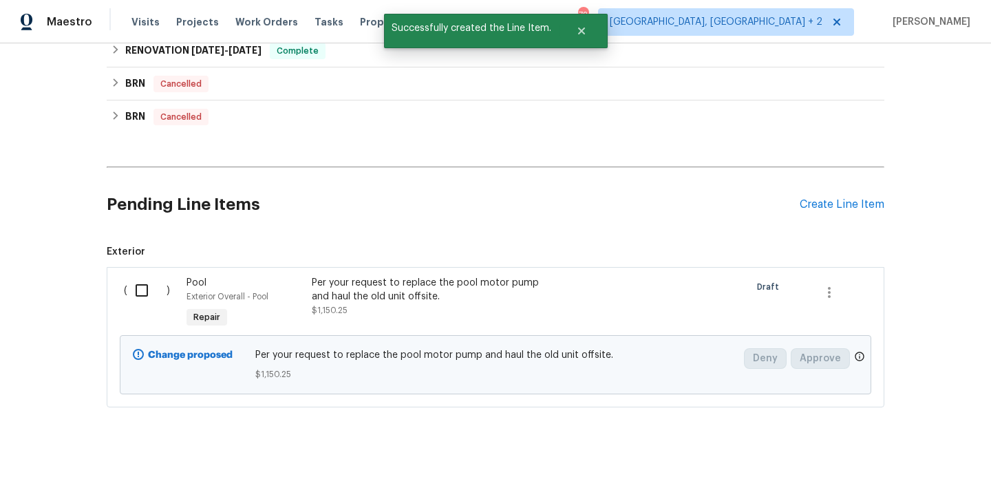
click at [153, 282] on input "checkbox" at bounding box center [146, 290] width 39 height 29
click at [886, 450] on div "Cancel (1) Item Create Work Order" at bounding box center [495, 467] width 991 height 70
click at [886, 465] on span "Create Work Order" at bounding box center [913, 467] width 92 height 17
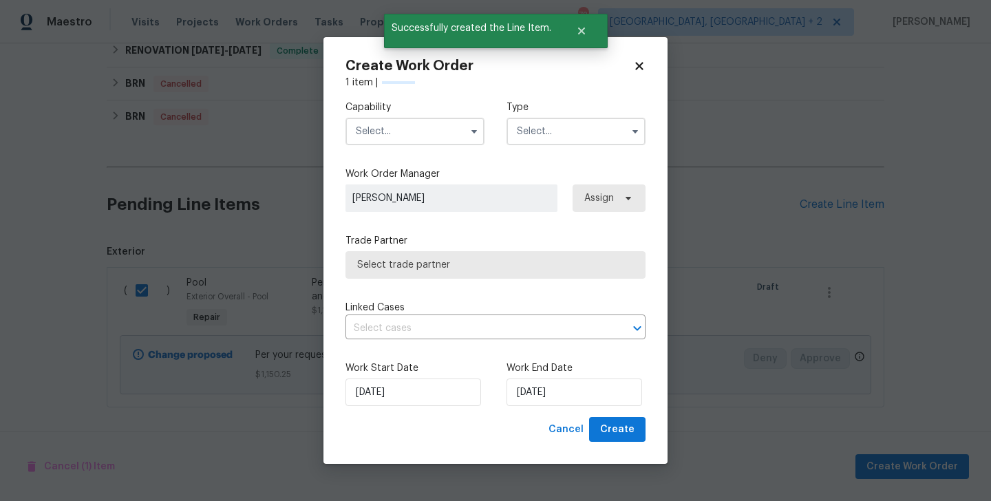
checkbox input "false"
click at [370, 126] on input "text" at bounding box center [415, 132] width 139 height 28
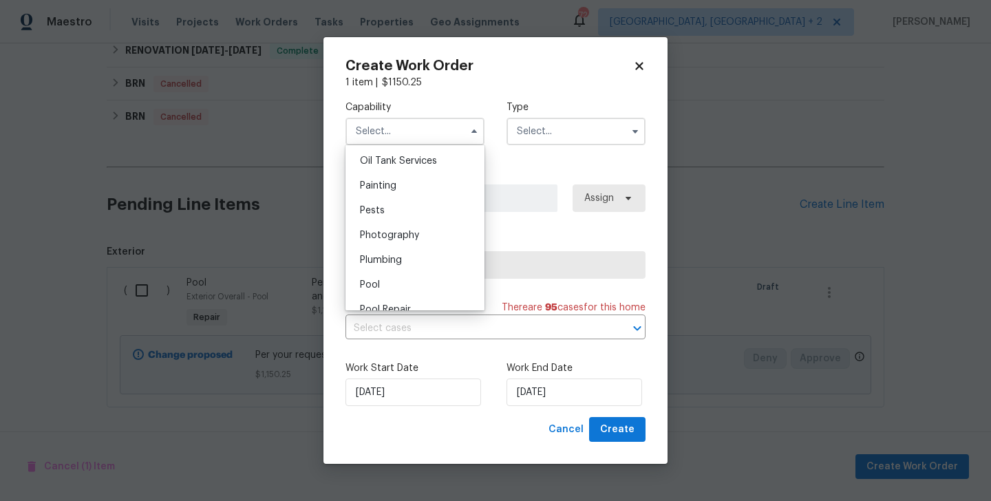
scroll to position [1134, 0]
click at [393, 287] on div "Pool" at bounding box center [415, 283] width 132 height 25
type input "Pool"
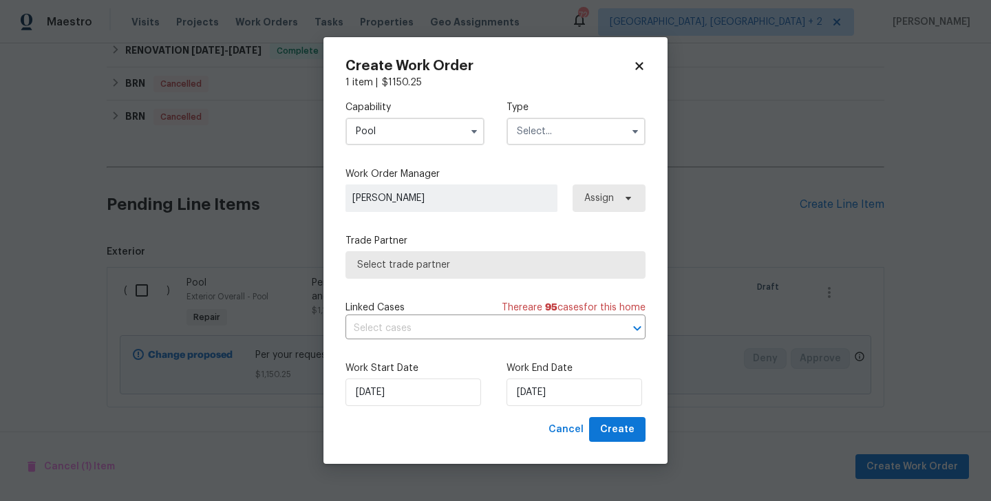
click at [540, 136] on input "text" at bounding box center [576, 132] width 139 height 28
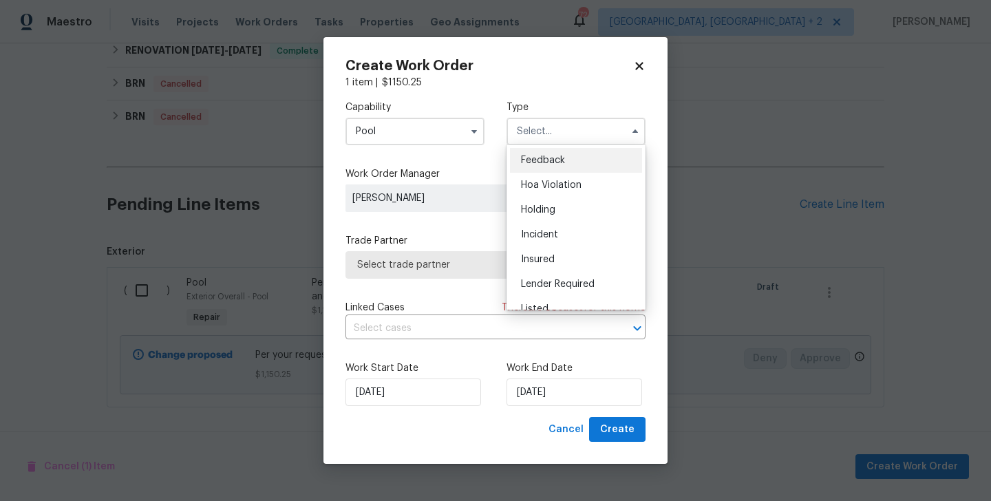
click at [540, 164] on span "Feedback" at bounding box center [543, 161] width 44 height 10
type input "Feedback"
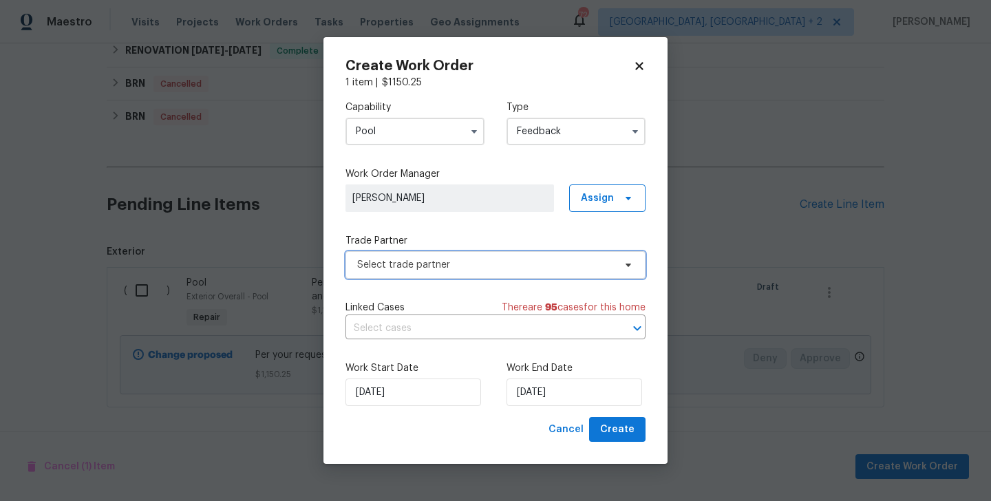
click at [412, 252] on span "Select trade partner" at bounding box center [496, 265] width 300 height 28
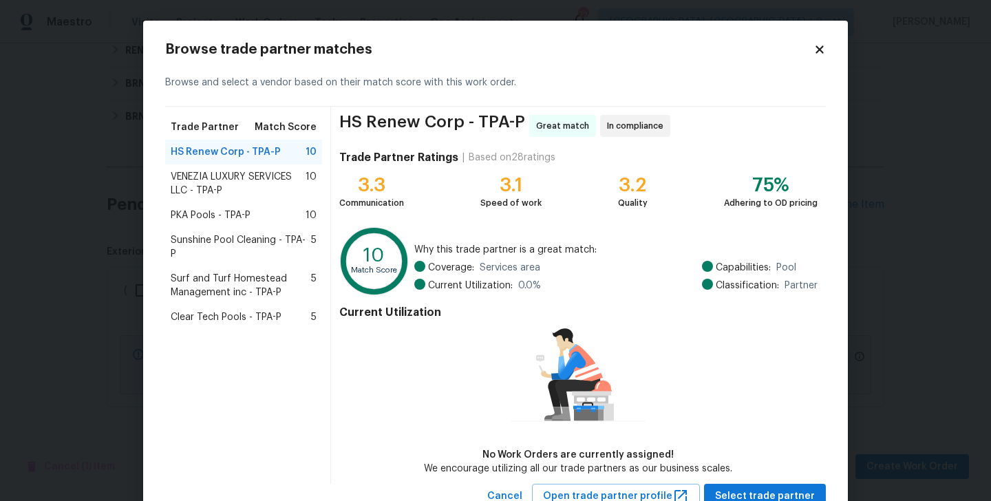
click at [206, 212] on span "PKA Pools - TPA-P" at bounding box center [211, 216] width 80 height 14
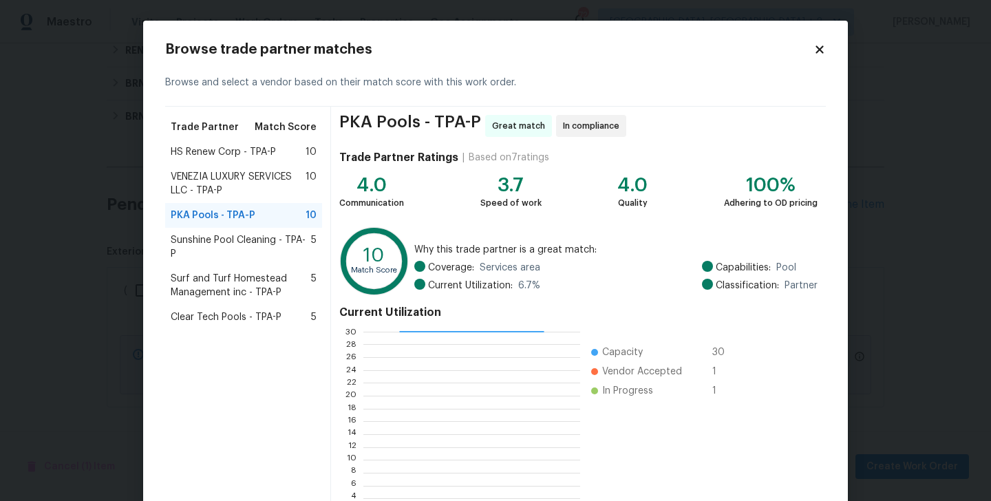
scroll to position [106, 0]
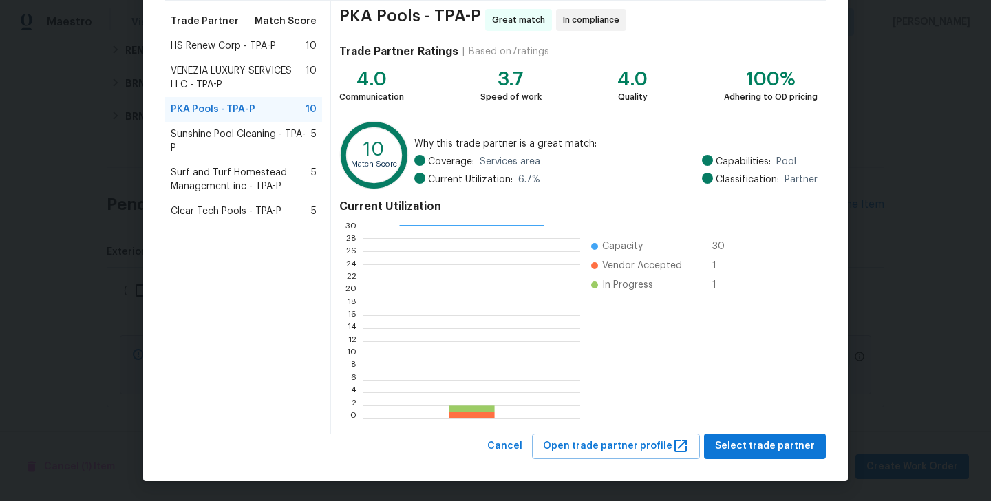
click at [742, 429] on div "PKA Pools - TPA-P Great match In compliance Trade Partner Ratings | Based on 7 …" at bounding box center [578, 217] width 495 height 433
click at [742, 445] on span "Select trade partner" at bounding box center [765, 446] width 100 height 17
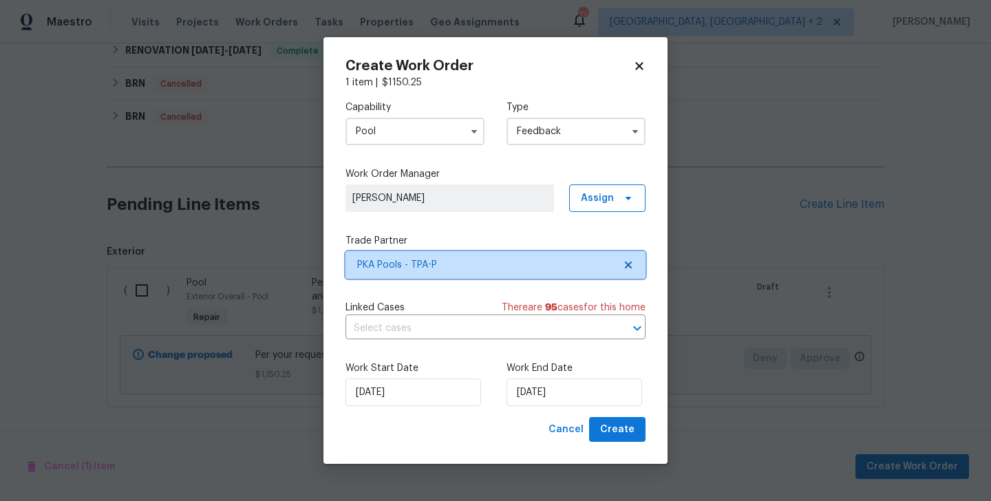
scroll to position [0, 0]
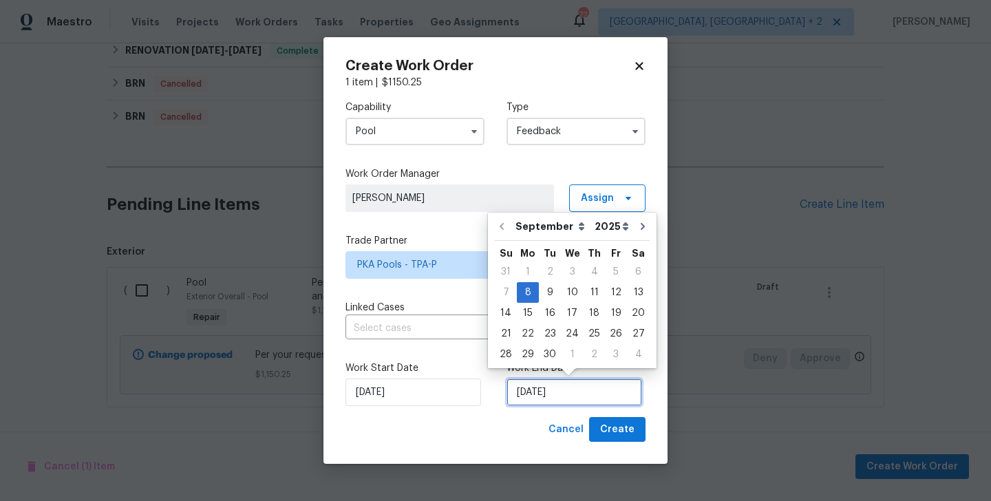
click at [547, 381] on input "08/09/2025" at bounding box center [575, 393] width 136 height 28
click at [578, 292] on div "10" at bounding box center [572, 292] width 23 height 19
type input "10/09/2025"
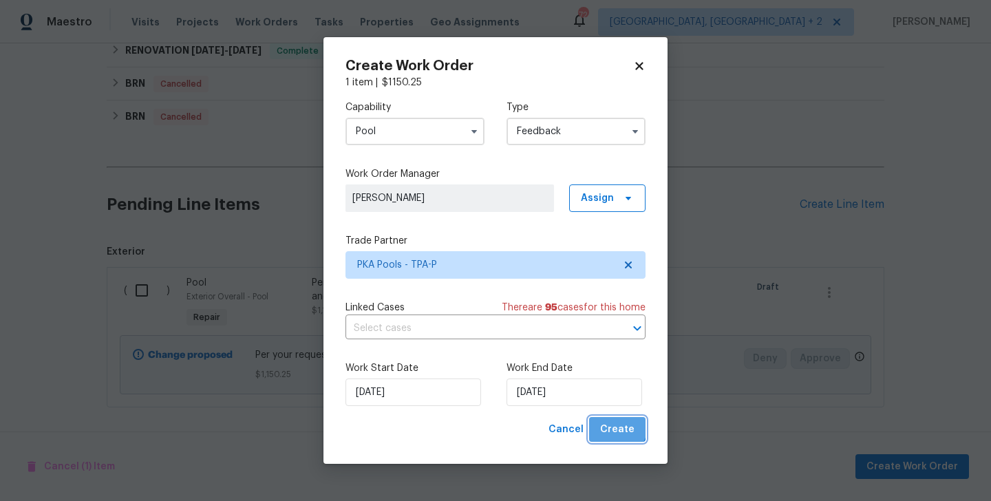
click at [598, 417] on button "Create" at bounding box center [617, 429] width 56 height 25
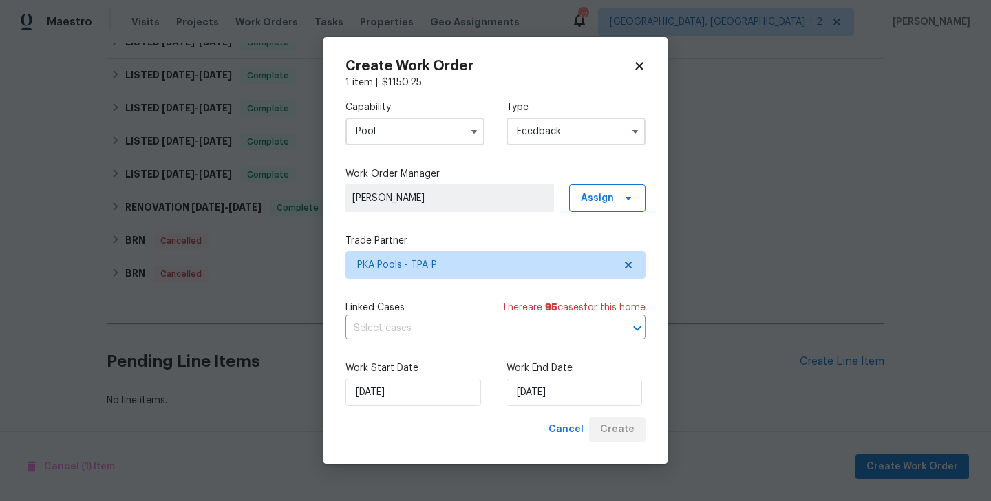
scroll to position [448, 0]
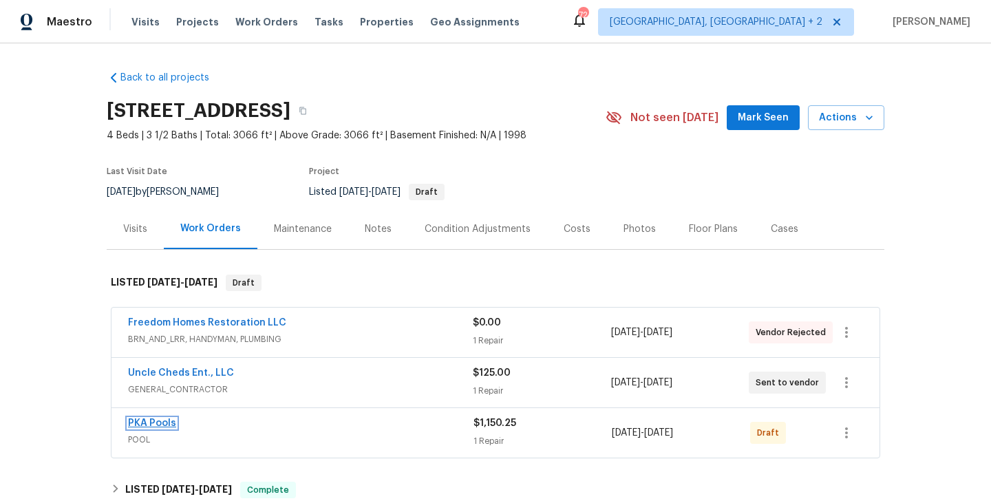
click at [163, 426] on link "PKA Pools" at bounding box center [152, 424] width 48 height 10
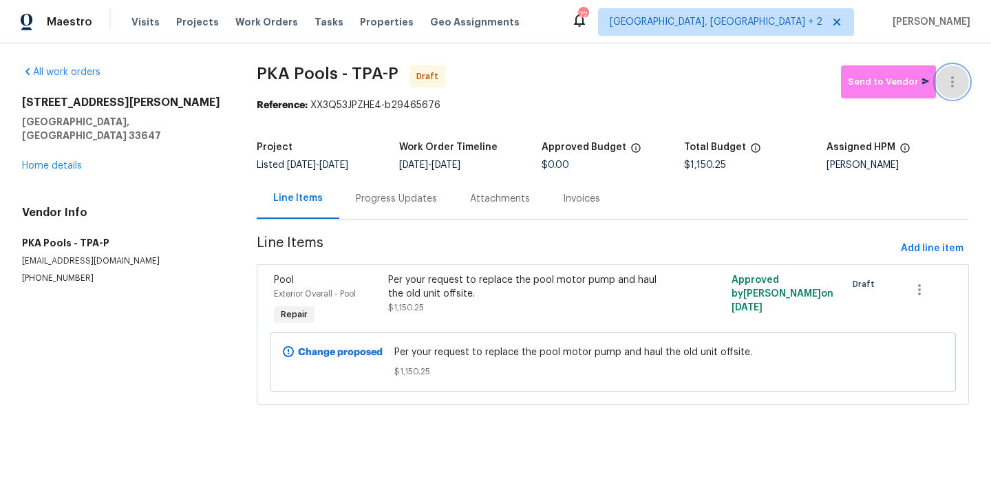
click at [958, 76] on icon "button" at bounding box center [953, 82] width 17 height 17
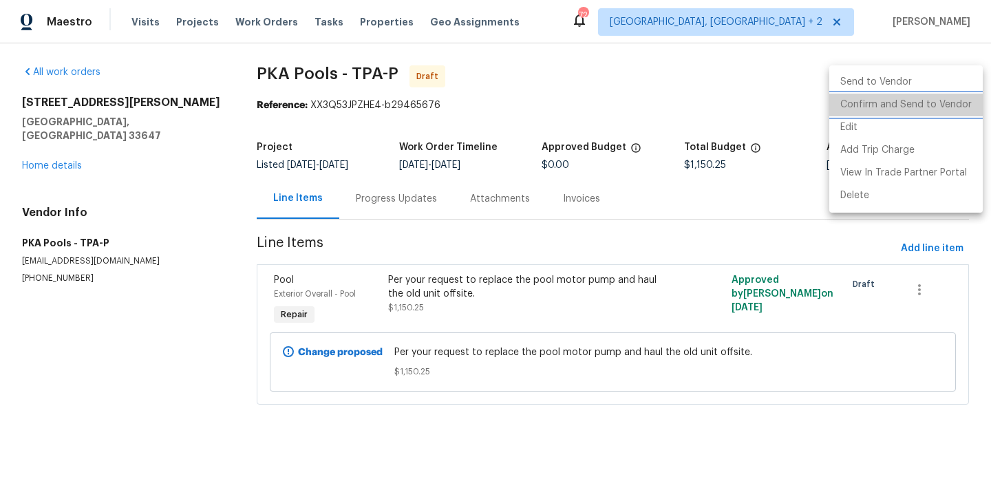
click at [958, 103] on li "Confirm and Send to Vendor" at bounding box center [907, 105] width 154 height 23
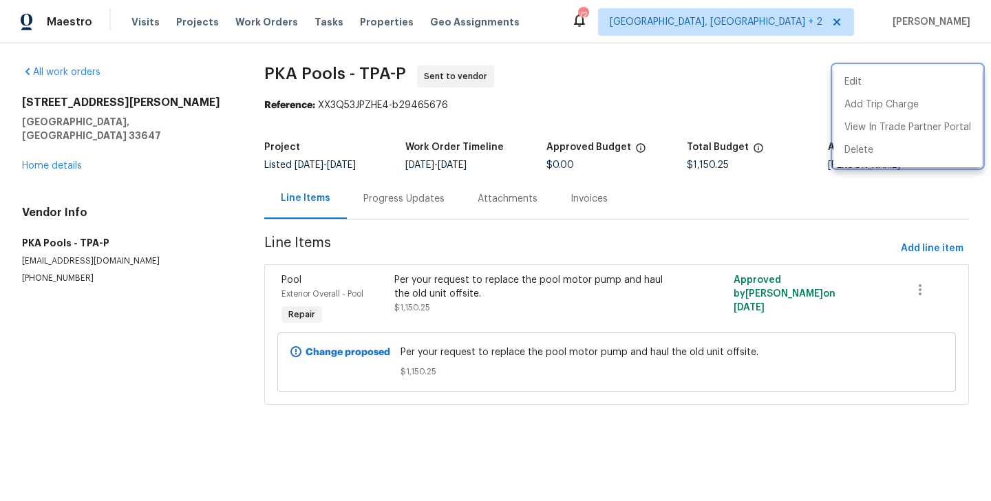
click at [392, 189] on div at bounding box center [495, 250] width 991 height 501
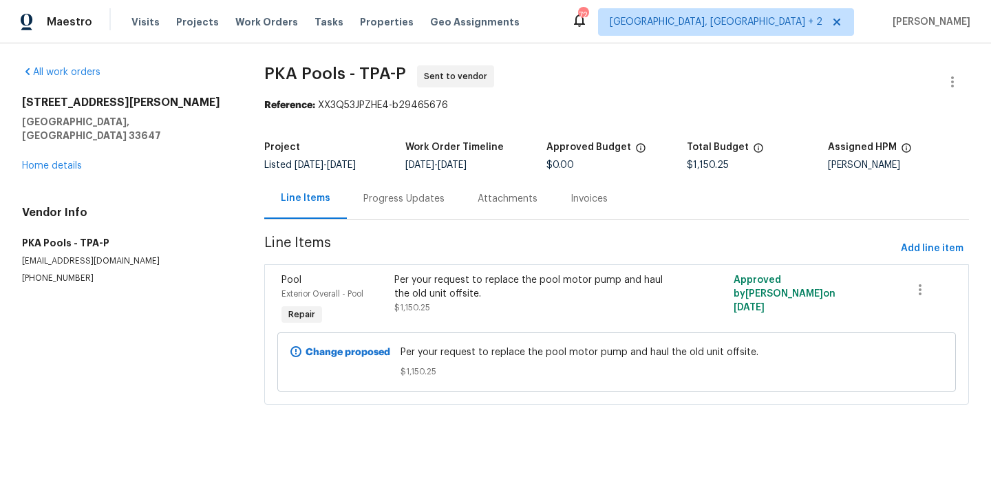
click at [392, 189] on div "Progress Updates" at bounding box center [404, 198] width 114 height 41
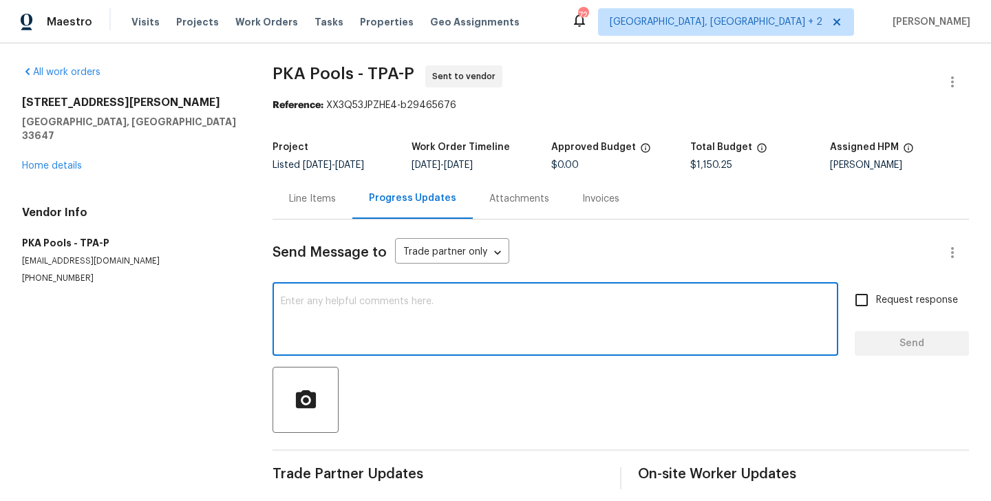
click at [419, 299] on textarea at bounding box center [555, 321] width 549 height 48
paste textarea "Hi, this is Blessida with Opendoor. I’m confirming you received the WO for the …"
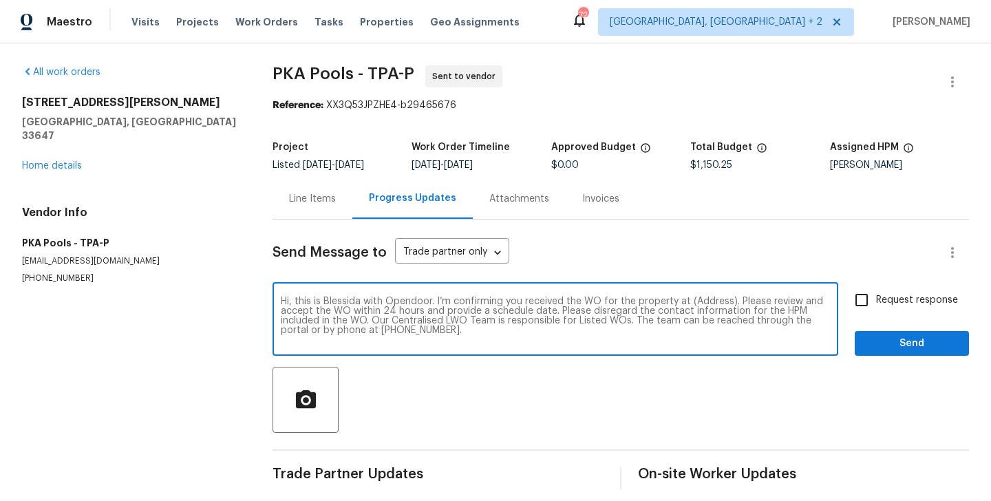
click at [706, 302] on textarea "Hi, this is Blessida with Opendoor. I’m confirming you received the WO for the …" at bounding box center [555, 321] width 549 height 48
paste textarea "18122 Sugar Brooke Dr, Tampa, FL 33647"
type textarea "Hi, this is Blessida with Opendoor. I’m confirming you received the WO for the …"
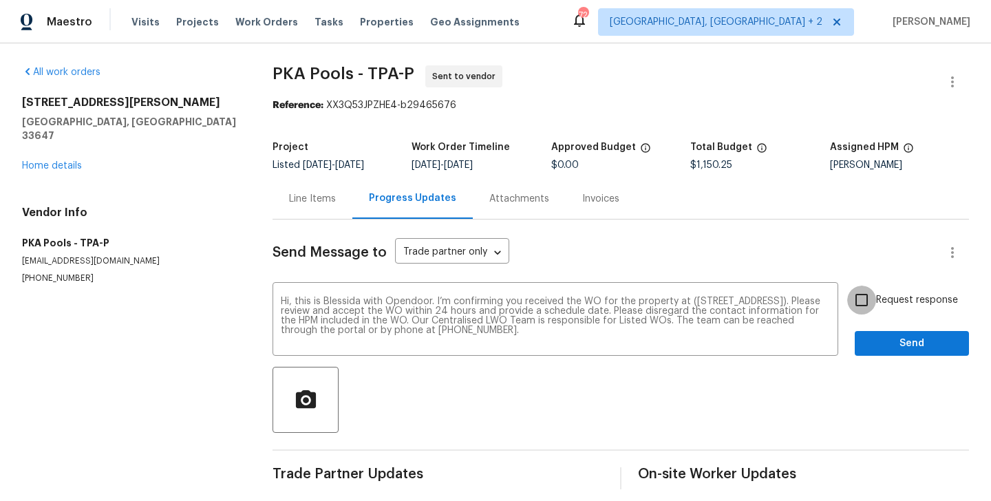
click at [872, 304] on input "Request response" at bounding box center [862, 300] width 29 height 29
checkbox input "true"
click at [872, 348] on span "Send" at bounding box center [912, 343] width 92 height 17
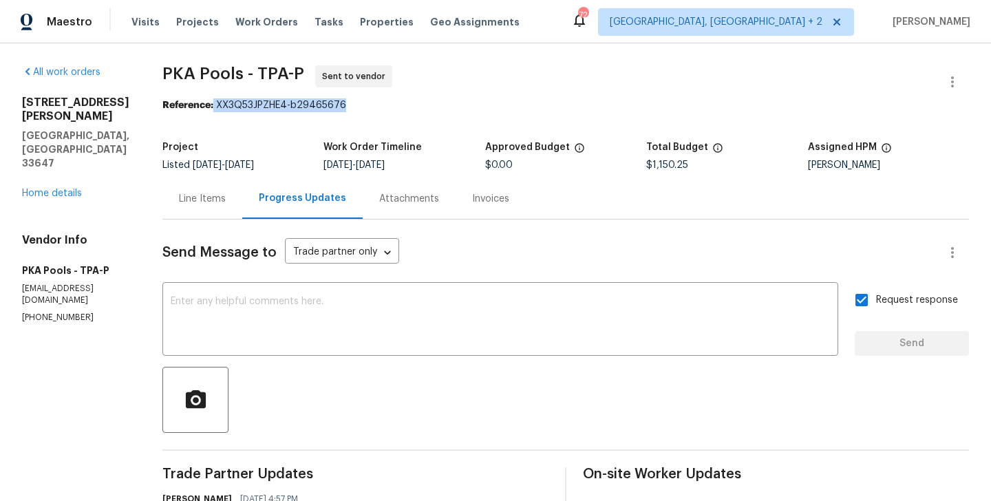
drag, startPoint x: 194, startPoint y: 106, endPoint x: 363, endPoint y: 107, distance: 168.7
click at [363, 107] on div "Reference: XX3Q53JPZHE4-b29465676" at bounding box center [565, 105] width 807 height 14
copy div "XX3Q53JPZHE4-b29465676"
drag, startPoint x: 144, startPoint y: 75, endPoint x: 218, endPoint y: 78, distance: 73.7
click at [218, 78] on span "PKA Pools - TPA-P" at bounding box center [233, 73] width 142 height 17
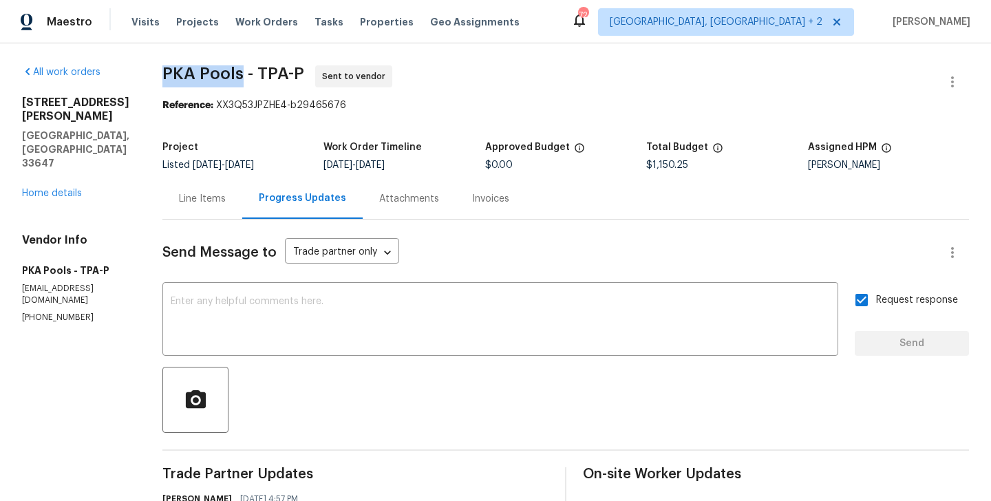
copy span "PKA Pools"
click at [367, 315] on textarea at bounding box center [501, 321] width 660 height 48
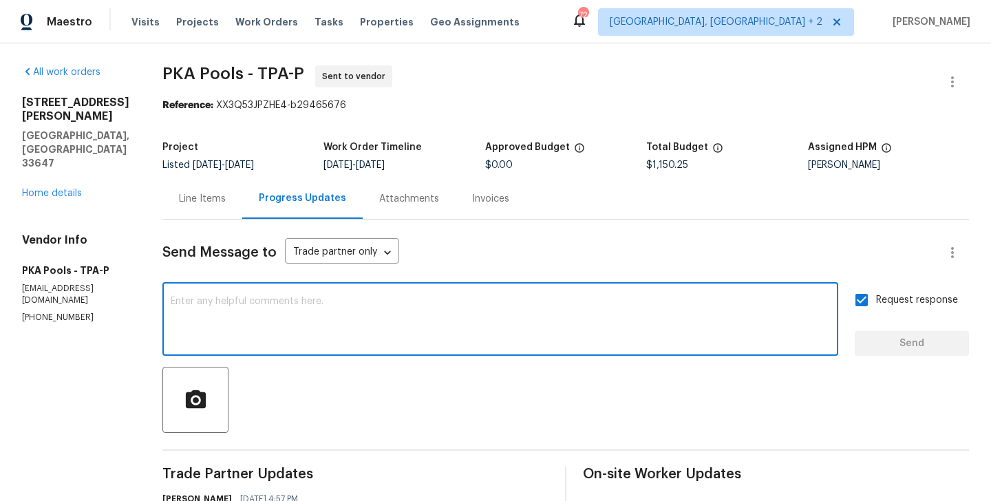
paste textarea "All Work Orders must include before-photos (both close-up and wide-angle) and a…"
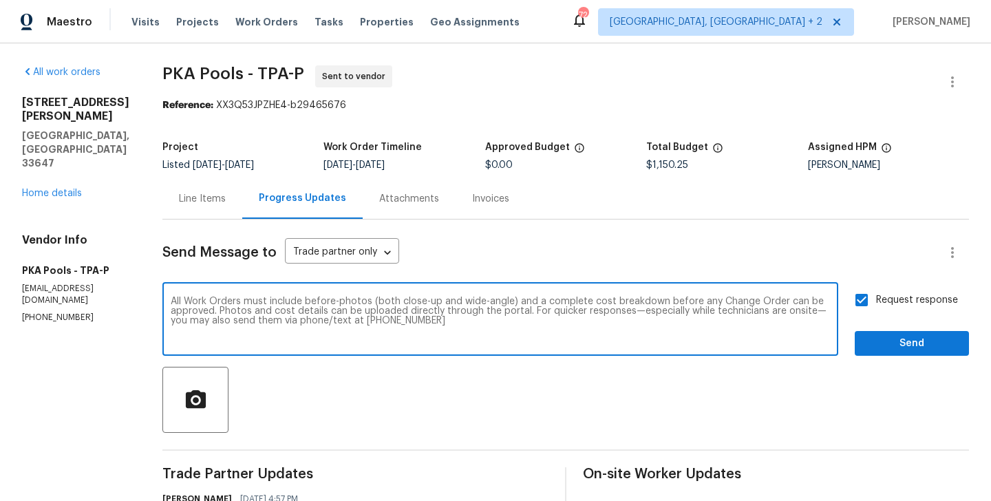
type textarea "All Work Orders must include before-photos (both close-up and wide-angle) and a…"
click at [913, 358] on div "Send Message to Trade partner only Trade partner only ​ All Work Orders must in…" at bounding box center [565, 409] width 807 height 379
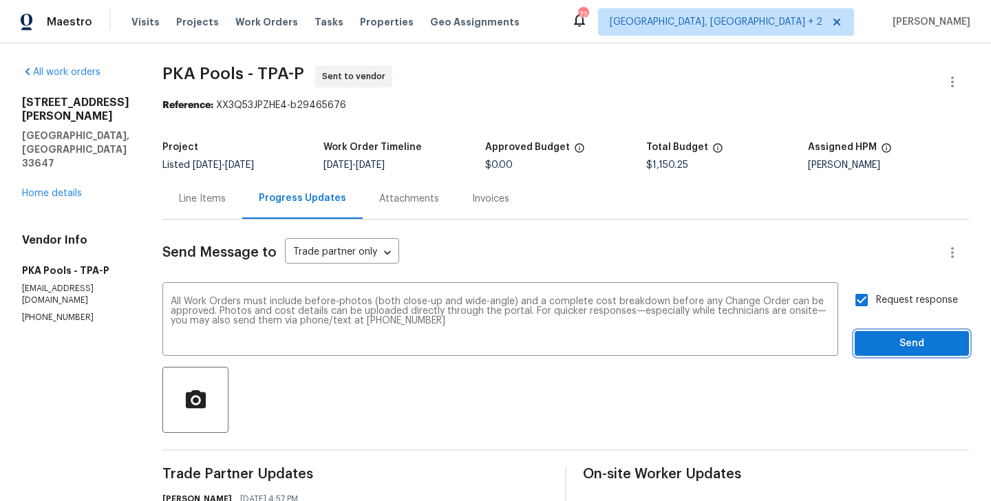
click at [892, 348] on span "Send" at bounding box center [912, 343] width 92 height 17
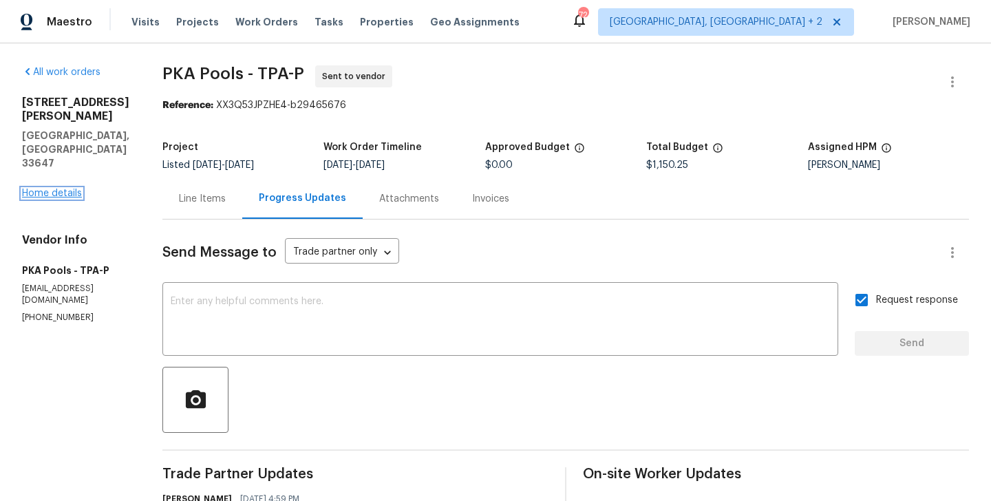
click at [48, 189] on link "Home details" at bounding box center [52, 194] width 60 height 10
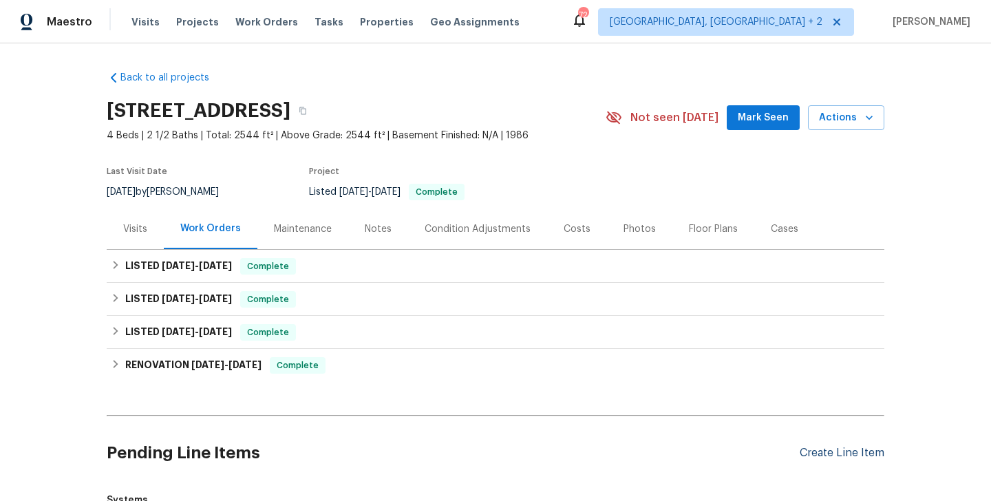
click at [806, 450] on div "Create Line Item" at bounding box center [842, 453] width 85 height 13
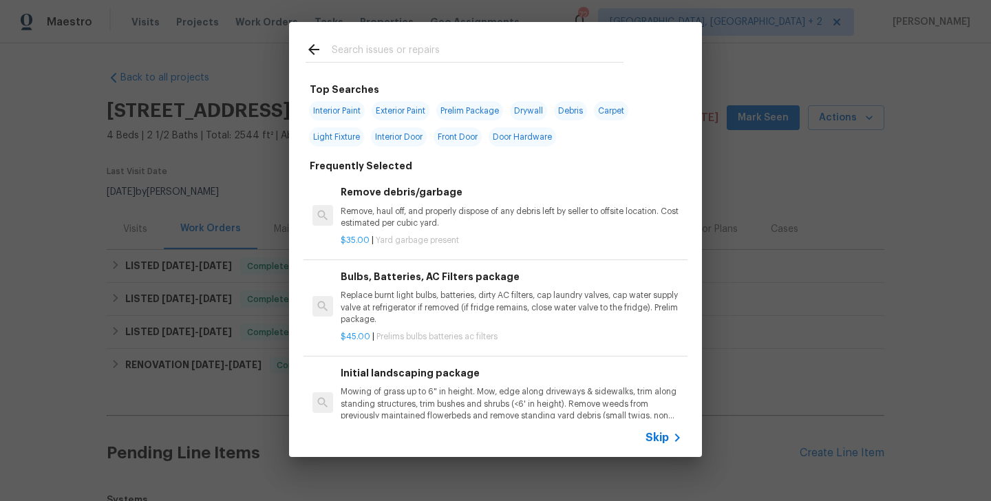
click at [370, 45] on input "text" at bounding box center [478, 51] width 292 height 21
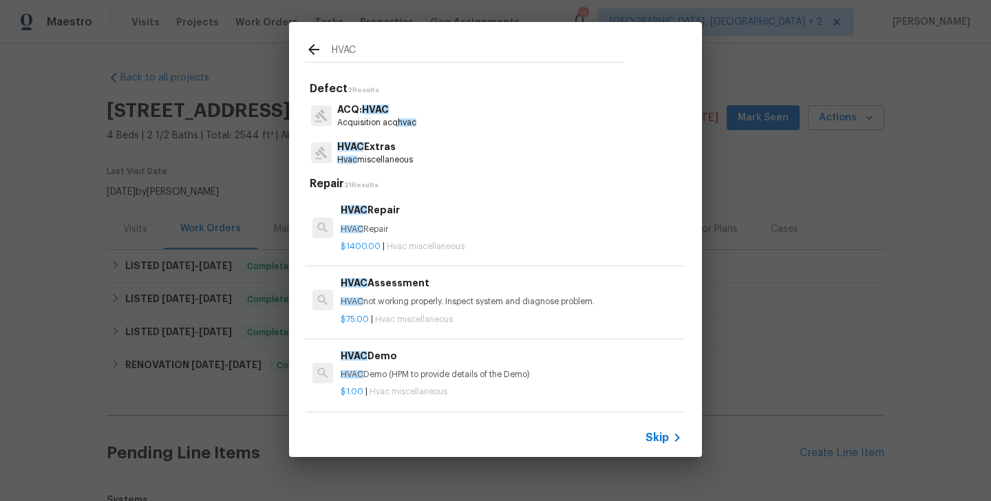
type input "HVAC"
click at [373, 224] on p "HVAC Repair" at bounding box center [511, 230] width 341 height 12
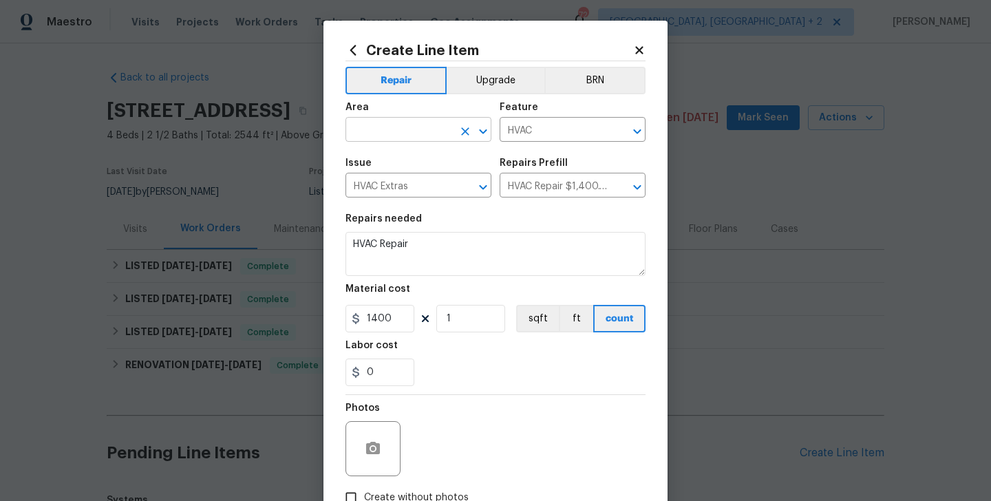
click at [386, 126] on input "text" at bounding box center [399, 130] width 107 height 21
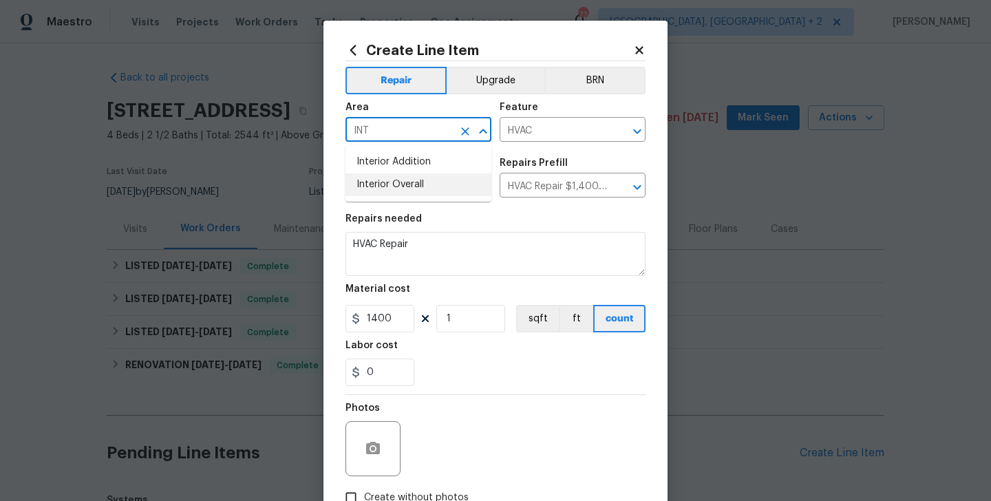
click at [388, 185] on li "Interior Overall" at bounding box center [419, 185] width 146 height 23
type input "Interior Overall"
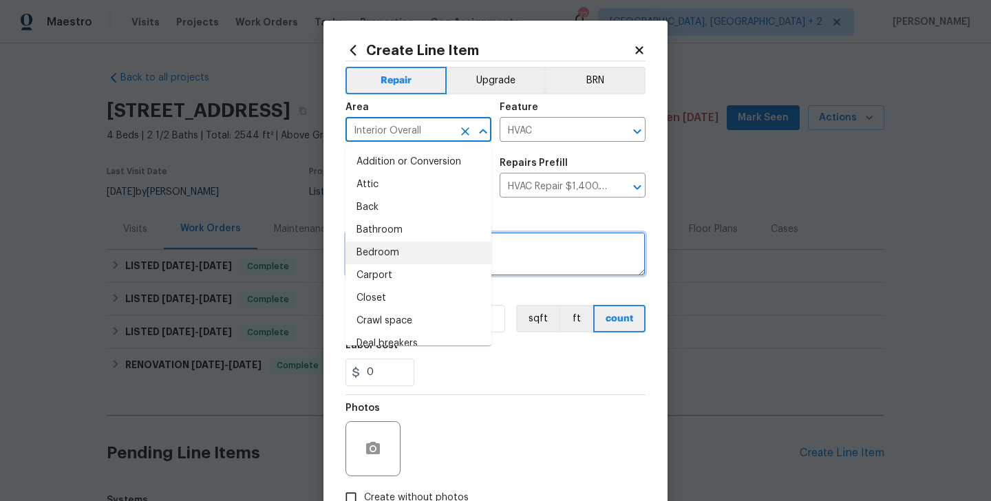
click at [523, 244] on textarea "HVAC Repair" at bounding box center [496, 254] width 300 height 44
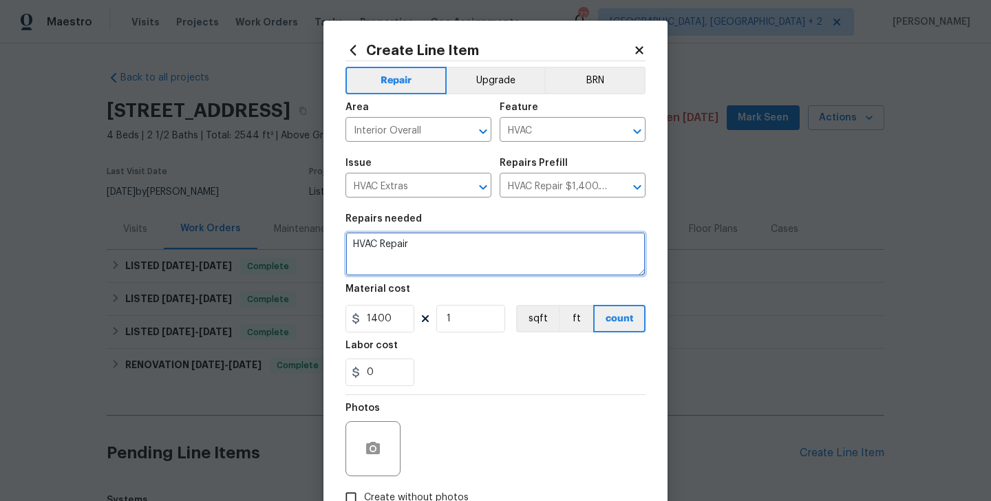
click at [523, 244] on textarea "HVAC Repair" at bounding box center [496, 254] width 300 height 44
paste textarea "Received feedback that the AC is not functioning properly. Please assess HVAC u…"
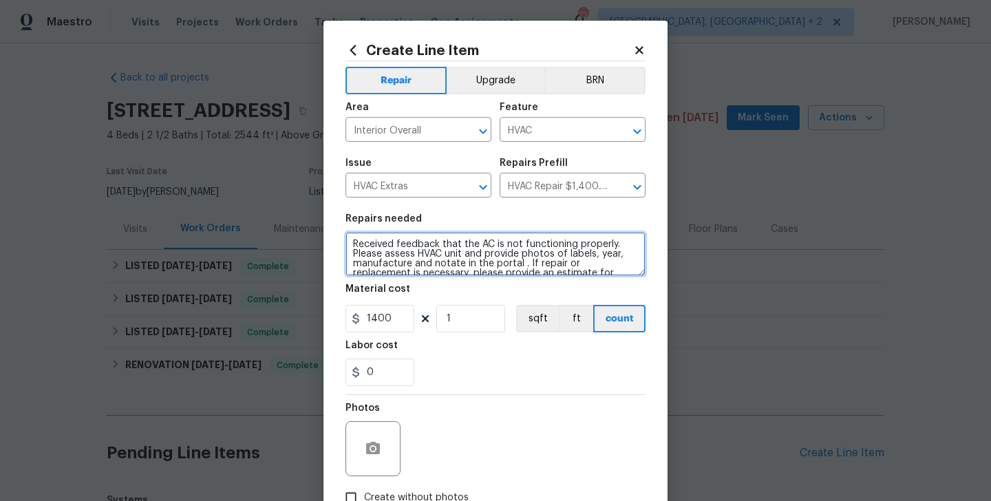
scroll to position [22, 0]
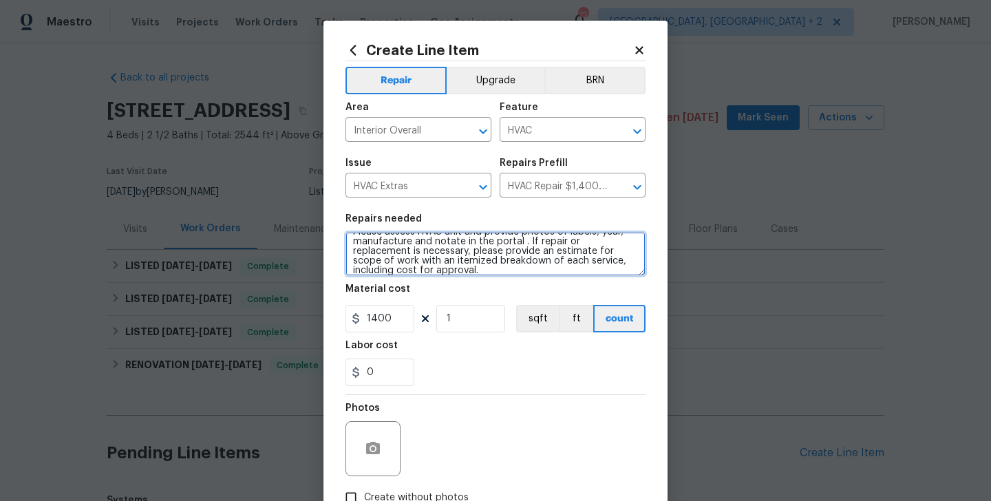
type textarea "Received feedback that the AC is not functioning properly. Please assess HVAC u…"
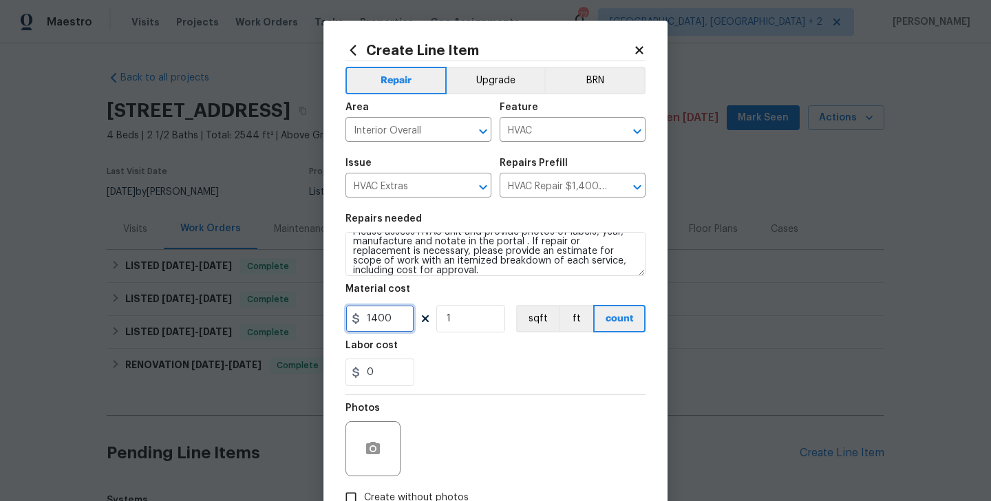
click at [375, 330] on input "1400" at bounding box center [380, 319] width 69 height 28
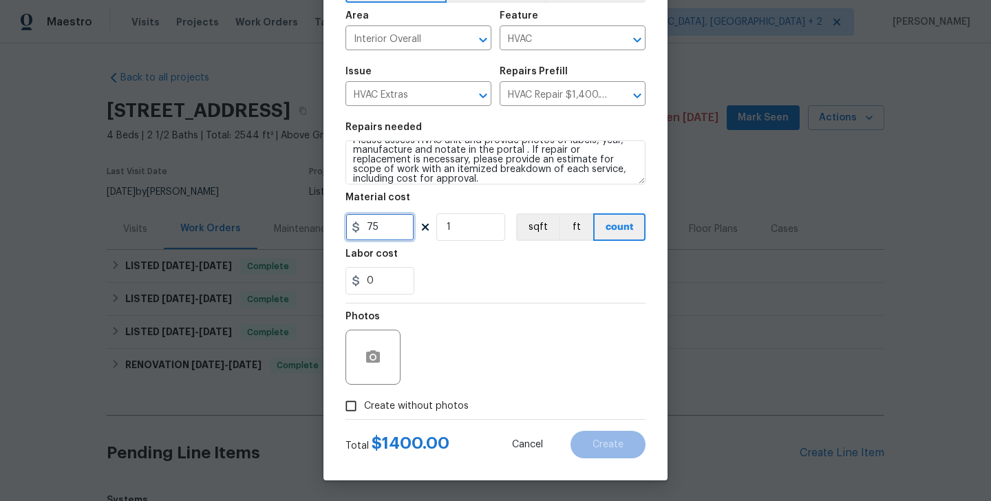
type input "75"
click at [406, 412] on span "Create without photos" at bounding box center [416, 406] width 105 height 14
click at [364, 412] on input "Create without photos" at bounding box center [351, 406] width 26 height 26
checkbox input "true"
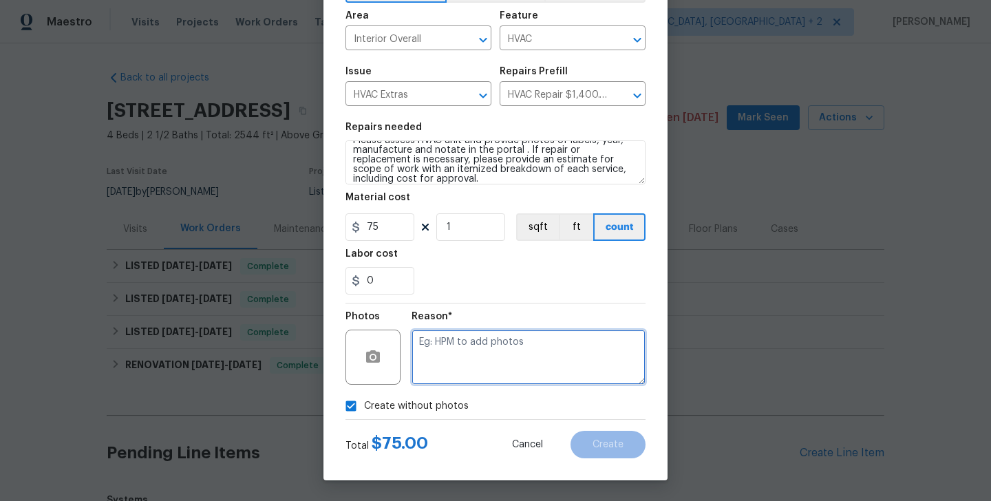
click at [511, 381] on textarea at bounding box center [529, 357] width 234 height 55
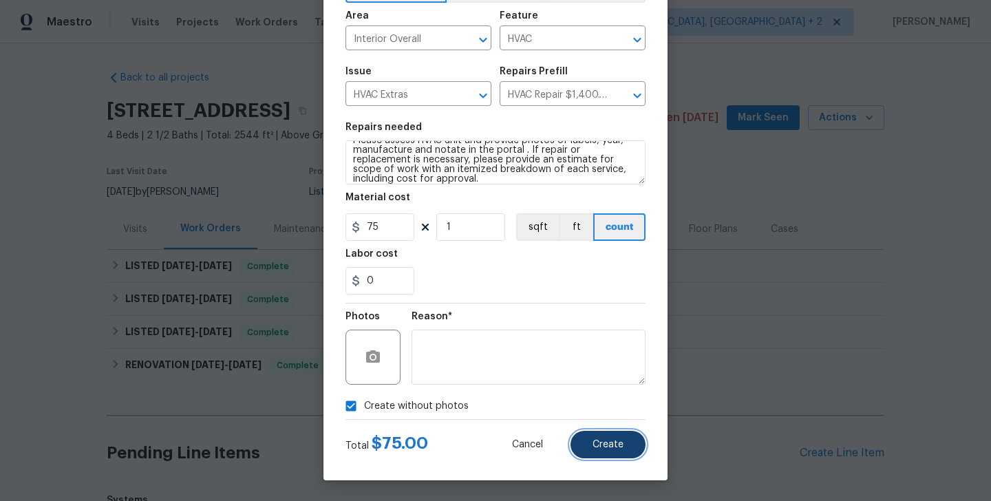
click at [600, 450] on button "Create" at bounding box center [608, 445] width 75 height 28
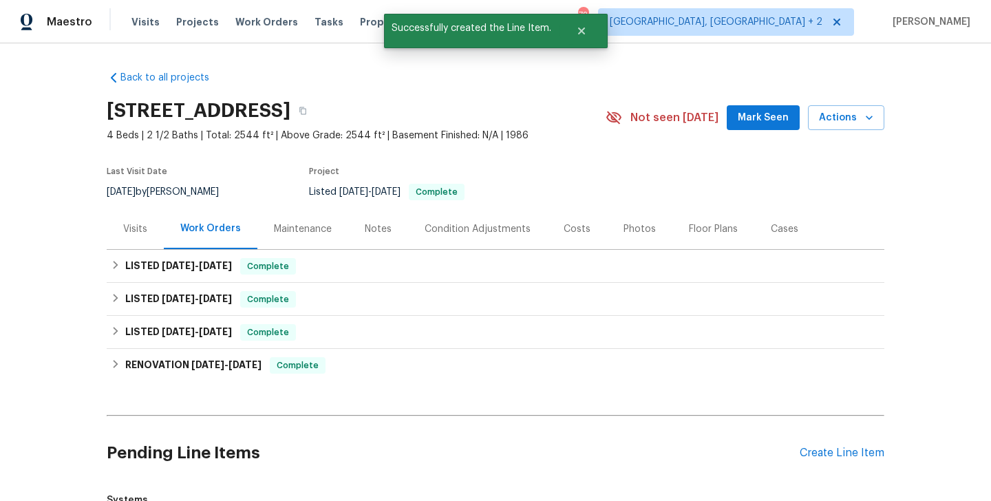
scroll to position [249, 0]
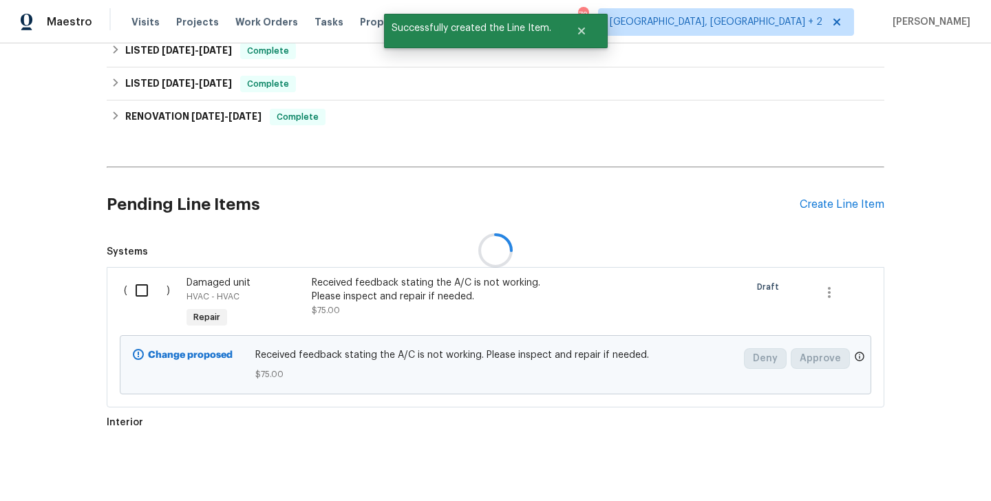
click at [162, 293] on input "checkbox" at bounding box center [146, 290] width 39 height 29
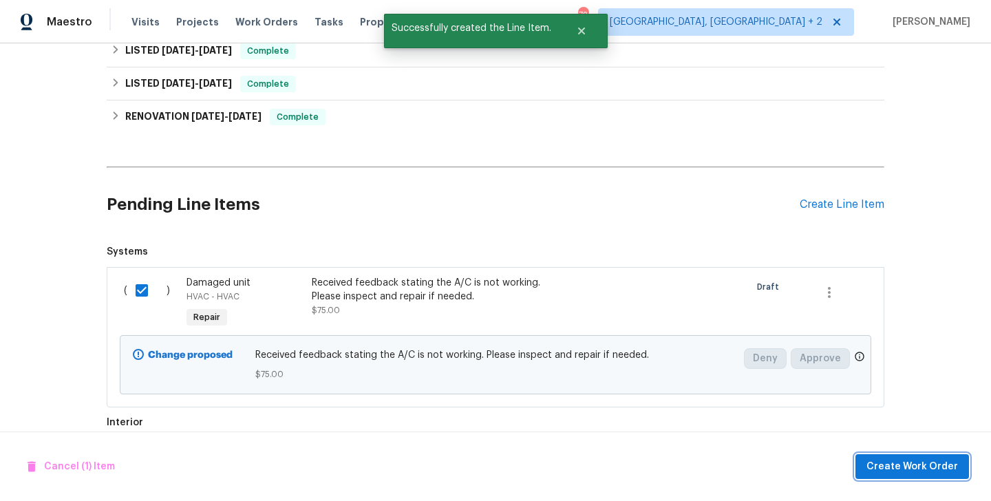
click at [940, 461] on span "Create Work Order" at bounding box center [913, 467] width 92 height 17
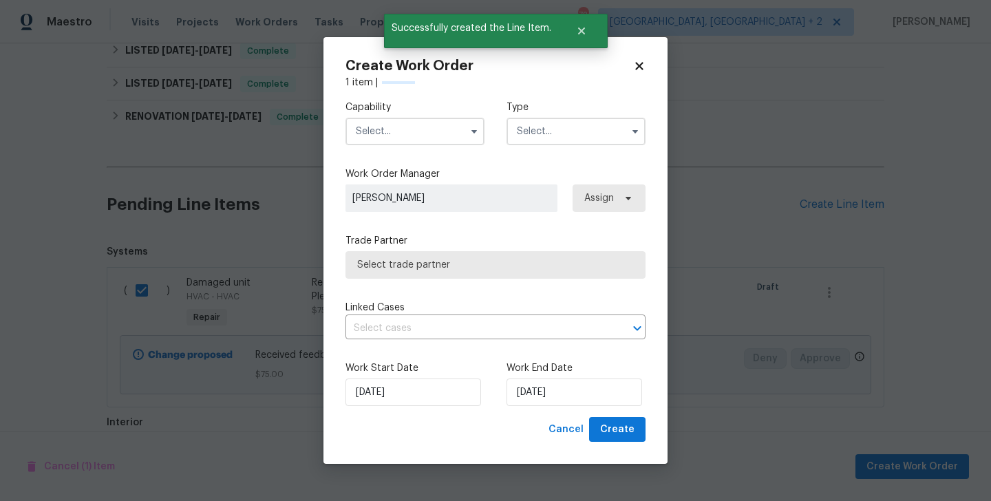
checkbox input "false"
click at [366, 126] on input "text" at bounding box center [415, 132] width 139 height 28
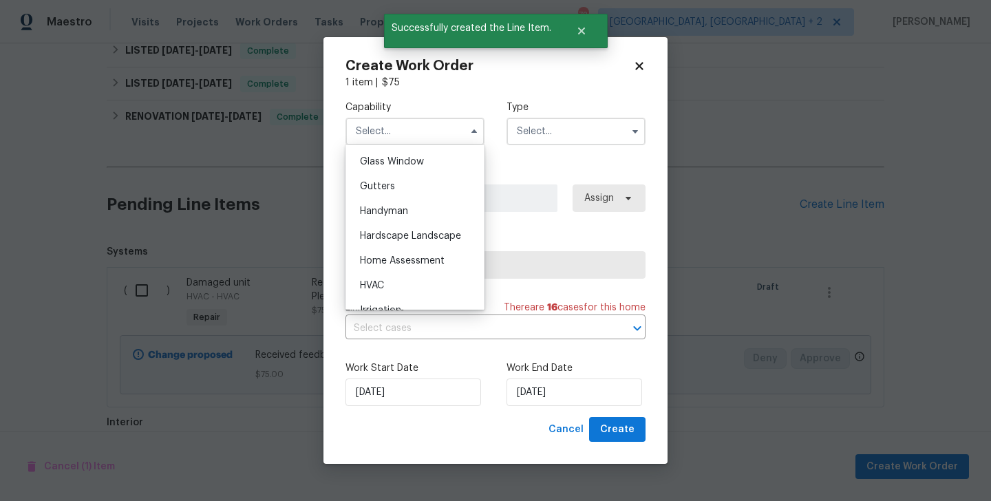
scroll to position [717, 0]
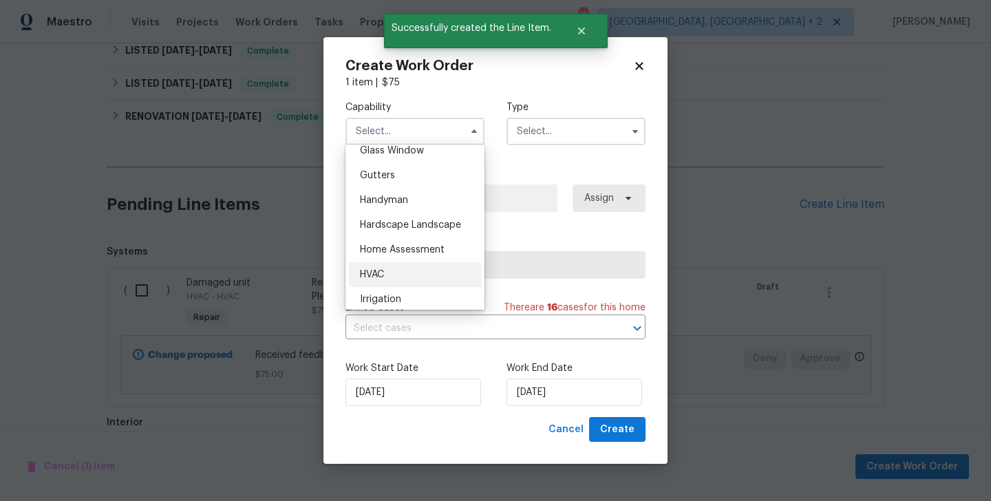
click at [403, 273] on div "HVAC" at bounding box center [415, 274] width 132 height 25
type input "HVAC"
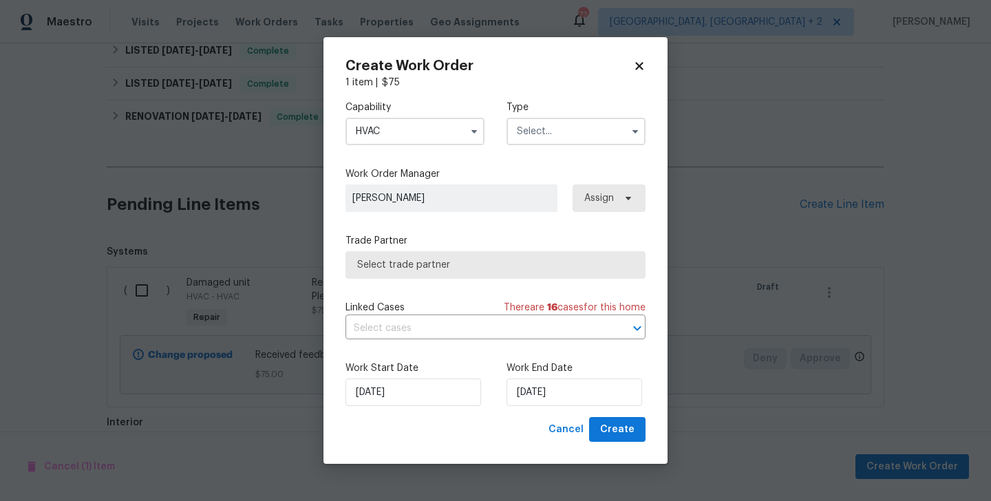
click at [556, 120] on input "text" at bounding box center [576, 132] width 139 height 28
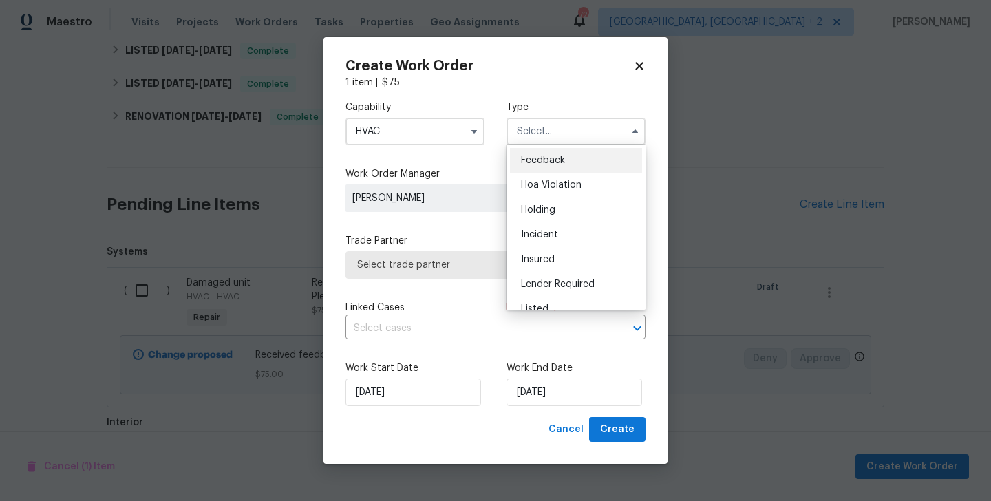
click at [558, 156] on span "Feedback" at bounding box center [543, 161] width 44 height 10
type input "Feedback"
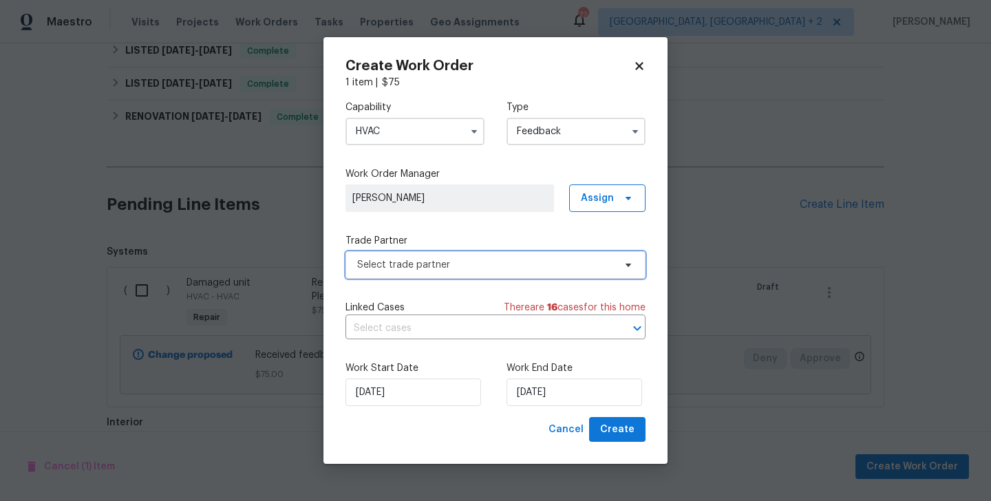
click at [429, 272] on span "Select trade partner" at bounding box center [496, 265] width 300 height 28
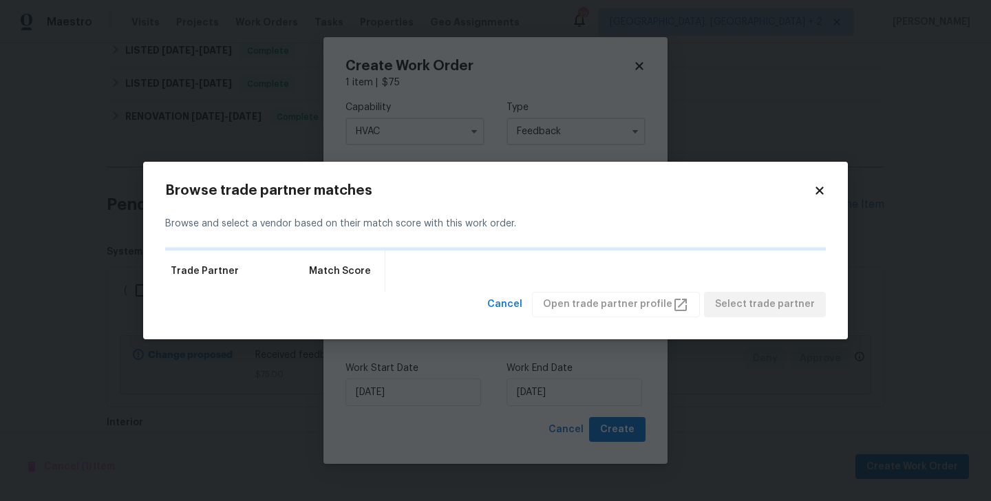
click at [429, 272] on div "Trade Partner Match Score" at bounding box center [495, 271] width 661 height 41
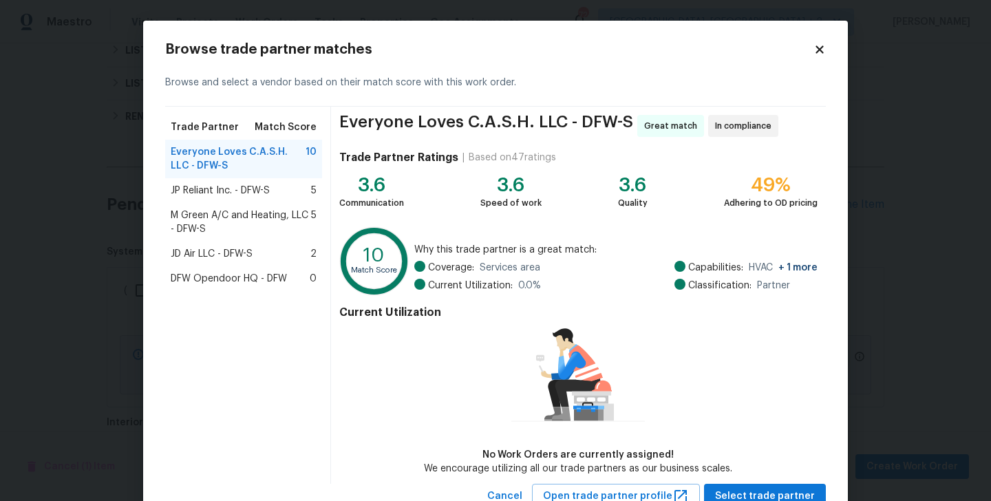
click at [240, 311] on div "Trade Partner Match Score Everyone Loves C.A.S.H. LLC - DFW-S 10 JP Reliant Inc…" at bounding box center [248, 295] width 166 height 377
click at [222, 183] on div "JP Reliant Inc. - DFW-S 5" at bounding box center [243, 190] width 157 height 25
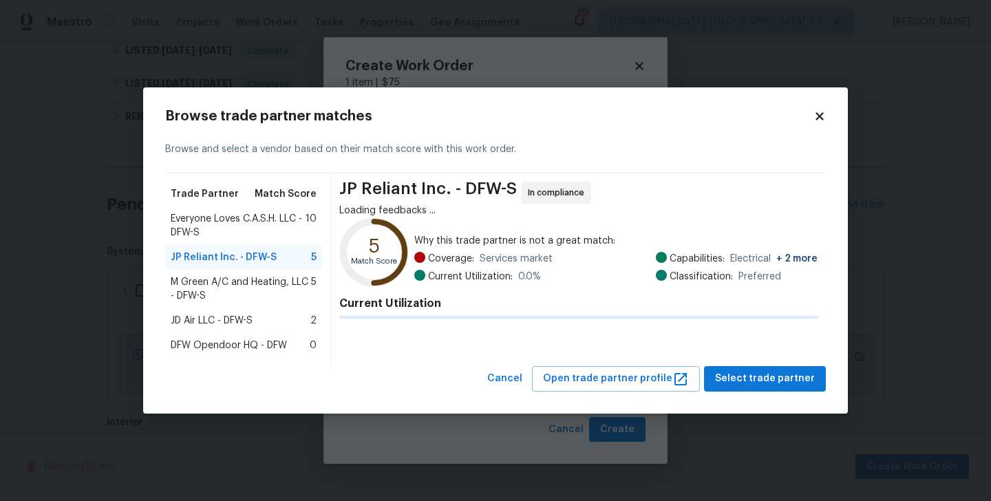
click at [222, 183] on div "Trade Partner Match Score" at bounding box center [243, 194] width 157 height 25
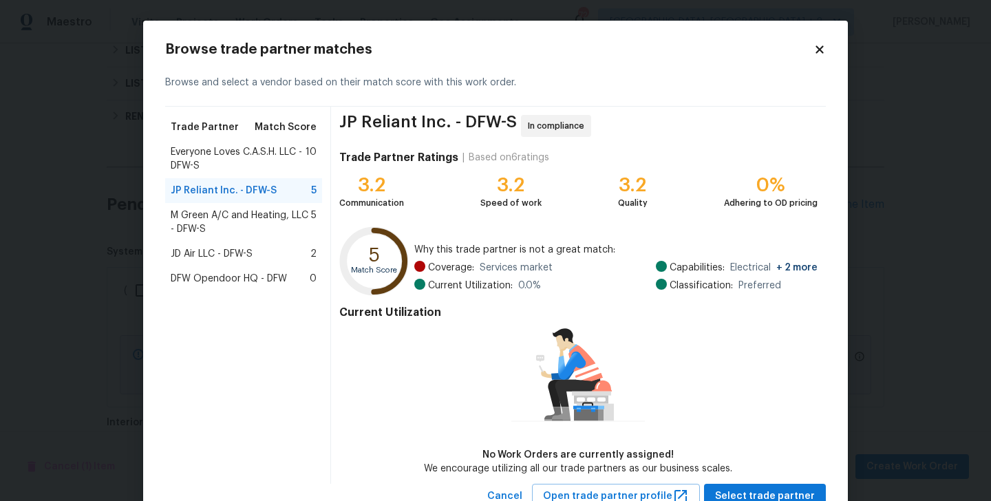
click at [224, 212] on span "M Green A/C and Heating, LLC - DFW-S" at bounding box center [241, 223] width 140 height 28
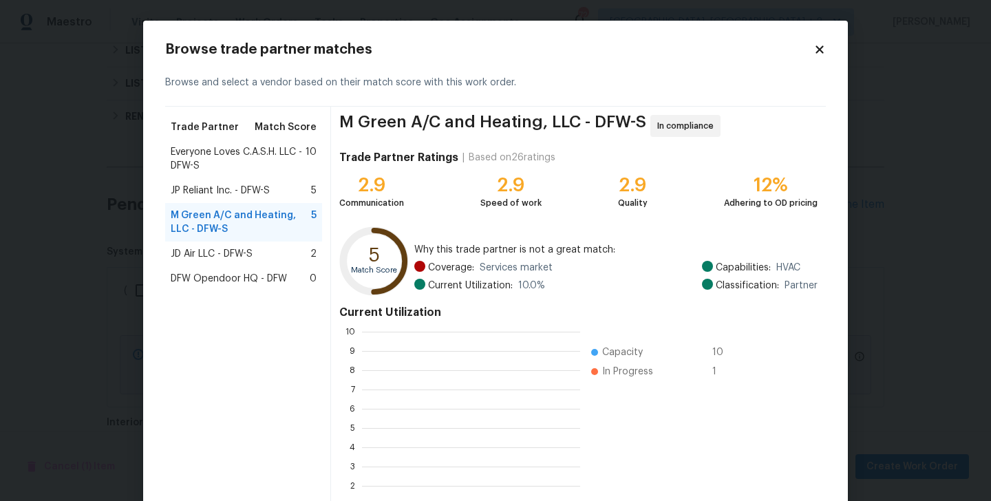
scroll to position [193, 218]
click at [224, 257] on span "JD Air LLC - DFW-S" at bounding box center [212, 254] width 82 height 14
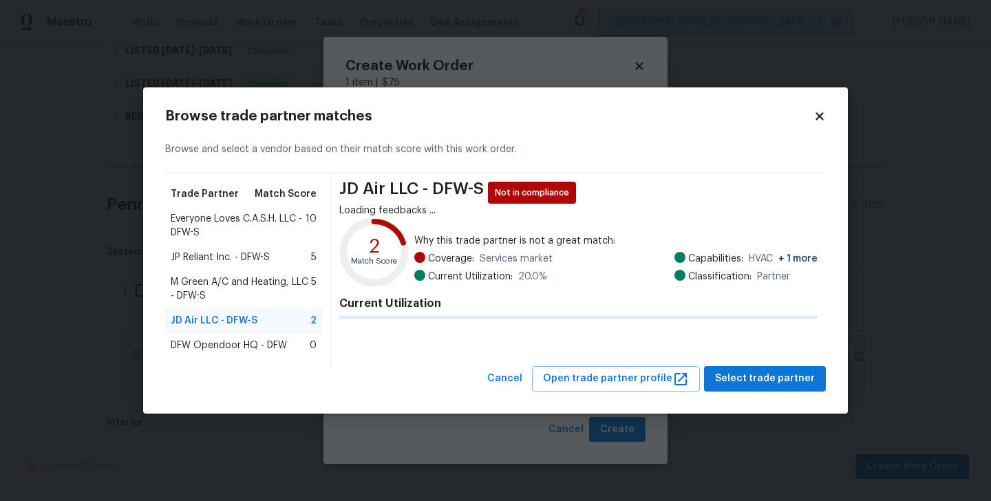
click at [224, 257] on span "JP Reliant Inc. - DFW-S" at bounding box center [220, 258] width 99 height 14
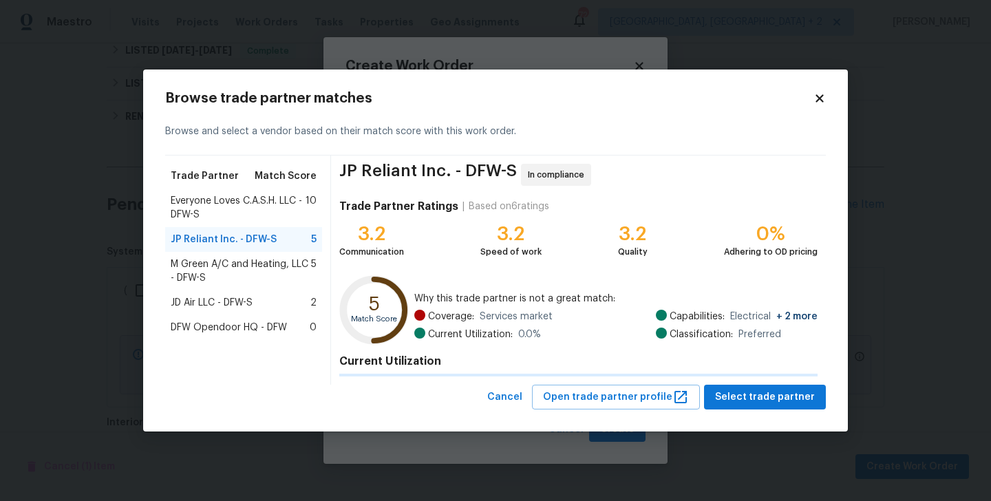
click at [215, 317] on div "Trade Partner Match Score Everyone Loves C.A.S.H. LLC - DFW-S 10 JP Reliant Inc…" at bounding box center [248, 270] width 166 height 229
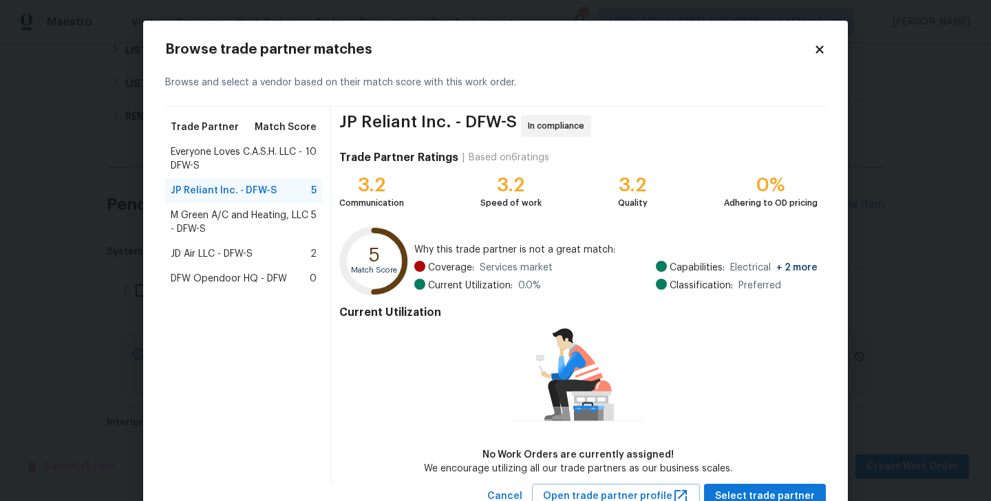
click at [266, 240] on div "M Green A/C and Heating, LLC - DFW-S 5" at bounding box center [243, 222] width 157 height 39
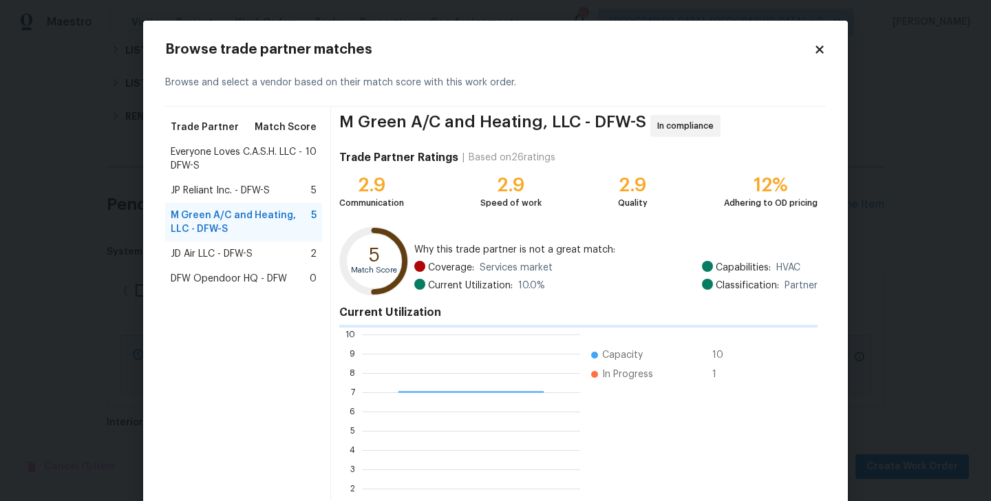
click at [233, 171] on span "Everyone Loves C.A.S.H. LLC - DFW-S" at bounding box center [238, 159] width 135 height 28
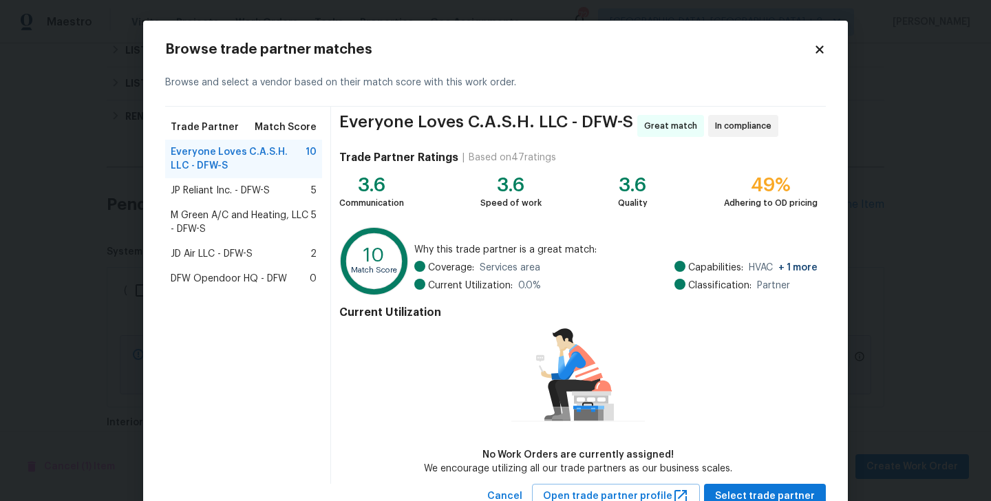
scroll to position [50, 0]
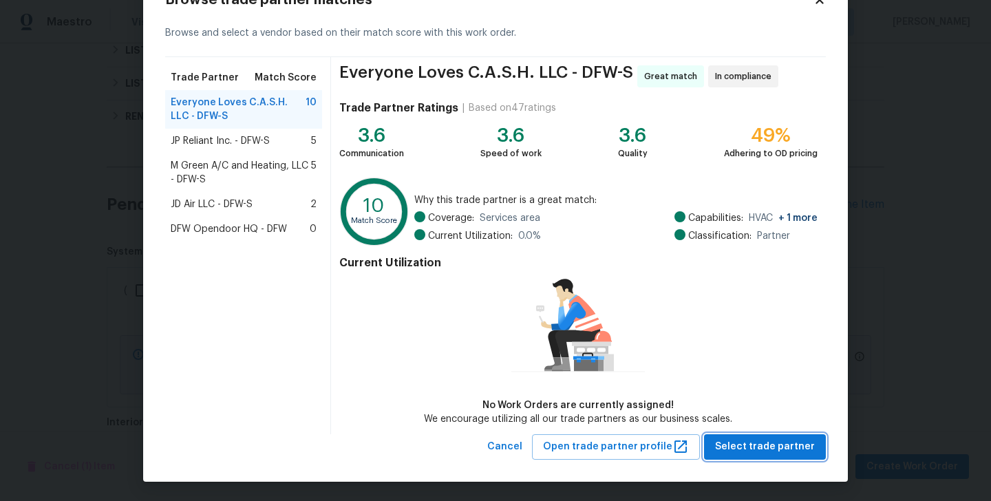
click at [748, 454] on button "Select trade partner" at bounding box center [765, 446] width 122 height 25
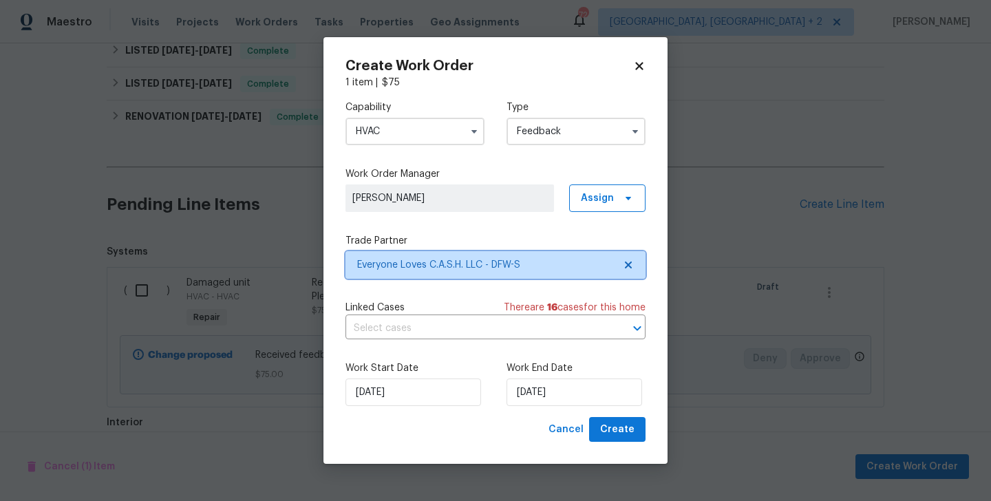
scroll to position [0, 0]
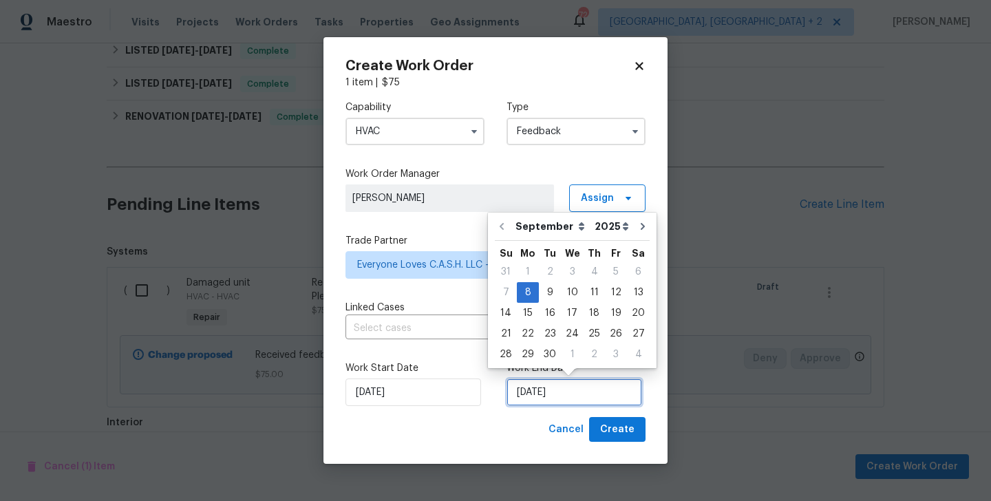
click at [563, 386] on input "[DATE]" at bounding box center [575, 393] width 136 height 28
click at [578, 298] on div "10" at bounding box center [572, 292] width 23 height 19
type input "[DATE]"
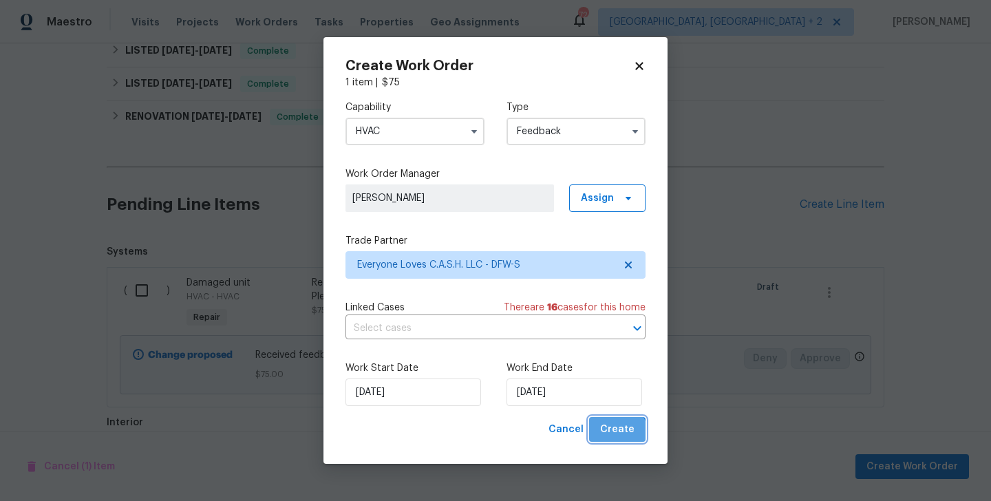
click at [612, 439] on button "Create" at bounding box center [617, 429] width 56 height 25
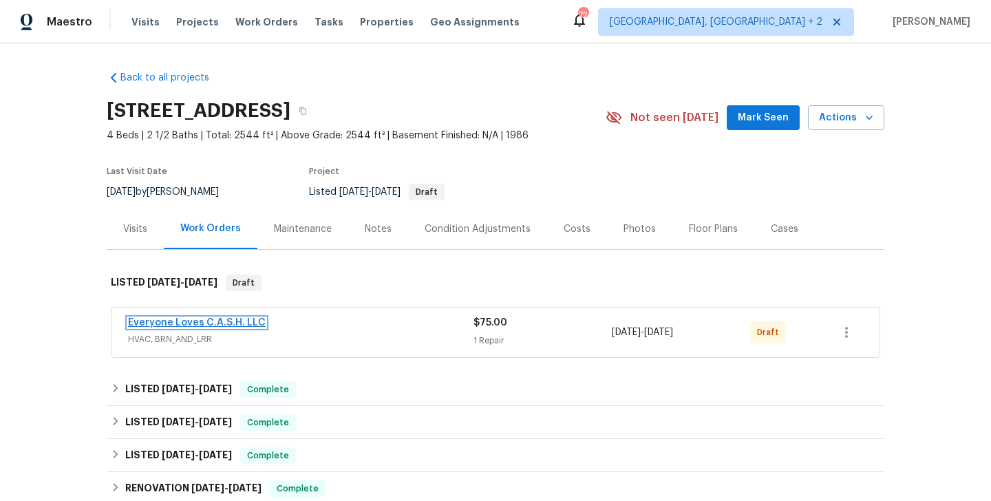
click at [220, 319] on link "Everyone Loves C.A.S.H. LLC" at bounding box center [197, 323] width 138 height 10
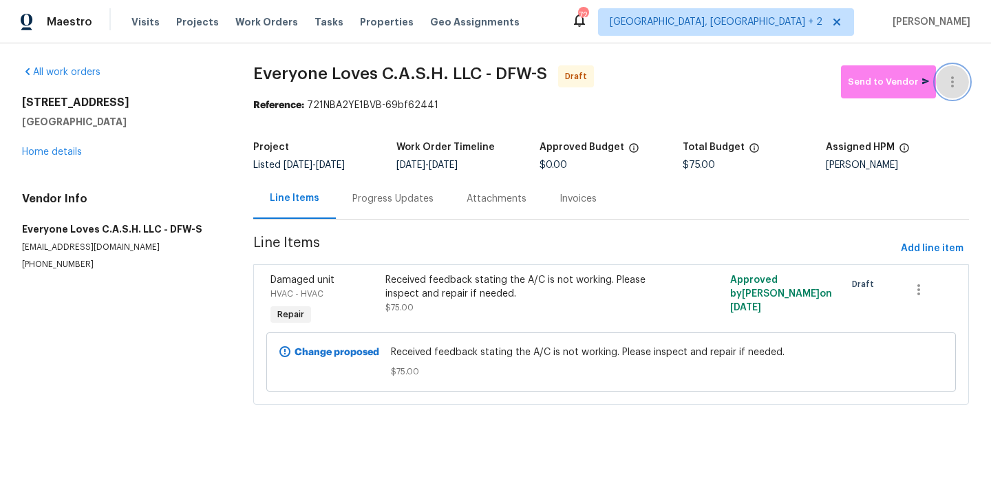
click at [960, 74] on icon "button" at bounding box center [953, 82] width 17 height 17
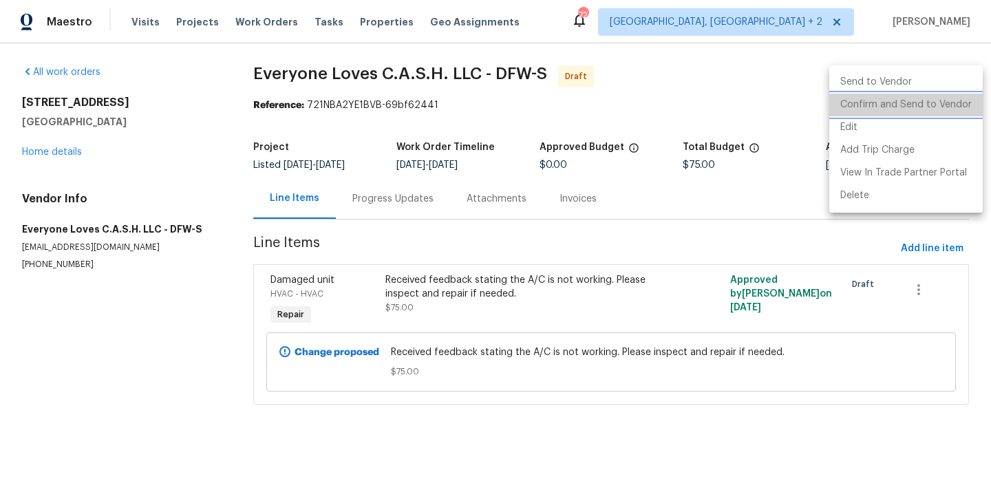
click at [960, 101] on li "Confirm and Send to Vendor" at bounding box center [907, 105] width 154 height 23
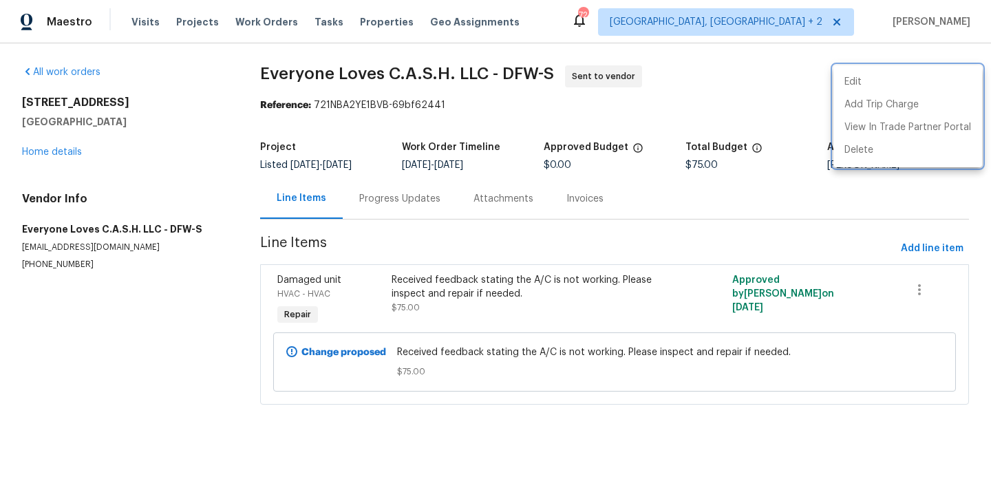
click at [386, 209] on div at bounding box center [495, 250] width 991 height 501
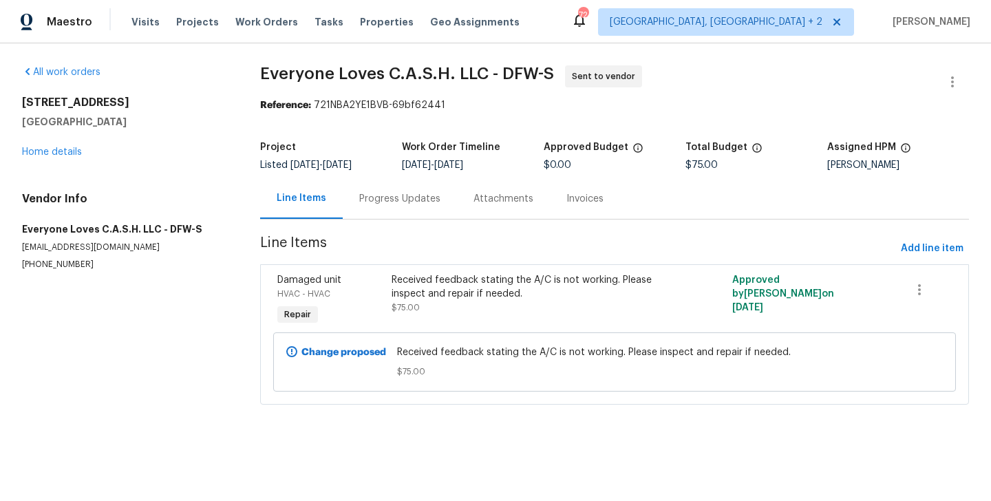
click at [386, 209] on div "Progress Updates" at bounding box center [400, 198] width 114 height 41
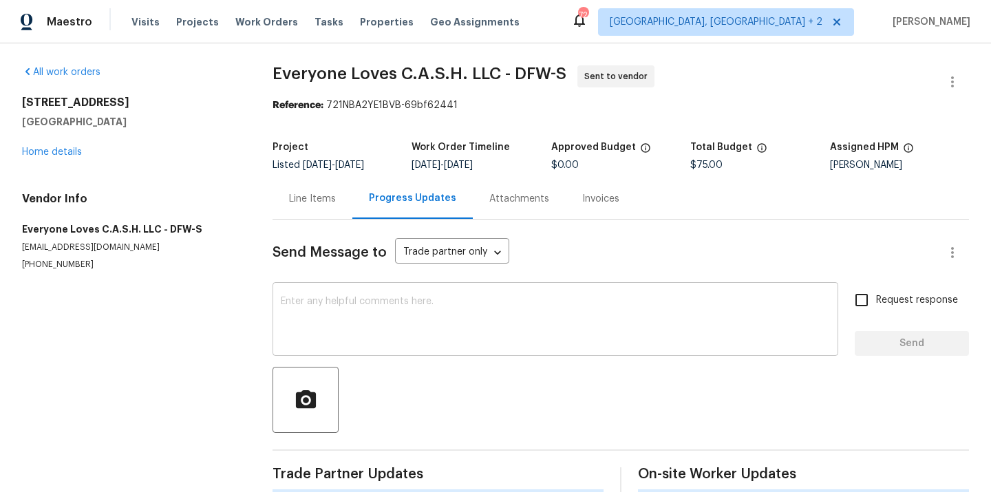
click at [402, 320] on textarea at bounding box center [555, 321] width 549 height 48
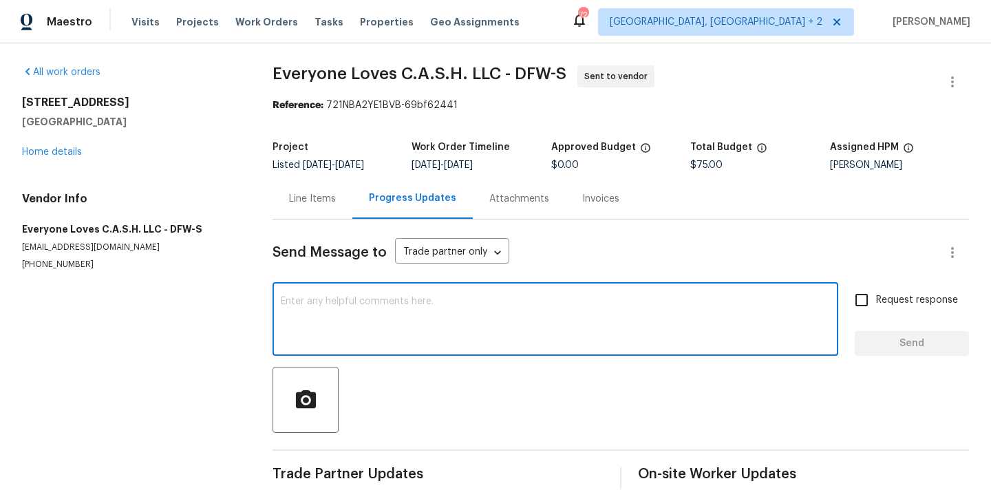
paste textarea "Hi, this is Blessida with Opendoor. I’m confirming you received the WO for the …"
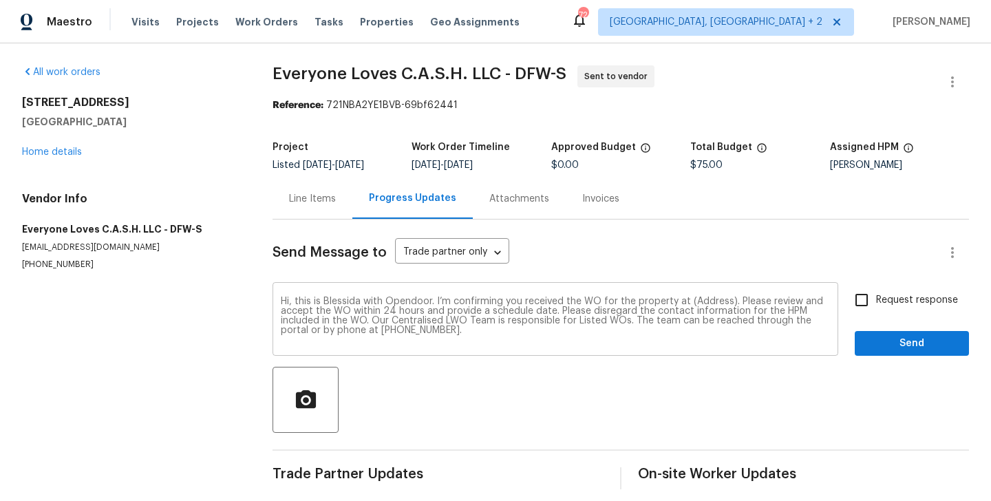
click at [714, 294] on div "Hi, this is Blessida with Opendoor. I’m confirming you received the WO for the …" at bounding box center [556, 321] width 566 height 70
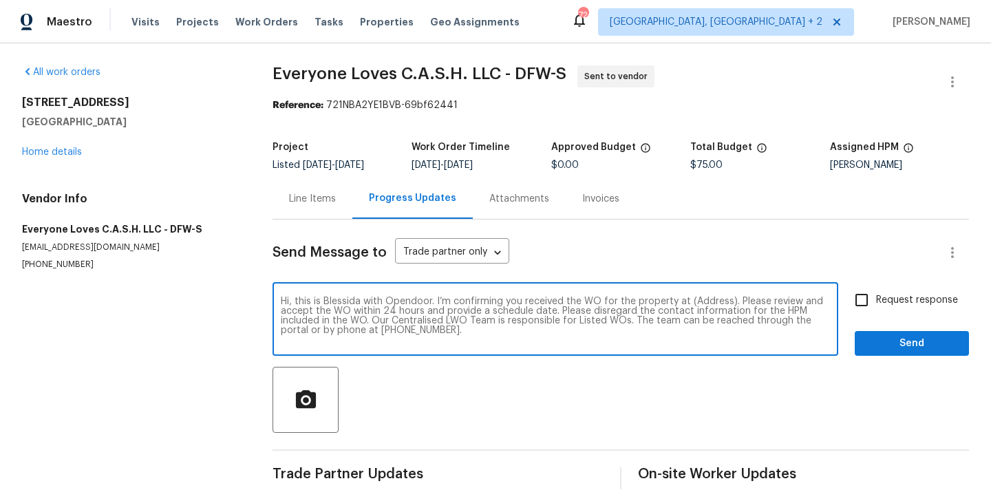
click at [713, 299] on textarea "Hi, this is Blessida with Opendoor. I’m confirming you received the WO for the …" at bounding box center [555, 321] width 549 height 48
paste textarea "[STREET_ADDRESS]"
type textarea "Hi, this is Blessida with Opendoor. I’m confirming you received the WO for the …"
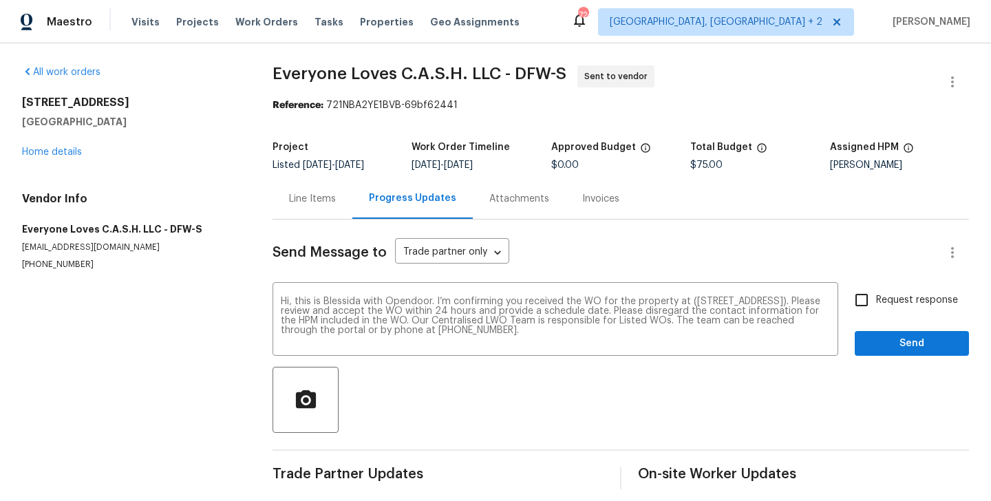
click at [881, 299] on span "Request response" at bounding box center [917, 300] width 82 height 14
click at [876, 299] on input "Request response" at bounding box center [862, 300] width 29 height 29
checkbox input "true"
click at [881, 337] on span "Send" at bounding box center [912, 343] width 92 height 17
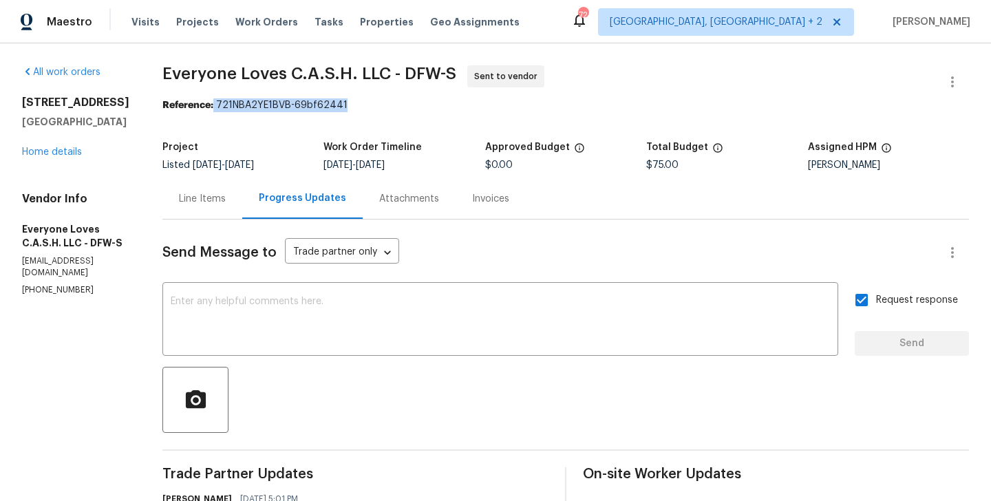
drag, startPoint x: 238, startPoint y: 104, endPoint x: 425, endPoint y: 106, distance: 187.3
click at [426, 105] on div "Reference: 721NBA2YE1BVB-69bf62441" at bounding box center [565, 105] width 807 height 14
copy div "721NBA2YE1BVB-69bf62441"
click at [418, 326] on textarea at bounding box center [501, 321] width 660 height 48
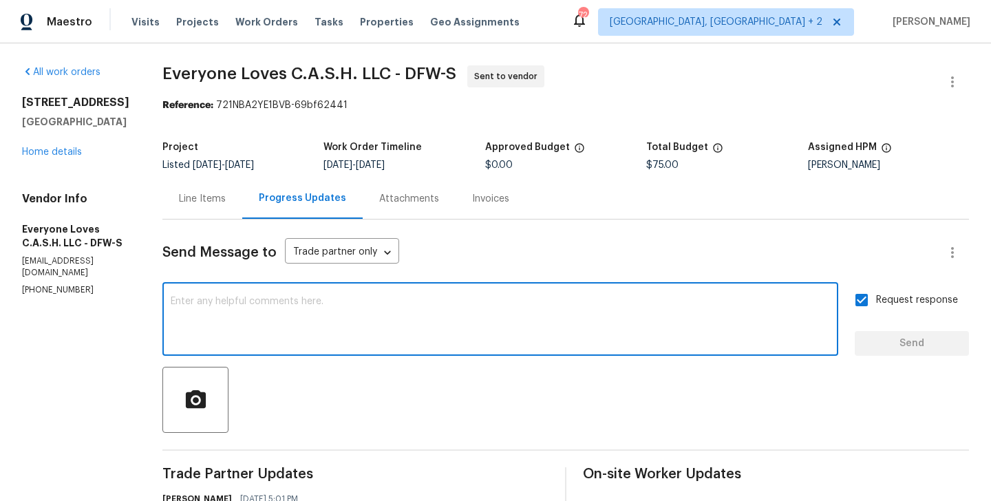
paste textarea "All Work Orders must include before-photos (both close-up and wide-angle) and a…"
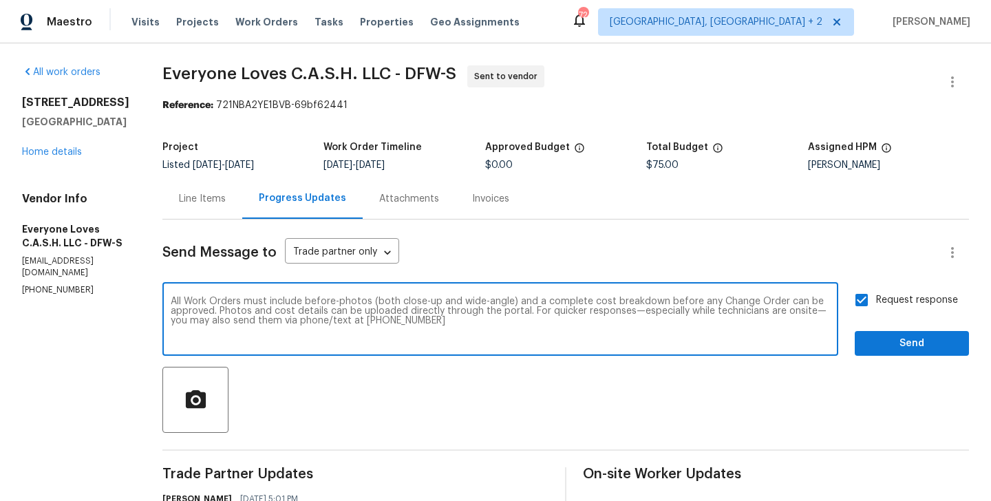
type textarea "All Work Orders must include before-photos (both close-up and wide-angle) and a…"
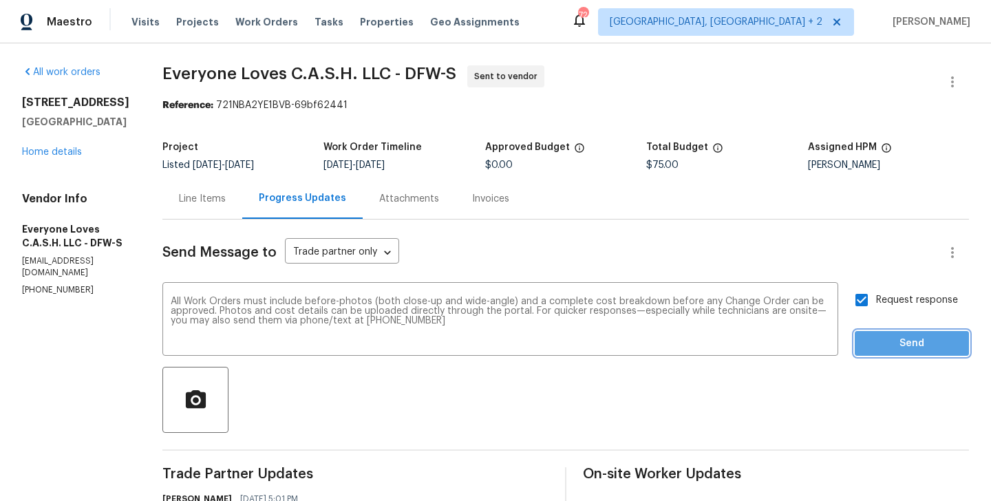
click at [886, 352] on button "Send" at bounding box center [912, 343] width 114 height 25
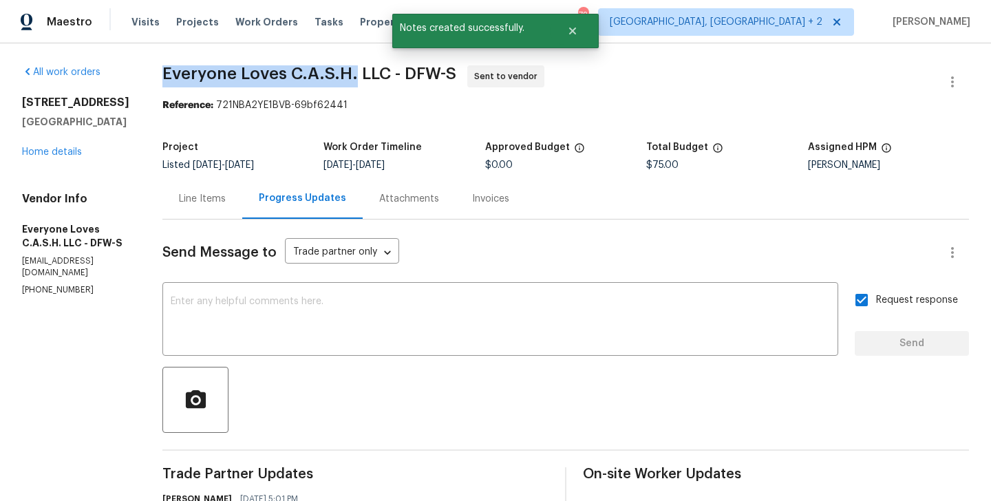
drag, startPoint x: 187, startPoint y: 78, endPoint x: 380, endPoint y: 78, distance: 193.5
click at [380, 78] on span "Everyone Loves C.A.S.H. LLC - DFW-S" at bounding box center [309, 73] width 294 height 17
copy span "Everyone Loves C.A.S.H."
click at [67, 150] on link "Home details" at bounding box center [52, 152] width 60 height 10
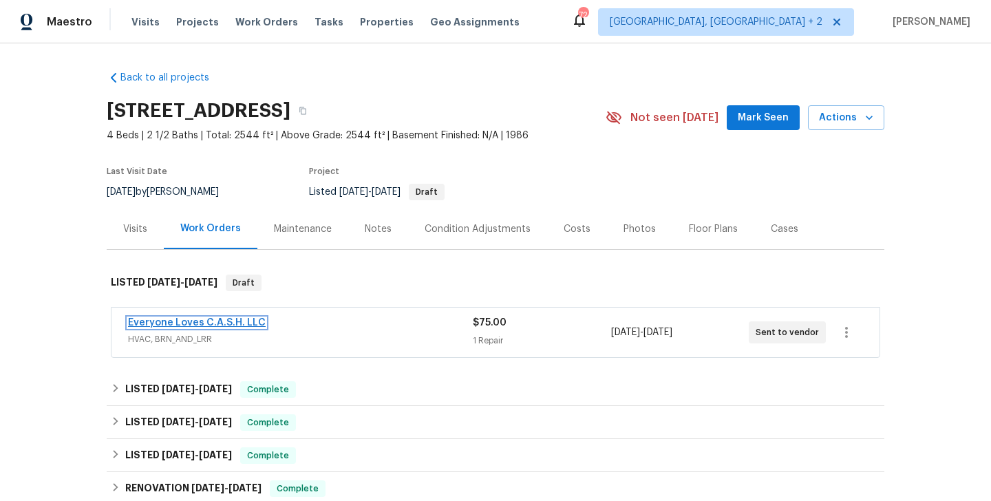
click at [235, 322] on link "Everyone Loves C.A.S.H. LLC" at bounding box center [197, 323] width 138 height 10
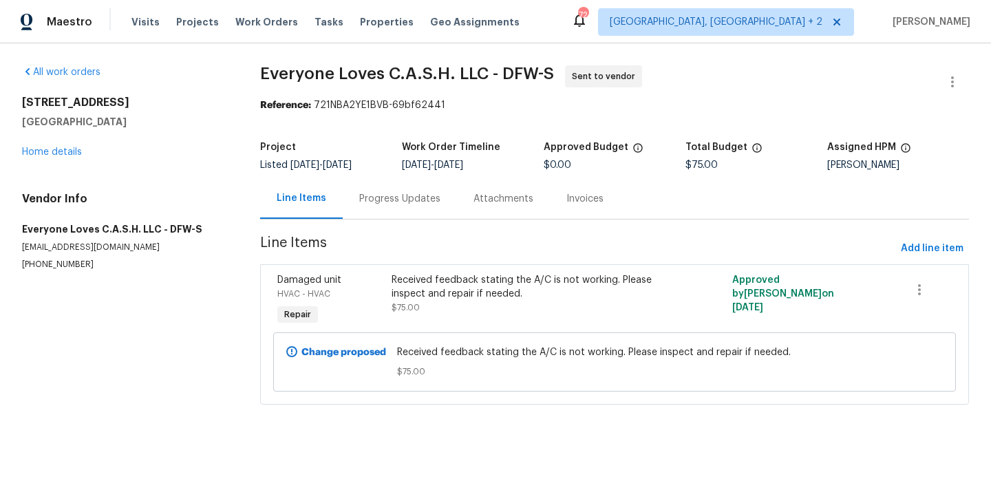
click at [389, 210] on div "Progress Updates" at bounding box center [400, 198] width 114 height 41
